Goal: Task Accomplishment & Management: Manage account settings

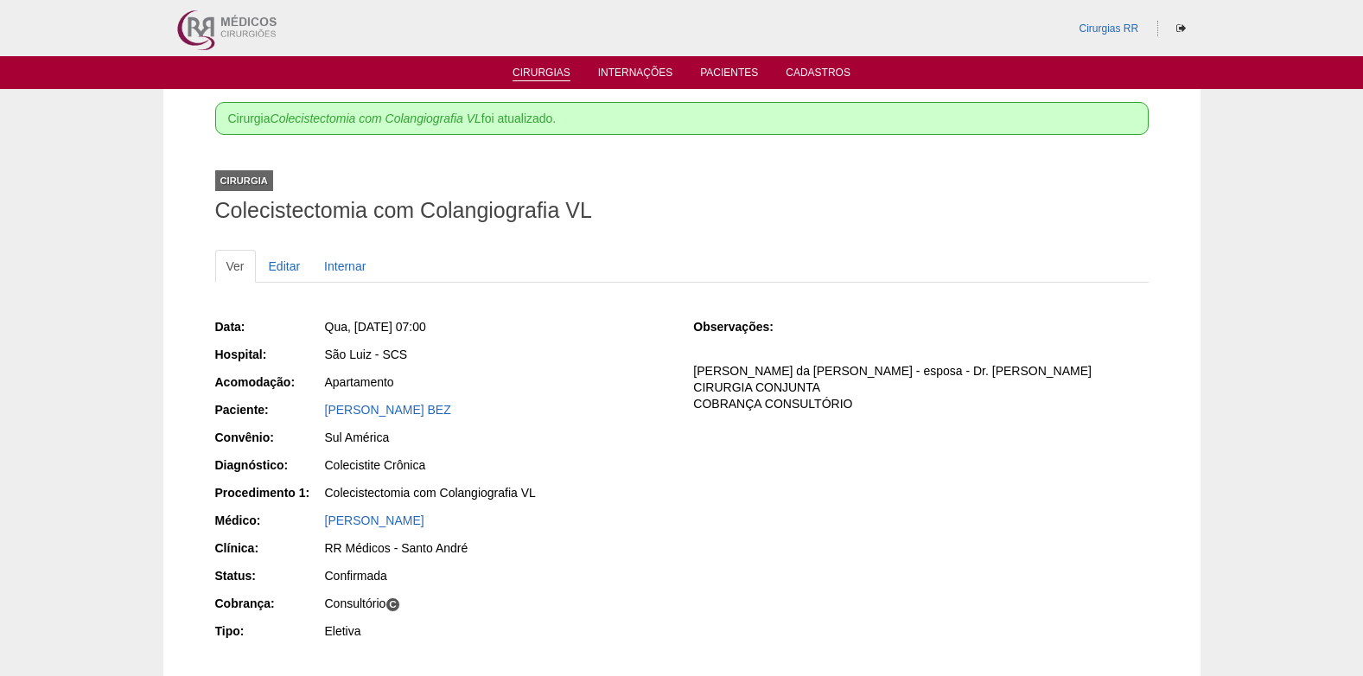
click at [545, 67] on link "Cirurgias" at bounding box center [542, 74] width 58 height 15
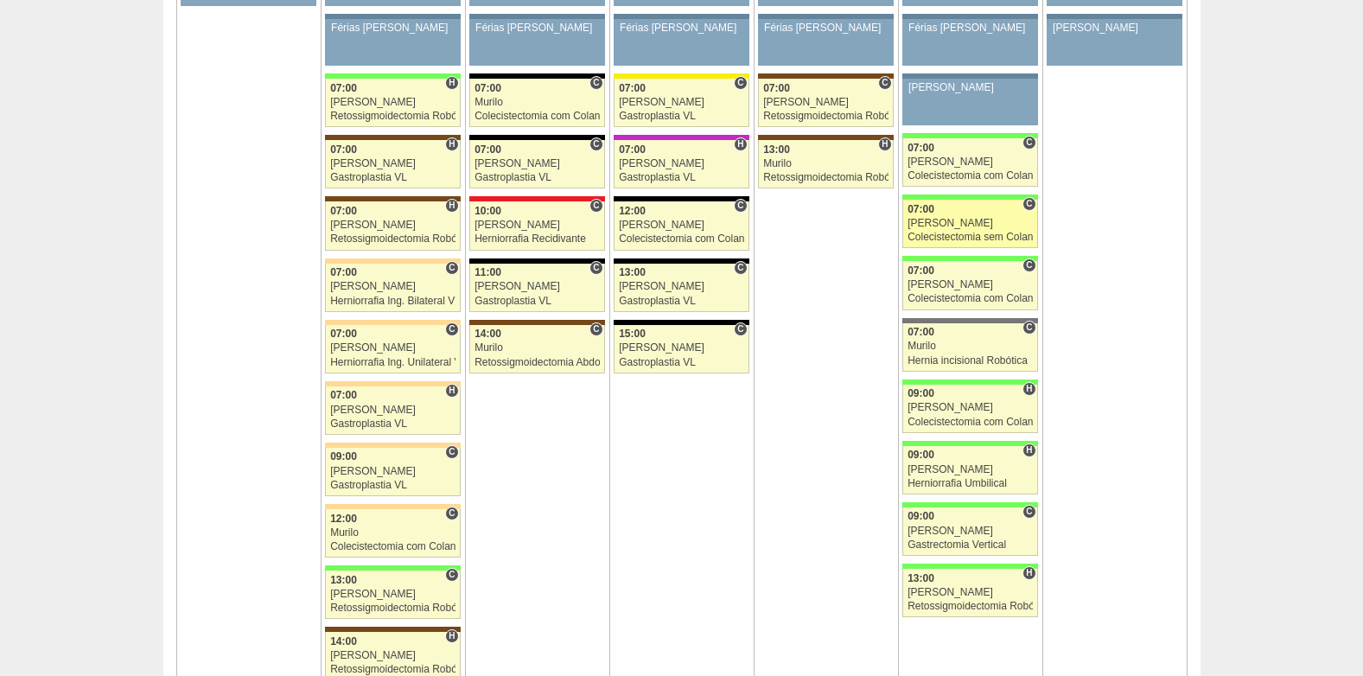
scroll to position [4062, 0]
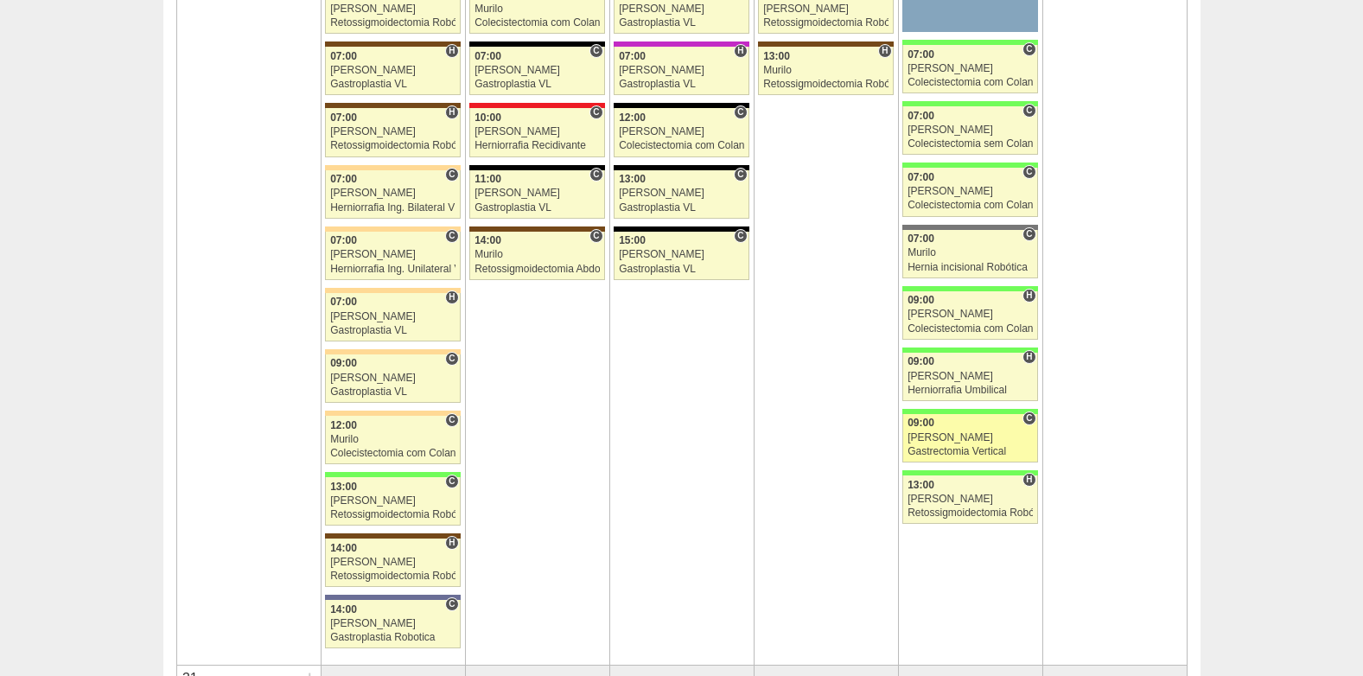
click at [947, 433] on div "Felipe Rossi" at bounding box center [970, 437] width 125 height 11
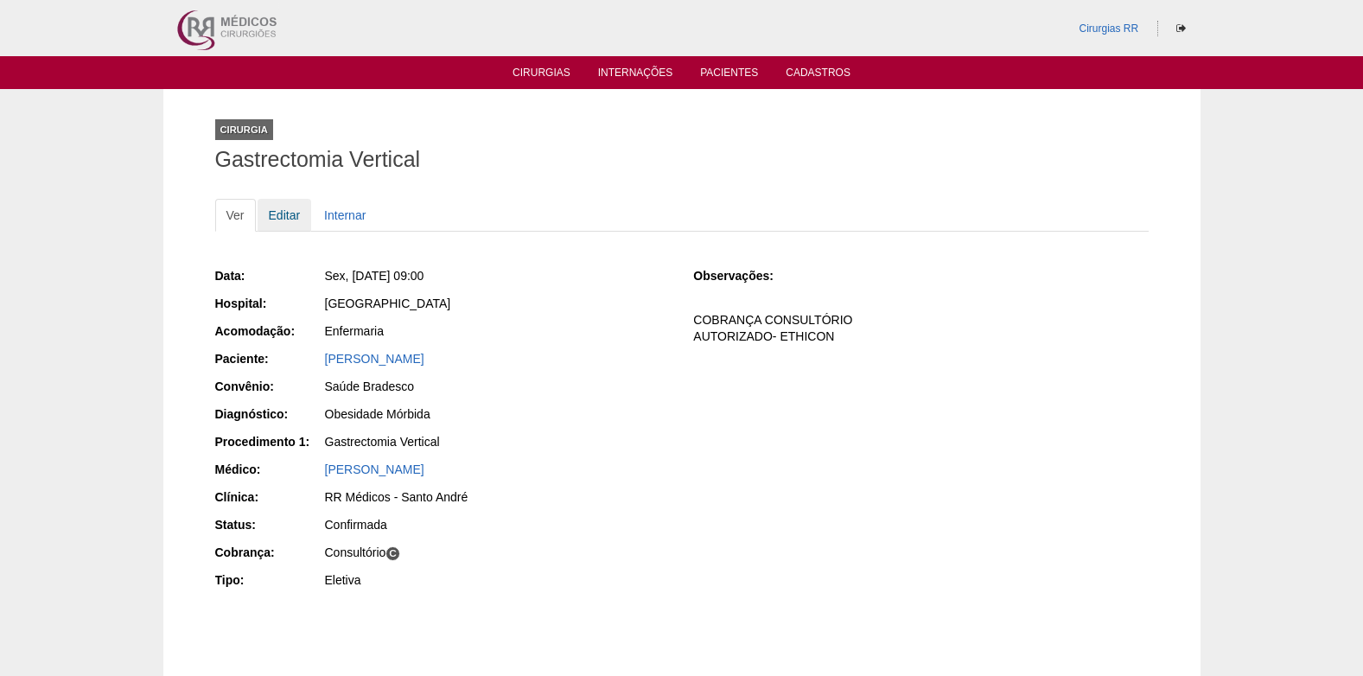
click at [280, 205] on link "Editar" at bounding box center [285, 215] width 54 height 33
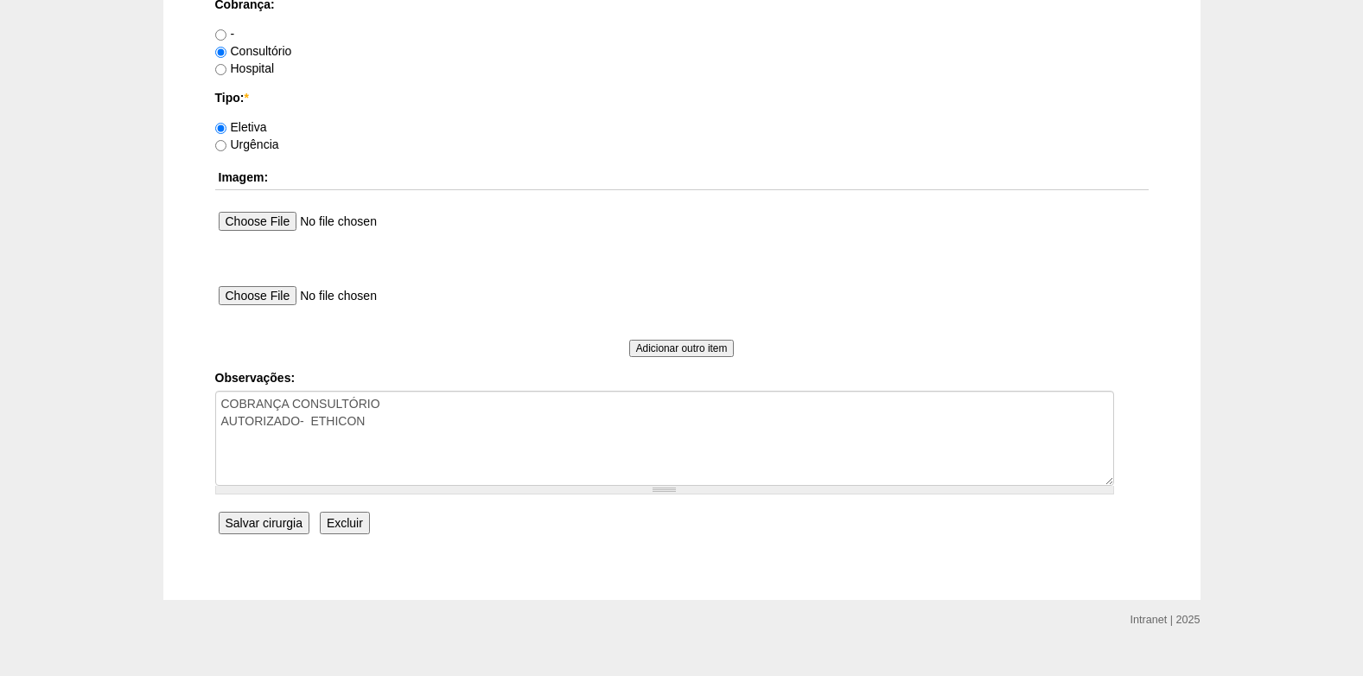
scroll to position [1551, 0]
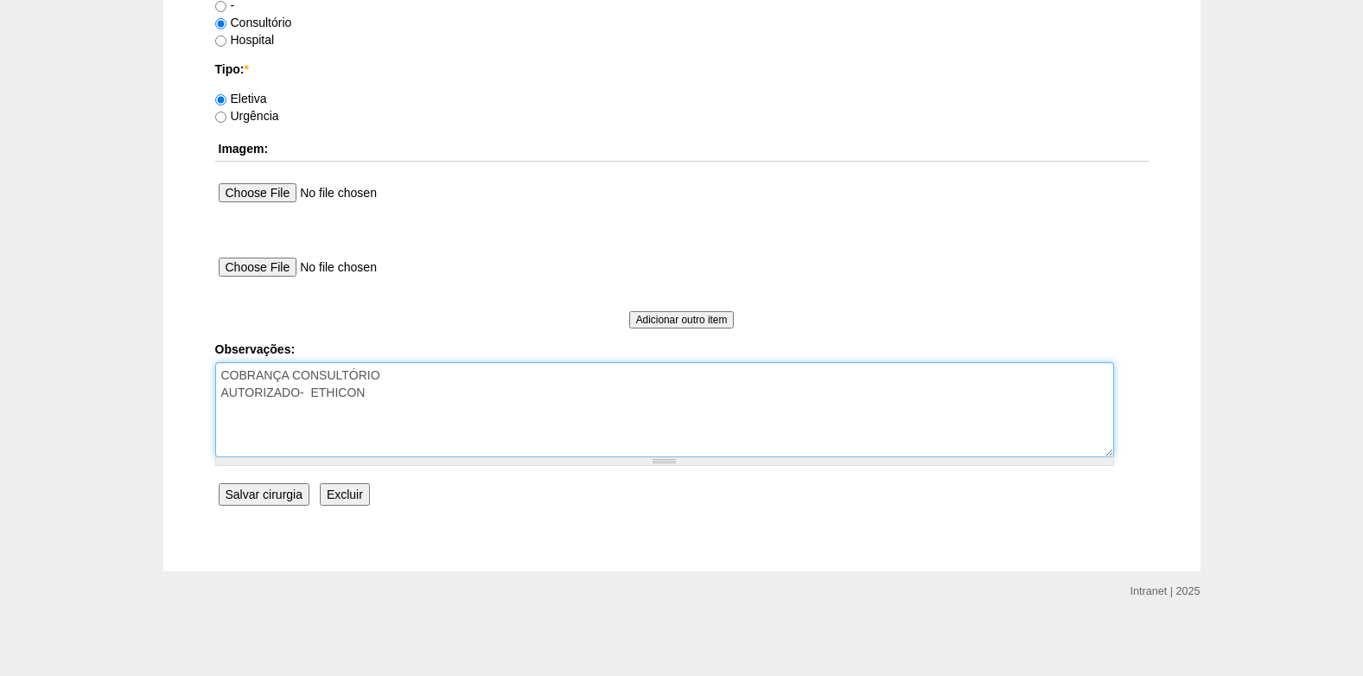
click at [410, 398] on textarea "COBRANÇA CONSULTÓRIO AUTORIZADO- ETHICON" at bounding box center [664, 409] width 899 height 95
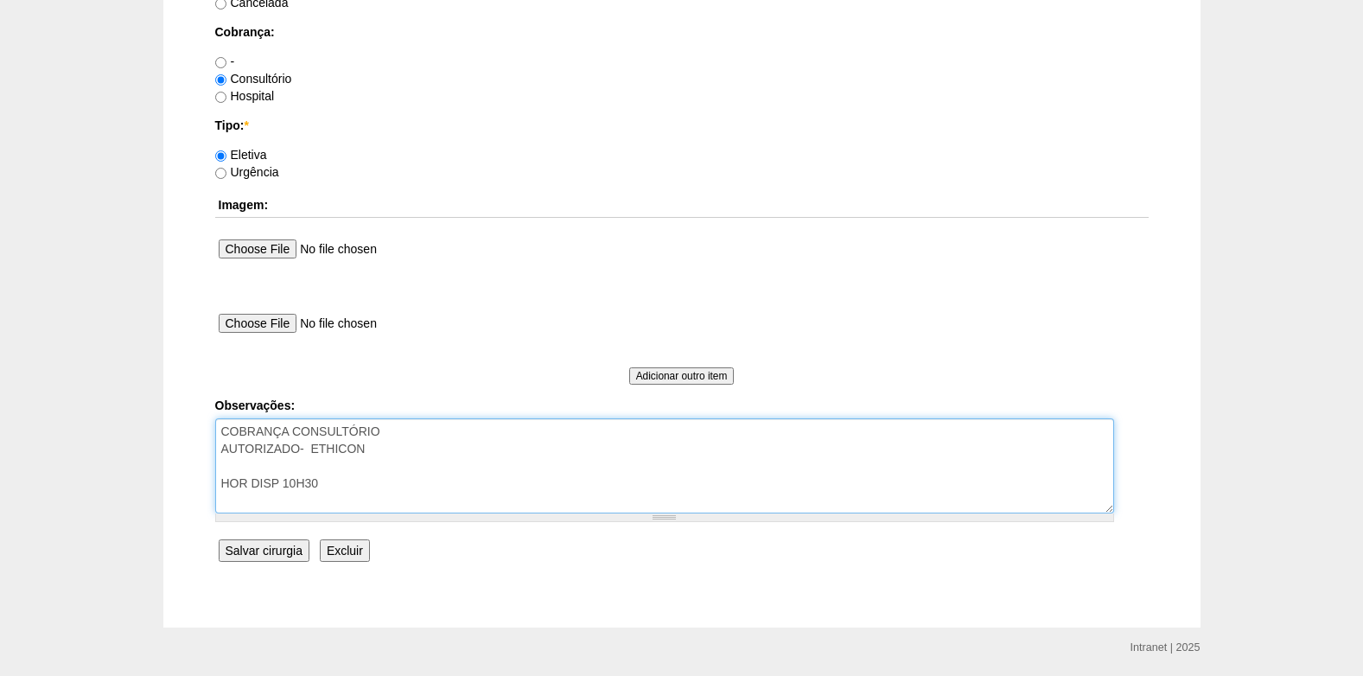
scroll to position [1465, 0]
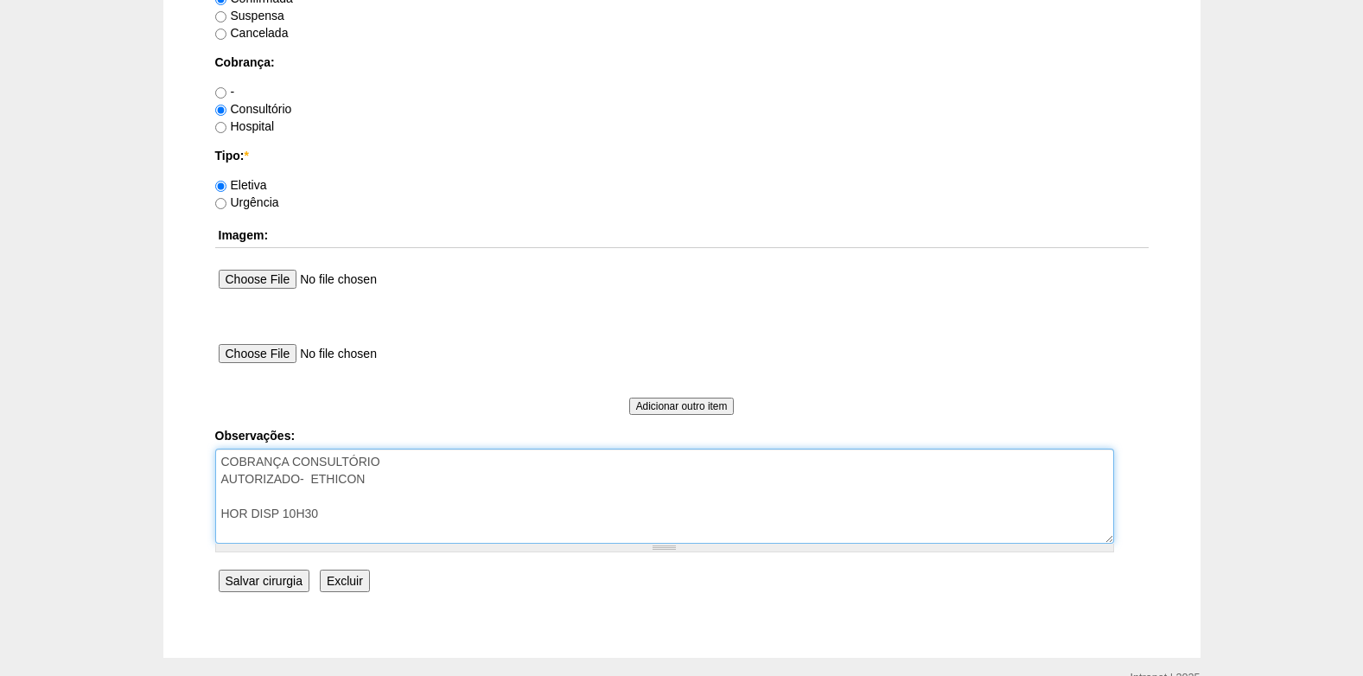
type textarea "COBRANÇA CONSULTÓRIO AUTORIZADO- ETHICON HOR DISP 10H30"
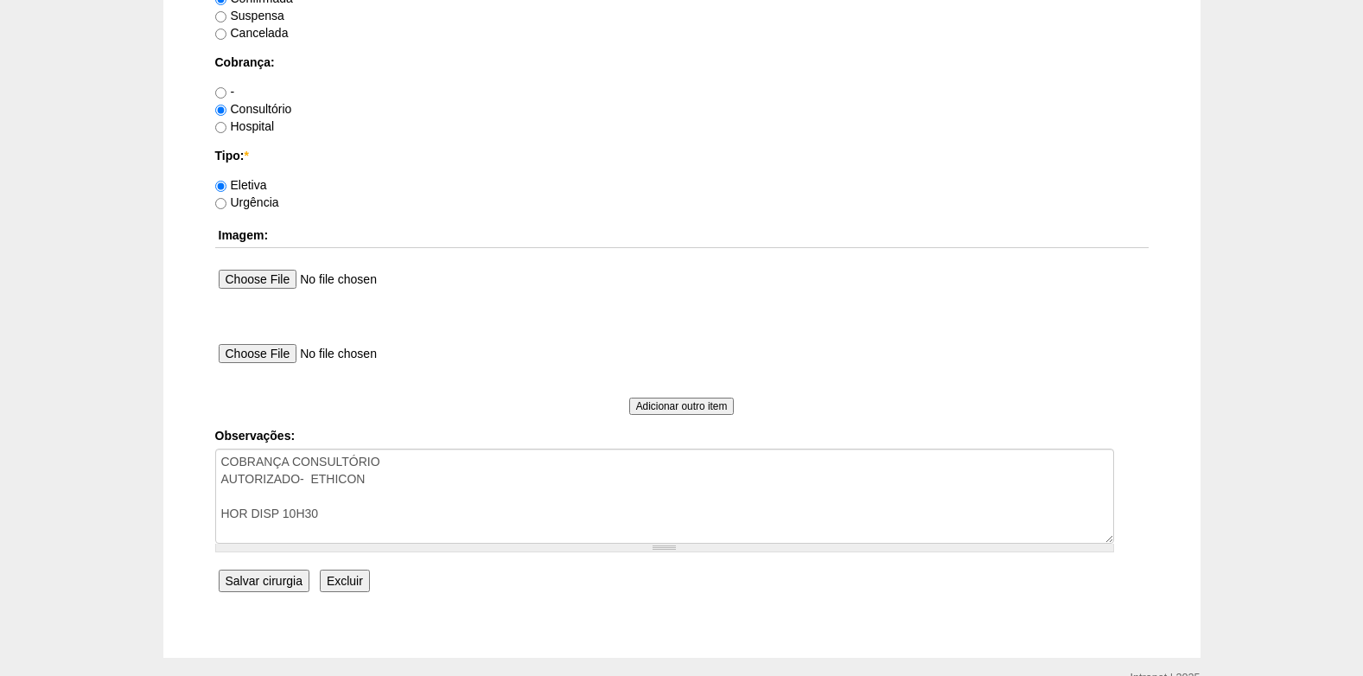
click at [267, 584] on input "Salvar cirurgia" at bounding box center [264, 581] width 91 height 22
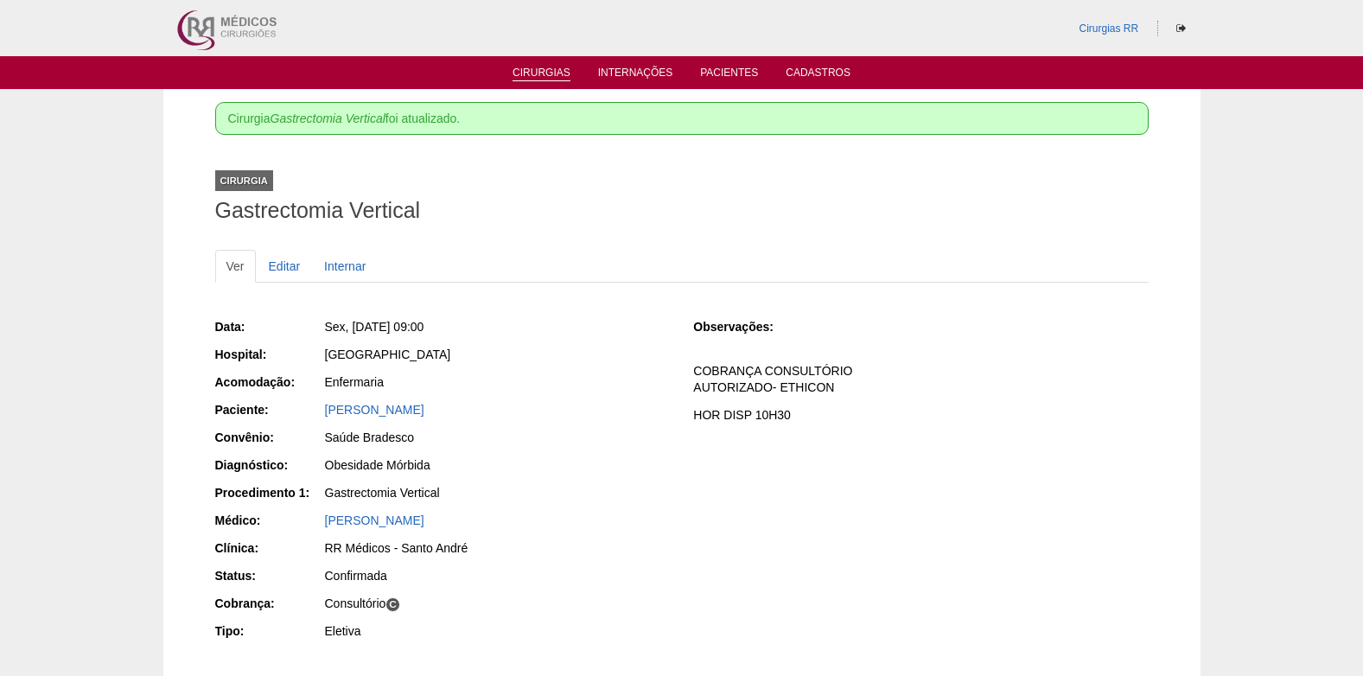
click at [550, 75] on link "Cirurgias" at bounding box center [542, 74] width 58 height 15
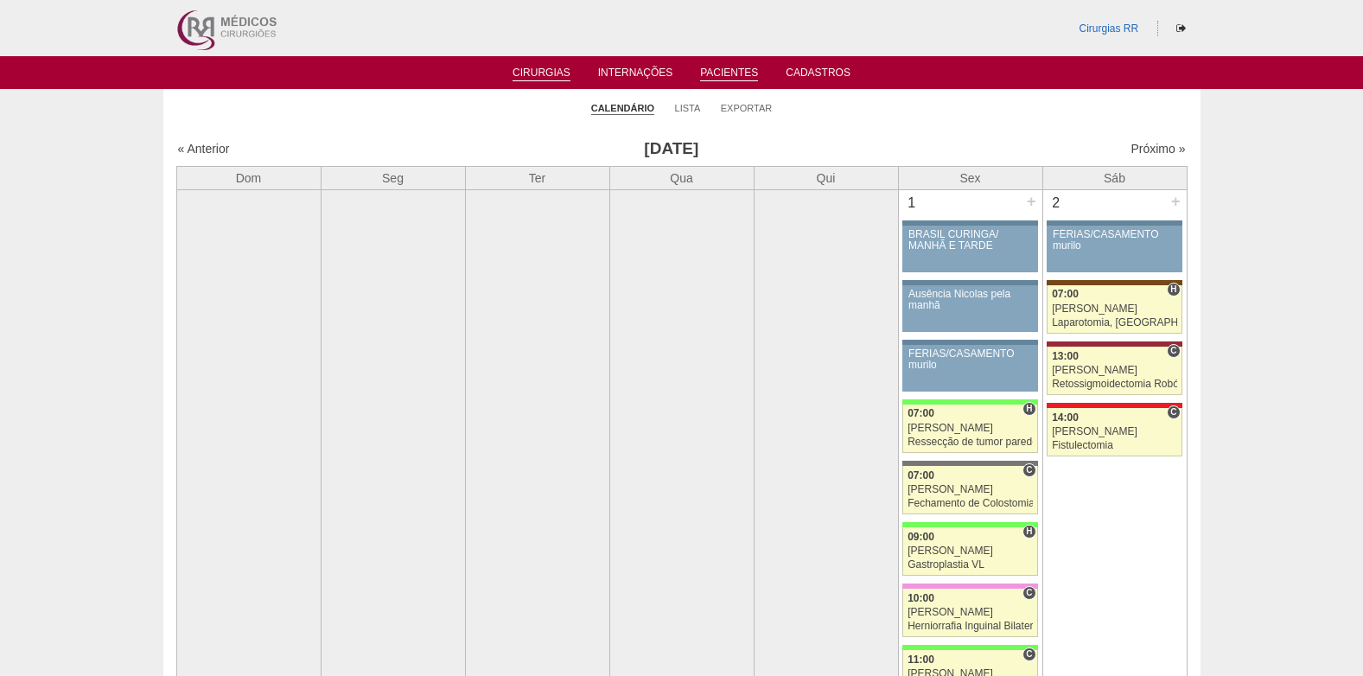
click at [717, 73] on link "Pacientes" at bounding box center [729, 74] width 58 height 15
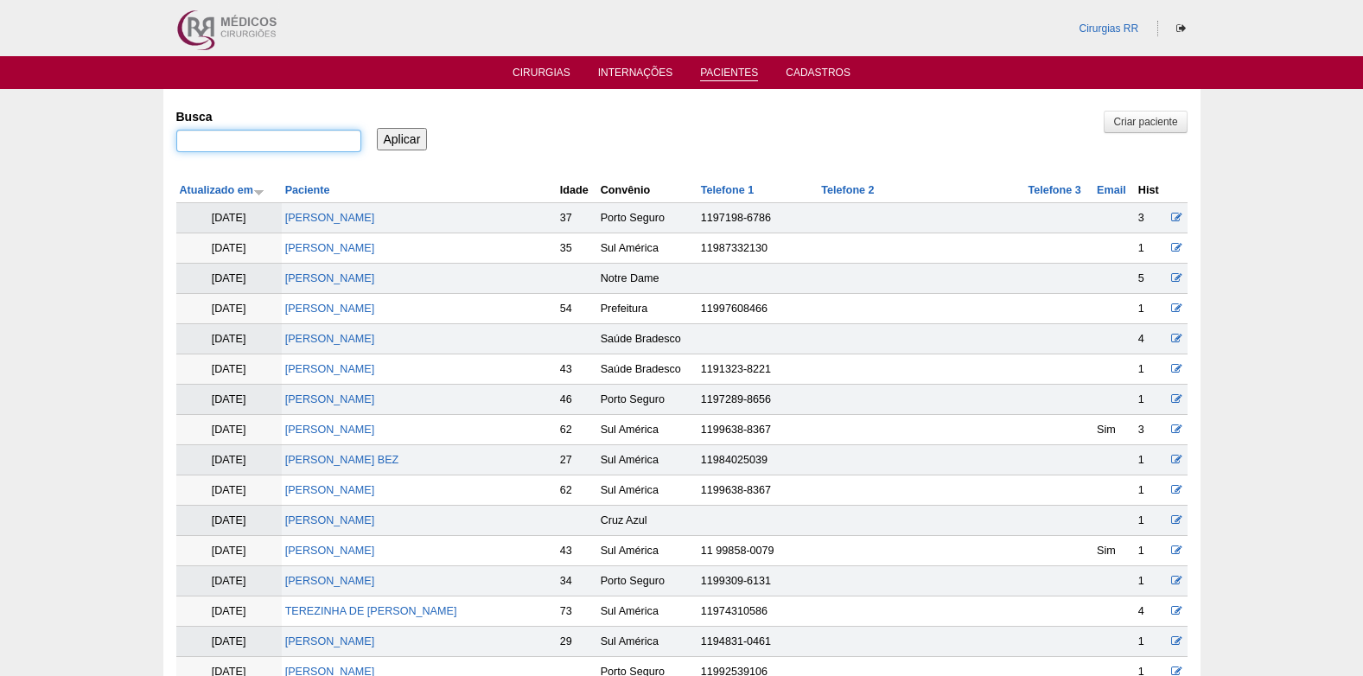
click at [281, 150] on input "Busca" at bounding box center [268, 141] width 185 height 22
type input "ANA ESTHER"
click at [400, 134] on input "Aplicar" at bounding box center [402, 139] width 51 height 22
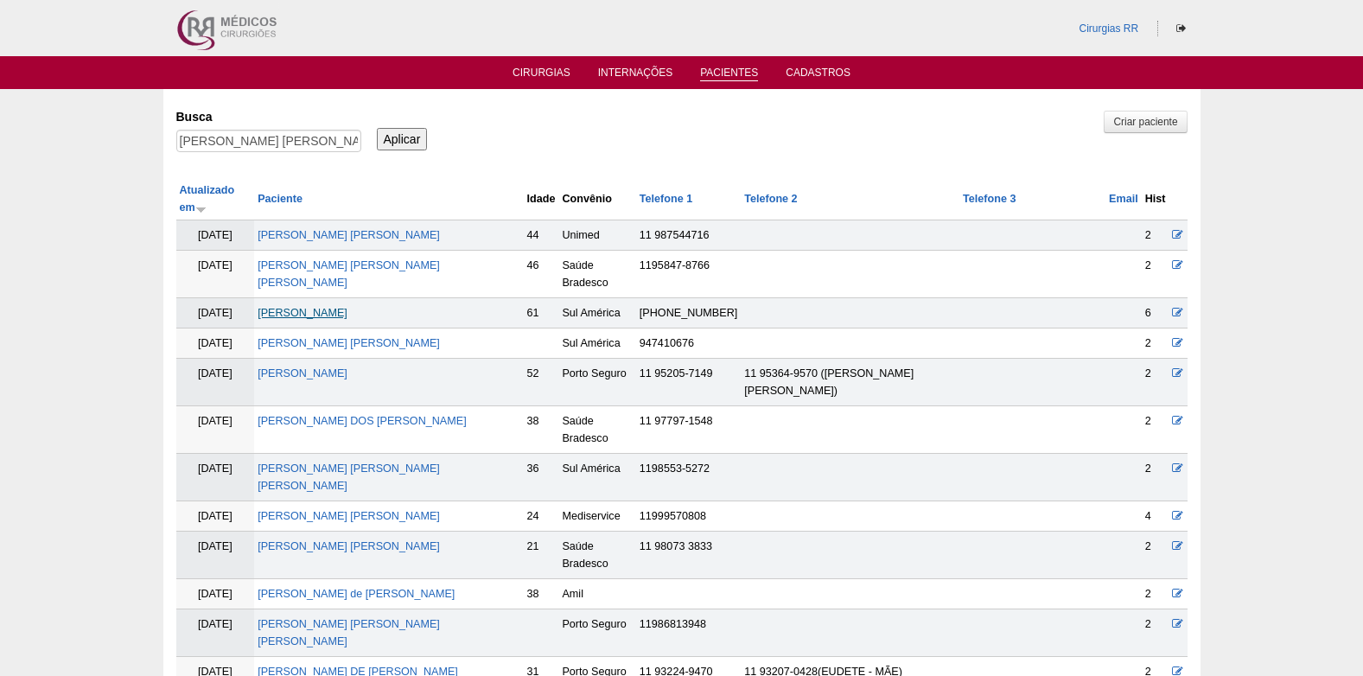
click at [323, 307] on link "Ana Esther Henriquez" at bounding box center [303, 313] width 90 height 12
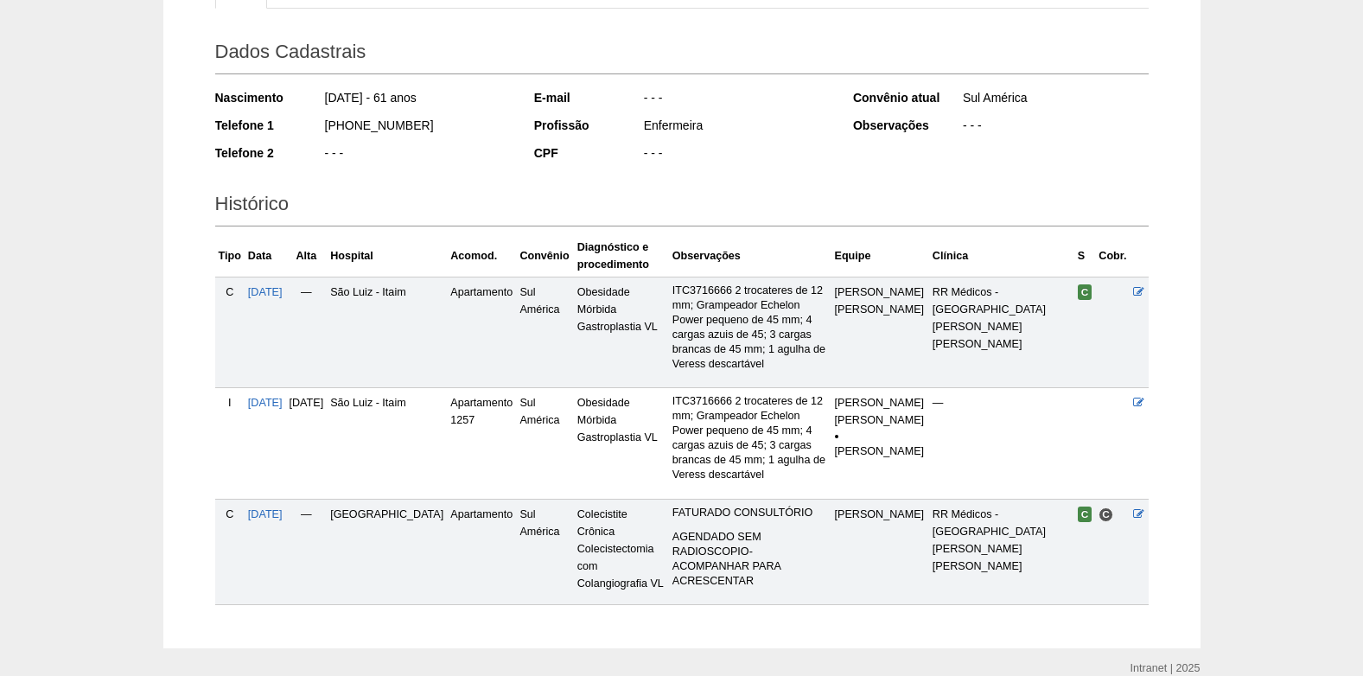
scroll to position [248, 0]
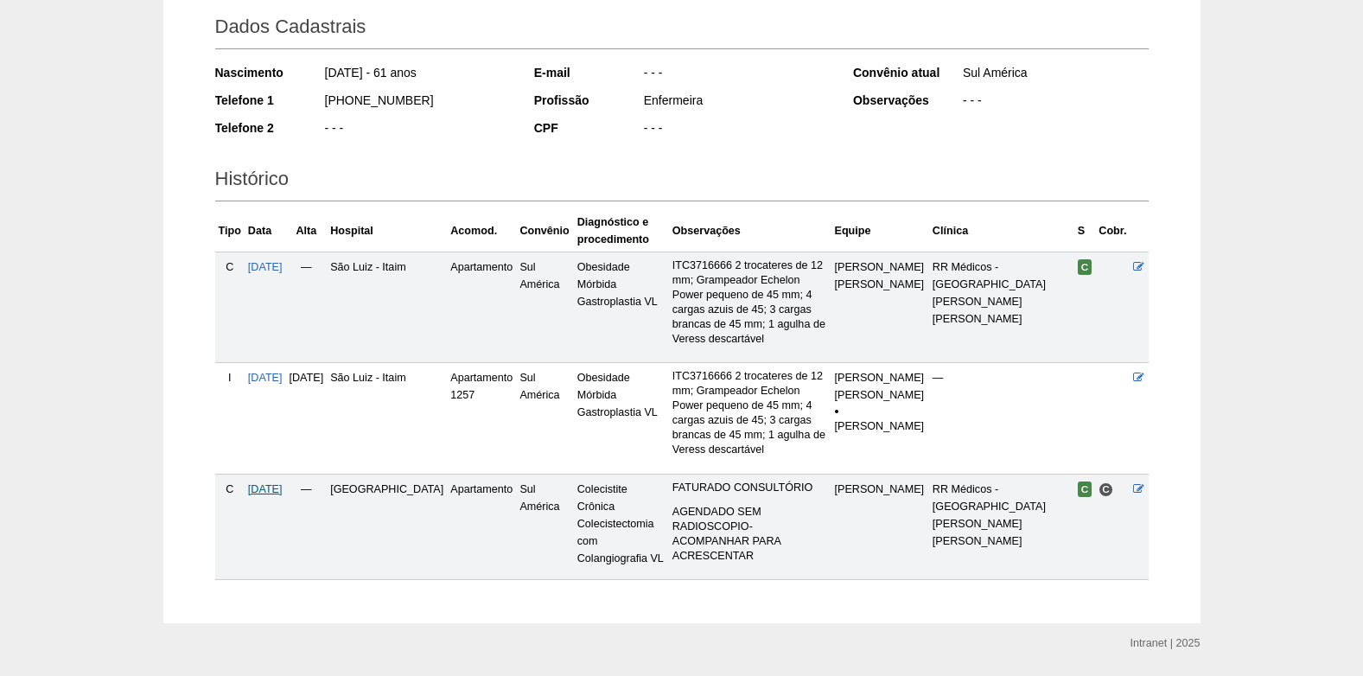
click at [277, 483] on span "[DATE]" at bounding box center [265, 489] width 35 height 12
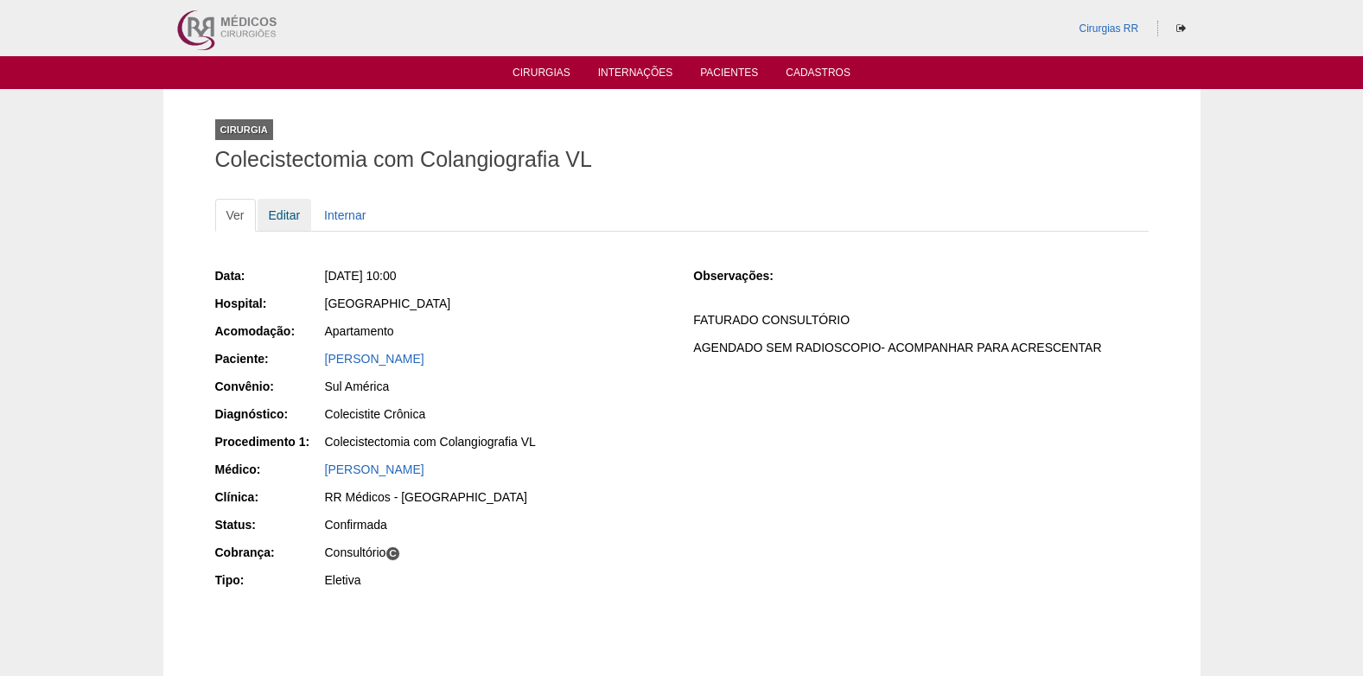
click at [284, 216] on link "Editar" at bounding box center [285, 215] width 54 height 33
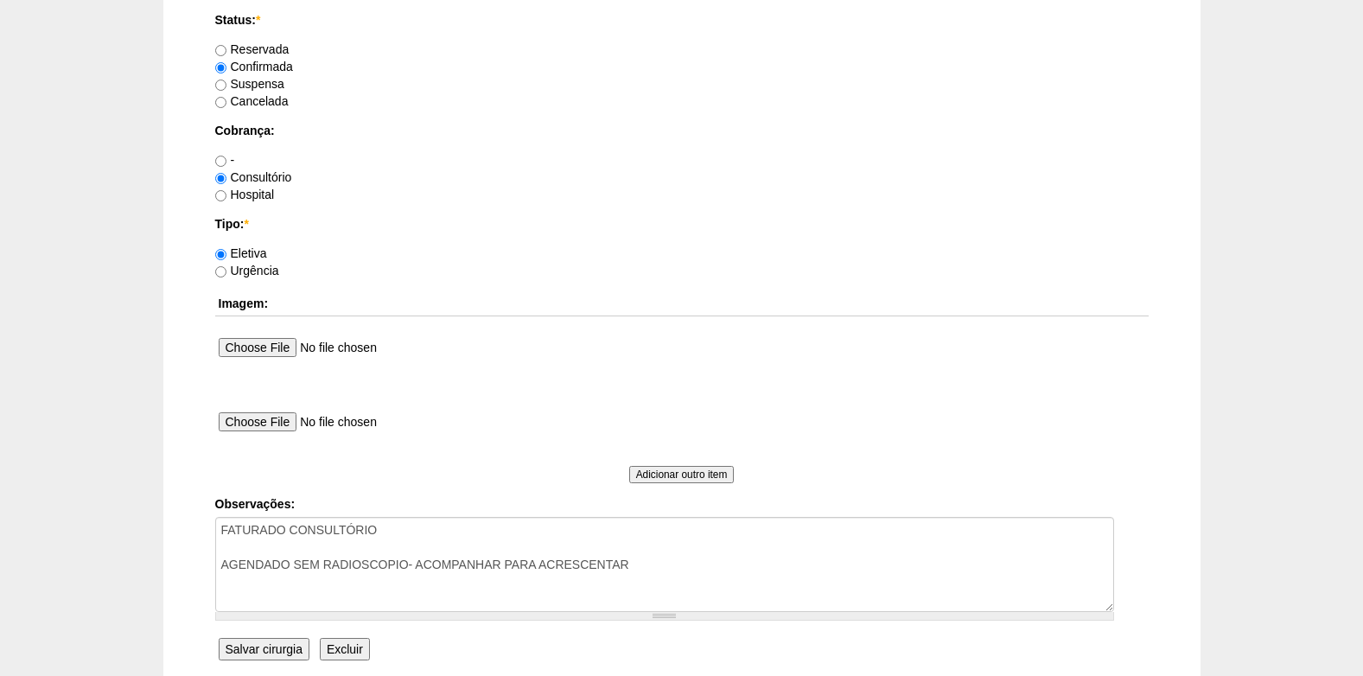
scroll to position [1551, 0]
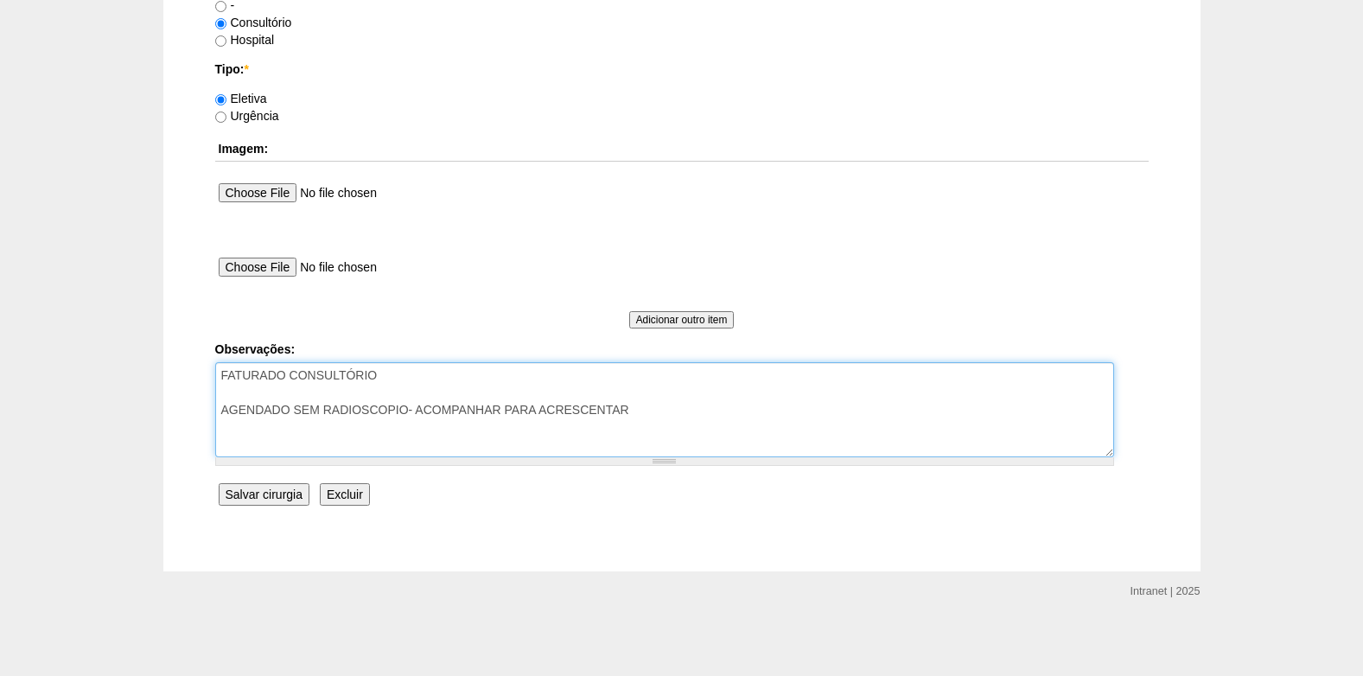
drag, startPoint x: 392, startPoint y: 376, endPoint x: 438, endPoint y: 358, distance: 50.1
click at [395, 375] on textarea "FATURADO CONSULTÓRIO AGENDADO SEM RADIOSCOPIO- ACOMPANHAR PARA ACRESCENTAR" at bounding box center [664, 409] width 899 height 95
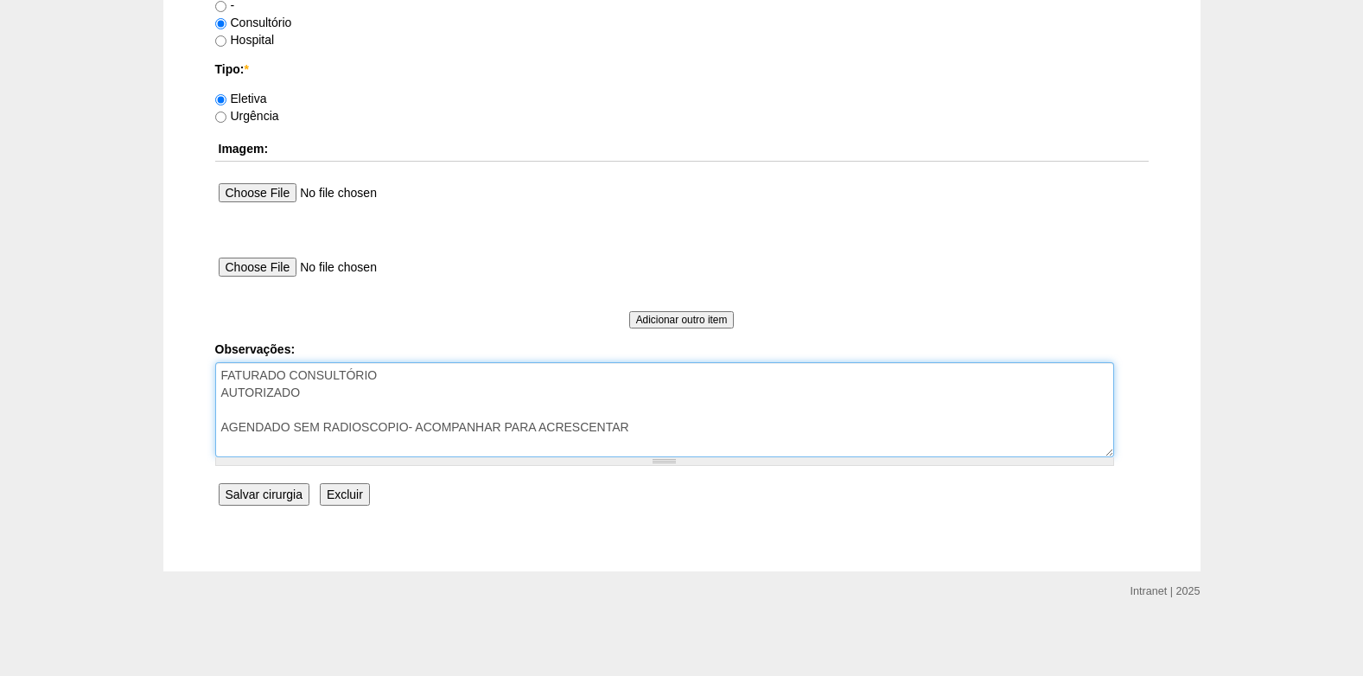
type textarea "FATURADO CONSULTÓRIO AUTORIZADO AGENDADO SEM RADIOSCOPIO- ACOMPANHAR PARA ACRES…"
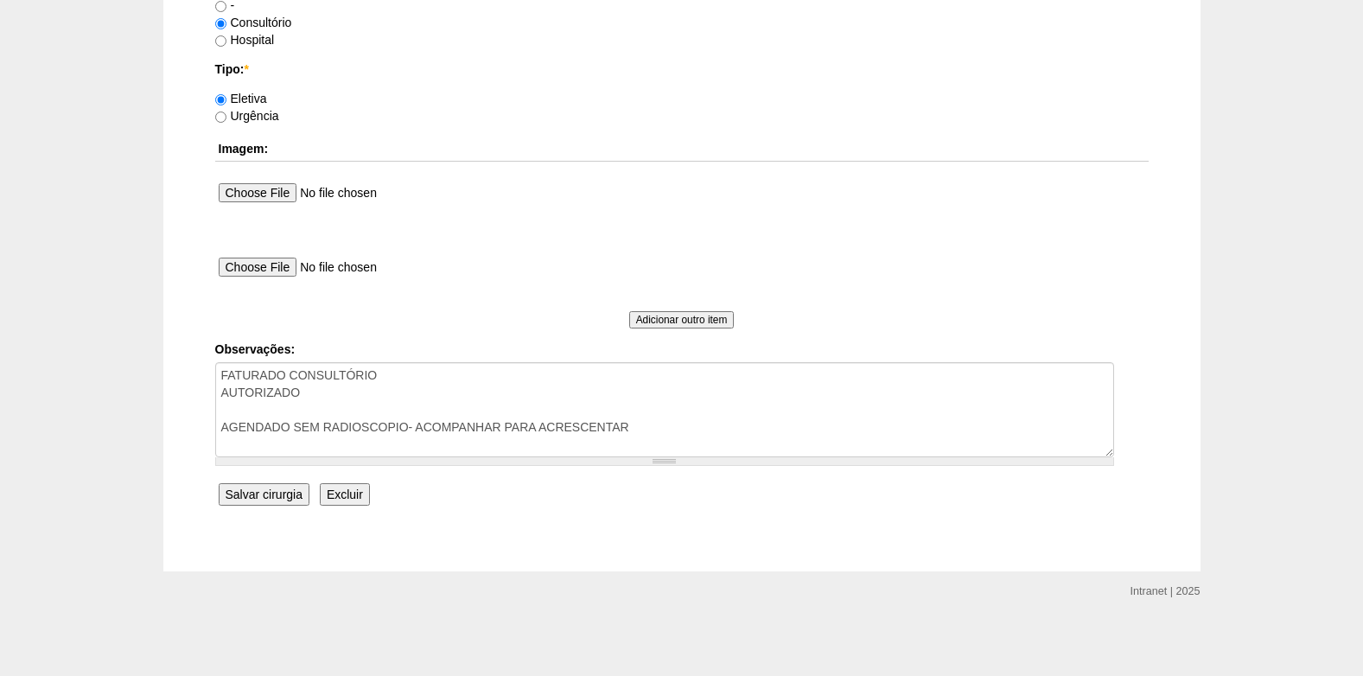
click at [271, 501] on input "Salvar cirurgia" at bounding box center [264, 494] width 91 height 22
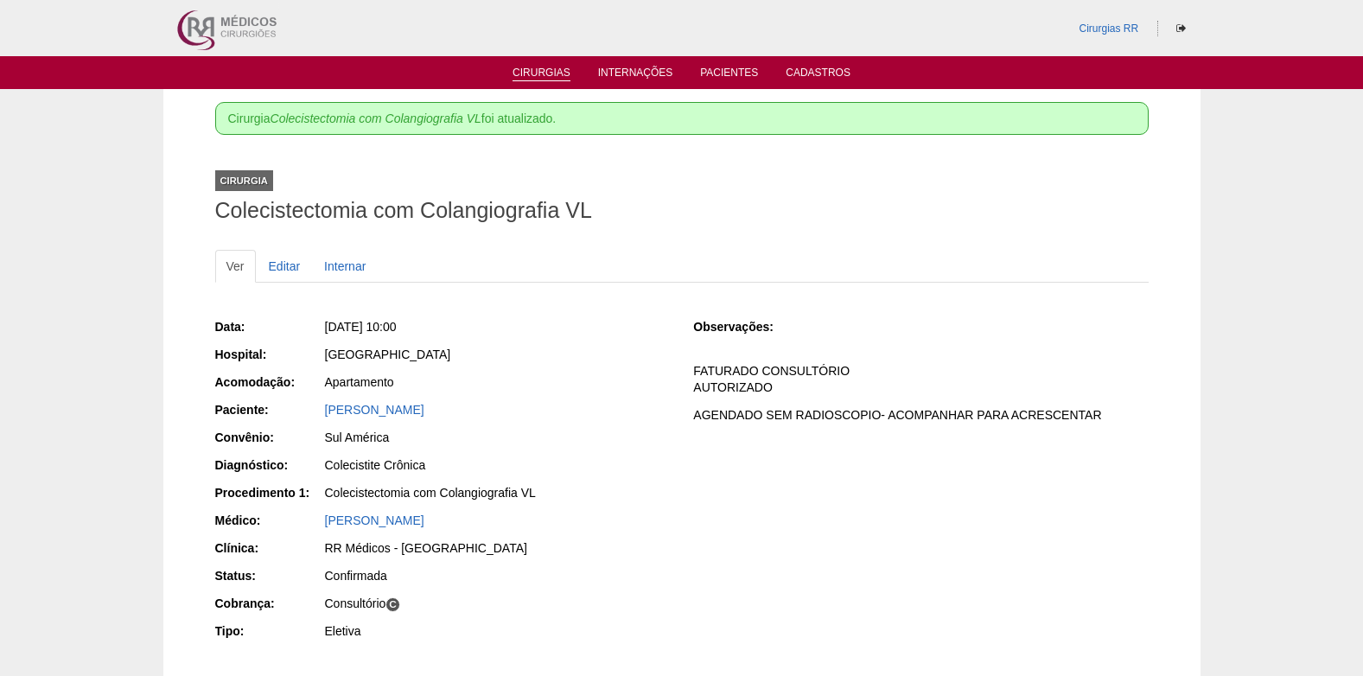
click at [547, 75] on link "Cirurgias" at bounding box center [542, 74] width 58 height 15
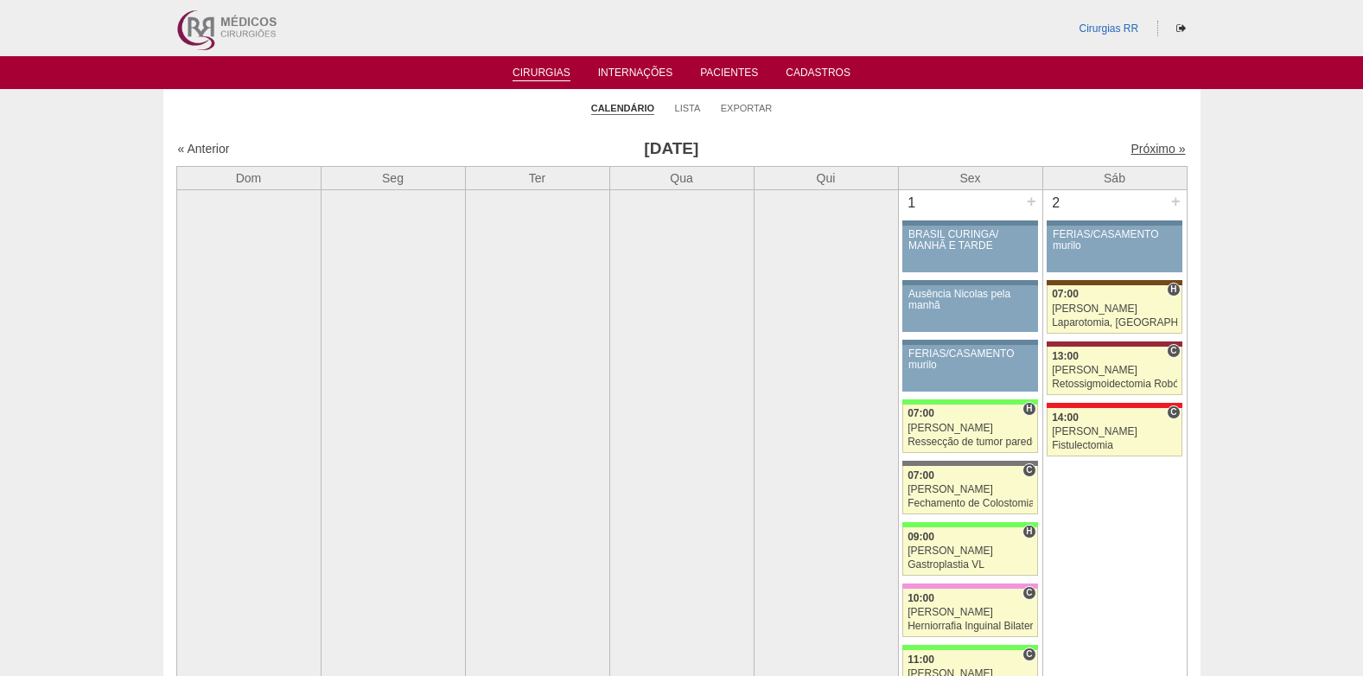
click at [1138, 152] on link "Próximo »" at bounding box center [1158, 149] width 54 height 14
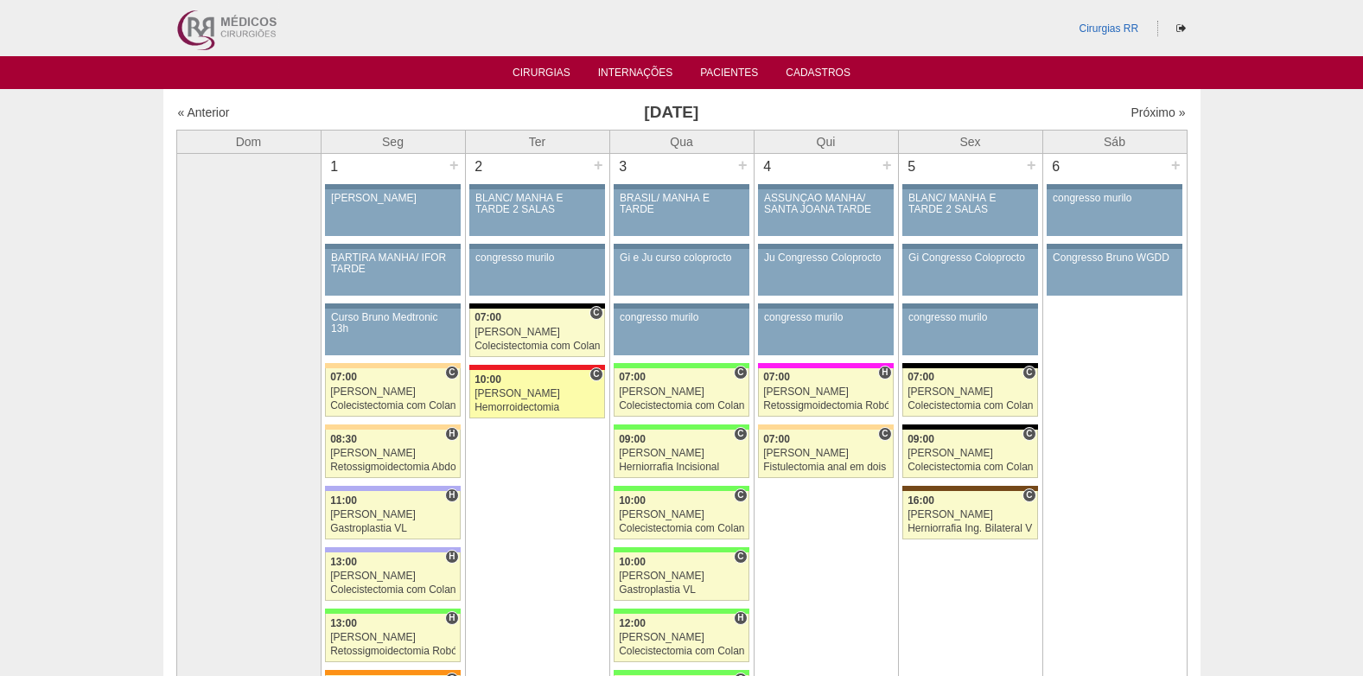
click at [551, 393] on div "[PERSON_NAME]" at bounding box center [537, 393] width 125 height 11
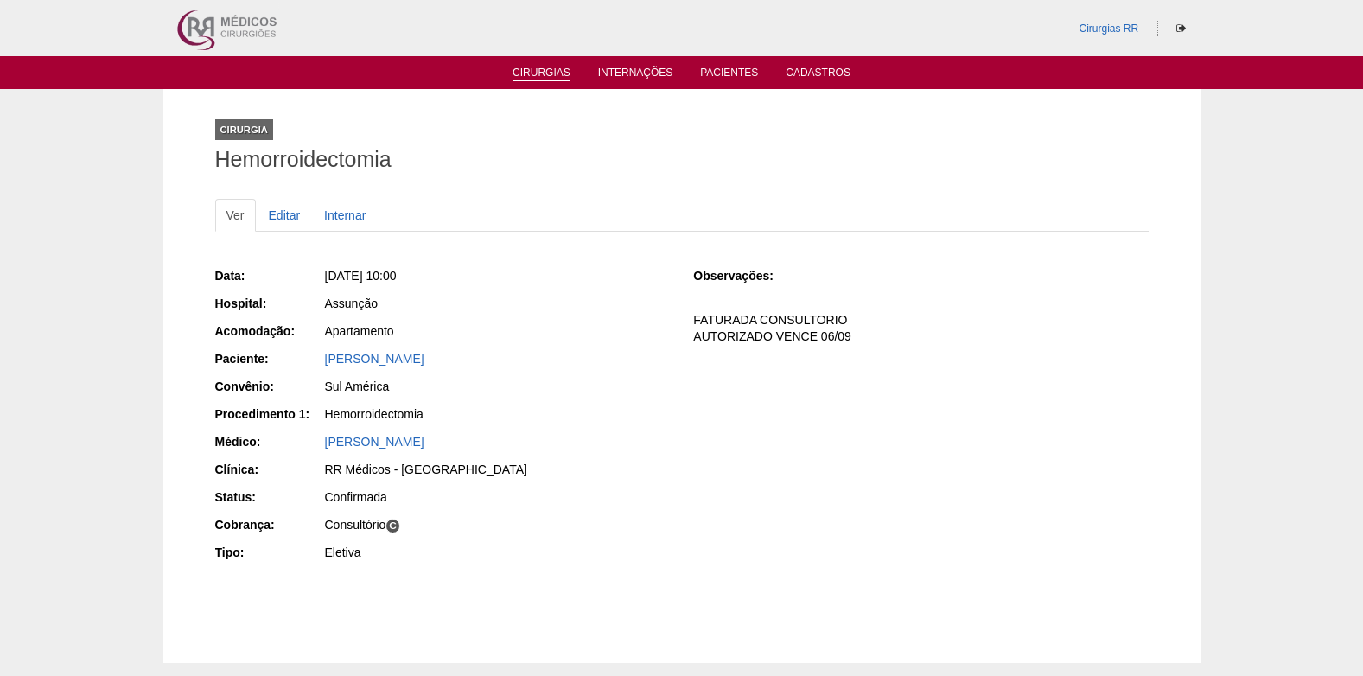
click at [543, 71] on link "Cirurgias" at bounding box center [542, 74] width 58 height 15
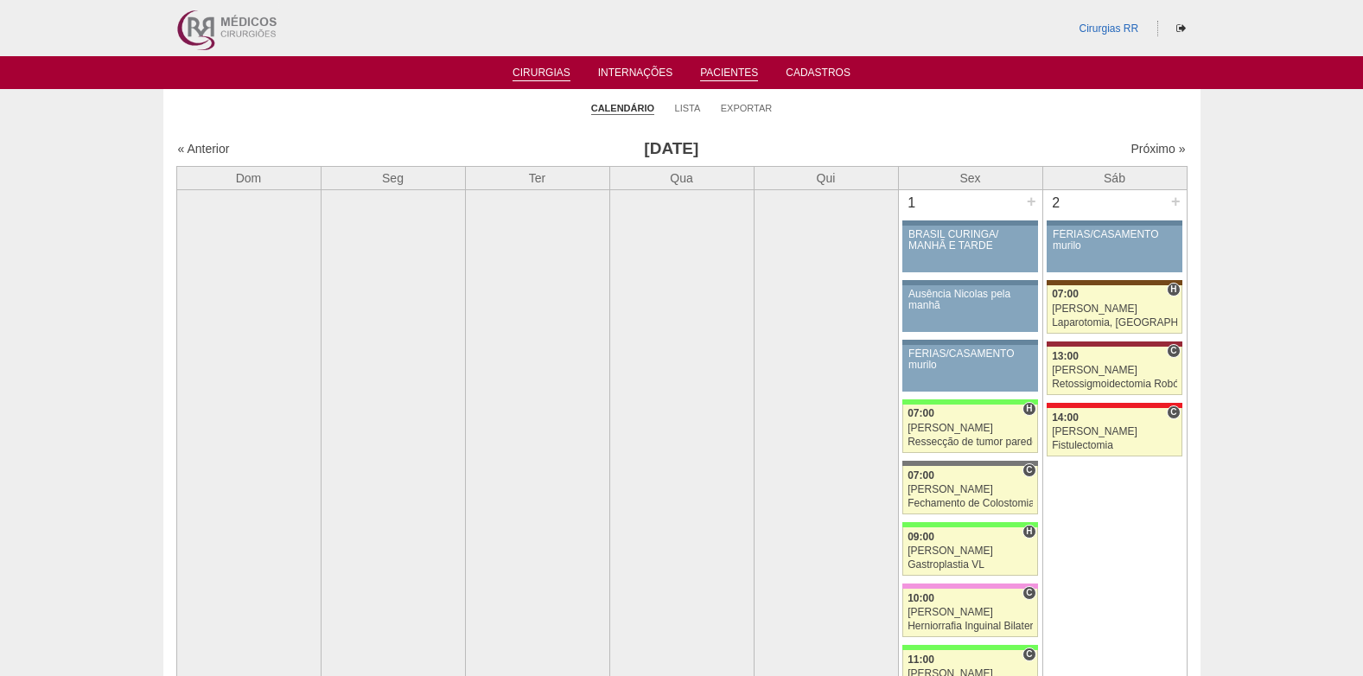
click at [726, 67] on link "Pacientes" at bounding box center [729, 74] width 58 height 15
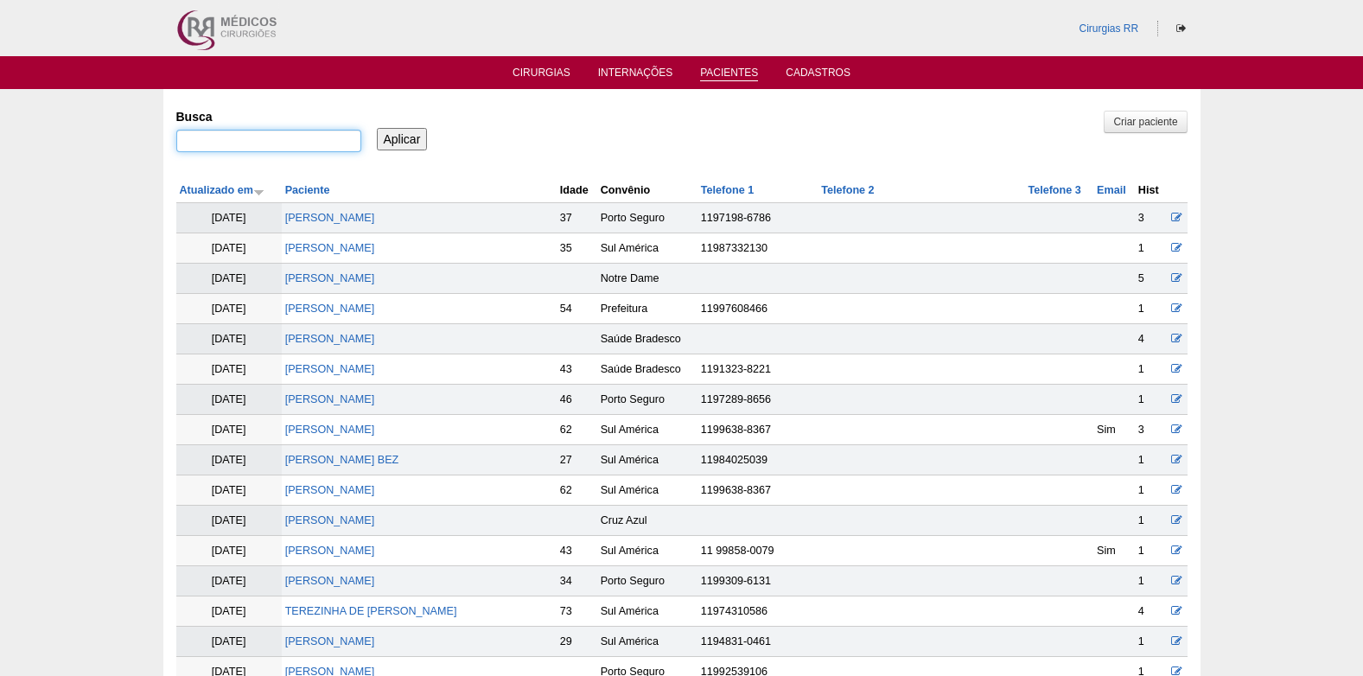
click at [323, 136] on input "Busca" at bounding box center [268, 141] width 185 height 22
paste input "[PERSON_NAME]"
type input "[PERSON_NAME]"
click at [383, 143] on input "Aplicar" at bounding box center [402, 139] width 51 height 22
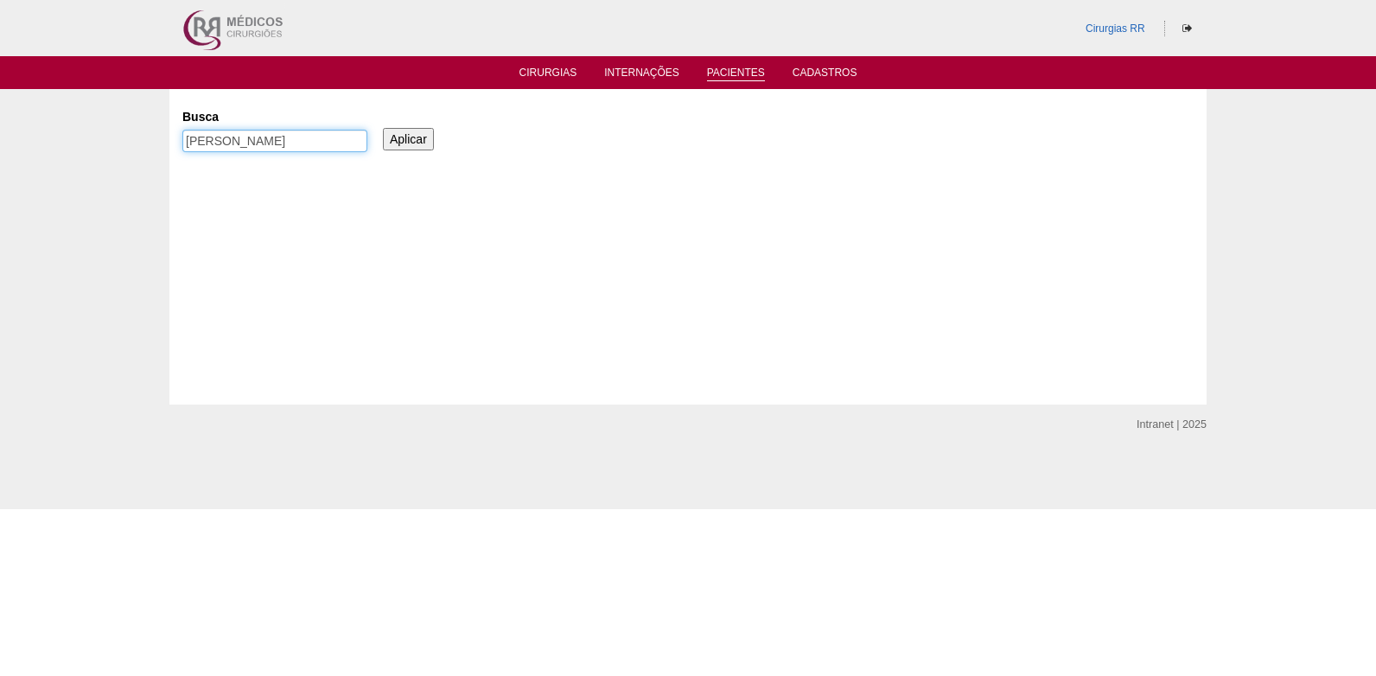
drag, startPoint x: 188, startPoint y: 143, endPoint x: 185, endPoint y: 154, distance: 10.9
click at [187, 143] on input "ULIA OLIVEIRA DE BRITO" at bounding box center [274, 141] width 185 height 22
type input "jULIA OLIVEIRA DE BRITO"
click at [419, 135] on input "Aplicar" at bounding box center [408, 139] width 51 height 22
click at [526, 76] on link "Cirurgias" at bounding box center [548, 74] width 58 height 15
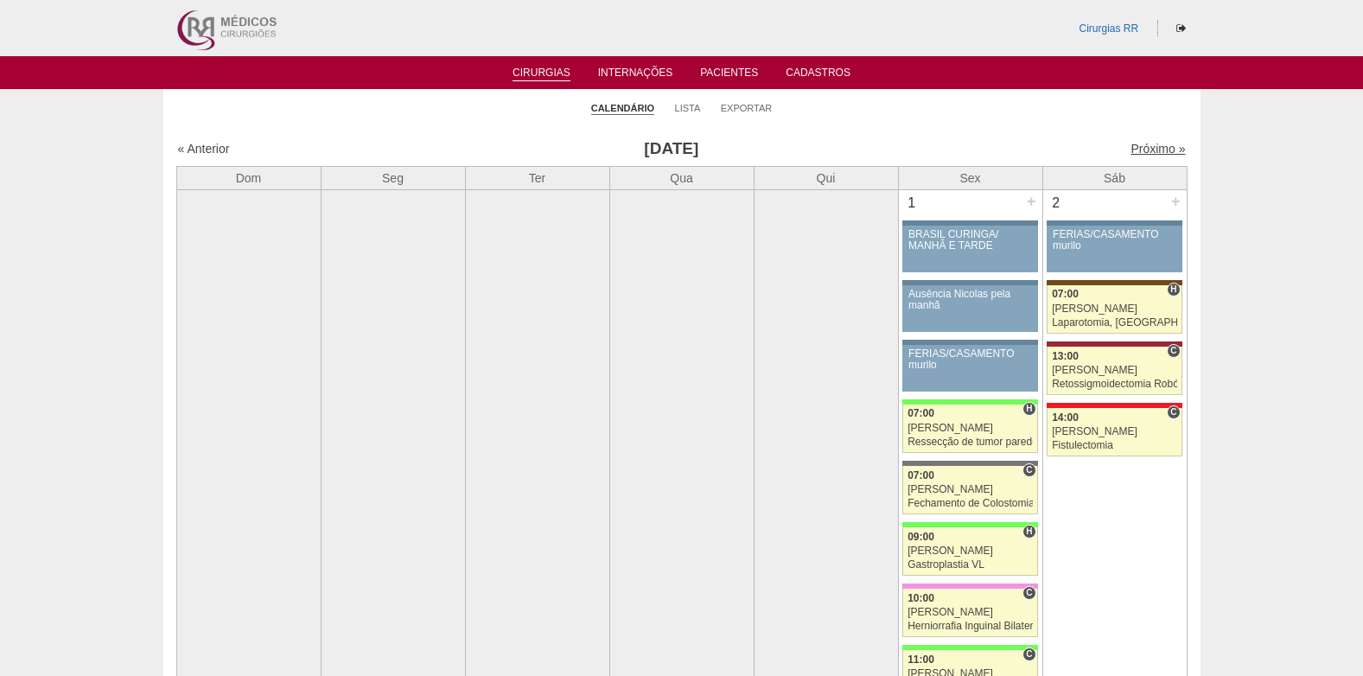
click at [1133, 148] on link "Próximo »" at bounding box center [1158, 149] width 54 height 14
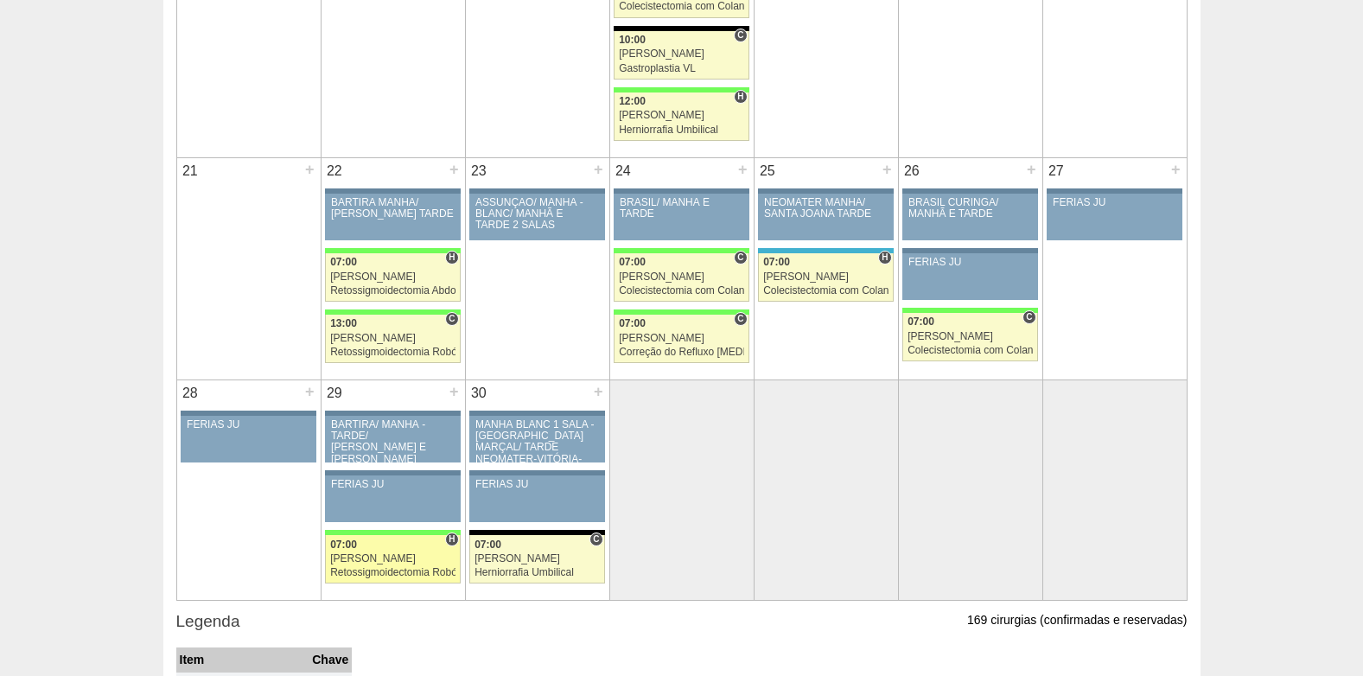
scroll to position [1729, 0]
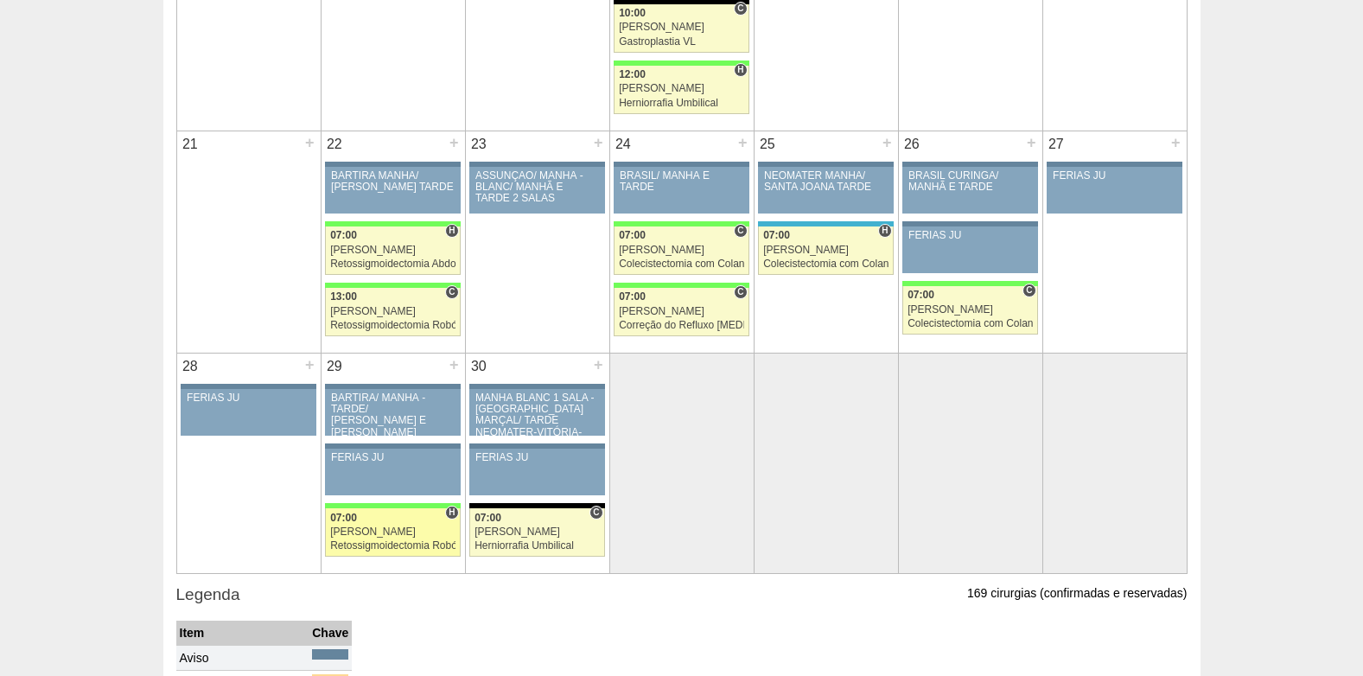
click at [368, 525] on link "87469 Cirurgias RR H 07:00 [PERSON_NAME] Retossigmoidectomia Robótica Hospital …" at bounding box center [392, 532] width 135 height 48
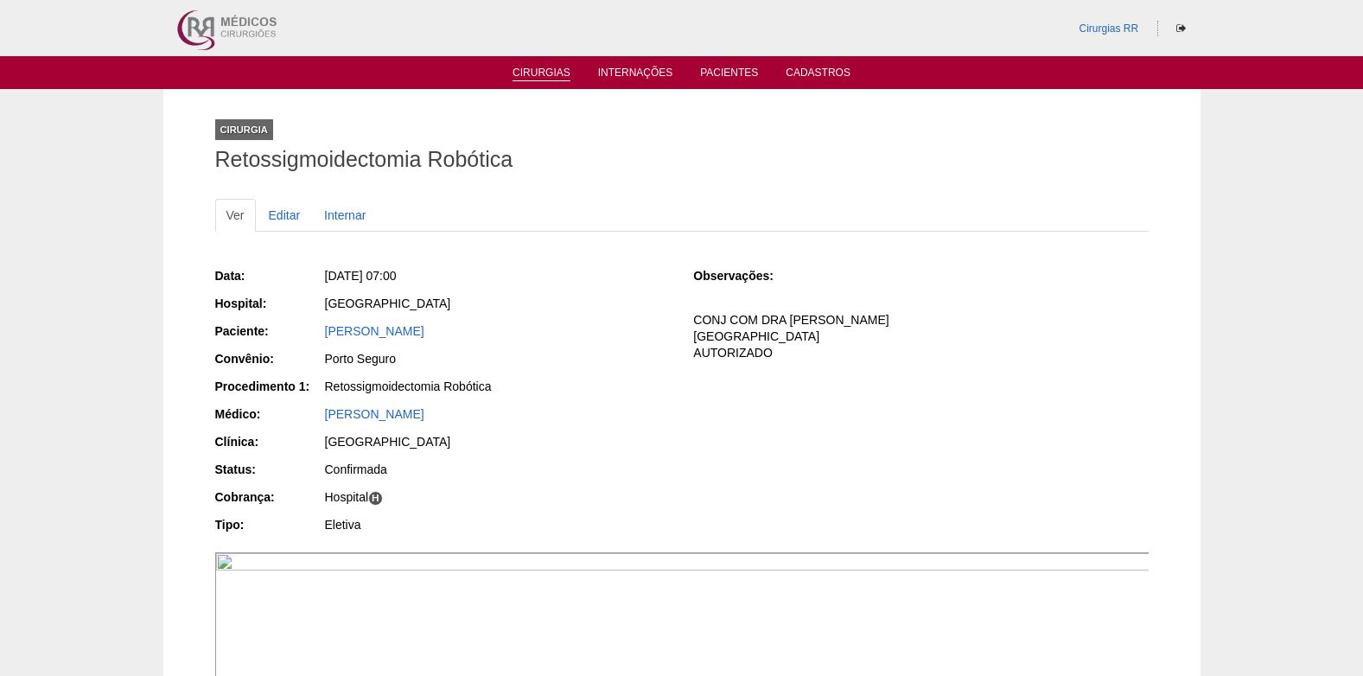
click at [528, 78] on link "Cirurgias" at bounding box center [542, 74] width 58 height 15
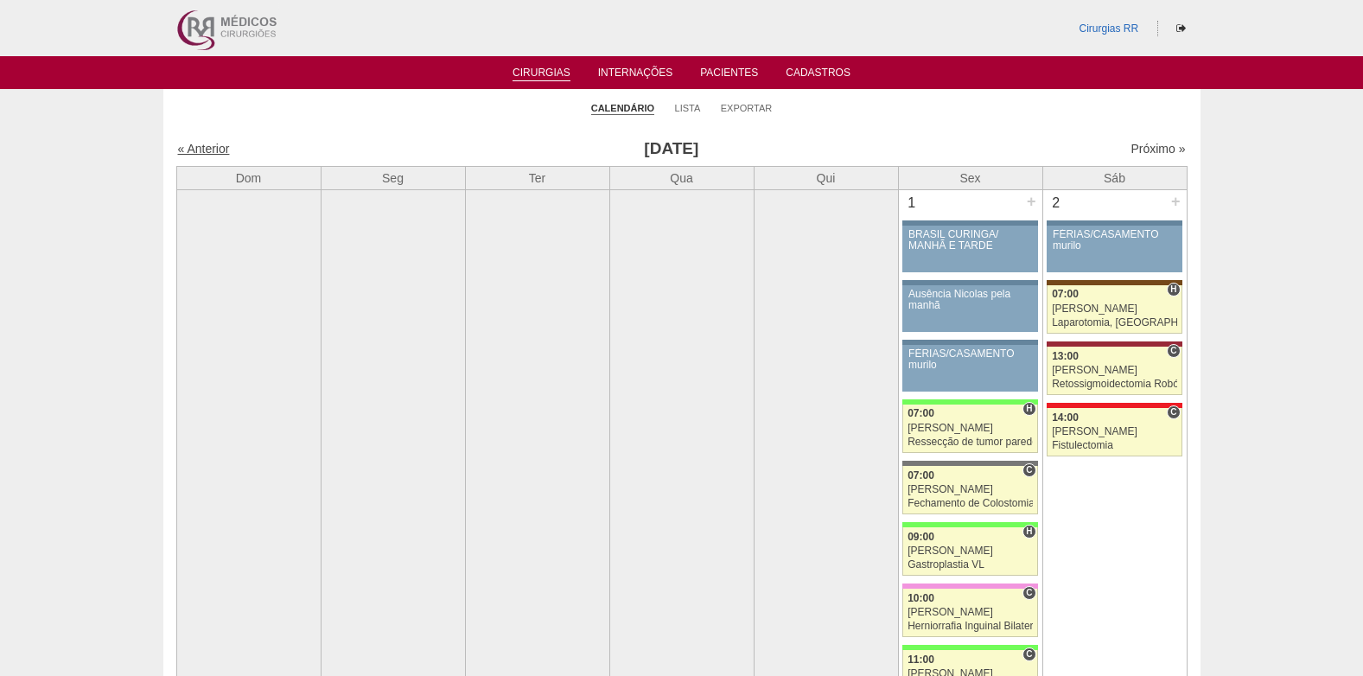
click at [196, 146] on link "« Anterior" at bounding box center [204, 149] width 52 height 14
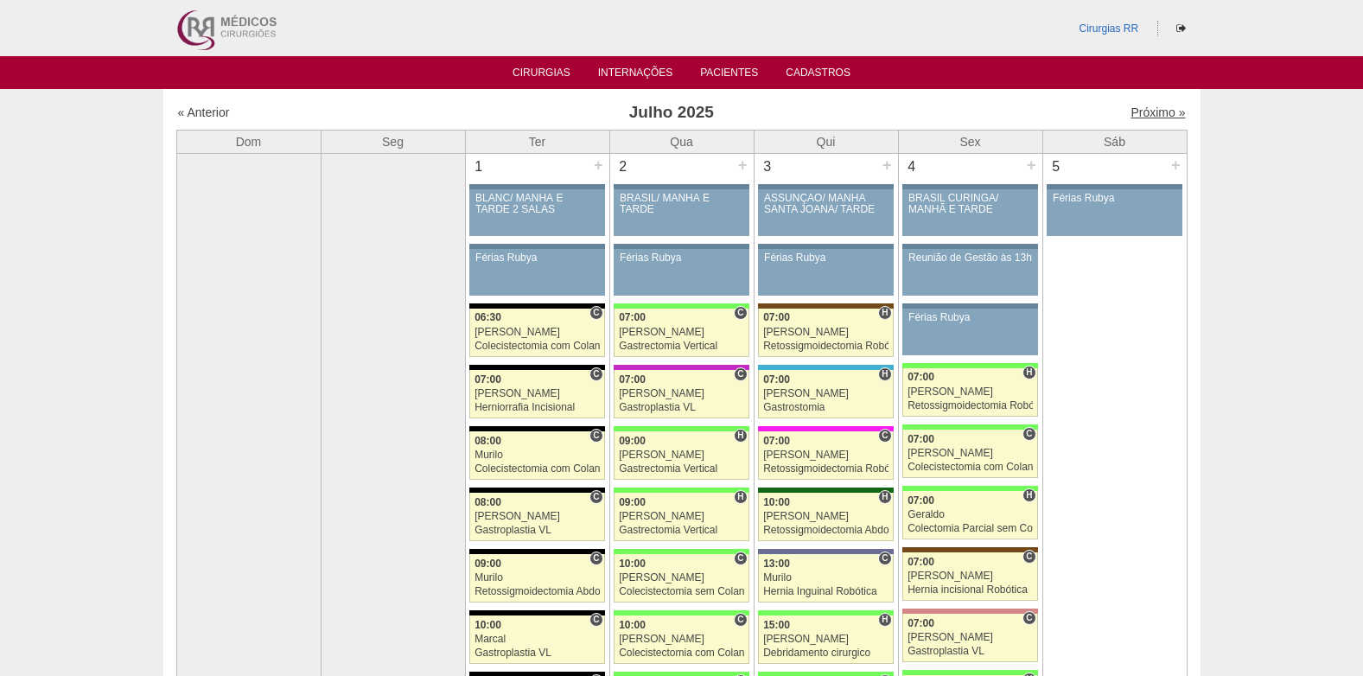
click at [1152, 111] on link "Próximo »" at bounding box center [1158, 112] width 54 height 14
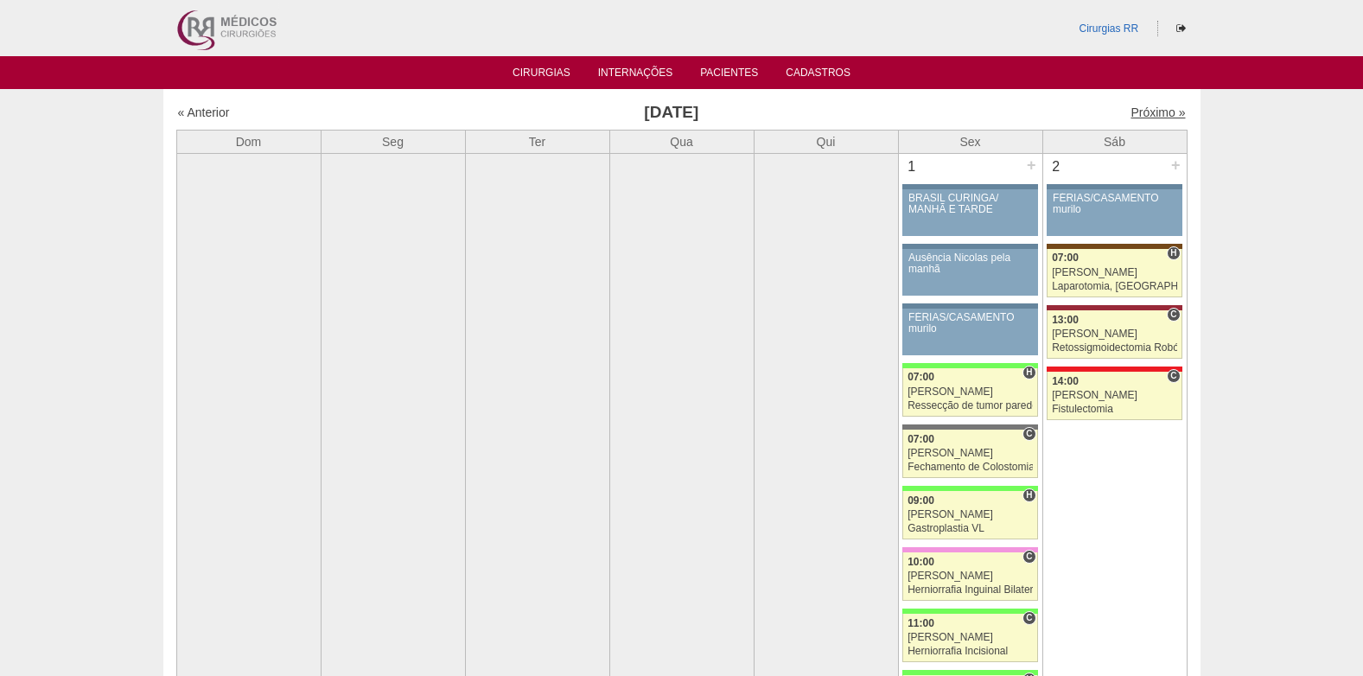
click at [1131, 112] on link "Próximo »" at bounding box center [1158, 112] width 54 height 14
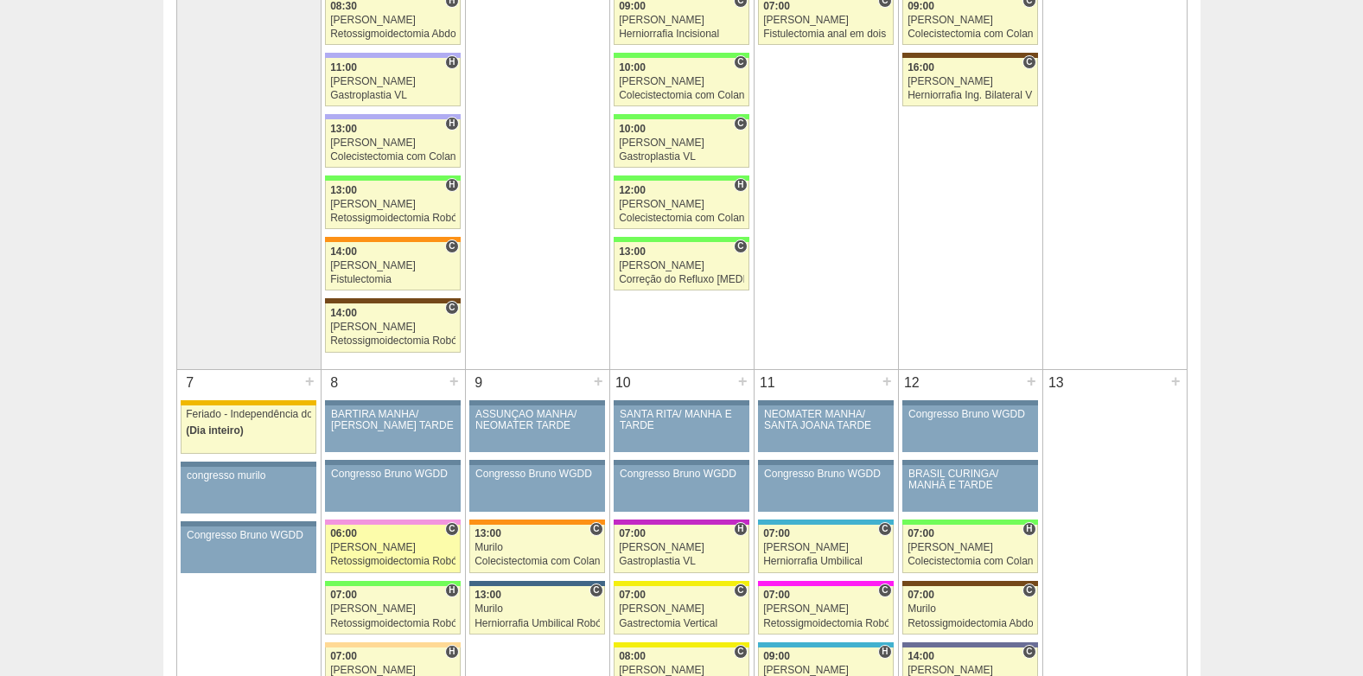
scroll to position [605, 0]
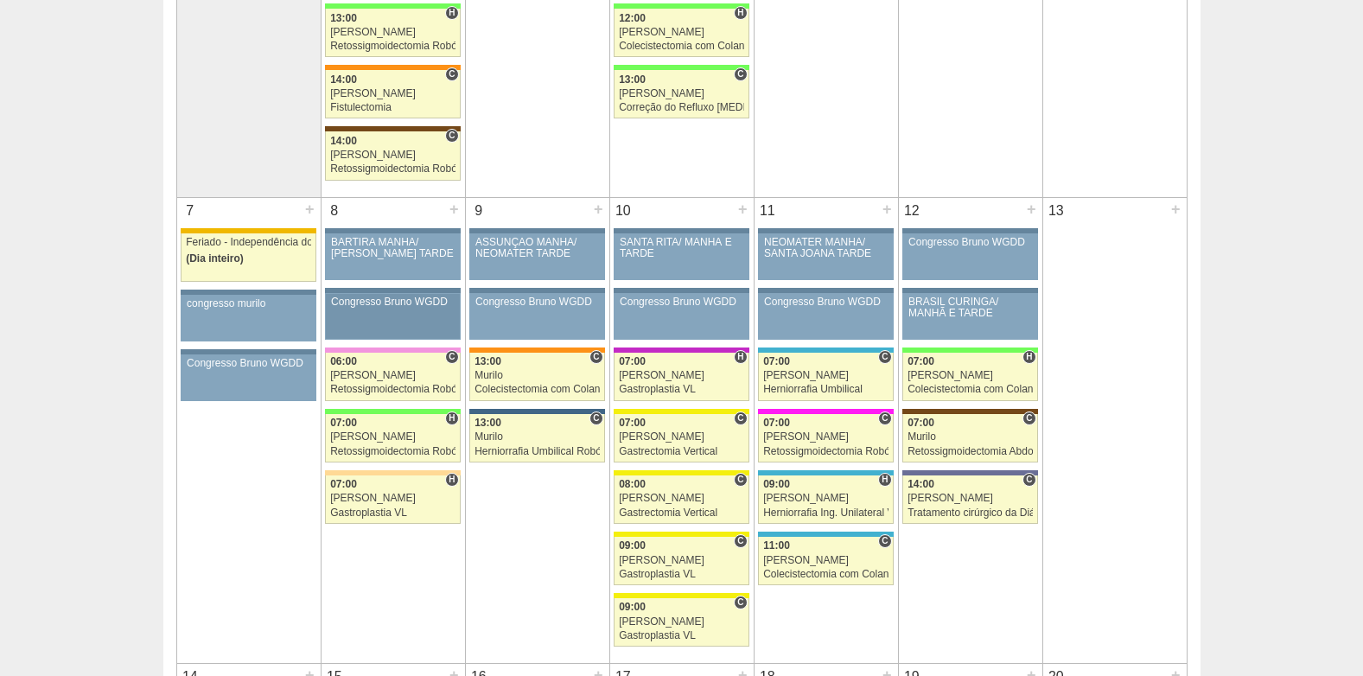
click at [379, 322] on link "87887 Bruno Congresso Bruno WGDD Paciente não informado Convênio não informado" at bounding box center [392, 316] width 135 height 47
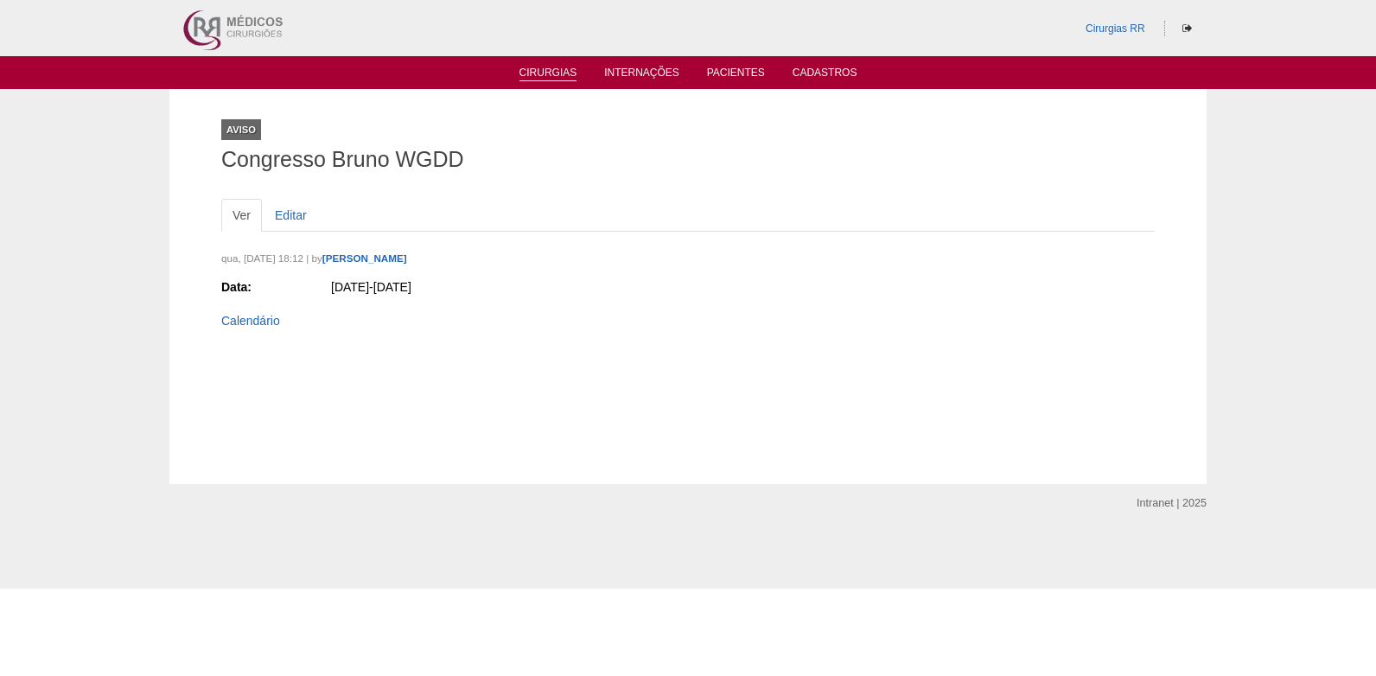
click at [527, 74] on link "Cirurgias" at bounding box center [548, 74] width 58 height 15
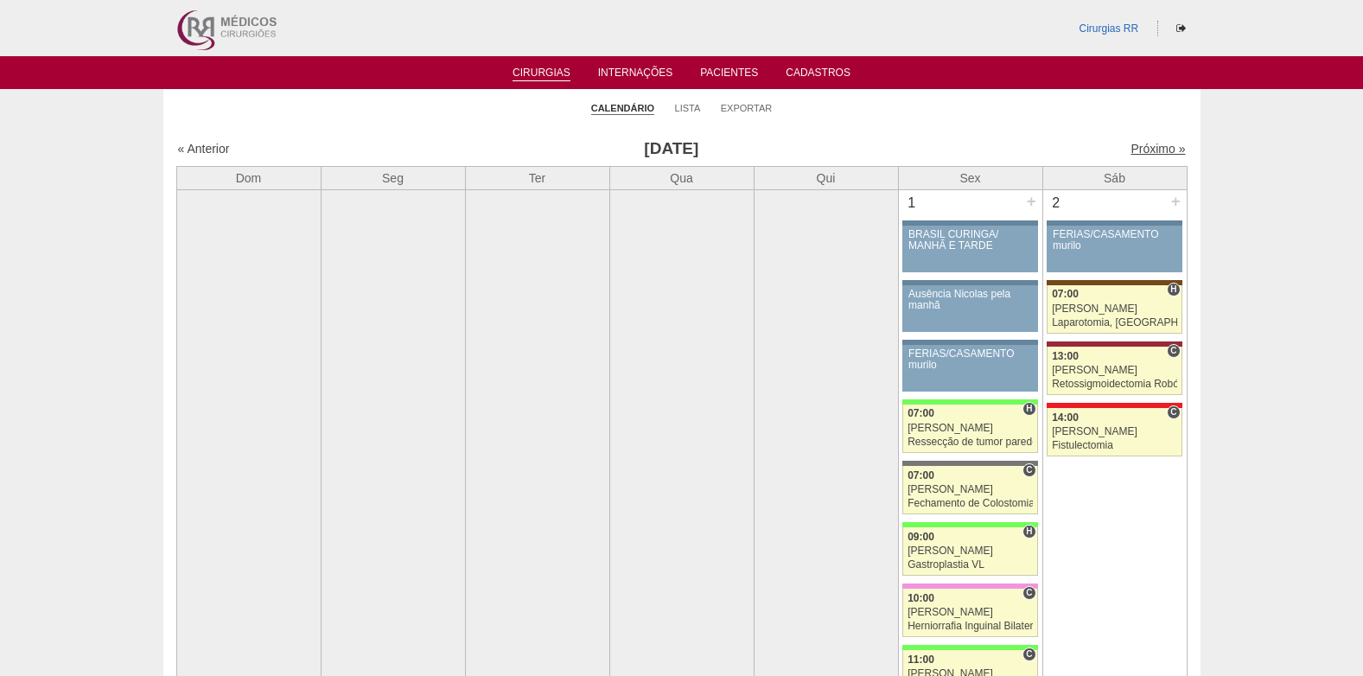
click at [1145, 151] on link "Próximo »" at bounding box center [1158, 149] width 54 height 14
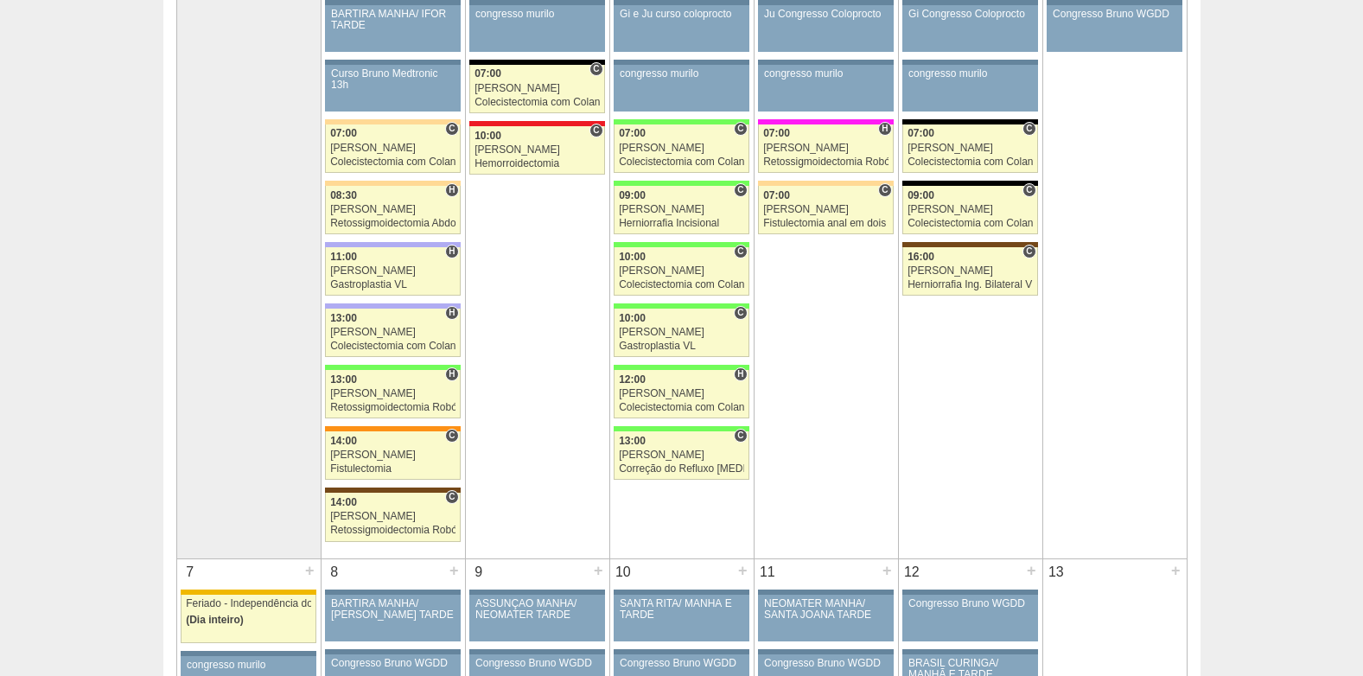
scroll to position [259, 0]
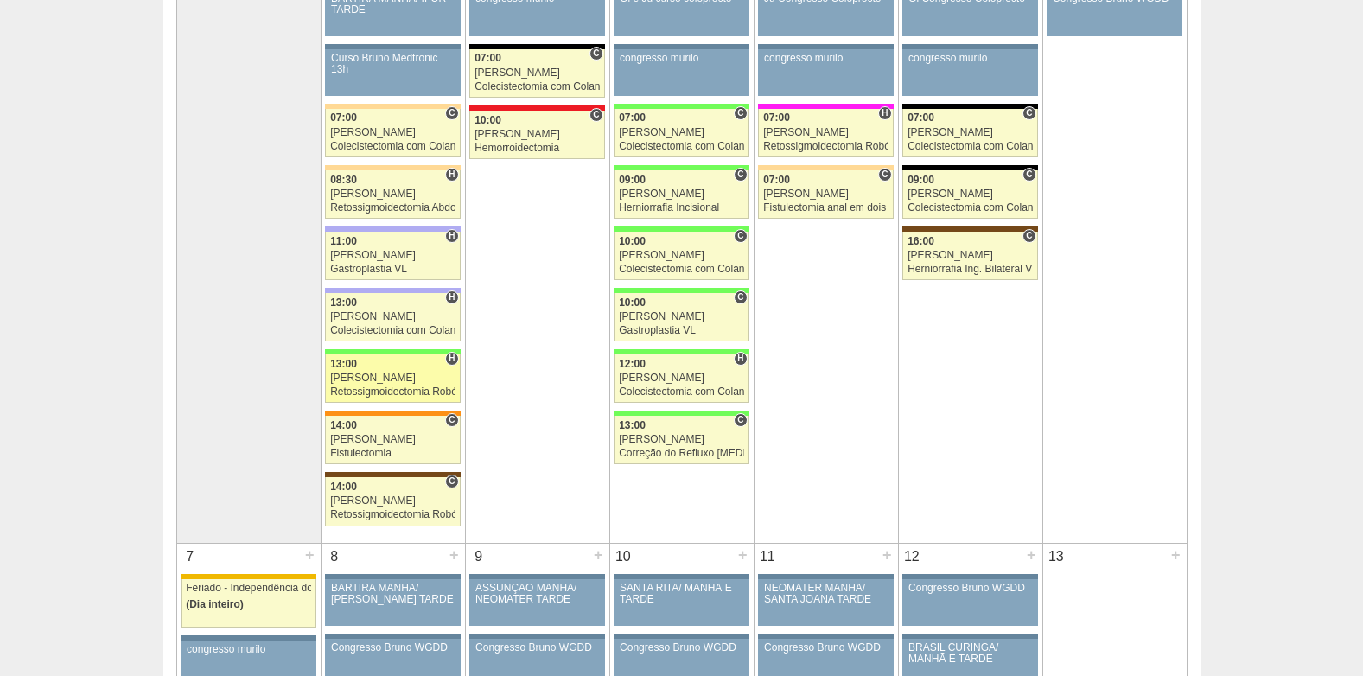
click at [390, 379] on div "[PERSON_NAME]" at bounding box center [392, 378] width 125 height 11
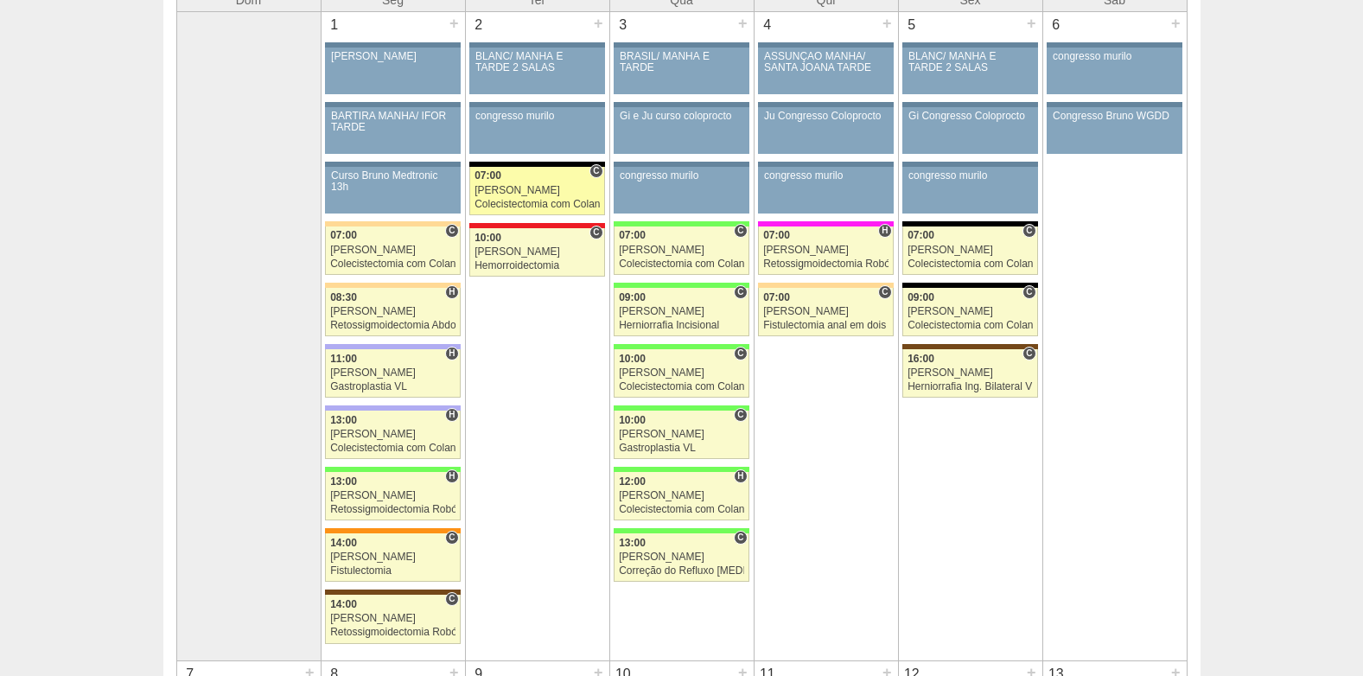
scroll to position [173, 0]
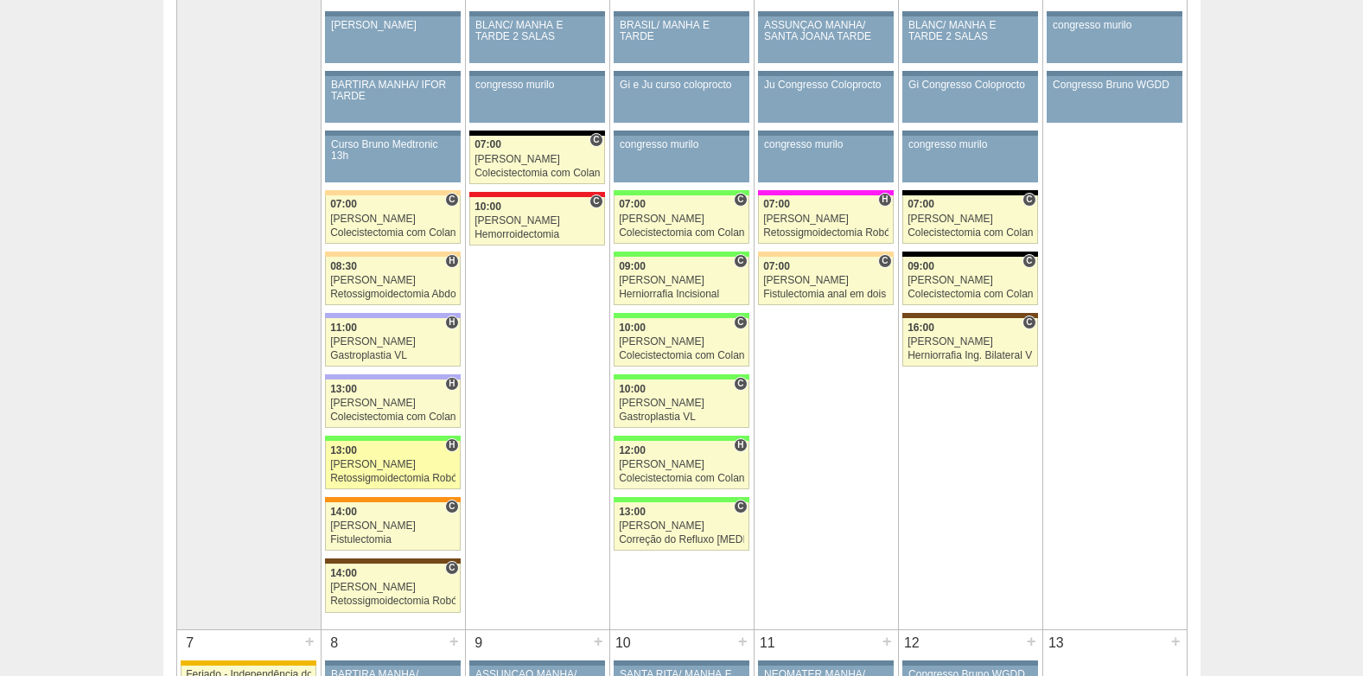
click at [417, 476] on div "Retossigmoidectomia Robótica" at bounding box center [392, 478] width 125 height 11
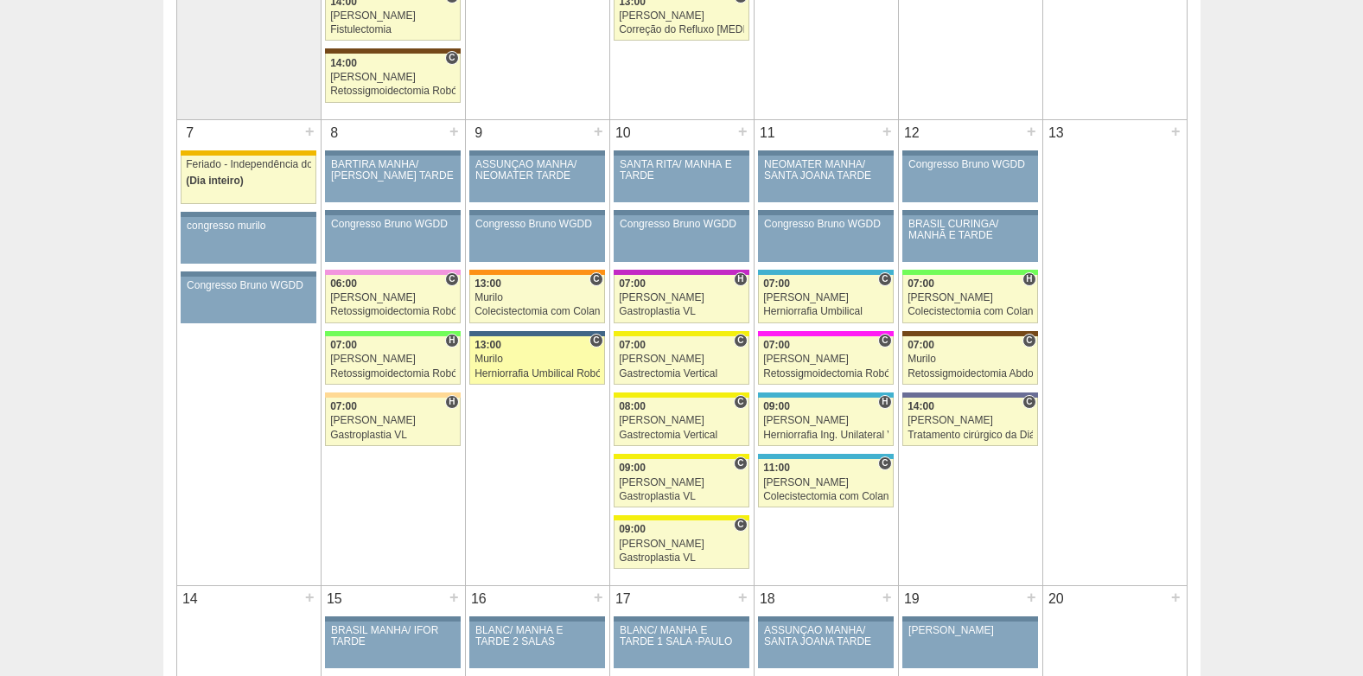
scroll to position [691, 0]
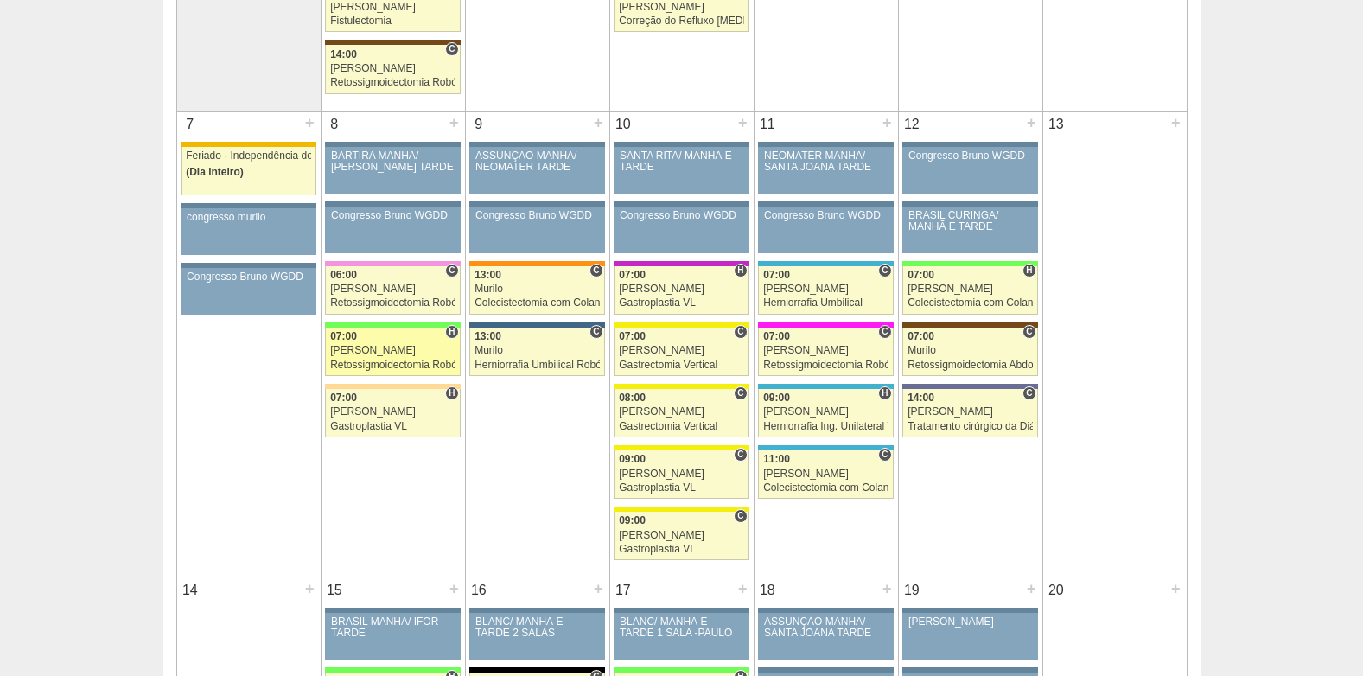
click at [381, 362] on div "Retossigmoidectomia Robótica" at bounding box center [392, 365] width 125 height 11
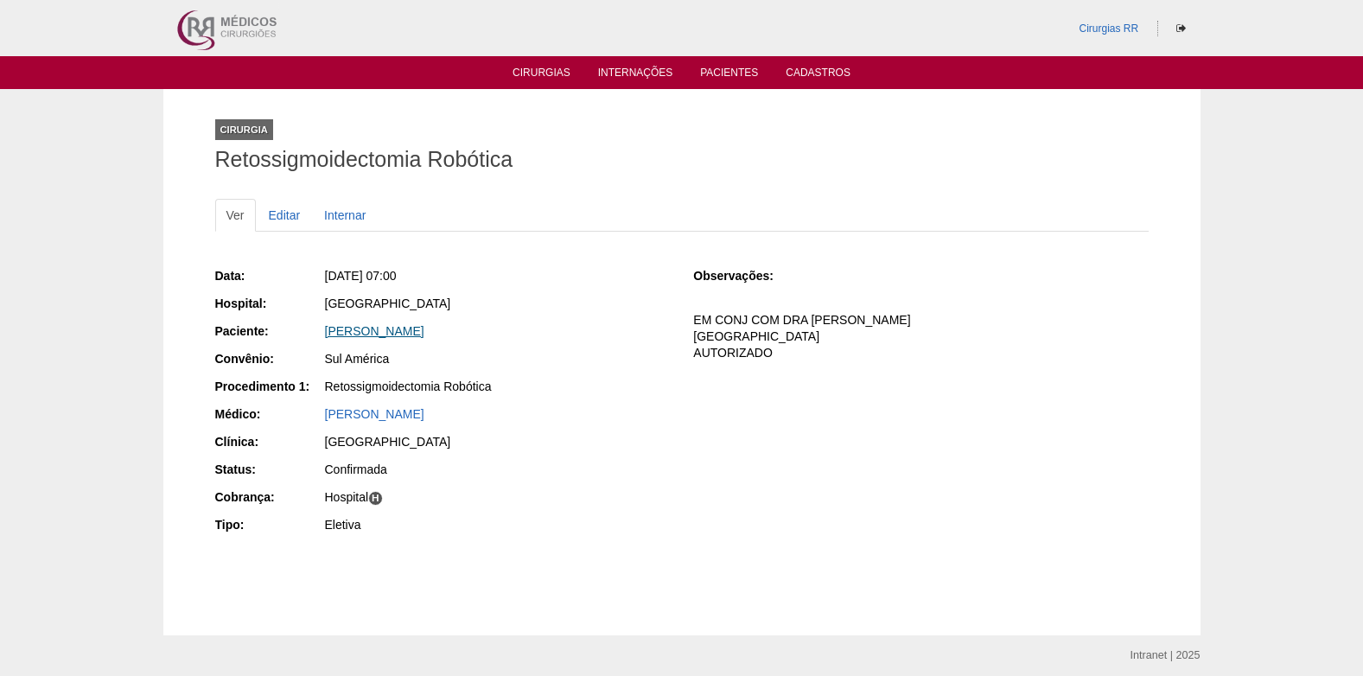
drag, startPoint x: 315, startPoint y: 328, endPoint x: 475, endPoint y: 331, distance: 159.1
click at [475, 331] on div "Paciente: ROXANA RIVAS PACHECO" at bounding box center [442, 333] width 455 height 22
copy div "Paciente: ROXANA RIVAS PACHECO"
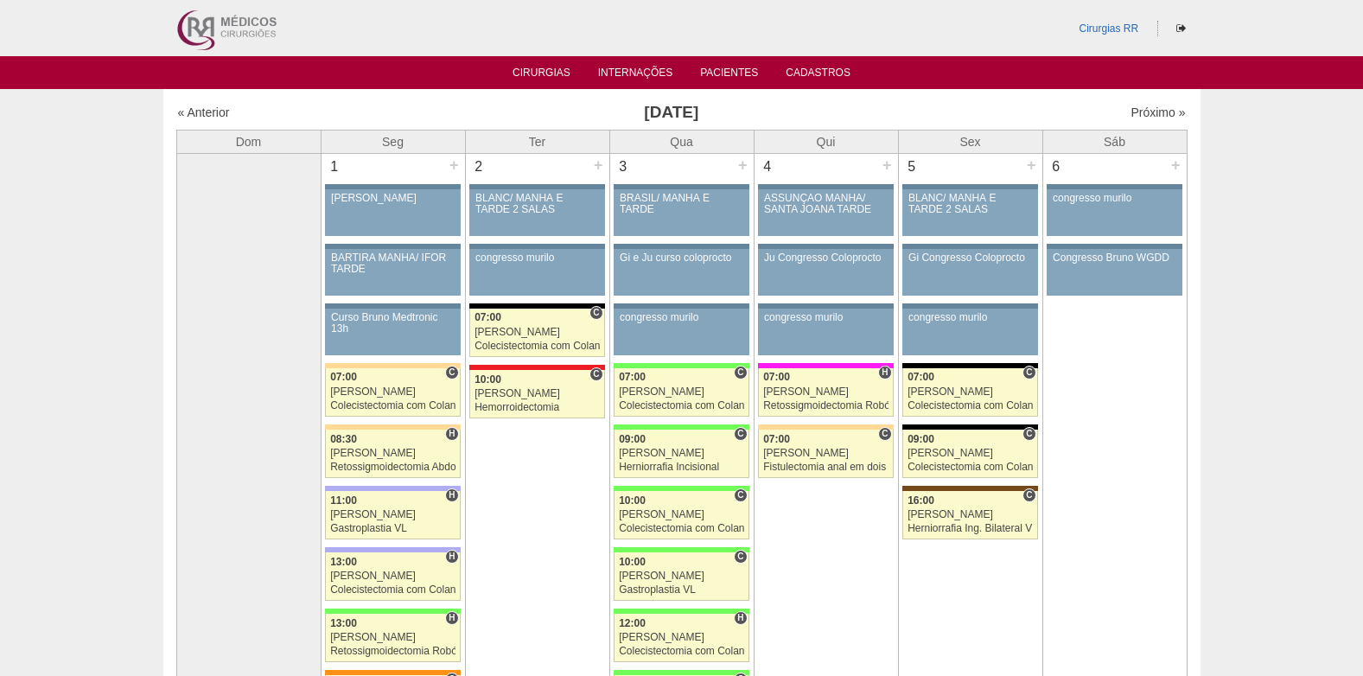
scroll to position [691, 0]
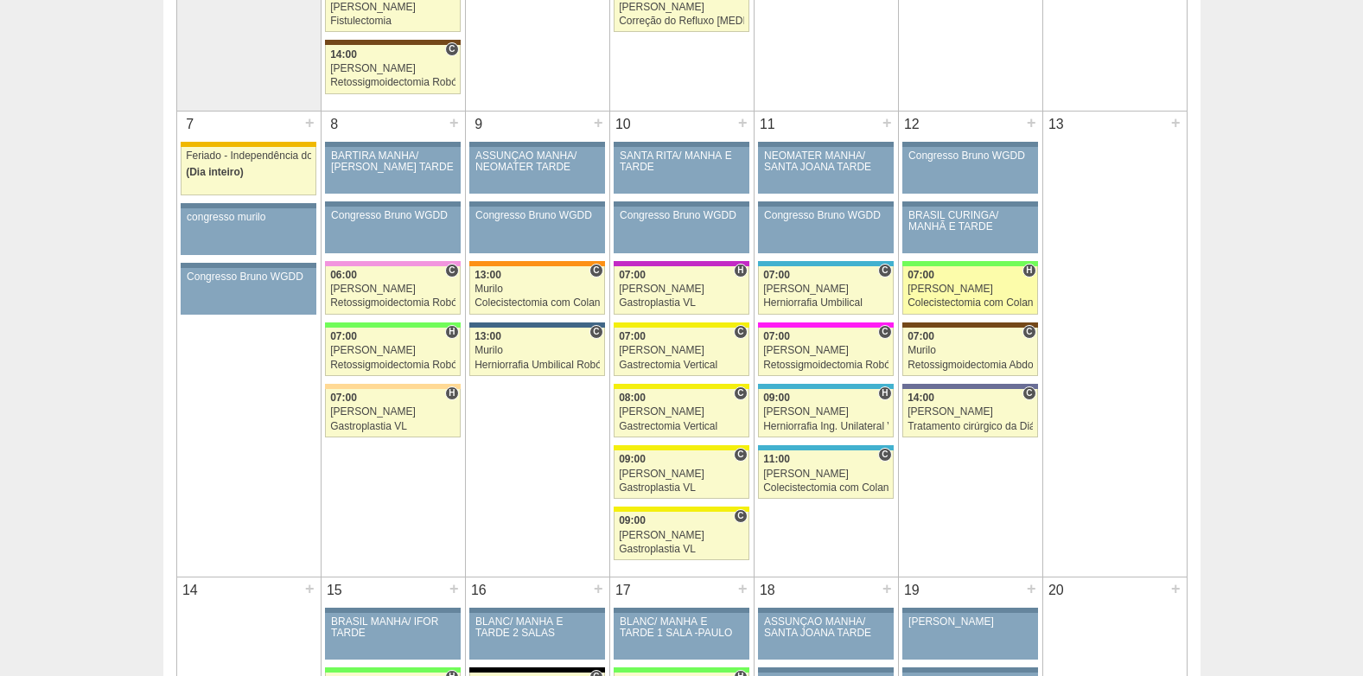
click at [957, 278] on div "07:00" at bounding box center [970, 275] width 125 height 11
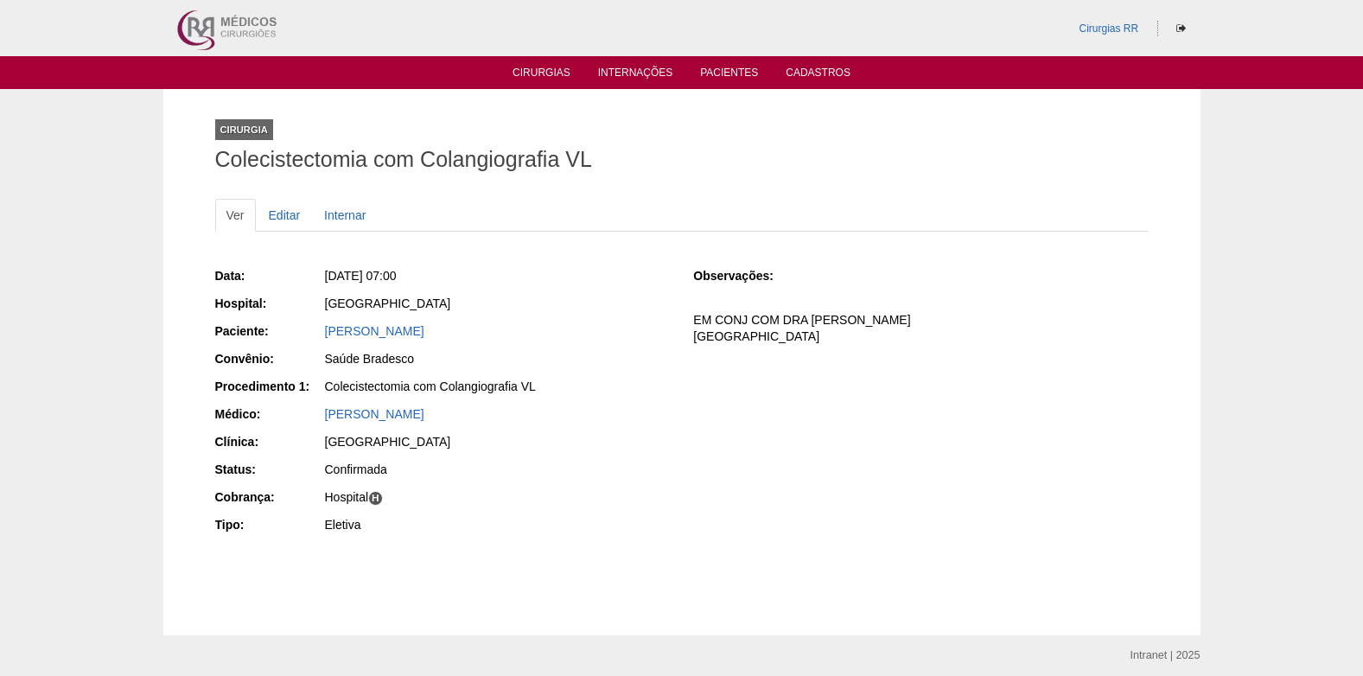
drag, startPoint x: 551, startPoint y: 335, endPoint x: 322, endPoint y: 334, distance: 228.2
click at [322, 334] on div "Paciente: [PERSON_NAME]" at bounding box center [442, 333] width 455 height 22
copy div "Paciente: [PERSON_NAME]"
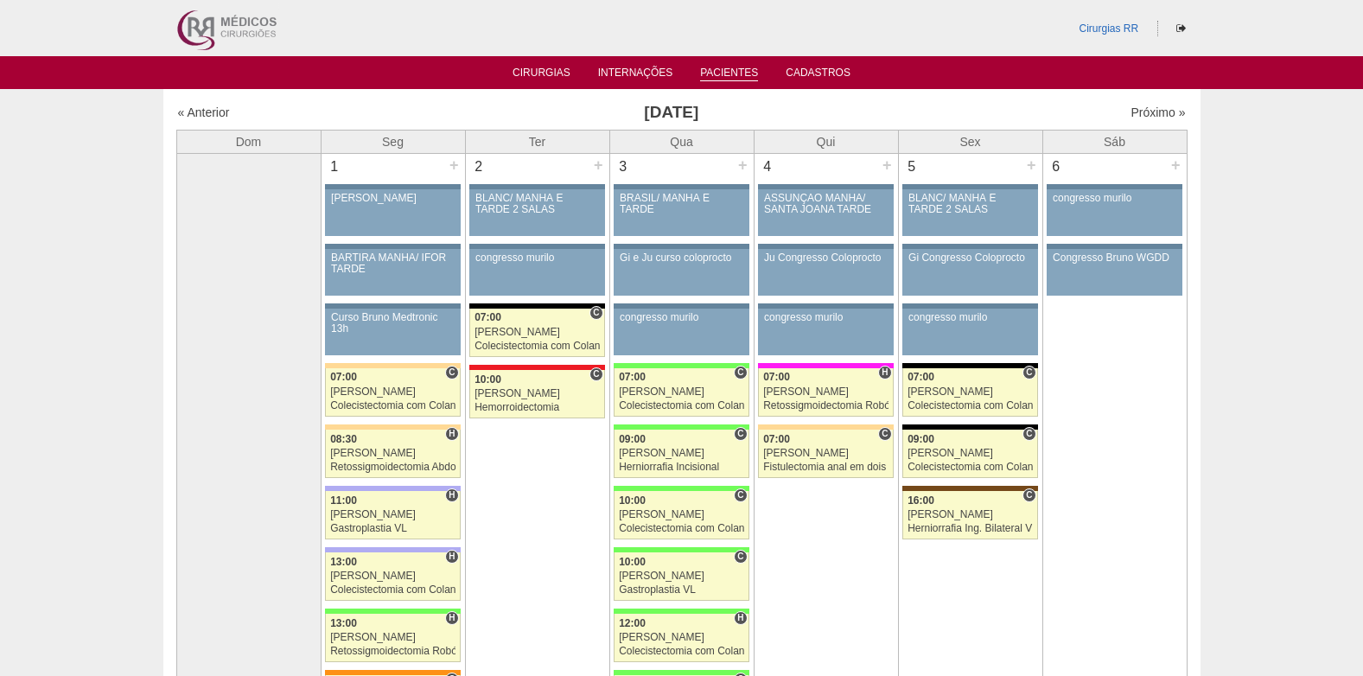
click at [737, 70] on link "Pacientes" at bounding box center [729, 74] width 58 height 15
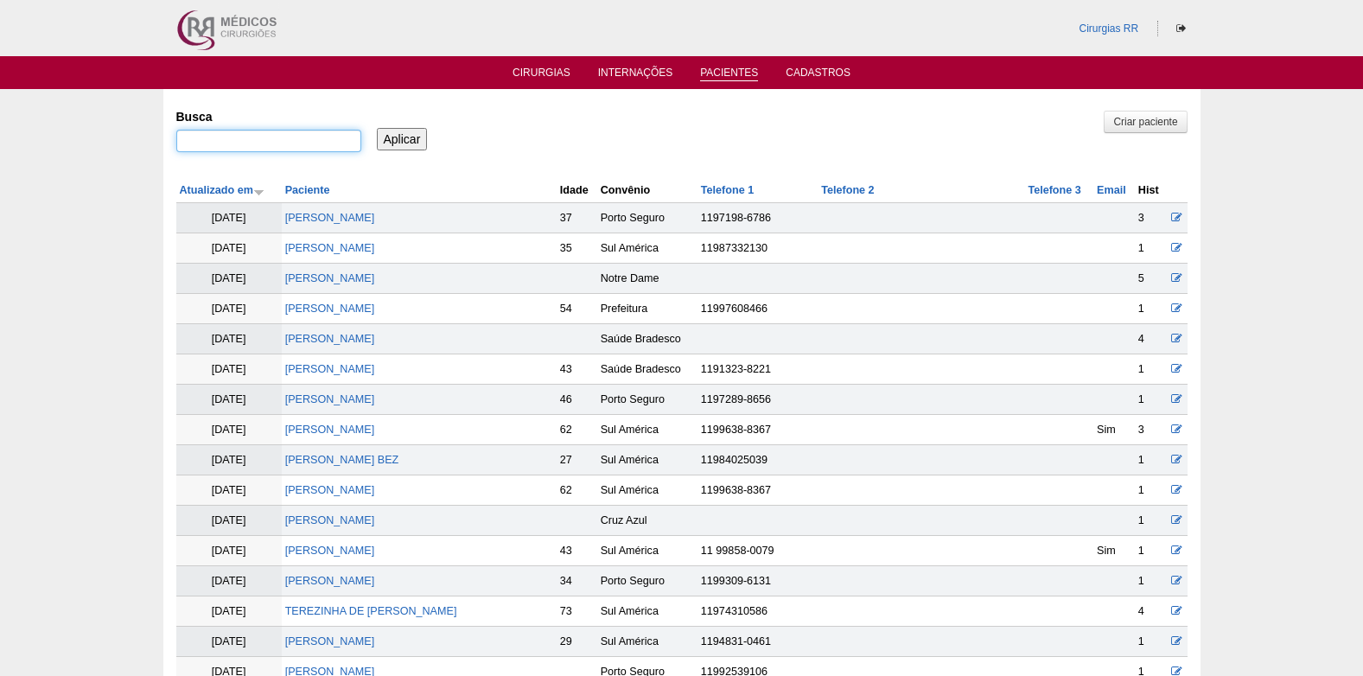
click at [274, 136] on input "Busca" at bounding box center [268, 141] width 185 height 22
type input "mariana henrique morales"
click at [414, 138] on input "Aplicar" at bounding box center [402, 139] width 51 height 22
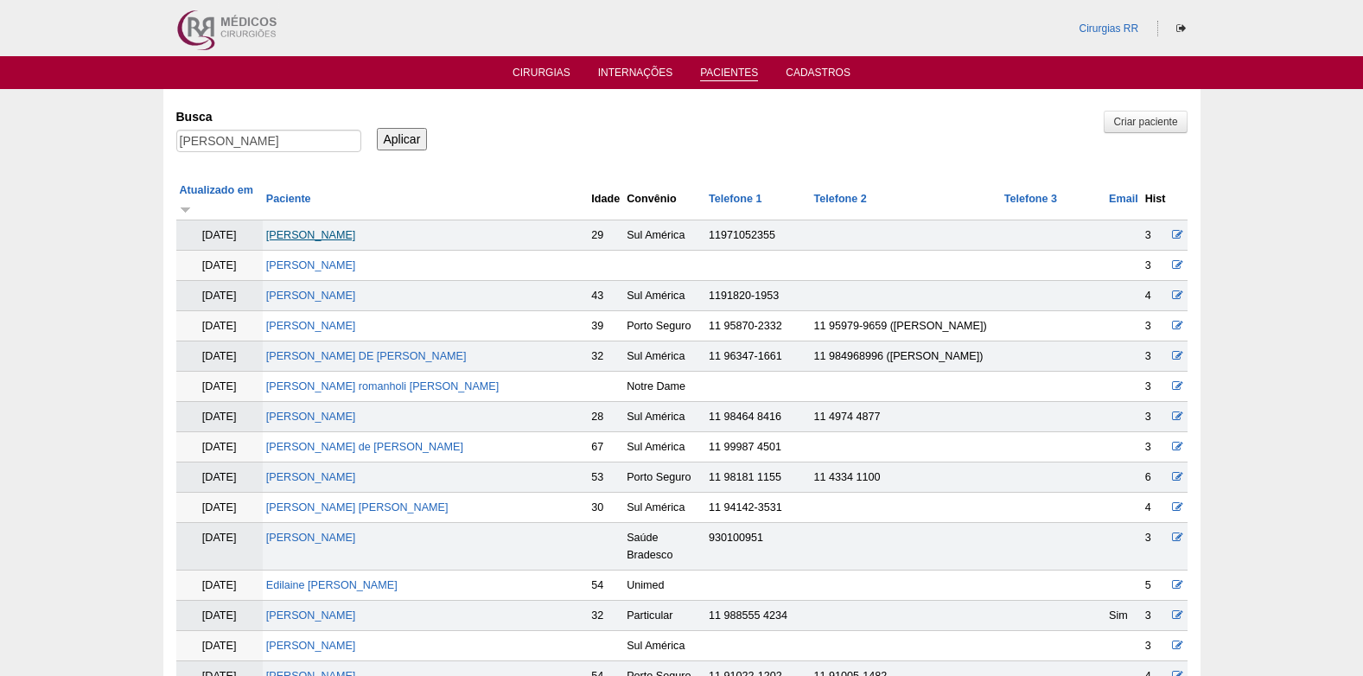
click at [356, 229] on link "[PERSON_NAME]" at bounding box center [311, 235] width 90 height 12
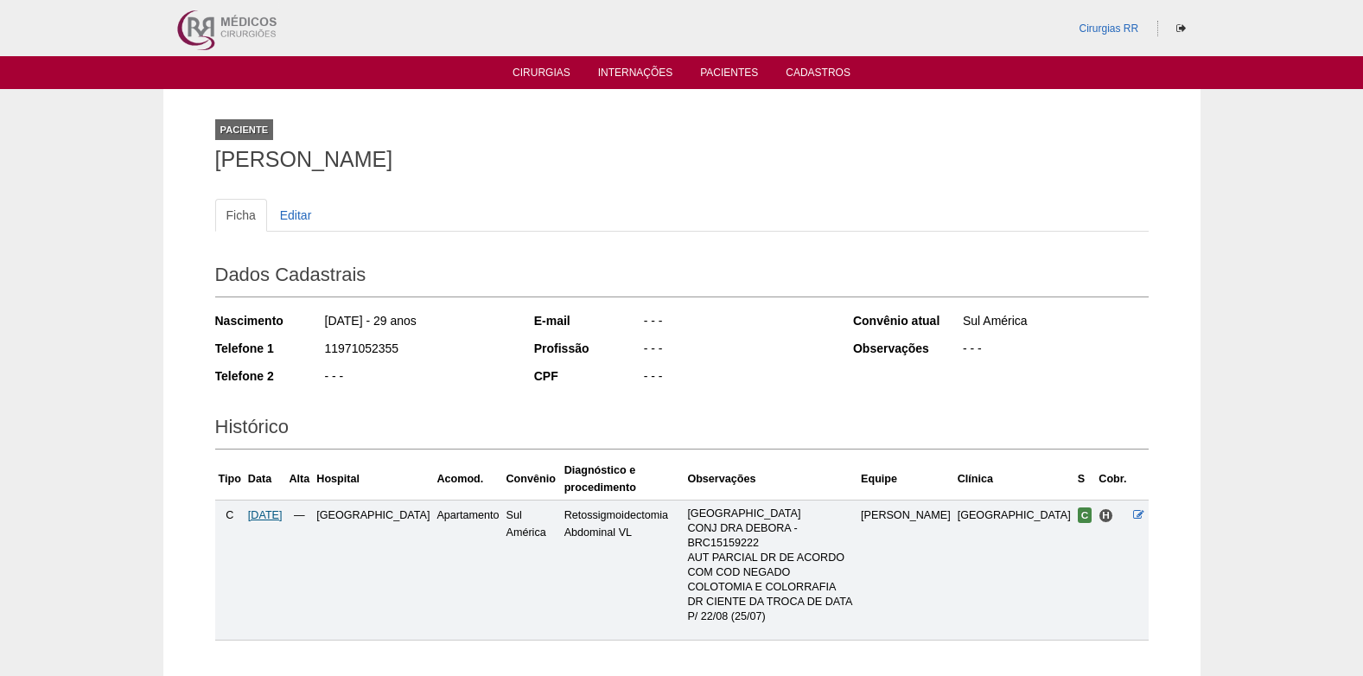
click at [271, 509] on span "[DATE]" at bounding box center [265, 515] width 35 height 12
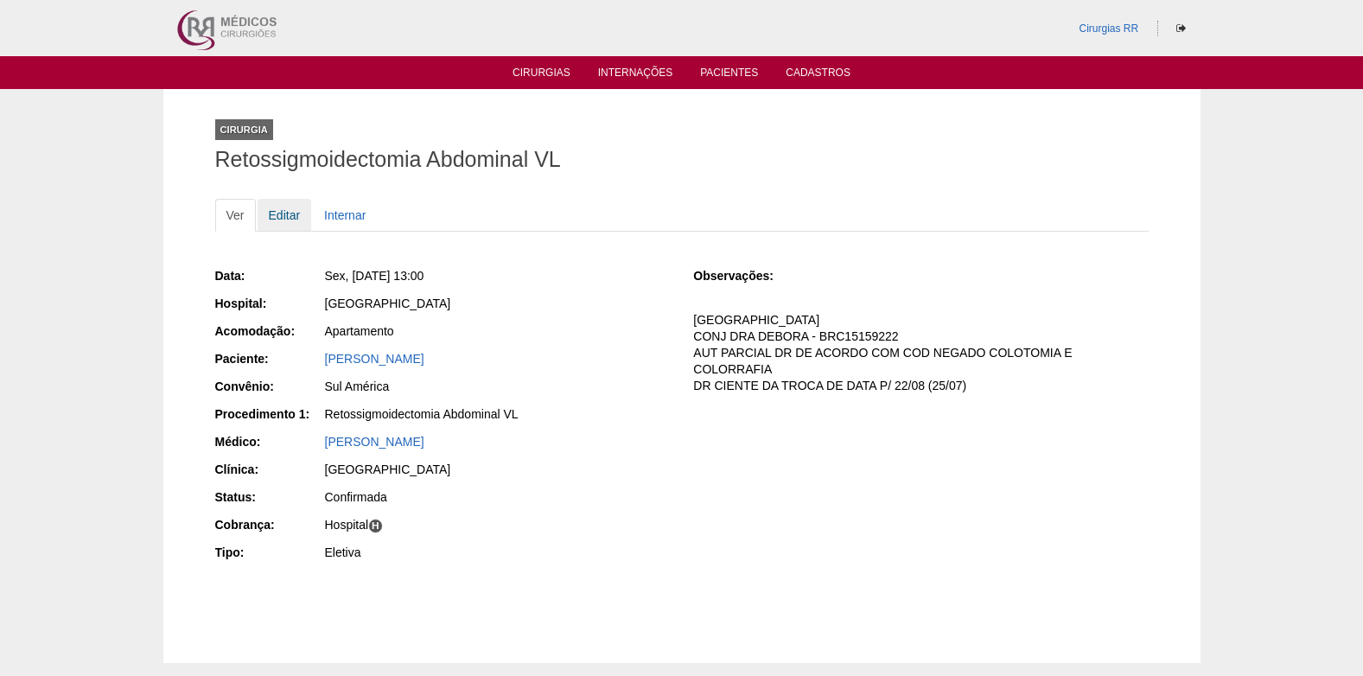
click at [279, 213] on link "Editar" at bounding box center [285, 215] width 54 height 33
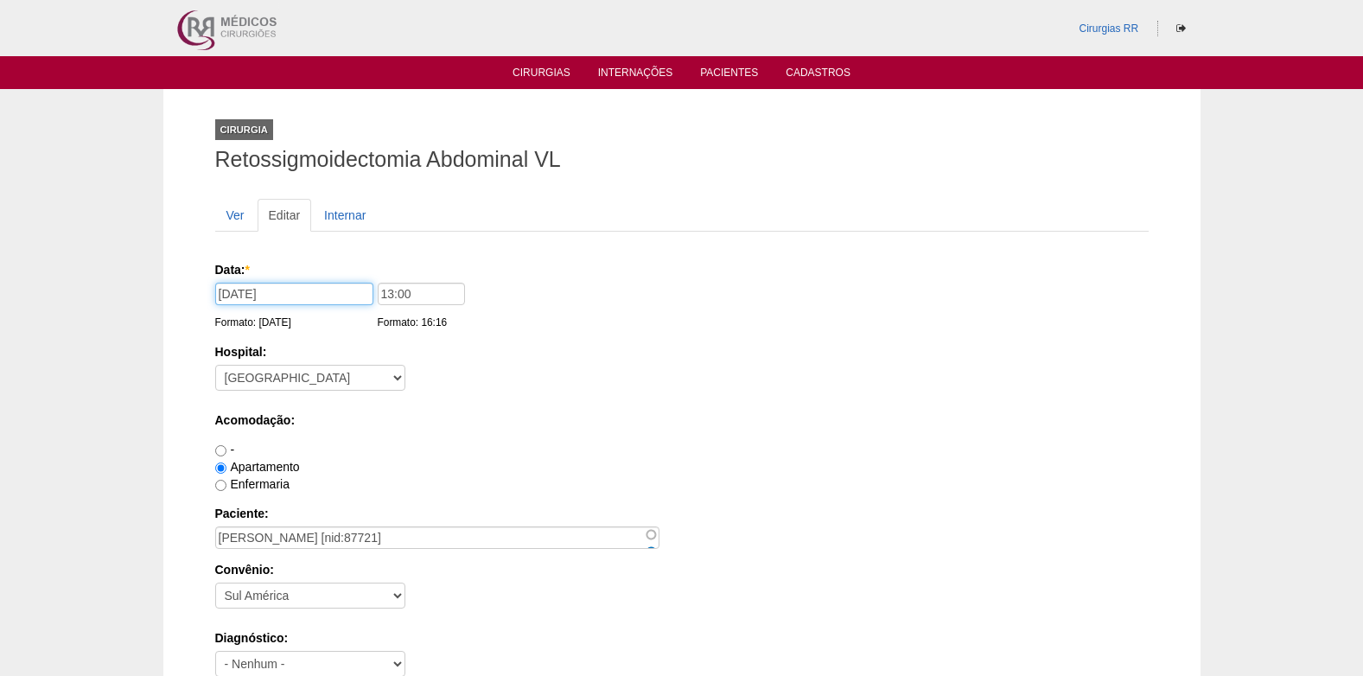
click at [309, 301] on input "[DATE]" at bounding box center [294, 294] width 158 height 22
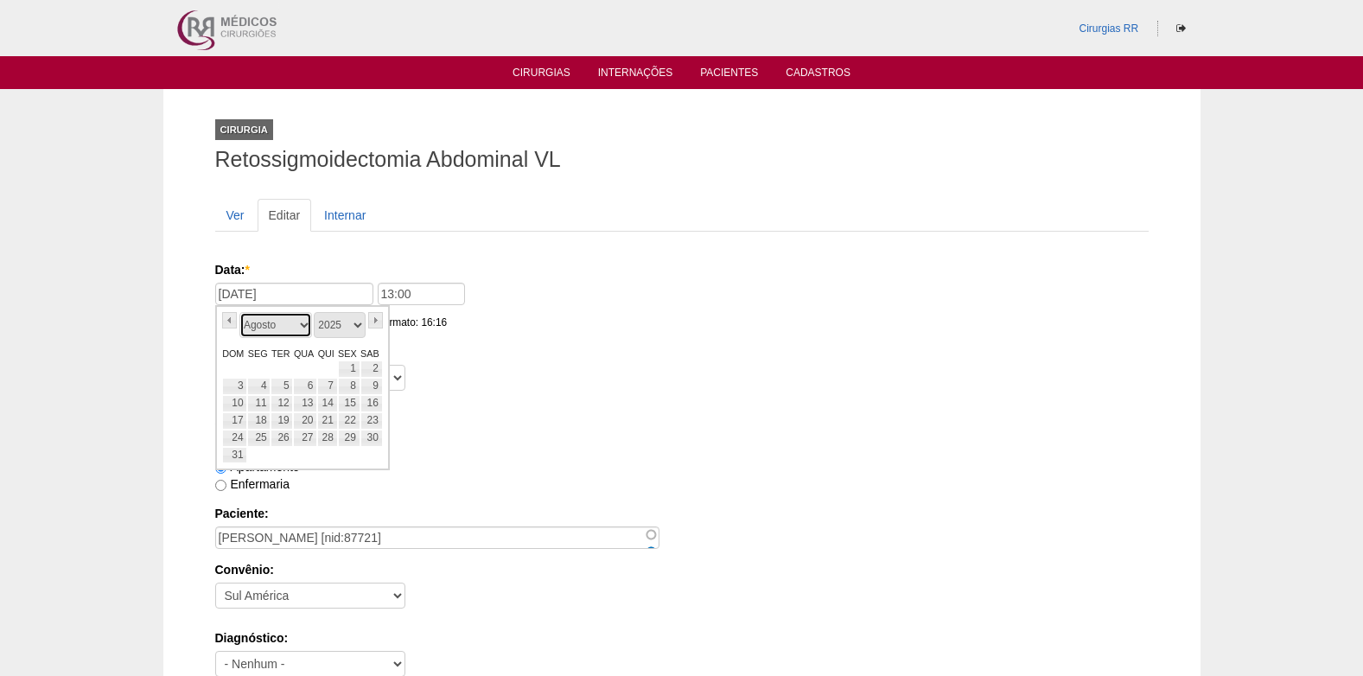
click at [303, 331] on select "Janeiro Fevereiro Março Abril Maio Junho Julho Agosto Setembro Outubro Novembro…" at bounding box center [275, 325] width 73 height 26
click at [276, 366] on link "2" at bounding box center [282, 368] width 22 height 17
type input "[DATE]"
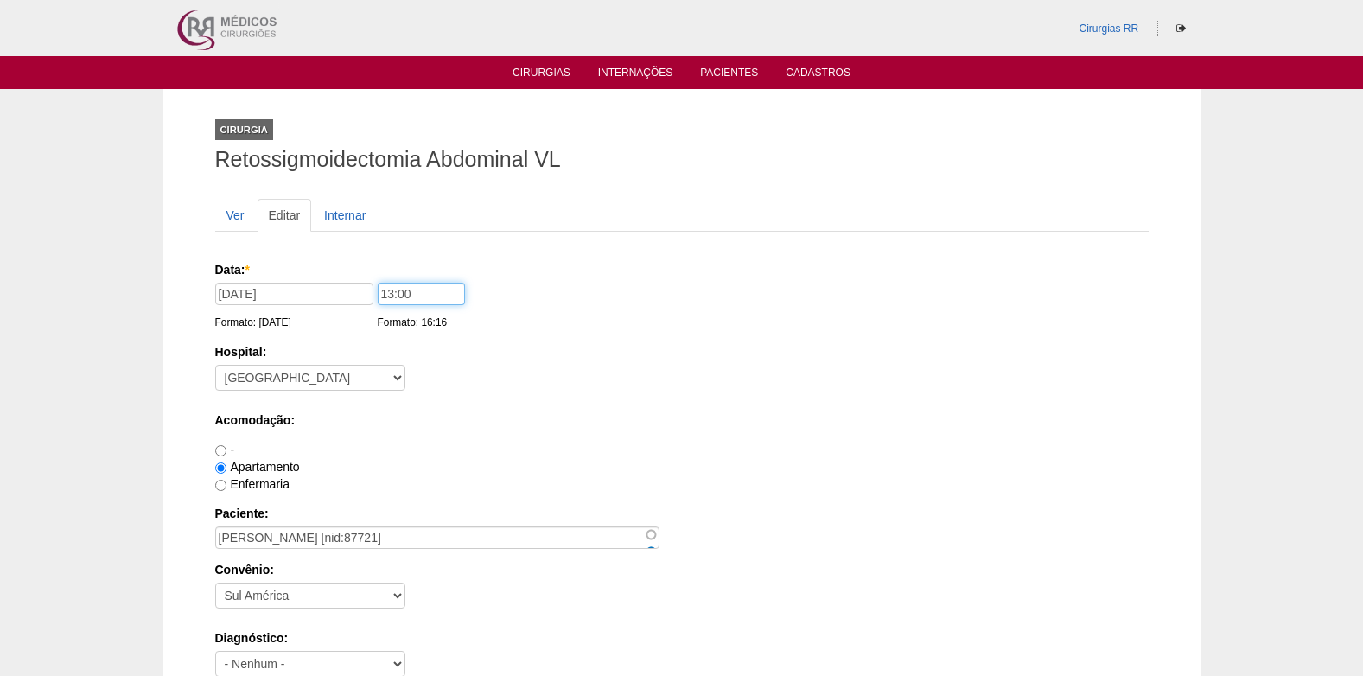
drag, startPoint x: 429, startPoint y: 299, endPoint x: 339, endPoint y: 314, distance: 91.1
click at [339, 278] on div "Data: * [DATE] Formato: [DATE] 13:00 Formato: 16:16" at bounding box center [678, 269] width 927 height 17
type input "07:00"
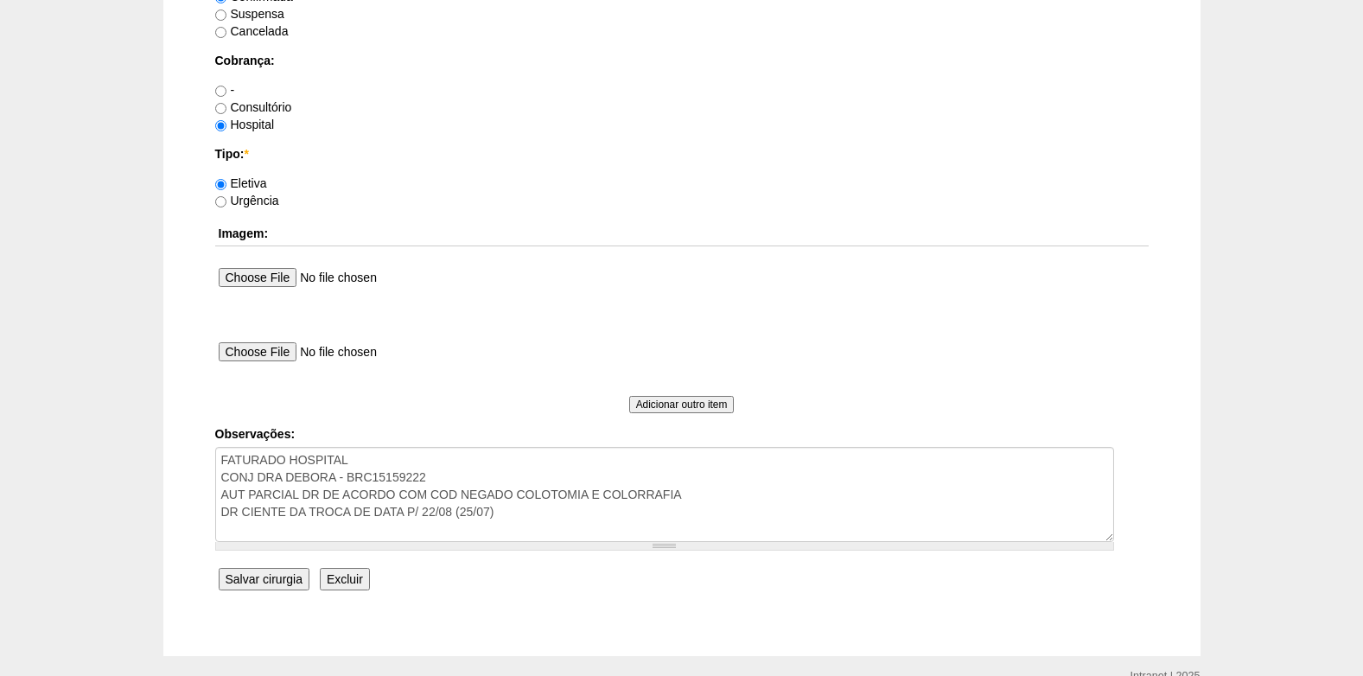
scroll to position [1469, 0]
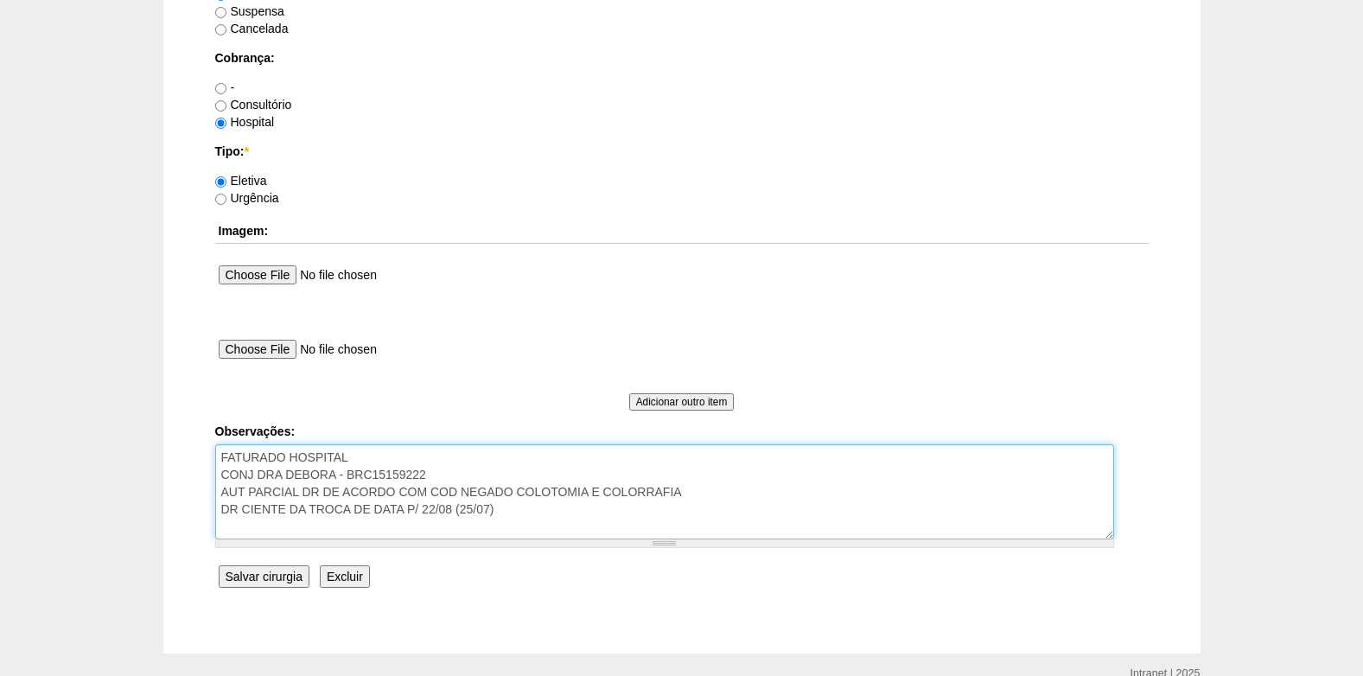
drag, startPoint x: 514, startPoint y: 518, endPoint x: 220, endPoint y: 513, distance: 294.8
click at [220, 513] on textarea "FATURADO HOSPITAL CONJ DRA DEBORA - BRC15159222 AUT PARCIAL DR DE ACORDO COM CO…" at bounding box center [664, 491] width 899 height 95
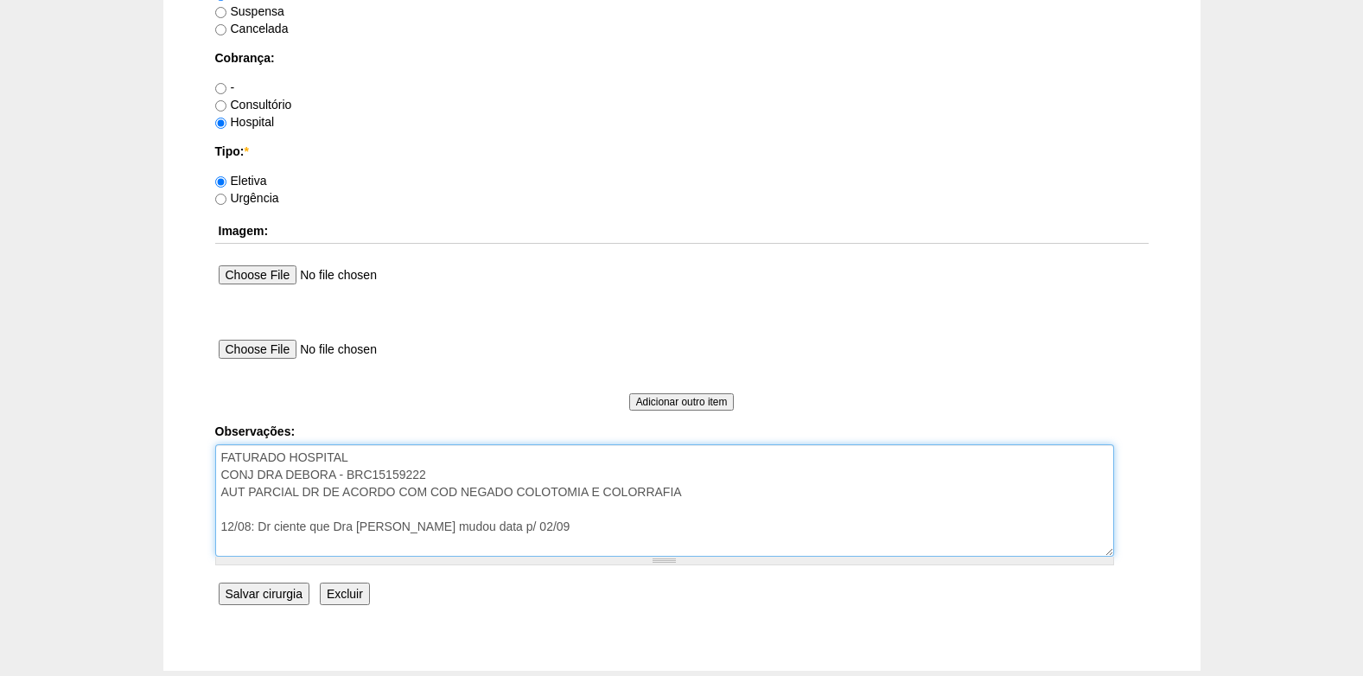
click at [531, 525] on textarea "FATURADO HOSPITAL CONJ DRA DEBORA - BRC15159222 AUT PARCIAL DR DE ACORDO COM CO…" at bounding box center [664, 500] width 899 height 112
type textarea "FATURADO HOSPITAL CONJ DRA DEBORA - BRC15159222 AUT PARCIAL DR DE ACORDO COM CO…"
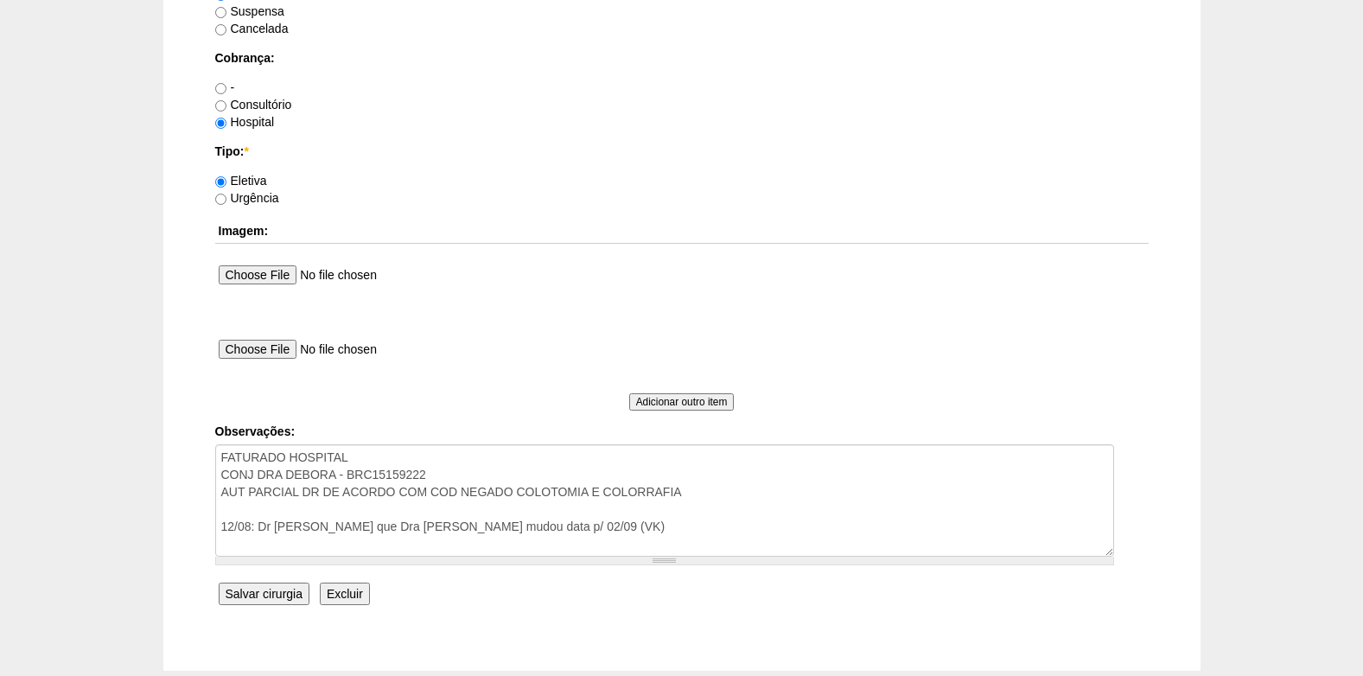
click at [236, 591] on input "Salvar cirurgia" at bounding box center [264, 594] width 91 height 22
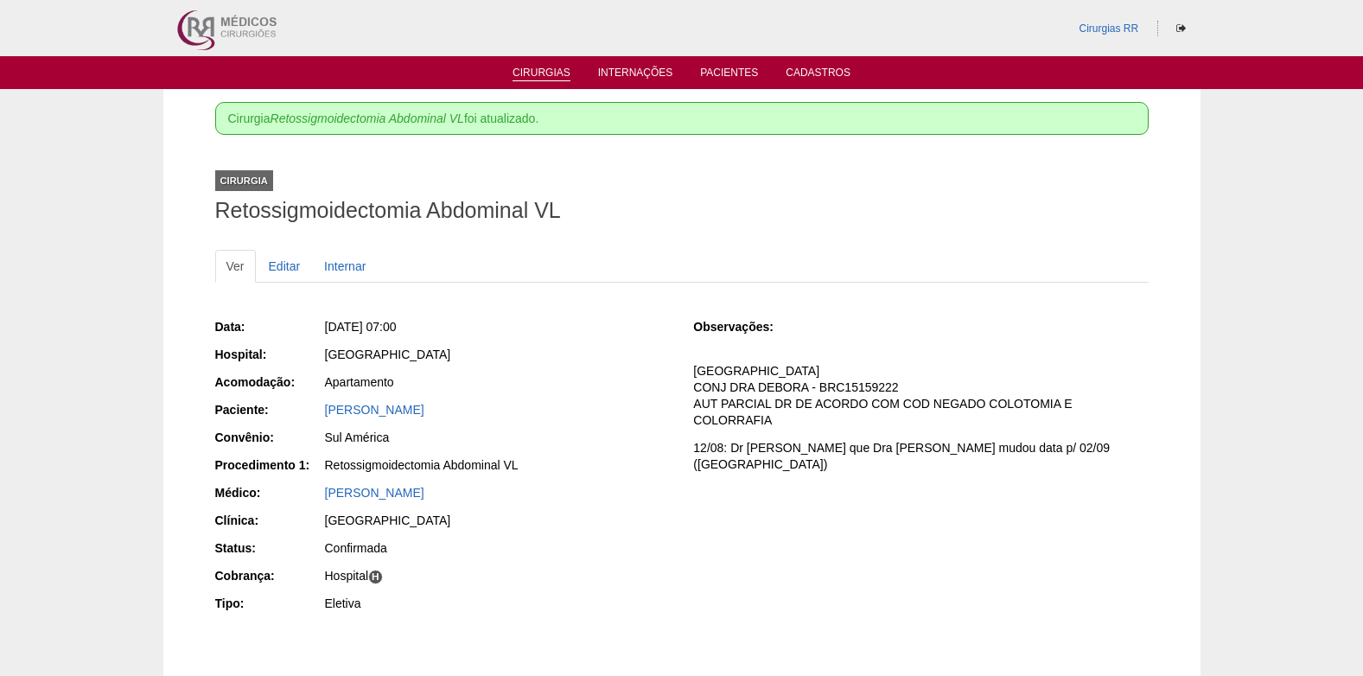
click at [538, 68] on link "Cirurgias" at bounding box center [542, 74] width 58 height 15
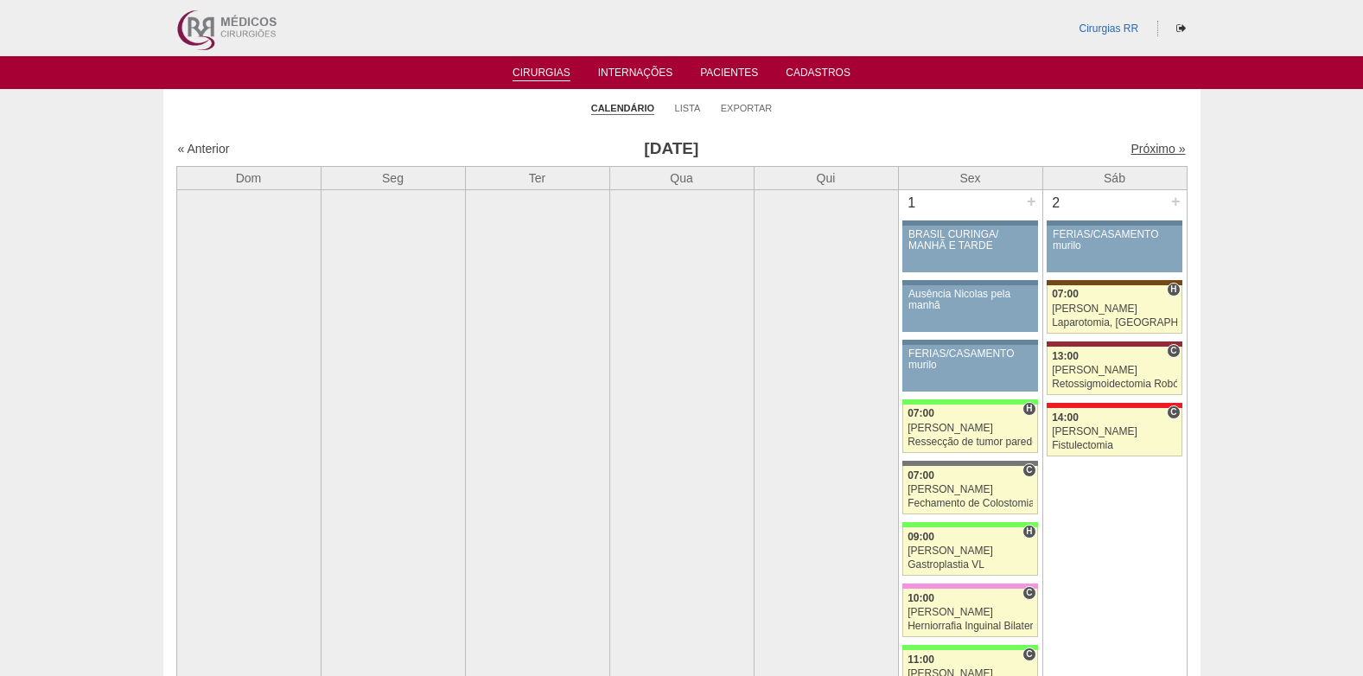
click at [1137, 150] on link "Próximo »" at bounding box center [1158, 149] width 54 height 14
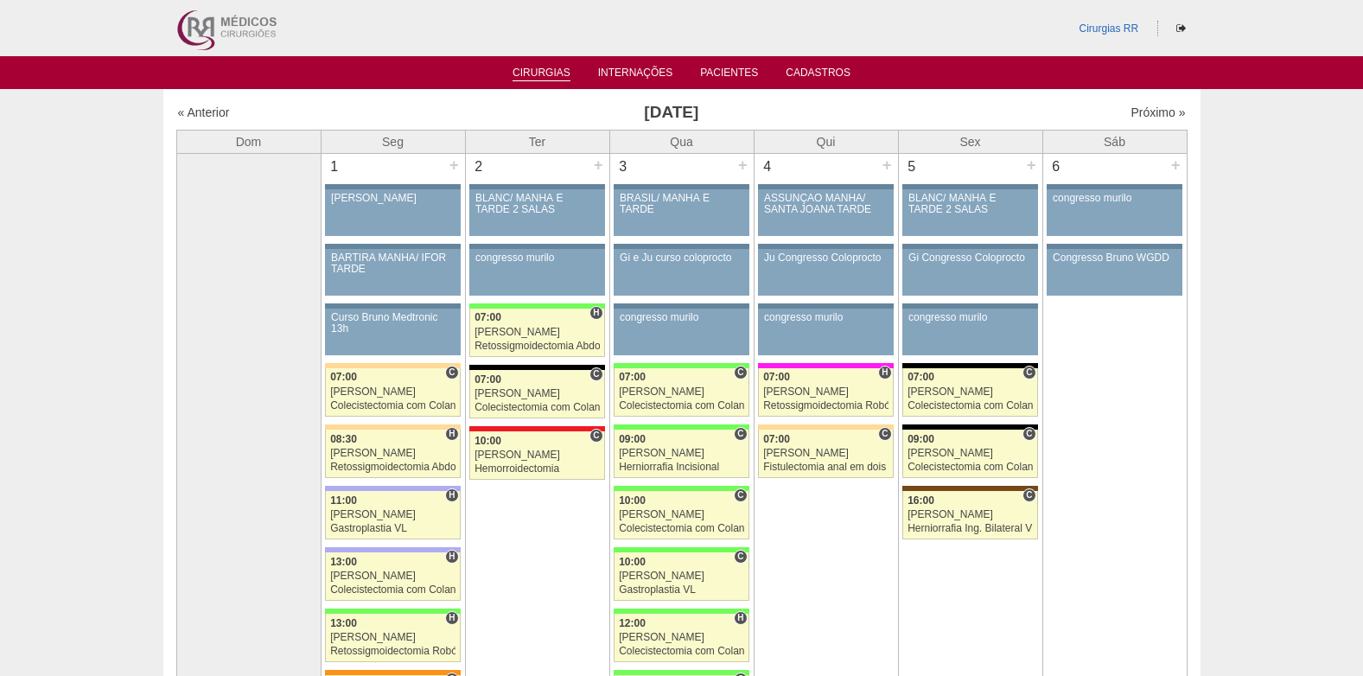
click at [524, 74] on link "Cirurgias" at bounding box center [542, 74] width 58 height 15
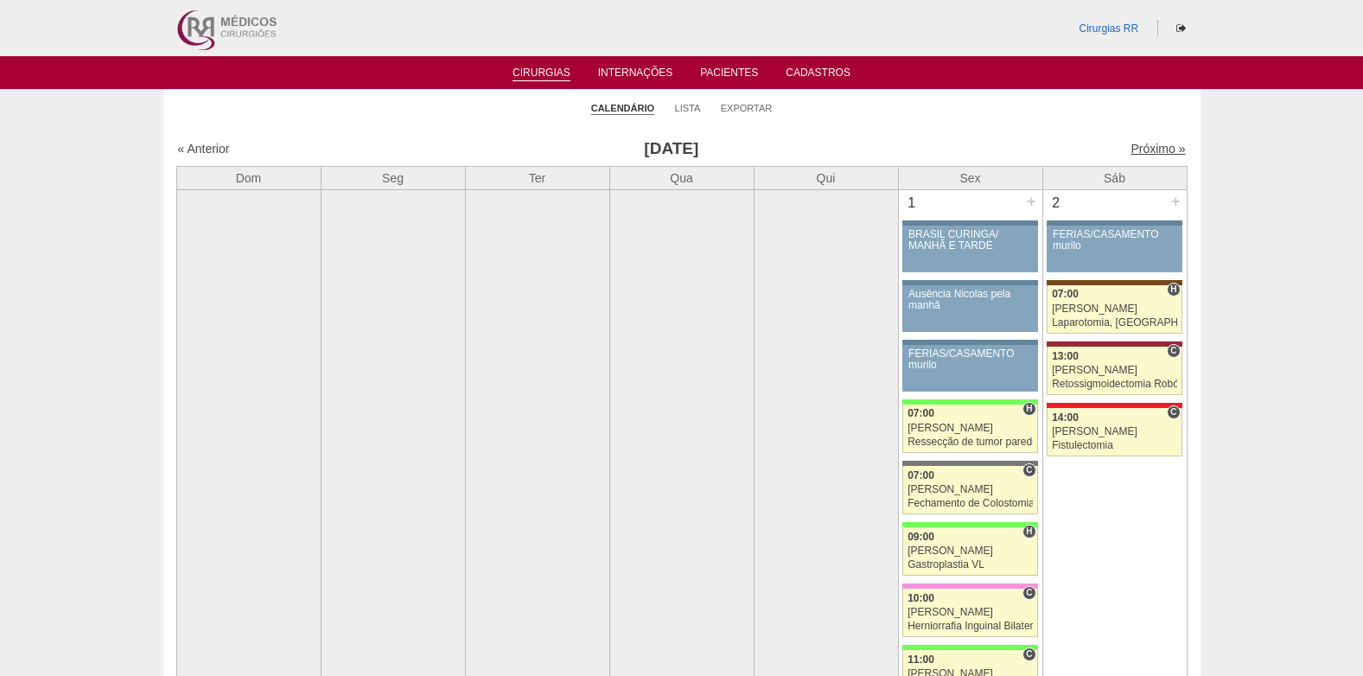
click at [1137, 146] on link "Próximo »" at bounding box center [1158, 149] width 54 height 14
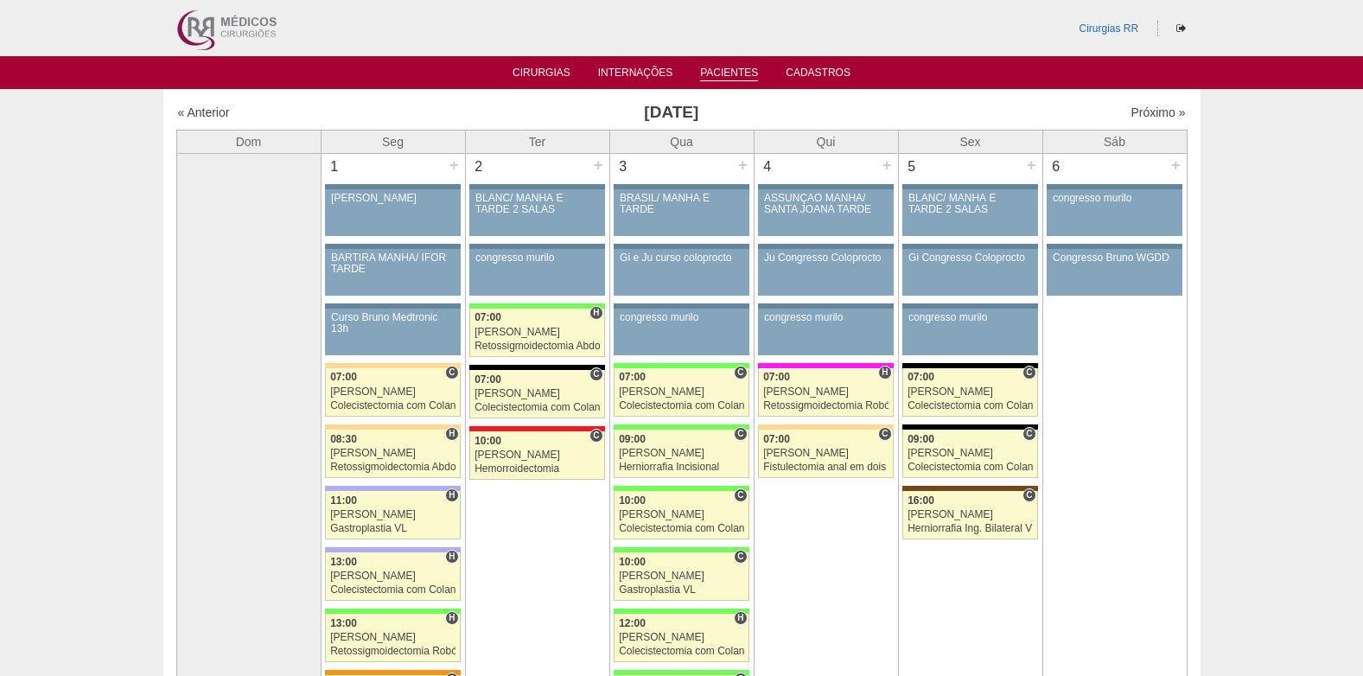
click at [724, 67] on link "Pacientes" at bounding box center [729, 74] width 58 height 15
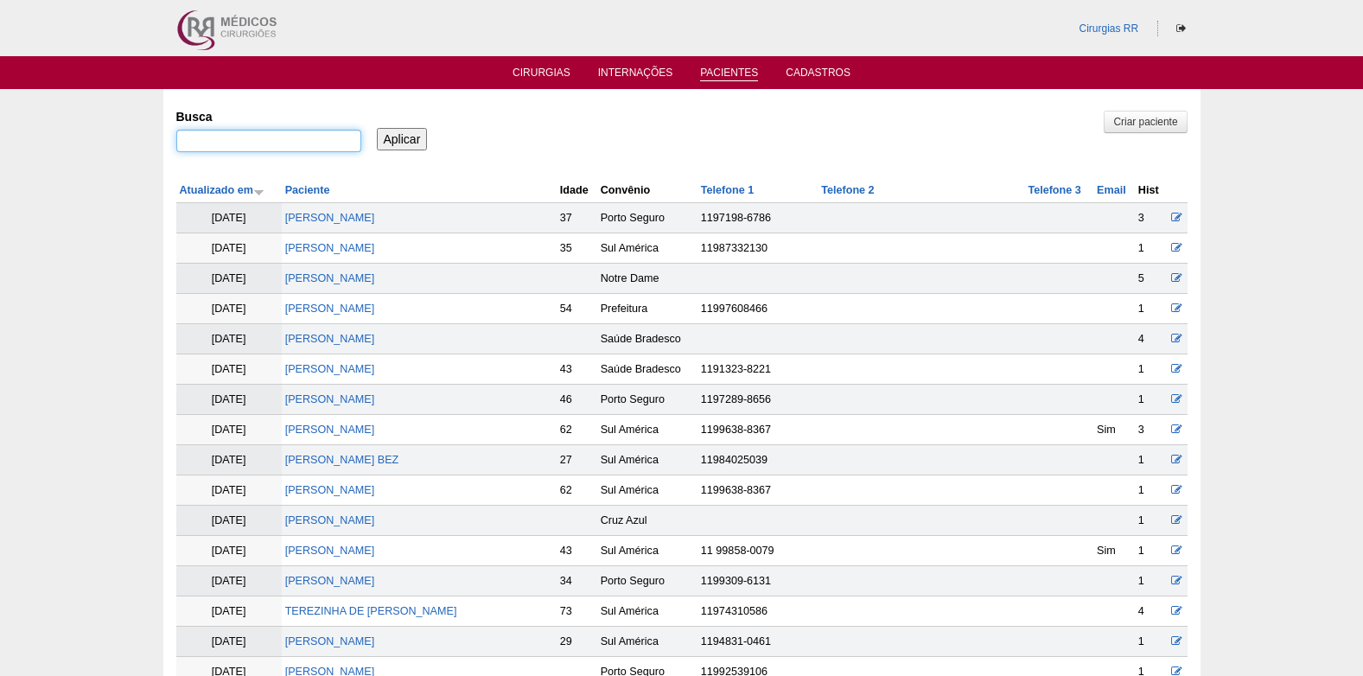
click at [318, 140] on input "Busca" at bounding box center [268, 141] width 185 height 22
type input "[PERSON_NAME]"
click at [414, 128] on input "Aplicar" at bounding box center [402, 139] width 51 height 22
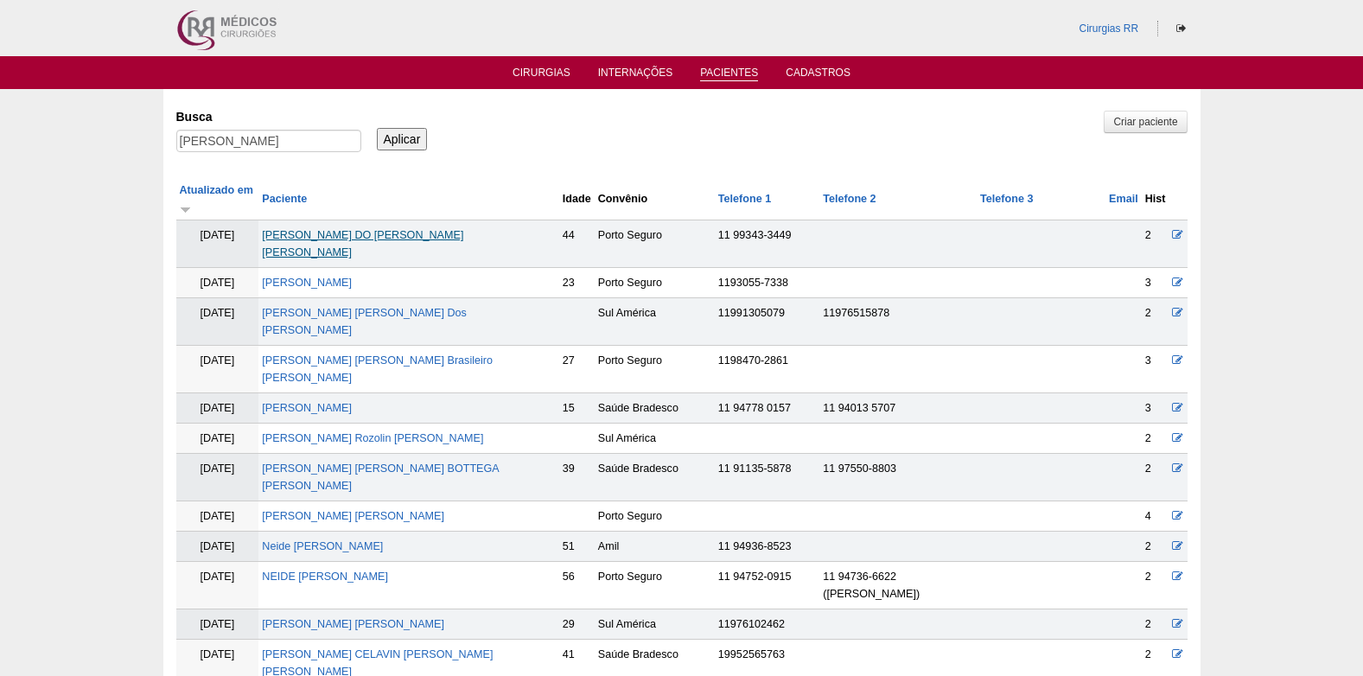
click at [408, 229] on link "NEIDE LAURA DO NASCIMENTO ALVES" at bounding box center [362, 243] width 201 height 29
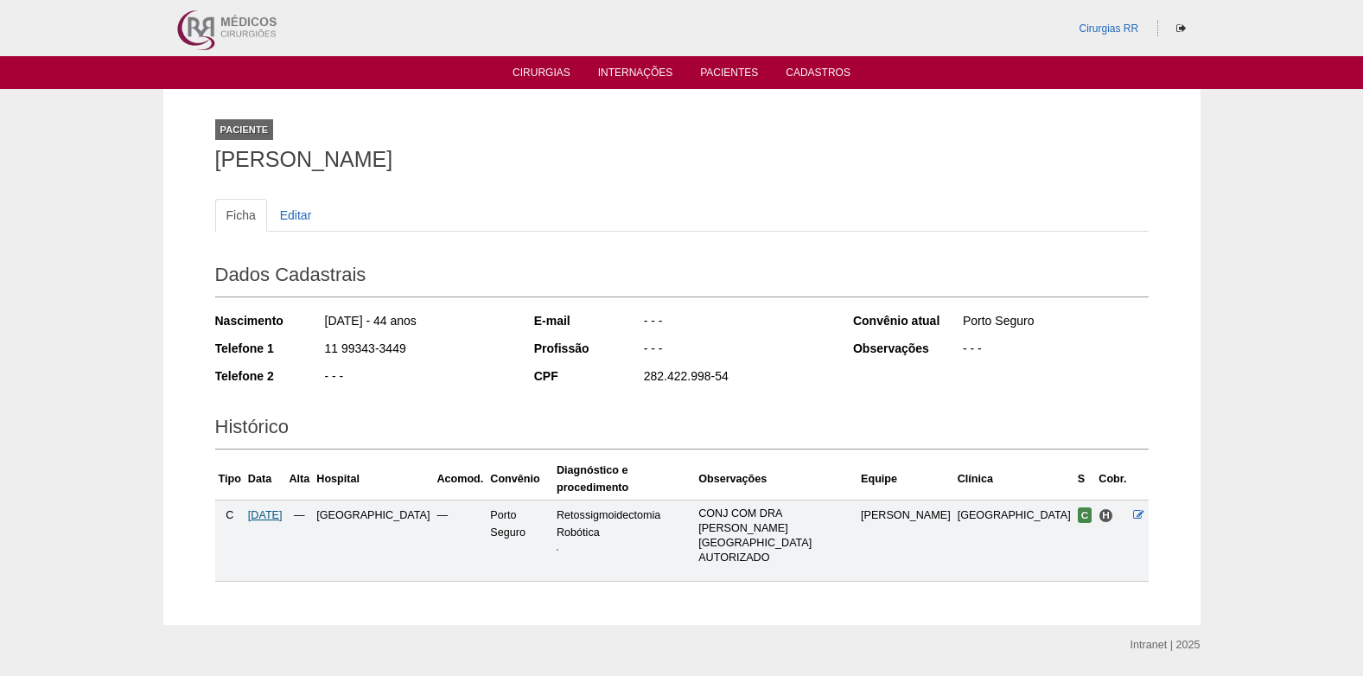
click at [274, 509] on span "[DATE]" at bounding box center [265, 515] width 35 height 12
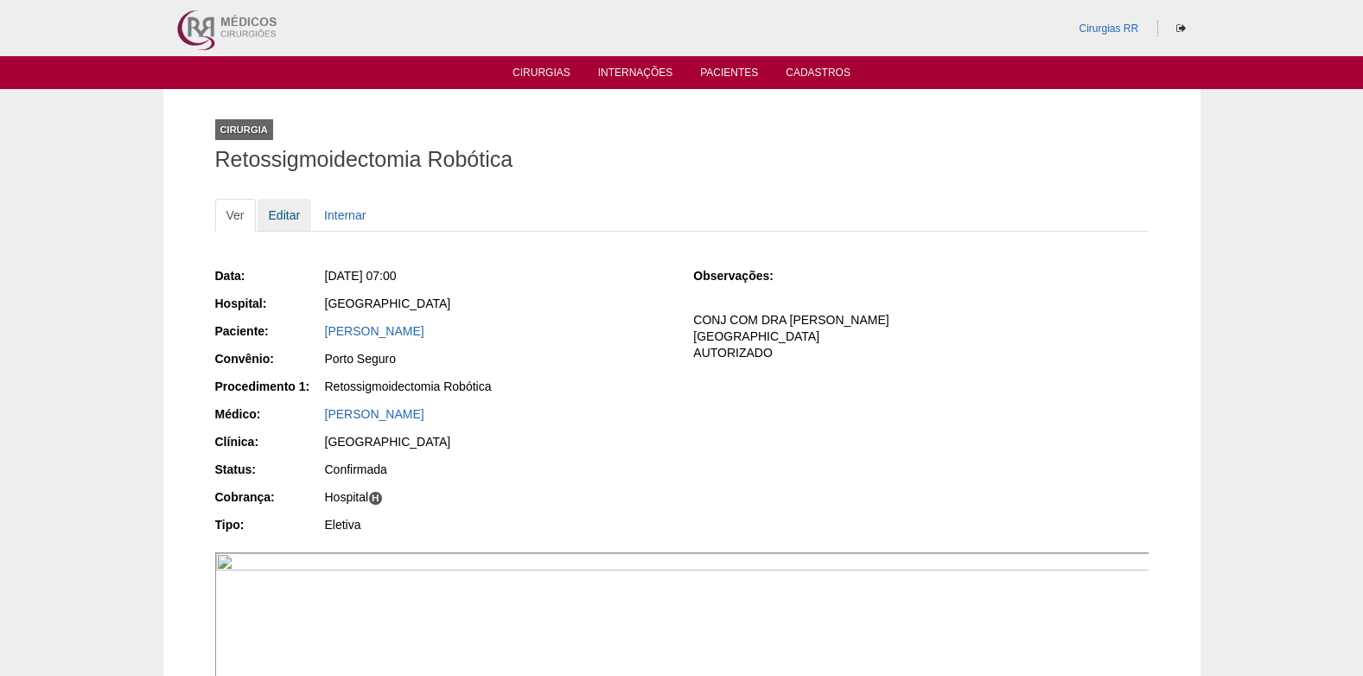
click at [288, 216] on link "Editar" at bounding box center [285, 215] width 54 height 33
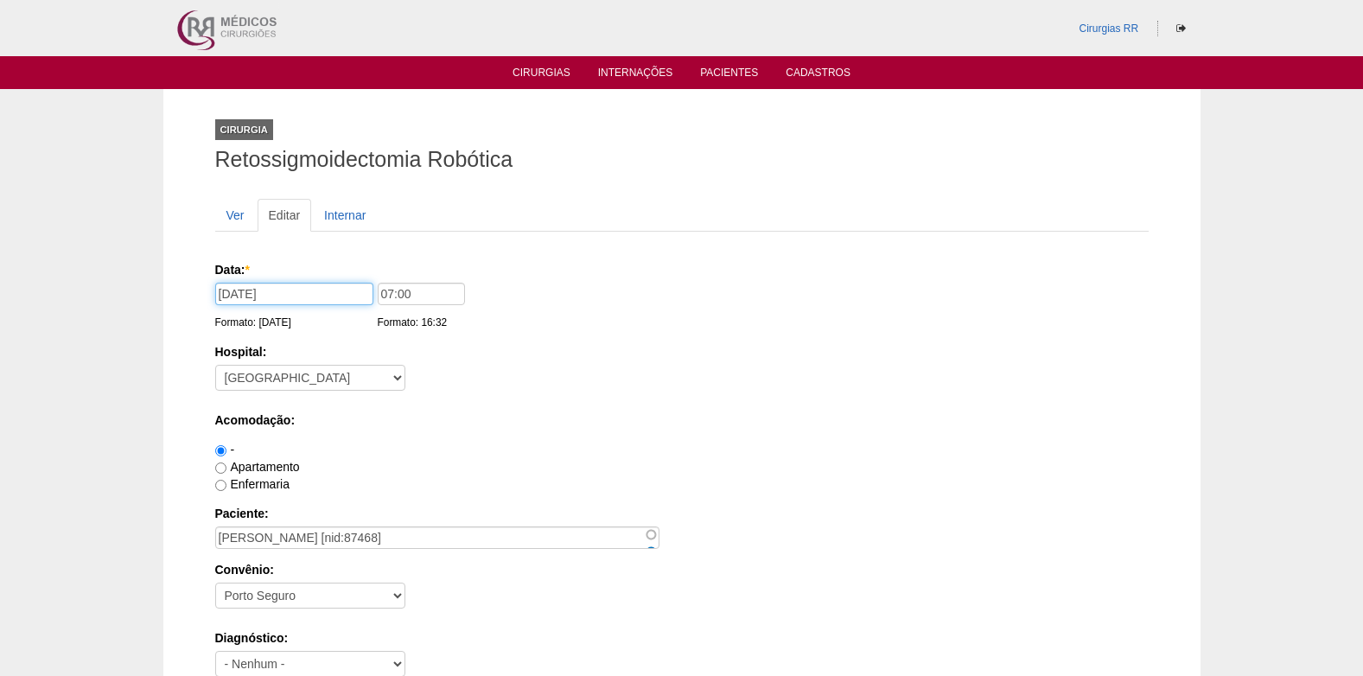
click at [294, 296] on input "29/09/2025" at bounding box center [294, 294] width 158 height 22
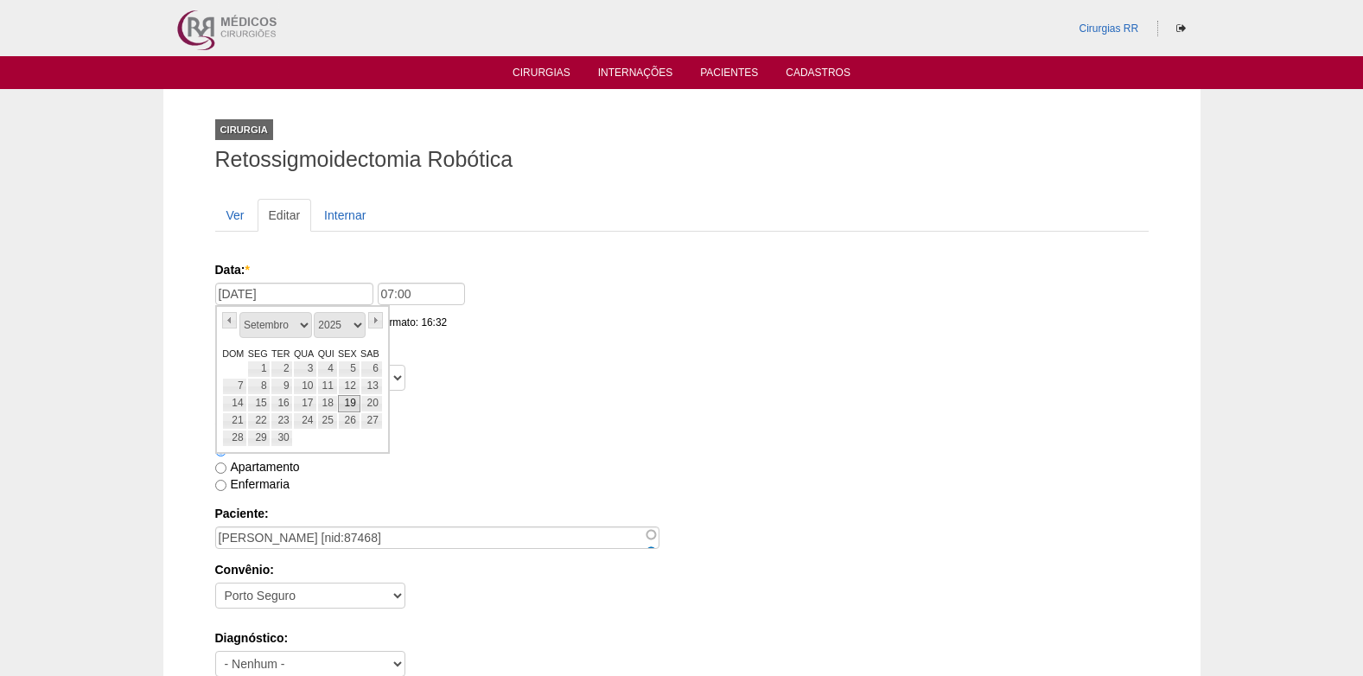
click at [346, 404] on link "19" at bounding box center [349, 403] width 22 height 17
type input "19/09/2025"
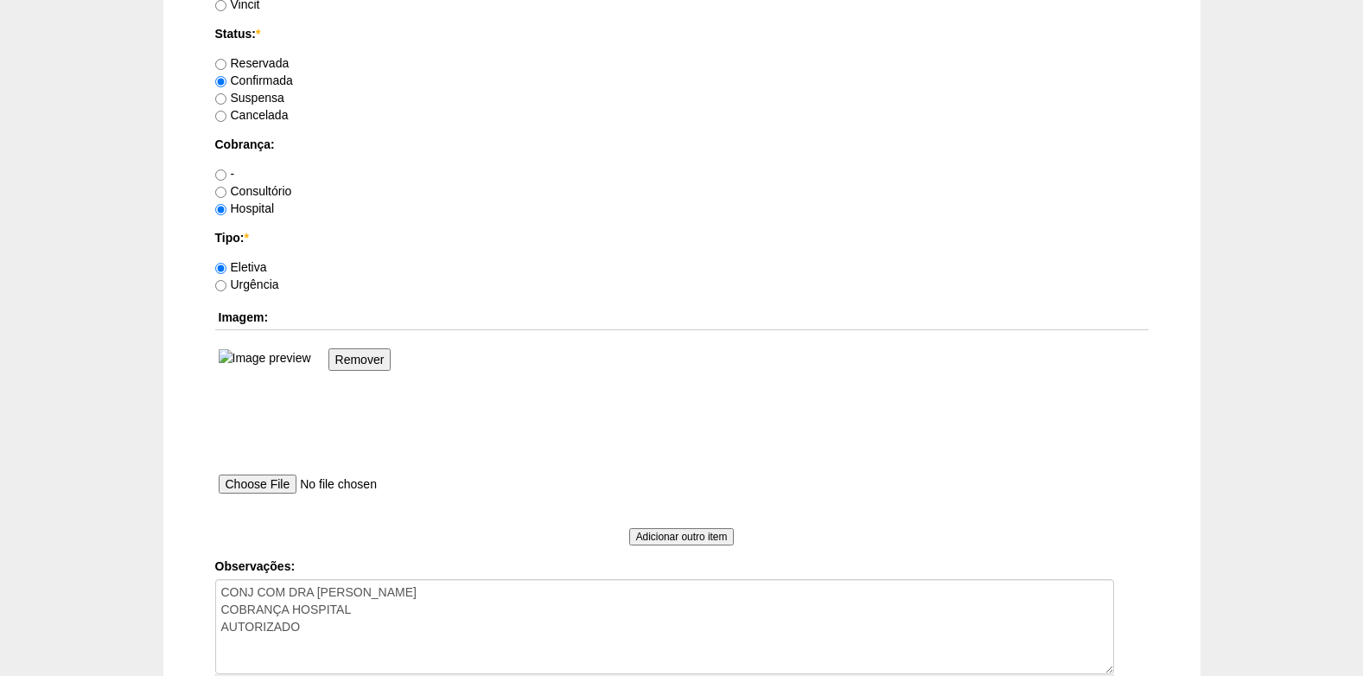
scroll to position [1600, 0]
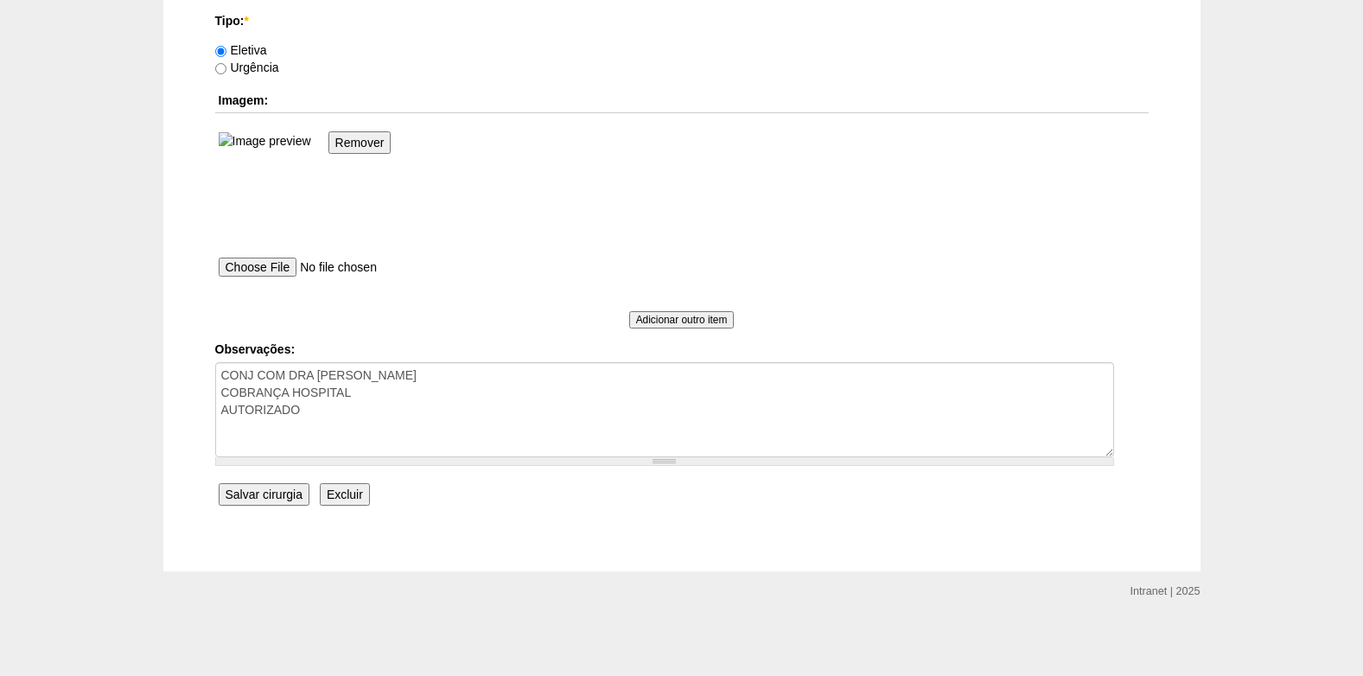
click at [243, 494] on input "Salvar cirurgia" at bounding box center [264, 494] width 91 height 22
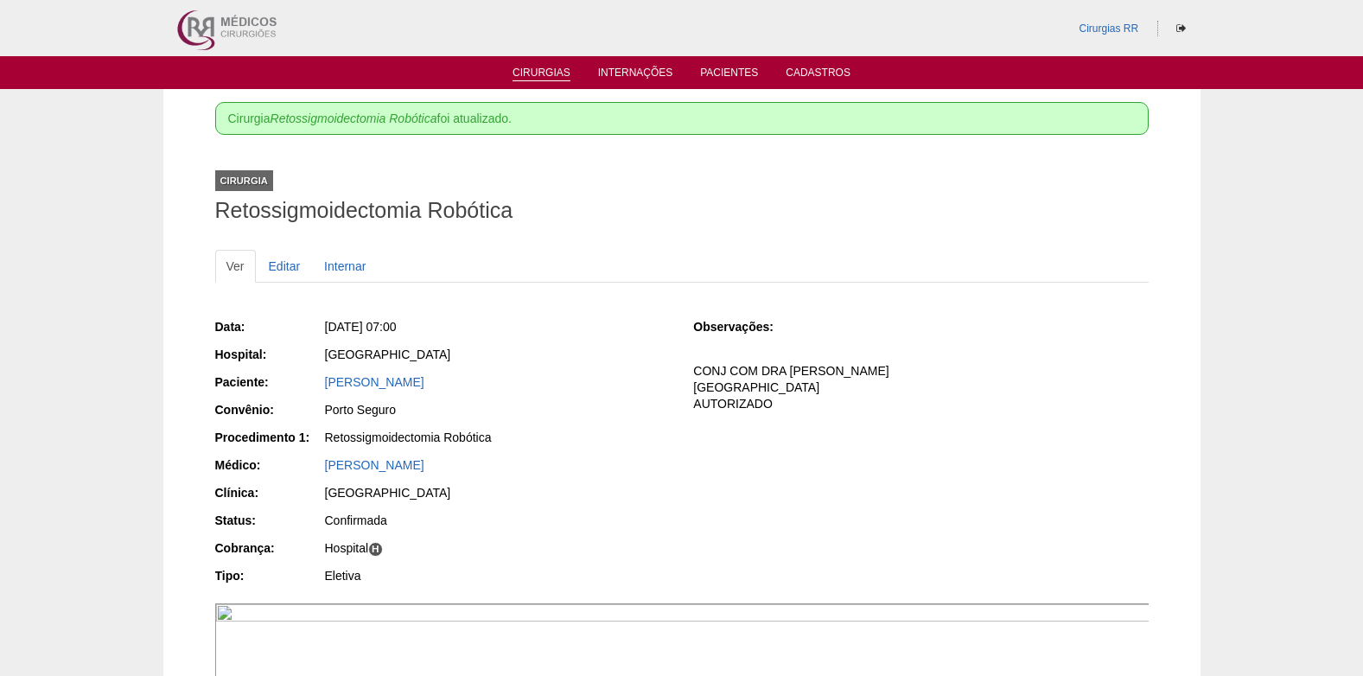
click at [551, 72] on link "Cirurgias" at bounding box center [542, 74] width 58 height 15
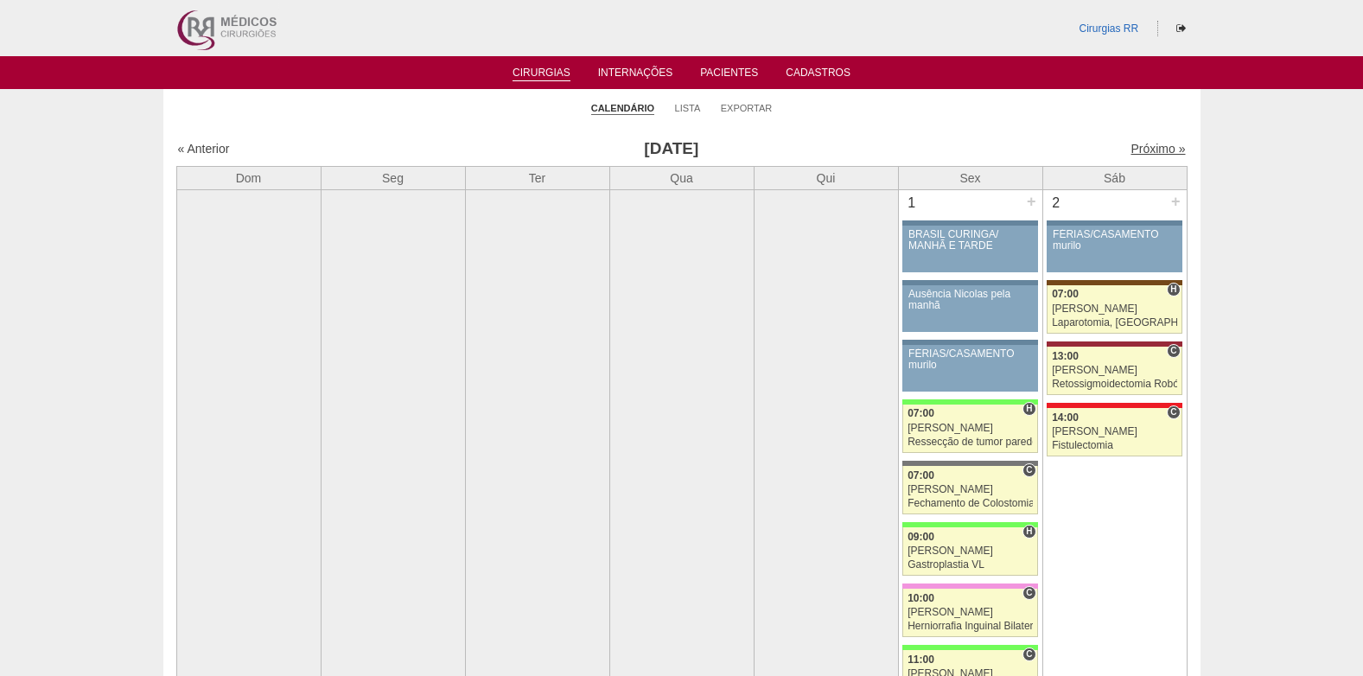
click at [1137, 143] on link "Próximo »" at bounding box center [1158, 149] width 54 height 14
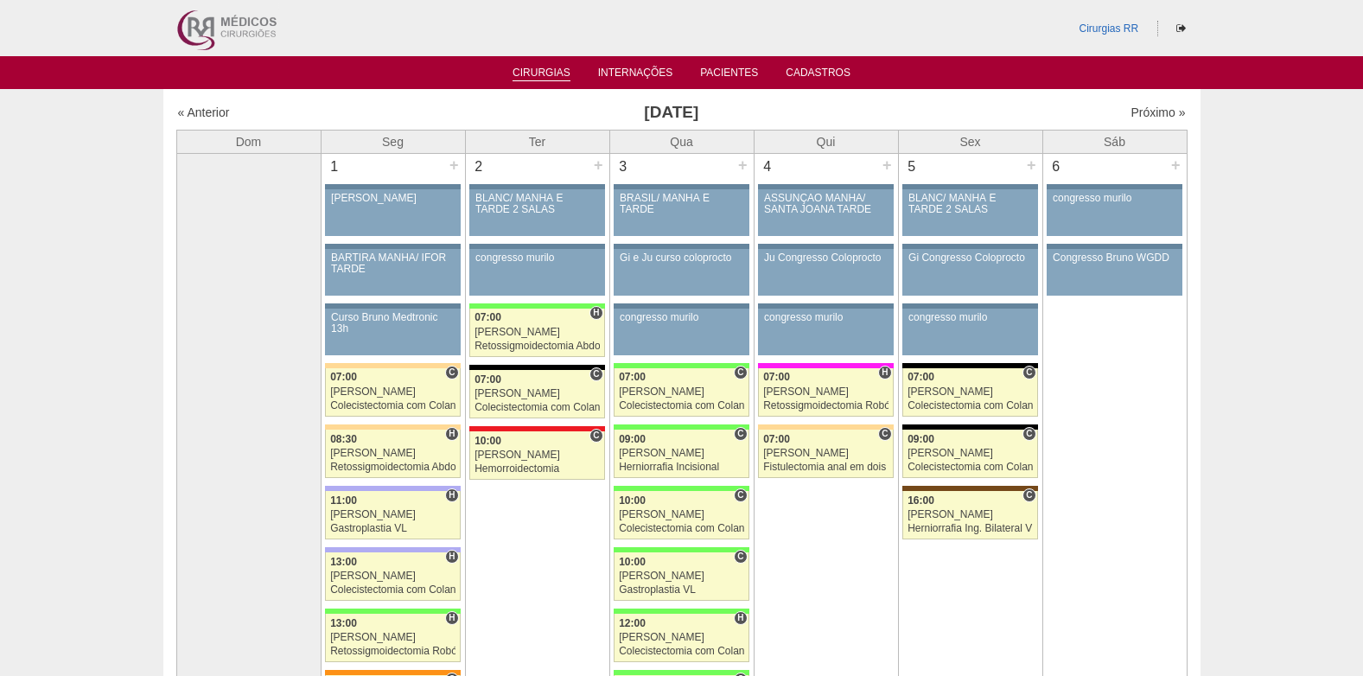
click at [552, 70] on link "Cirurgias" at bounding box center [542, 74] width 58 height 15
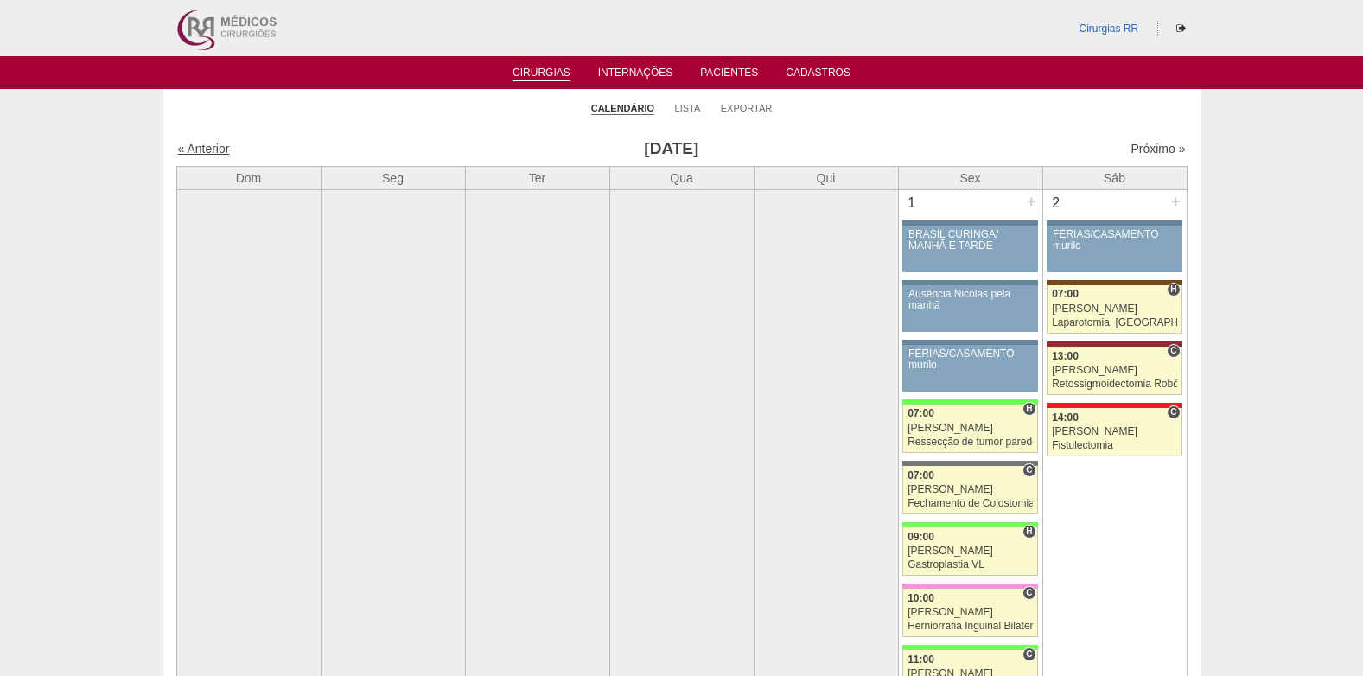
click at [193, 151] on link "« Anterior" at bounding box center [204, 149] width 52 height 14
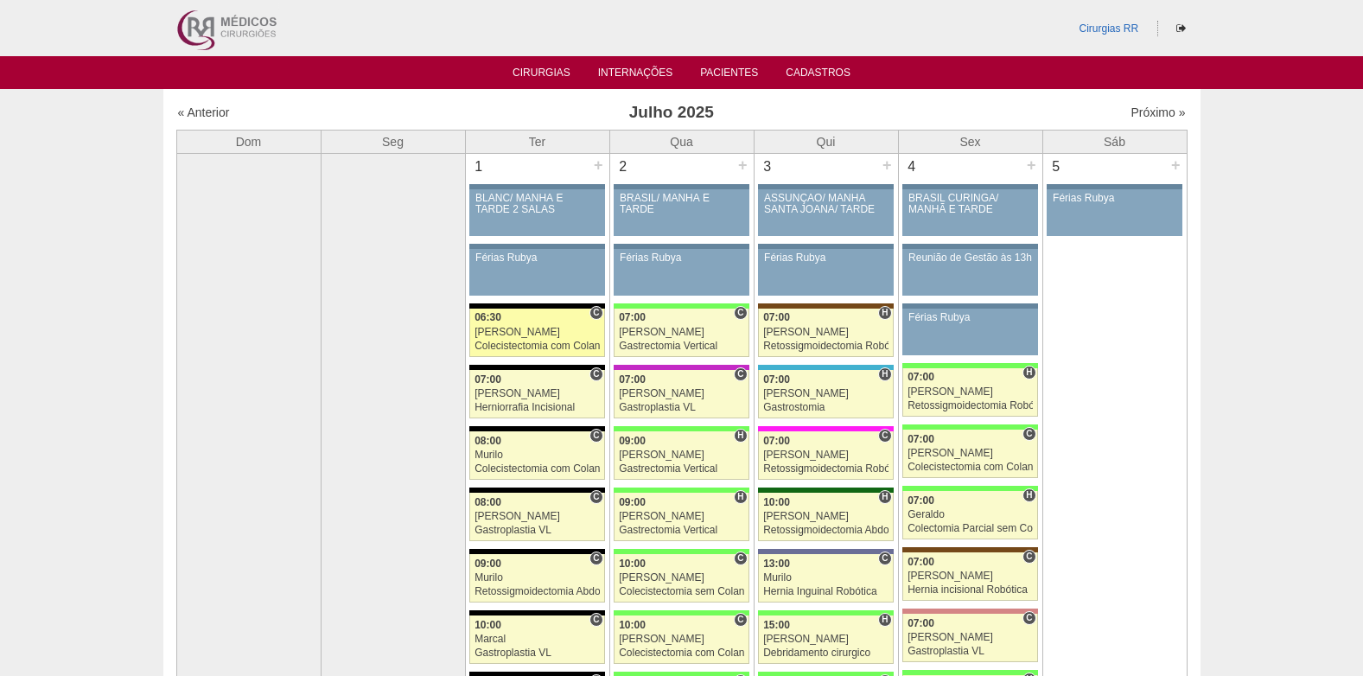
click at [538, 336] on div "[PERSON_NAME]" at bounding box center [537, 332] width 125 height 11
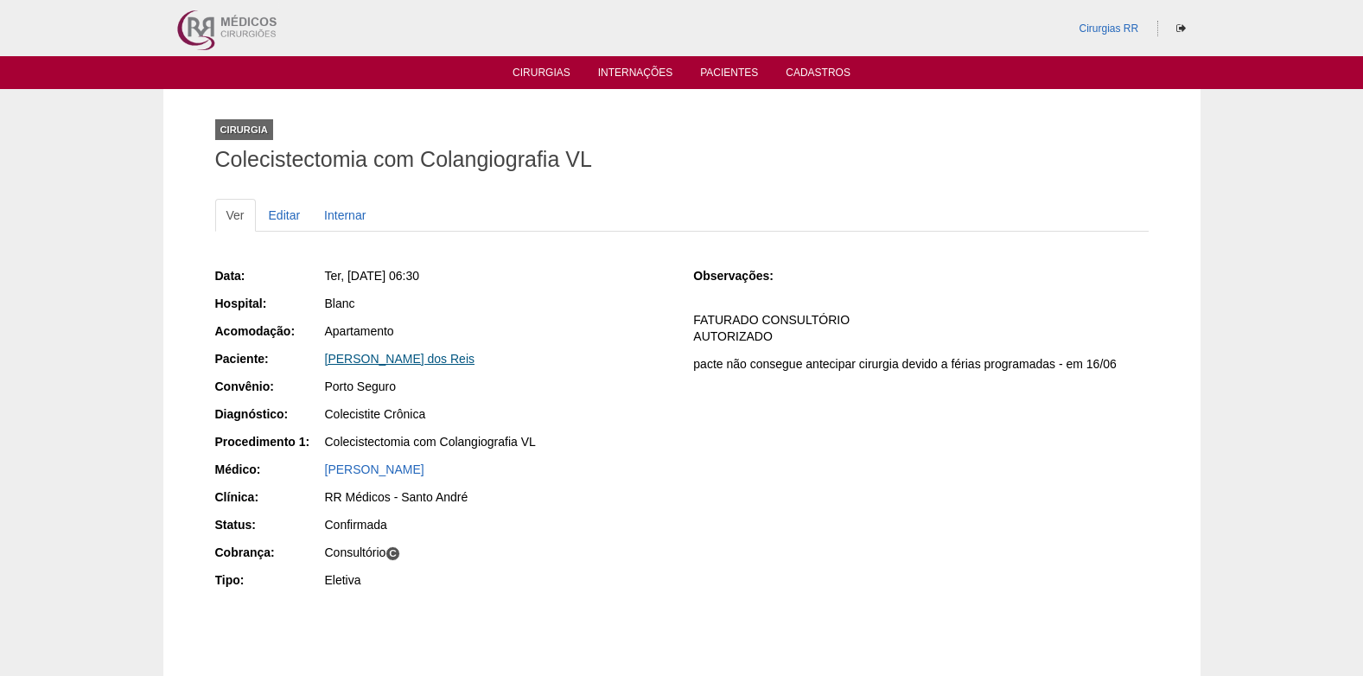
click at [358, 360] on link "Bruna Deliberalli dos Reis" at bounding box center [400, 359] width 150 height 14
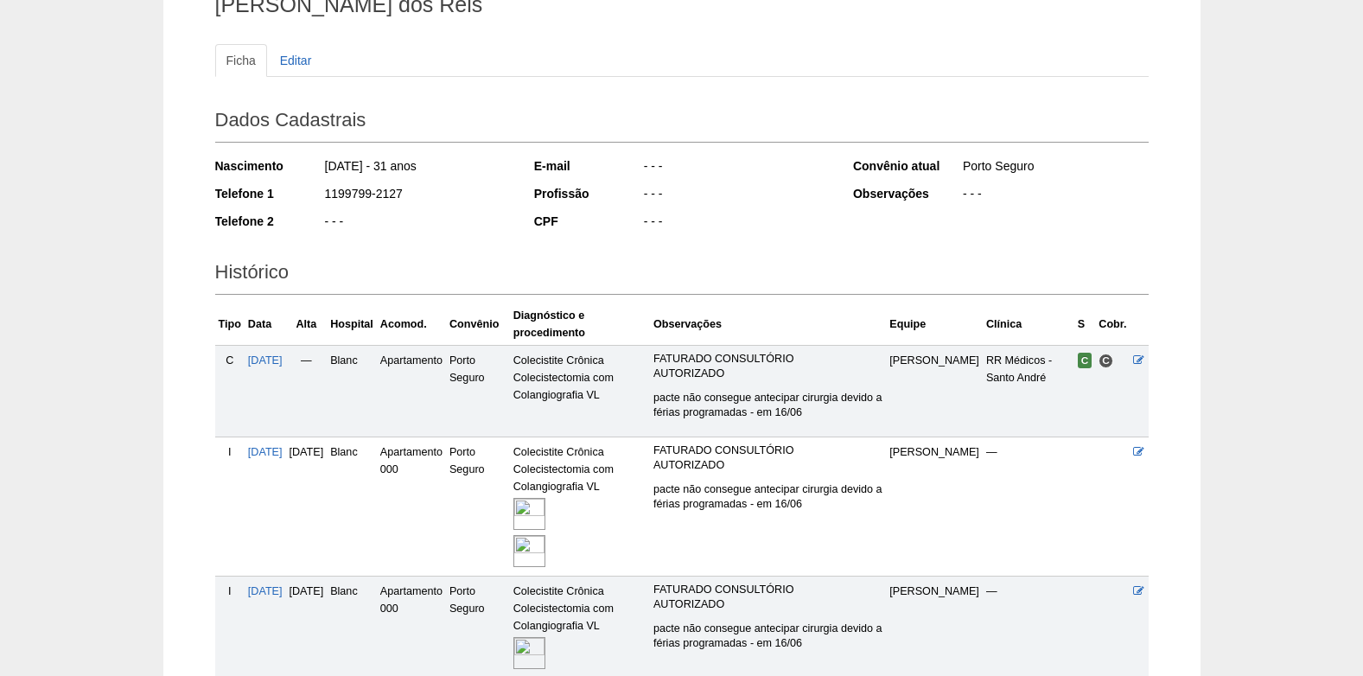
scroll to position [304, 0]
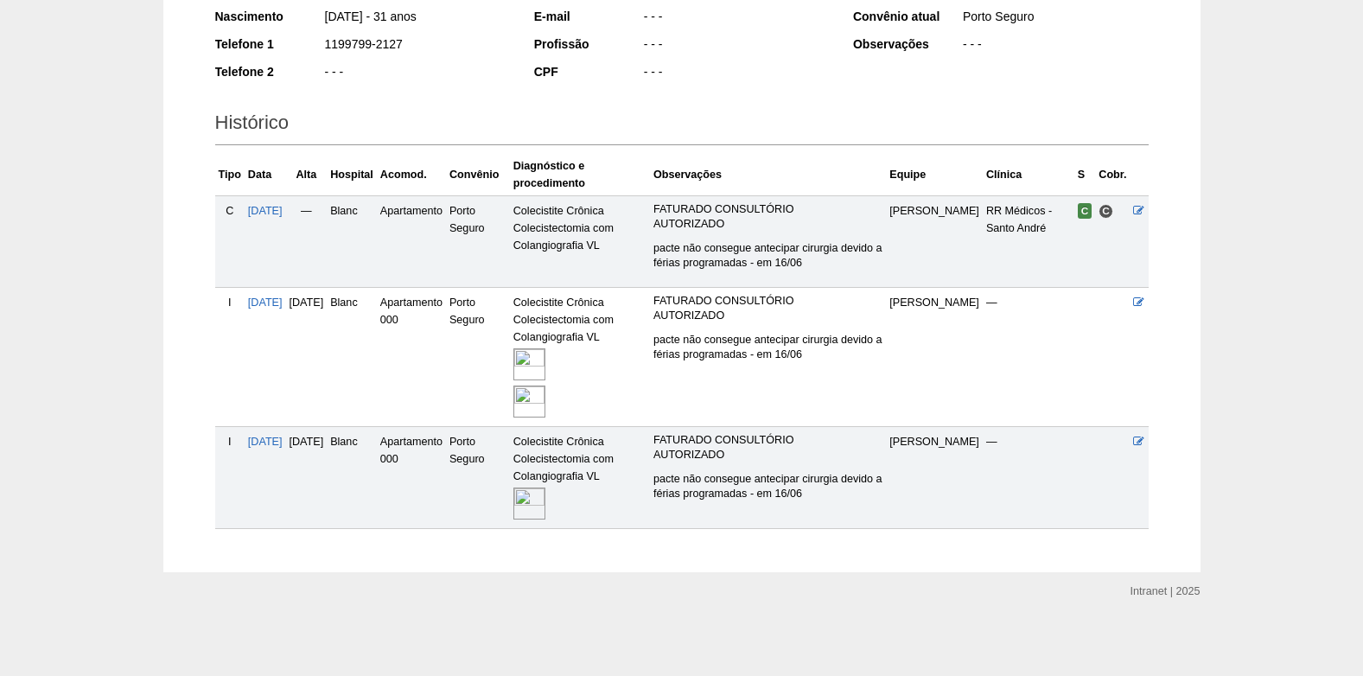
click at [545, 500] on img at bounding box center [529, 503] width 32 height 32
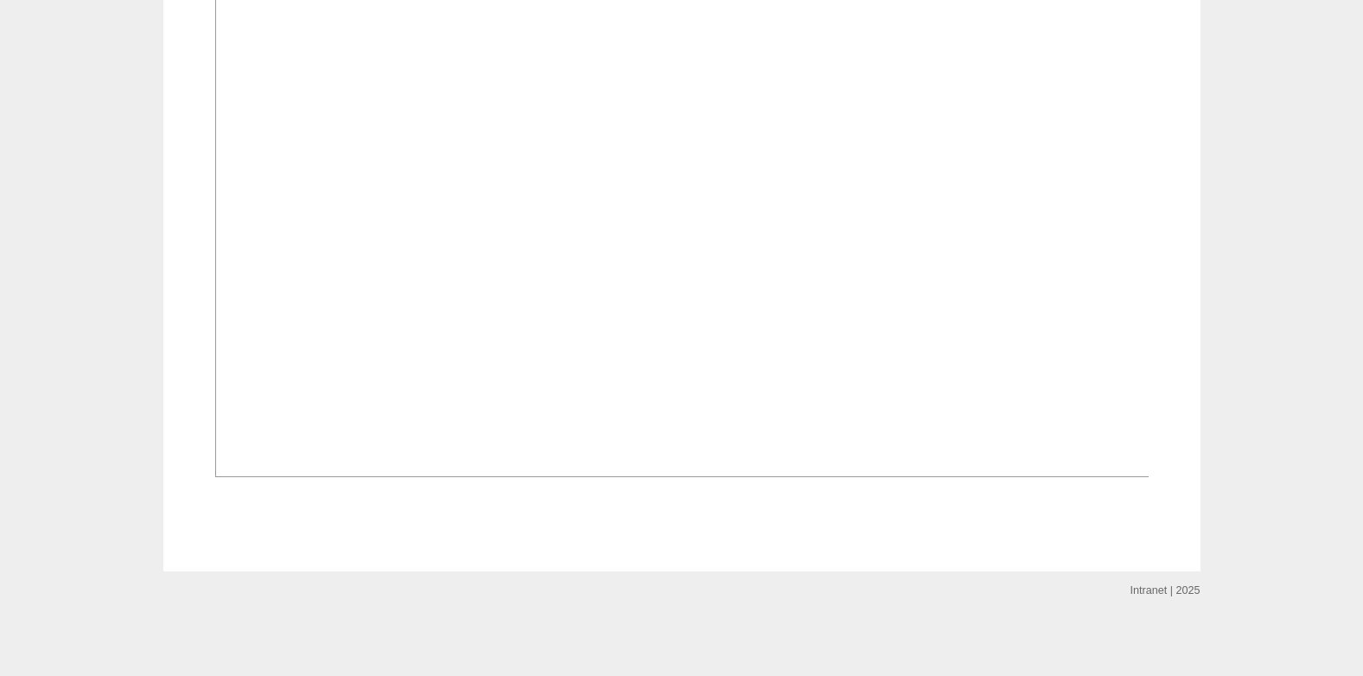
scroll to position [1297, 0]
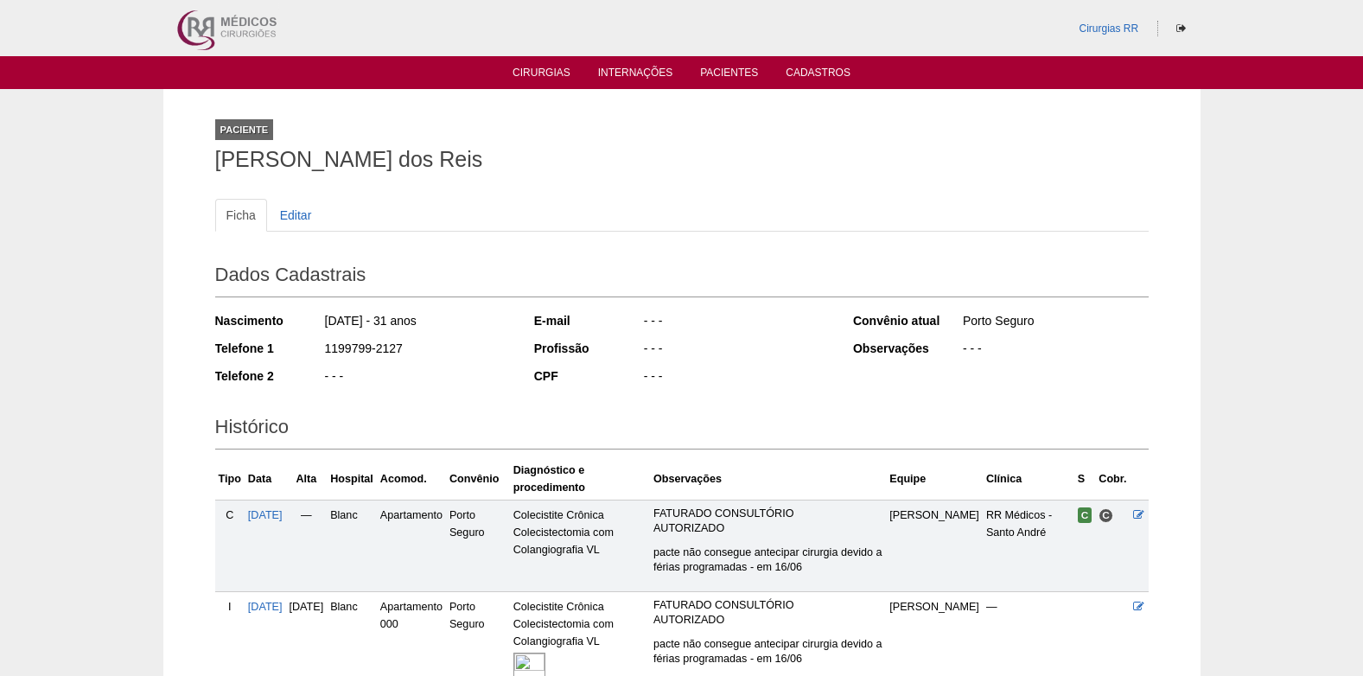
scroll to position [304, 0]
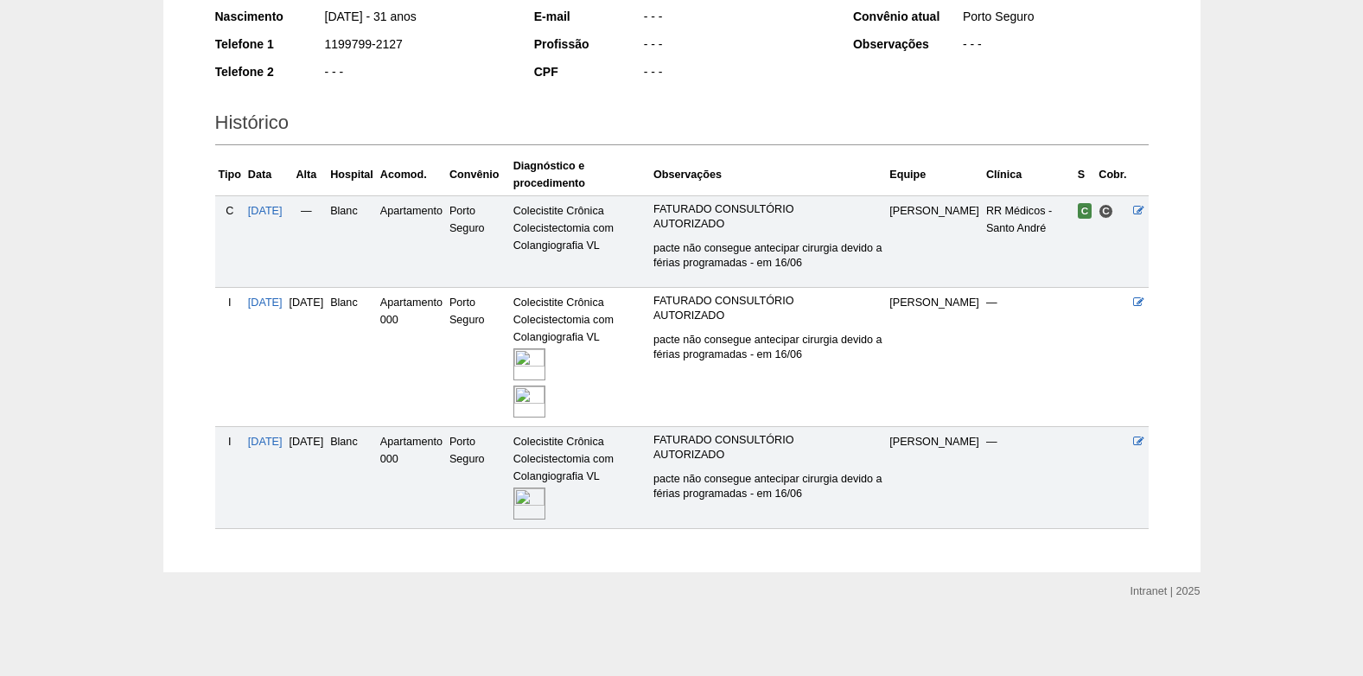
click at [545, 366] on img at bounding box center [529, 364] width 32 height 32
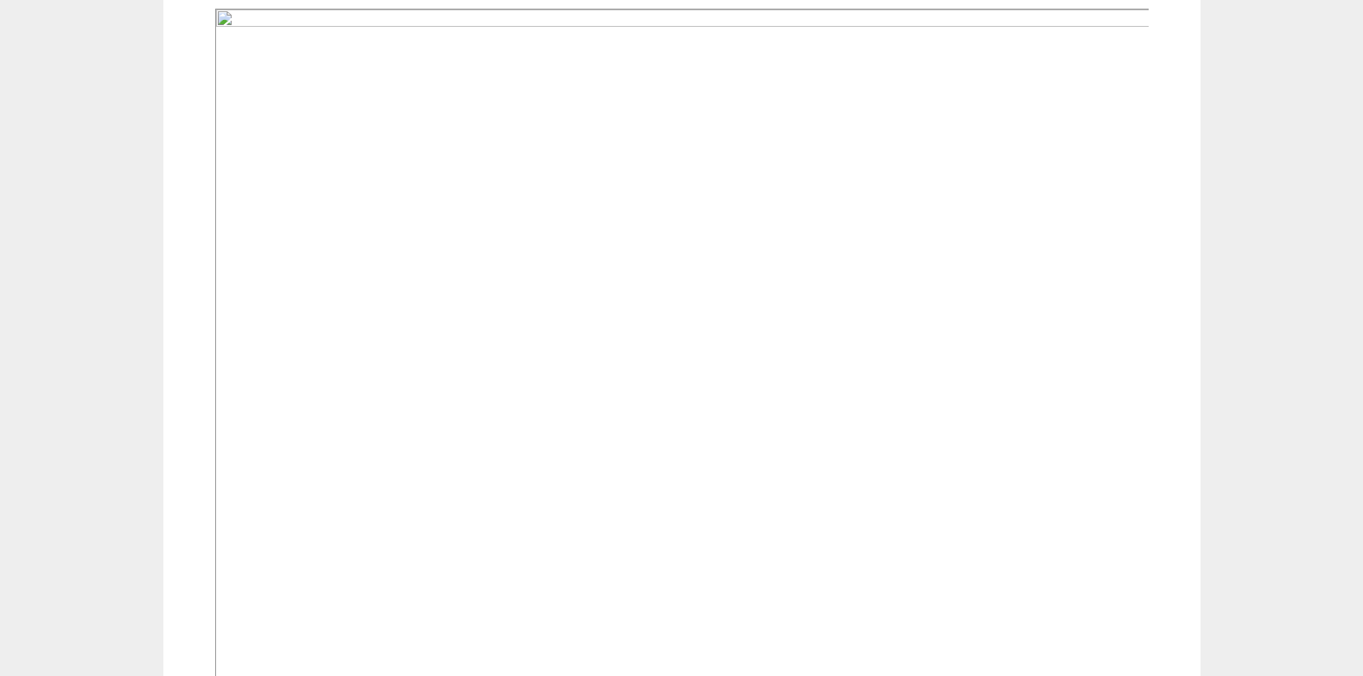
scroll to position [1297, 0]
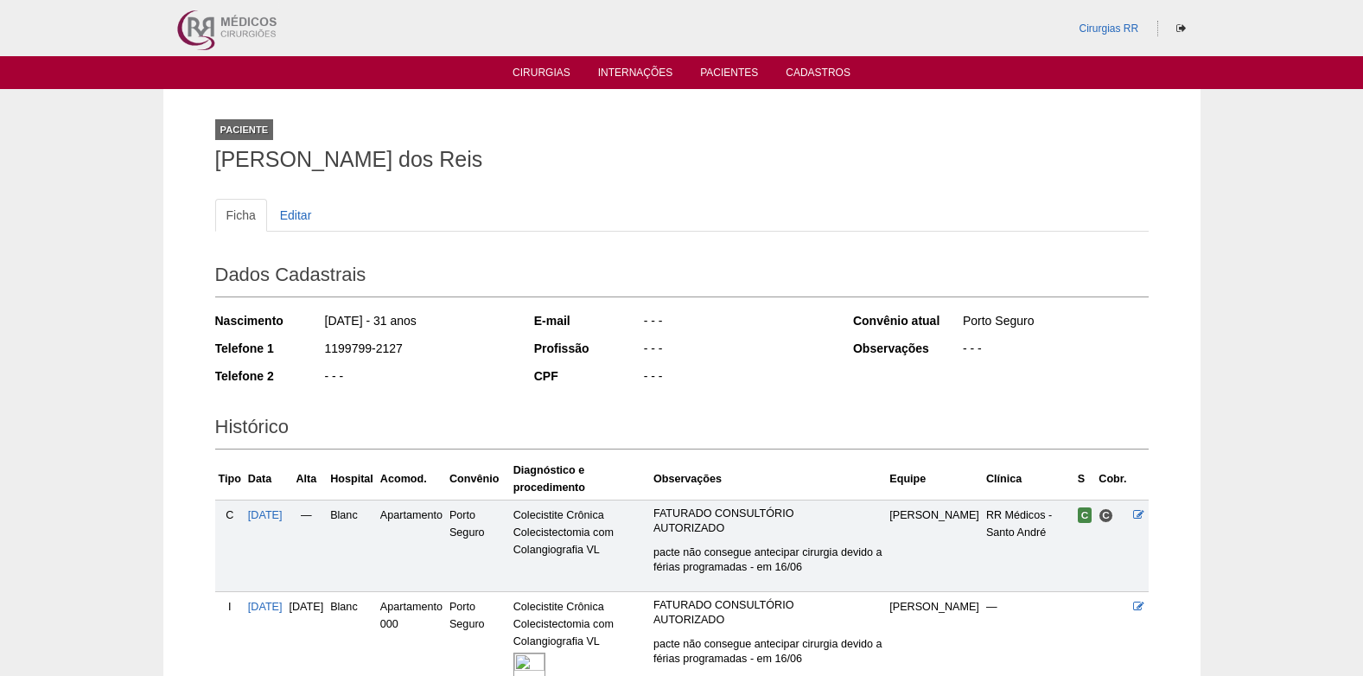
scroll to position [304, 0]
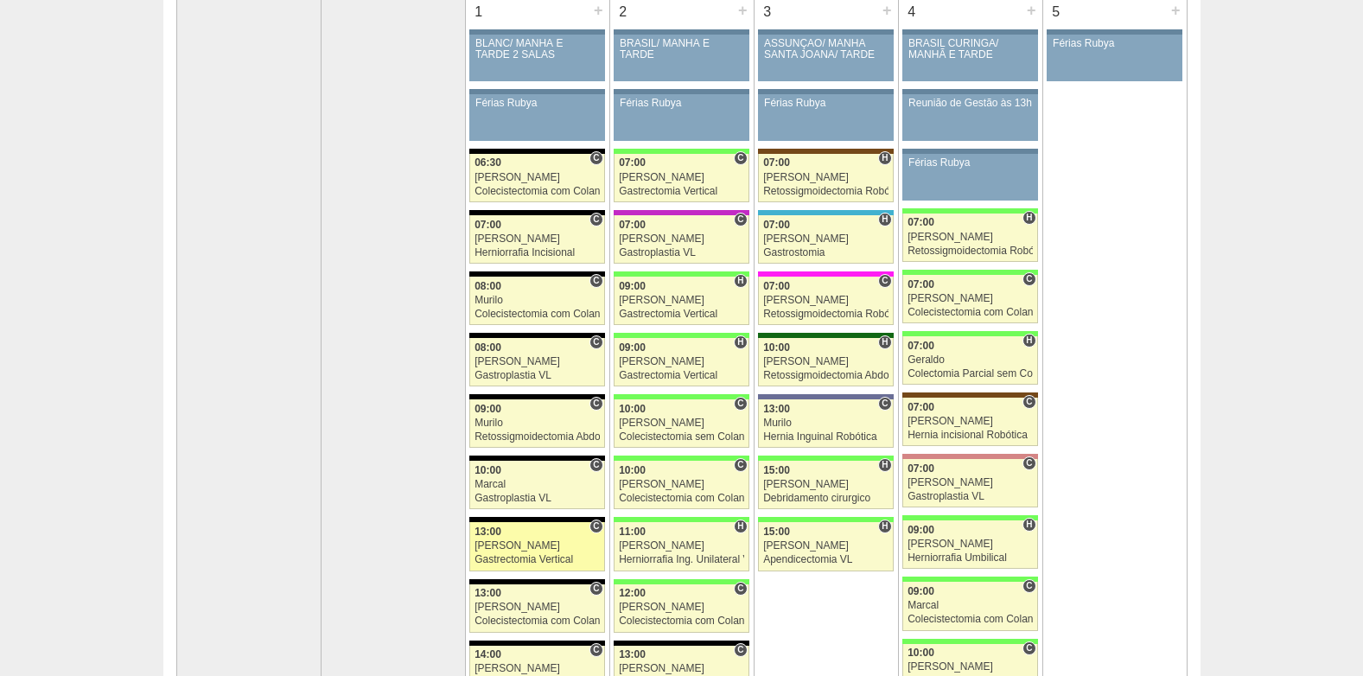
scroll to position [173, 0]
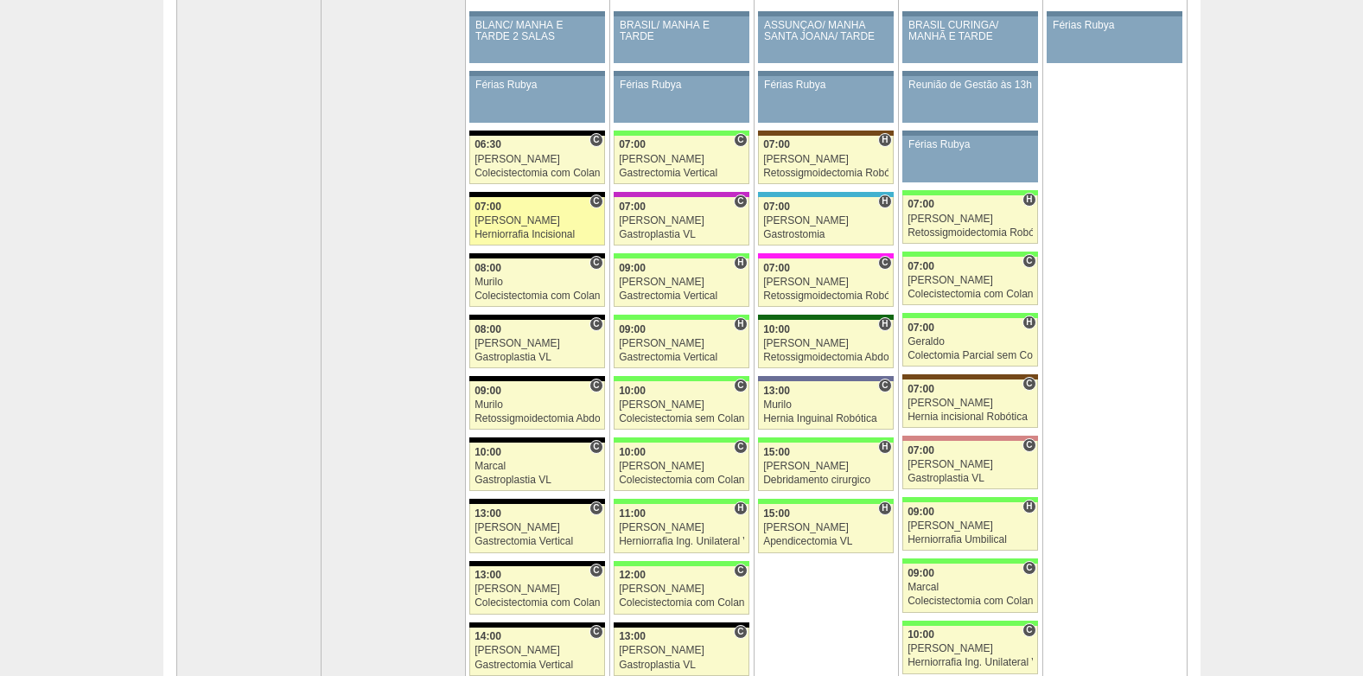
click at [501, 220] on div "[PERSON_NAME]" at bounding box center [537, 220] width 125 height 11
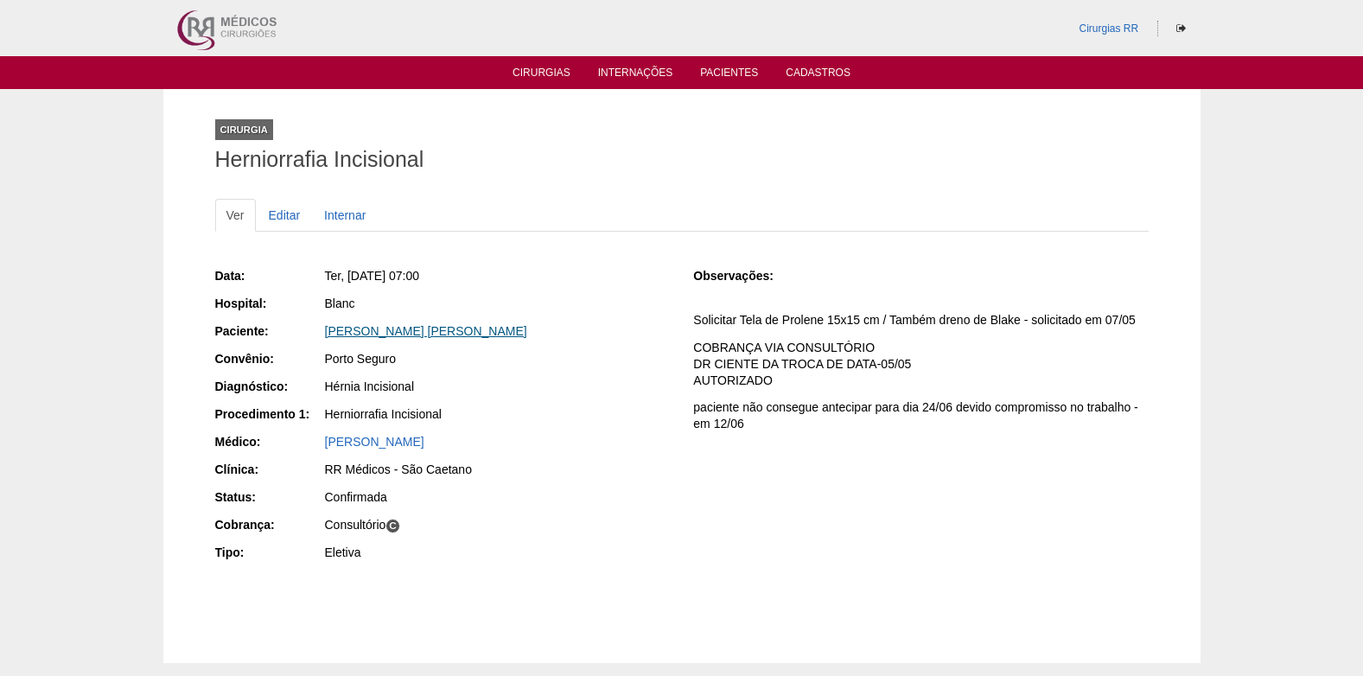
click at [393, 335] on link "[PERSON_NAME] [PERSON_NAME]" at bounding box center [426, 331] width 202 height 14
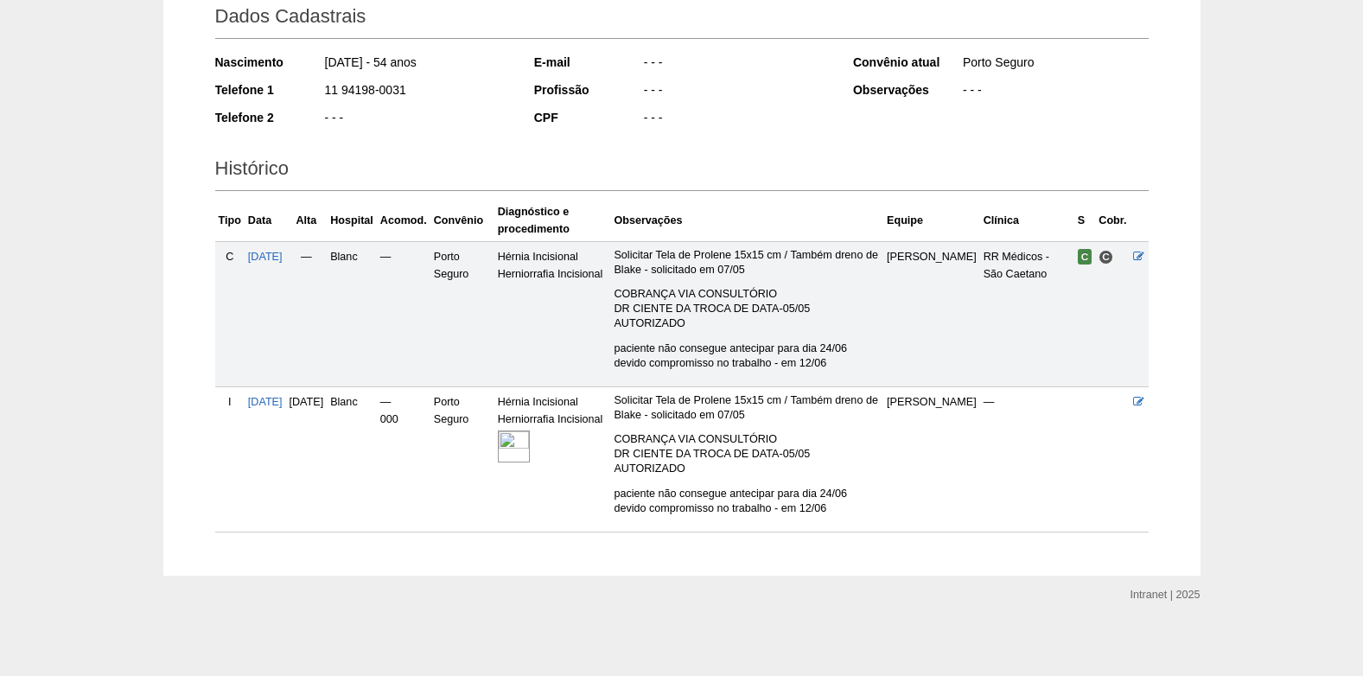
scroll to position [263, 0]
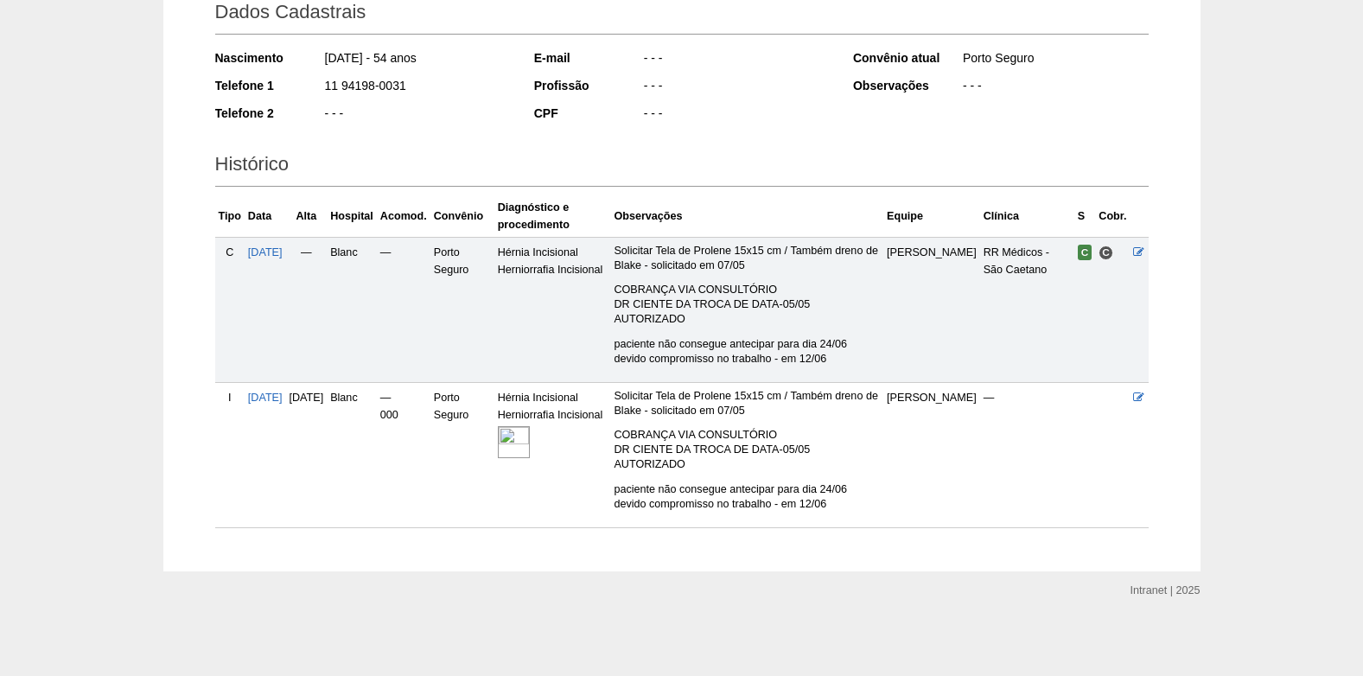
click at [530, 437] on img at bounding box center [514, 442] width 32 height 32
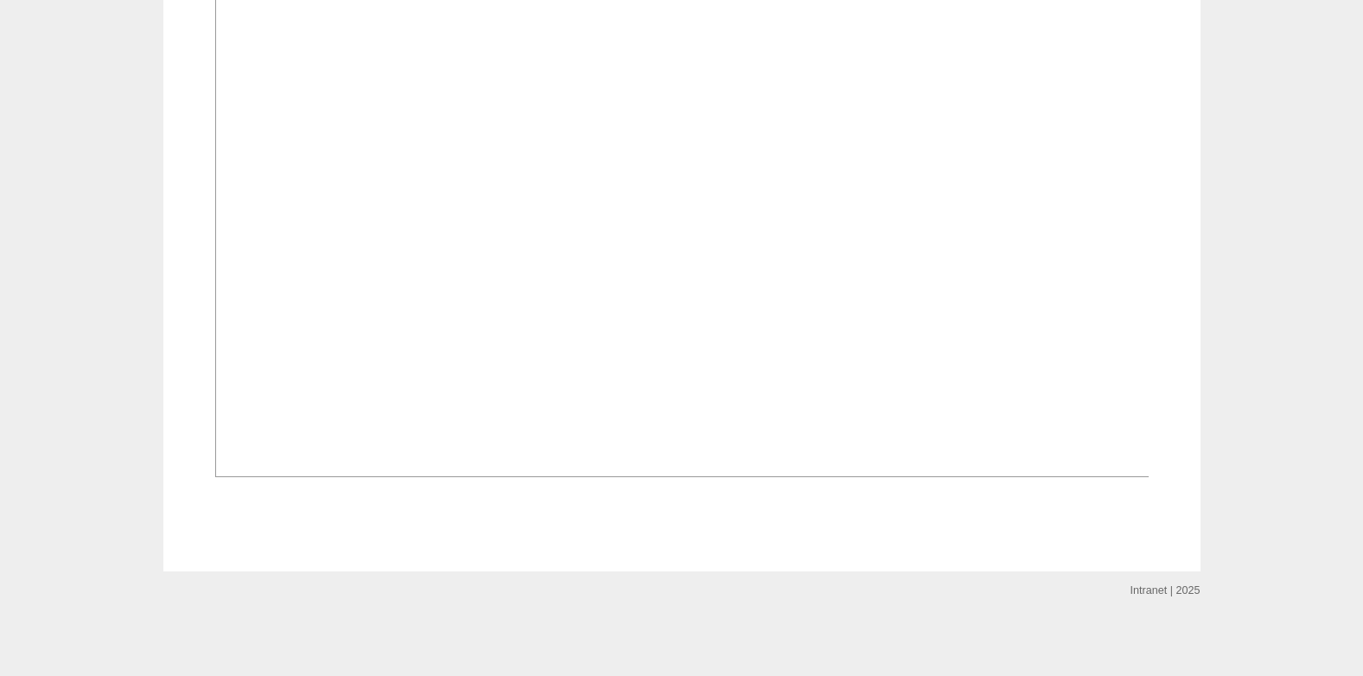
scroll to position [1297, 0]
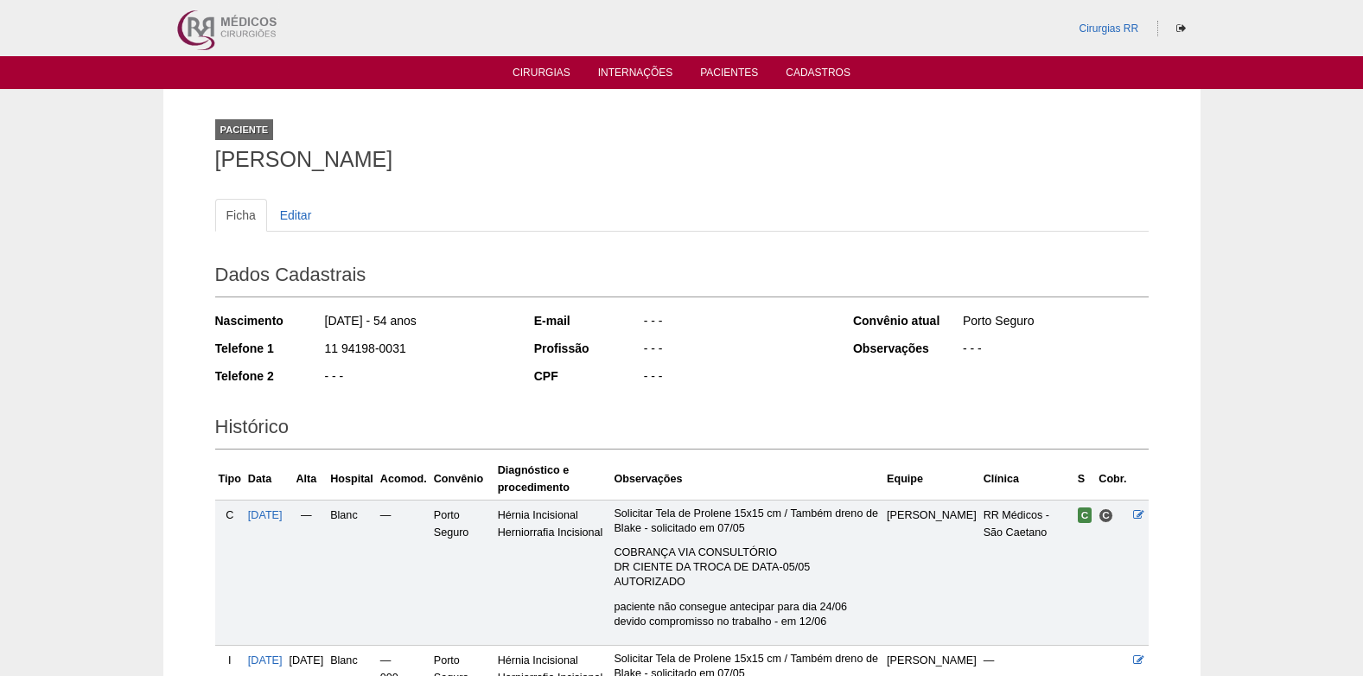
scroll to position [263, 0]
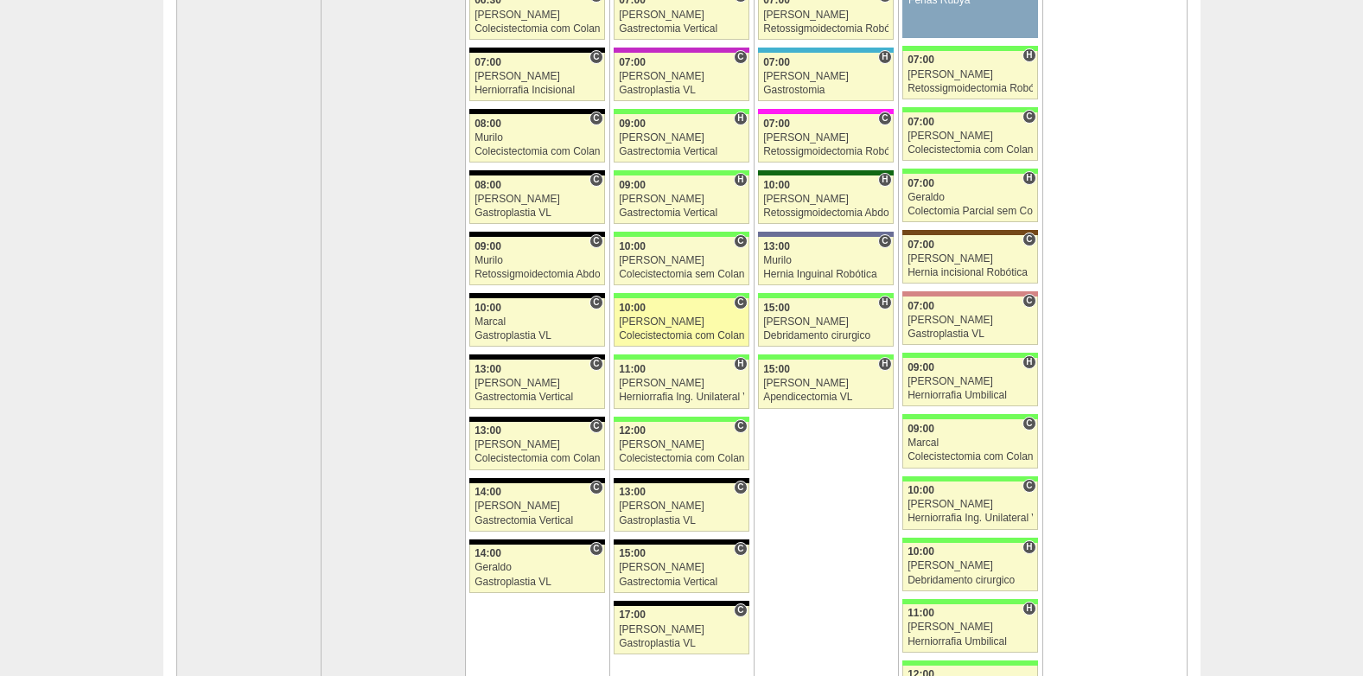
scroll to position [346, 0]
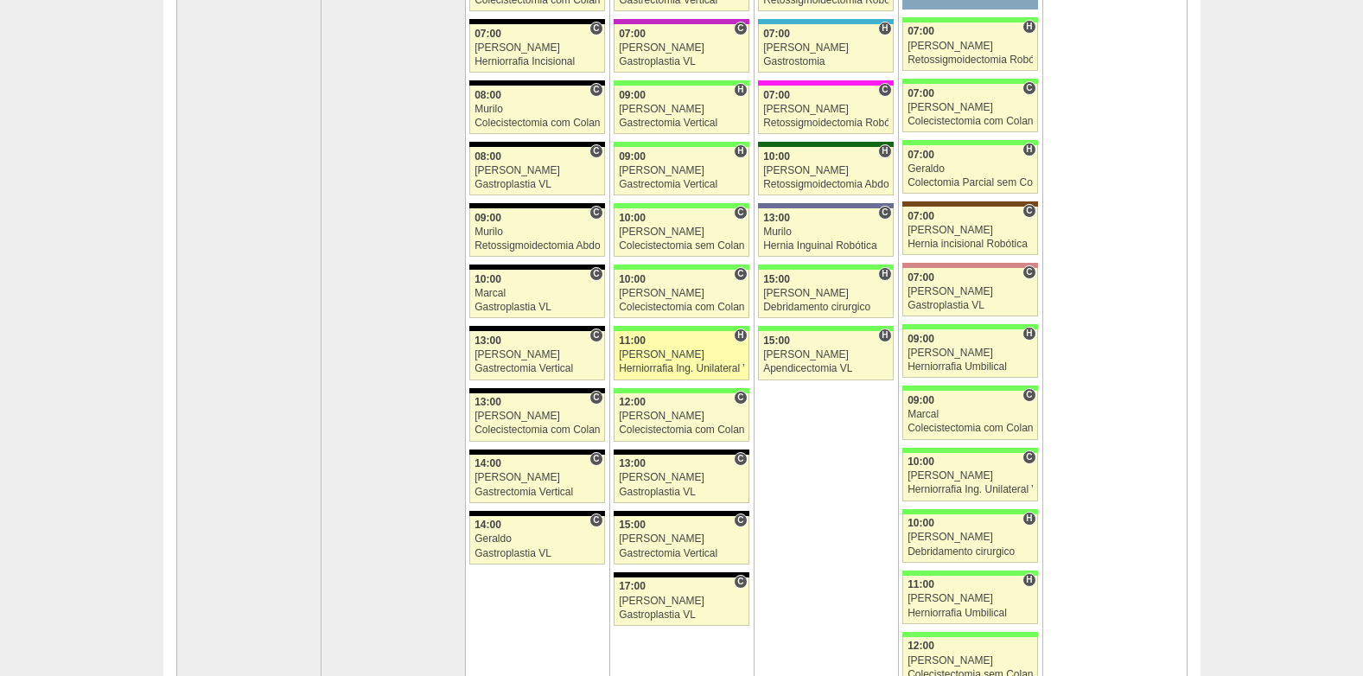
click at [677, 357] on div "[PERSON_NAME]" at bounding box center [681, 354] width 125 height 11
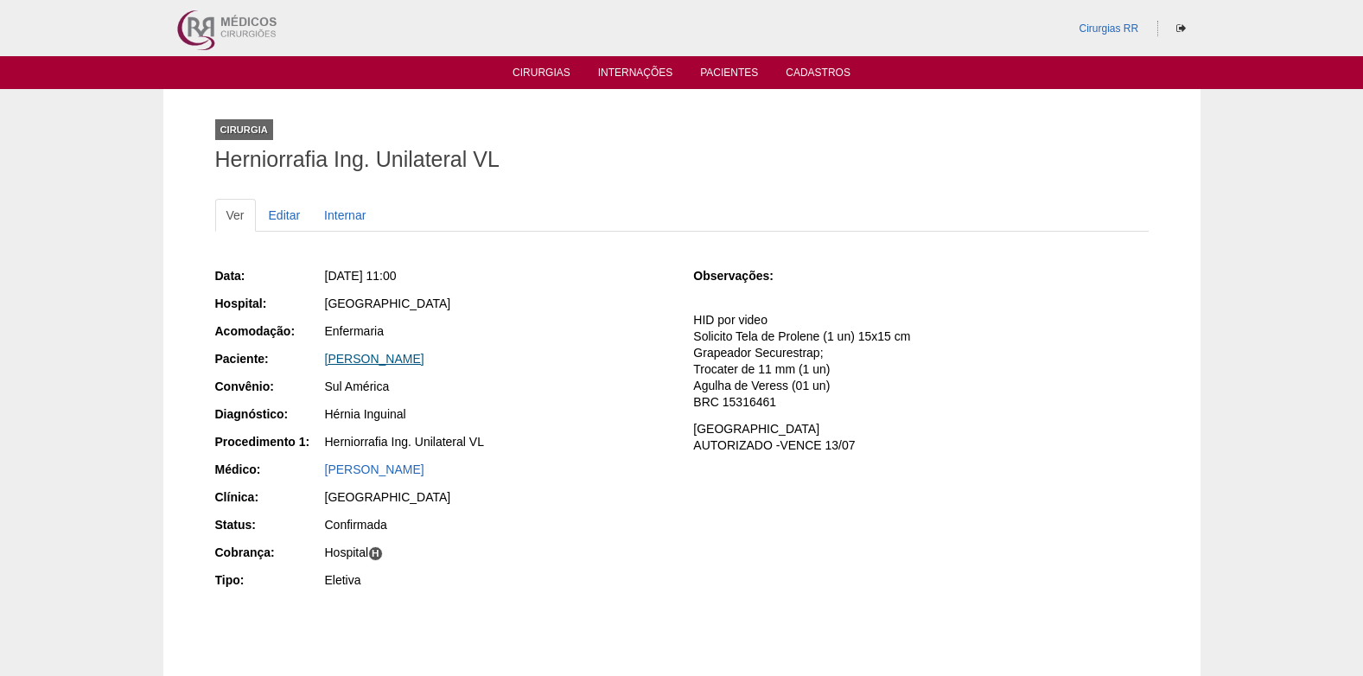
click at [349, 358] on link "[PERSON_NAME]" at bounding box center [374, 359] width 99 height 14
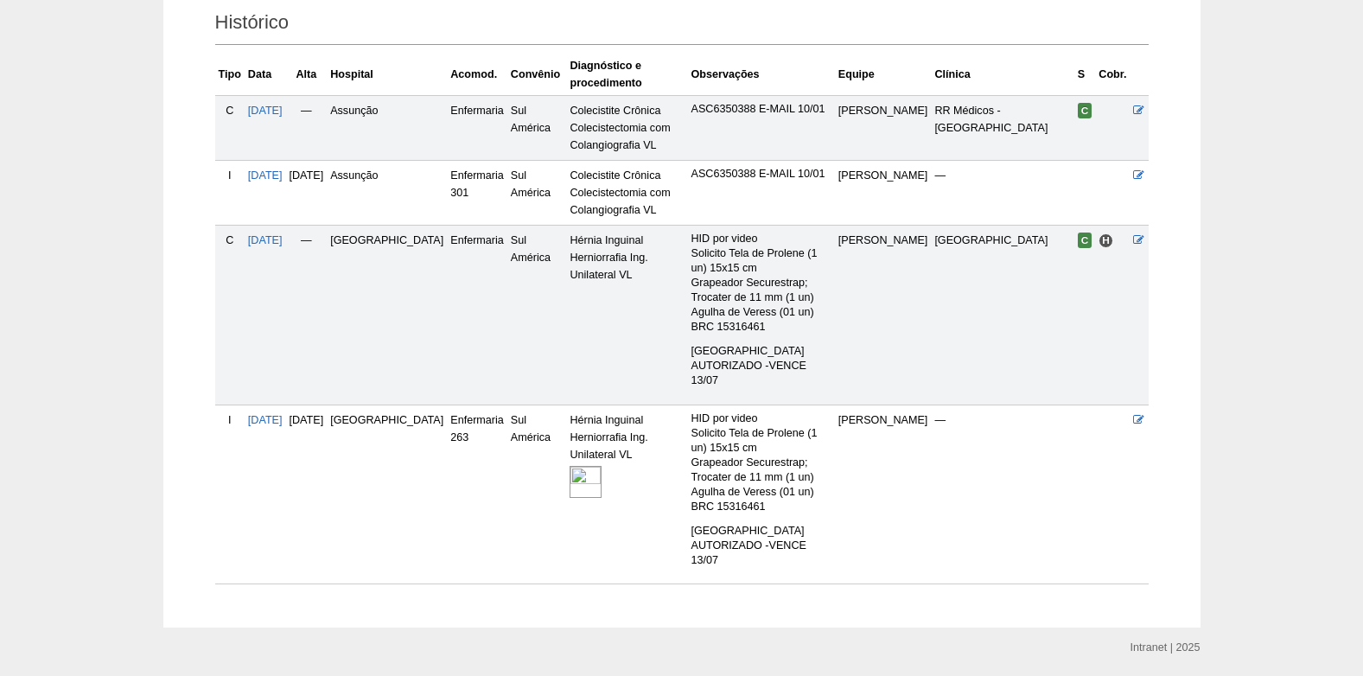
scroll to position [459, 0]
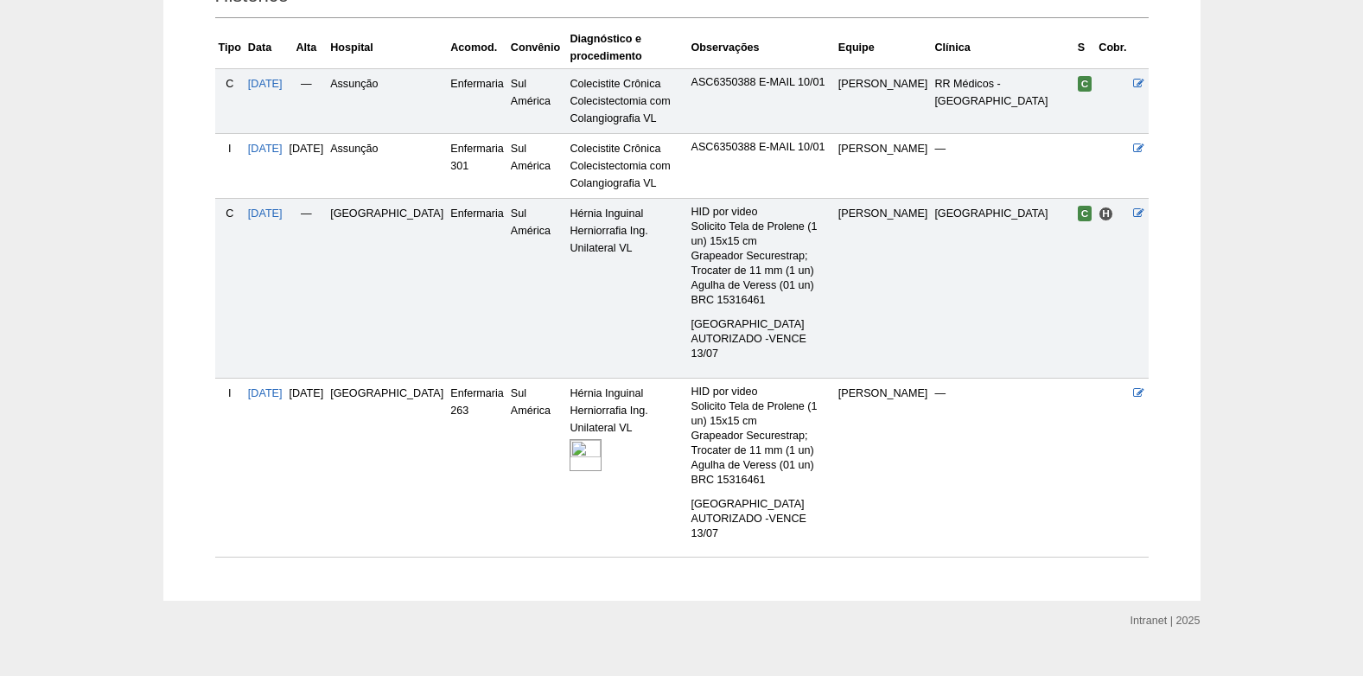
click at [570, 439] on img at bounding box center [586, 455] width 32 height 32
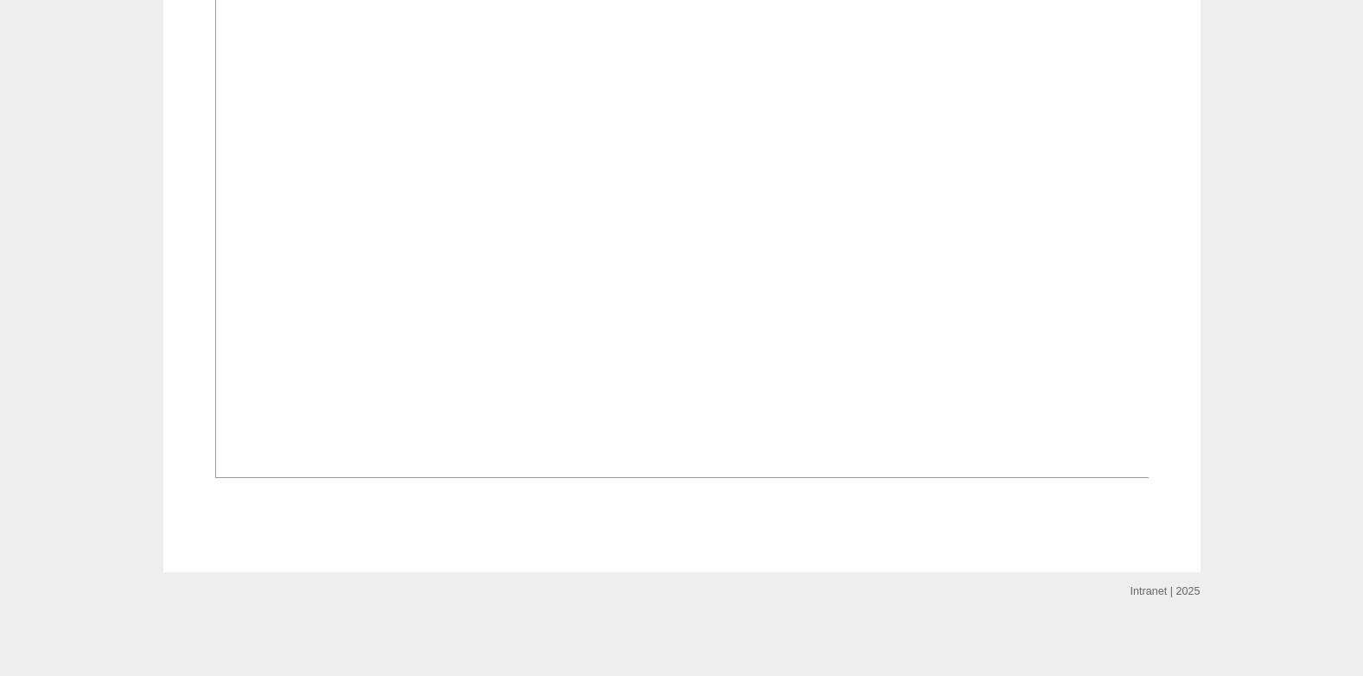
scroll to position [1469, 0]
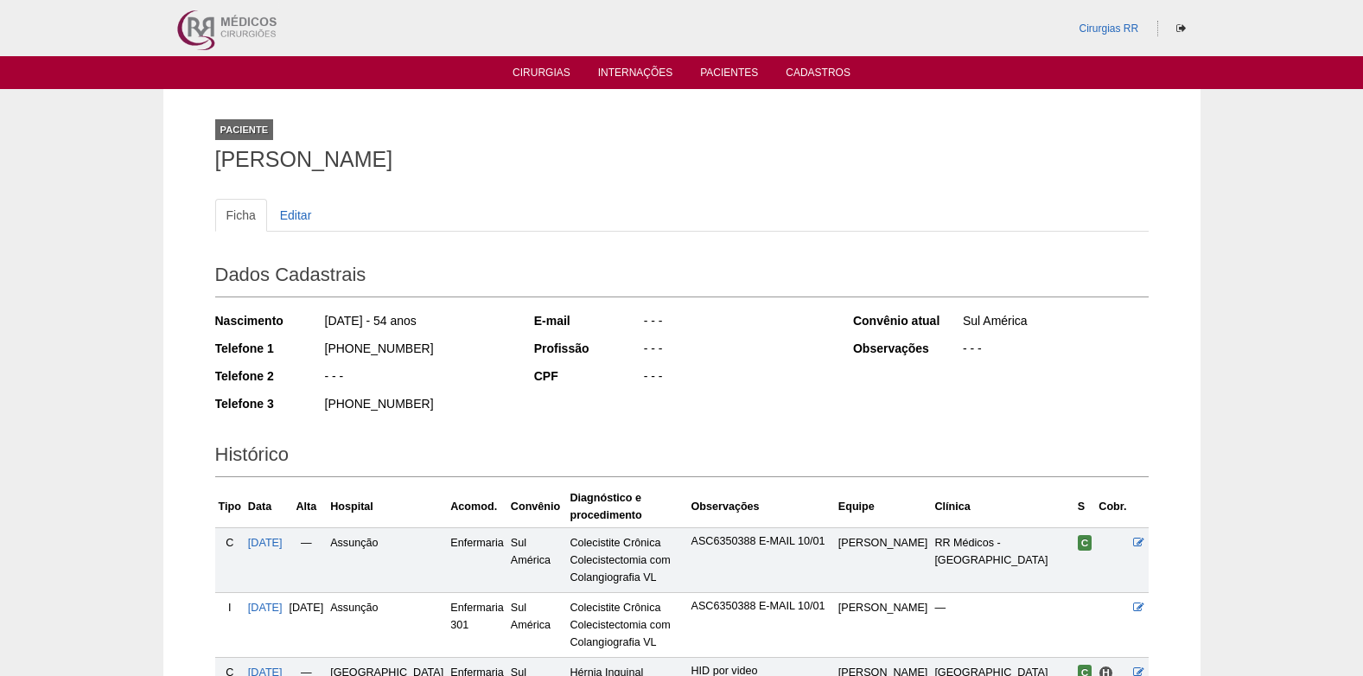
scroll to position [453, 0]
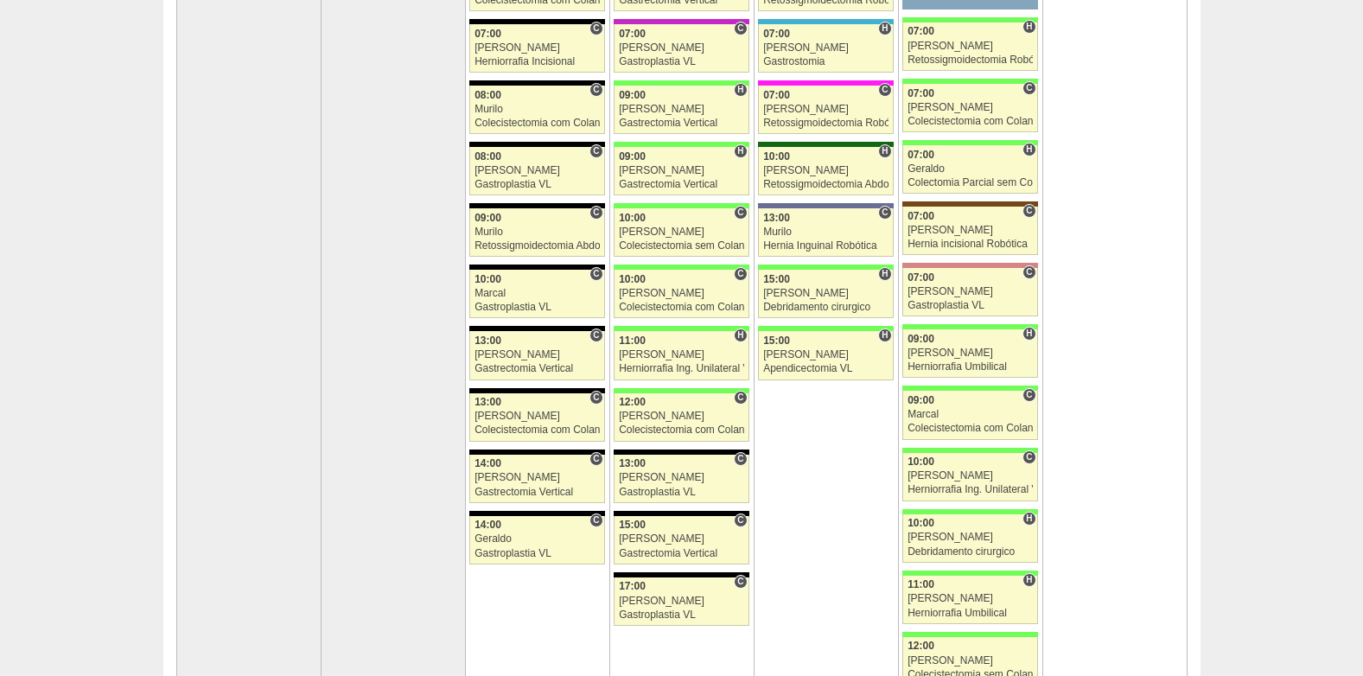
scroll to position [173, 0]
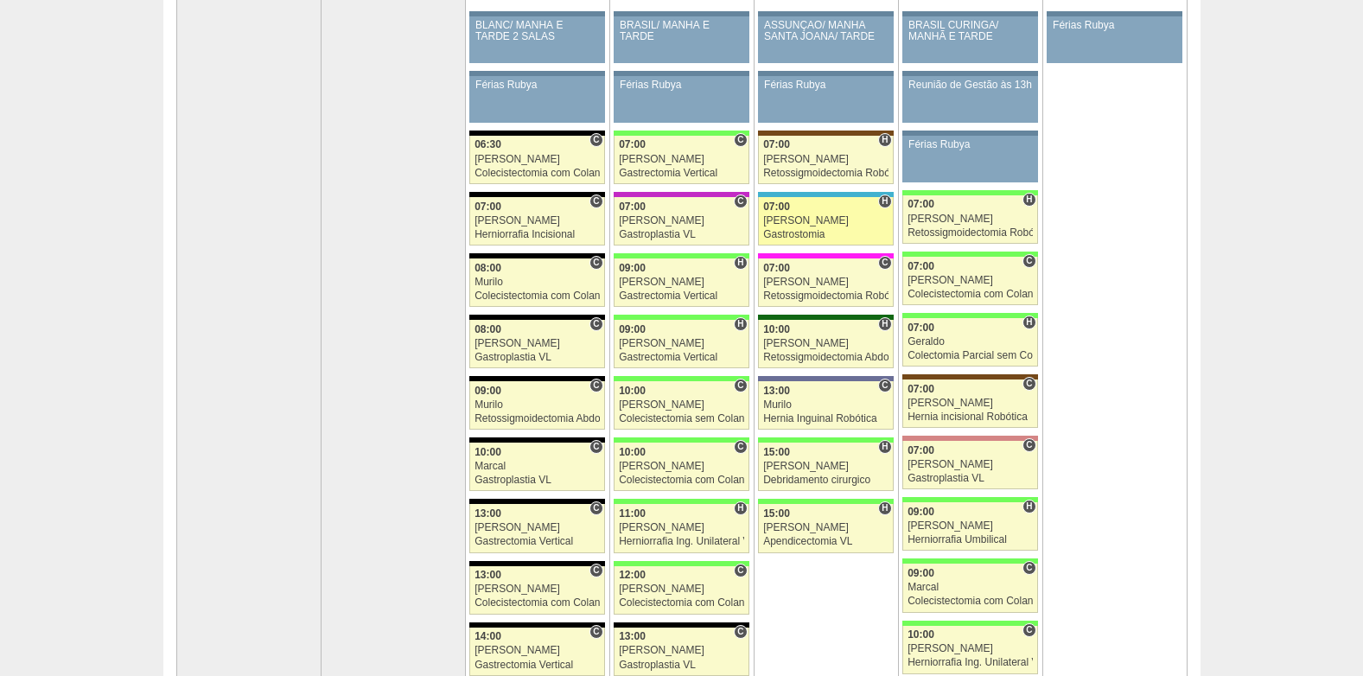
click at [802, 230] on div "Gastrostomia" at bounding box center [825, 234] width 125 height 11
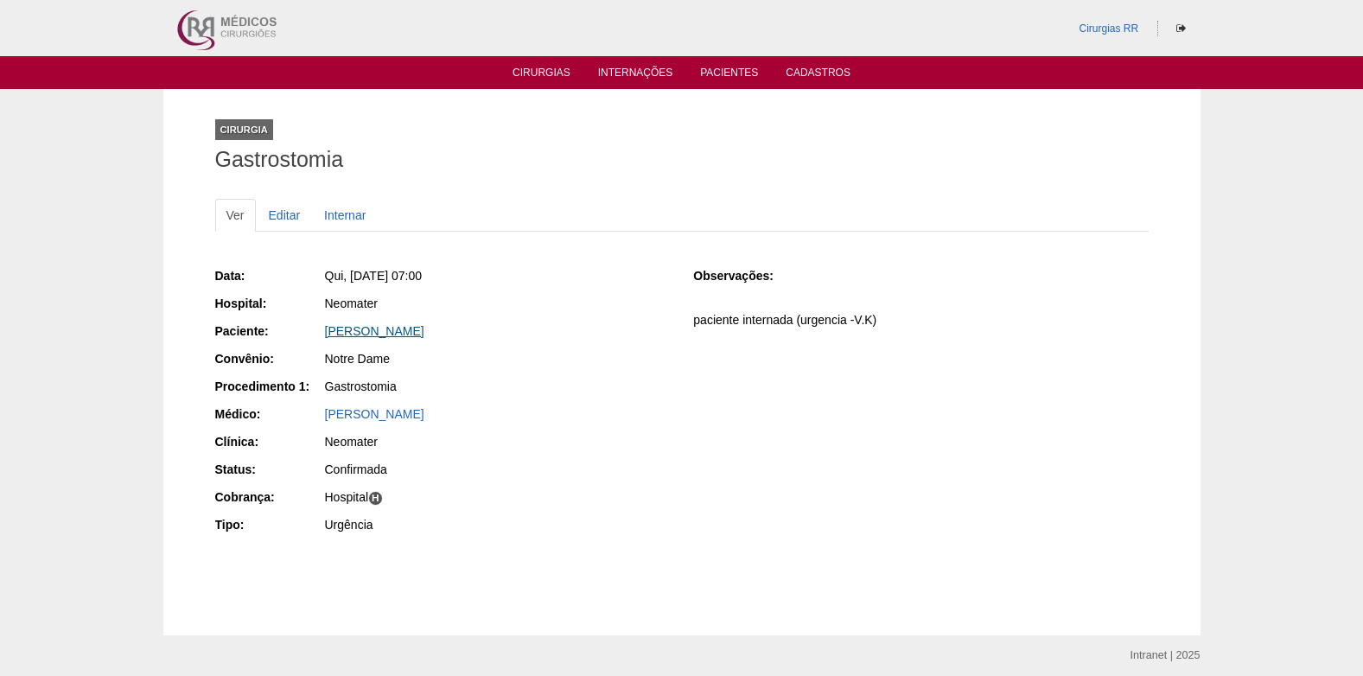
click at [377, 332] on link "[PERSON_NAME]" at bounding box center [374, 331] width 99 height 14
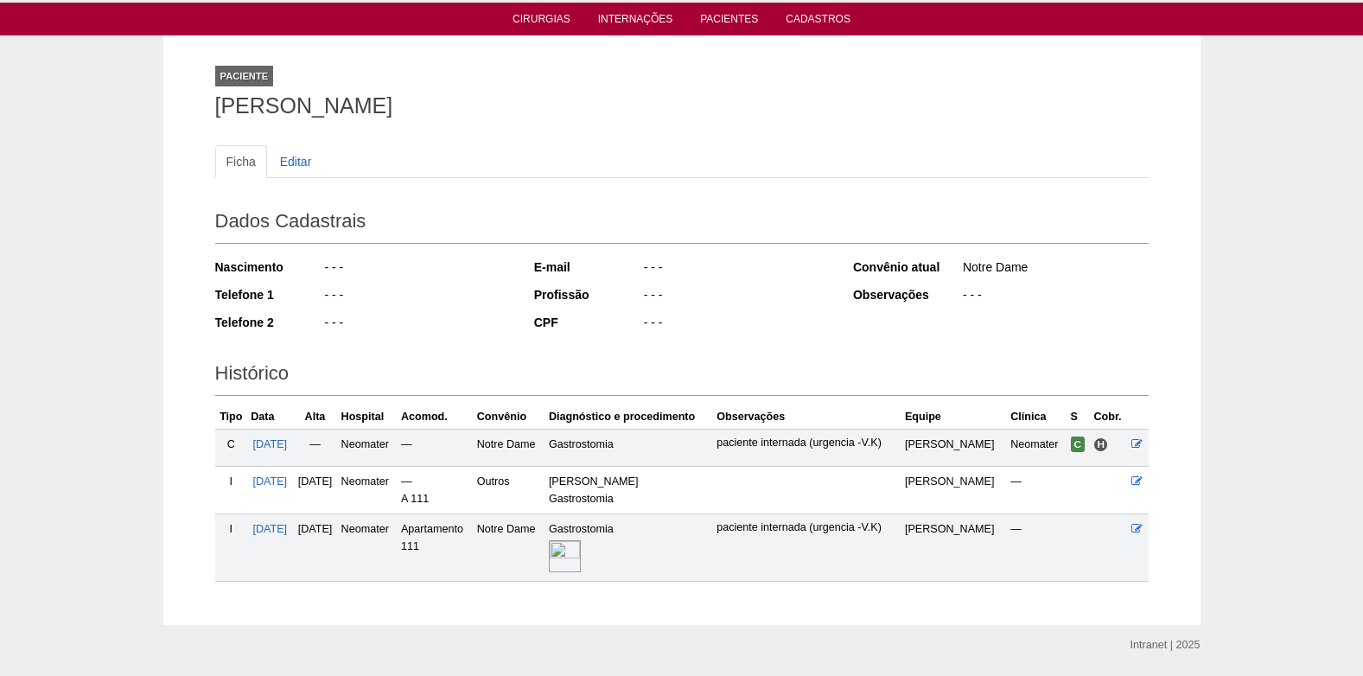
scroll to position [107, 0]
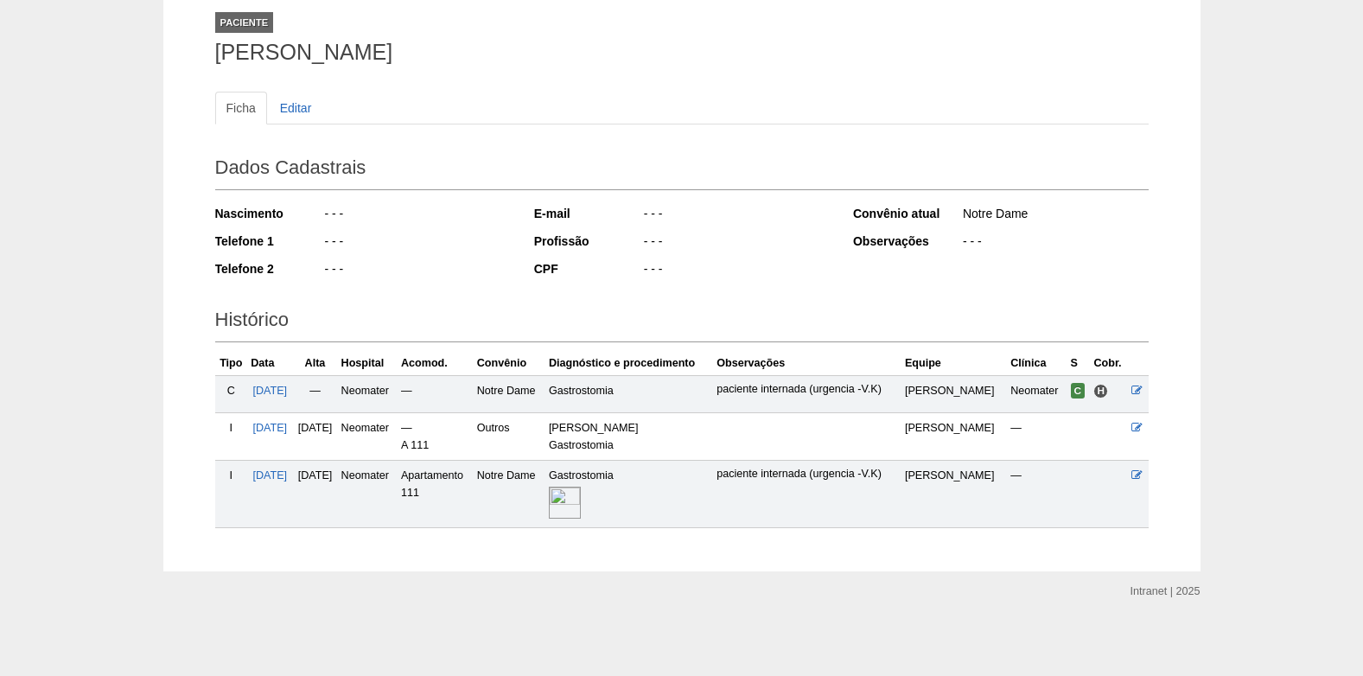
click at [581, 497] on img at bounding box center [565, 503] width 32 height 32
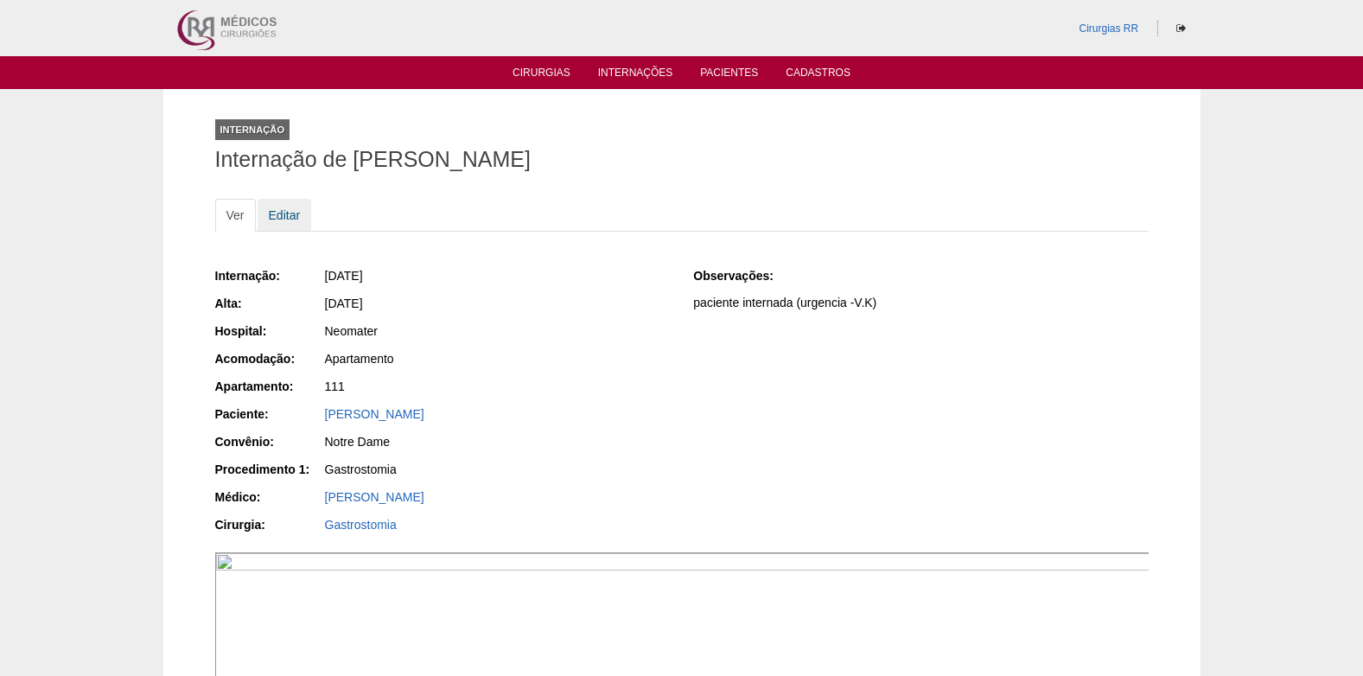
click at [277, 208] on link "Editar" at bounding box center [285, 215] width 54 height 33
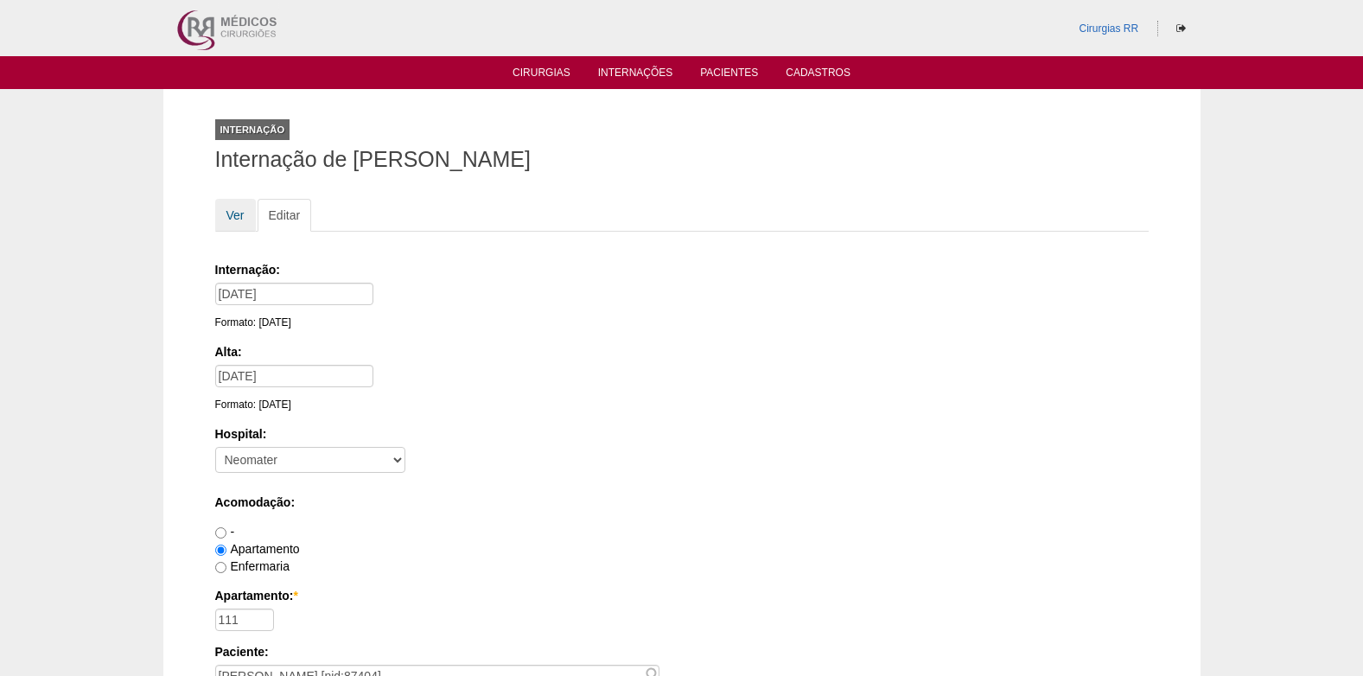
click at [240, 210] on link "Ver" at bounding box center [235, 215] width 41 height 33
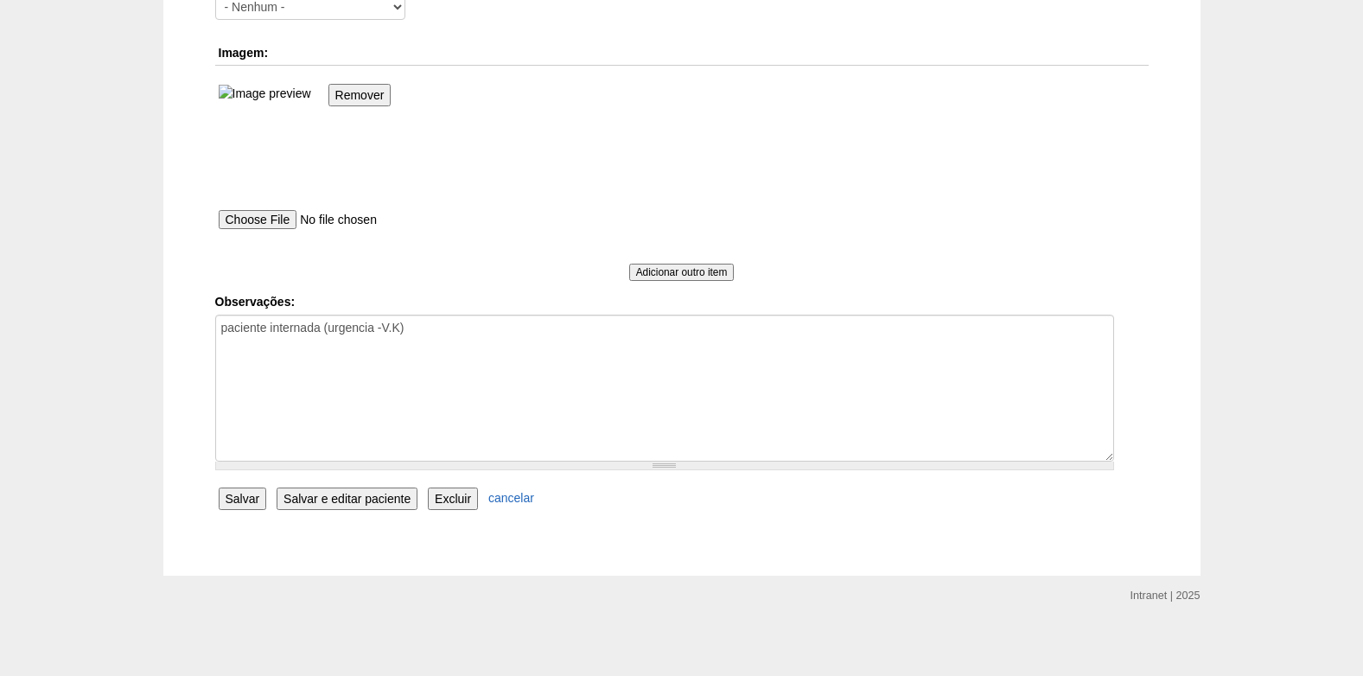
scroll to position [1209, 0]
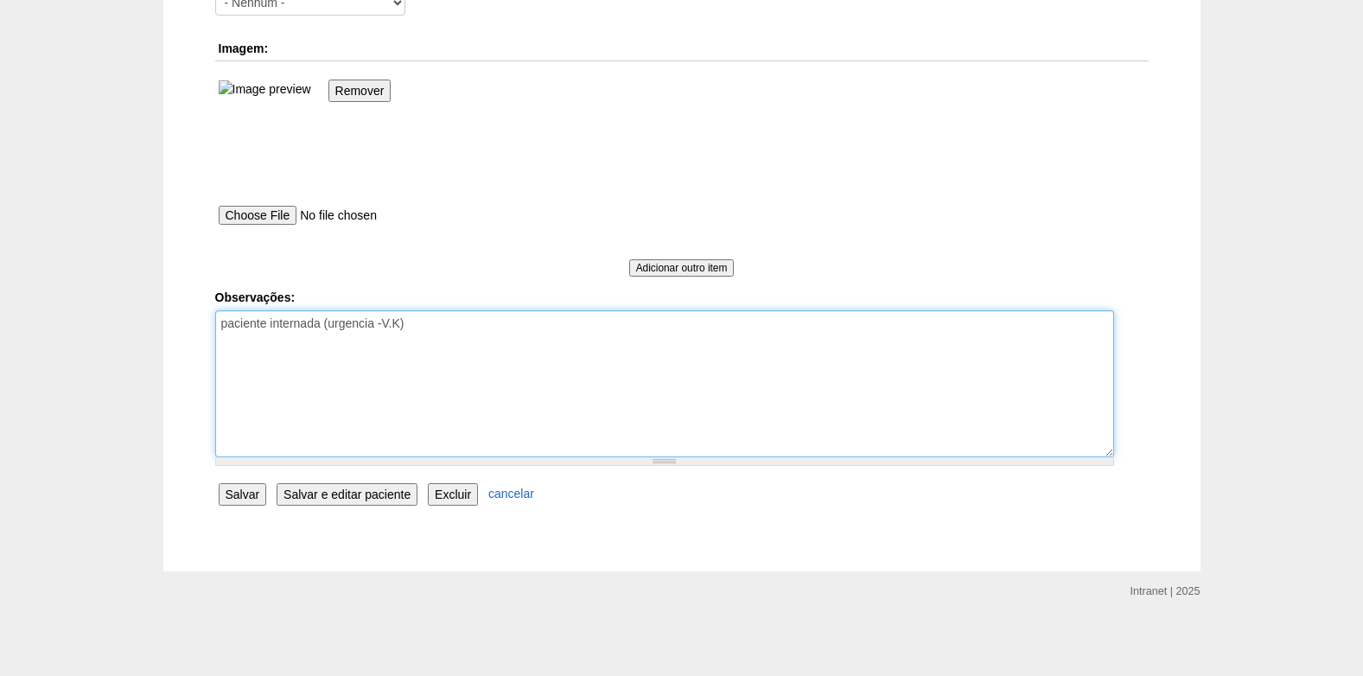
drag, startPoint x: 450, startPoint y: 327, endPoint x: 323, endPoint y: 326, distance: 127.1
click at [323, 326] on textarea "paciente internada (urgencia -V.K)" at bounding box center [664, 383] width 899 height 147
type textarea "paciente internada"
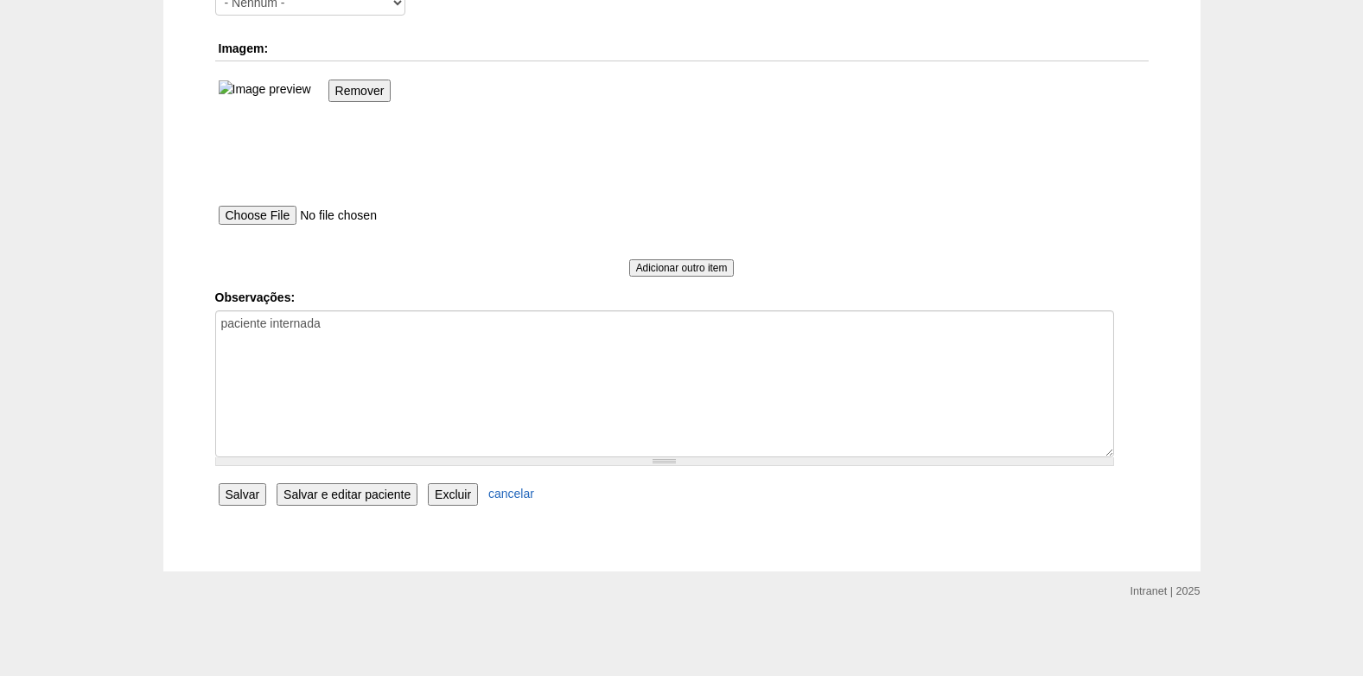
click at [229, 498] on input "Salvar" at bounding box center [243, 494] width 48 height 22
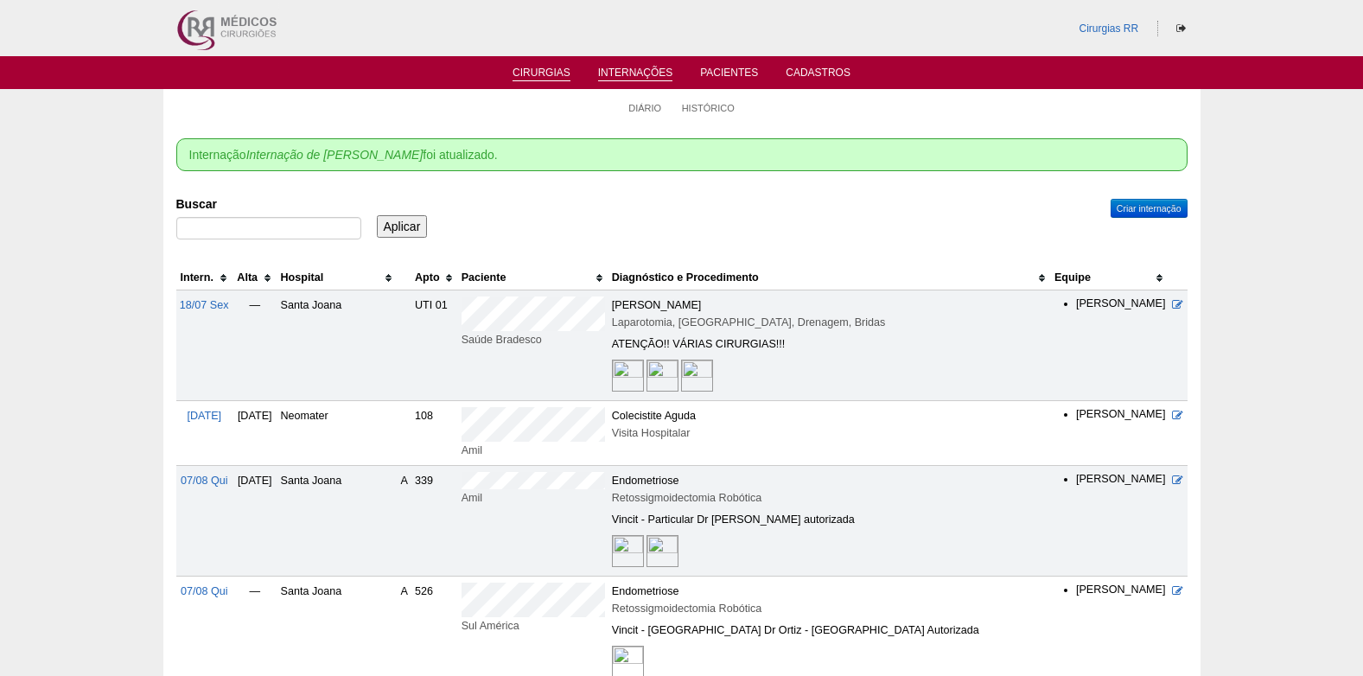
click at [531, 67] on link "Cirurgias" at bounding box center [542, 74] width 58 height 15
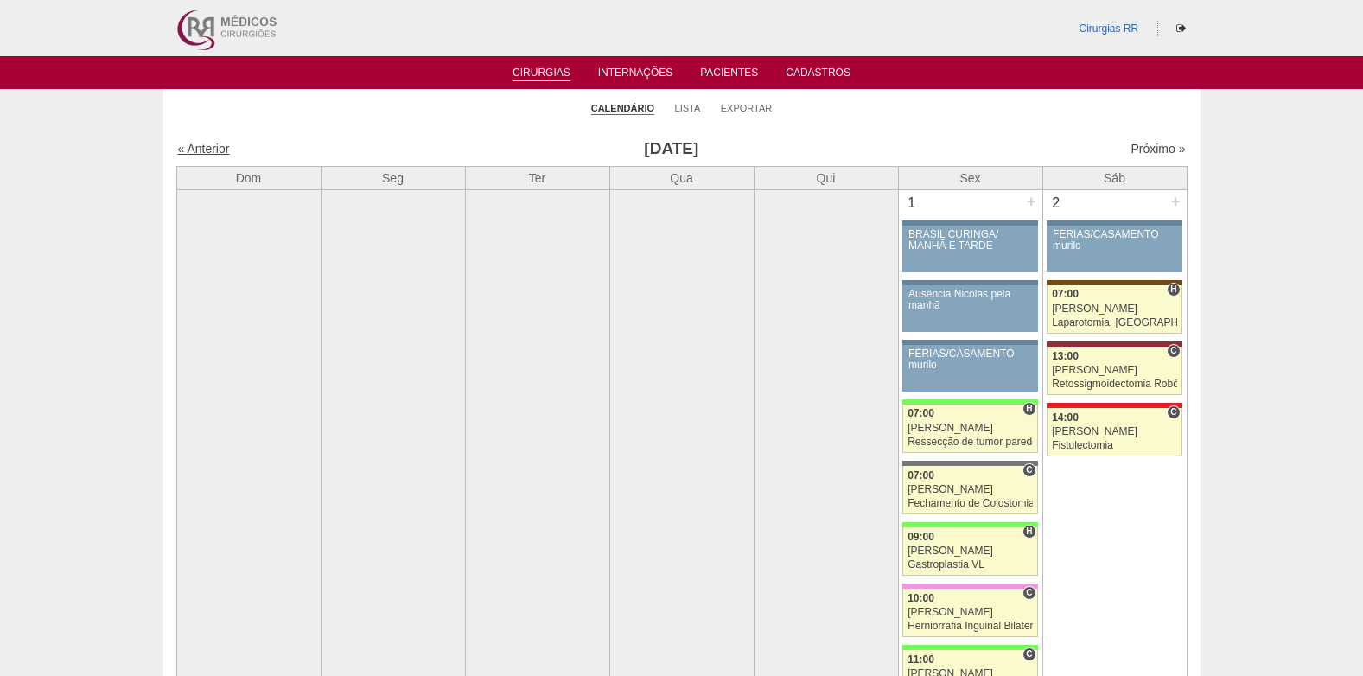
click at [196, 147] on link "« Anterior" at bounding box center [204, 149] width 52 height 14
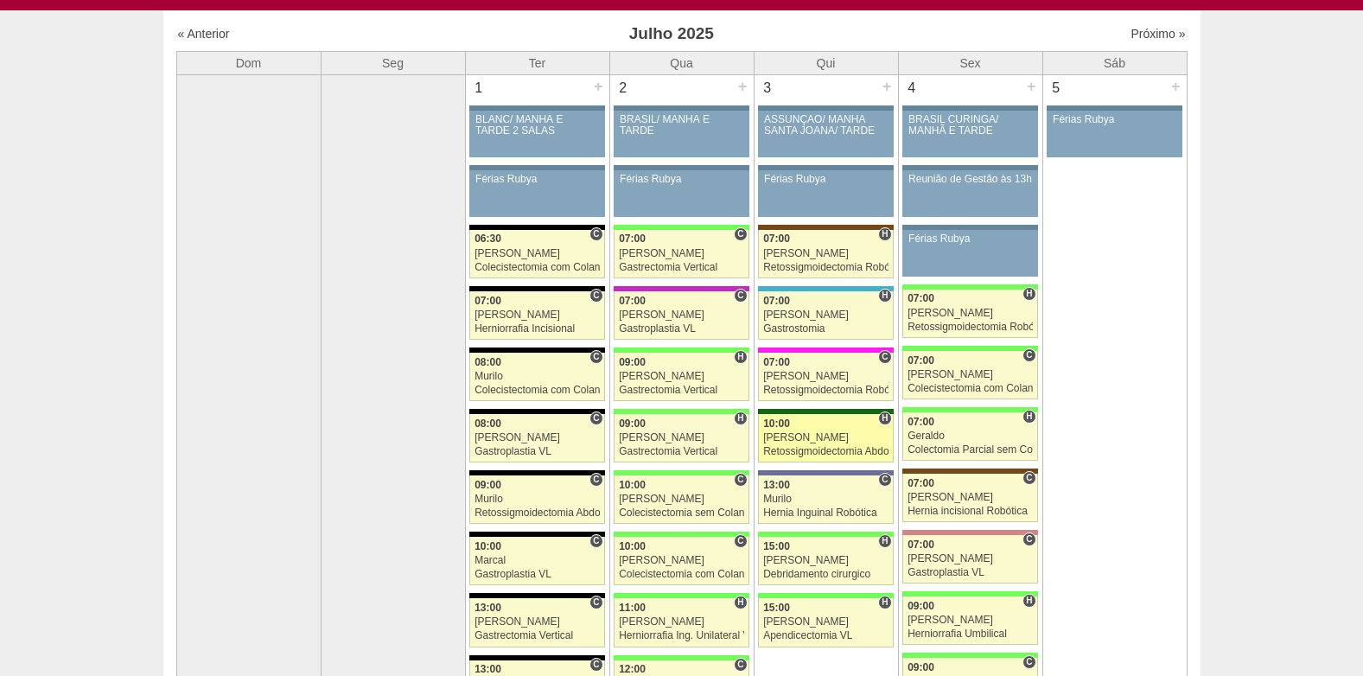
scroll to position [173, 0]
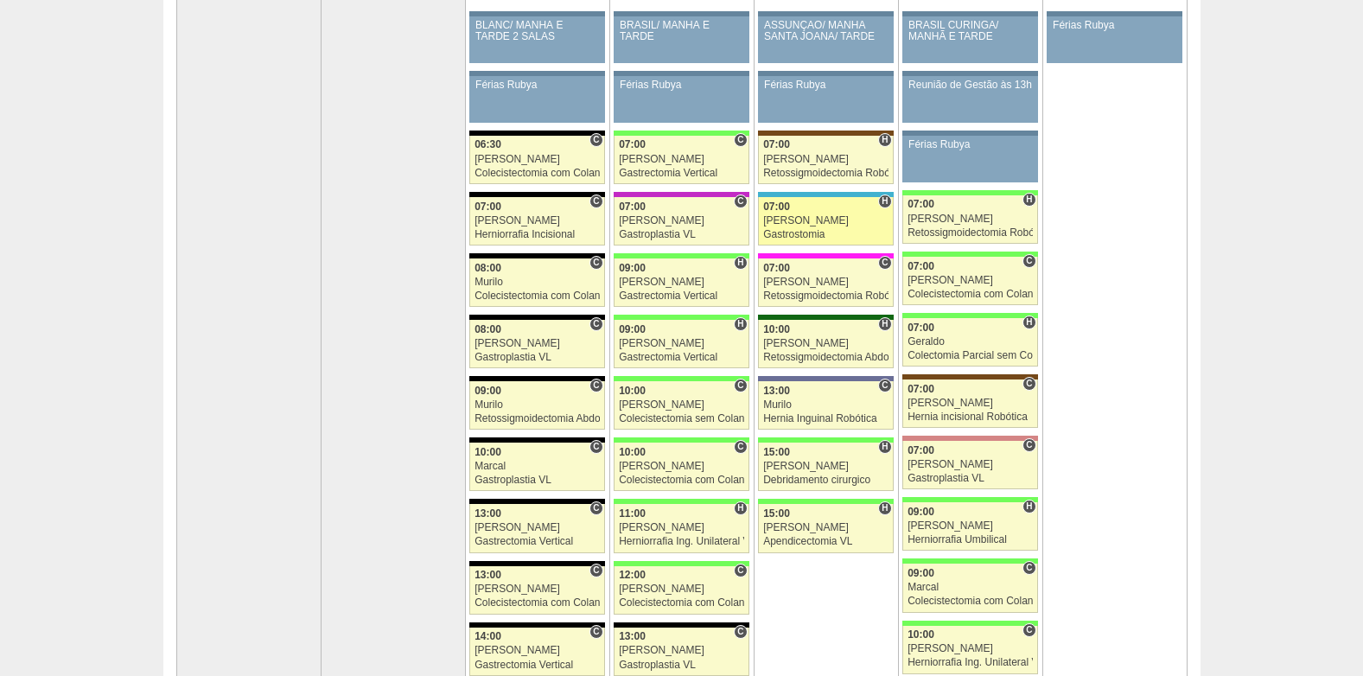
click at [796, 230] on div "Gastrostomia" at bounding box center [825, 234] width 125 height 11
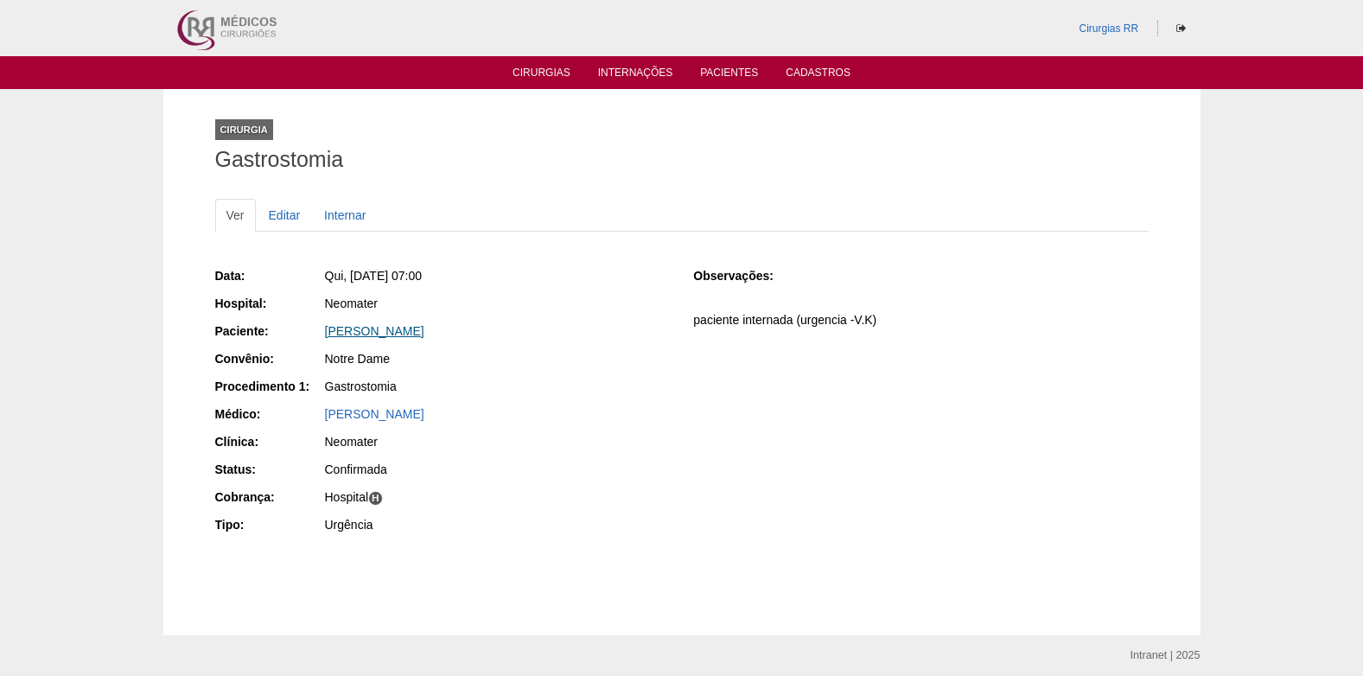
click at [377, 328] on link "[PERSON_NAME]" at bounding box center [374, 331] width 99 height 14
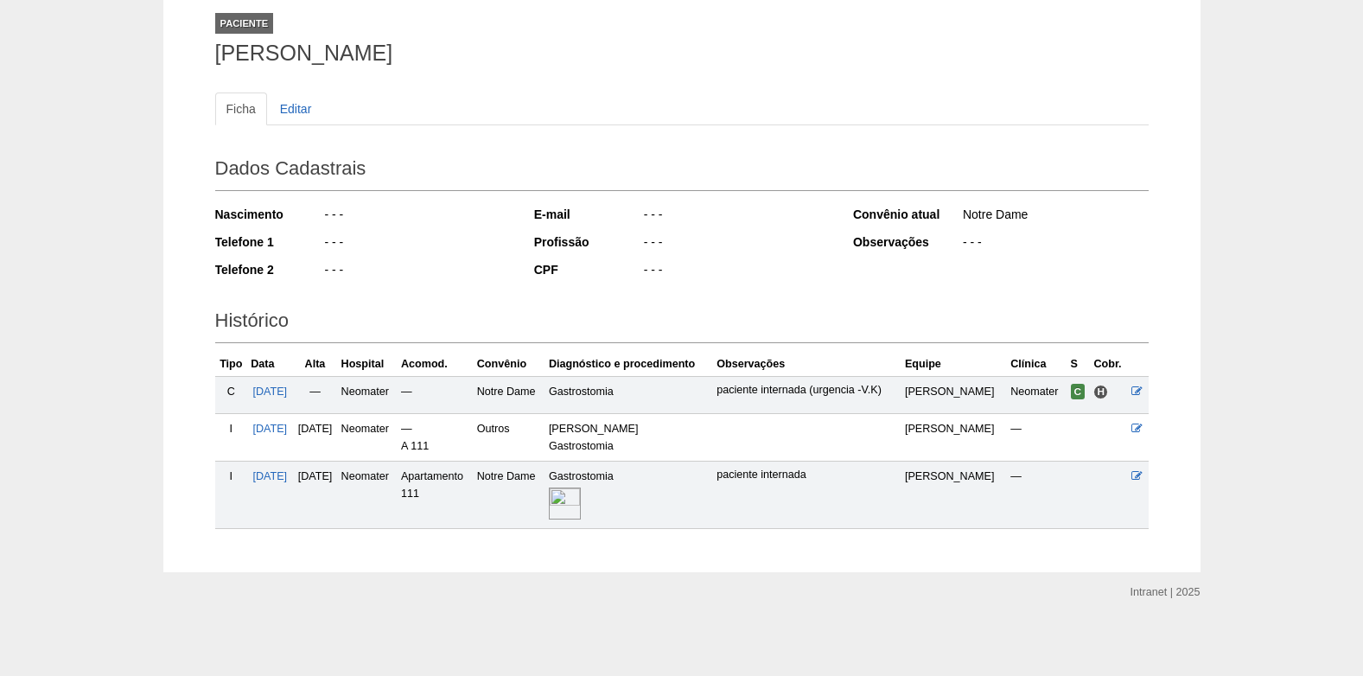
scroll to position [107, 0]
click at [581, 500] on img at bounding box center [565, 503] width 32 height 32
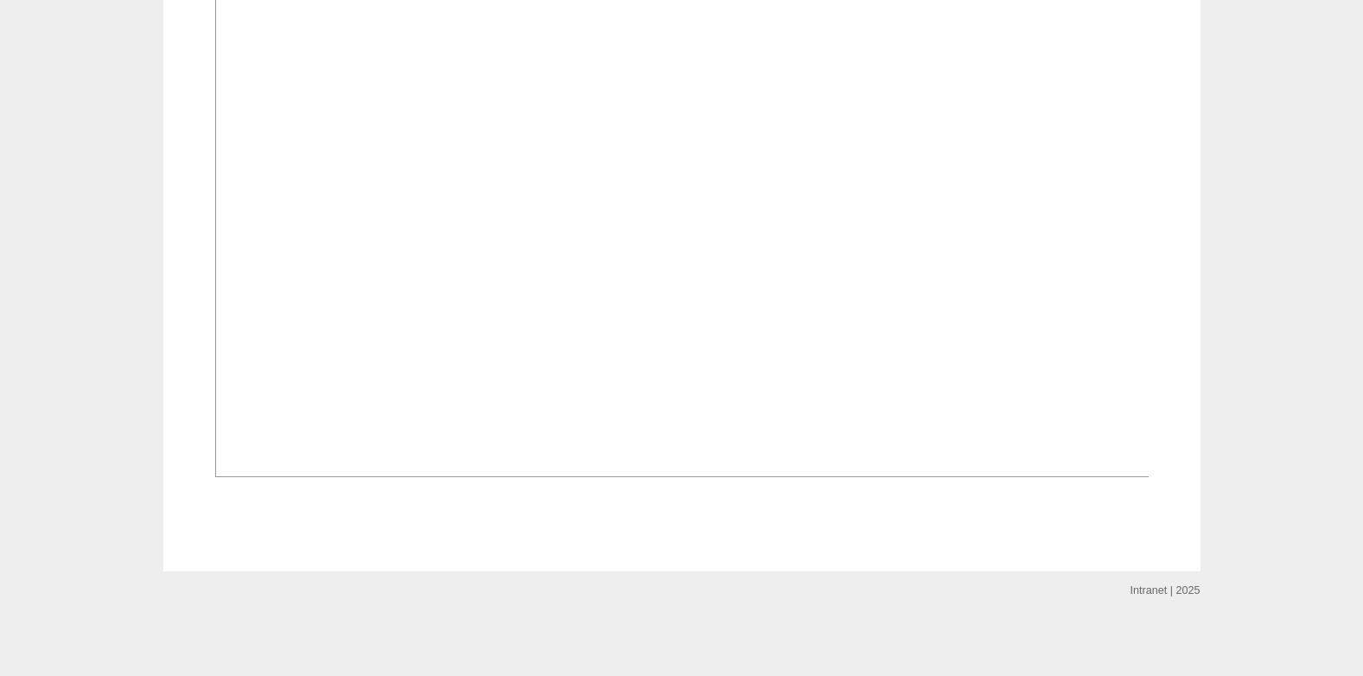
scroll to position [1322, 0]
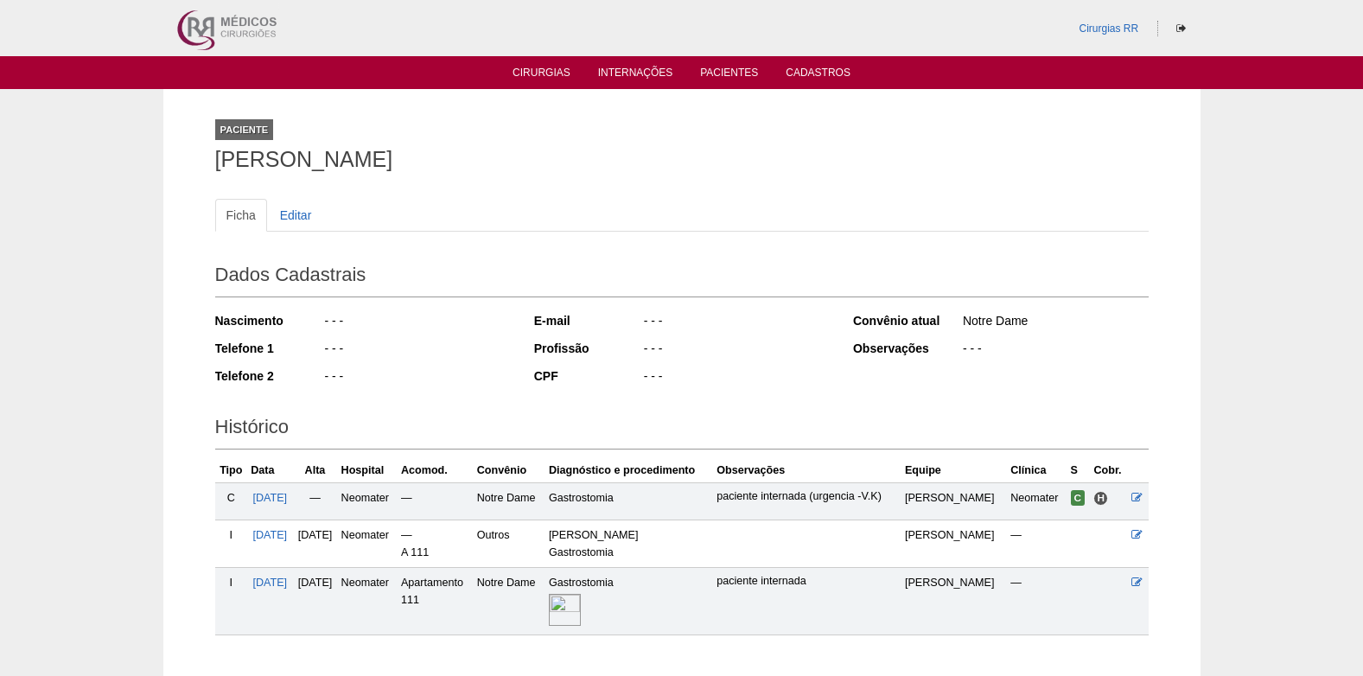
scroll to position [107, 0]
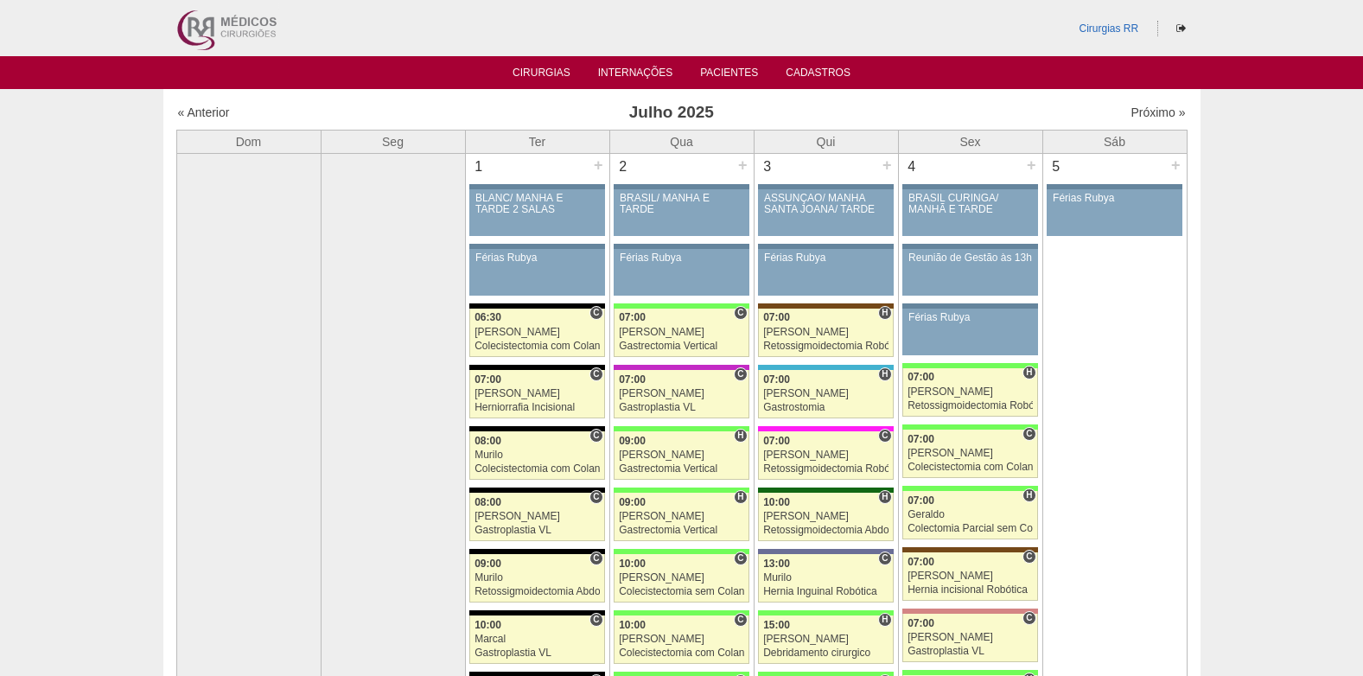
scroll to position [173, 0]
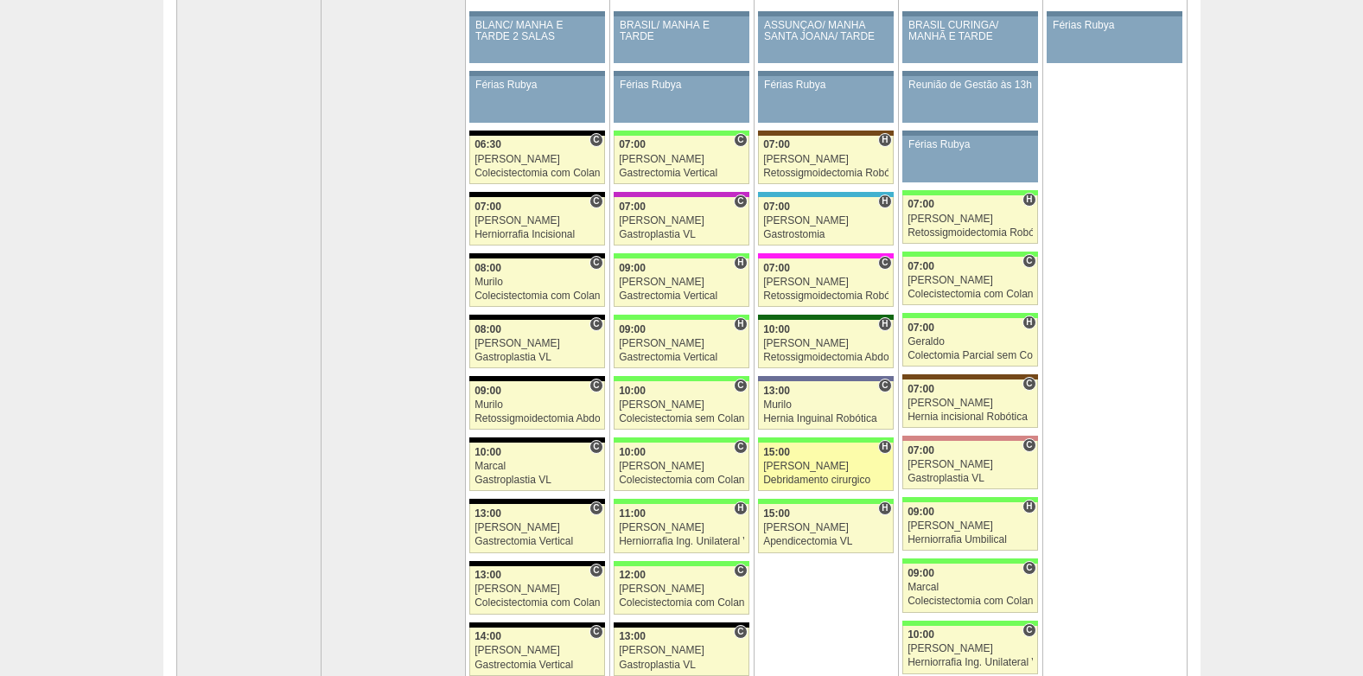
click at [832, 458] on div "15:00" at bounding box center [825, 452] width 125 height 11
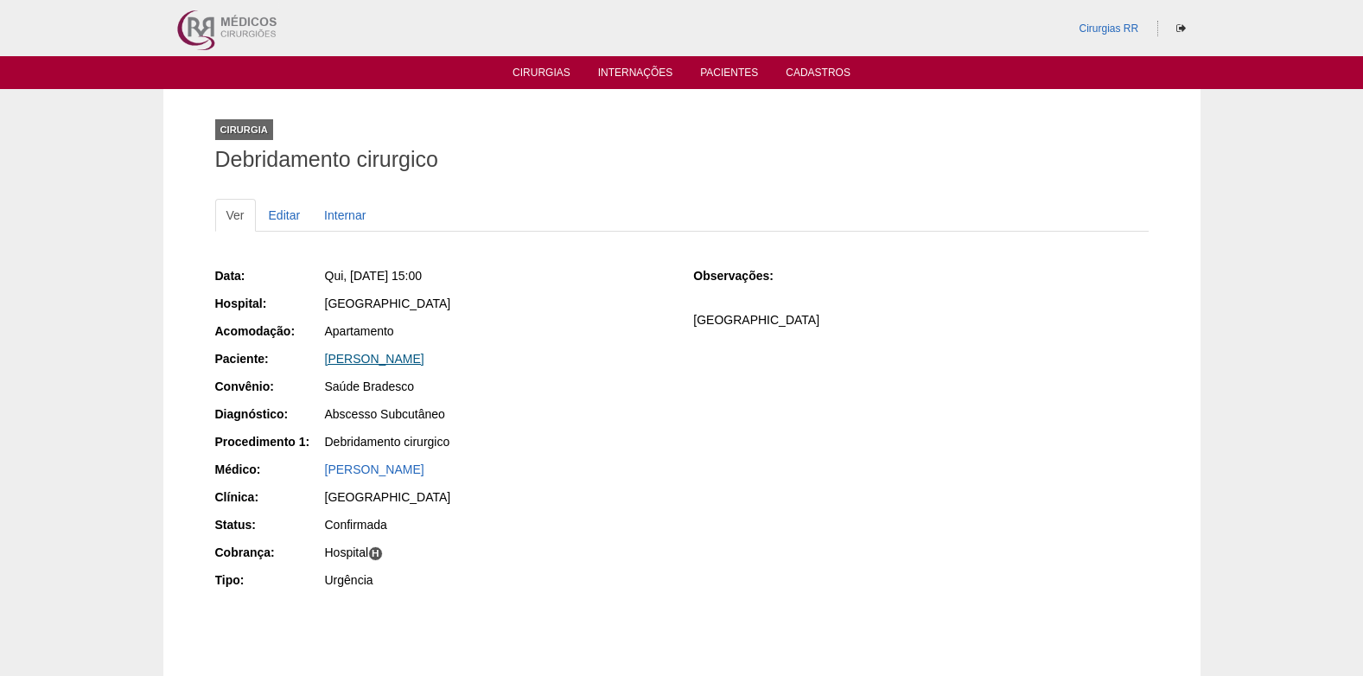
click at [366, 356] on link "Guatavo Neira Jacob" at bounding box center [374, 359] width 99 height 14
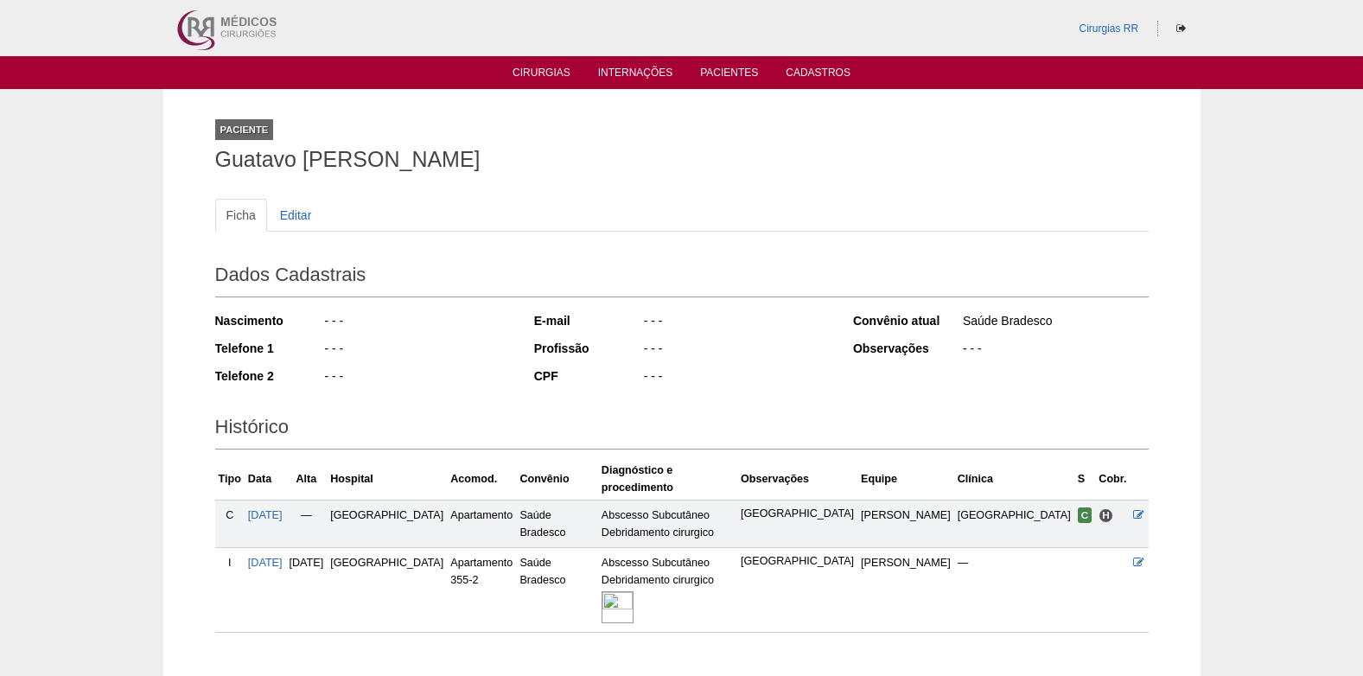
scroll to position [87, 0]
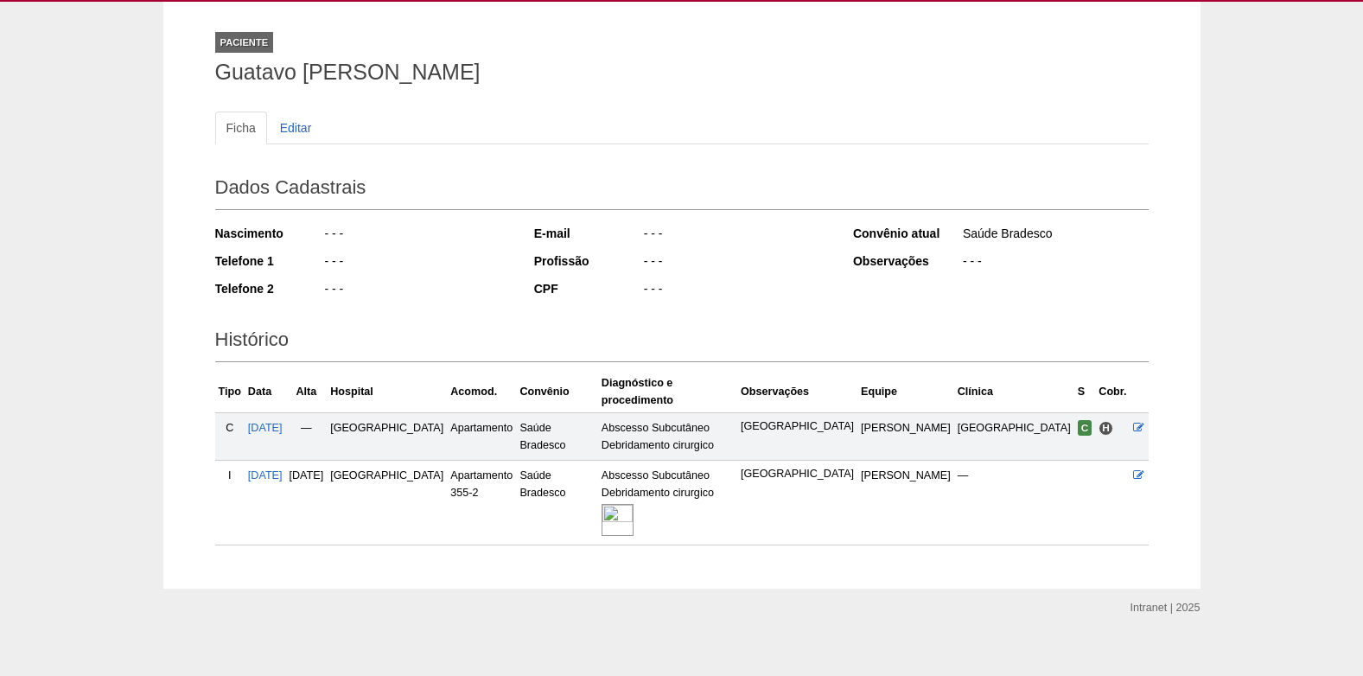
click at [634, 504] on img at bounding box center [618, 520] width 32 height 32
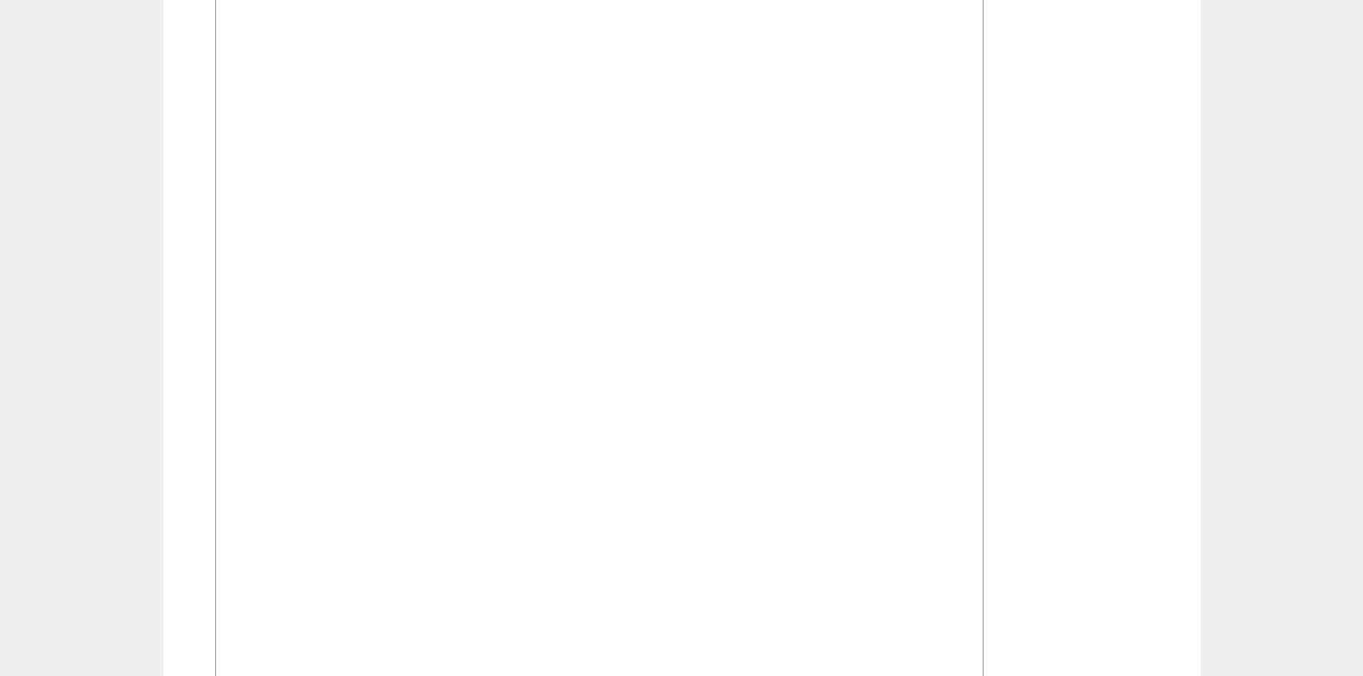
scroll to position [1124, 0]
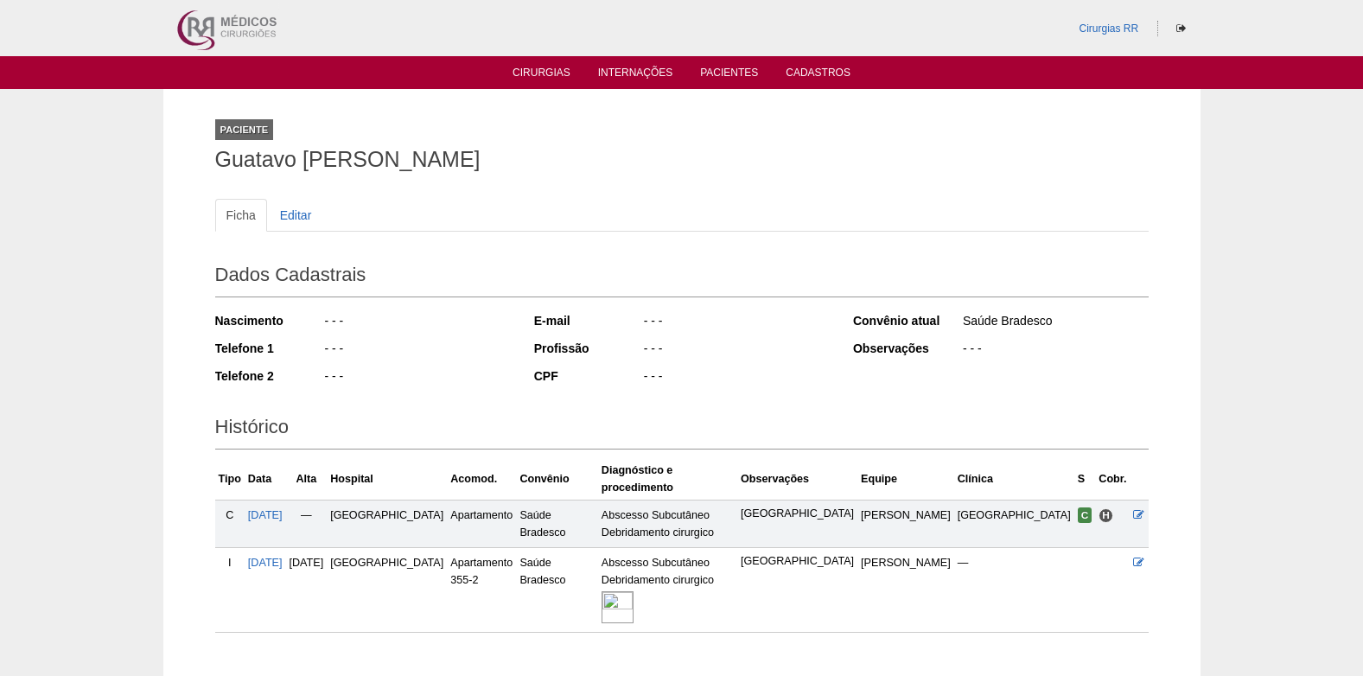
scroll to position [87, 0]
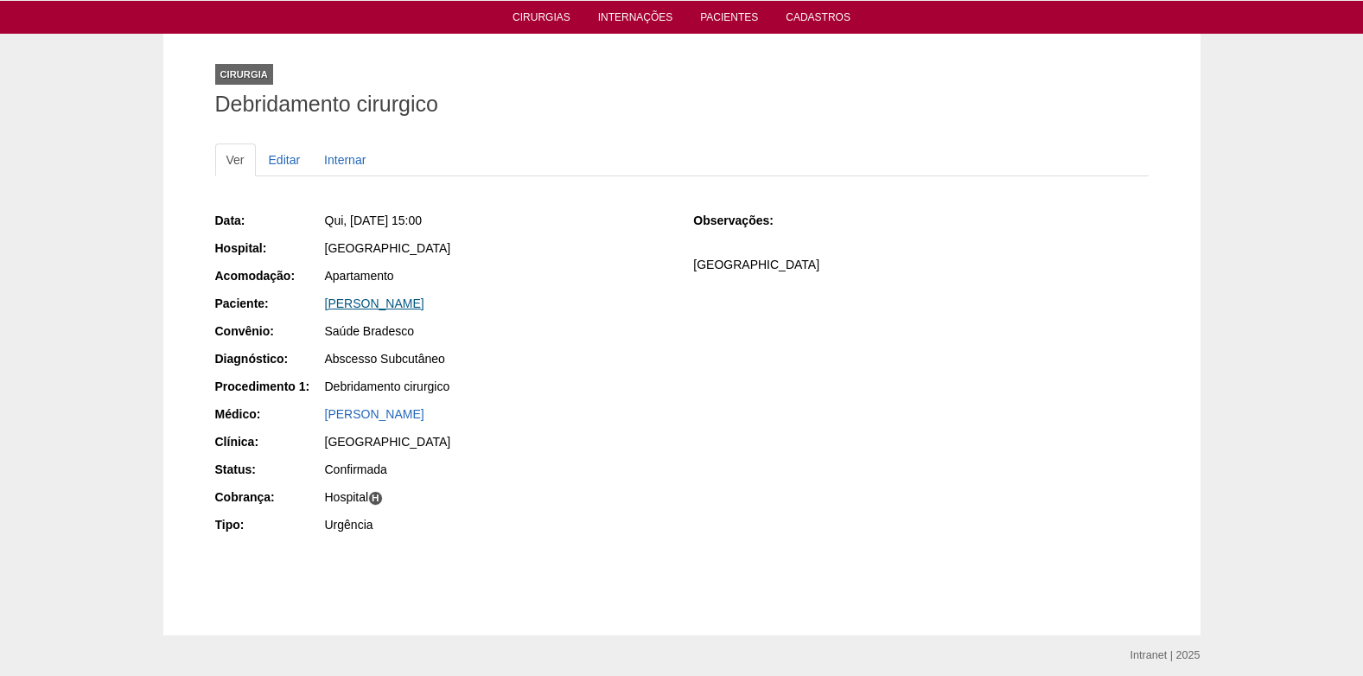
scroll to position [86, 0]
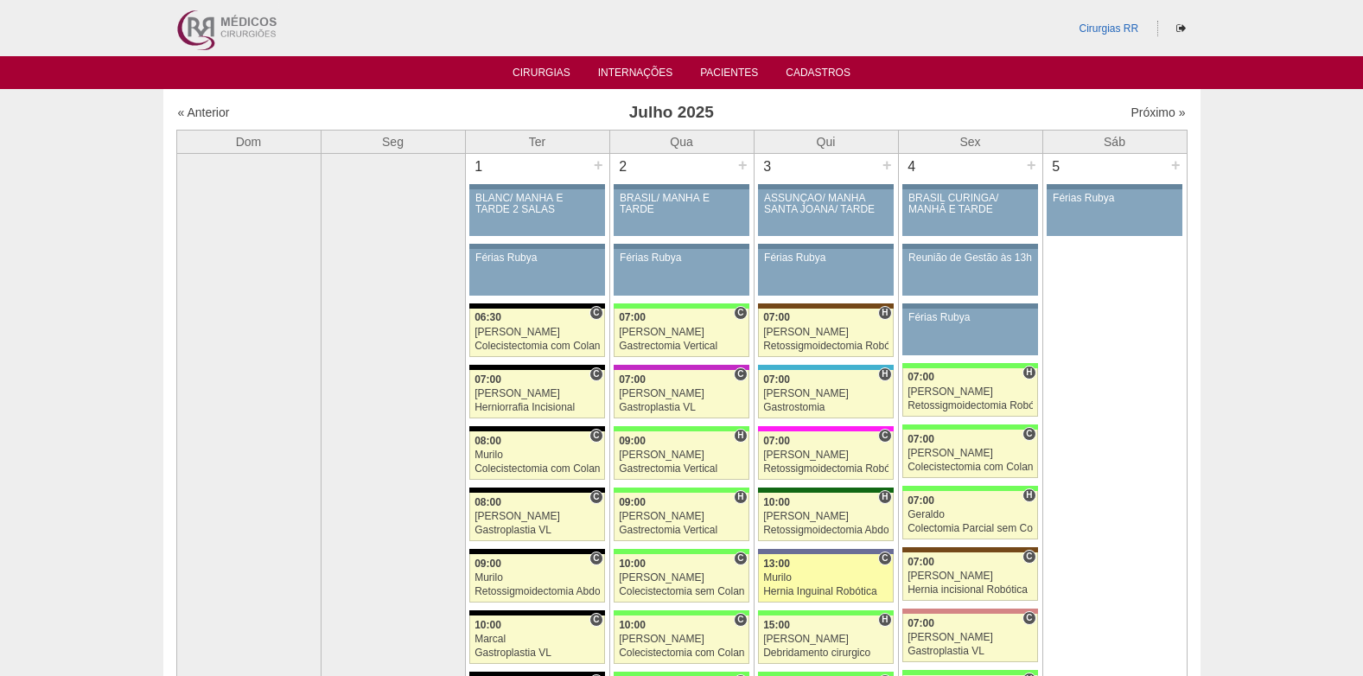
scroll to position [173, 0]
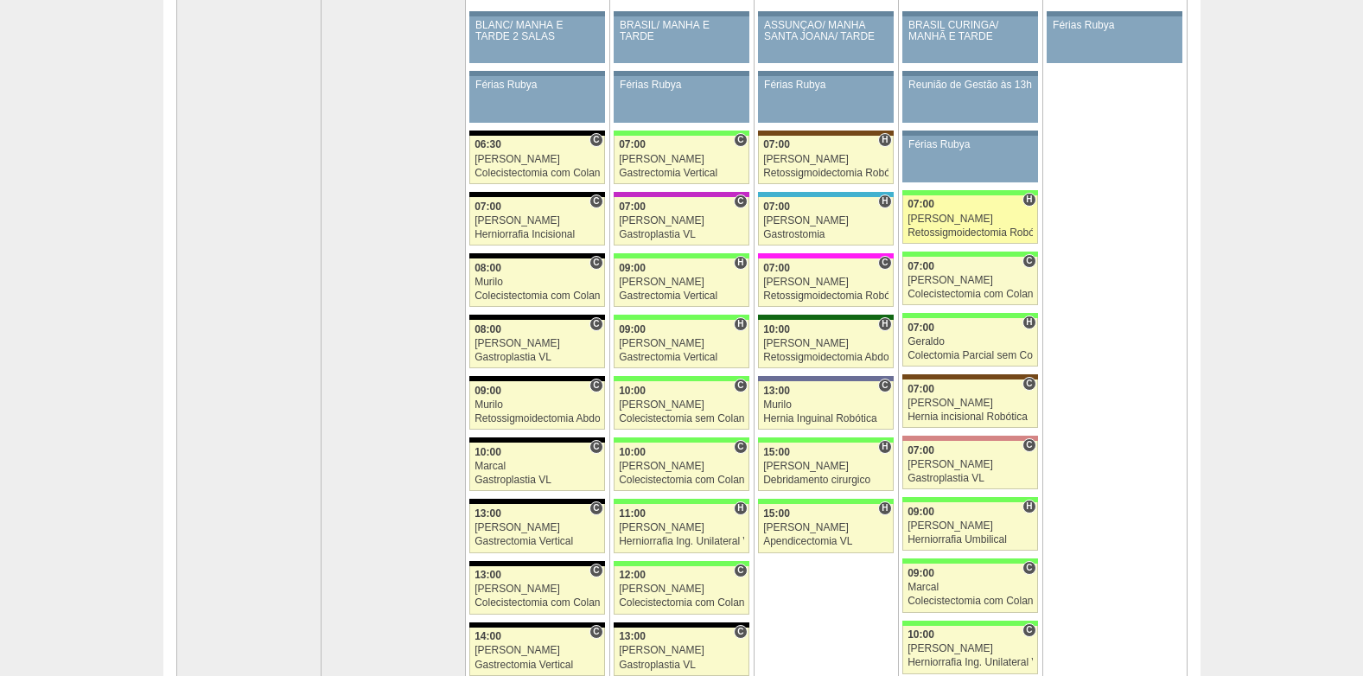
click at [991, 233] on div "Retossigmoidectomia Robótica" at bounding box center [970, 232] width 125 height 11
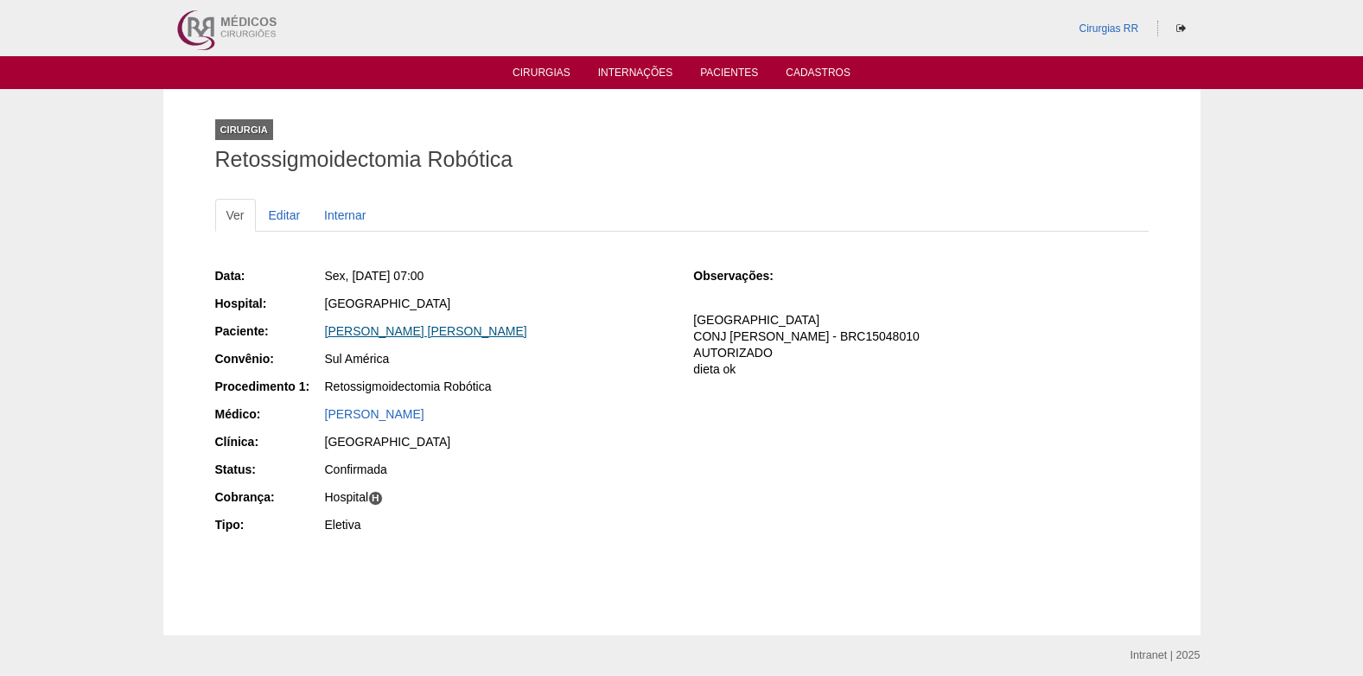
click at [435, 329] on link "[PERSON_NAME] [PERSON_NAME]" at bounding box center [426, 331] width 202 height 14
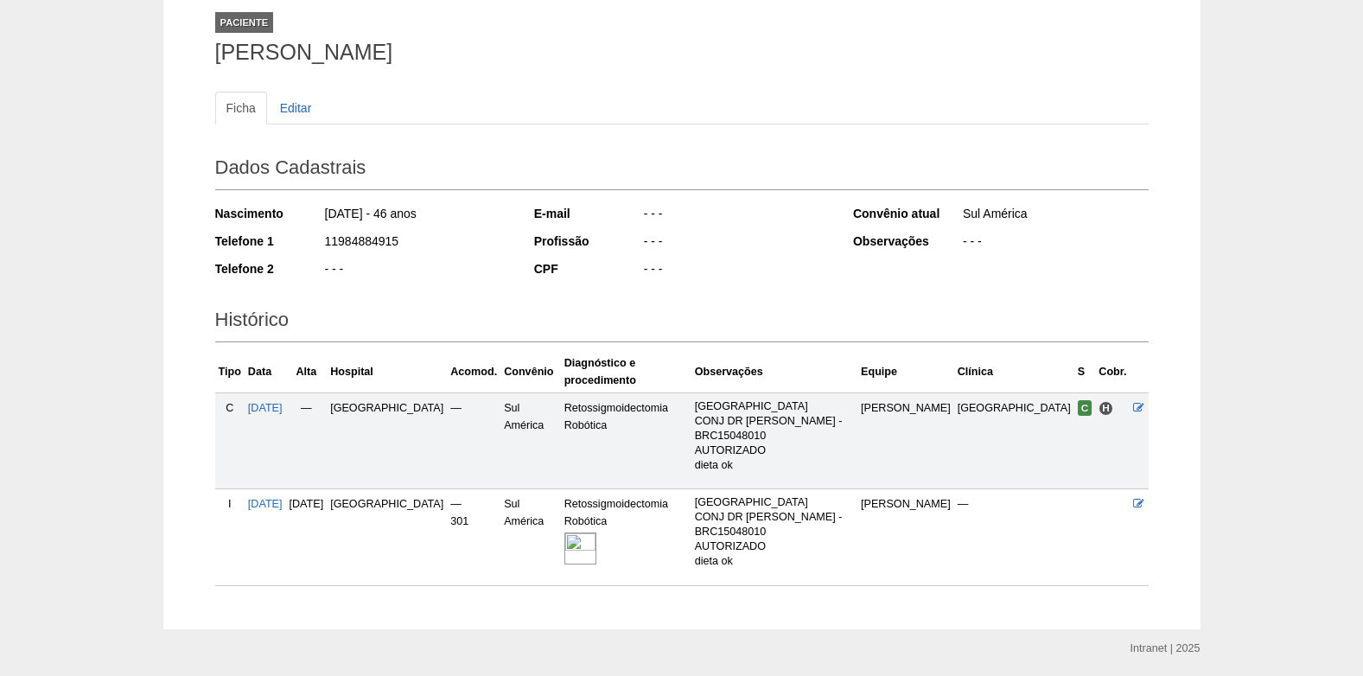
scroll to position [118, 0]
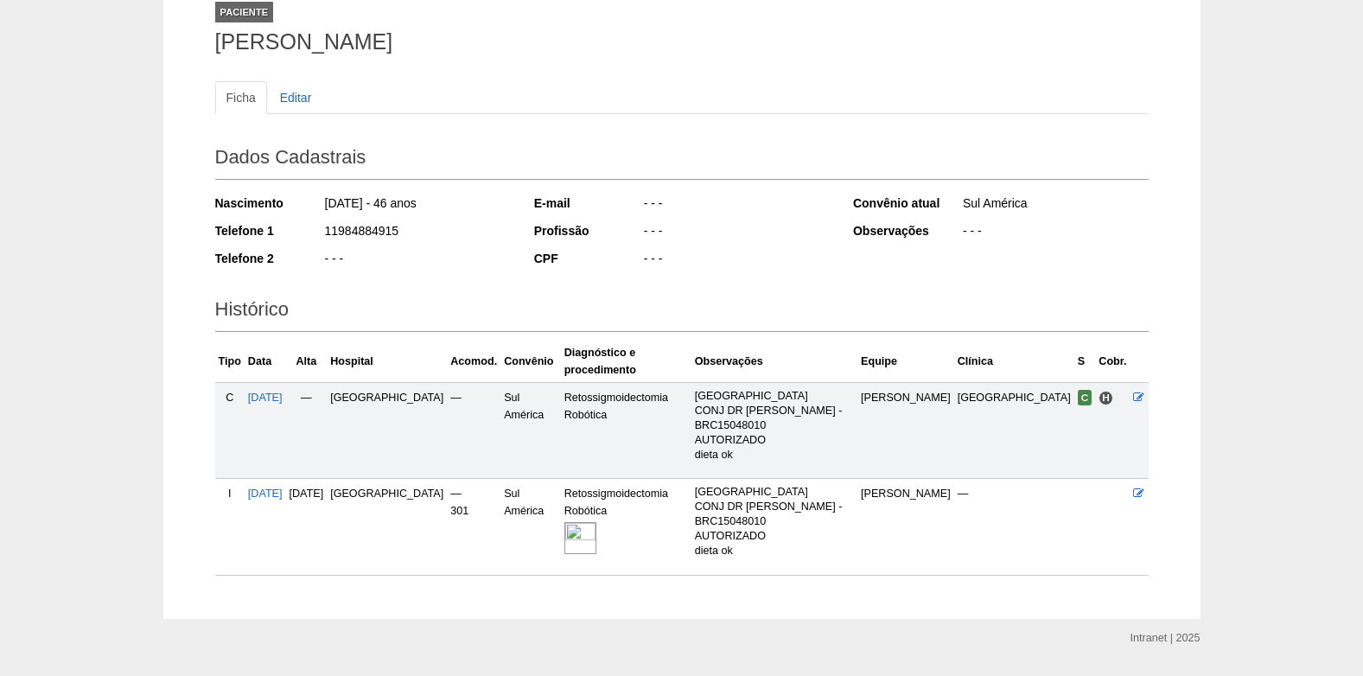
click at [590, 522] on img at bounding box center [580, 538] width 32 height 32
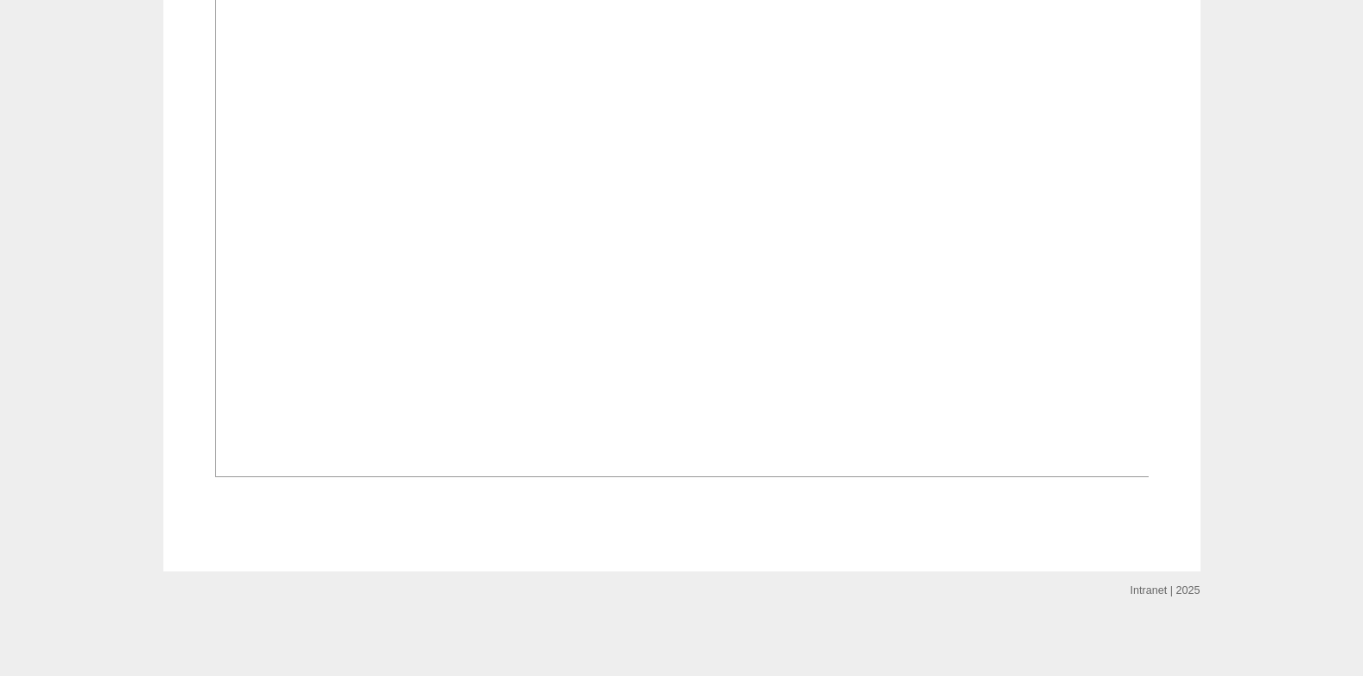
scroll to position [1124, 0]
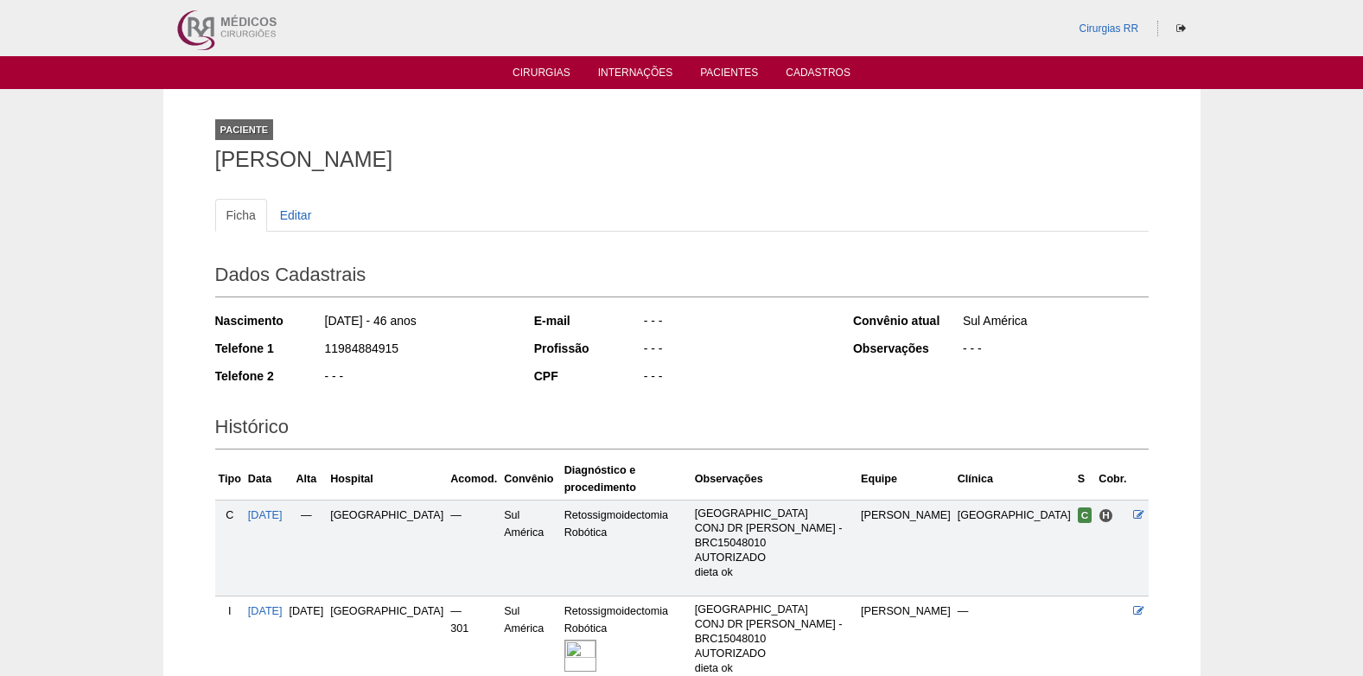
scroll to position [118, 0]
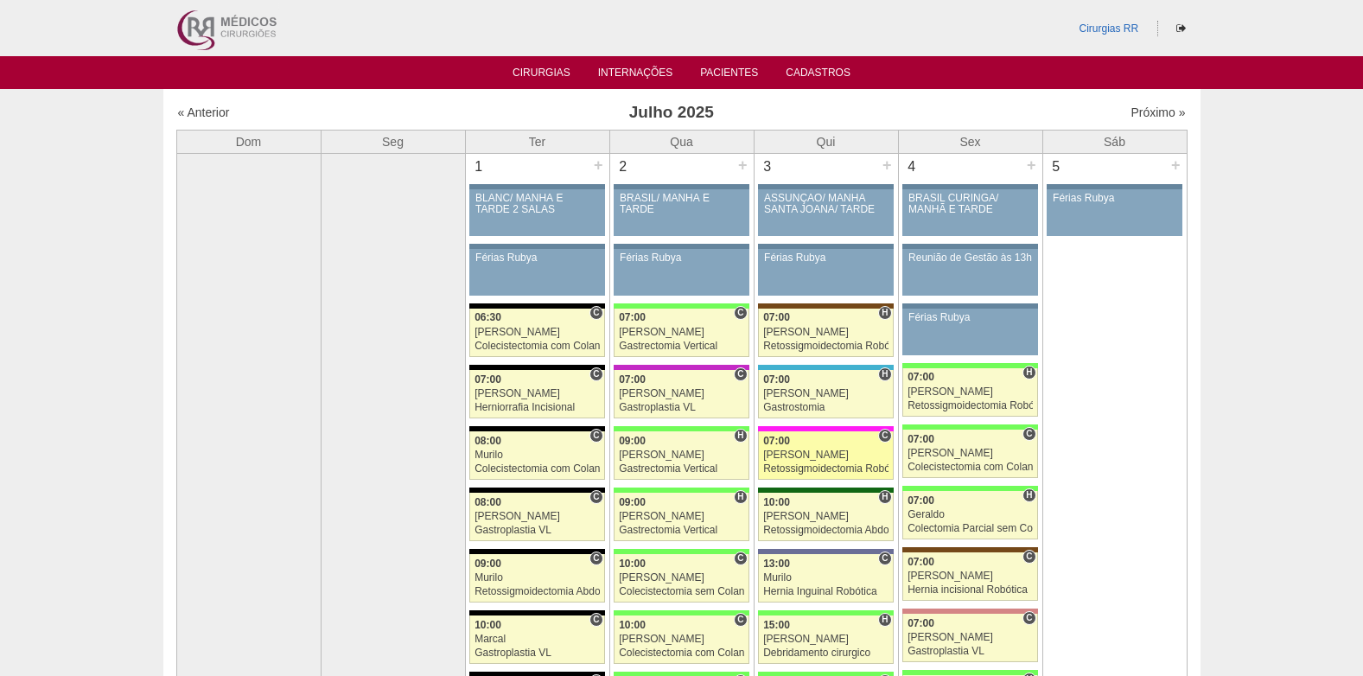
scroll to position [173, 0]
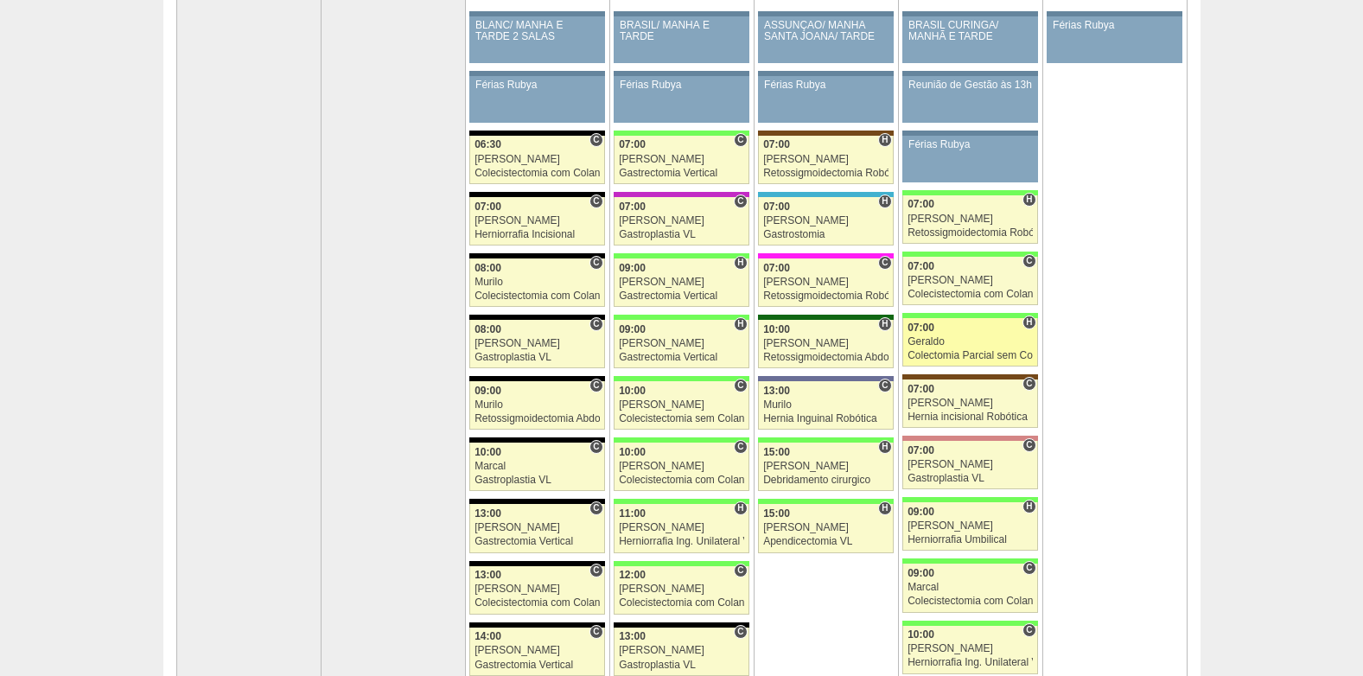
click at [995, 341] on div "Geraldo" at bounding box center [970, 341] width 125 height 11
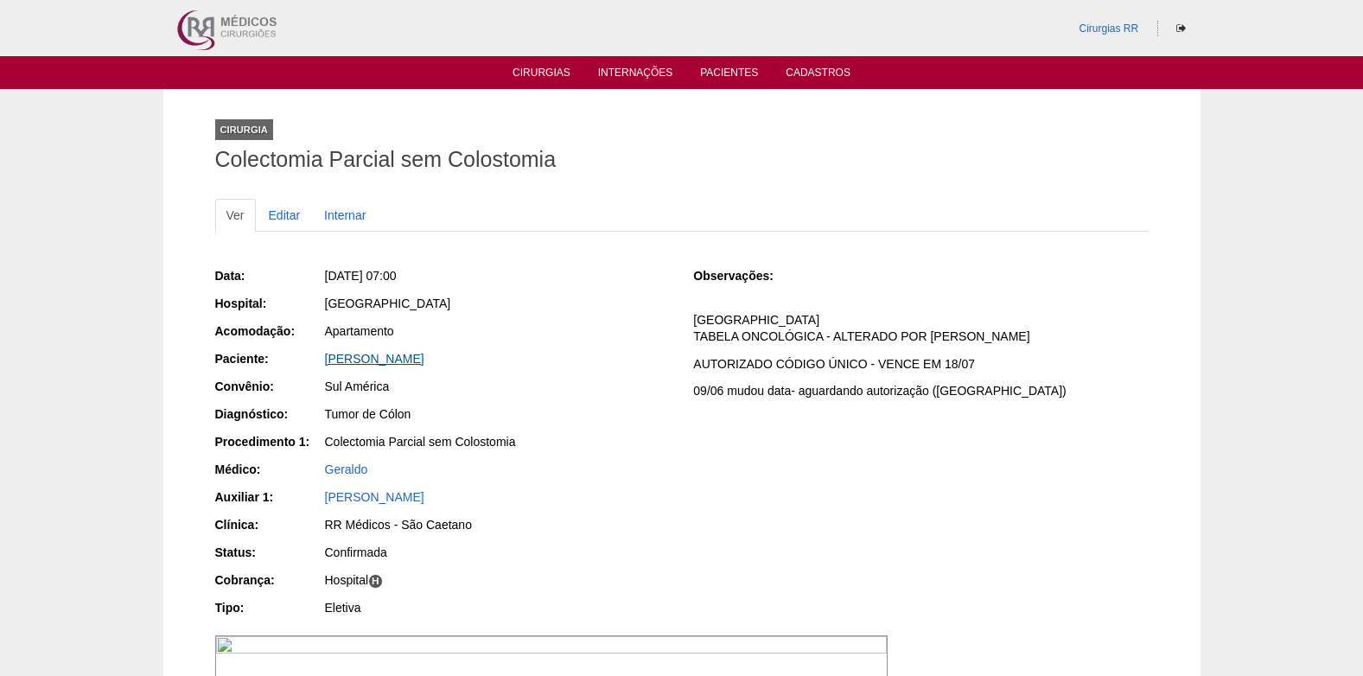
click at [351, 358] on link "[PERSON_NAME]" at bounding box center [374, 359] width 99 height 14
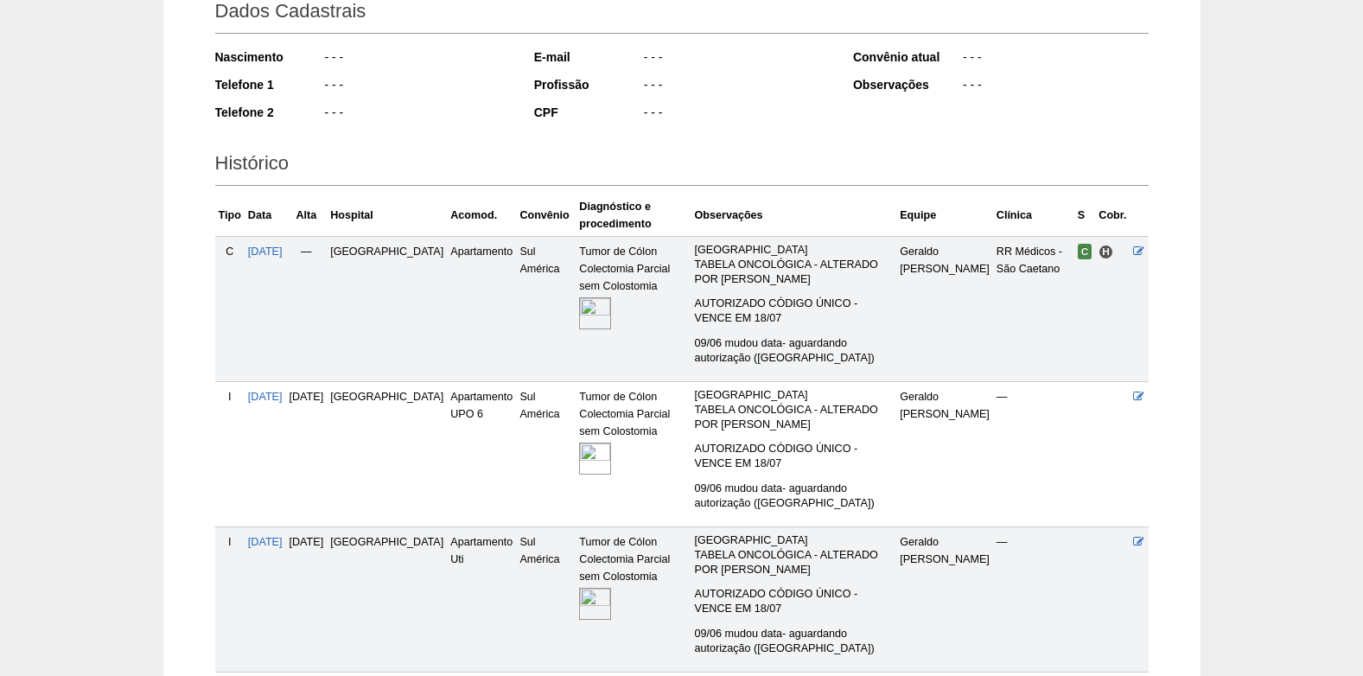
scroll to position [408, 0]
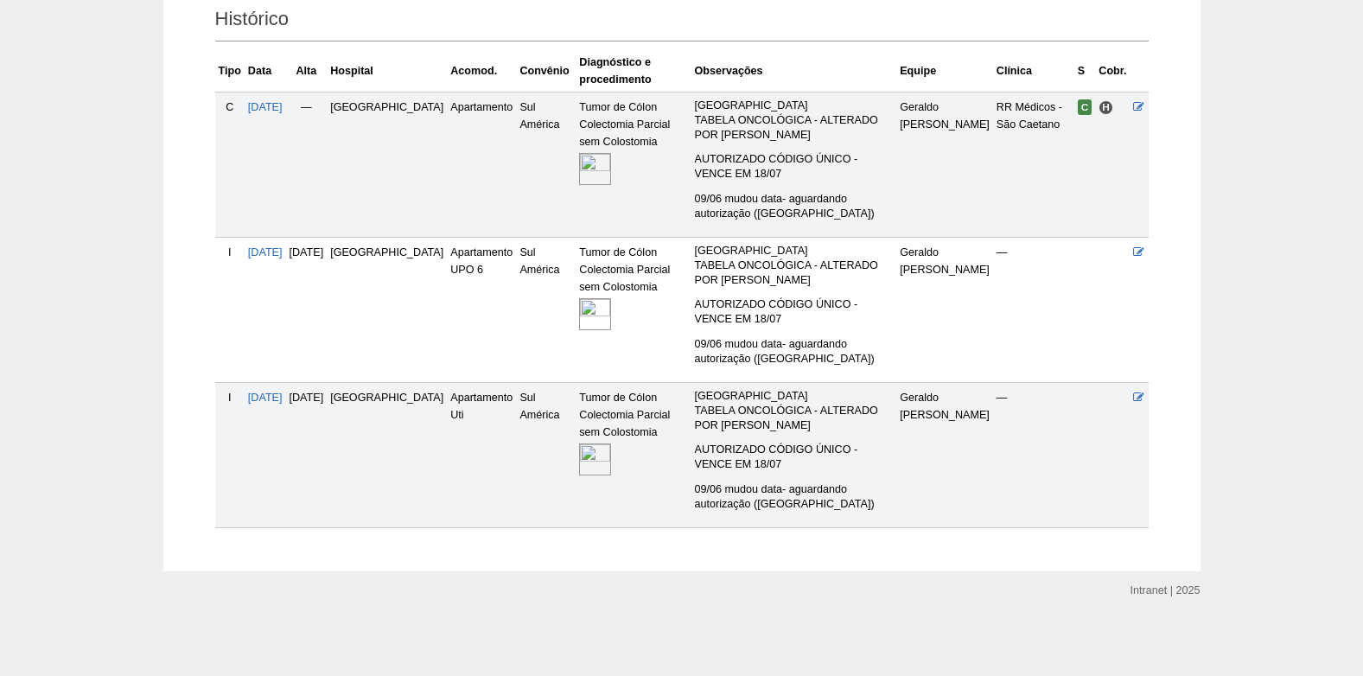
click at [579, 460] on img at bounding box center [595, 459] width 32 height 32
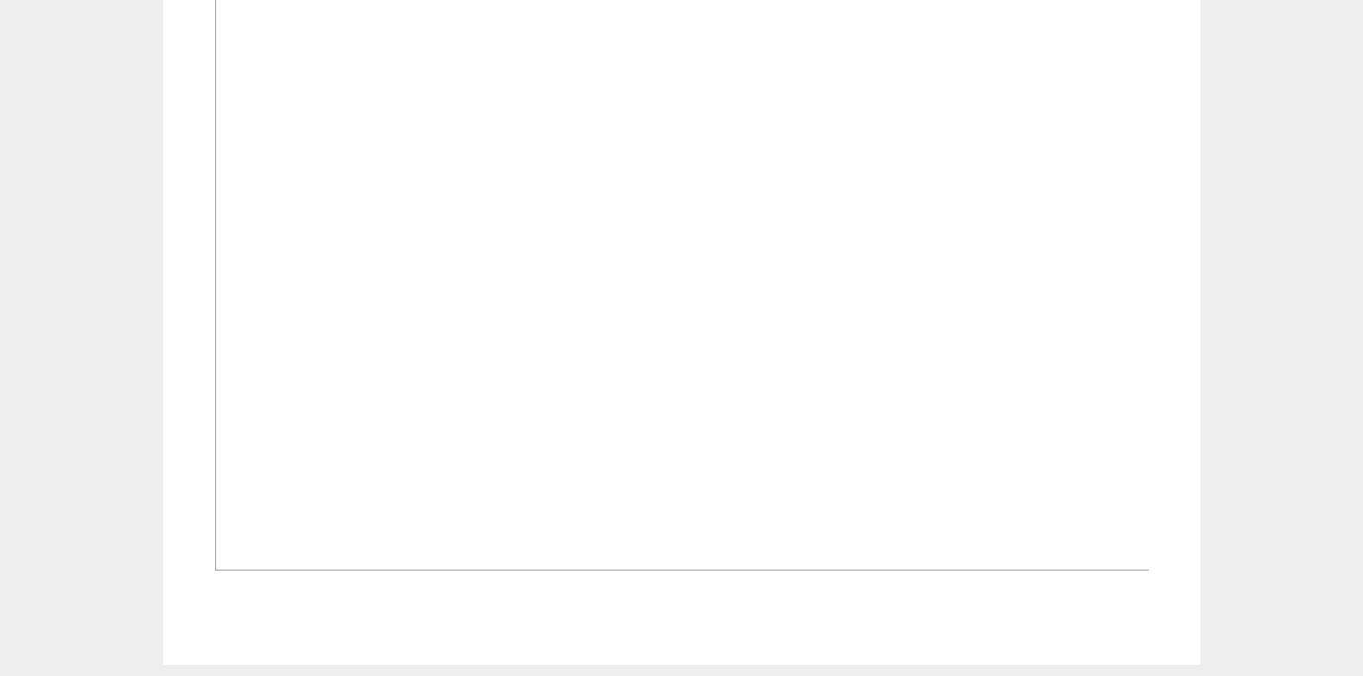
scroll to position [778, 0]
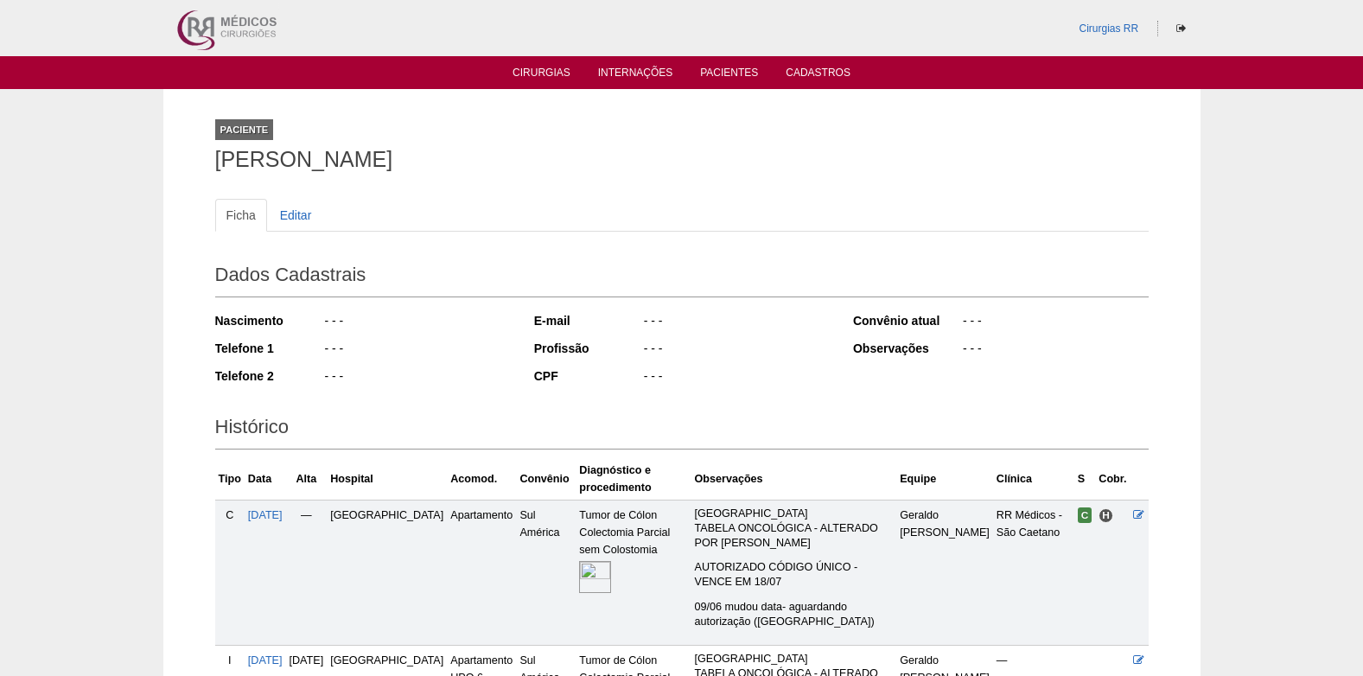
scroll to position [408, 0]
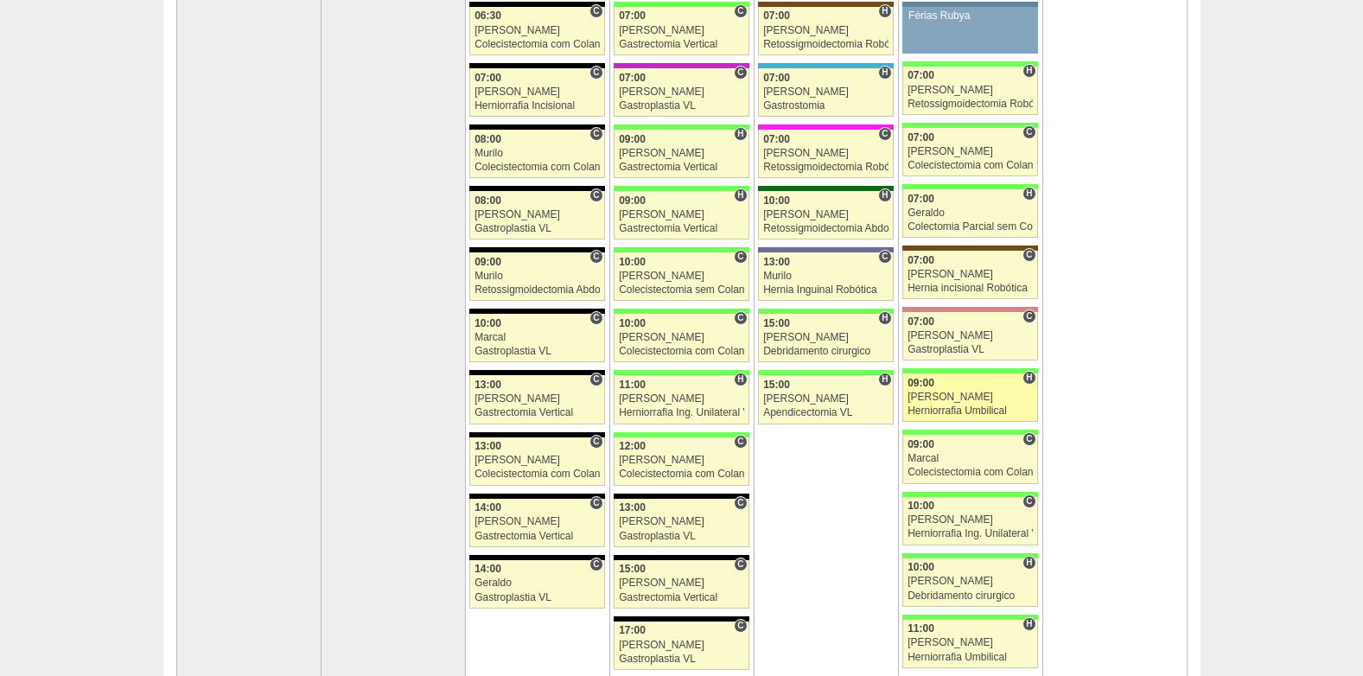
scroll to position [346, 0]
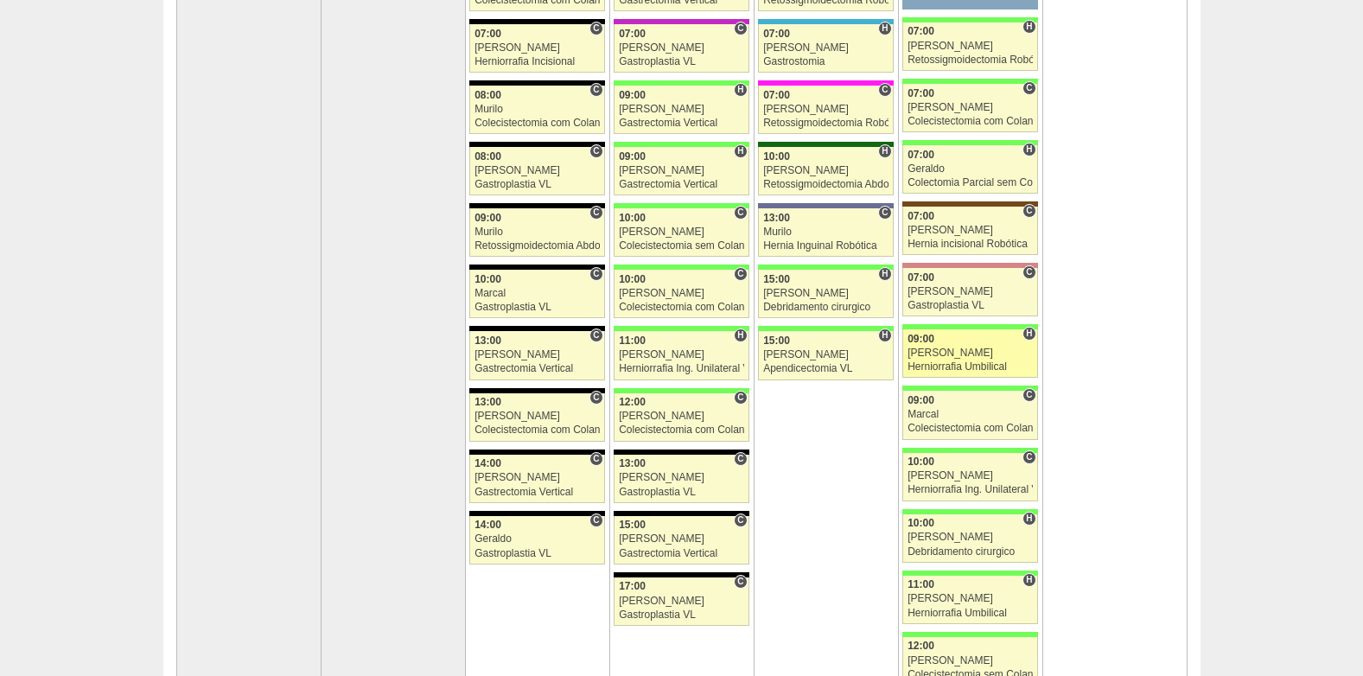
click at [960, 344] on div "09:00" at bounding box center [970, 339] width 125 height 11
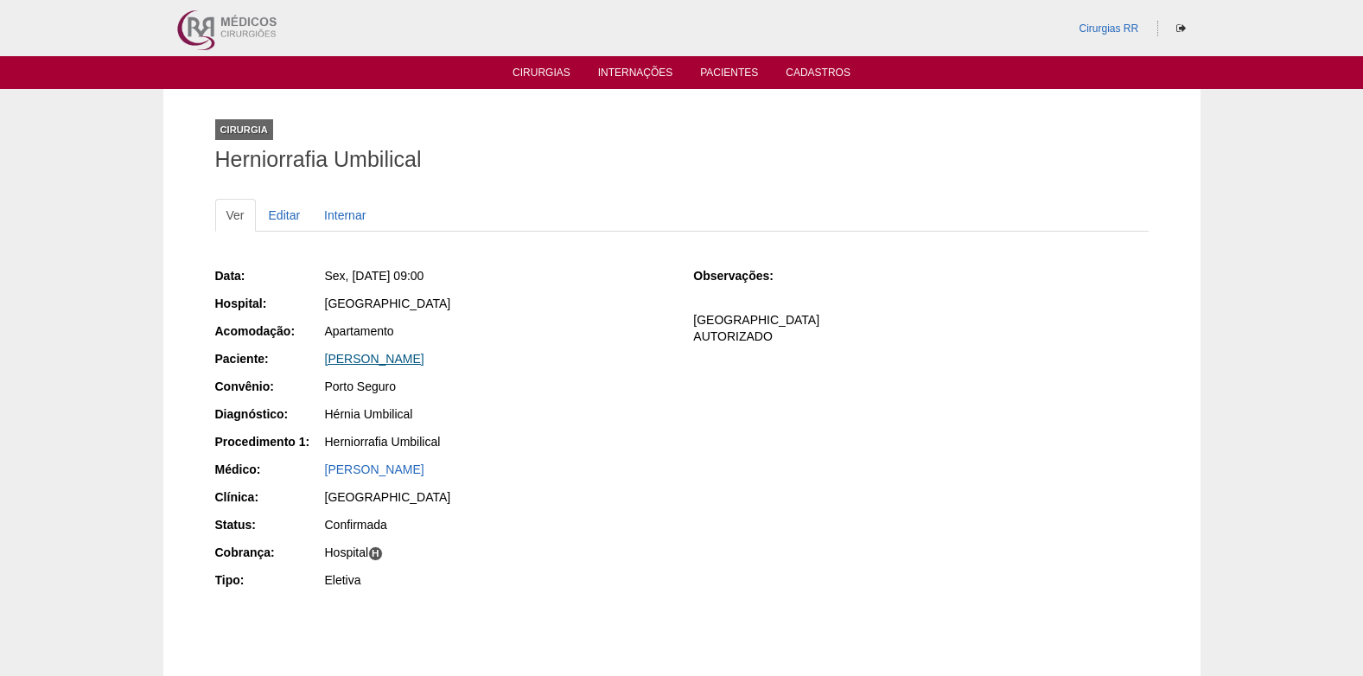
click at [381, 360] on link "Claudia Torres Naltchadjian" at bounding box center [374, 359] width 99 height 14
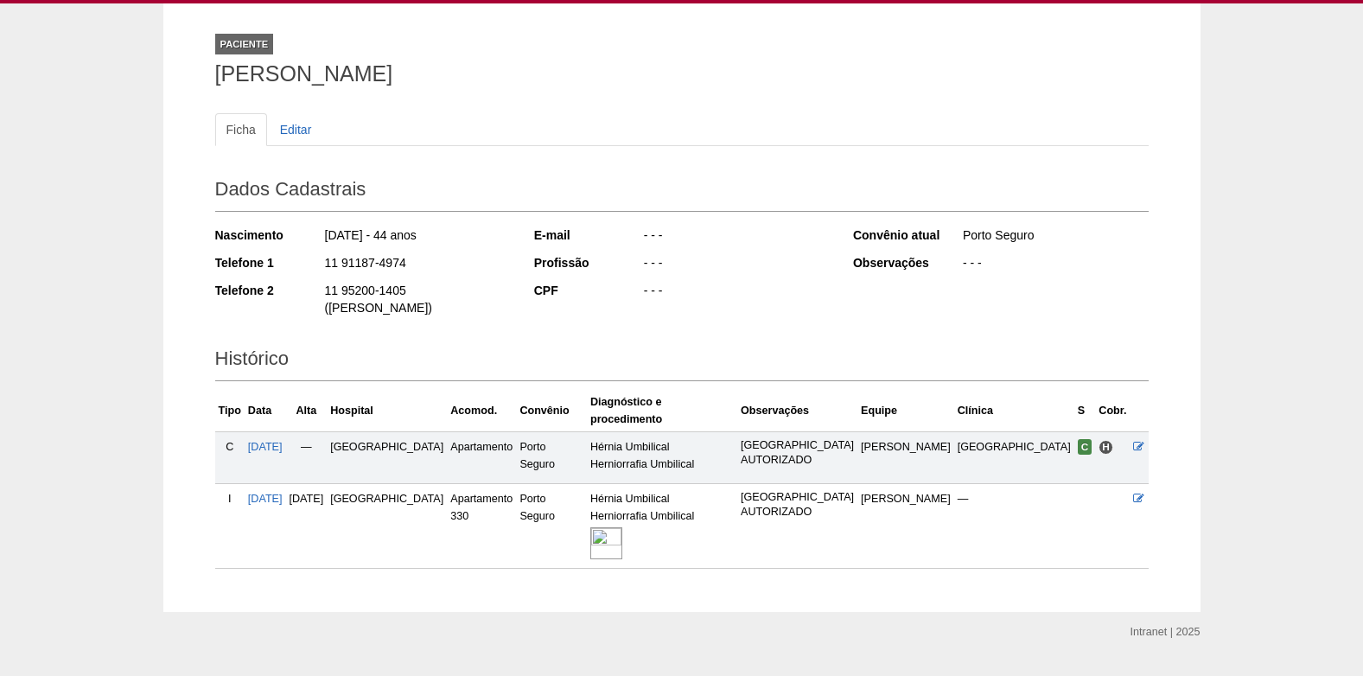
scroll to position [92, 0]
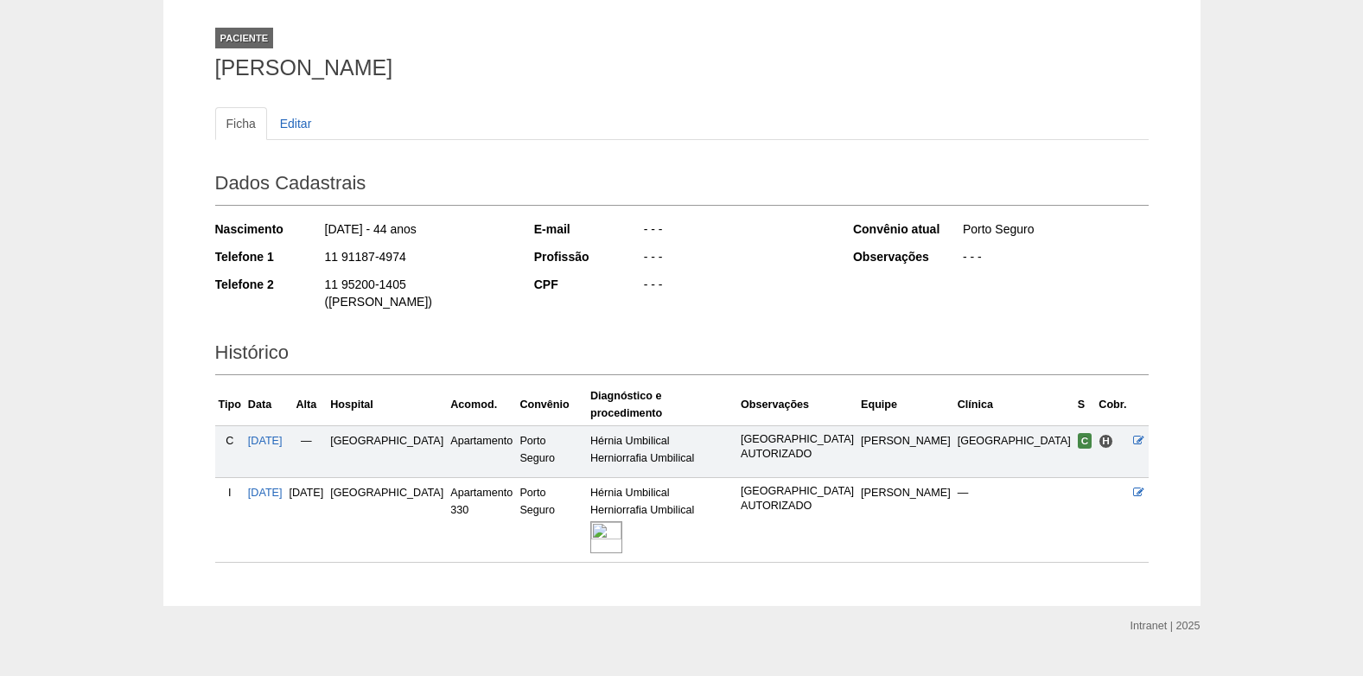
click at [622, 521] on img at bounding box center [606, 537] width 32 height 32
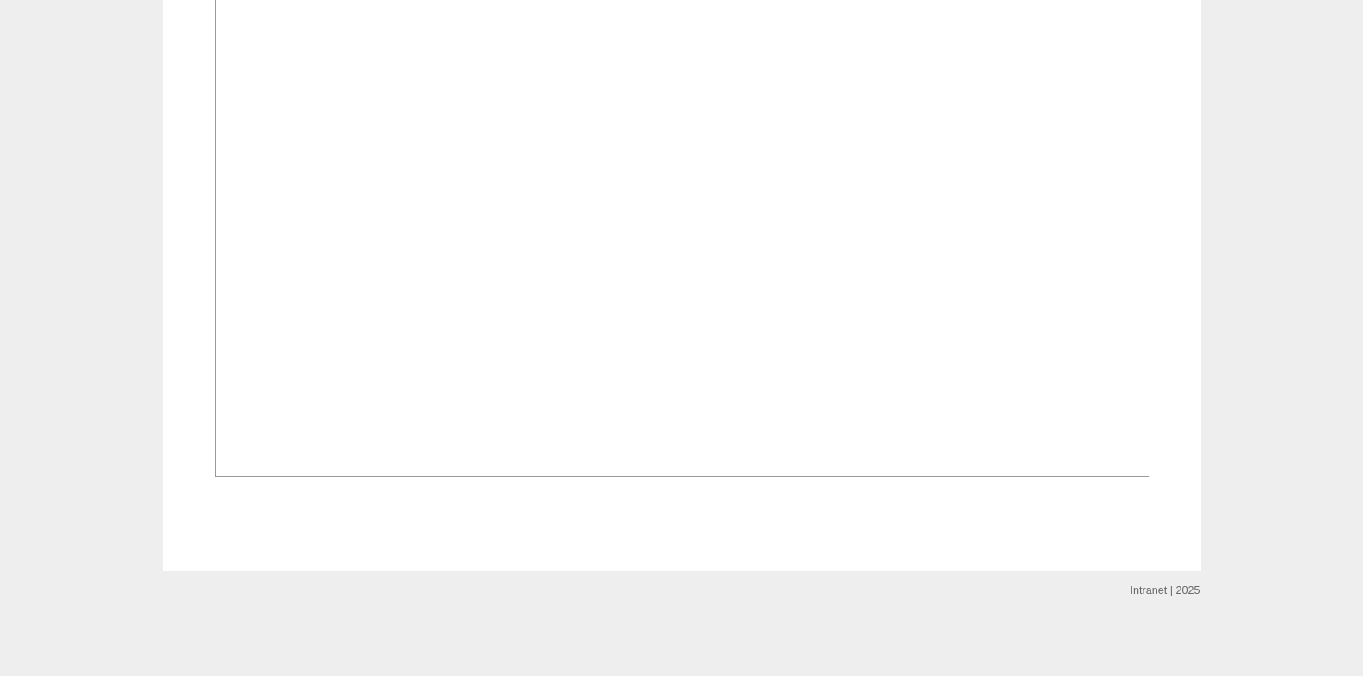
scroll to position [1210, 0]
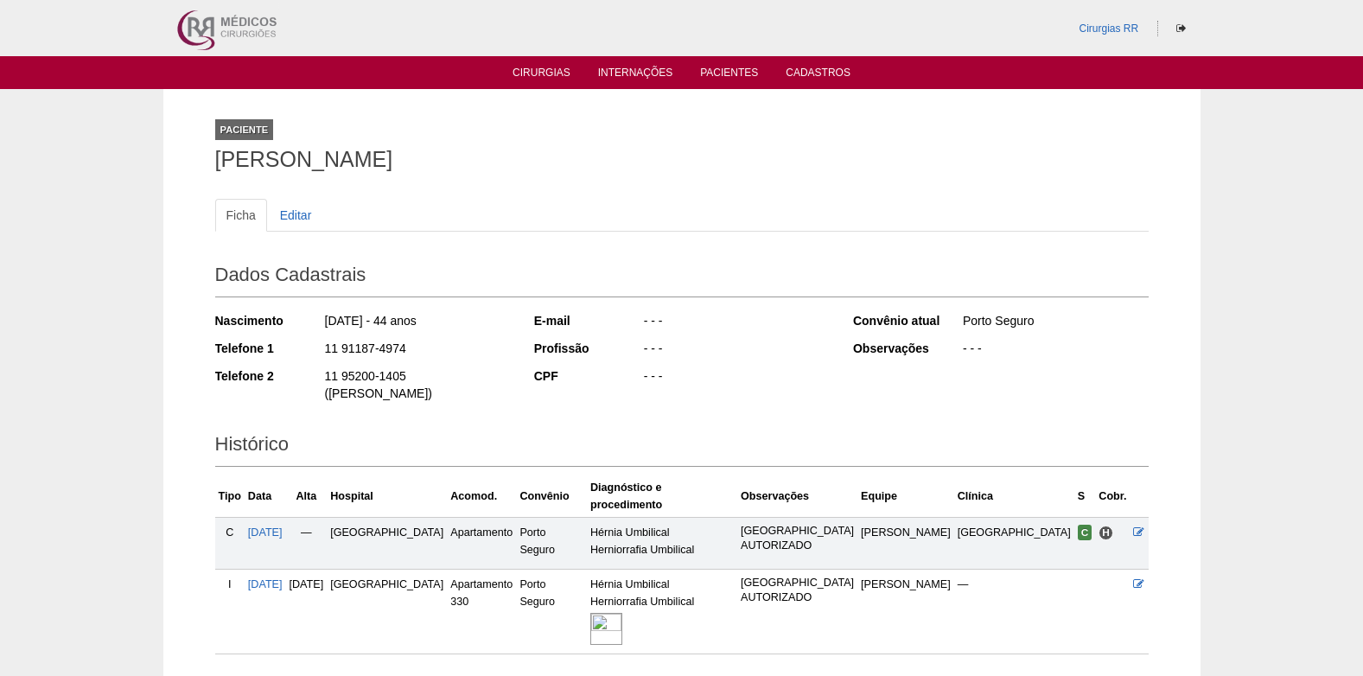
scroll to position [92, 0]
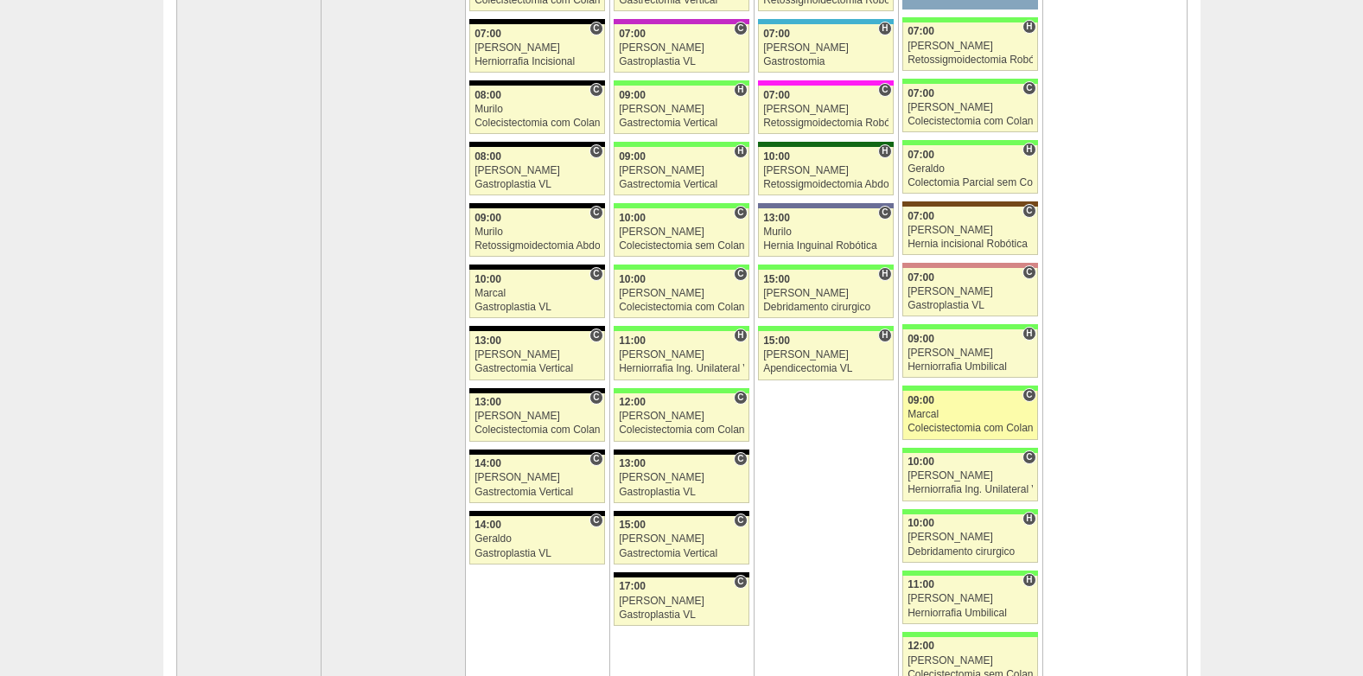
scroll to position [346, 0]
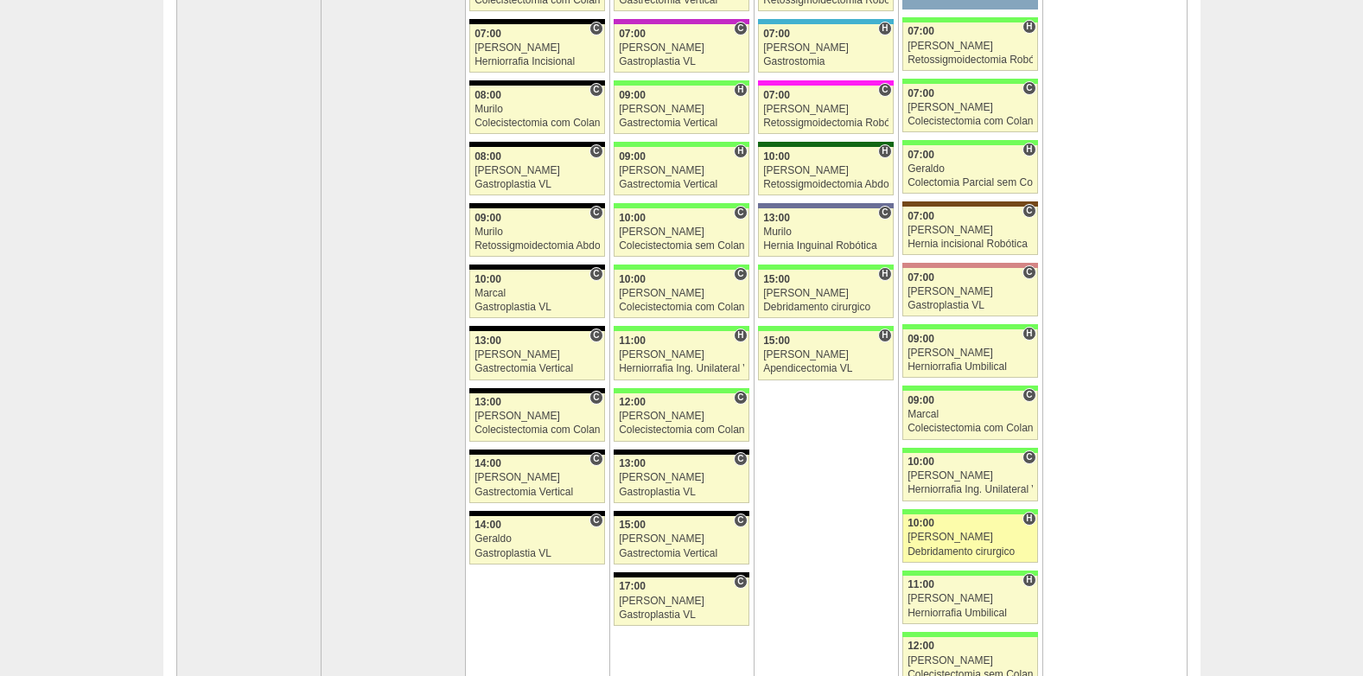
click at [977, 521] on div "10:00" at bounding box center [970, 523] width 125 height 11
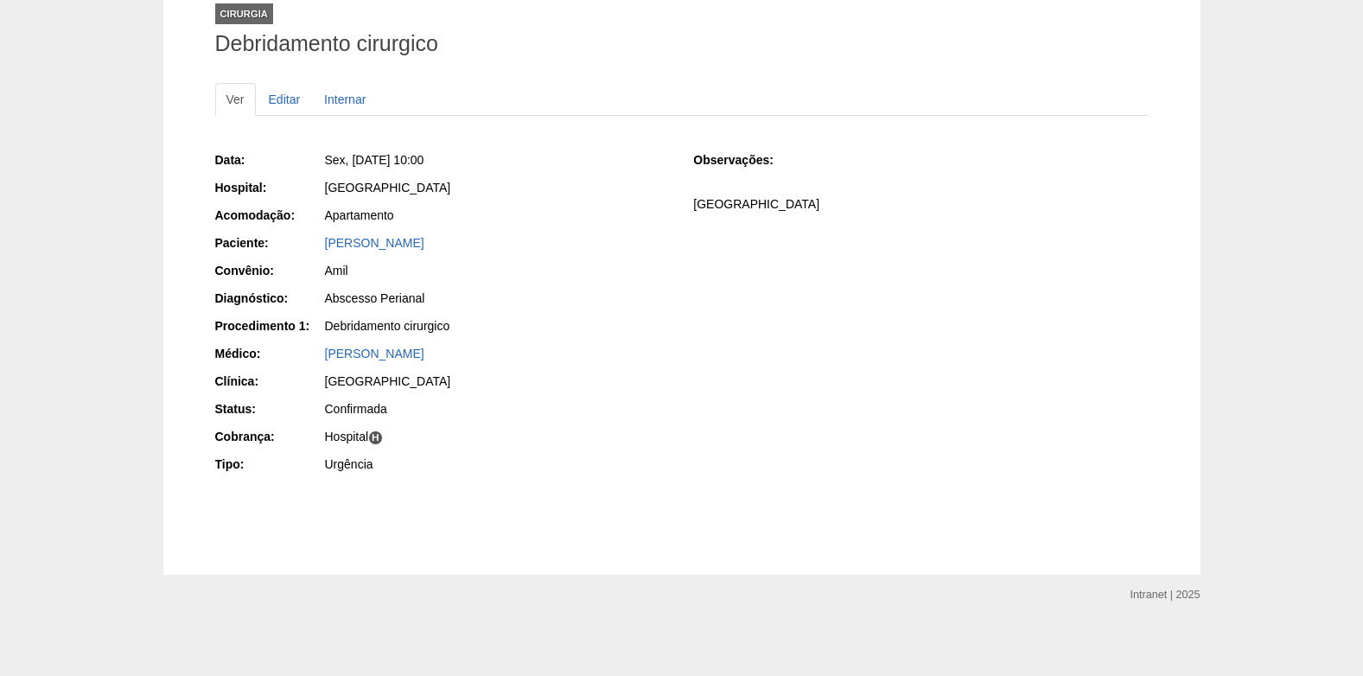
scroll to position [119, 0]
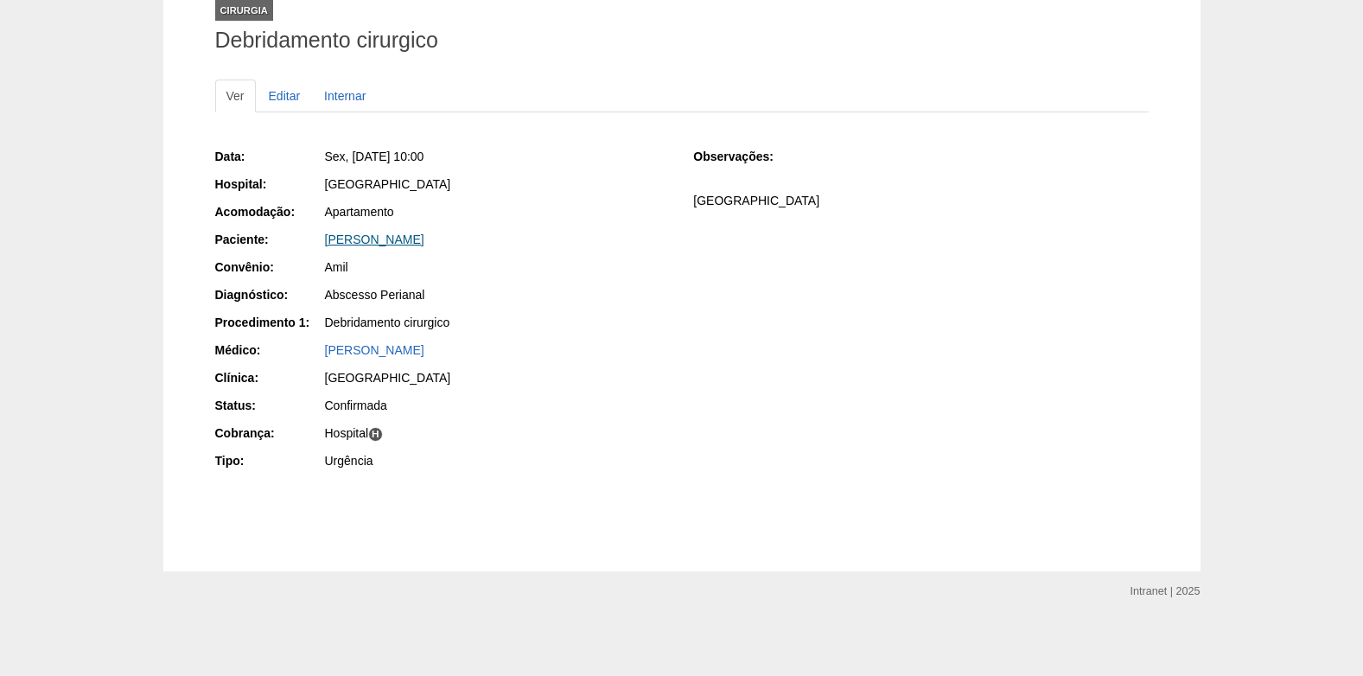
click at [373, 242] on link "[PERSON_NAME]" at bounding box center [374, 240] width 99 height 14
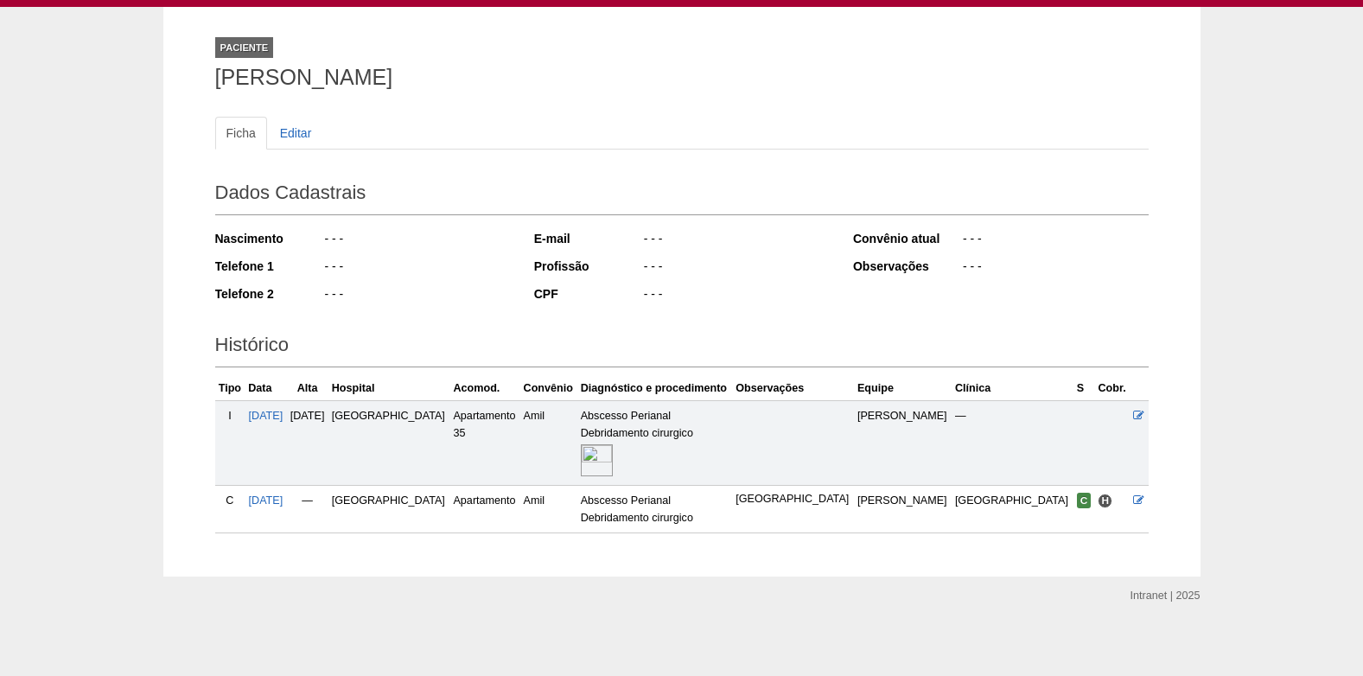
scroll to position [87, 0]
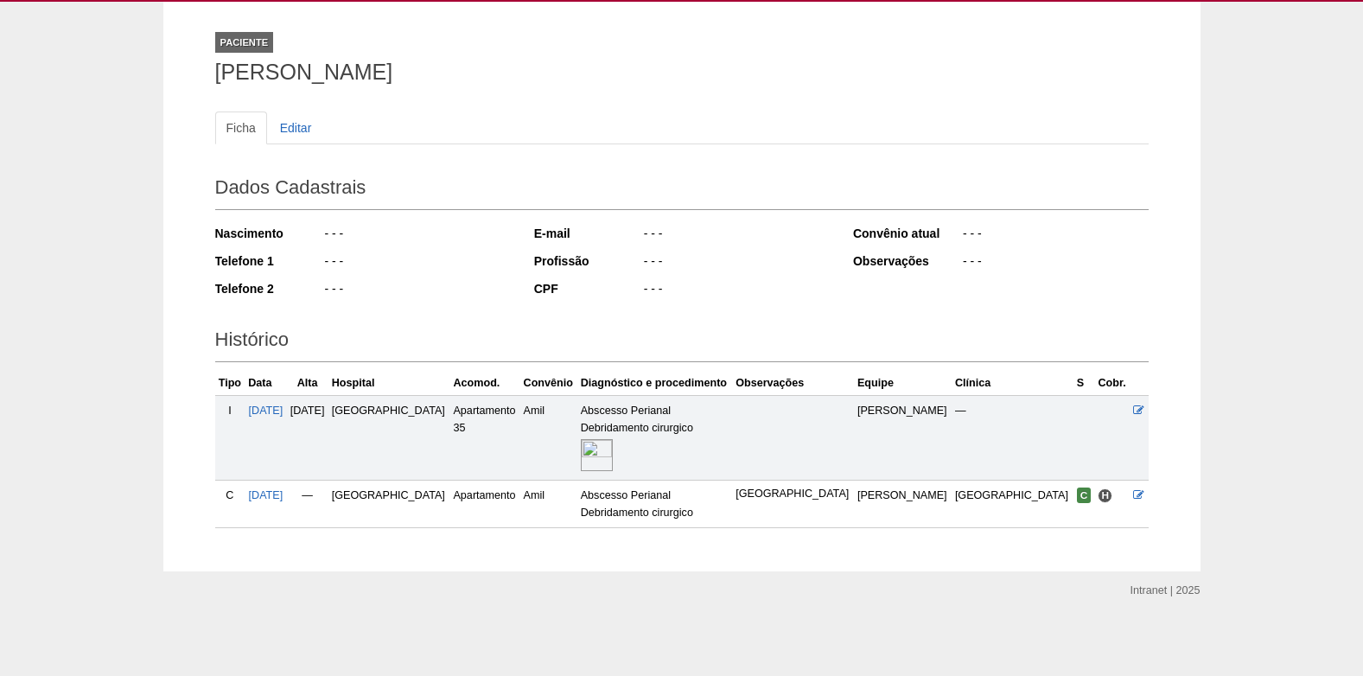
click at [613, 458] on img at bounding box center [597, 455] width 32 height 32
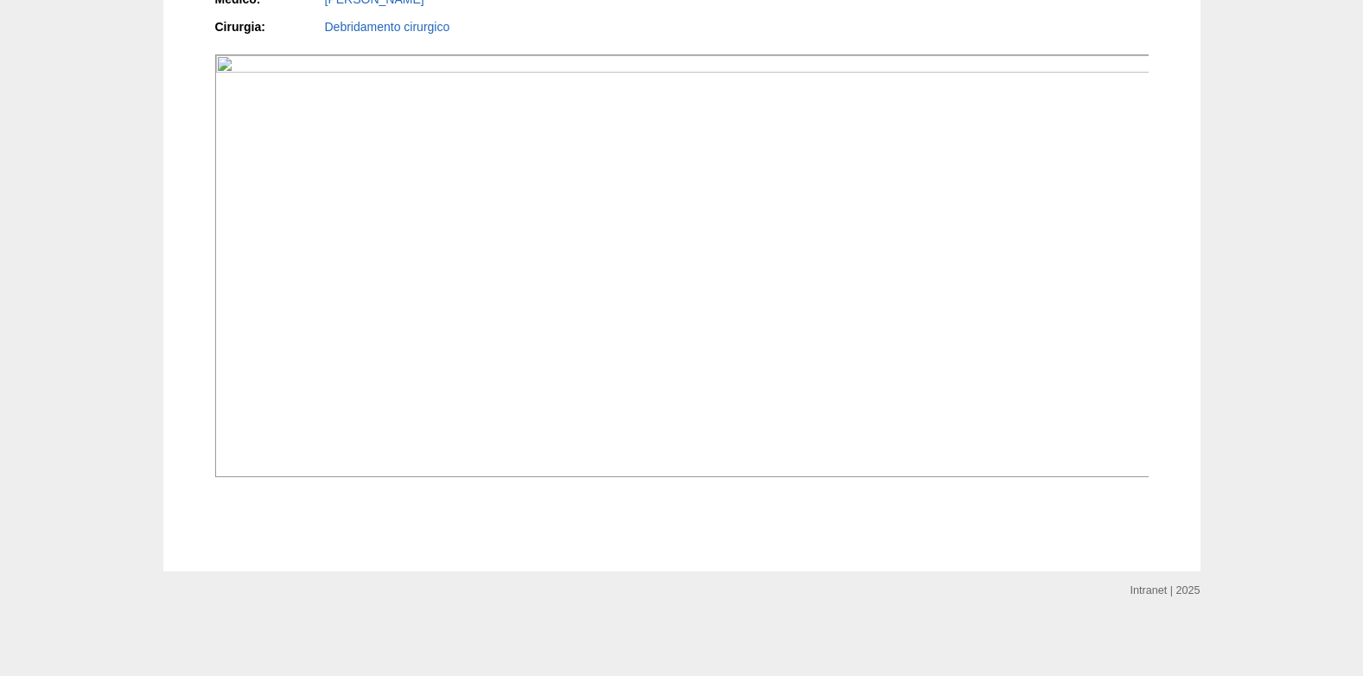
scroll to position [1729, 0]
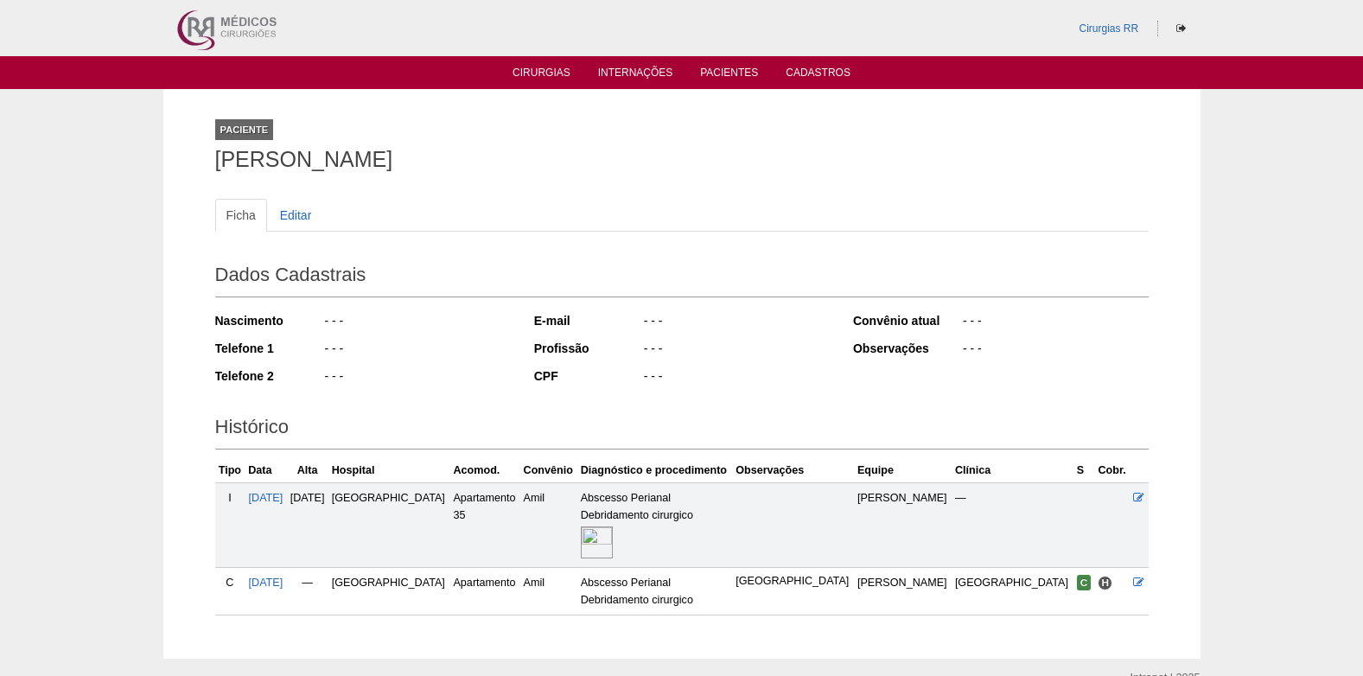
scroll to position [87, 0]
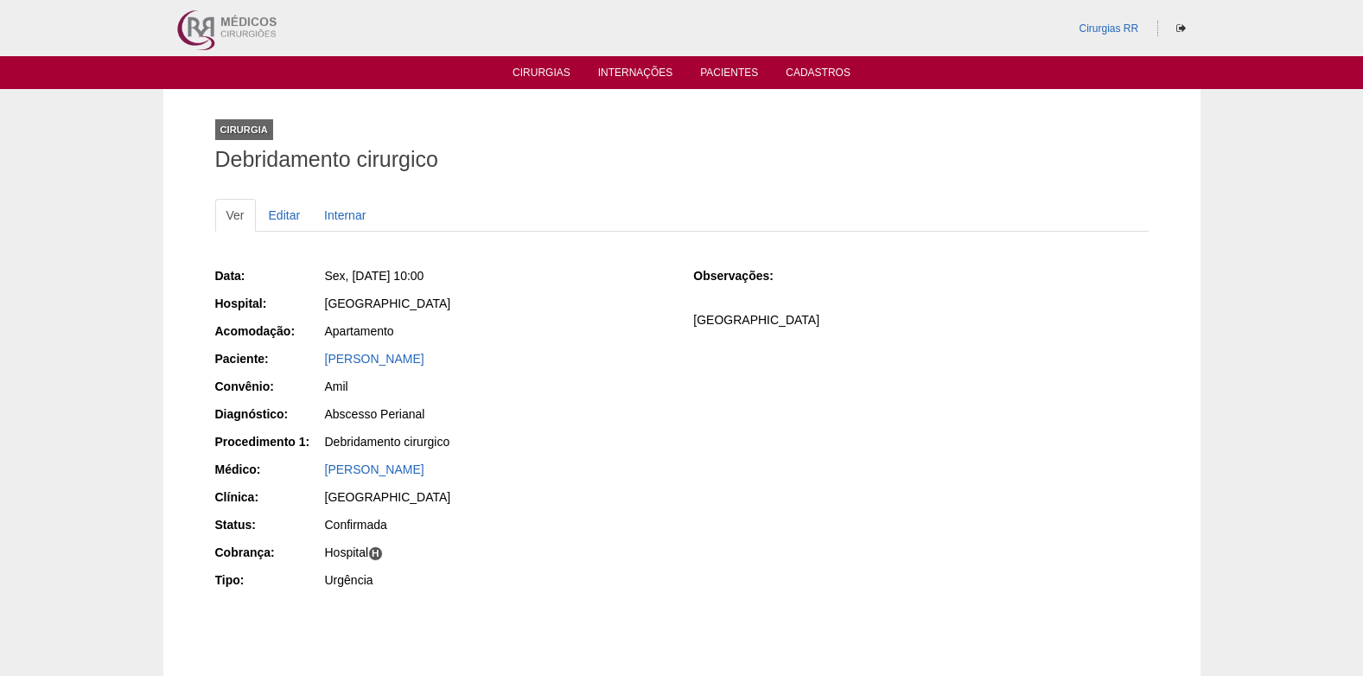
scroll to position [119, 0]
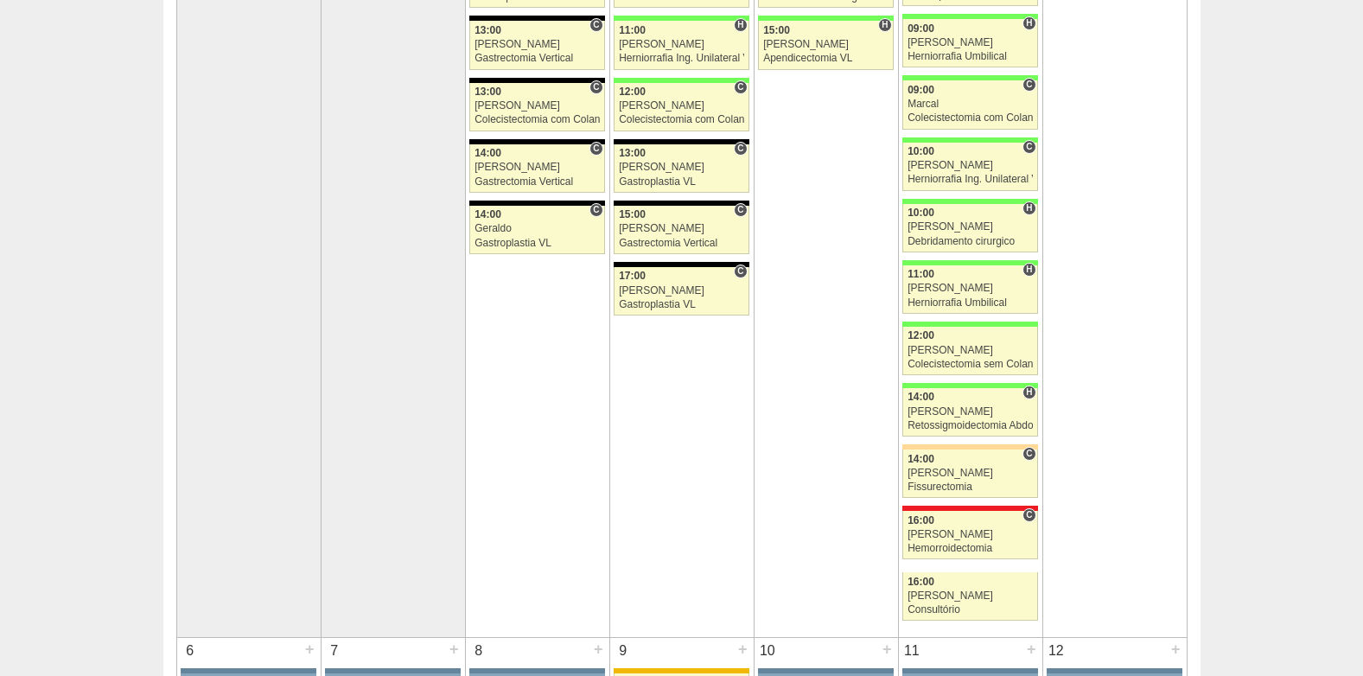
scroll to position [691, 0]
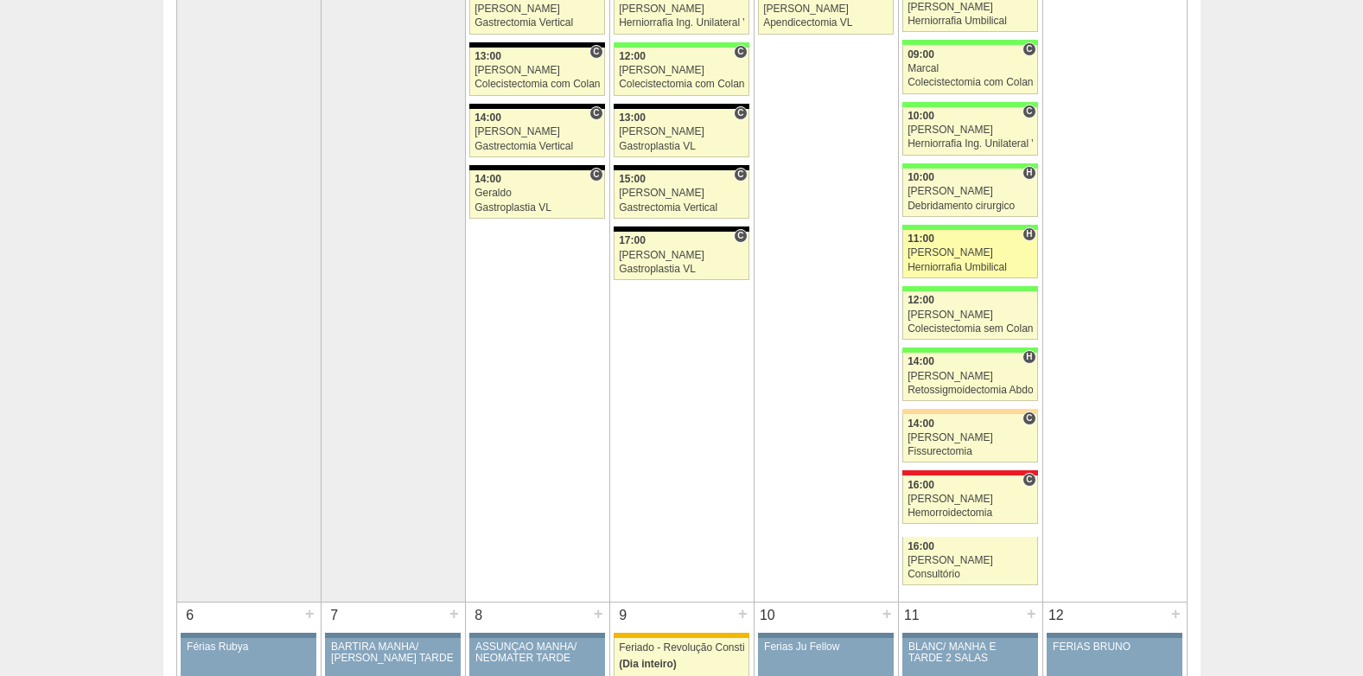
click at [923, 249] on div "[PERSON_NAME]" at bounding box center [970, 252] width 125 height 11
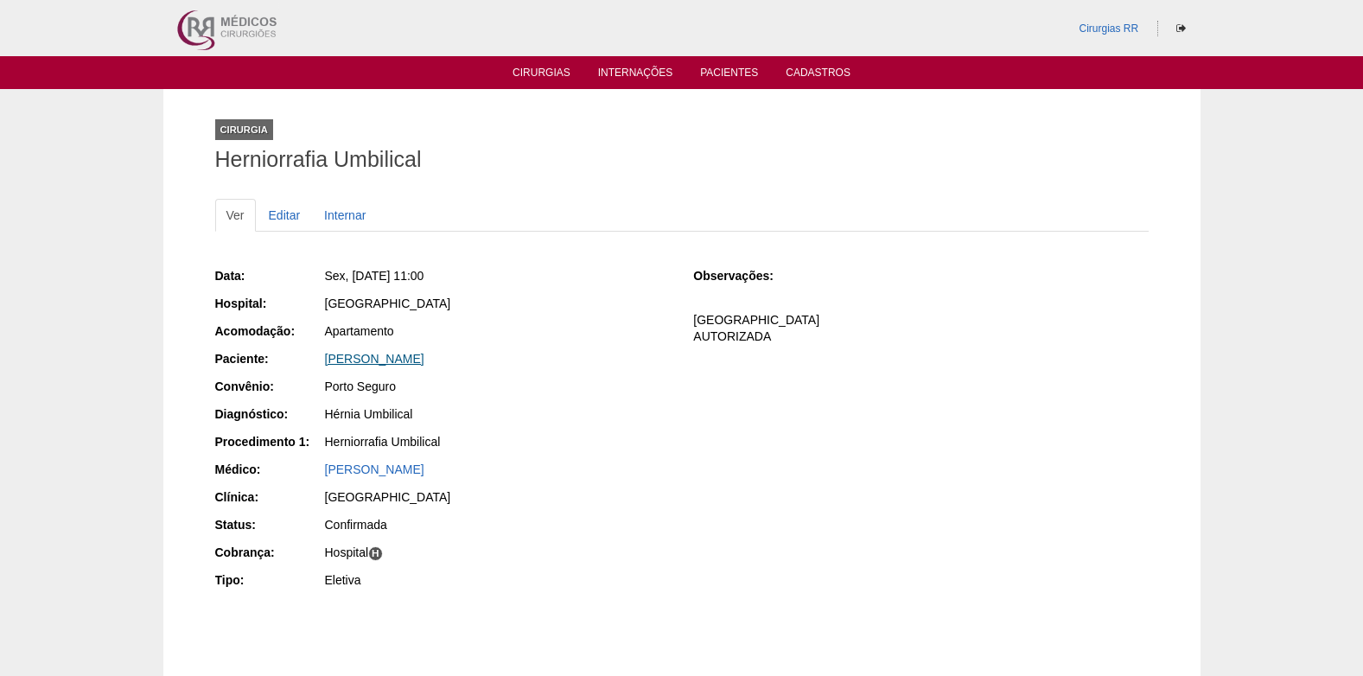
click at [366, 364] on link "[PERSON_NAME]" at bounding box center [374, 359] width 99 height 14
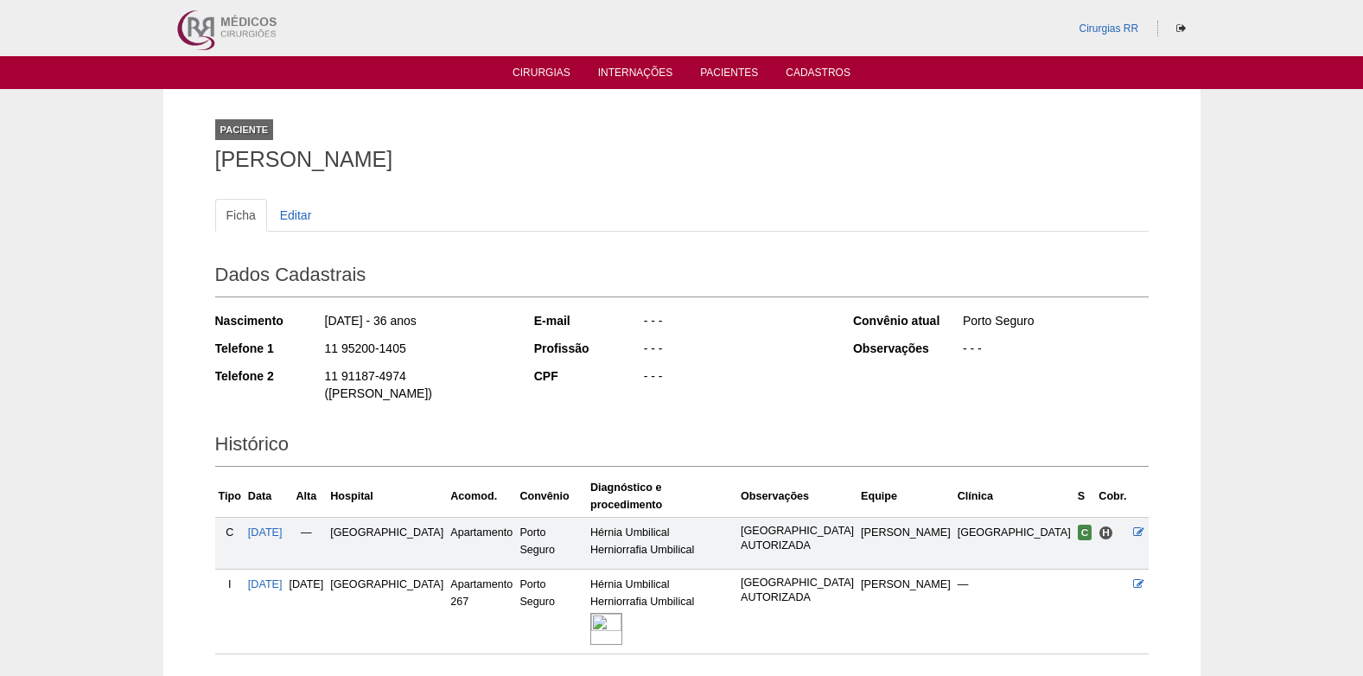
click at [622, 613] on img at bounding box center [606, 629] width 32 height 32
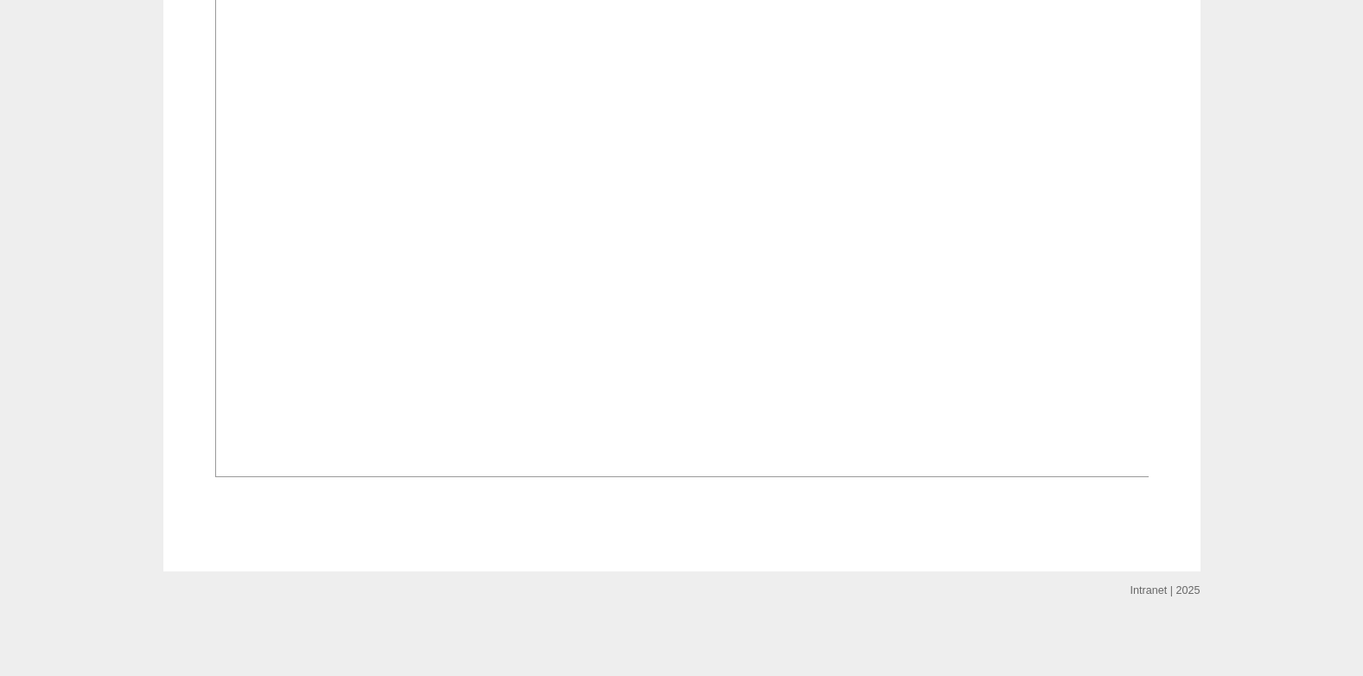
scroll to position [1210, 0]
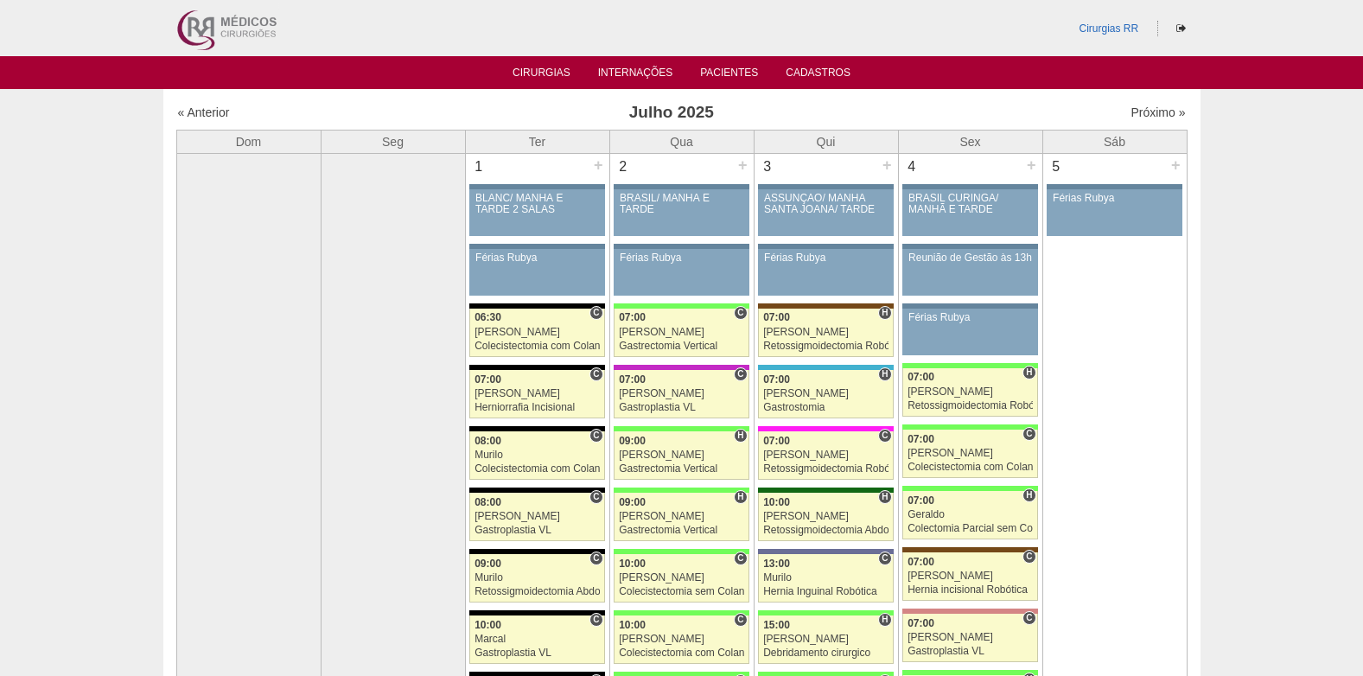
scroll to position [691, 0]
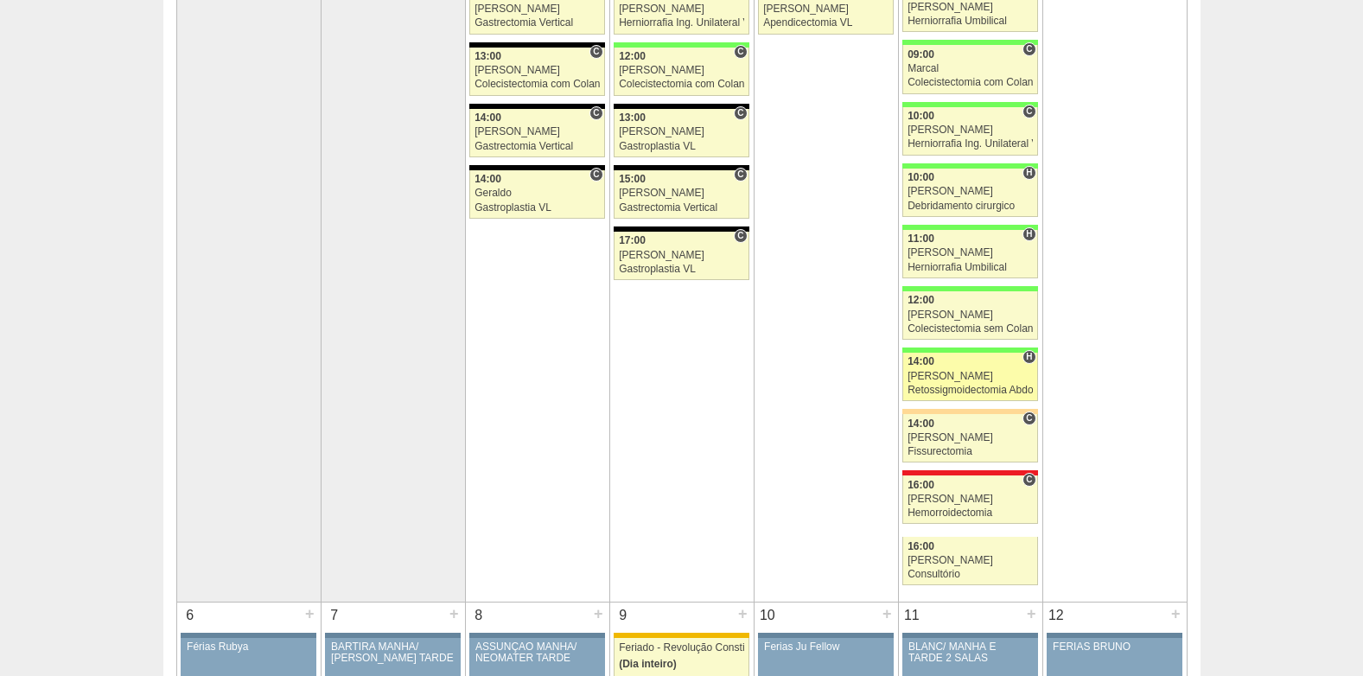
click at [993, 385] on div "Retossigmoidectomia Abdominal" at bounding box center [970, 390] width 125 height 11
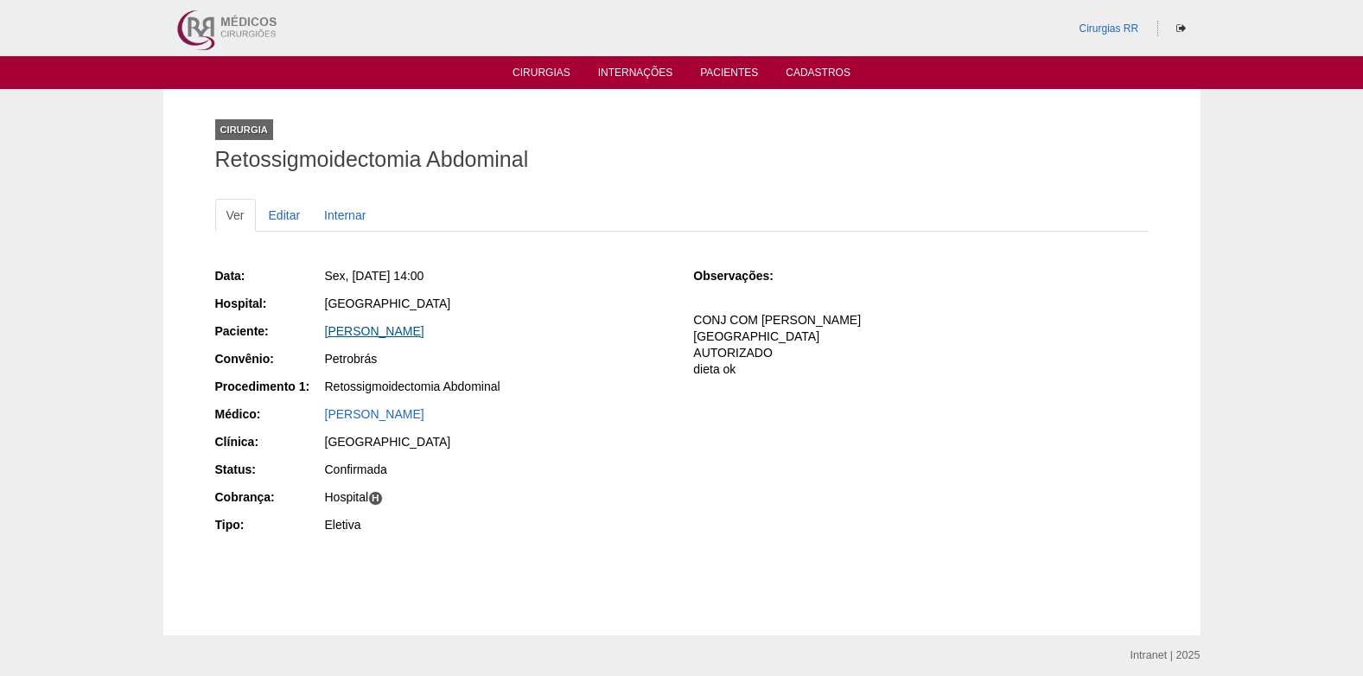
click at [379, 328] on link "[PERSON_NAME]" at bounding box center [374, 331] width 99 height 14
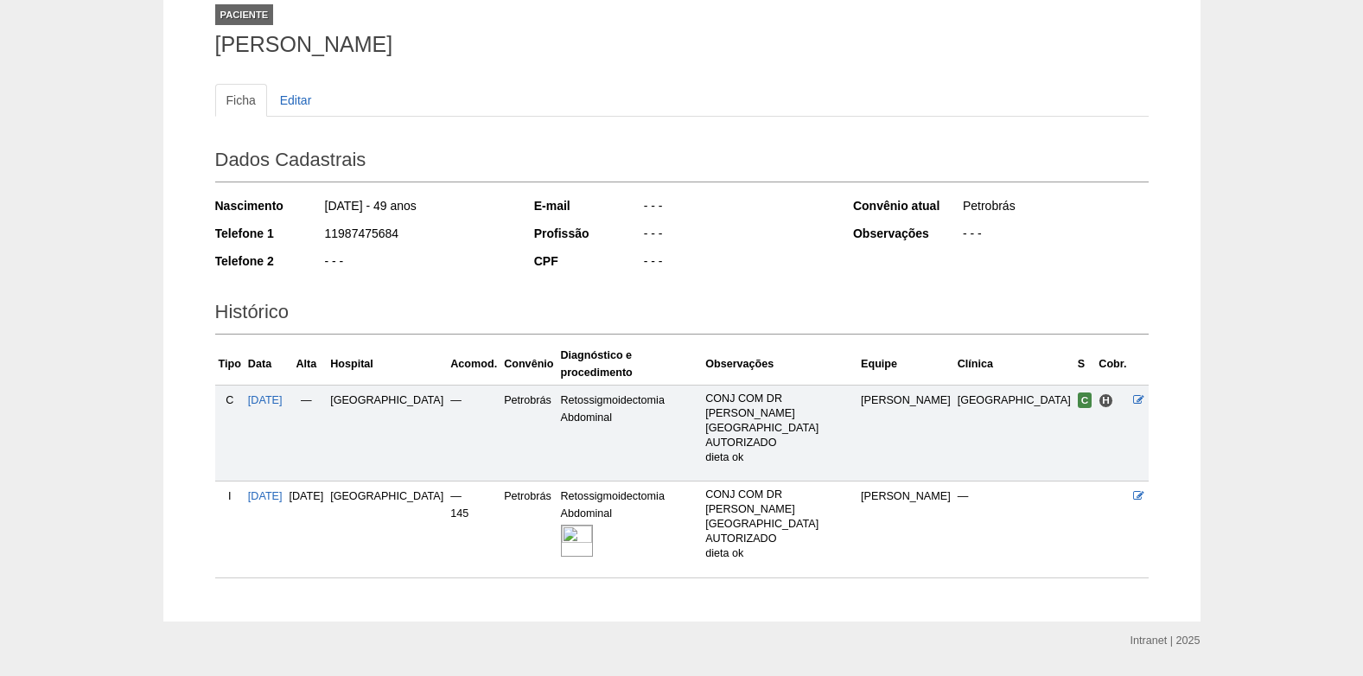
scroll to position [118, 0]
click at [593, 522] on img at bounding box center [577, 538] width 32 height 32
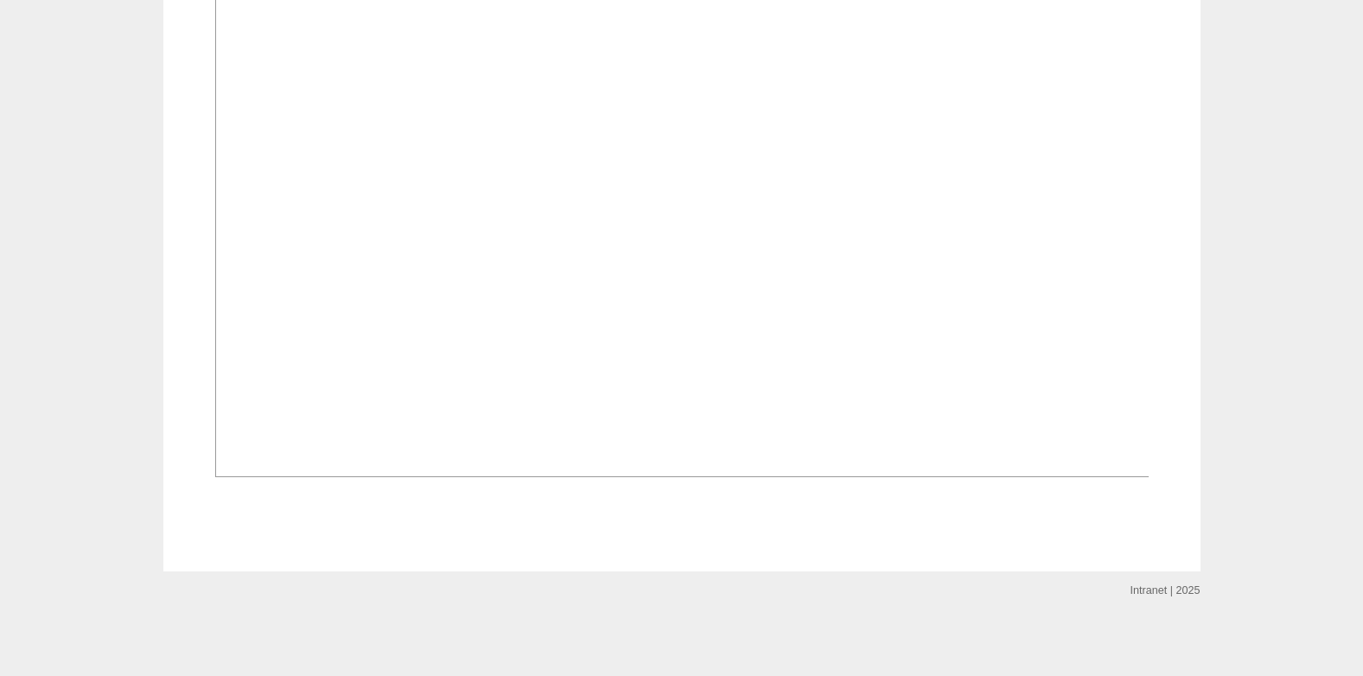
scroll to position [1294, 0]
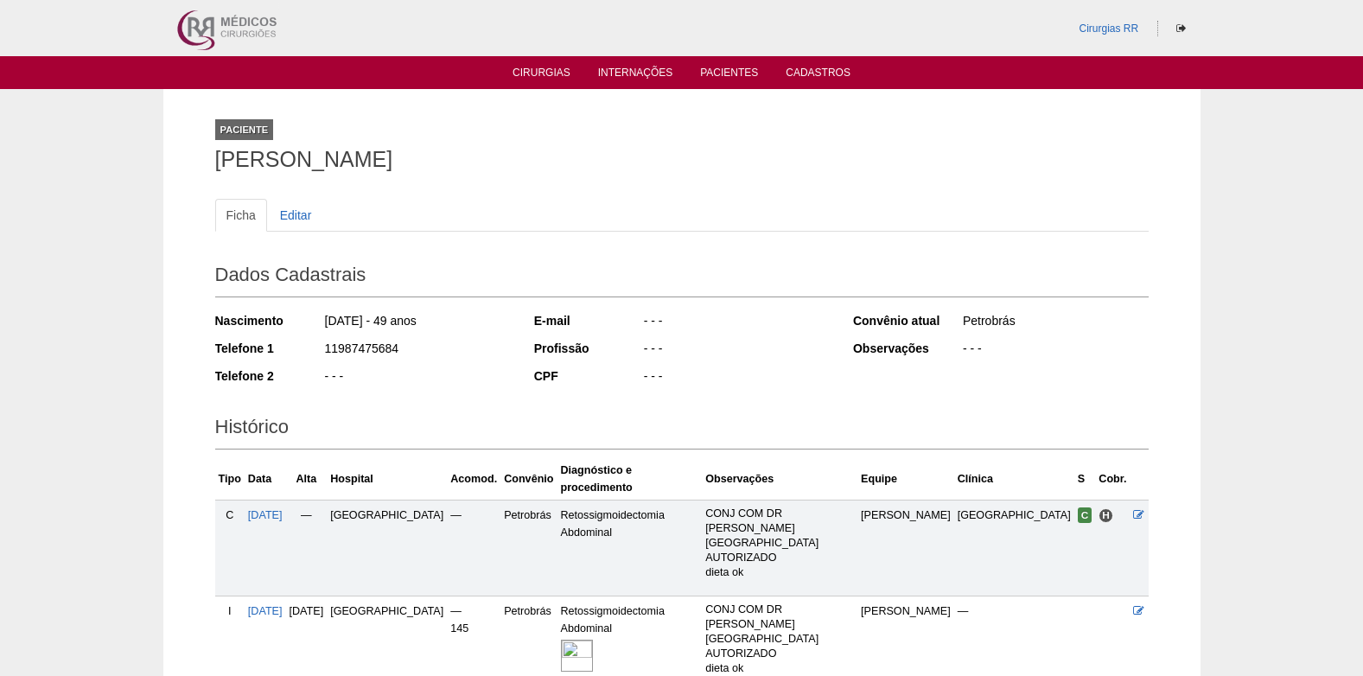
scroll to position [118, 0]
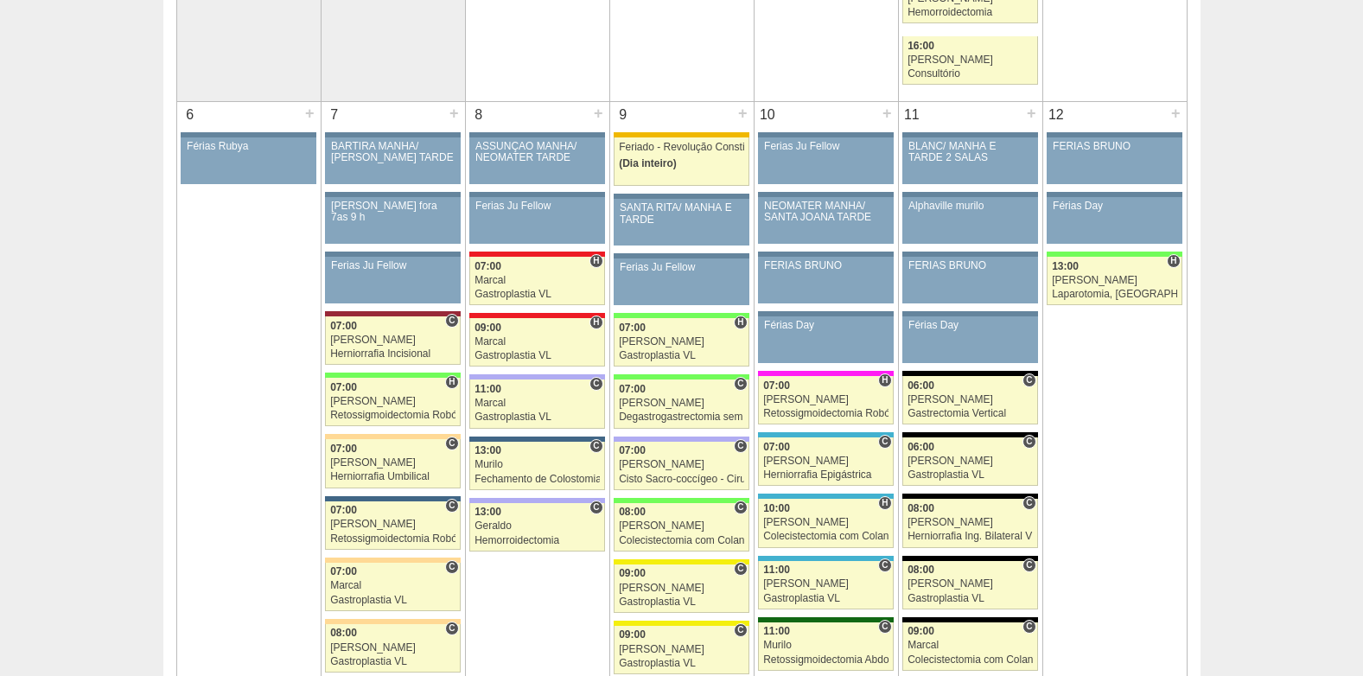
scroll to position [1297, 0]
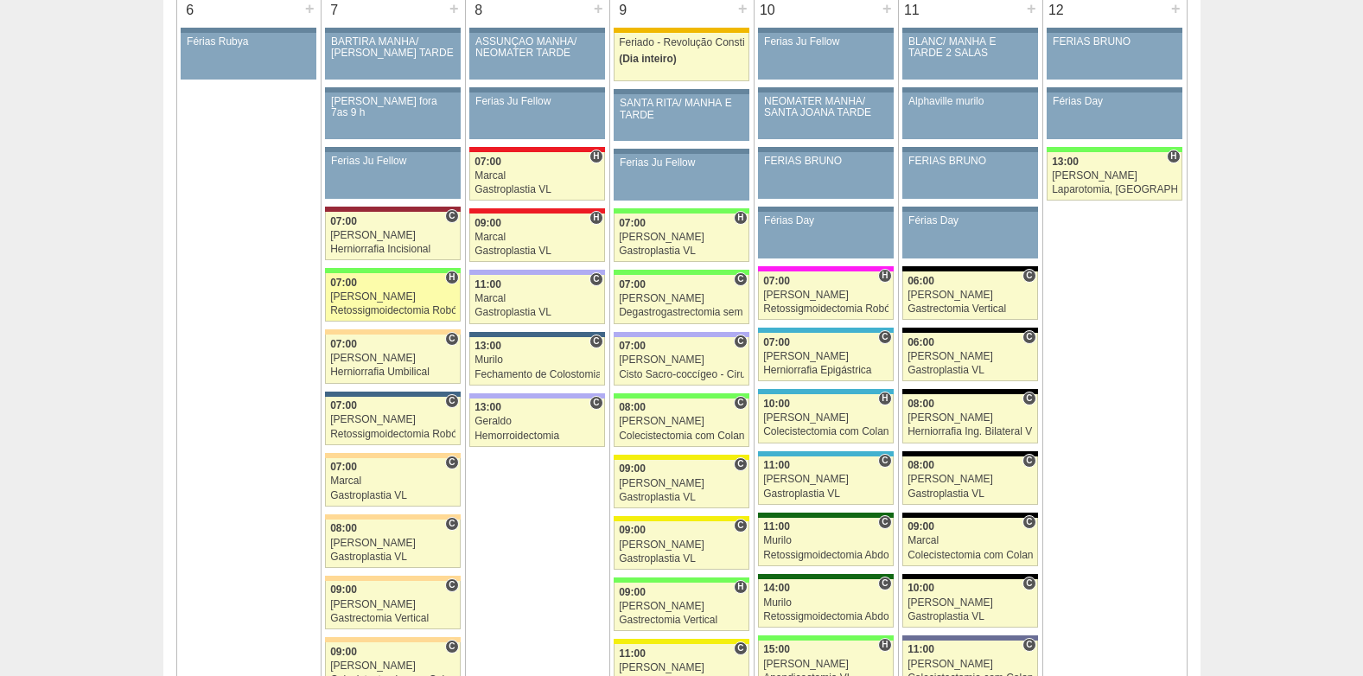
click at [357, 307] on div "Retossigmoidectomia Robótica" at bounding box center [392, 310] width 125 height 11
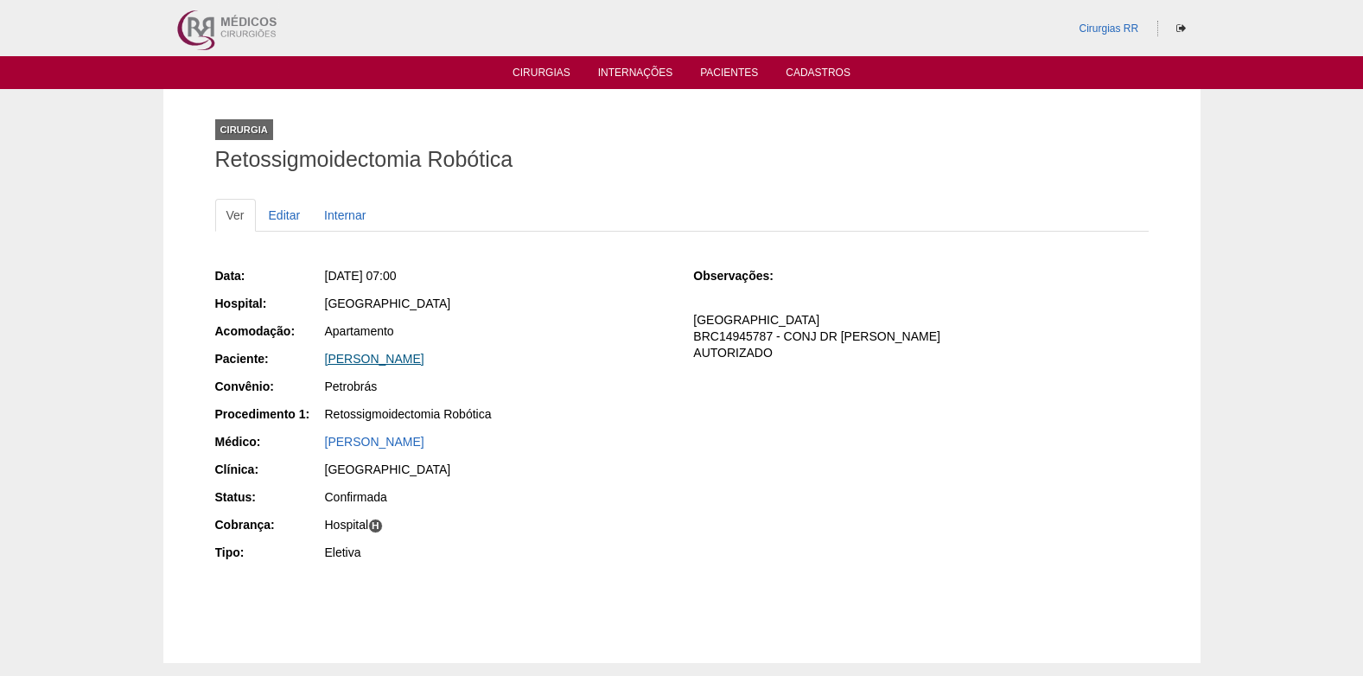
click at [410, 364] on link "[PERSON_NAME]" at bounding box center [374, 359] width 99 height 14
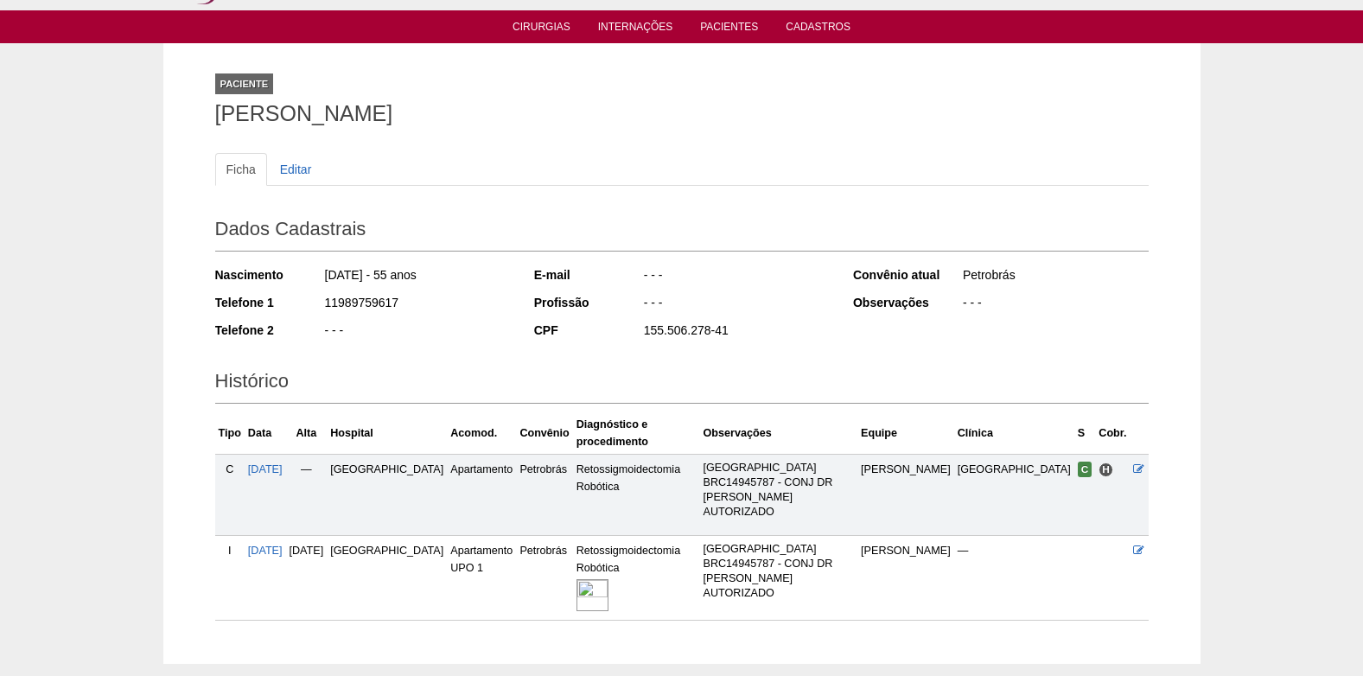
scroll to position [89, 0]
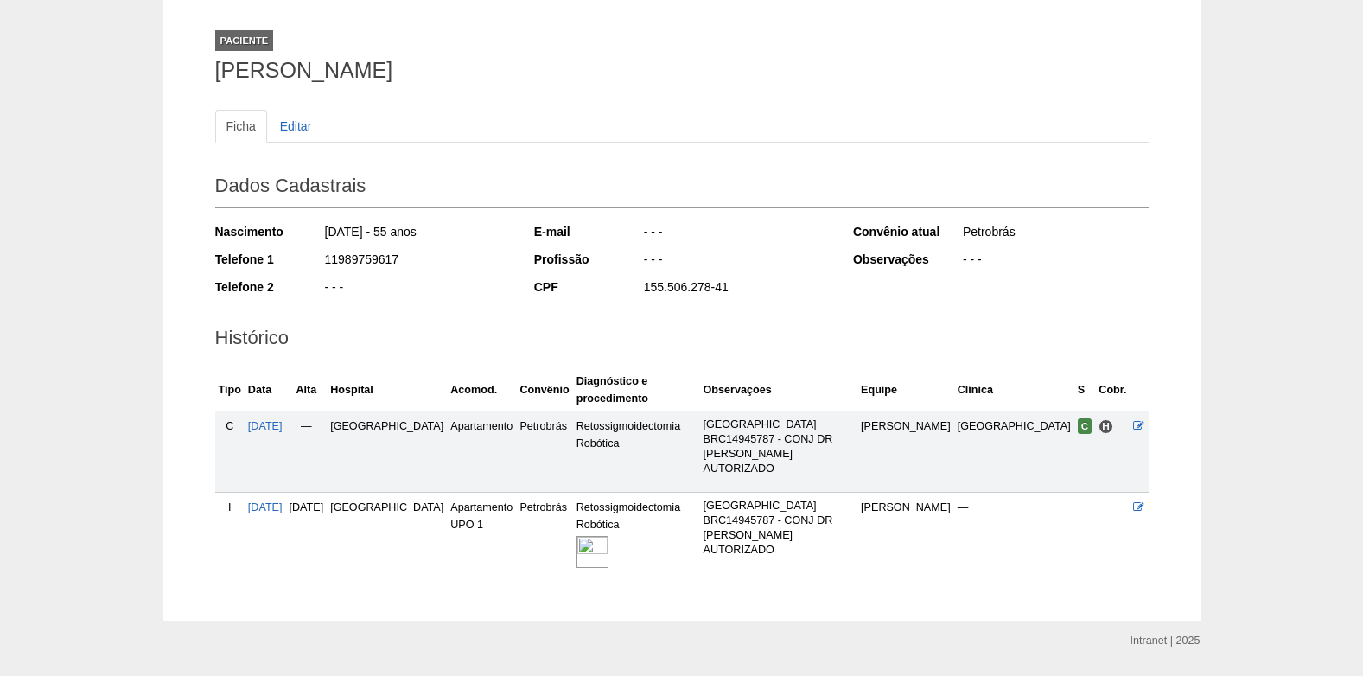
click at [583, 536] on img at bounding box center [593, 552] width 32 height 32
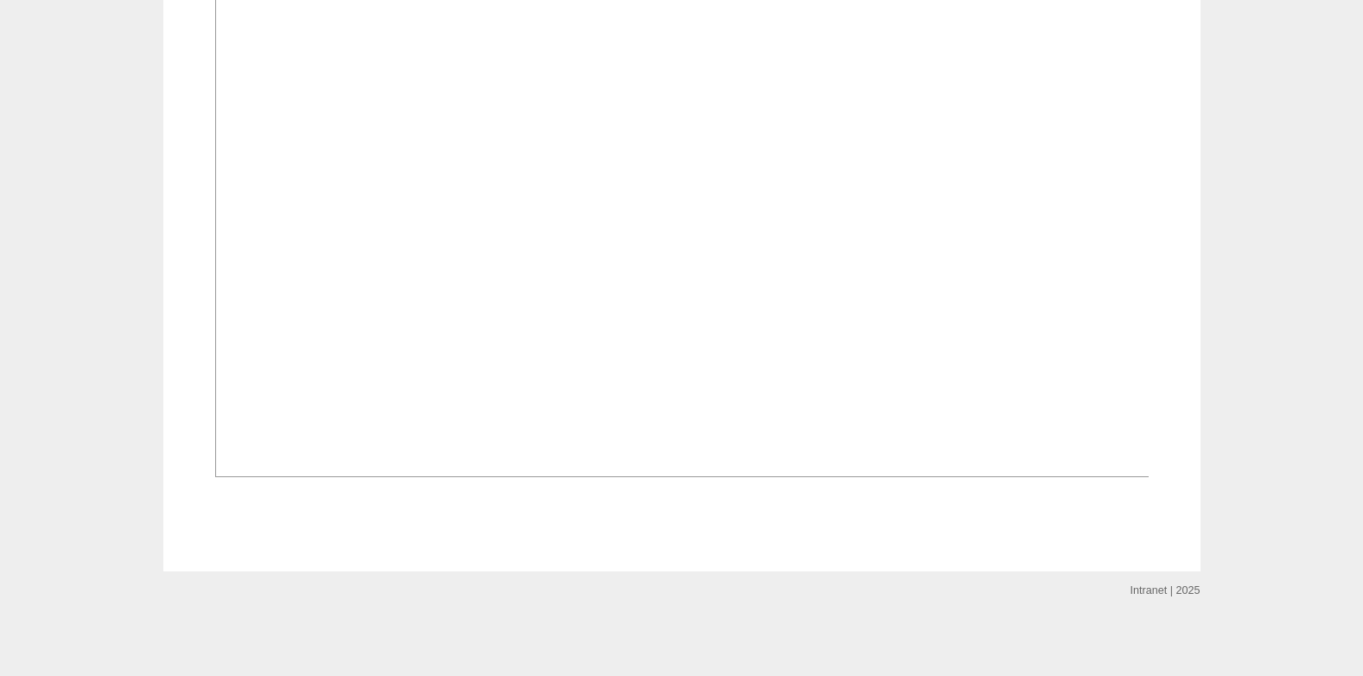
scroll to position [1037, 0]
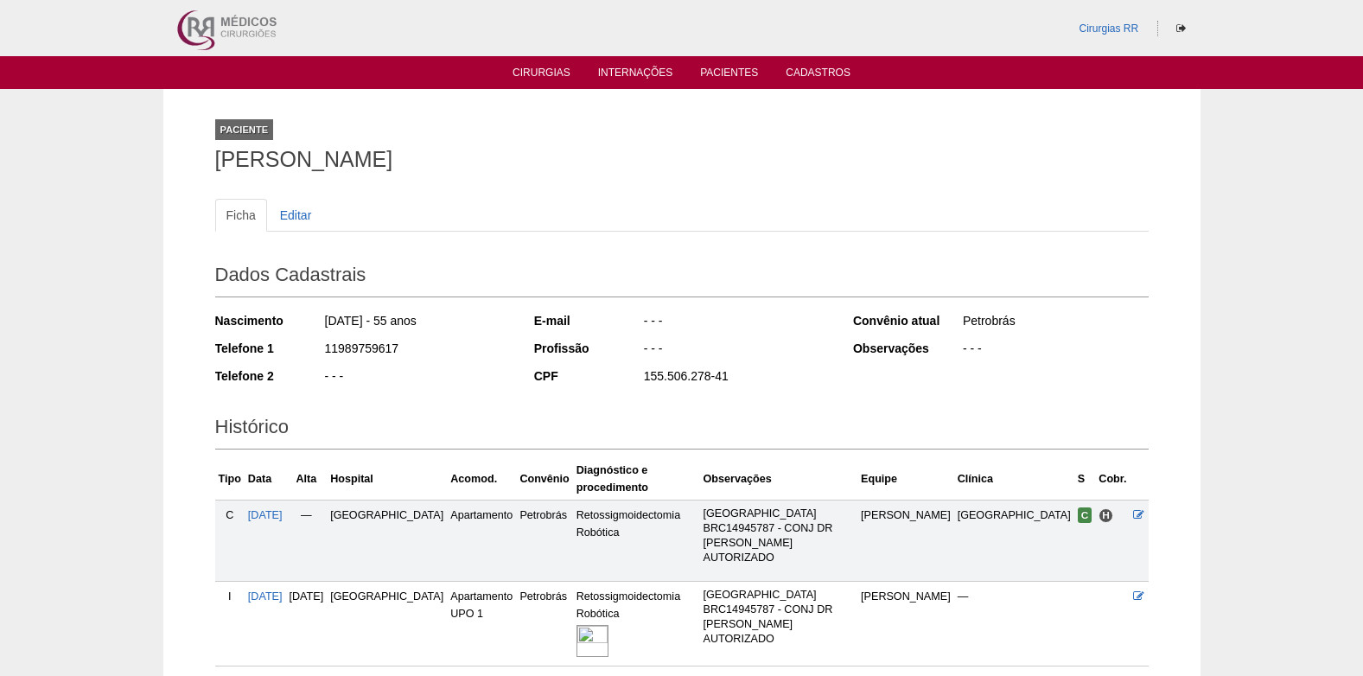
scroll to position [89, 0]
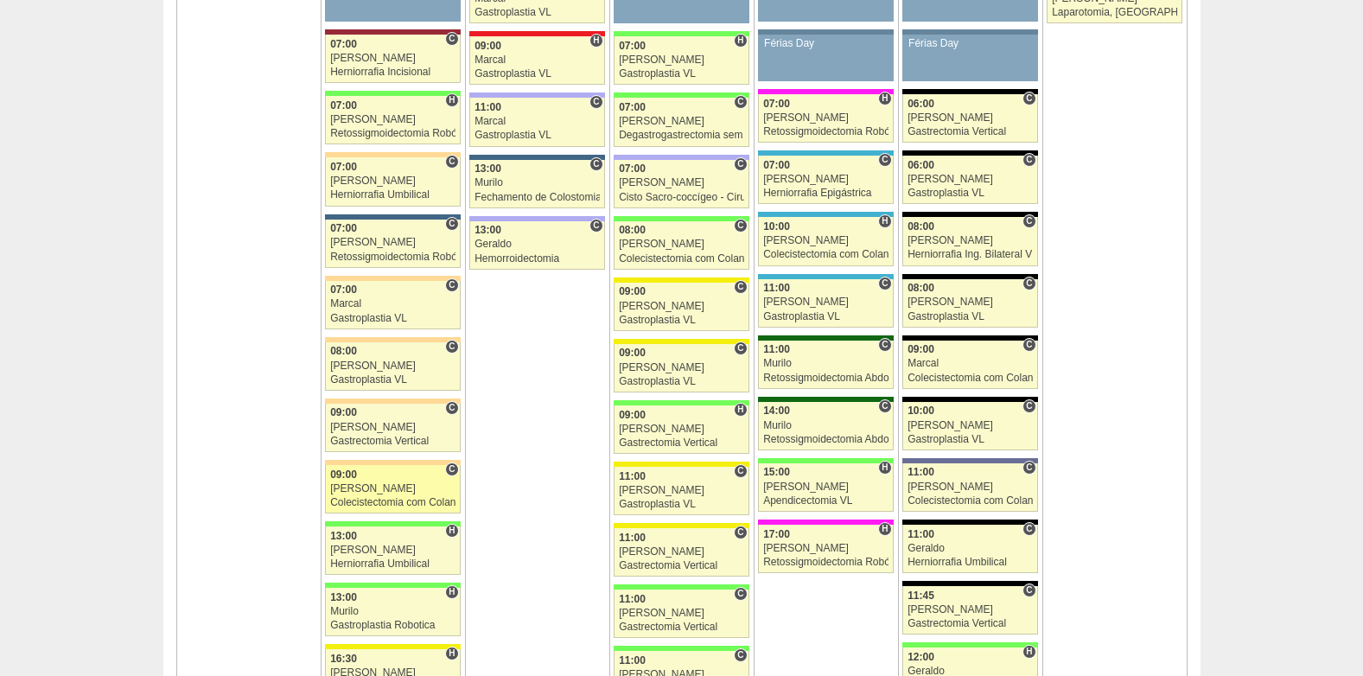
scroll to position [1551, 0]
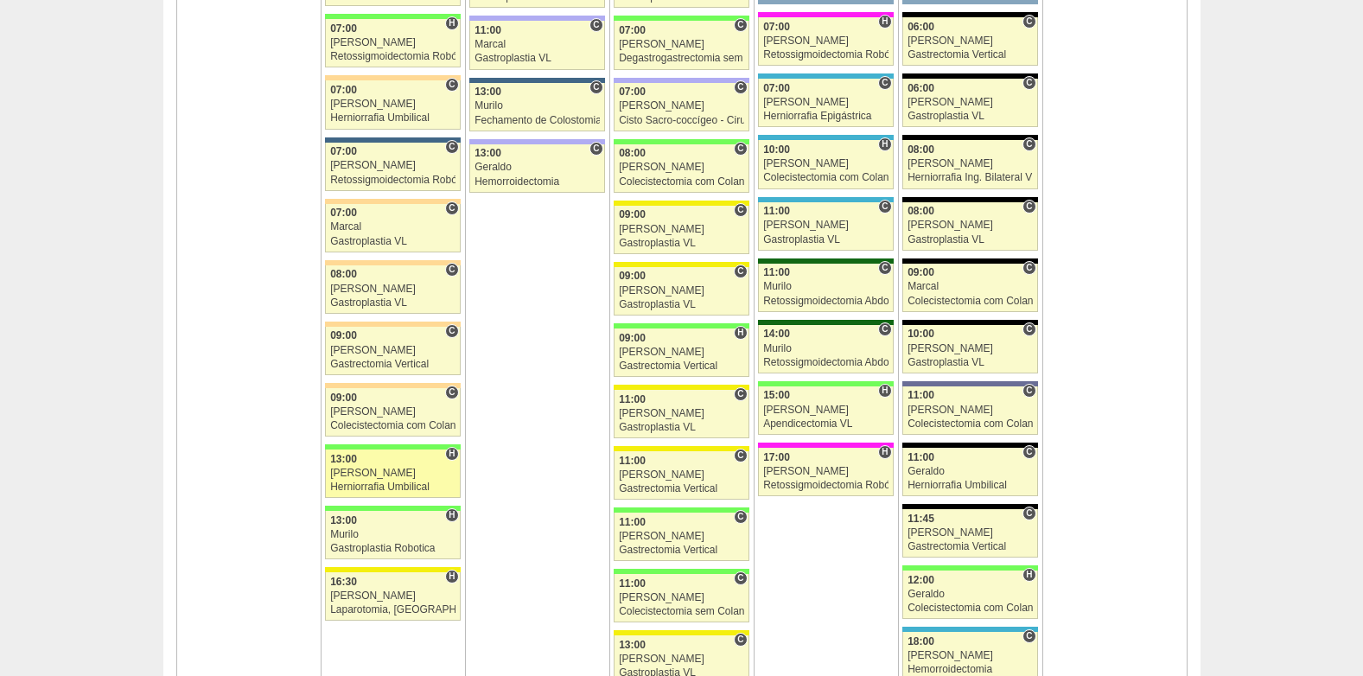
click at [373, 459] on div "13:00" at bounding box center [392, 459] width 125 height 11
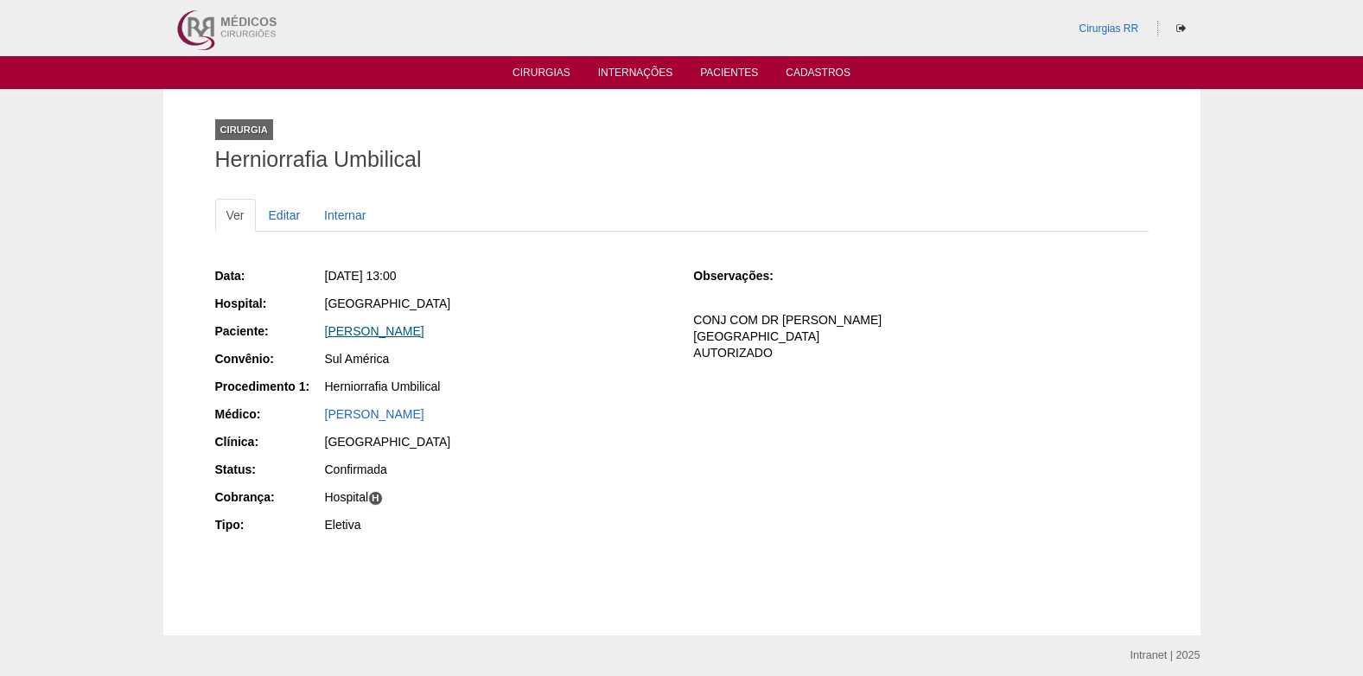
click at [359, 325] on link "[PERSON_NAME]" at bounding box center [374, 331] width 99 height 14
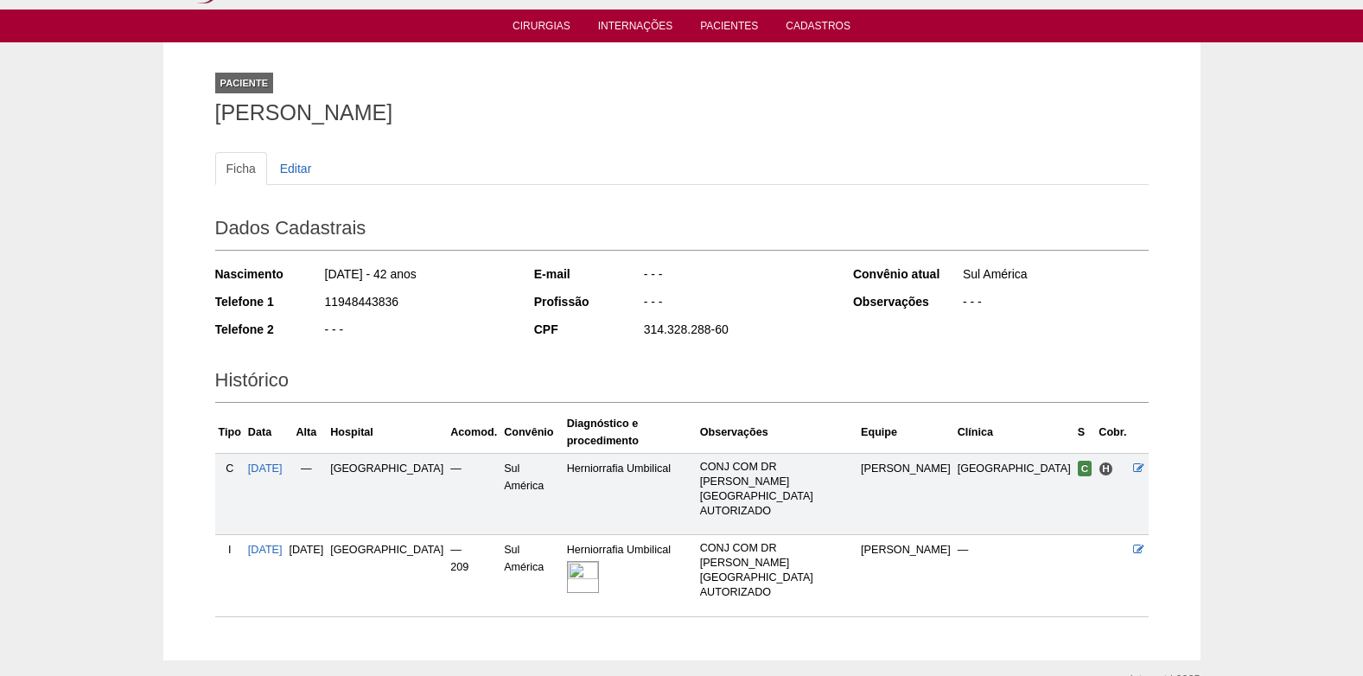
scroll to position [89, 0]
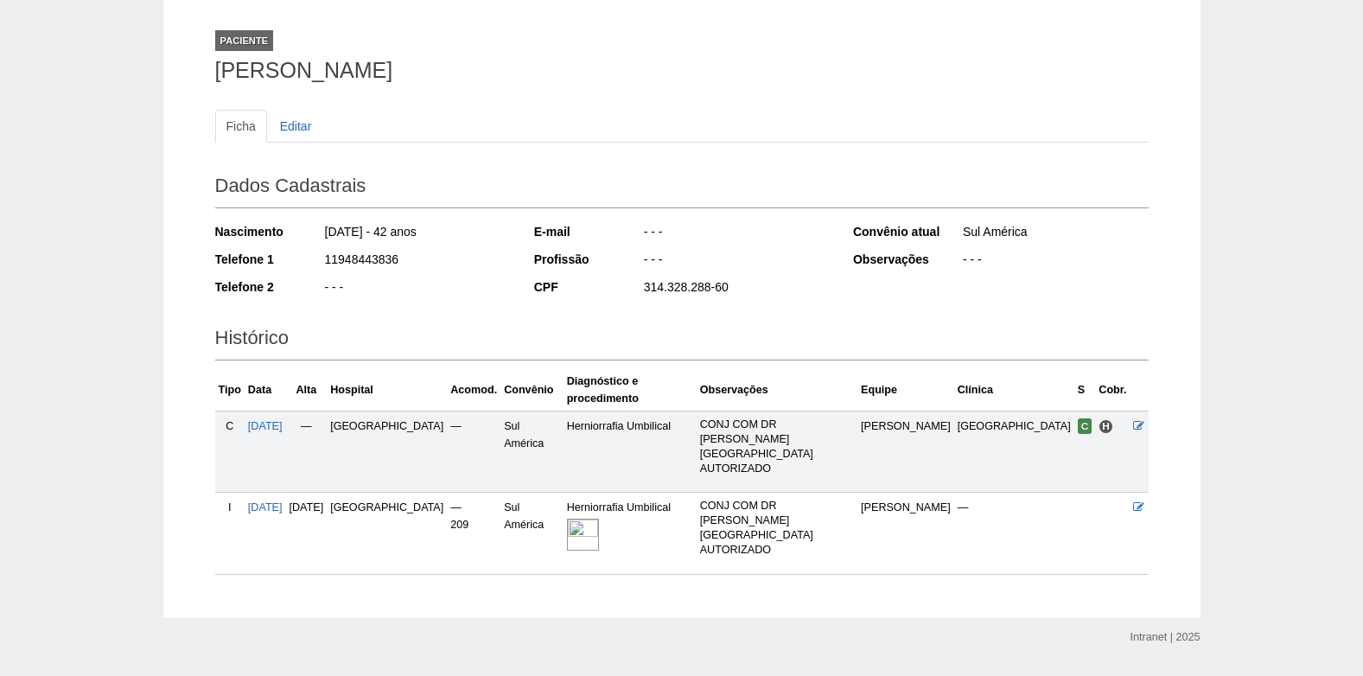
click at [599, 519] on img at bounding box center [583, 535] width 32 height 32
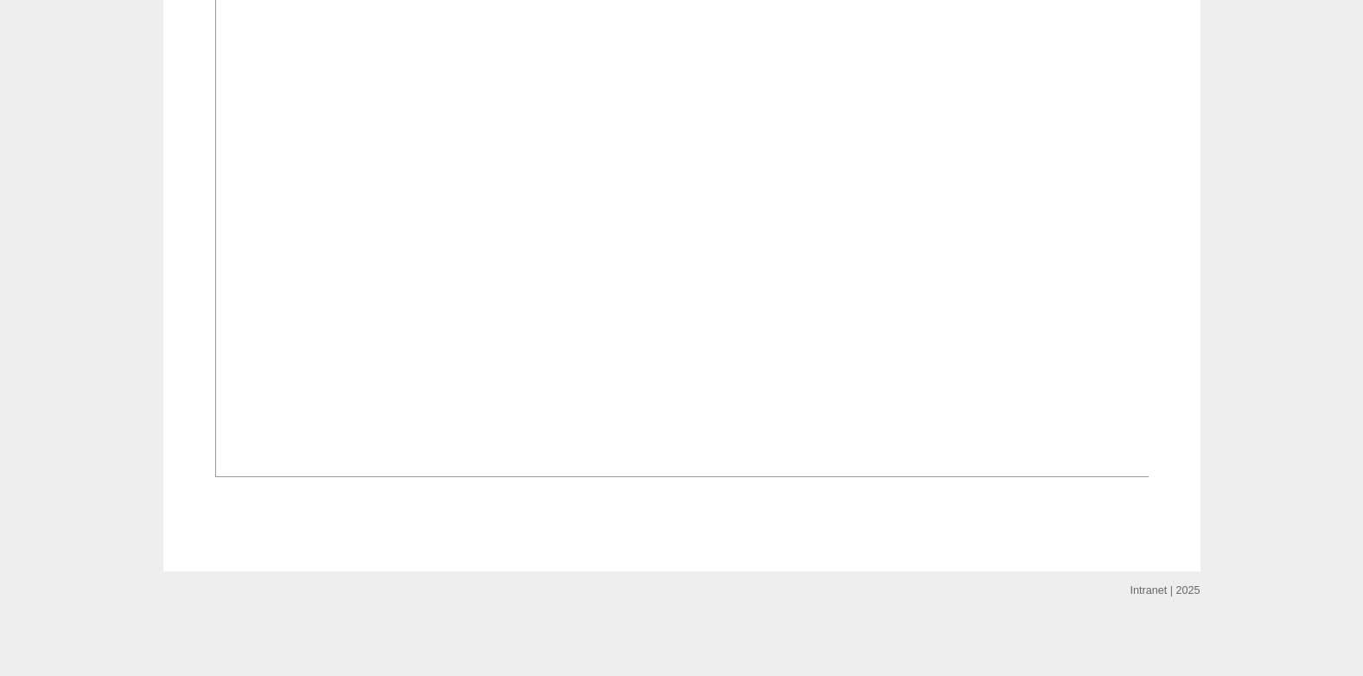
scroll to position [864, 0]
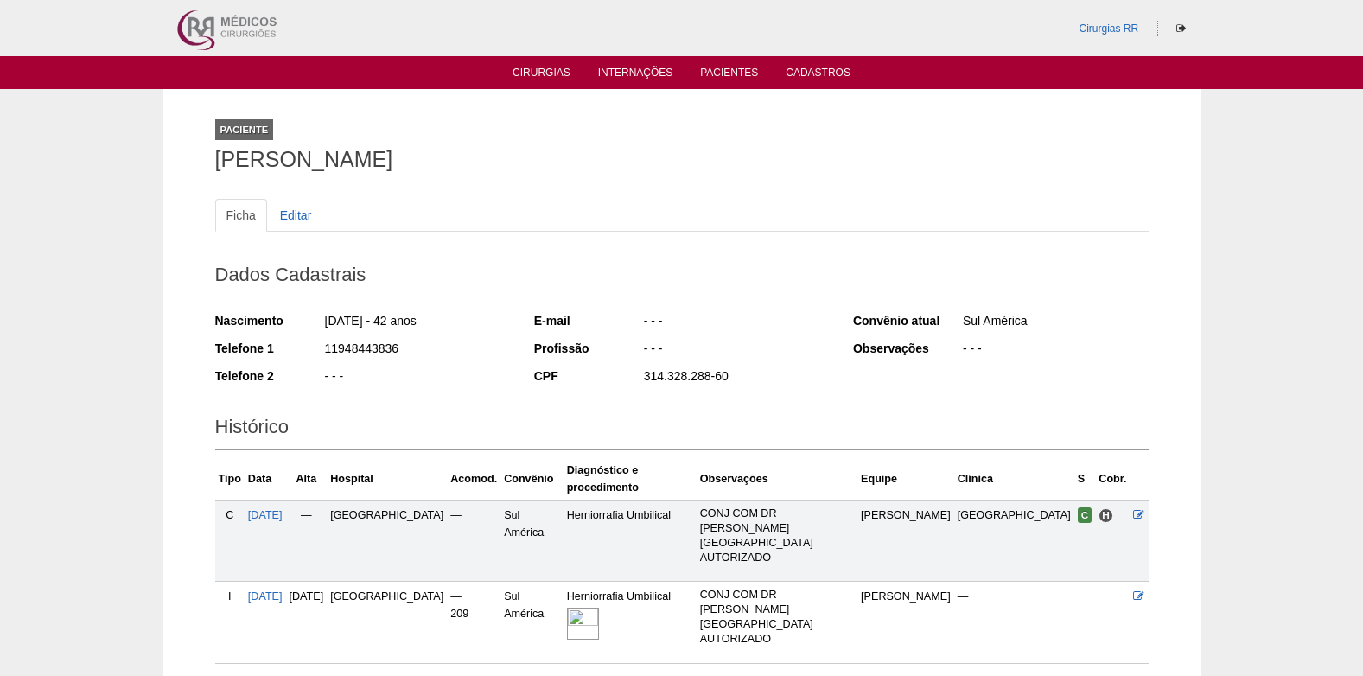
scroll to position [89, 0]
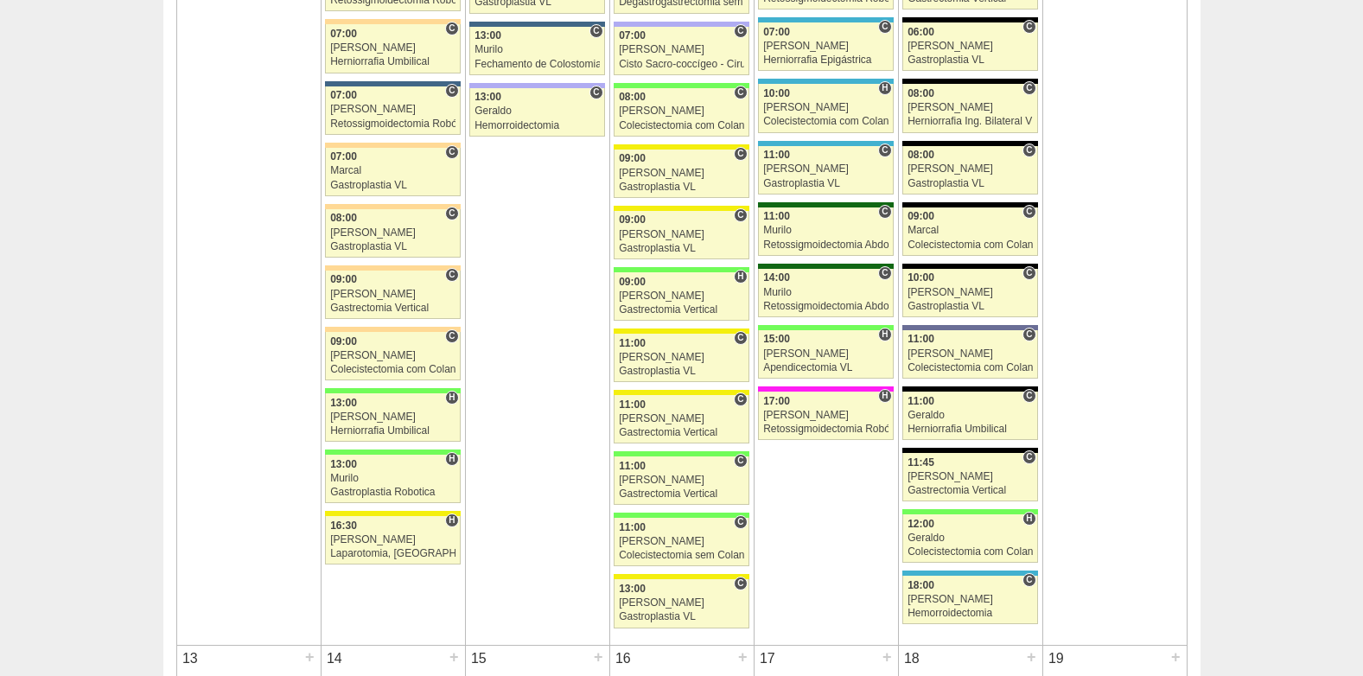
scroll to position [1637, 0]
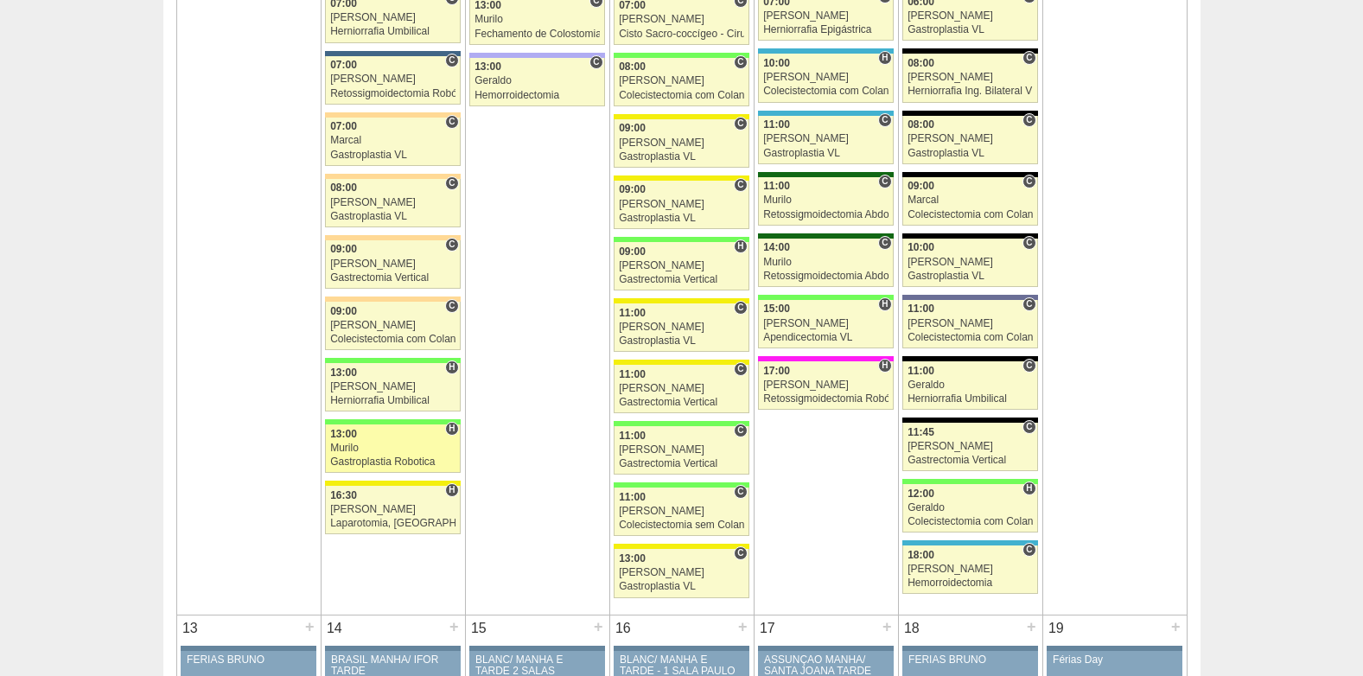
click at [355, 433] on span "13:00" at bounding box center [343, 434] width 27 height 12
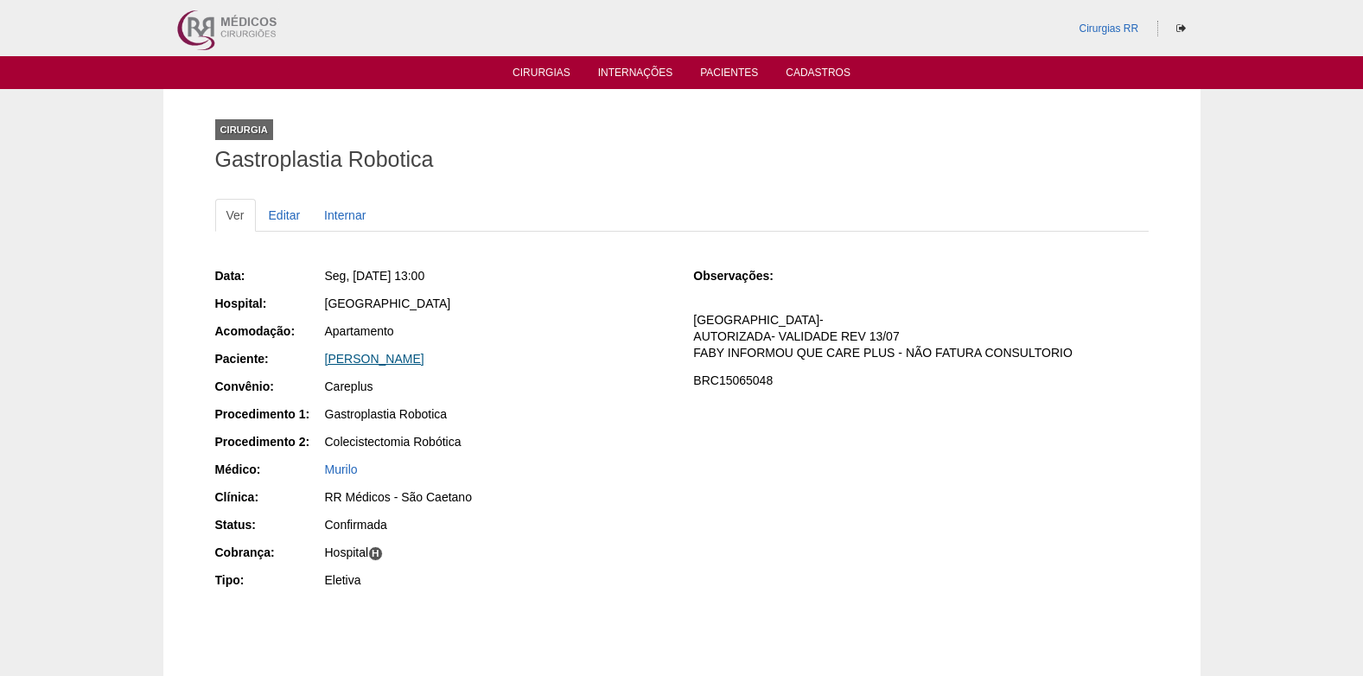
click at [386, 359] on link "RAYANE SORIANO GALDI" at bounding box center [374, 359] width 99 height 14
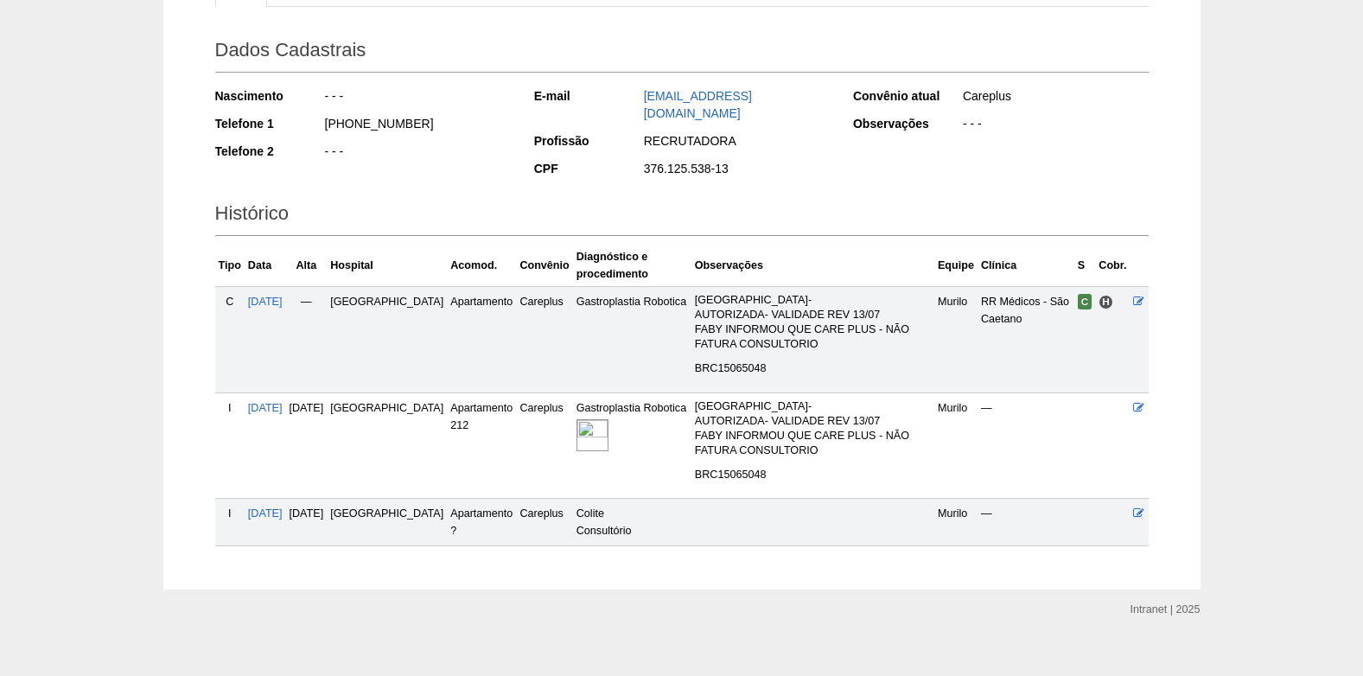
scroll to position [232, 0]
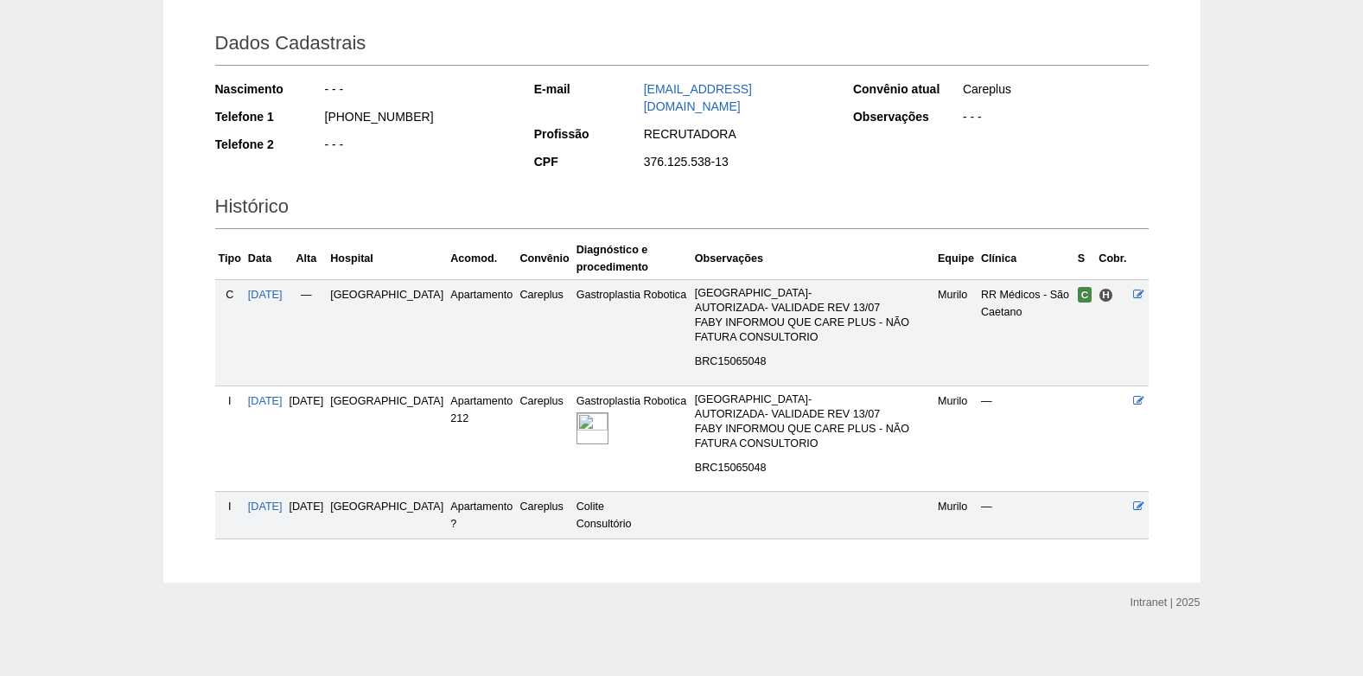
click at [577, 420] on img at bounding box center [593, 428] width 32 height 32
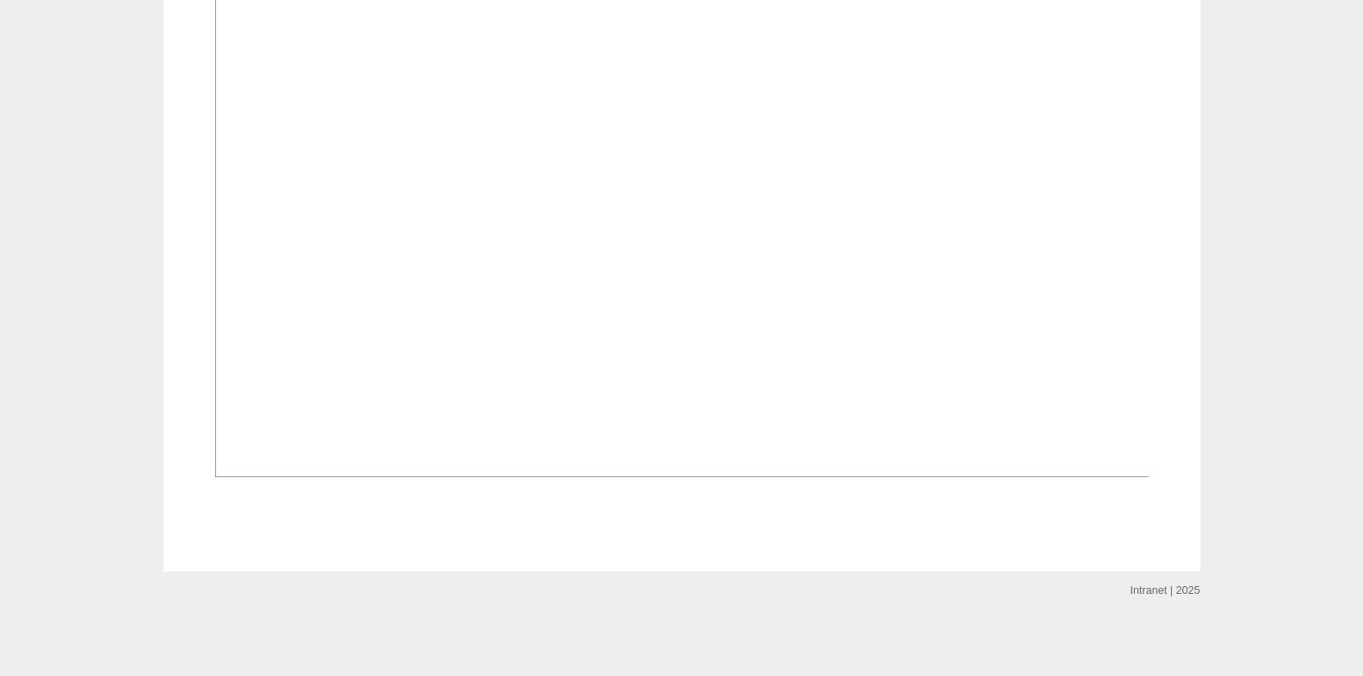
scroll to position [1210, 0]
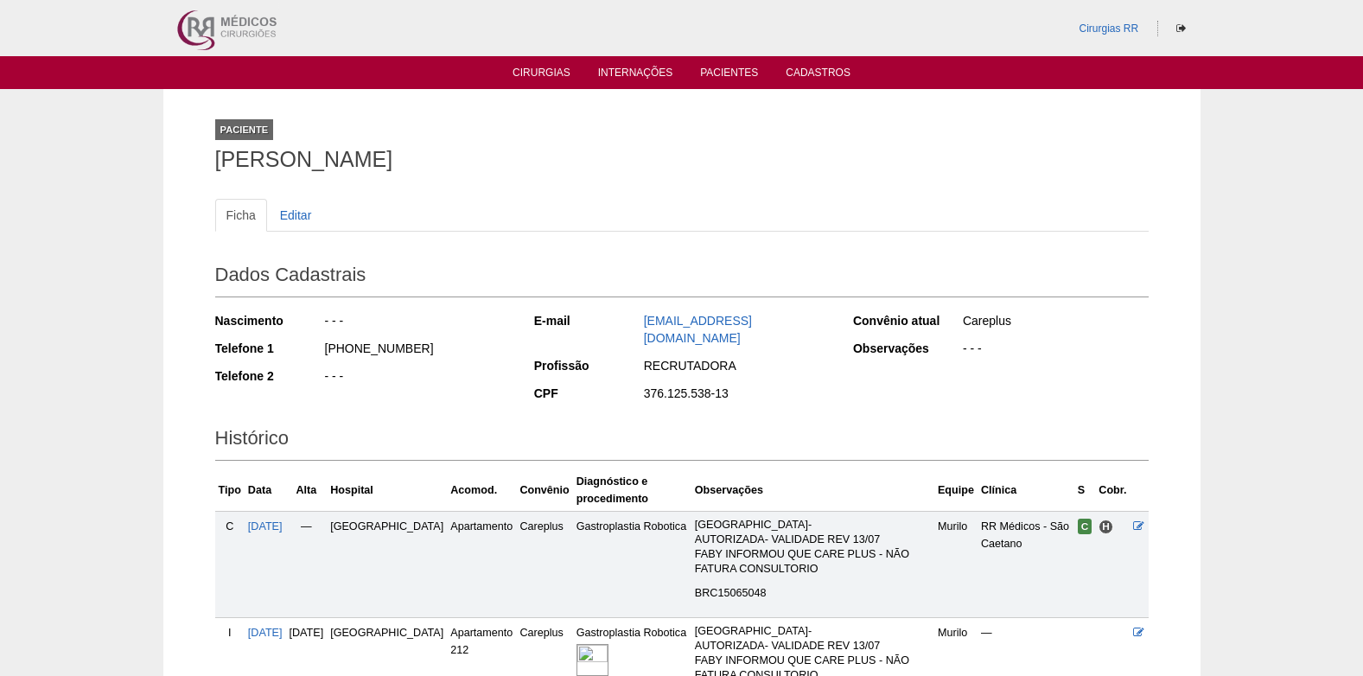
scroll to position [232, 0]
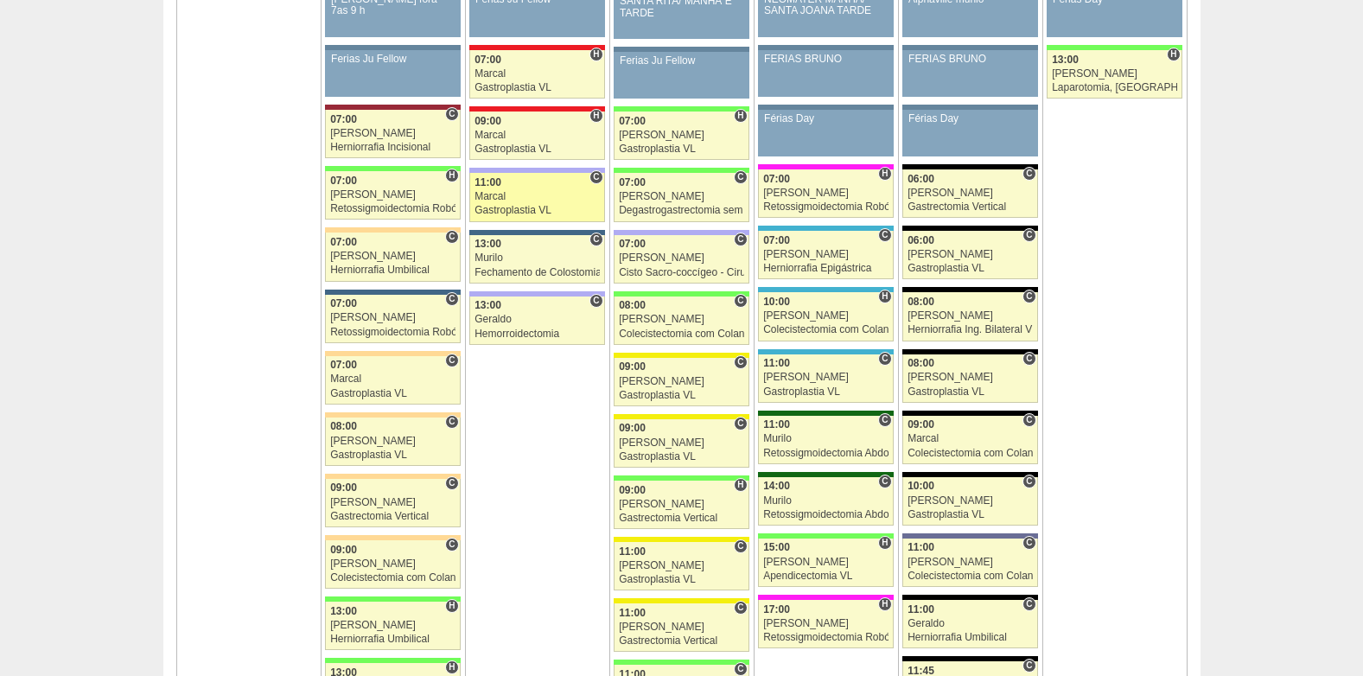
scroll to position [1378, 0]
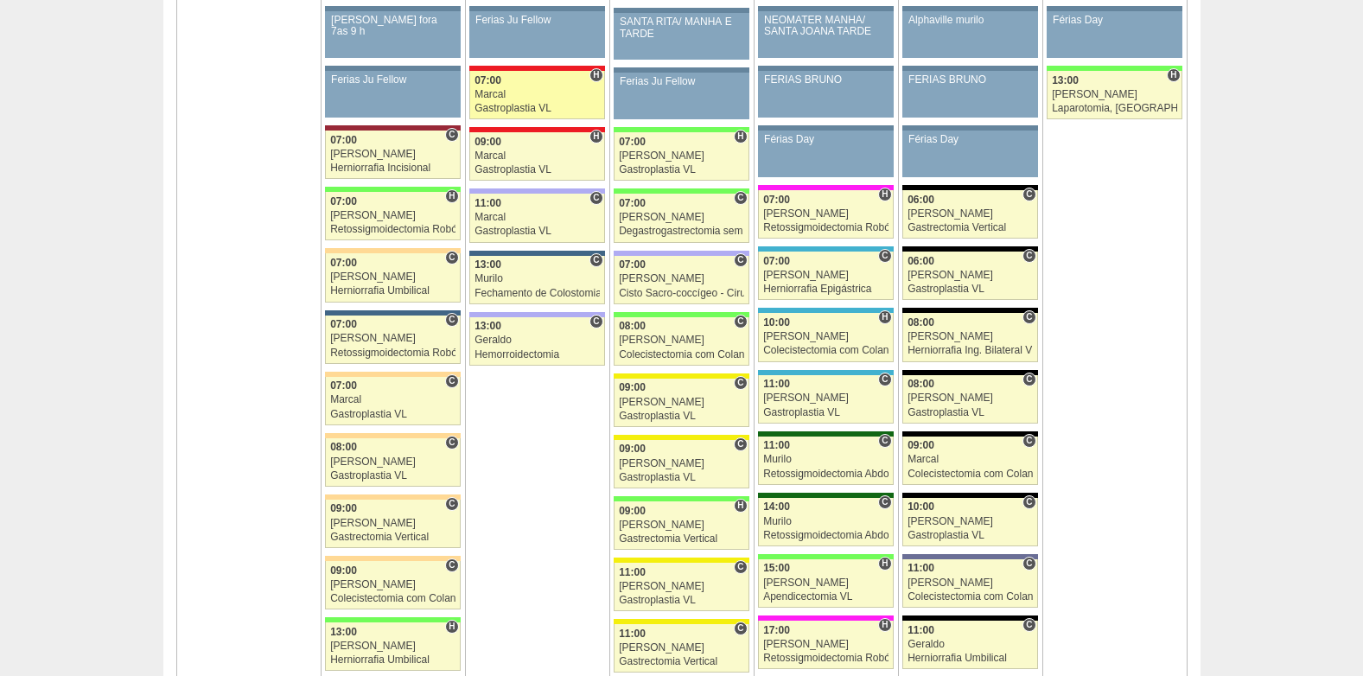
click at [500, 102] on link "86750 Marcal H 07:00 Marcal Gastroplastia VL Hospital Assunção Assunção Ana Cla…" at bounding box center [536, 95] width 135 height 48
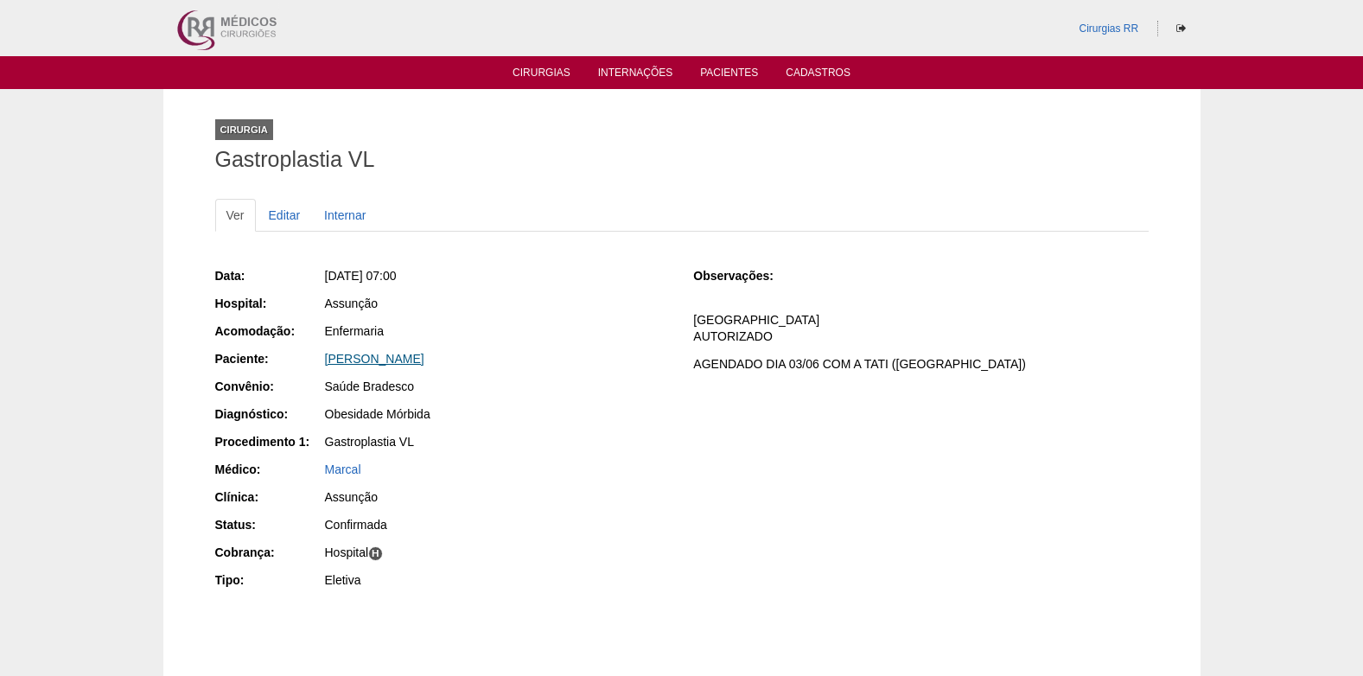
click at [398, 359] on link "[PERSON_NAME]" at bounding box center [374, 359] width 99 height 14
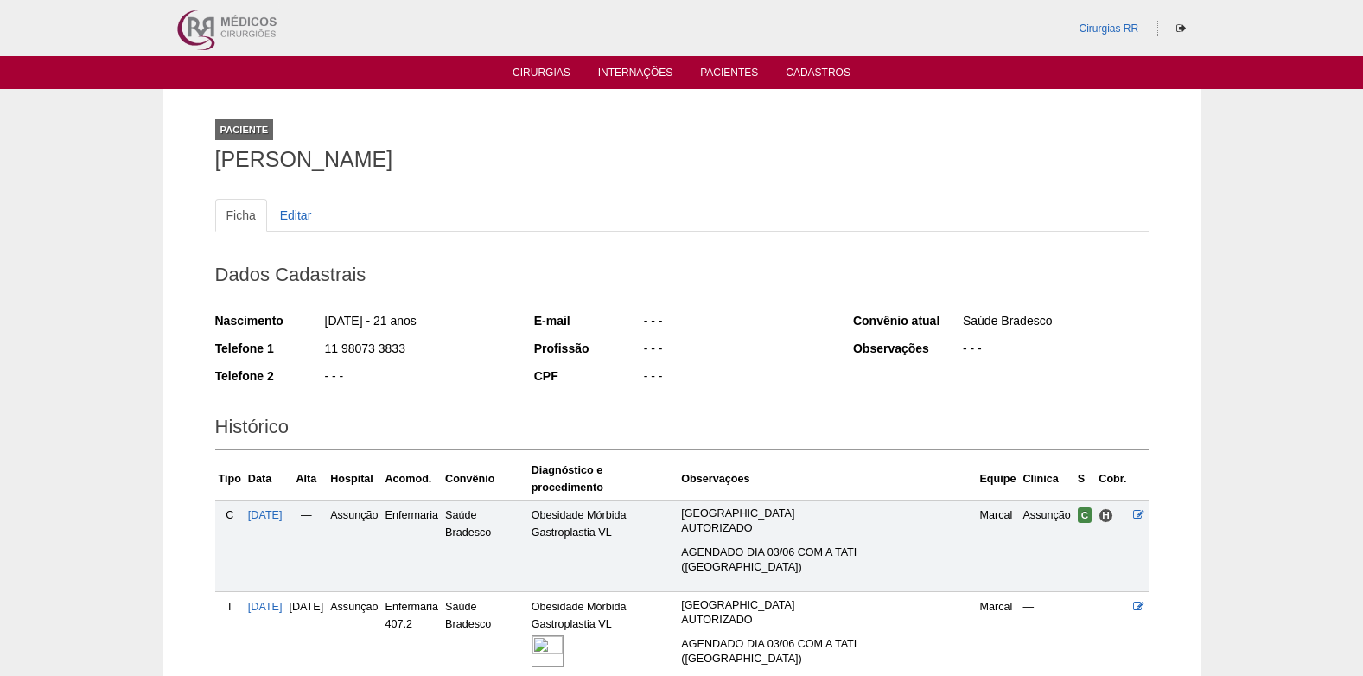
scroll to position [116, 0]
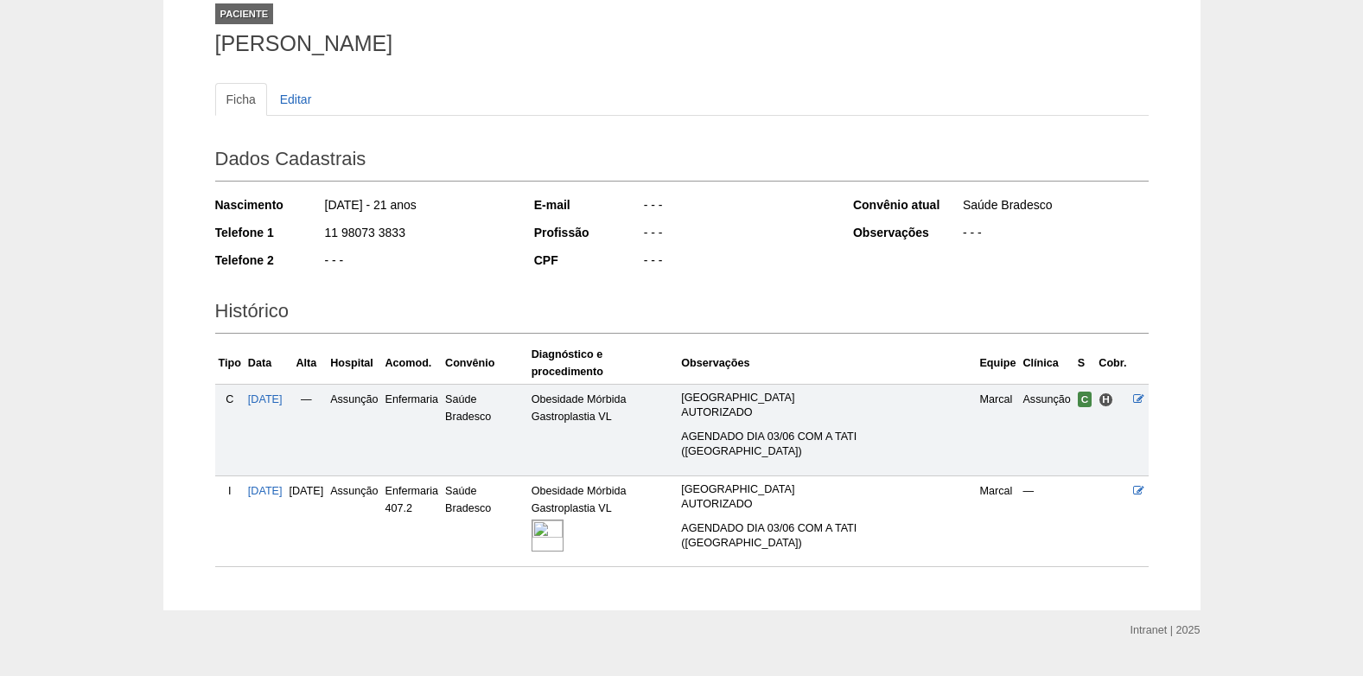
click at [564, 519] on img at bounding box center [548, 535] width 32 height 32
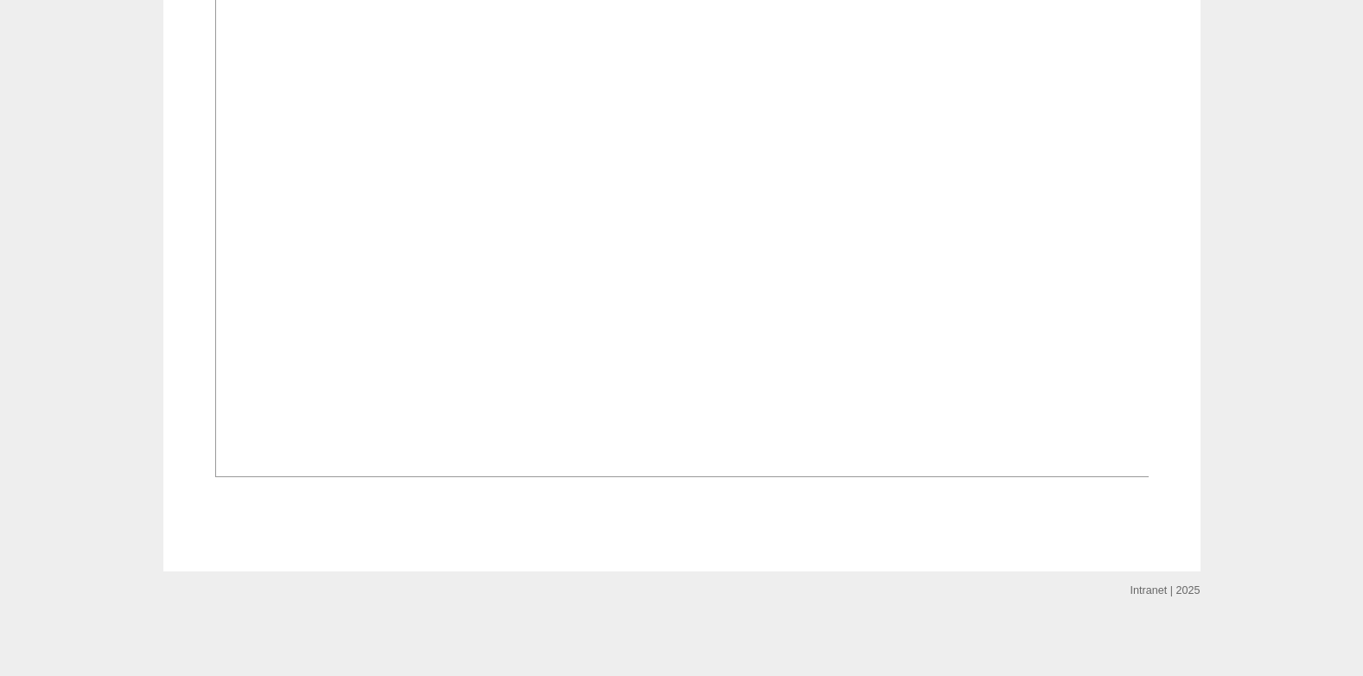
scroll to position [1297, 0]
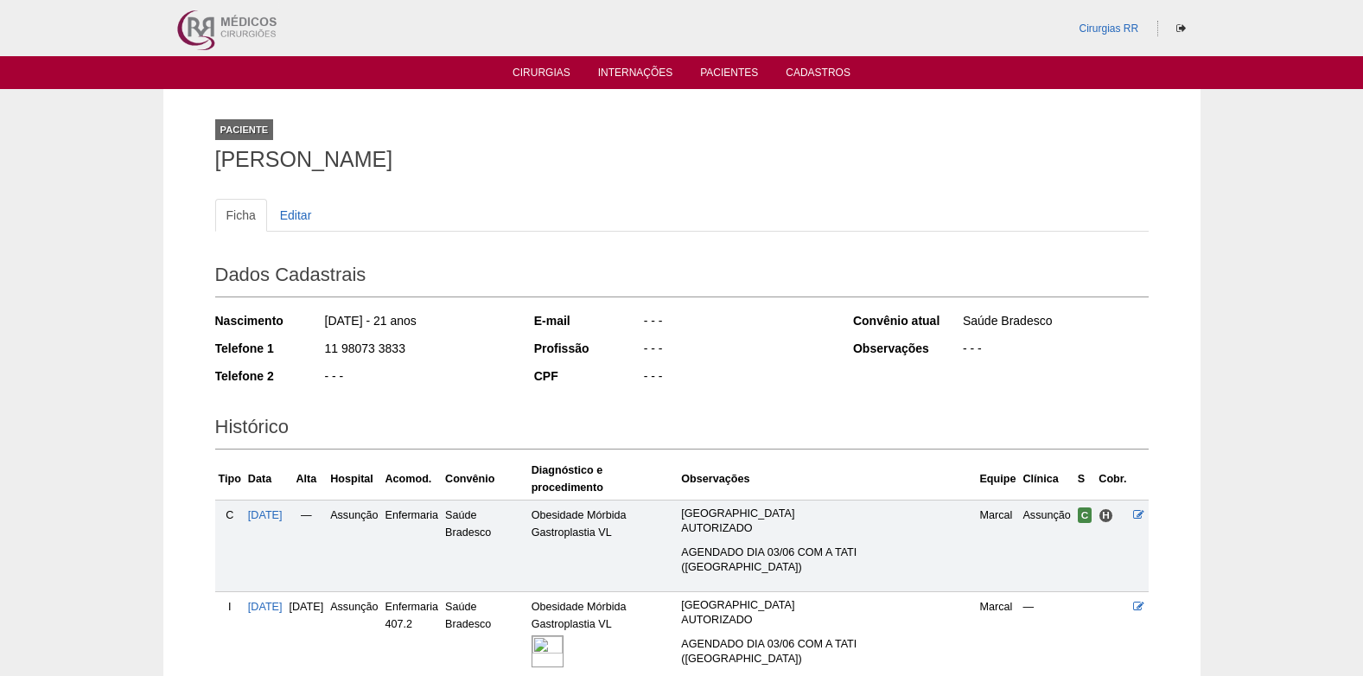
scroll to position [116, 0]
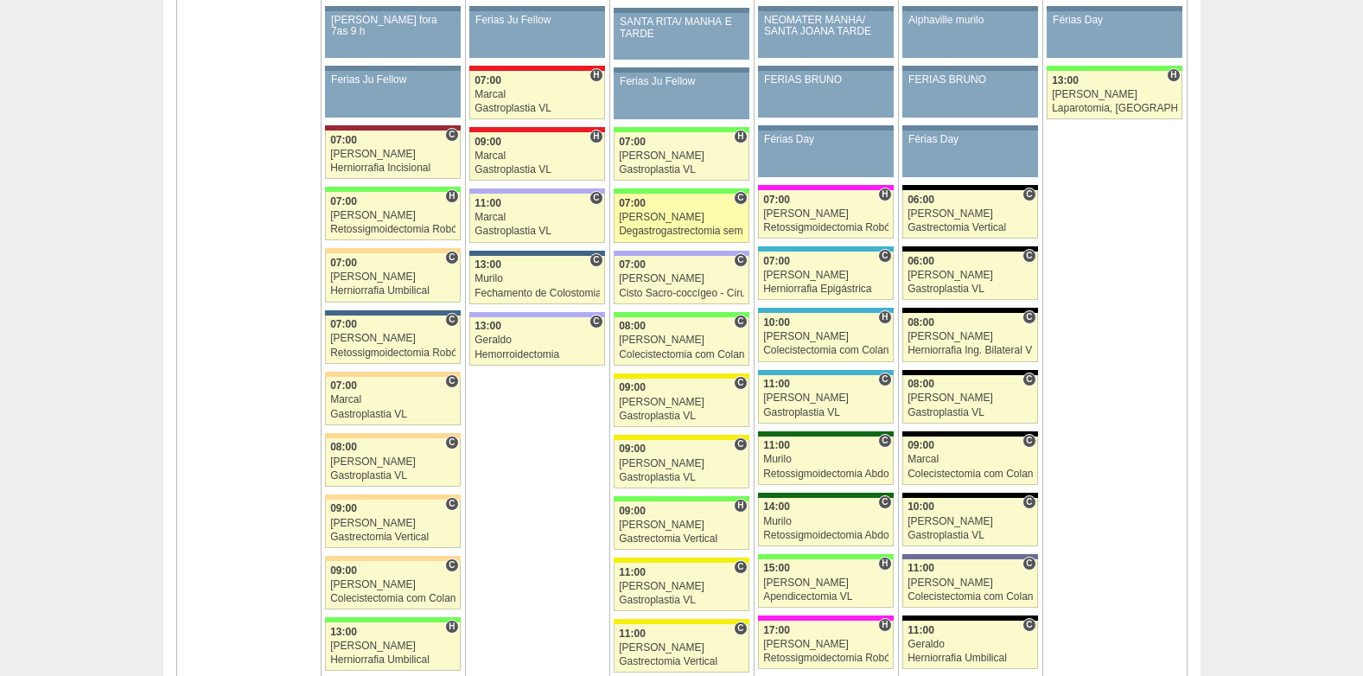
scroll to position [1378, 0]
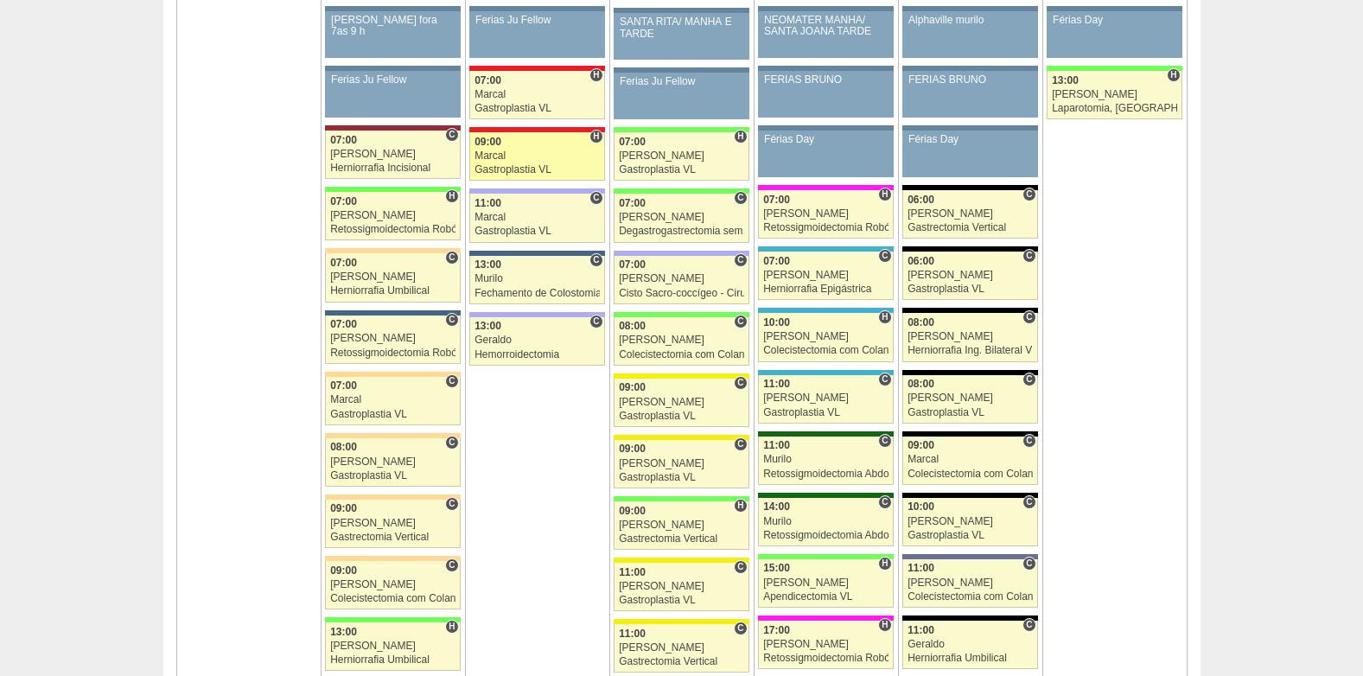
click at [525, 168] on div "Gastroplastia VL" at bounding box center [537, 169] width 125 height 11
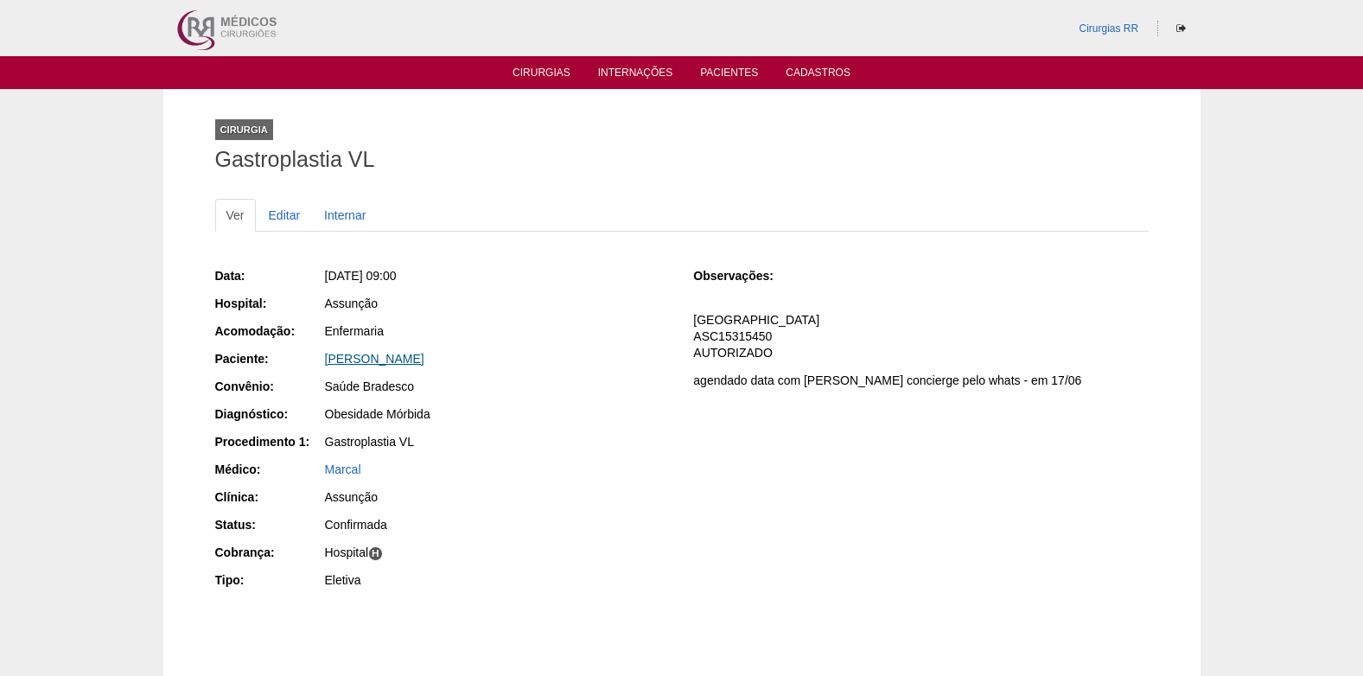
click at [420, 357] on link "[PERSON_NAME]" at bounding box center [374, 359] width 99 height 14
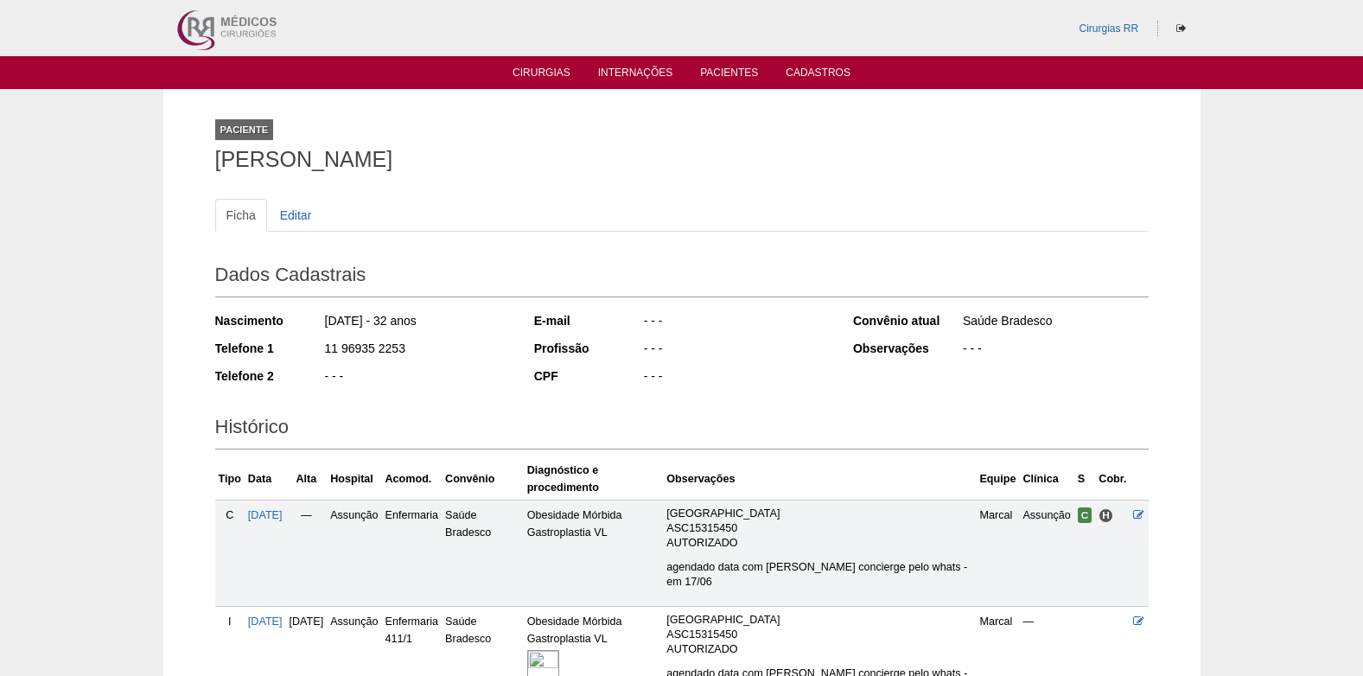
scroll to position [184, 0]
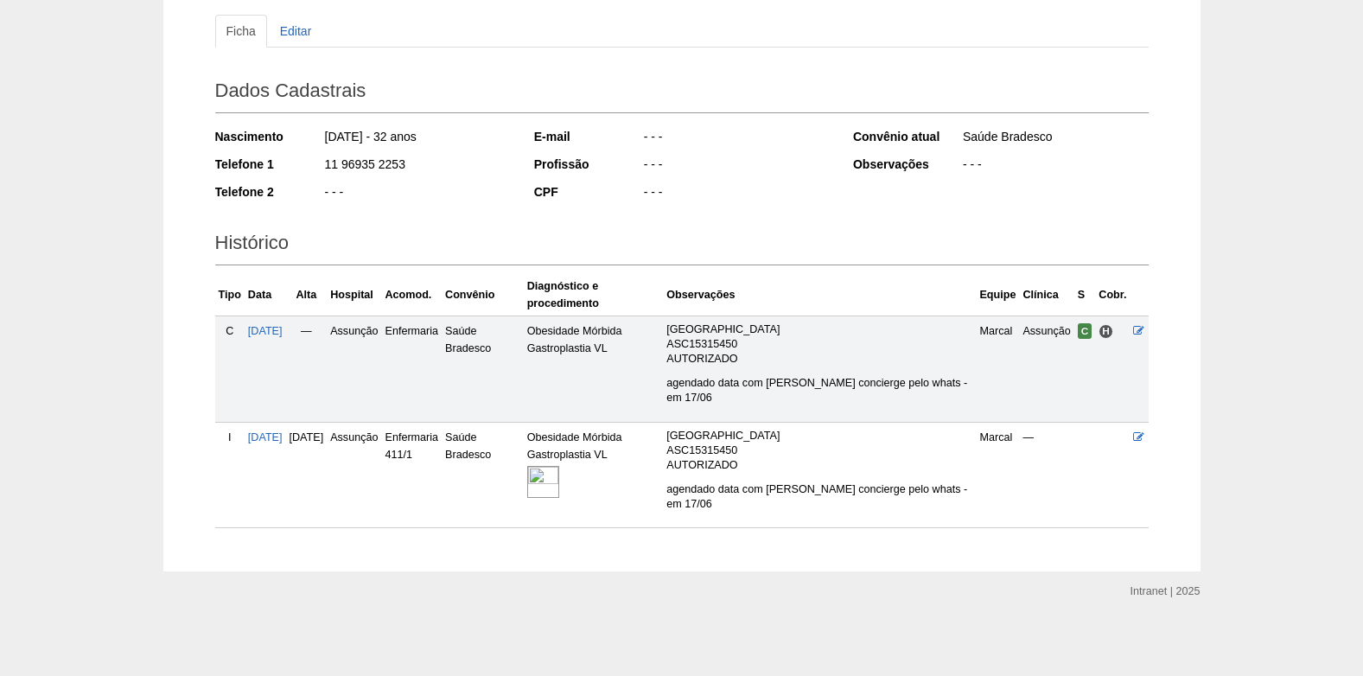
click at [559, 479] on img at bounding box center [543, 482] width 32 height 32
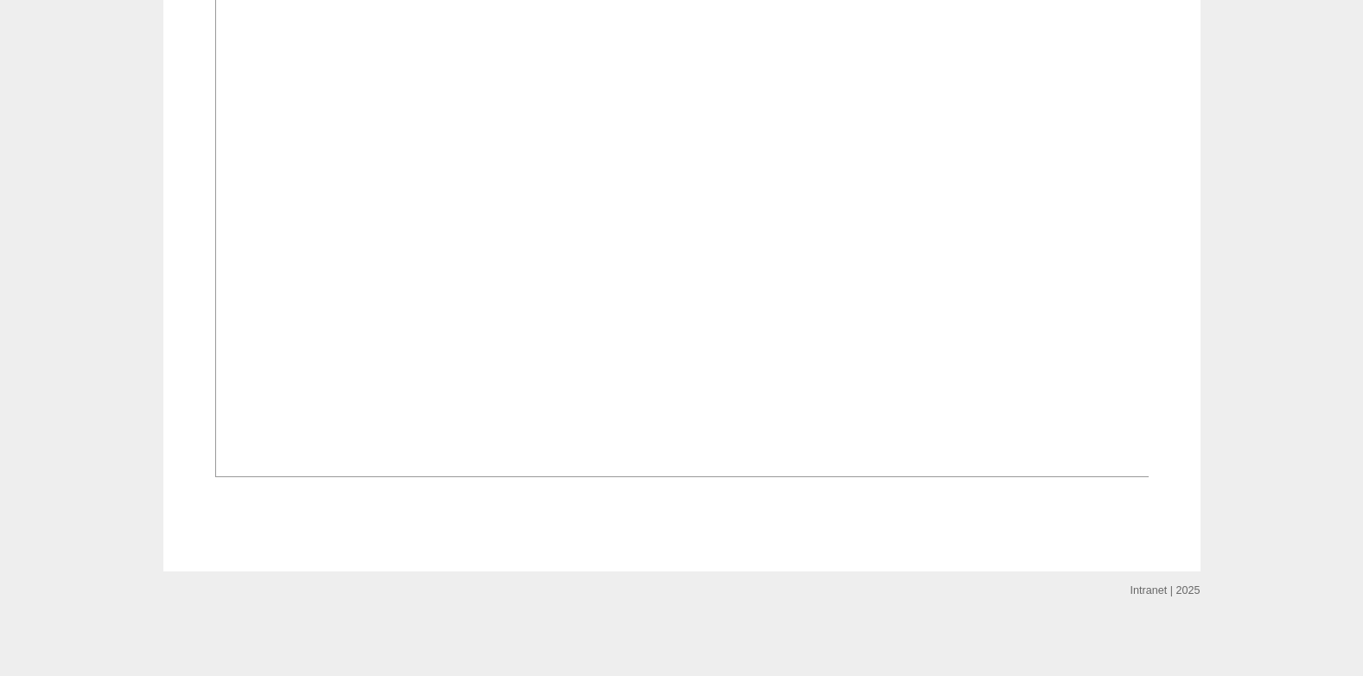
scroll to position [951, 0]
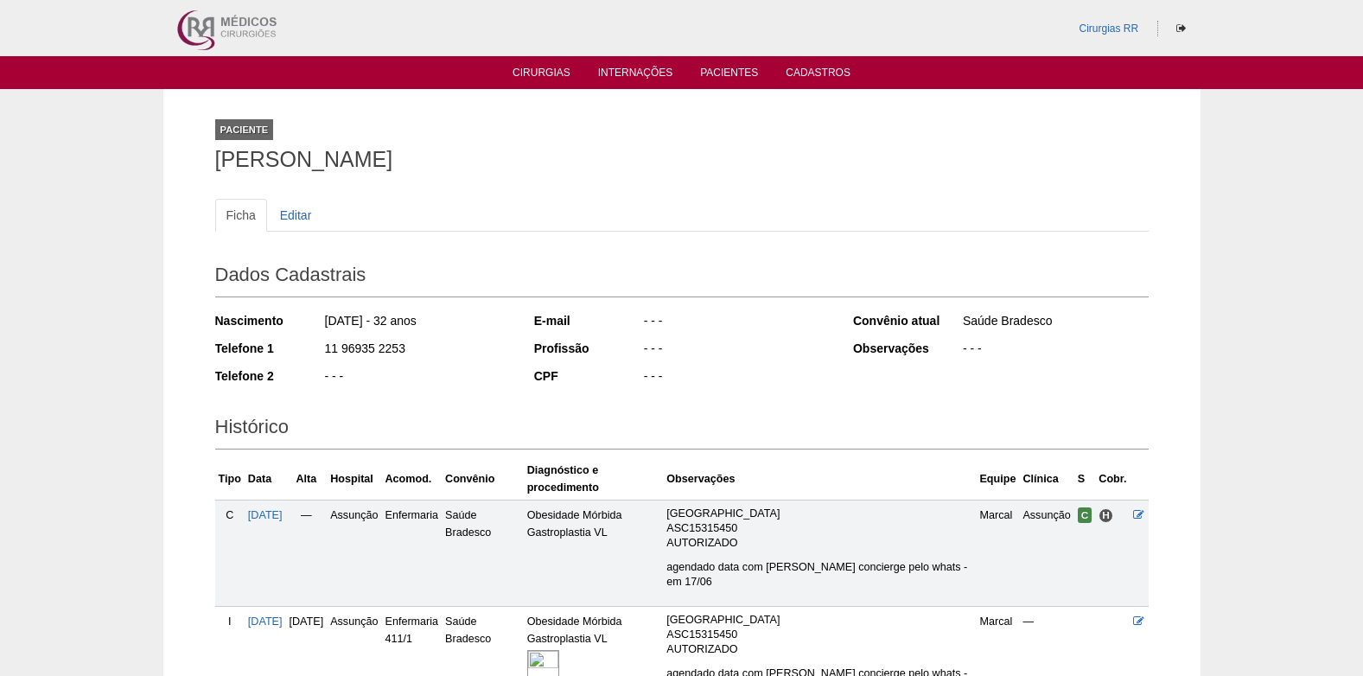
scroll to position [184, 0]
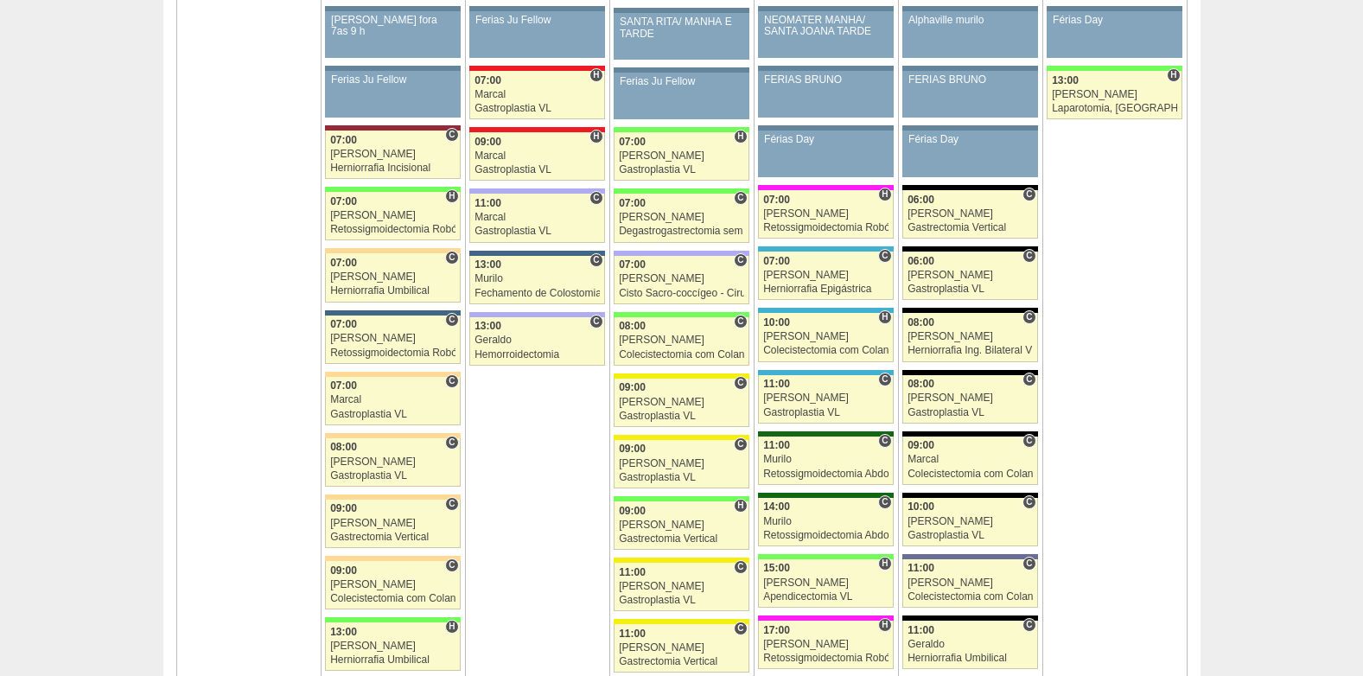
scroll to position [1378, 0]
click at [525, 278] on div "Murilo" at bounding box center [537, 278] width 125 height 11
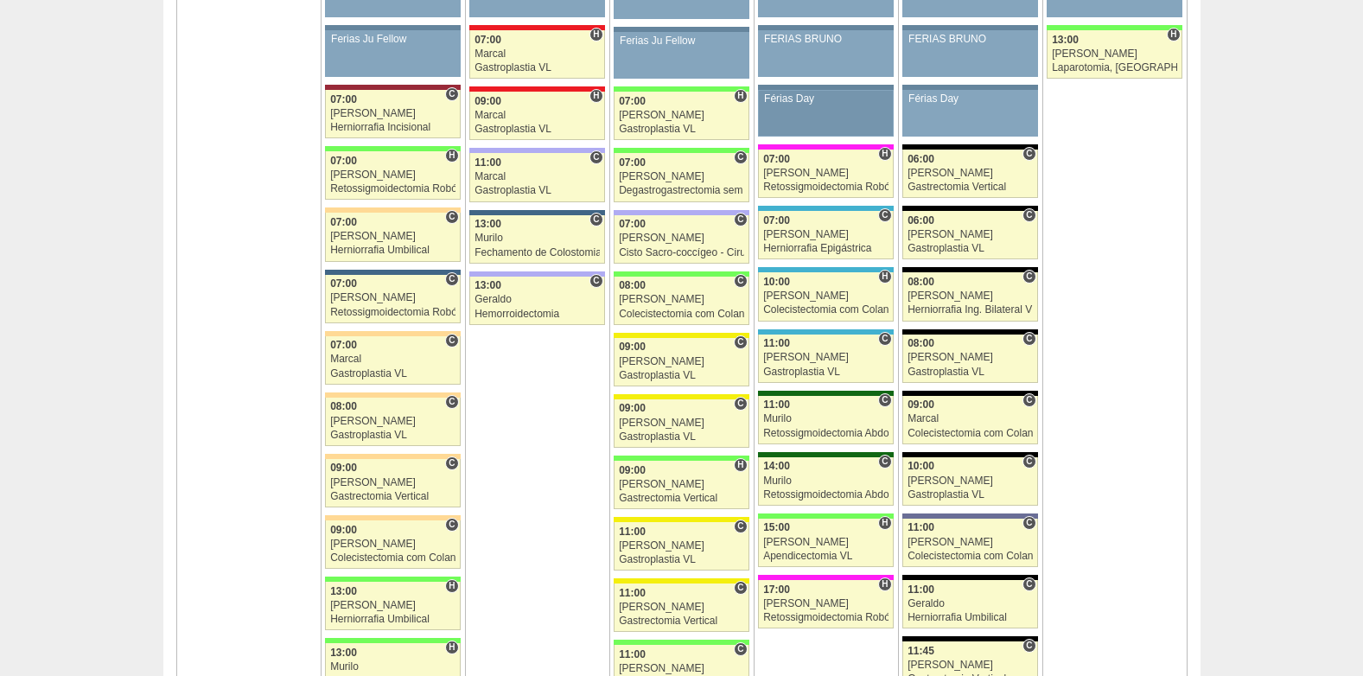
scroll to position [1378, 0]
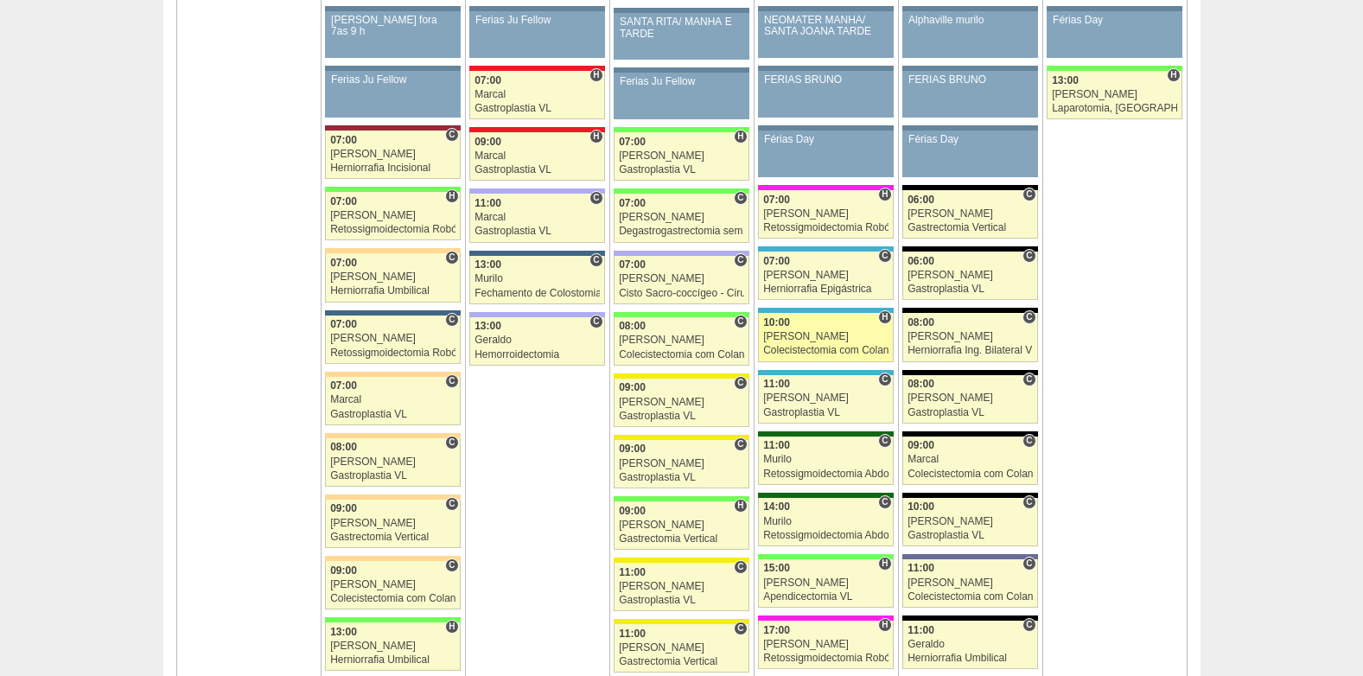
click at [847, 340] on div "[PERSON_NAME]" at bounding box center [825, 336] width 125 height 11
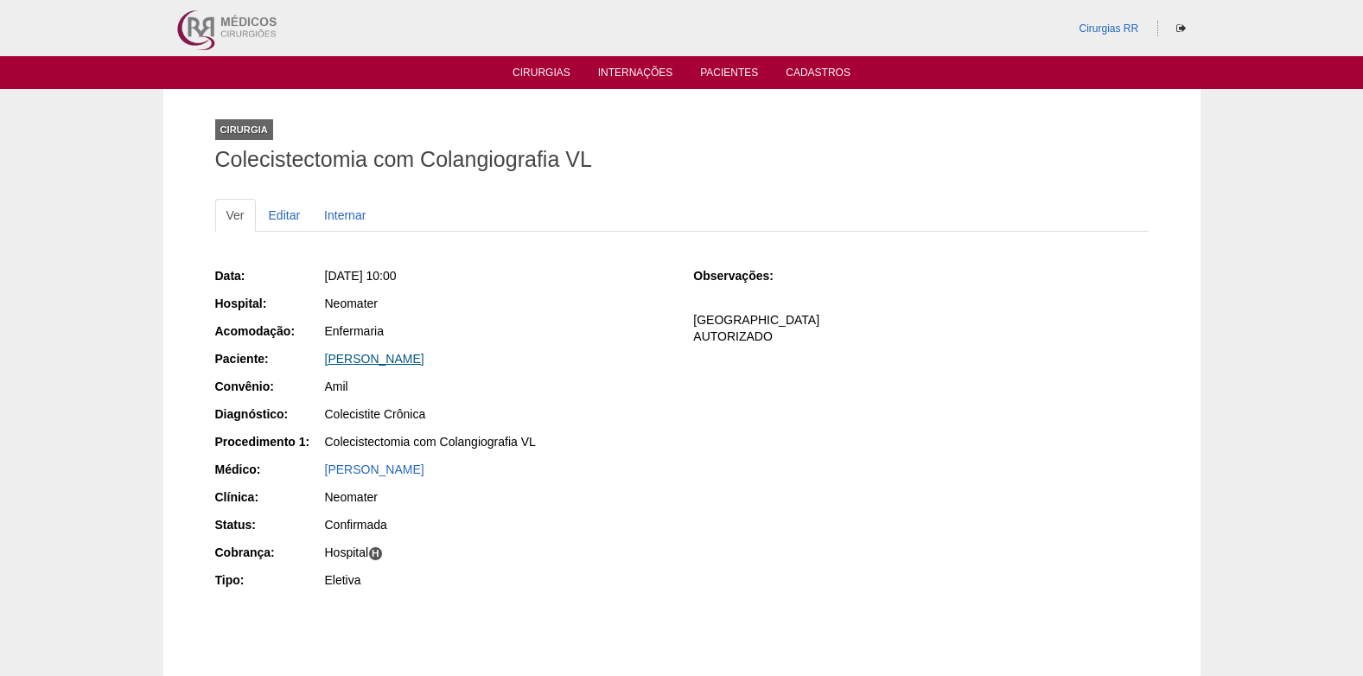
click at [393, 356] on link "Dilza Batista da Silva" at bounding box center [374, 359] width 99 height 14
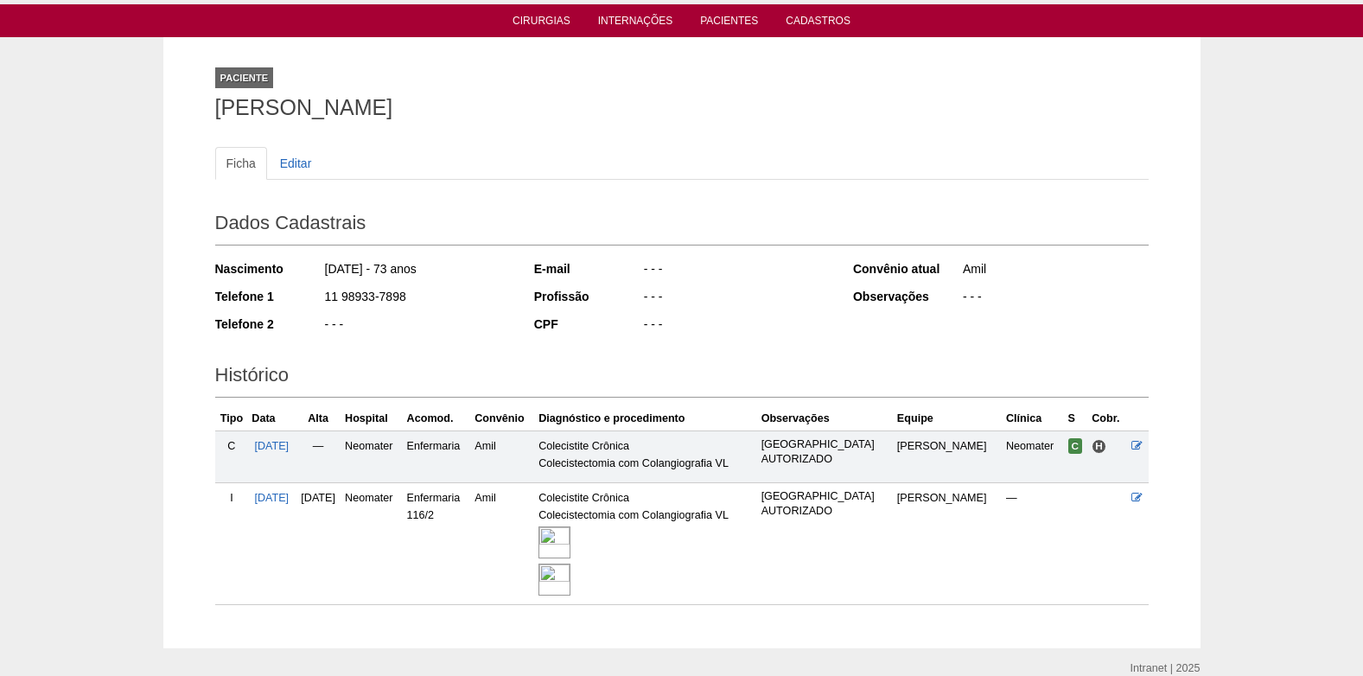
scroll to position [129, 0]
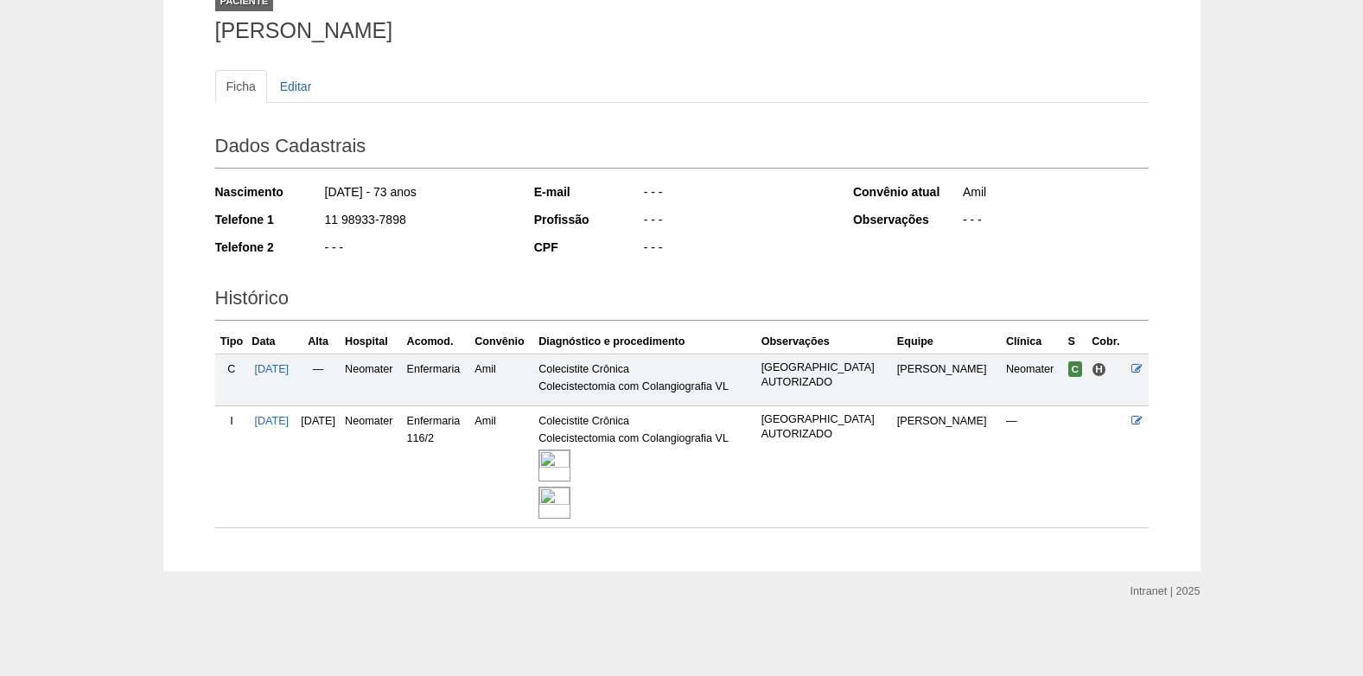
click at [570, 461] on img at bounding box center [554, 465] width 32 height 32
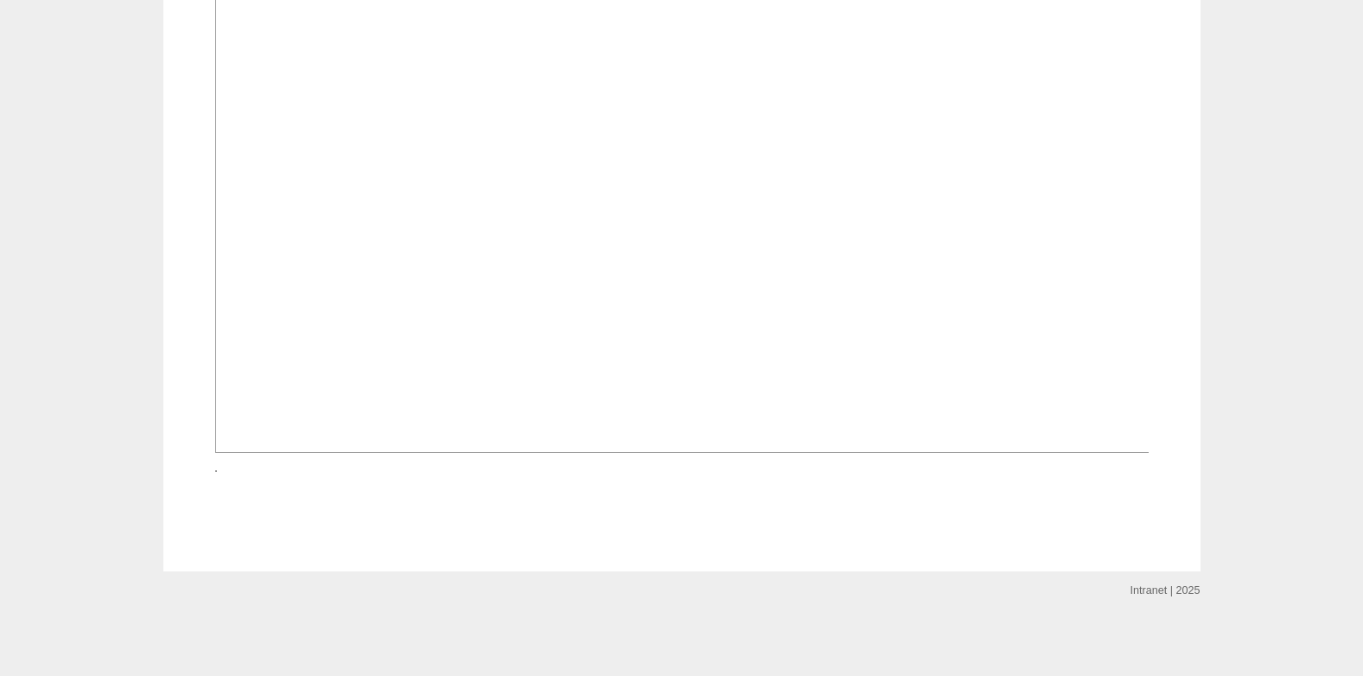
scroll to position [951, 0]
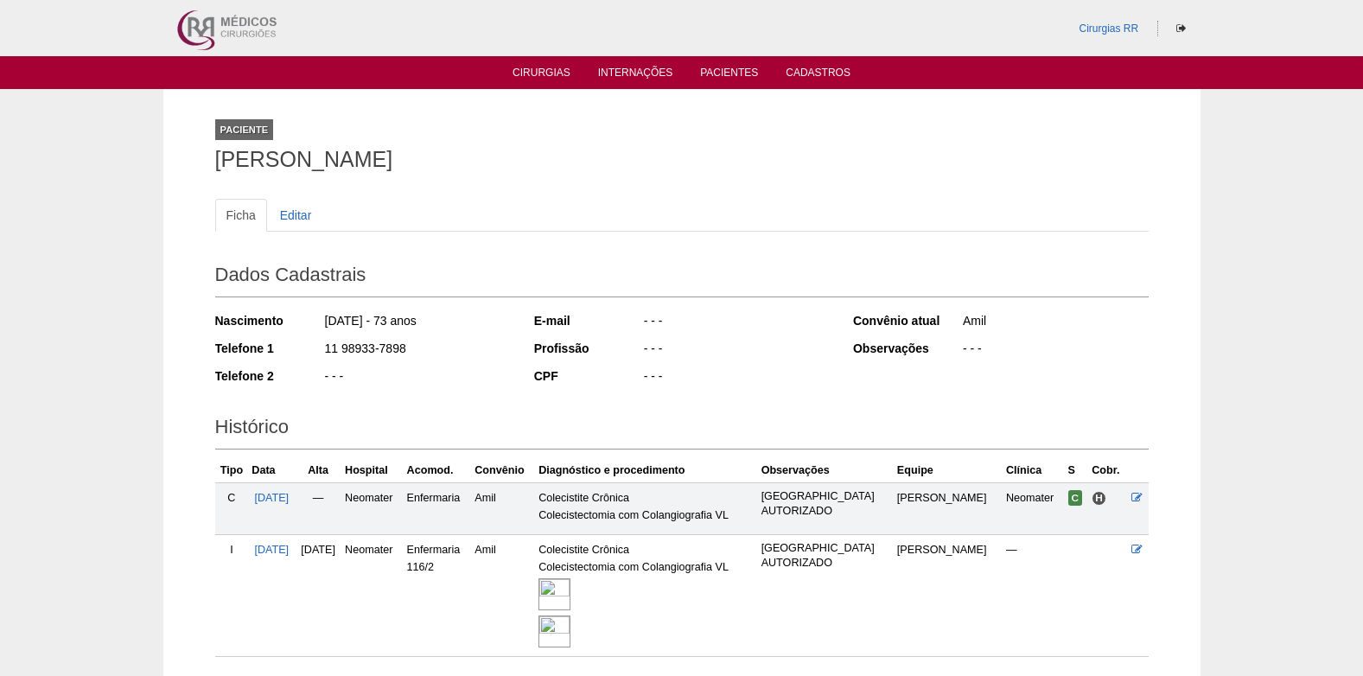
scroll to position [124, 0]
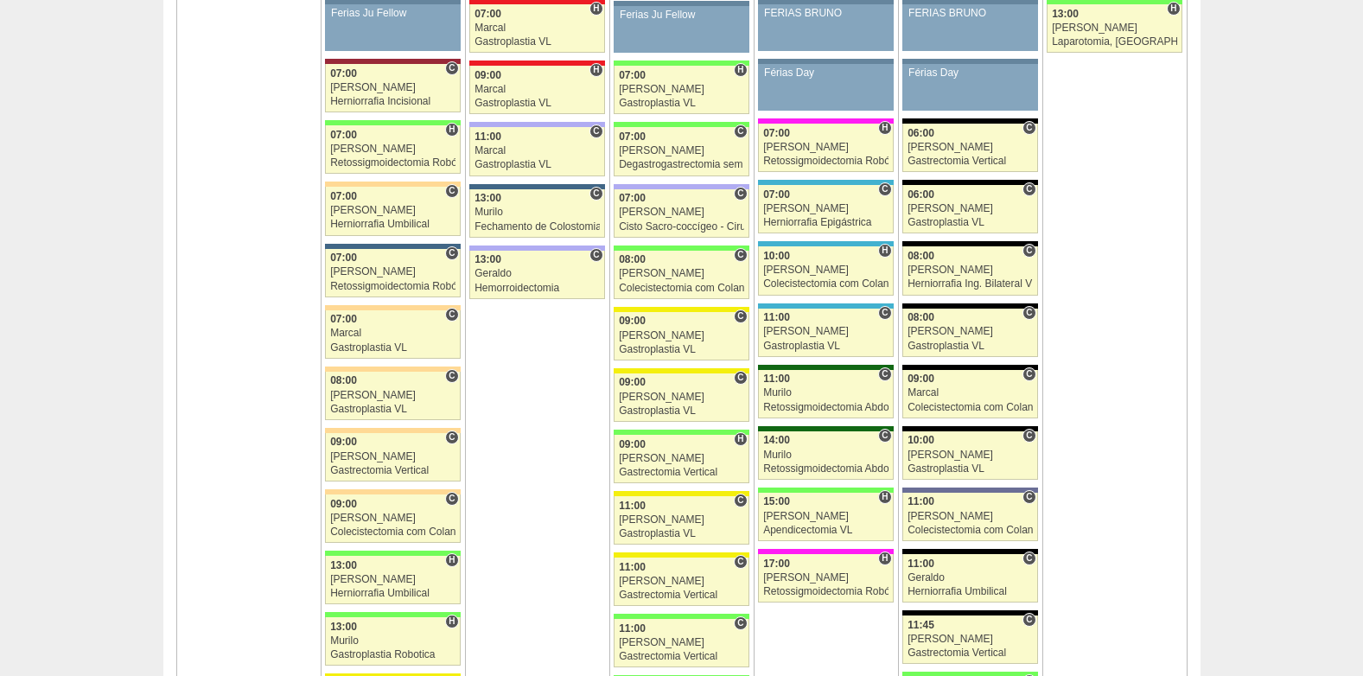
scroll to position [1464, 0]
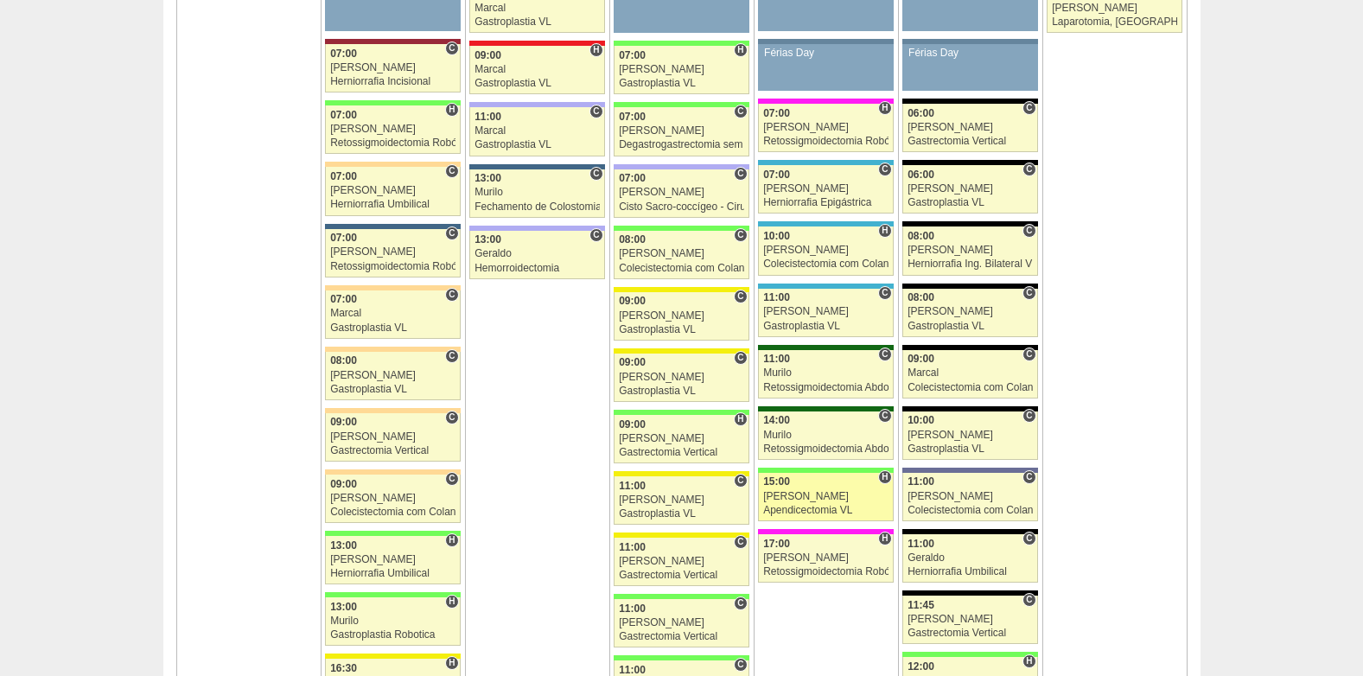
click at [818, 500] on div "[PERSON_NAME]" at bounding box center [825, 496] width 125 height 11
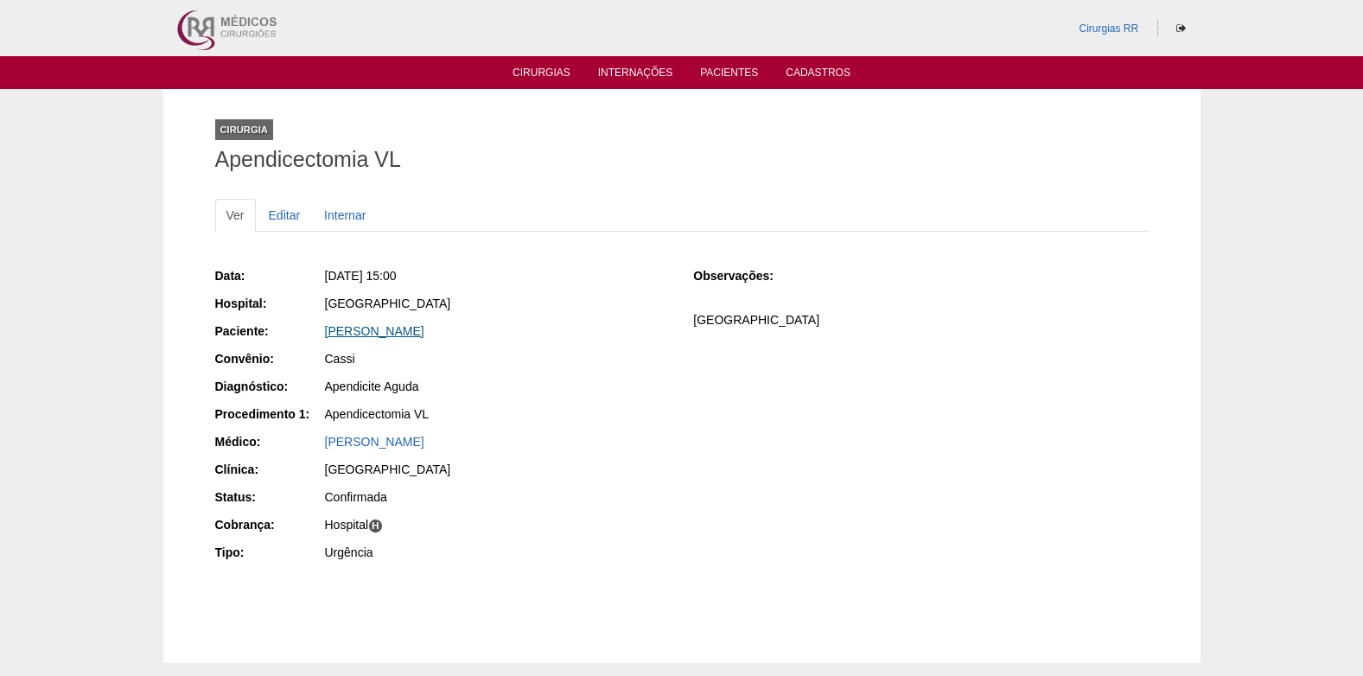
click at [384, 326] on link "[PERSON_NAME]" at bounding box center [374, 331] width 99 height 14
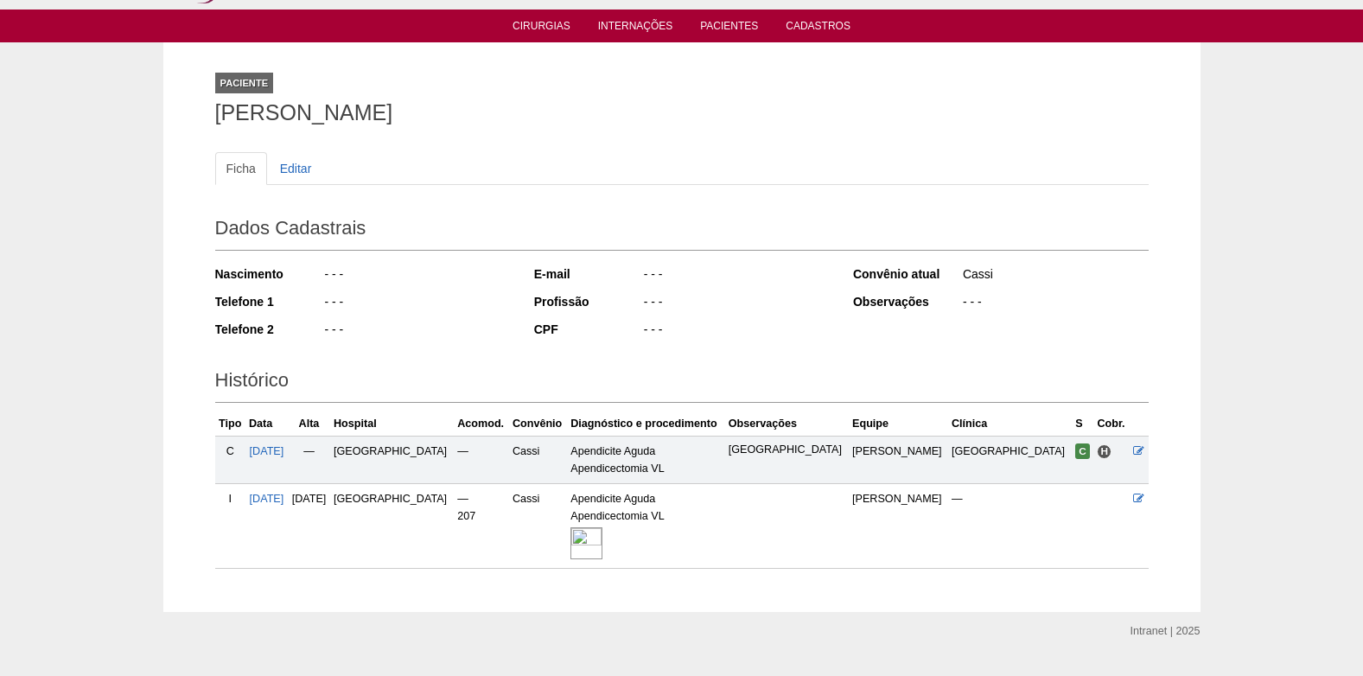
scroll to position [87, 0]
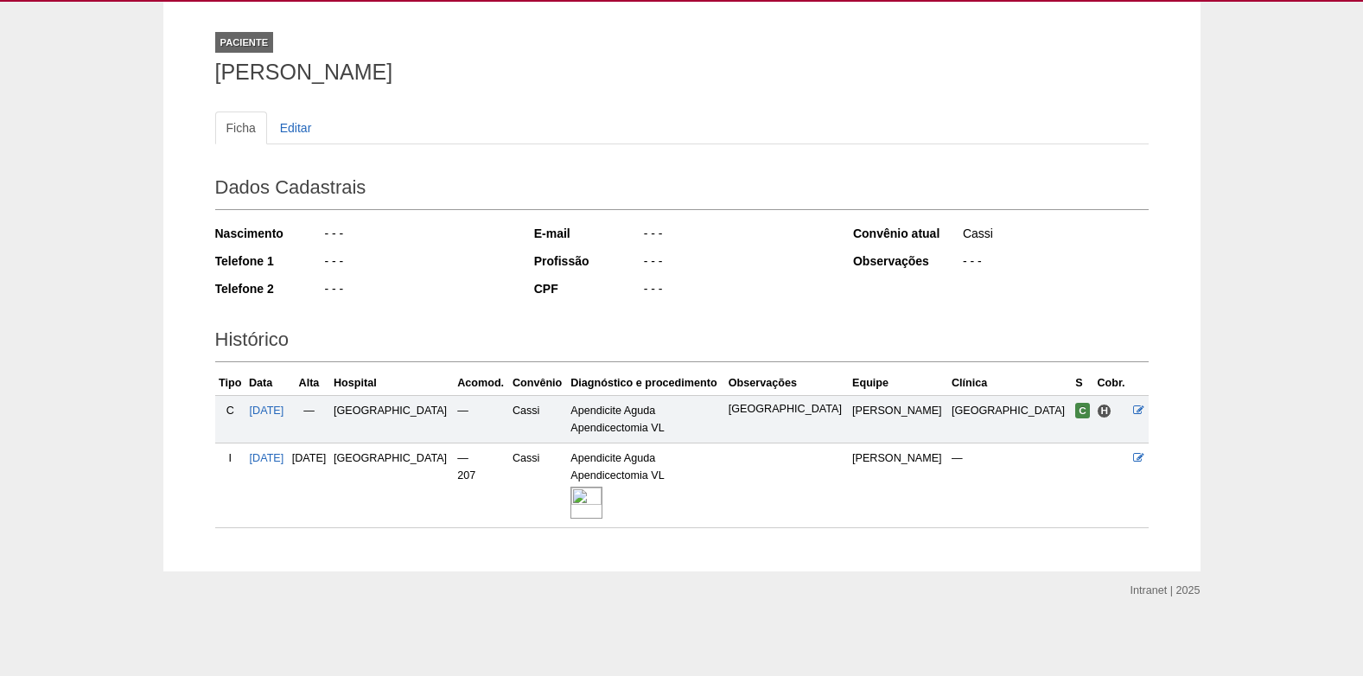
click at [596, 504] on img at bounding box center [586, 503] width 32 height 32
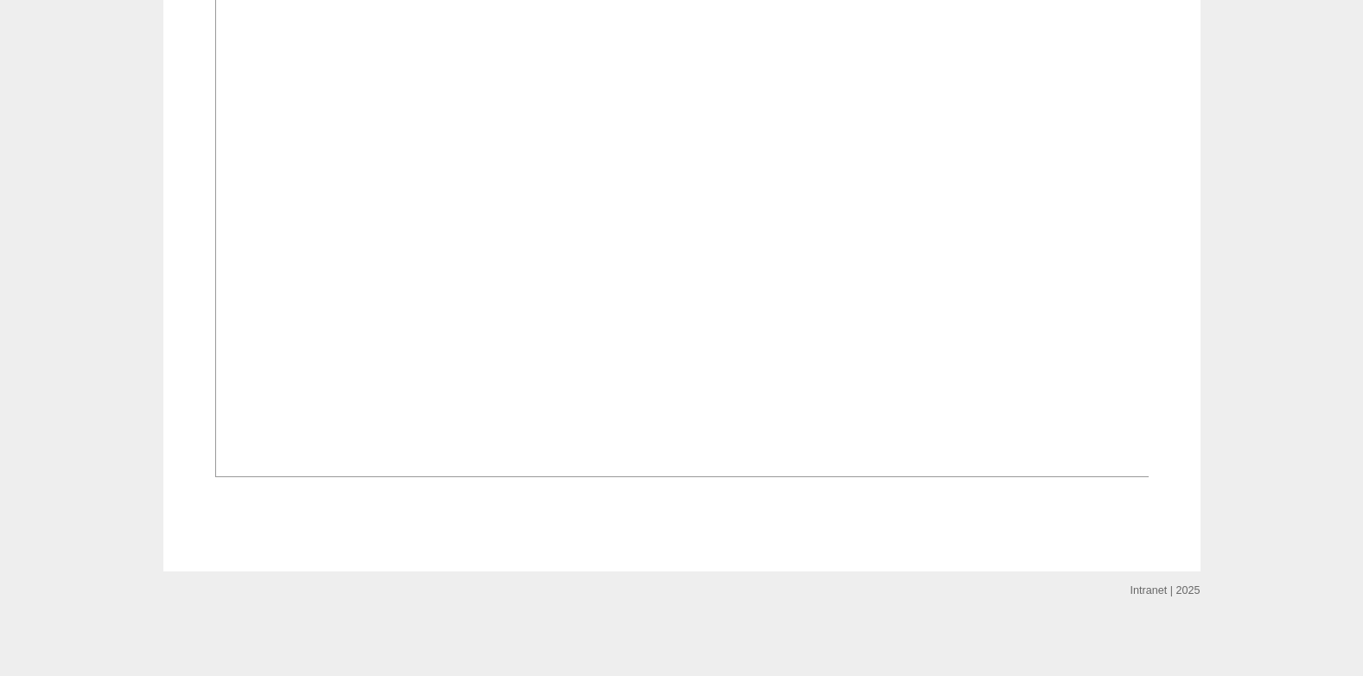
scroll to position [1322, 0]
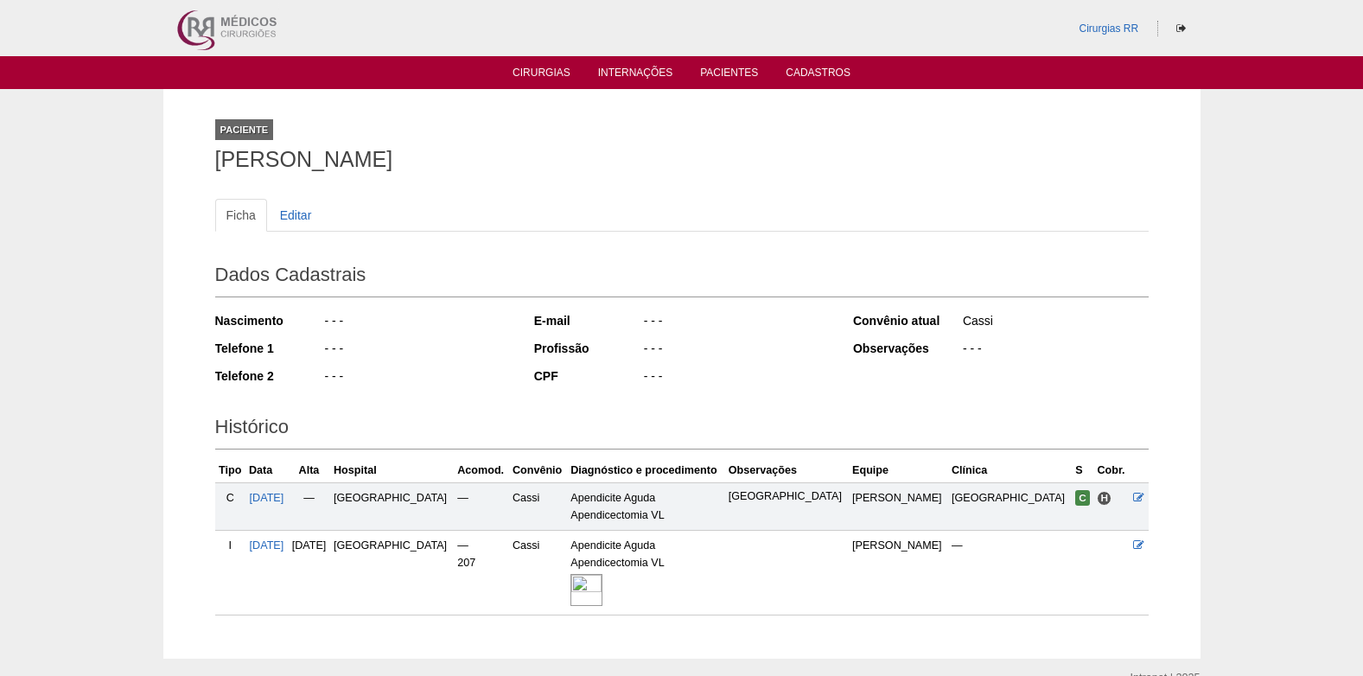
scroll to position [87, 0]
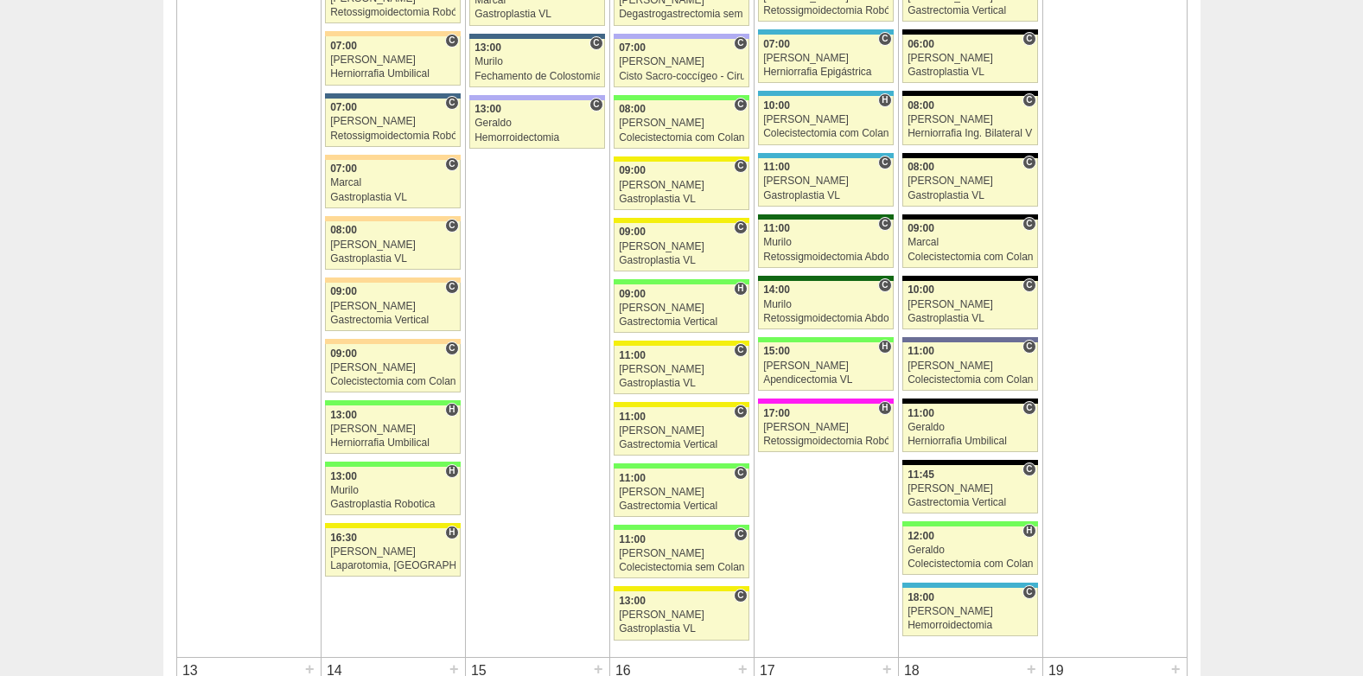
scroll to position [1637, 0]
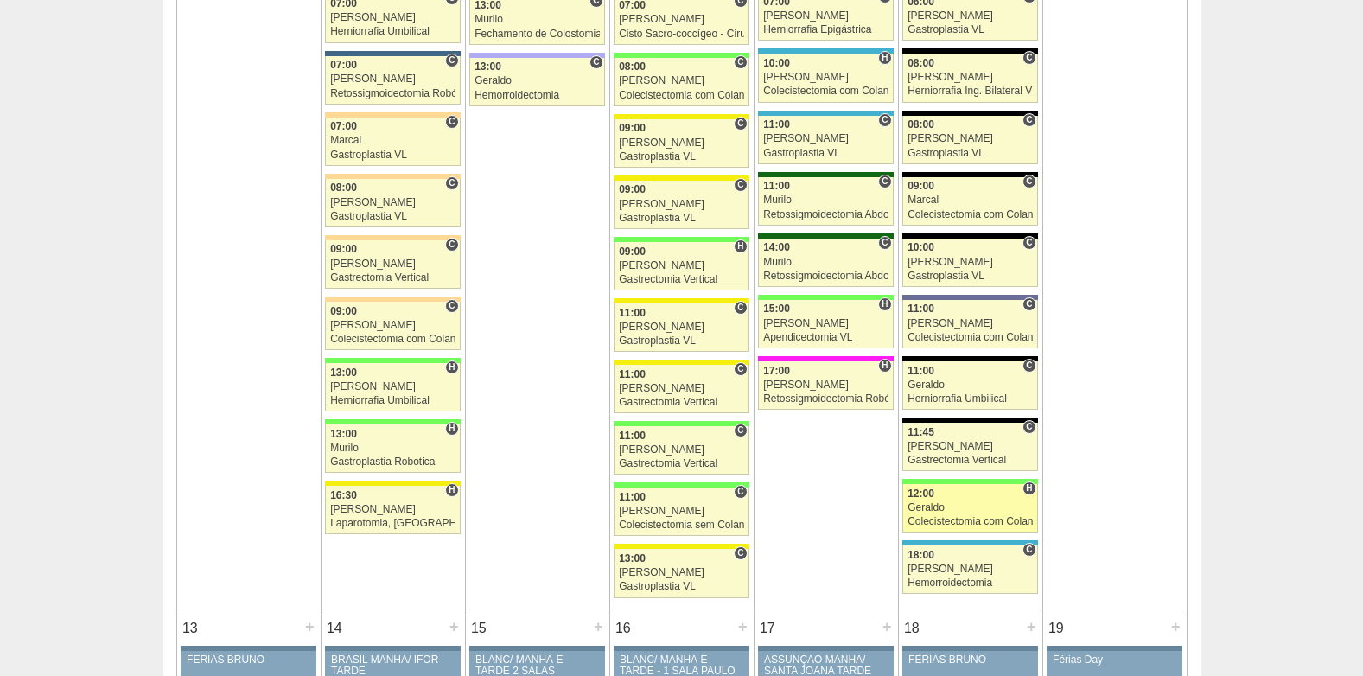
click at [973, 494] on div "12:00" at bounding box center [970, 493] width 125 height 11
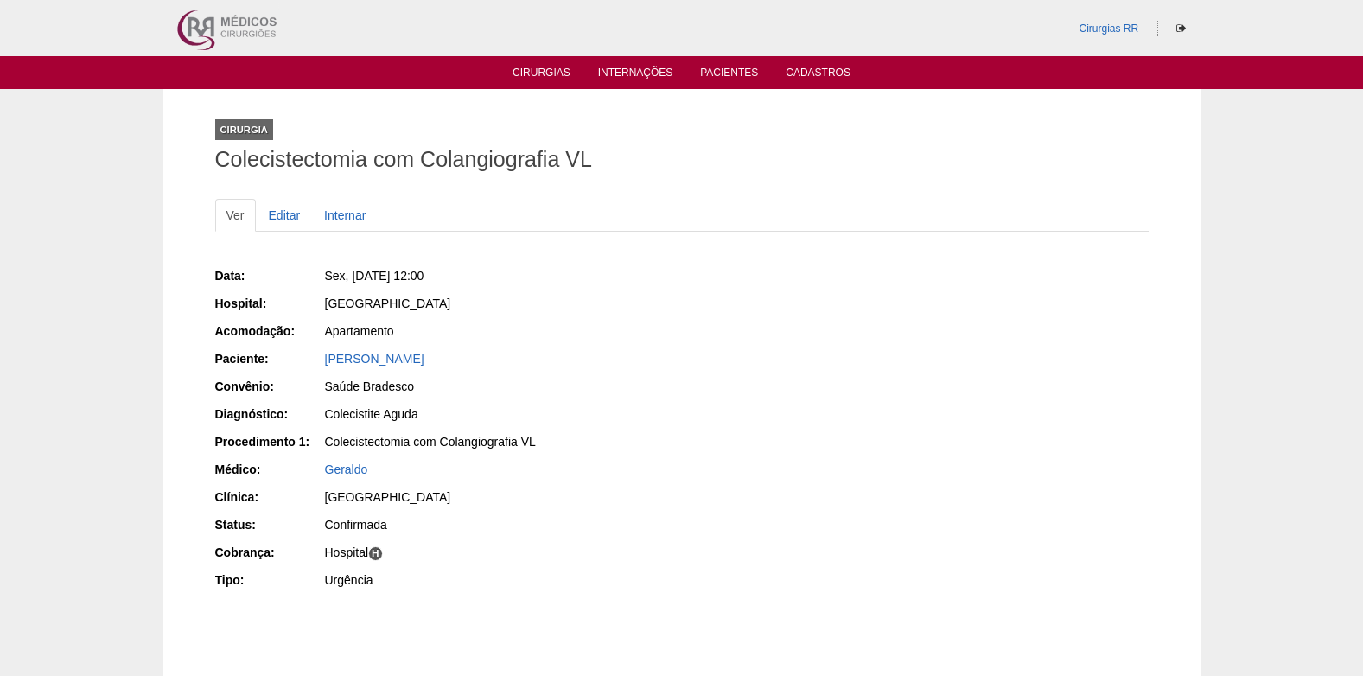
click at [390, 368] on div "Gustavo Henrique Rodrigues" at bounding box center [496, 361] width 347 height 22
click at [389, 362] on link "Gustavo Henrique Rodrigues" at bounding box center [374, 359] width 99 height 14
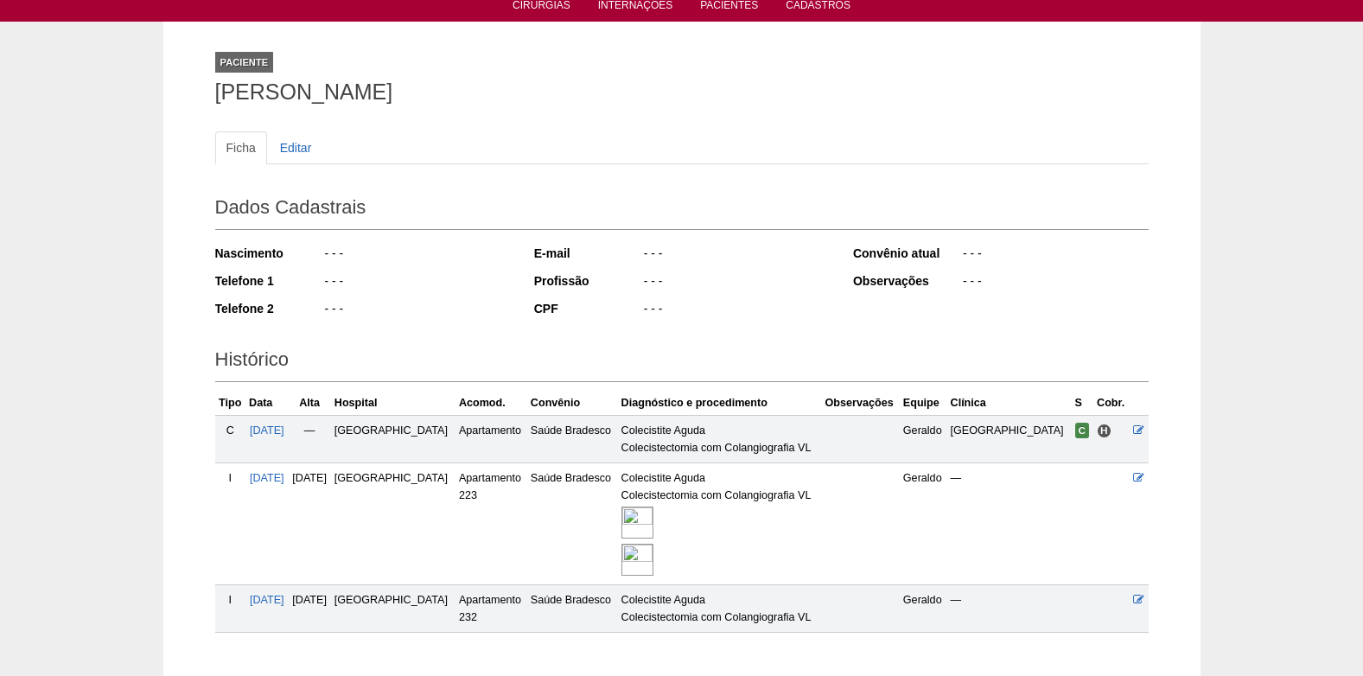
scroll to position [172, 0]
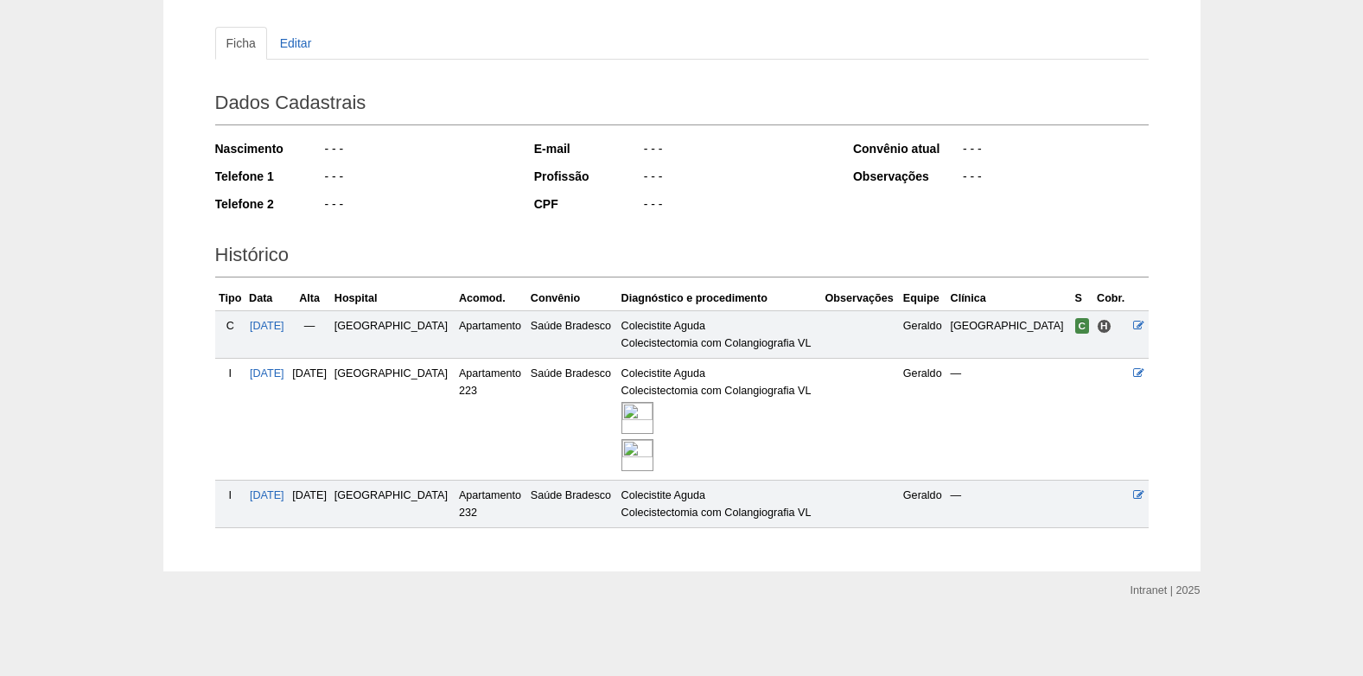
click at [653, 424] on img at bounding box center [637, 418] width 32 height 32
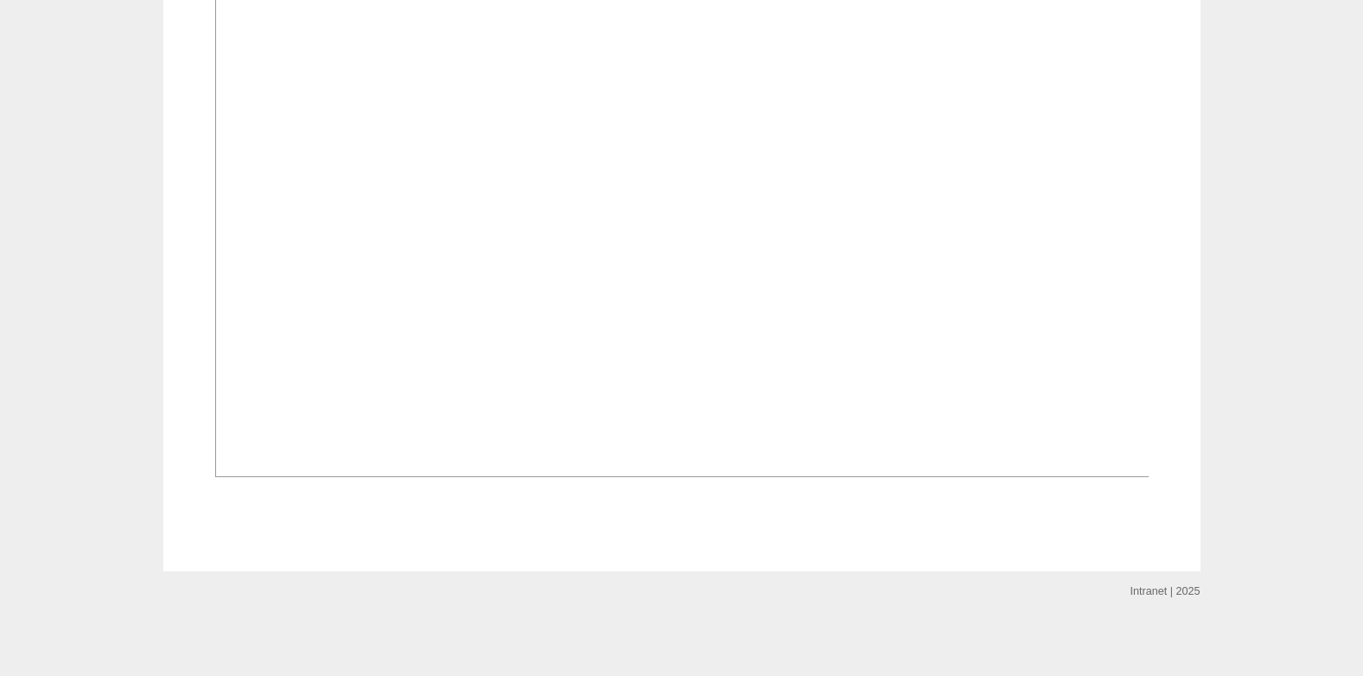
scroll to position [1642, 0]
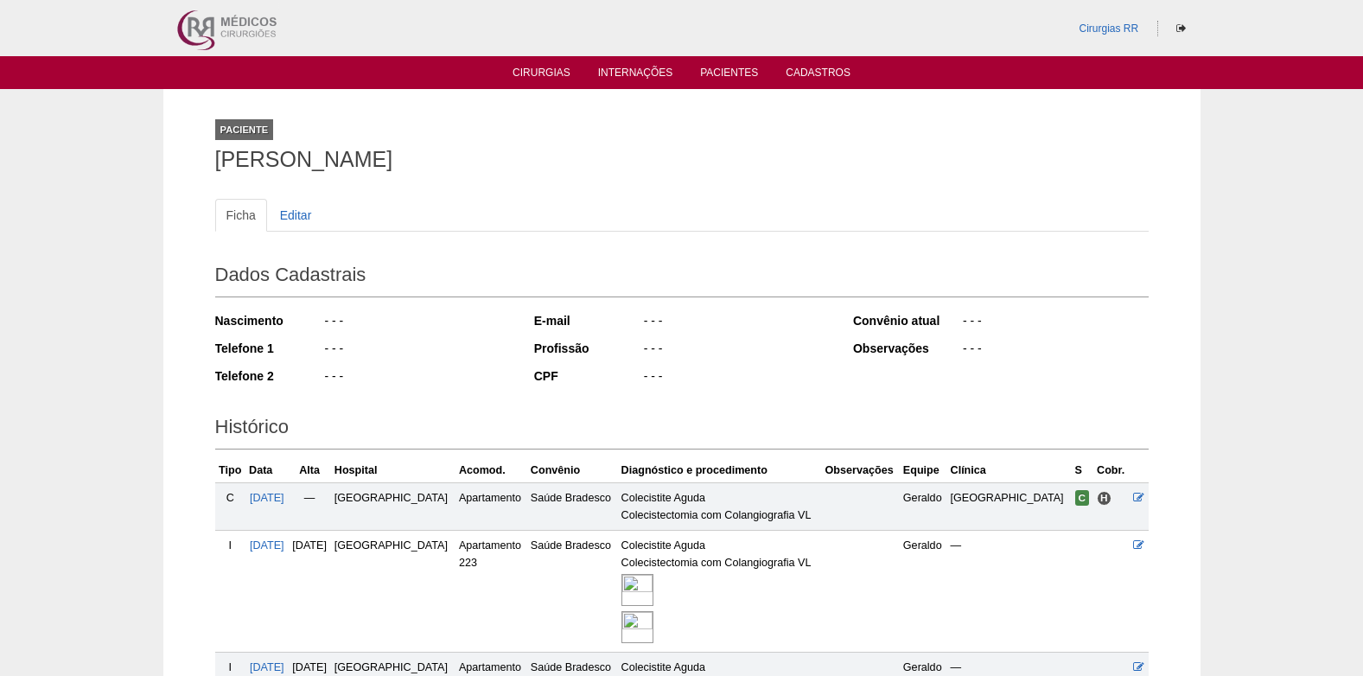
scroll to position [172, 0]
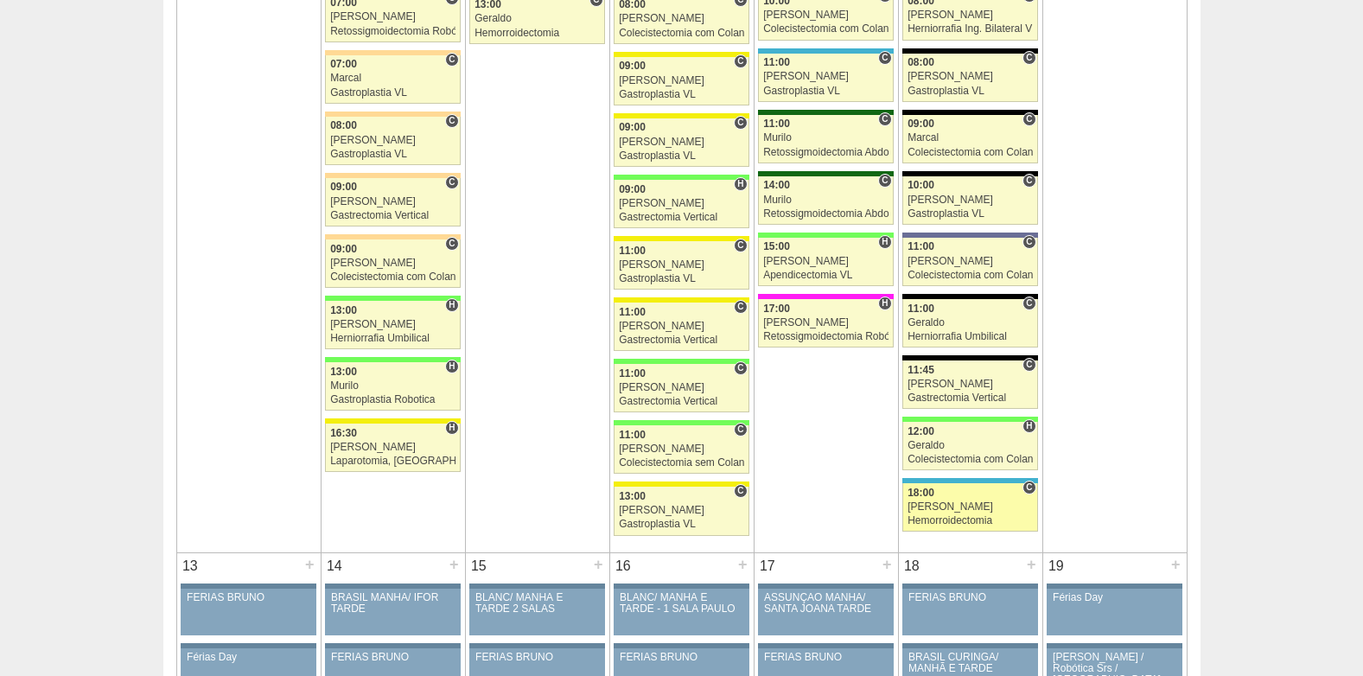
scroll to position [1723, 0]
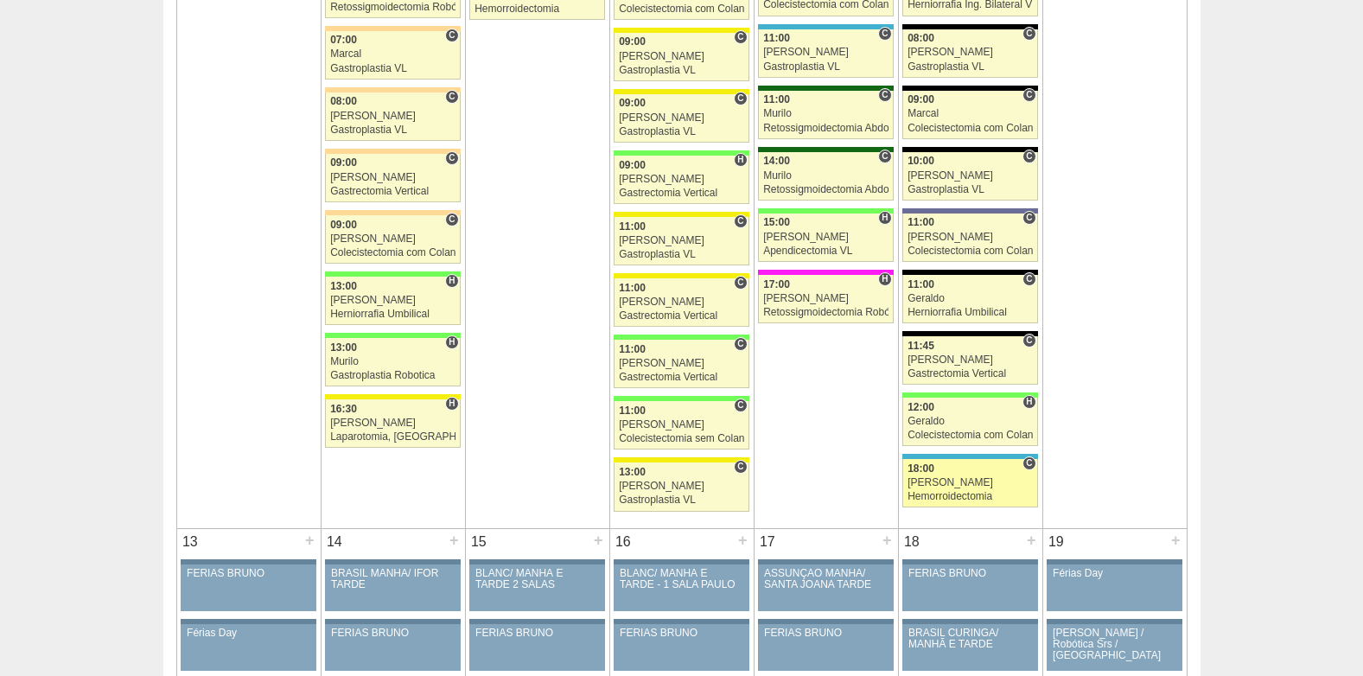
click at [937, 474] on div "18:00" at bounding box center [970, 468] width 125 height 11
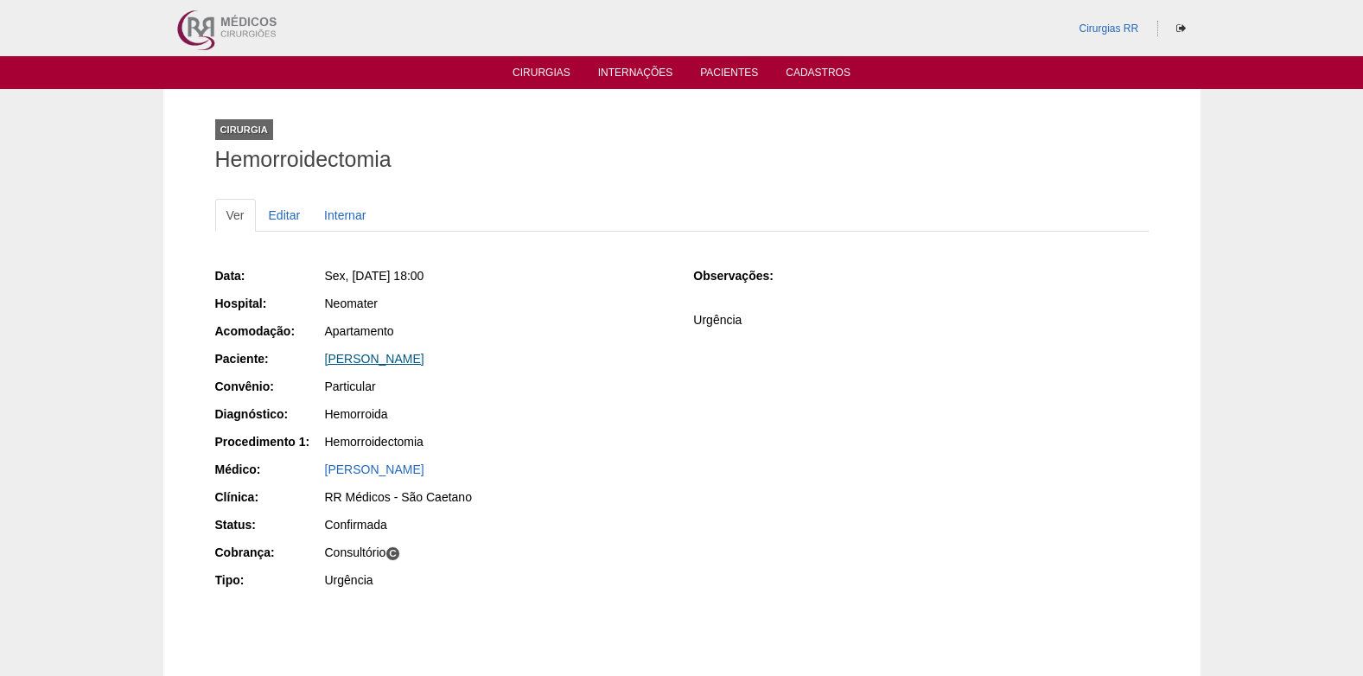
click at [372, 357] on link "Ricardo Fabreti Lima" at bounding box center [374, 359] width 99 height 14
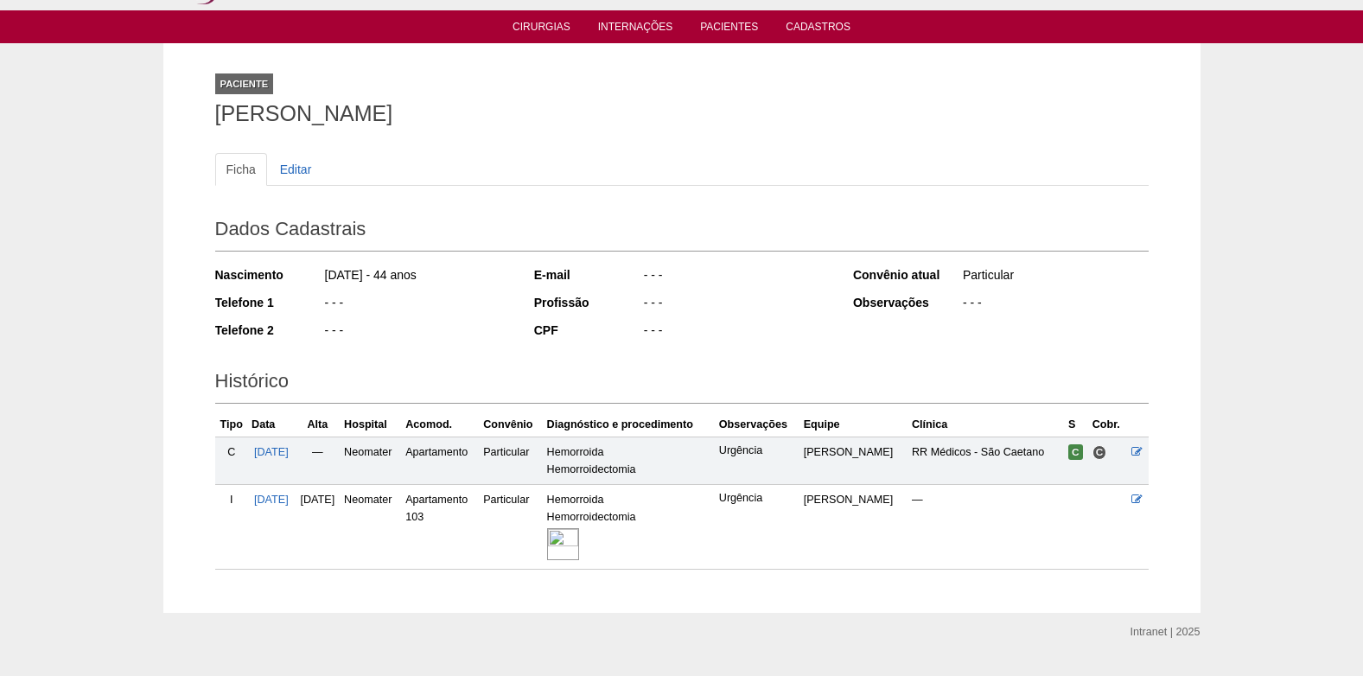
scroll to position [87, 0]
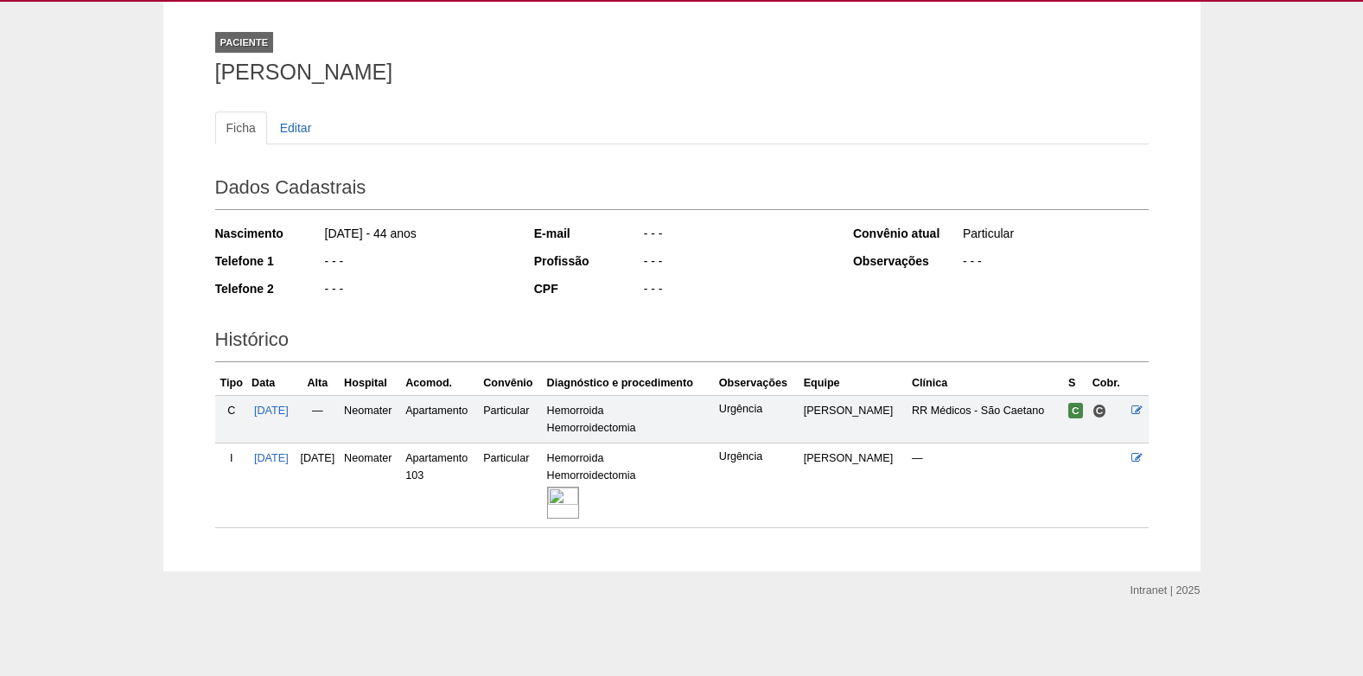
click at [579, 513] on img at bounding box center [563, 503] width 32 height 32
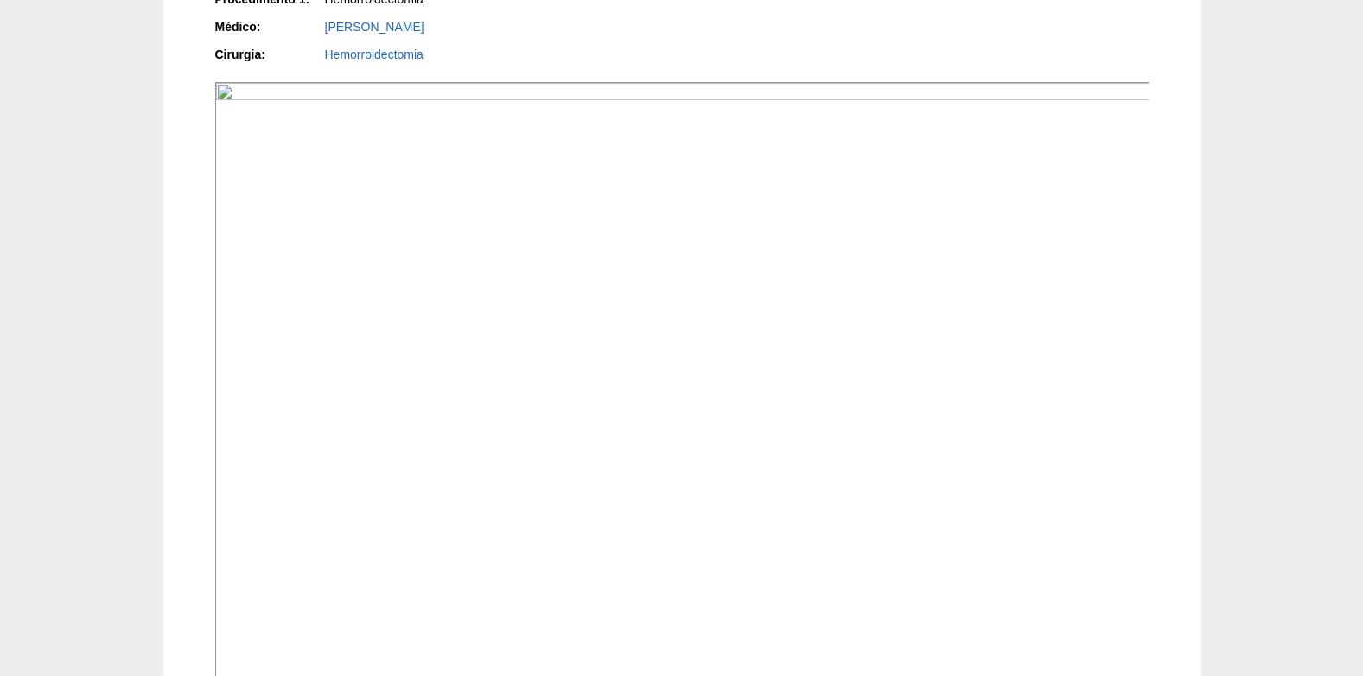
scroll to position [605, 0]
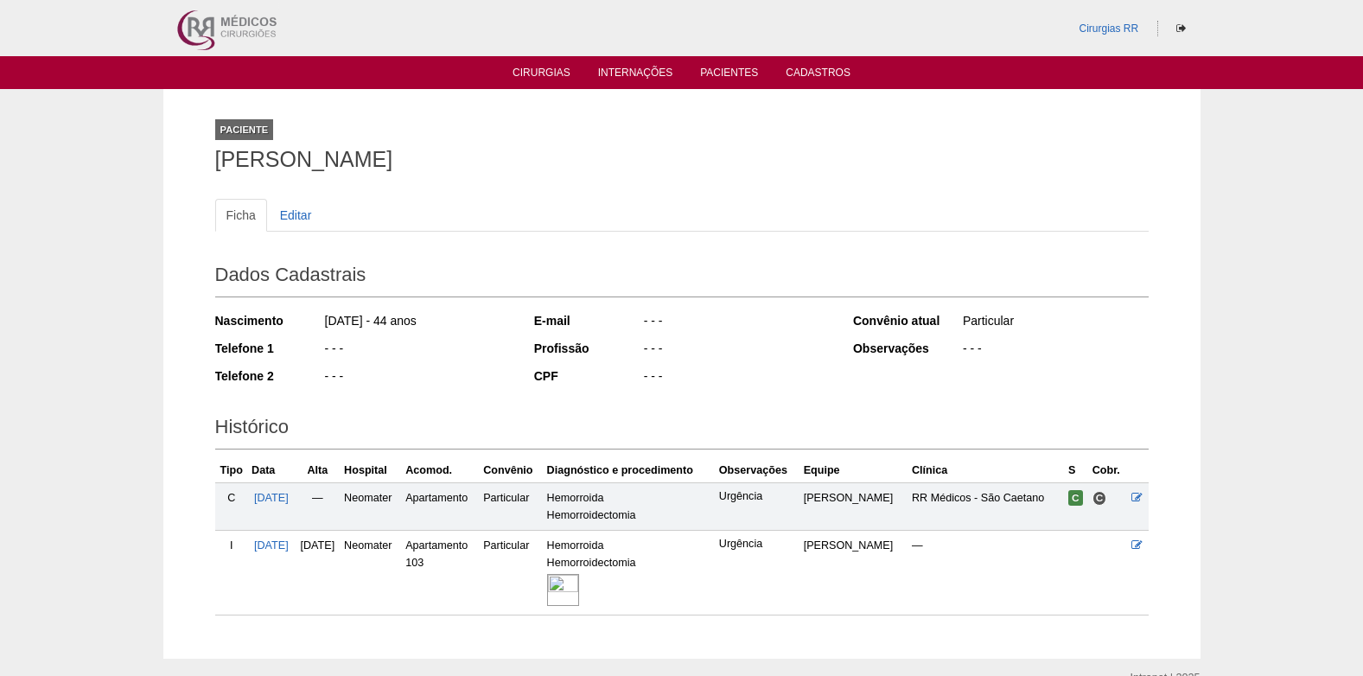
scroll to position [87, 0]
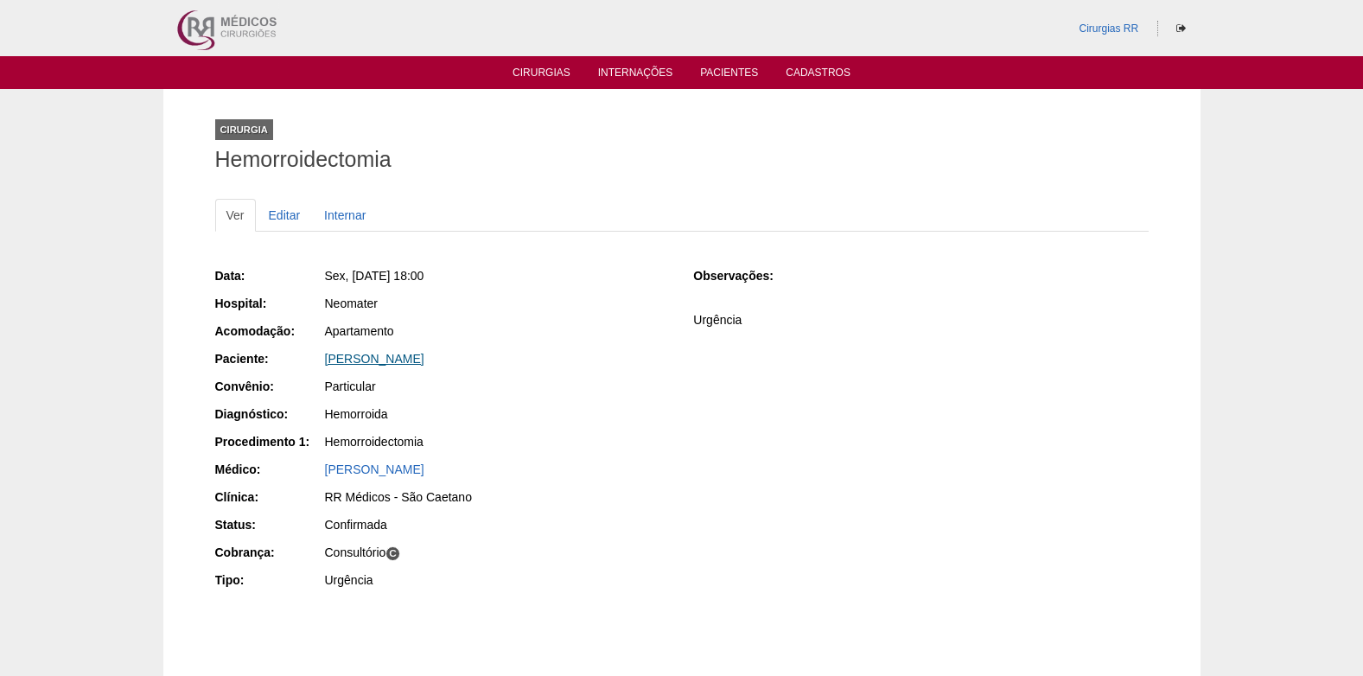
click at [367, 362] on link "[PERSON_NAME]" at bounding box center [374, 359] width 99 height 14
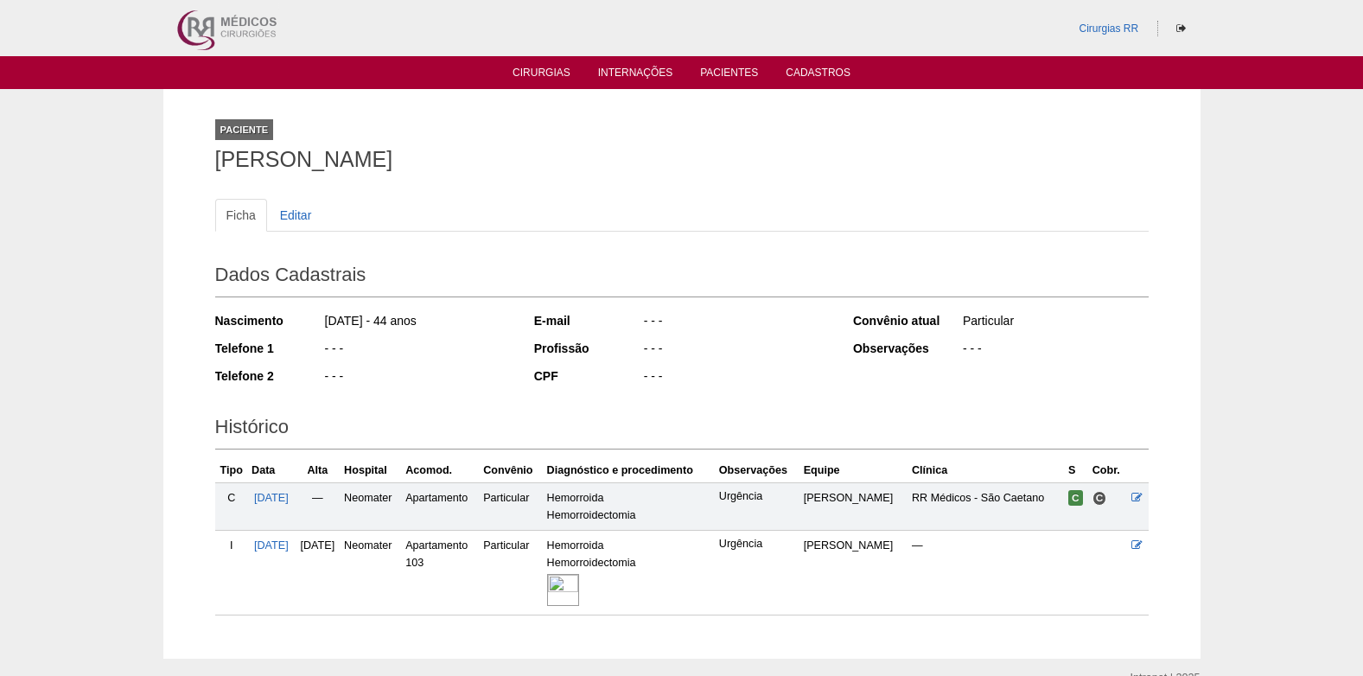
drag, startPoint x: 220, startPoint y: 159, endPoint x: 412, endPoint y: 159, distance: 192.7
click at [412, 159] on h1 "[PERSON_NAME]" at bounding box center [681, 160] width 933 height 22
copy h1 "[PERSON_NAME]"
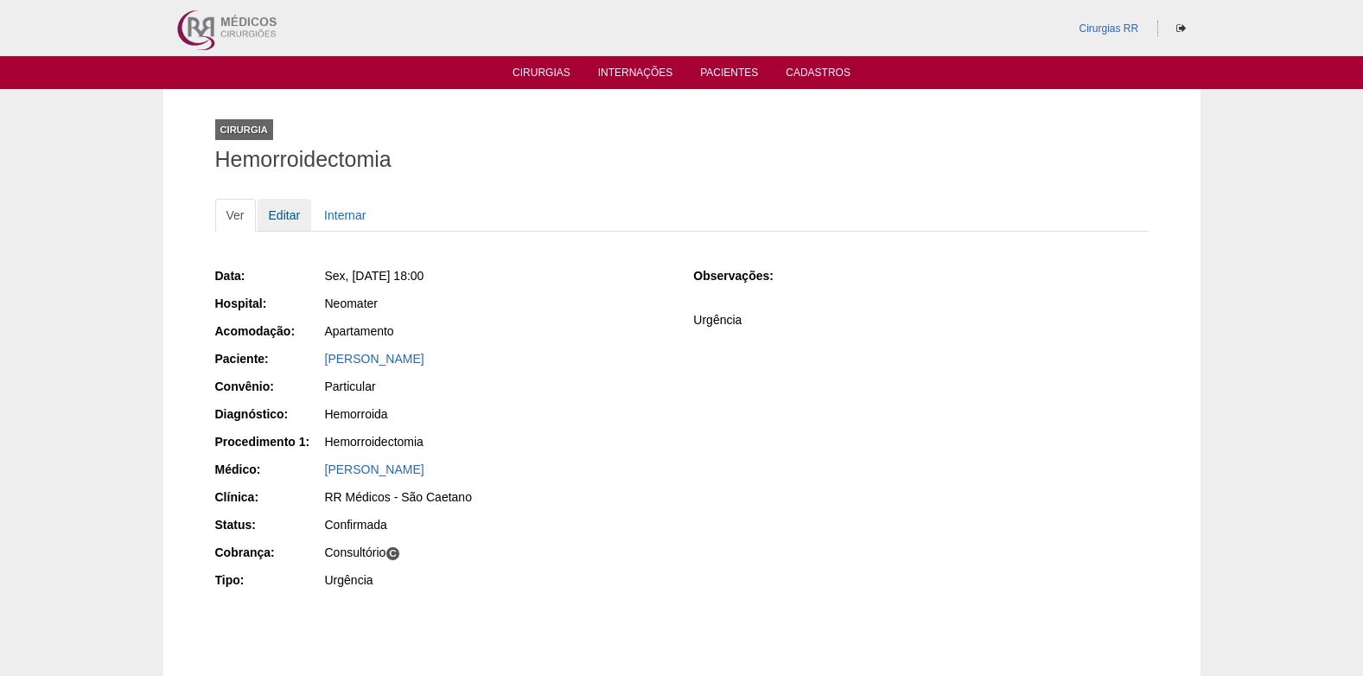
click at [289, 221] on link "Editar" at bounding box center [285, 215] width 54 height 33
click at [366, 360] on link "[PERSON_NAME]" at bounding box center [374, 359] width 99 height 14
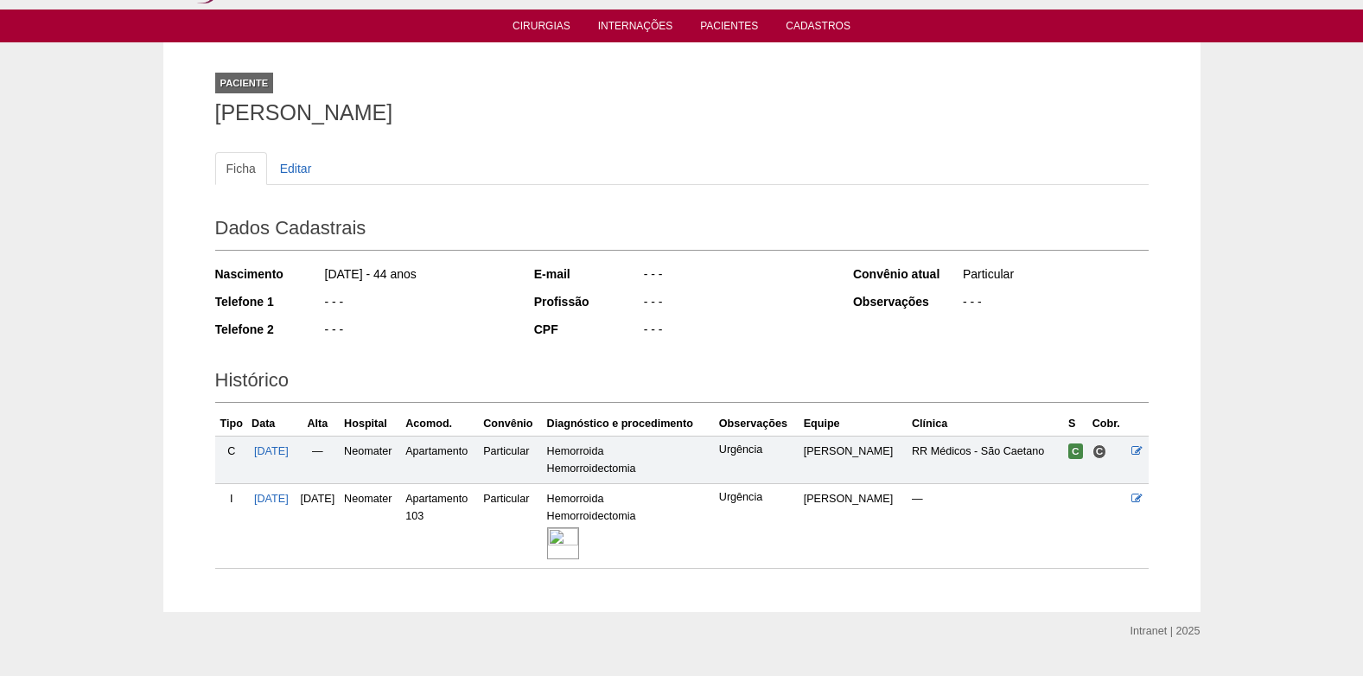
scroll to position [87, 0]
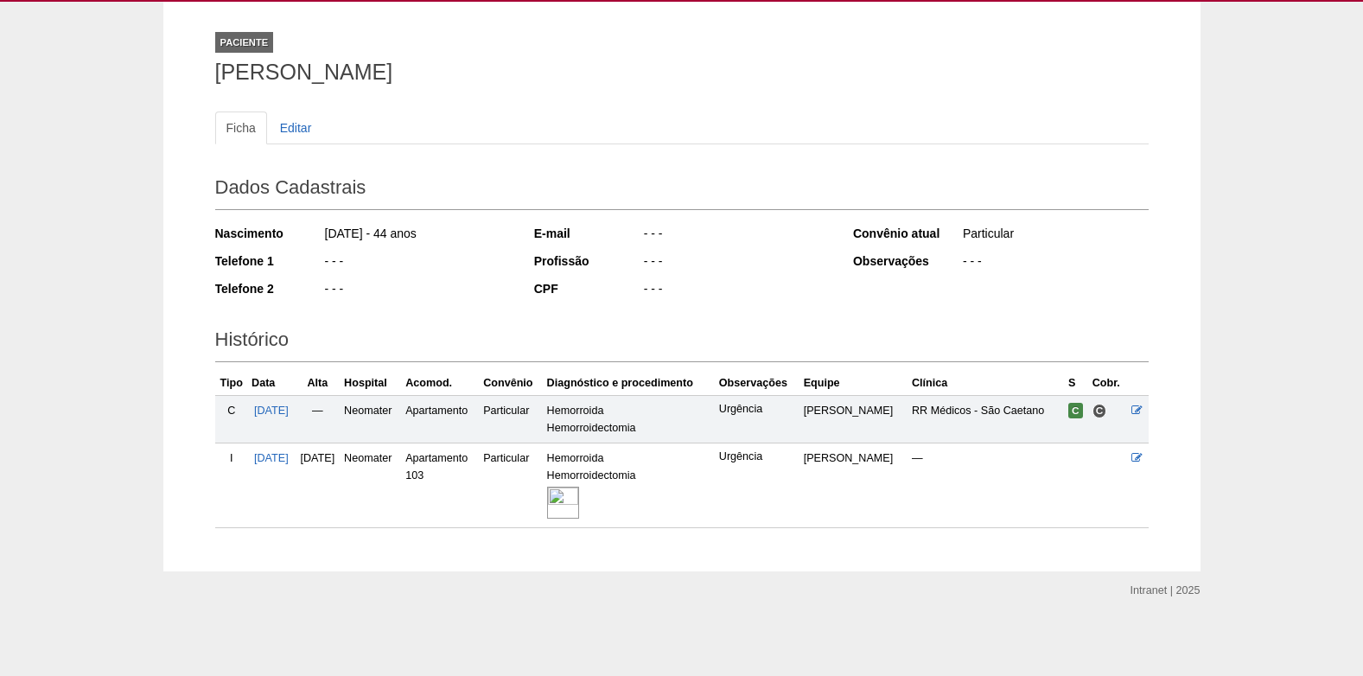
click at [579, 500] on img at bounding box center [563, 503] width 32 height 32
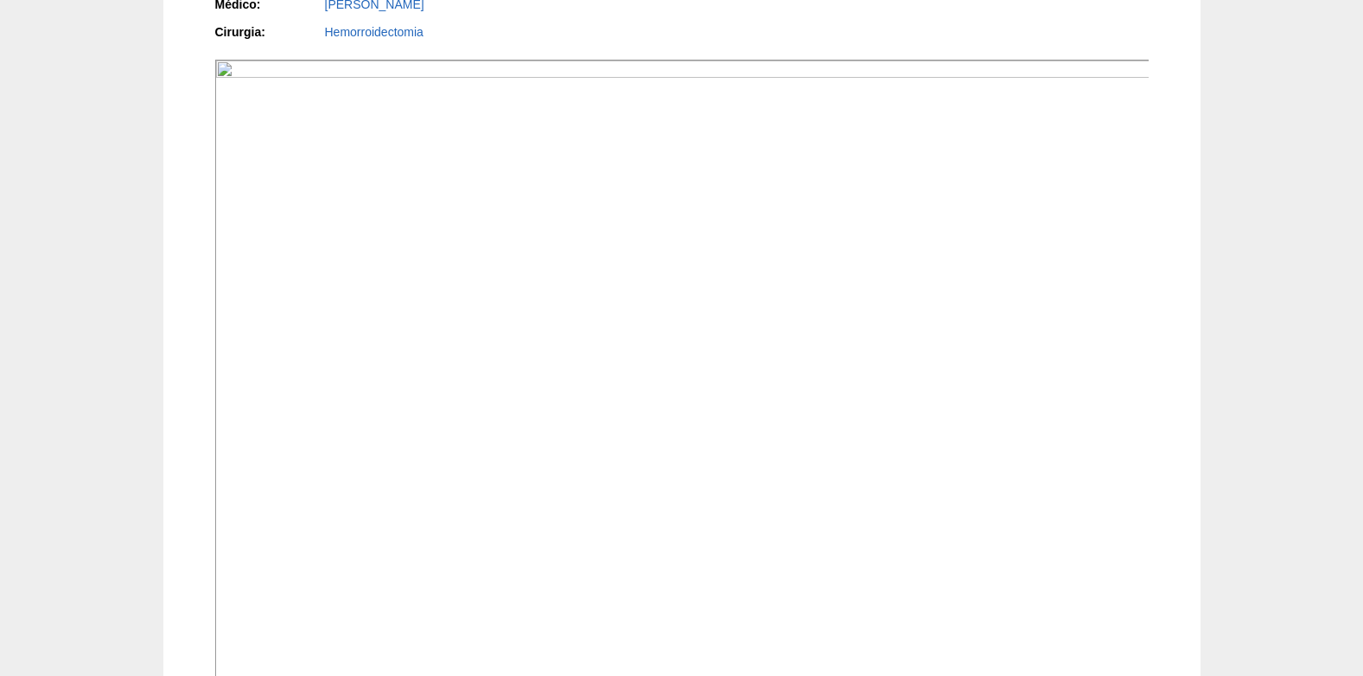
scroll to position [519, 0]
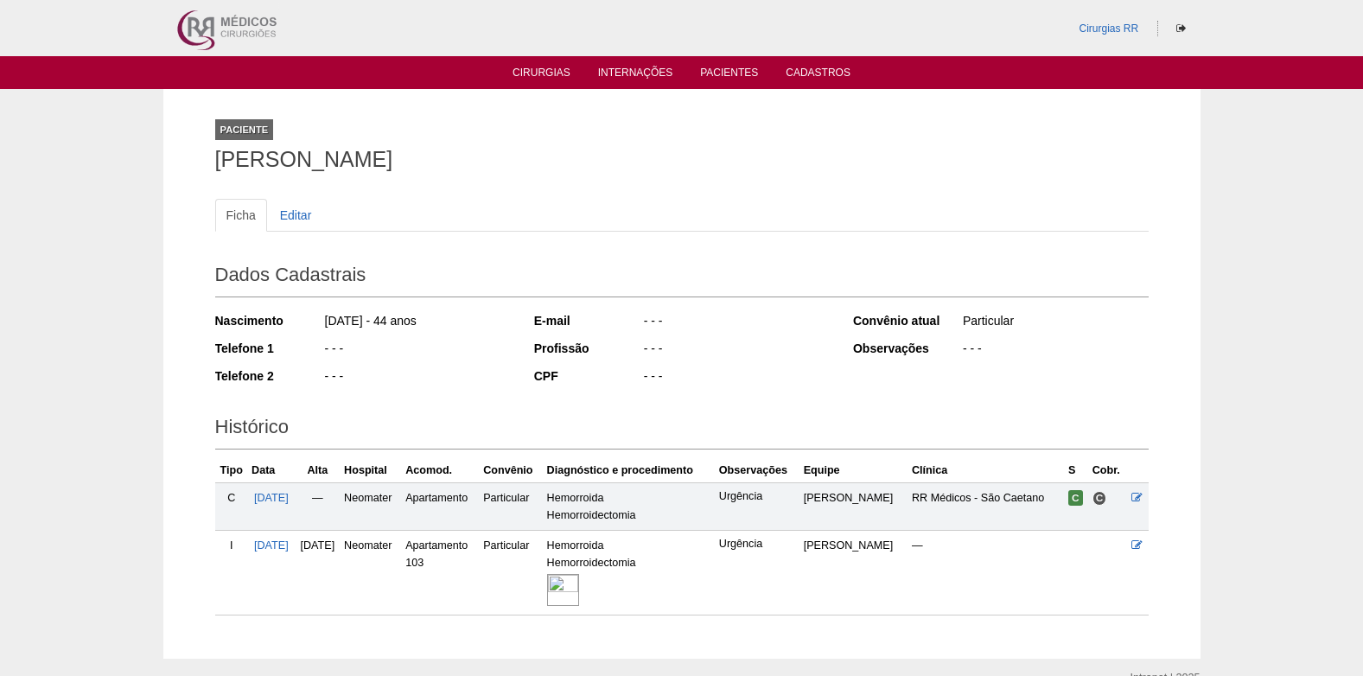
scroll to position [87, 0]
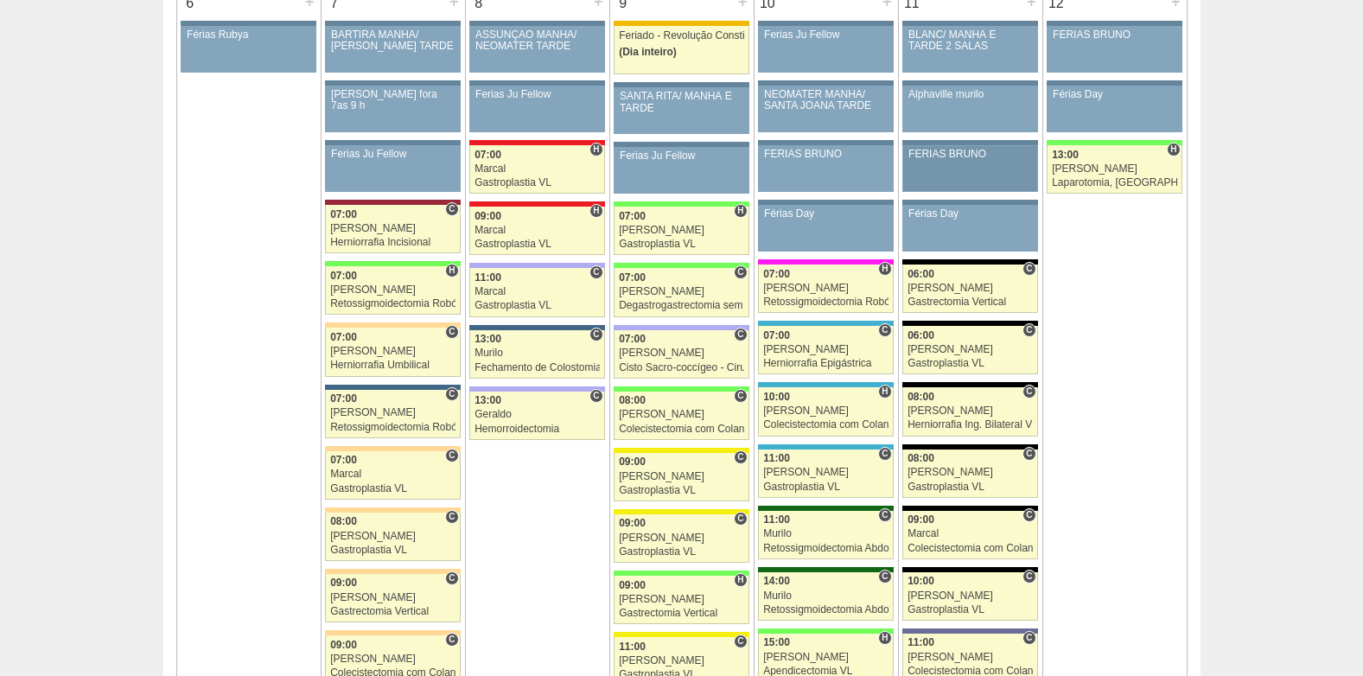
scroll to position [1291, 0]
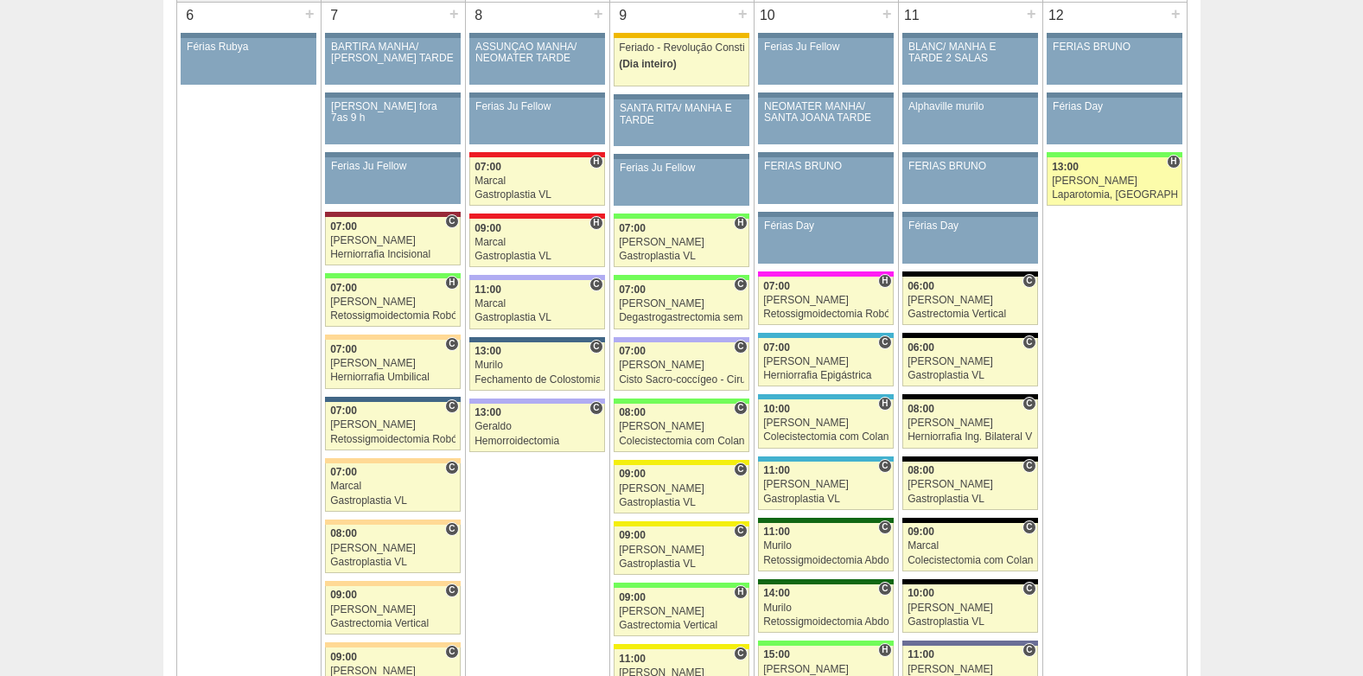
click at [1101, 184] on div "[PERSON_NAME]" at bounding box center [1114, 180] width 125 height 11
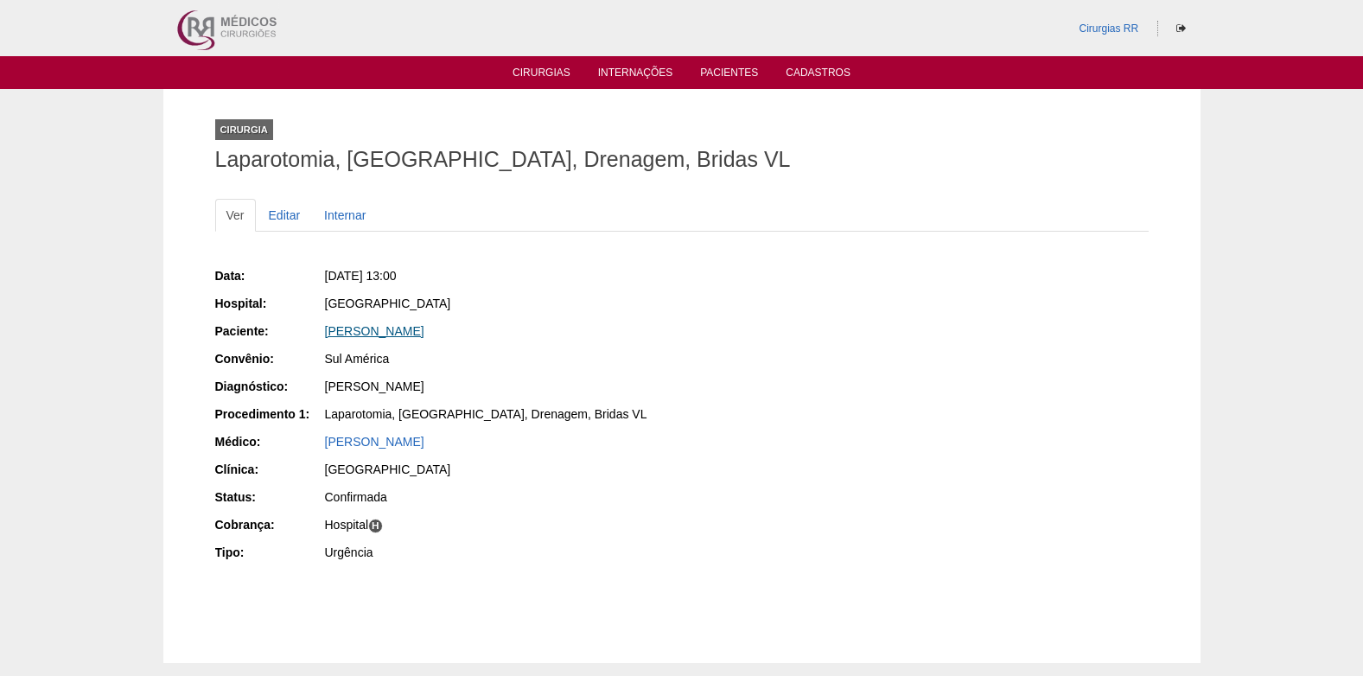
click at [368, 332] on link "Adriana de Souza Silva" at bounding box center [374, 331] width 99 height 14
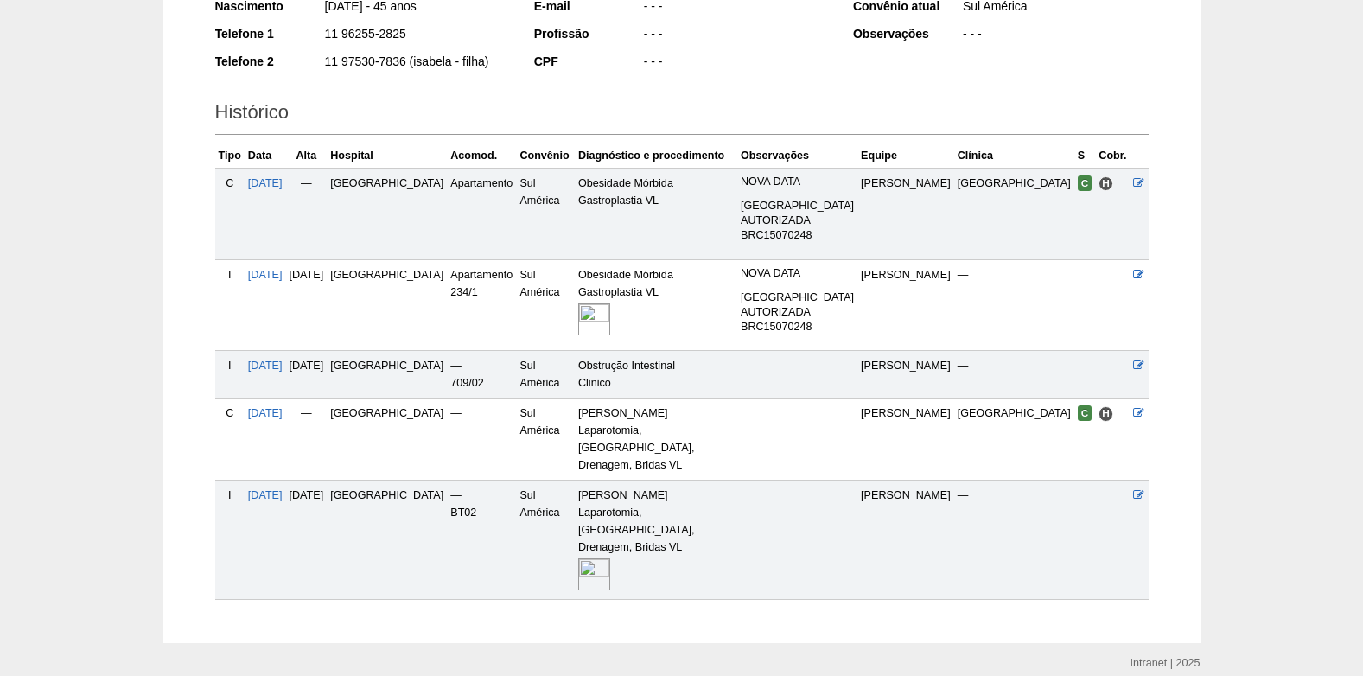
scroll to position [317, 0]
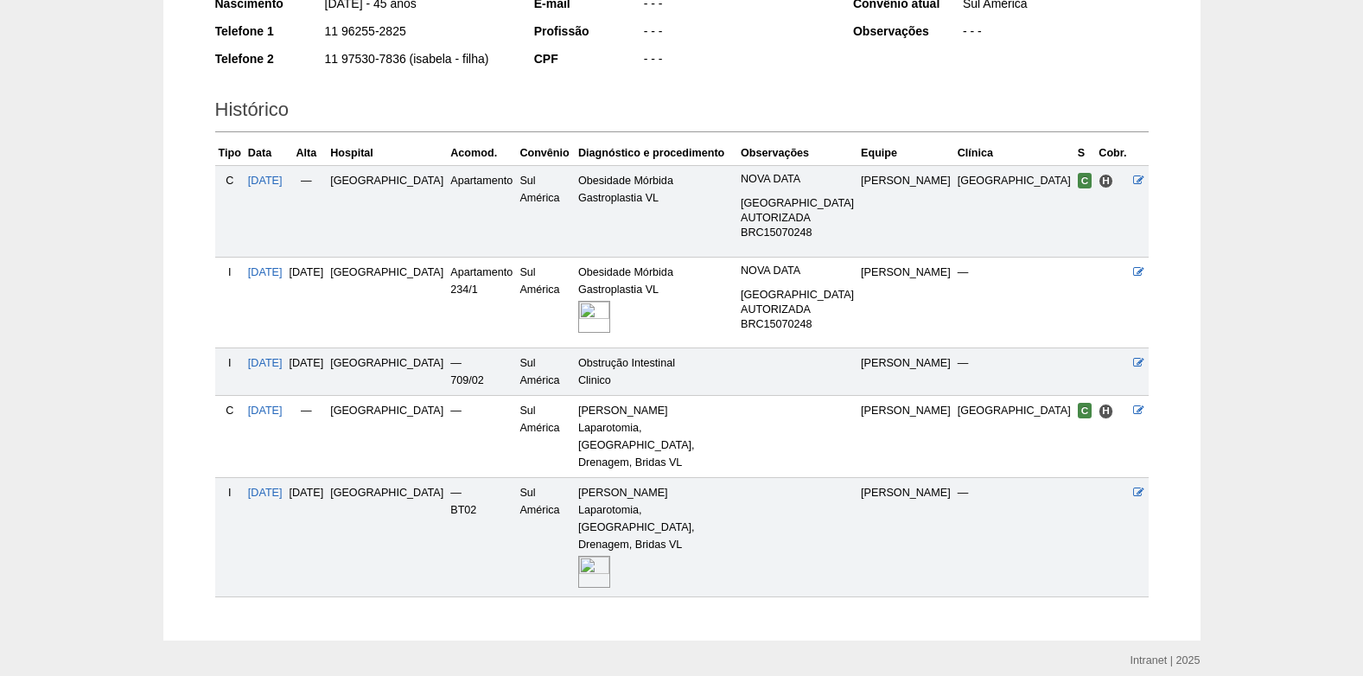
click at [589, 556] on img at bounding box center [594, 572] width 32 height 32
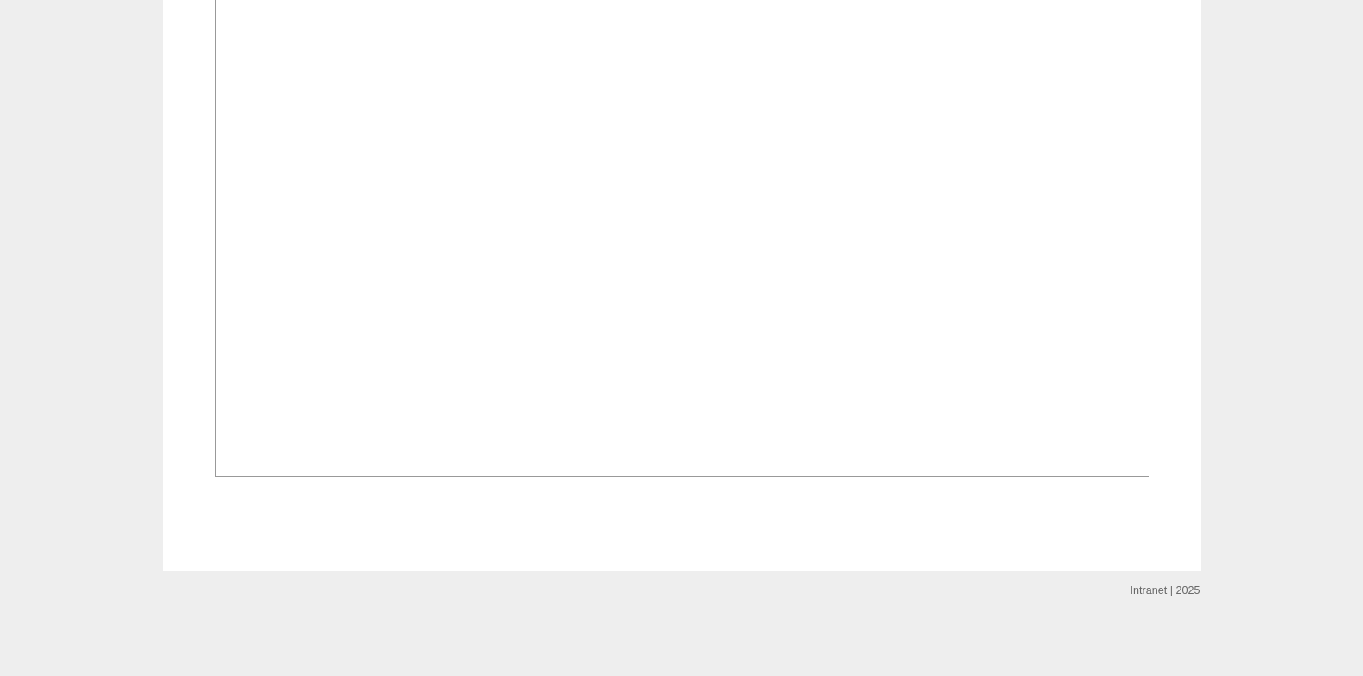
scroll to position [1322, 0]
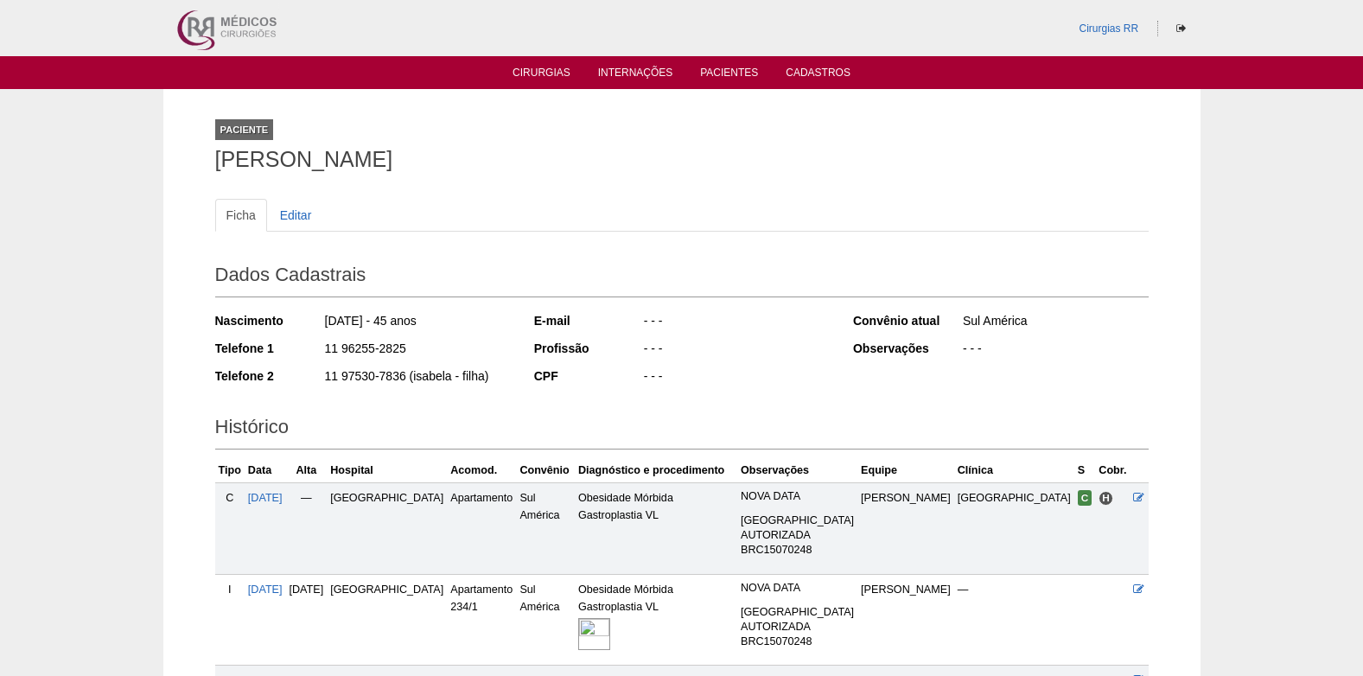
scroll to position [315, 0]
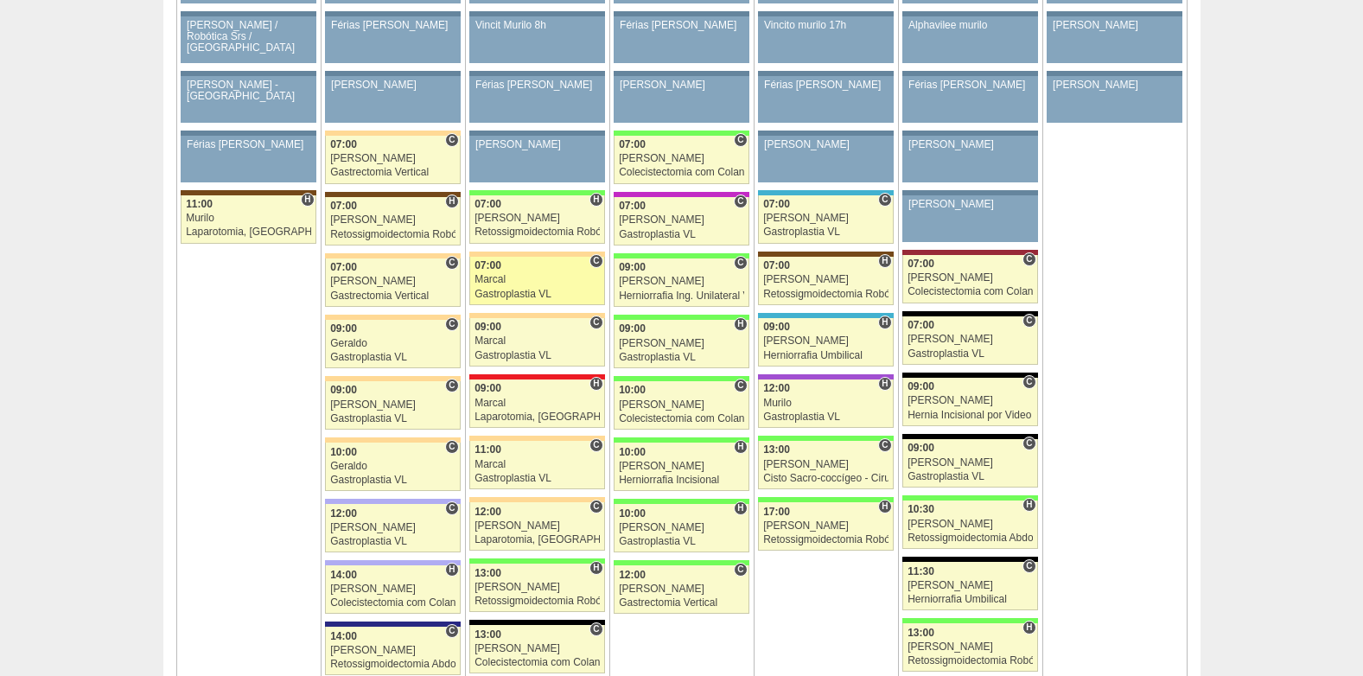
scroll to position [3193, 0]
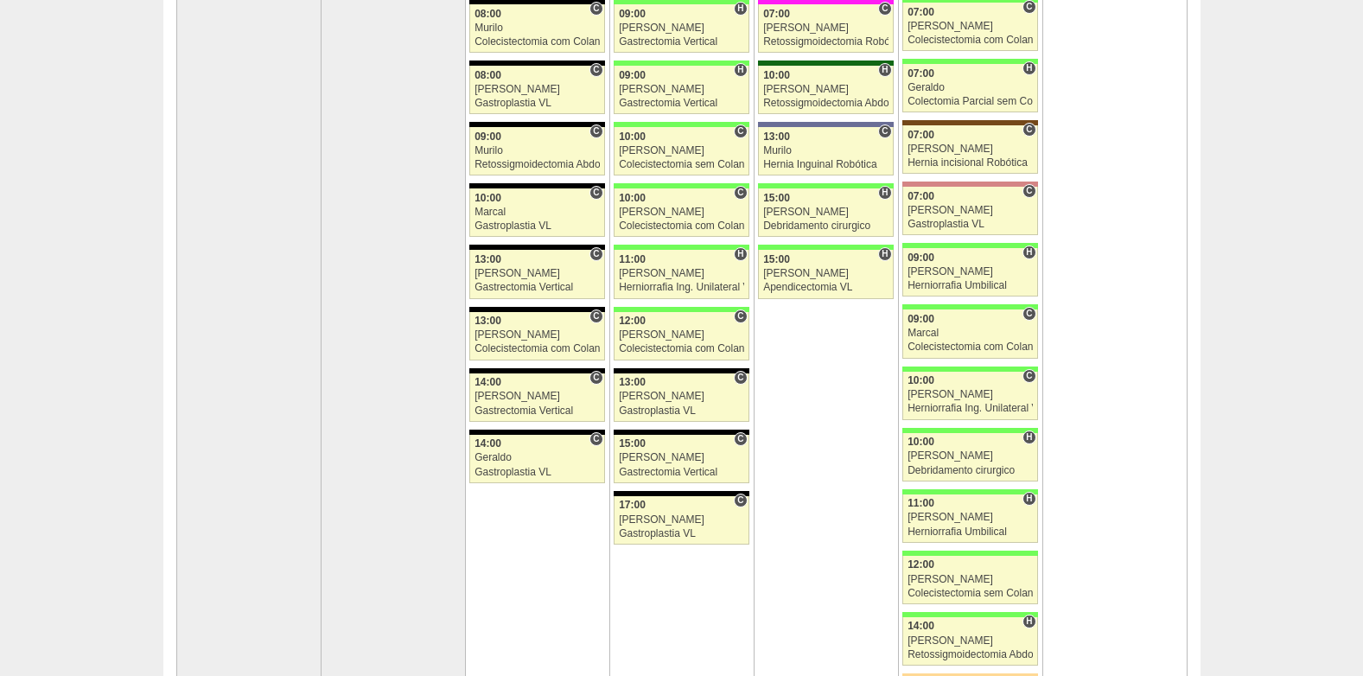
scroll to position [0, 0]
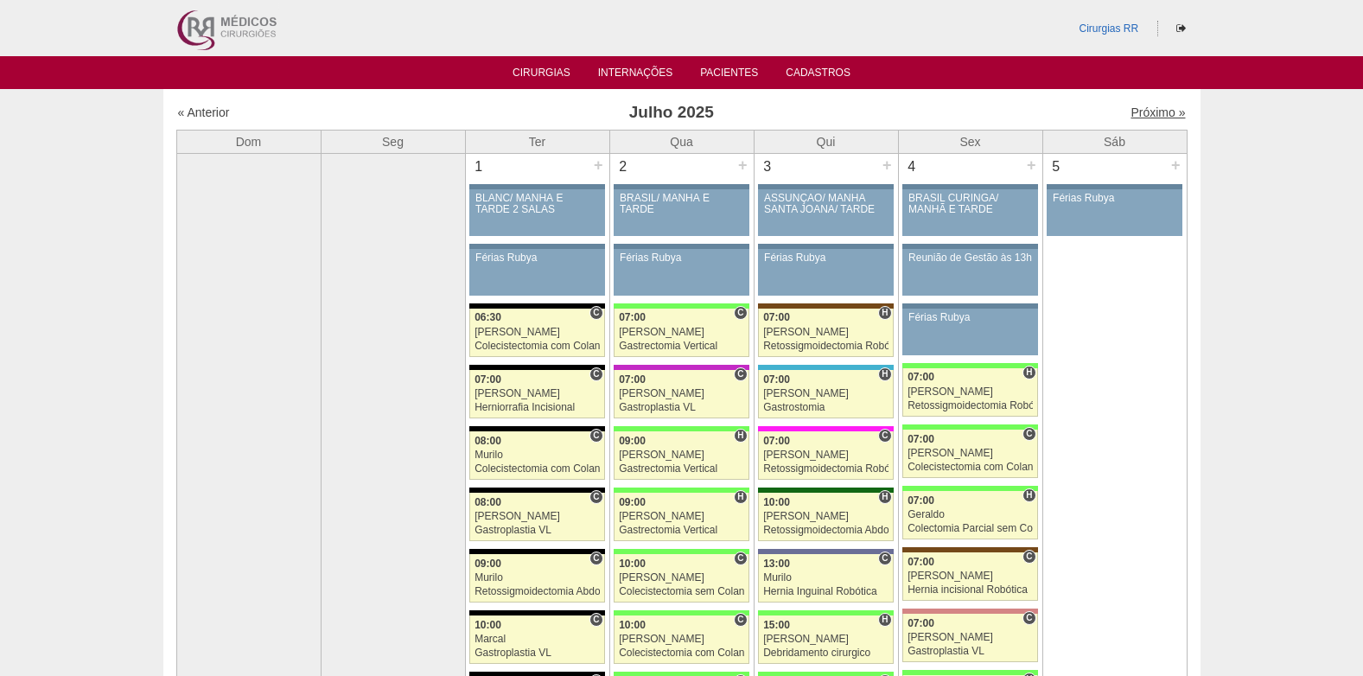
click at [1133, 112] on link "Próximo »" at bounding box center [1158, 112] width 54 height 14
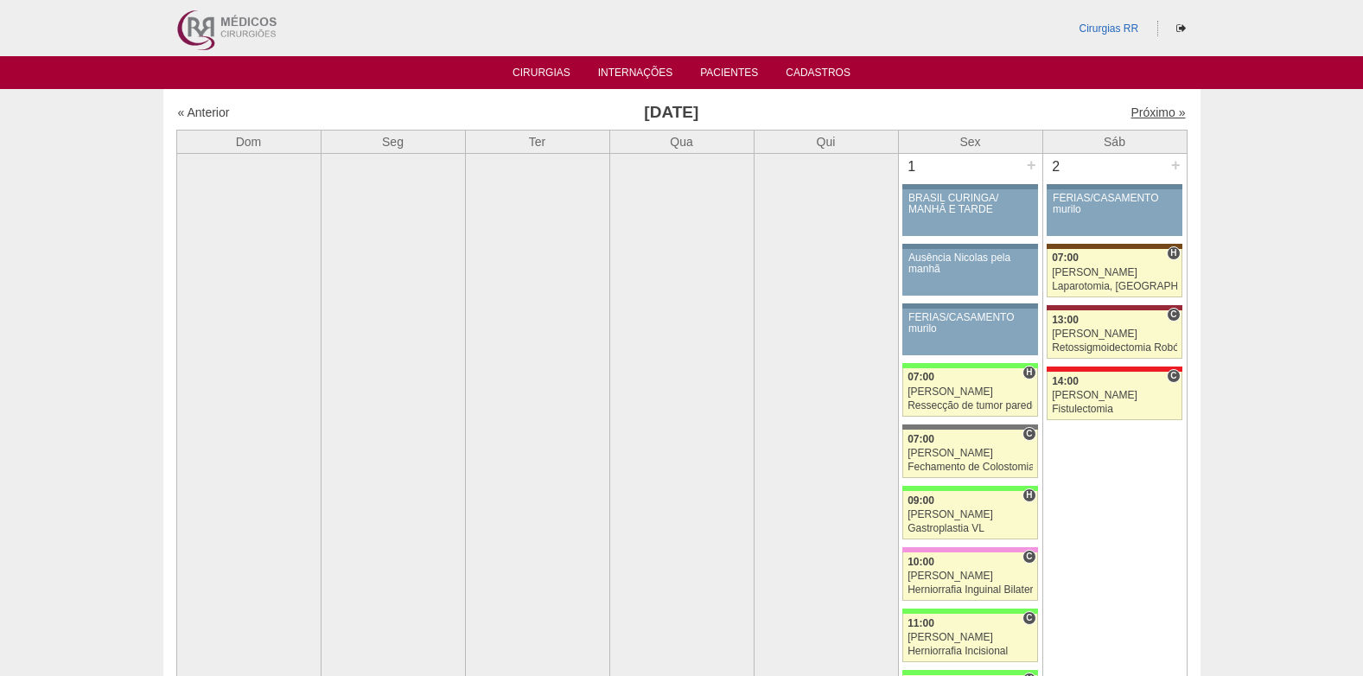
click at [1150, 110] on link "Próximo »" at bounding box center [1158, 112] width 54 height 14
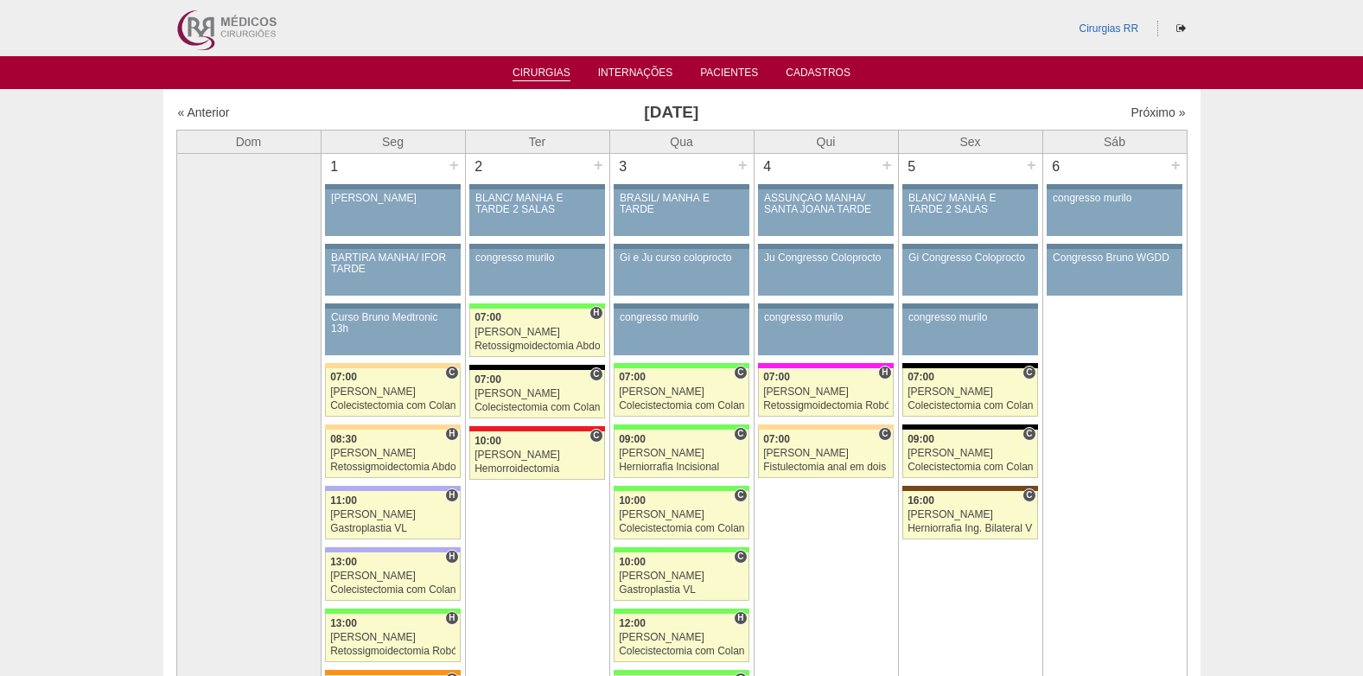
click at [546, 75] on link "Cirurgias" at bounding box center [542, 74] width 58 height 15
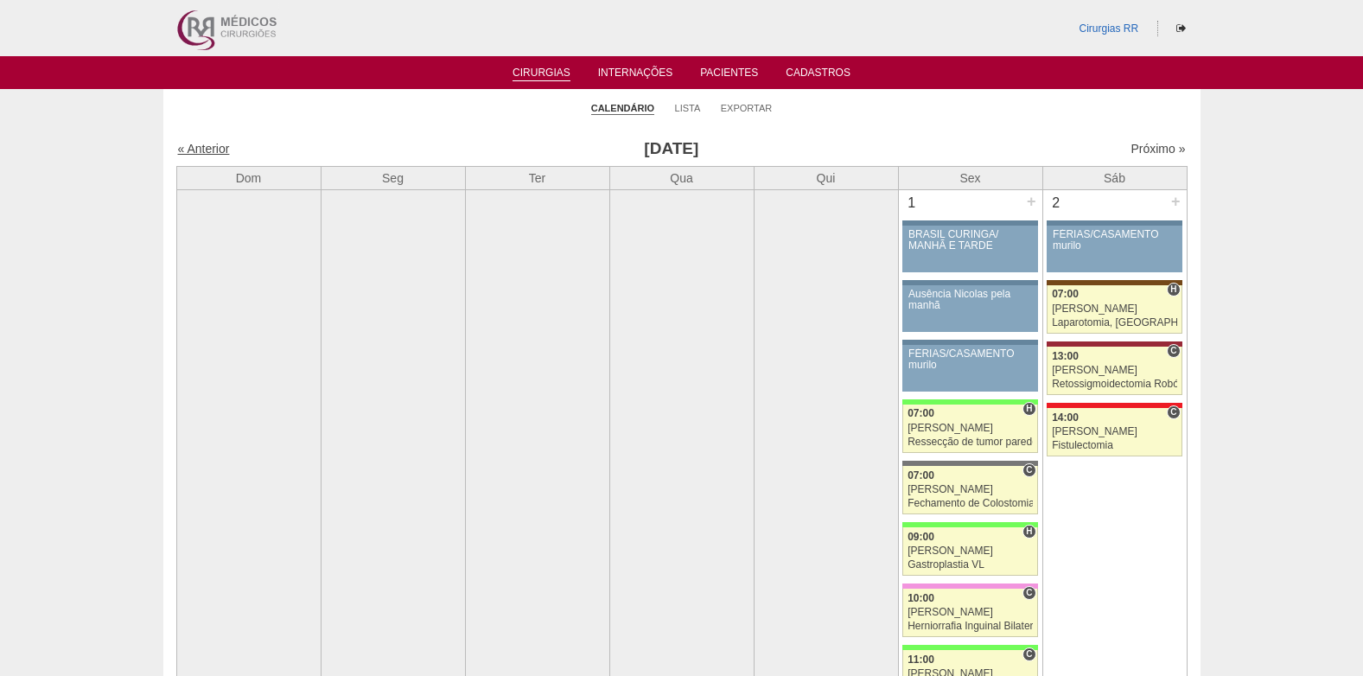
click at [220, 149] on link "« Anterior" at bounding box center [204, 149] width 52 height 14
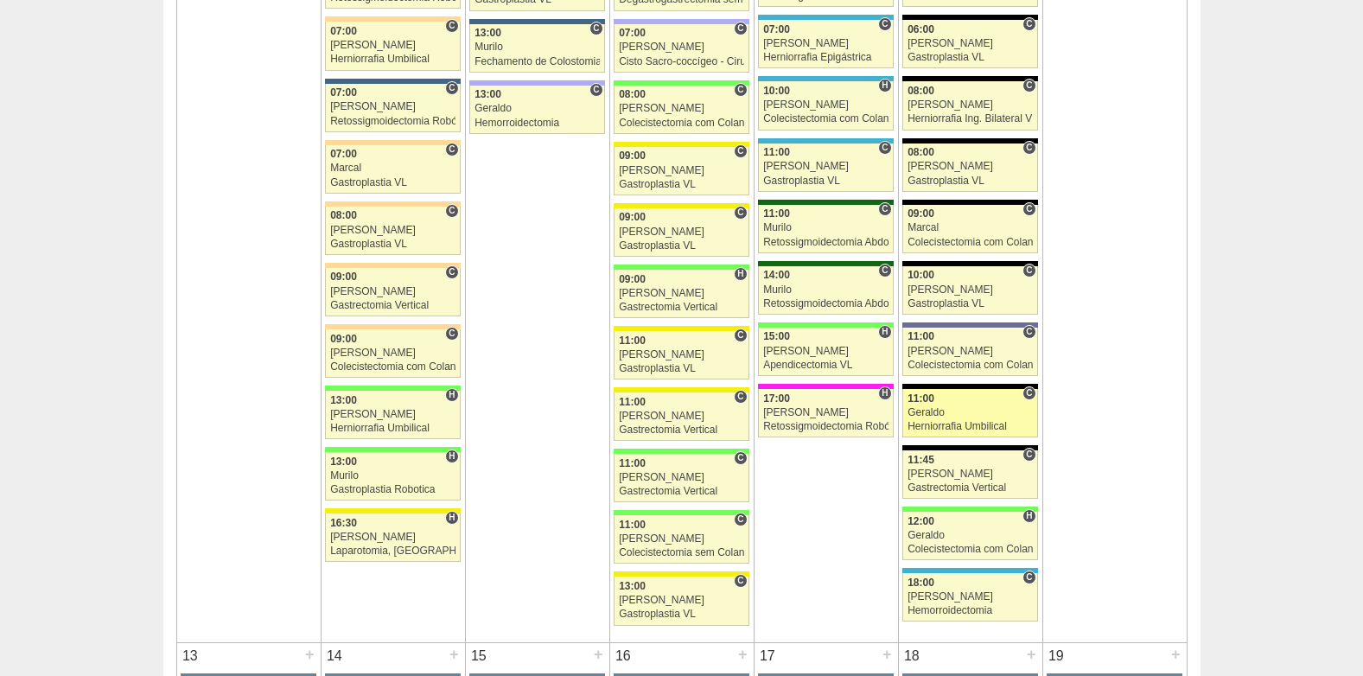
scroll to position [1642, 0]
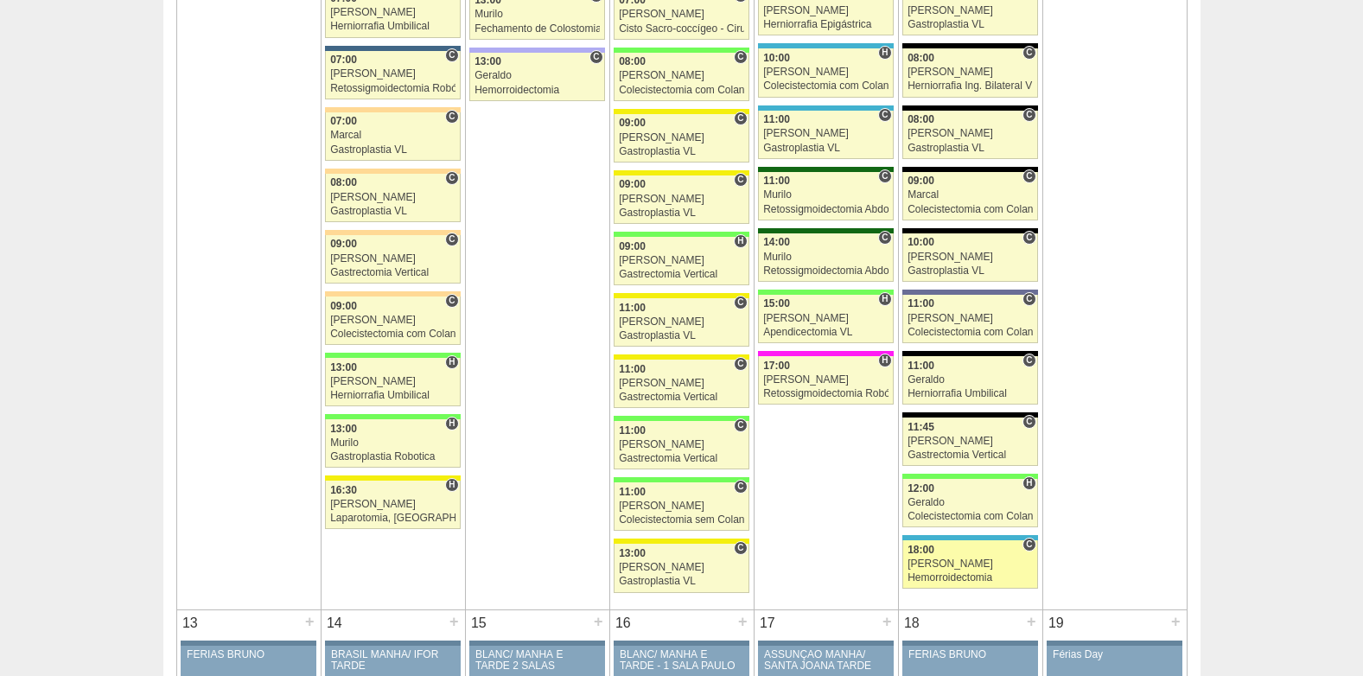
click at [991, 580] on div "Hemorroidectomia" at bounding box center [970, 577] width 125 height 11
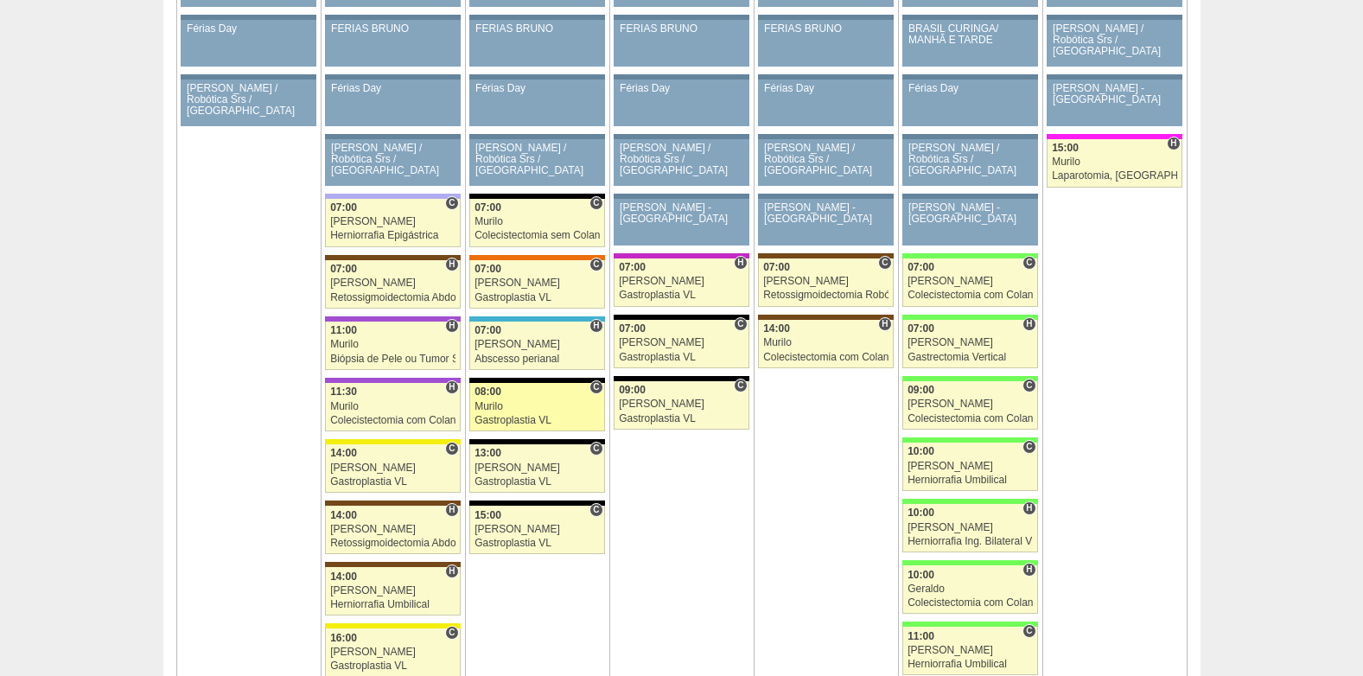
scroll to position [2334, 0]
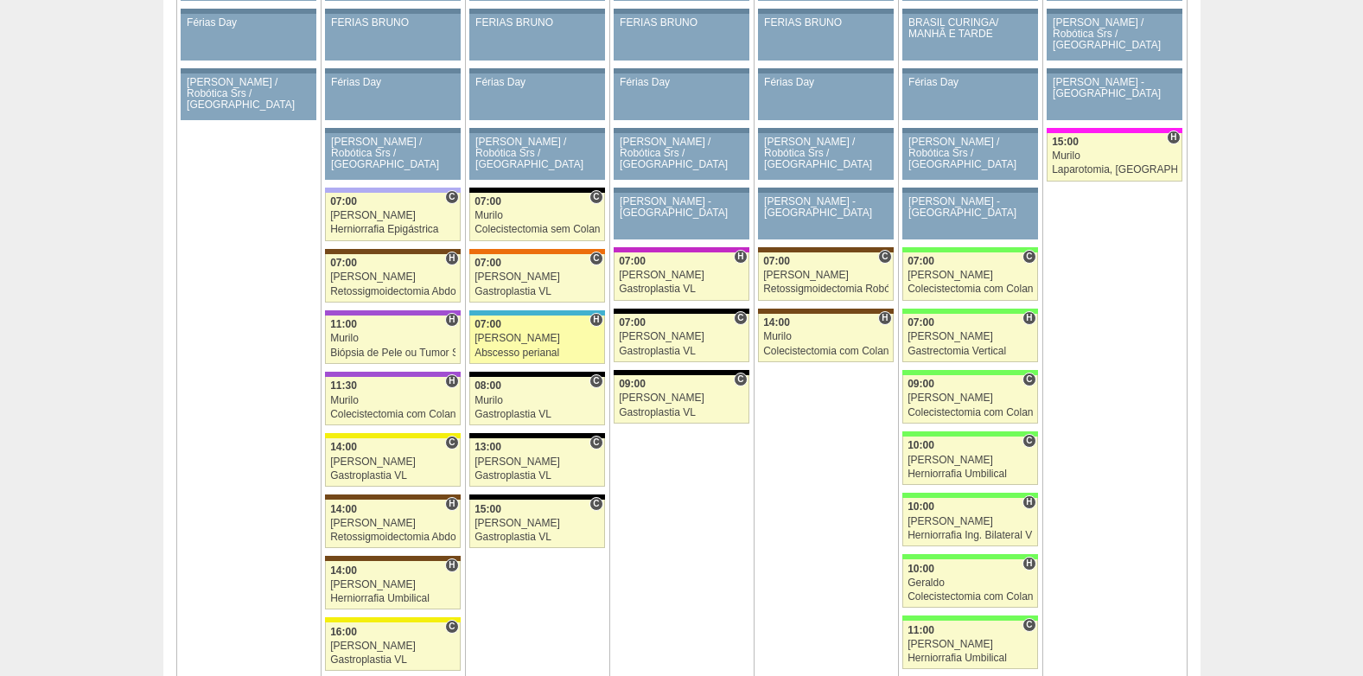
click at [497, 349] on div "Abscesso perianal" at bounding box center [537, 352] width 125 height 11
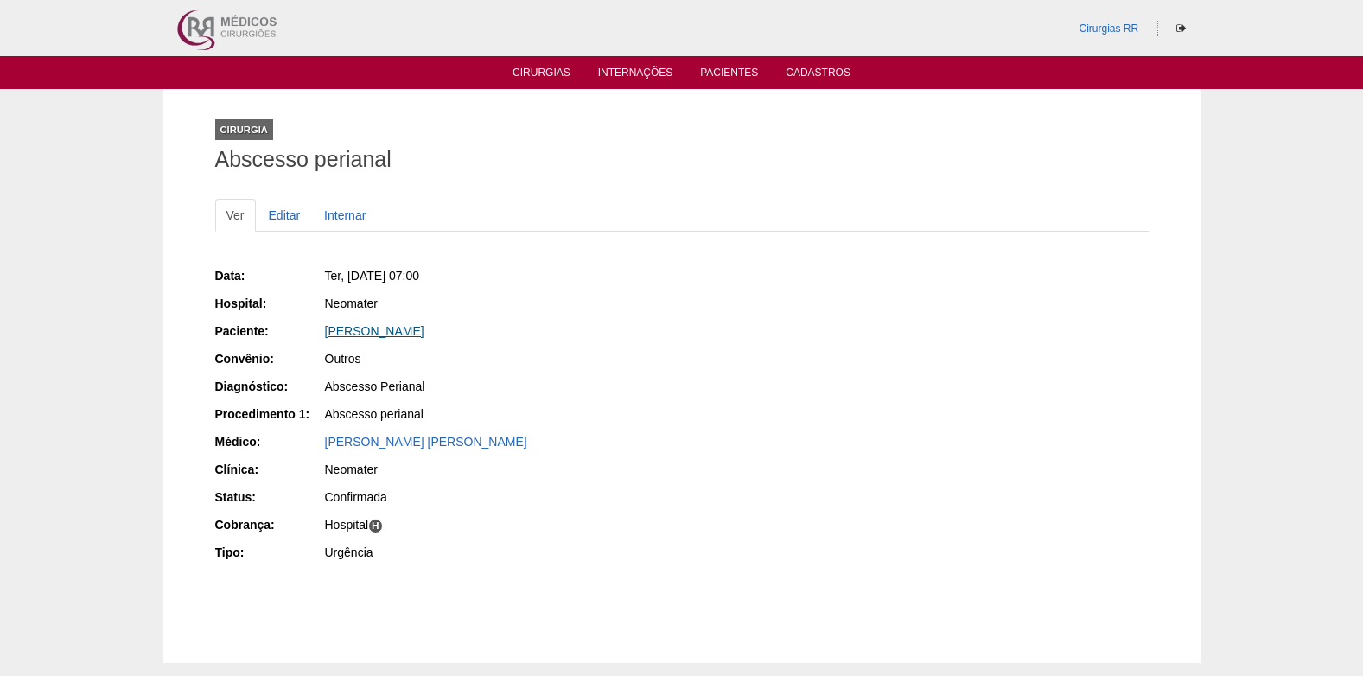
click at [367, 328] on link "Francis Avila Jaworsky" at bounding box center [374, 331] width 99 height 14
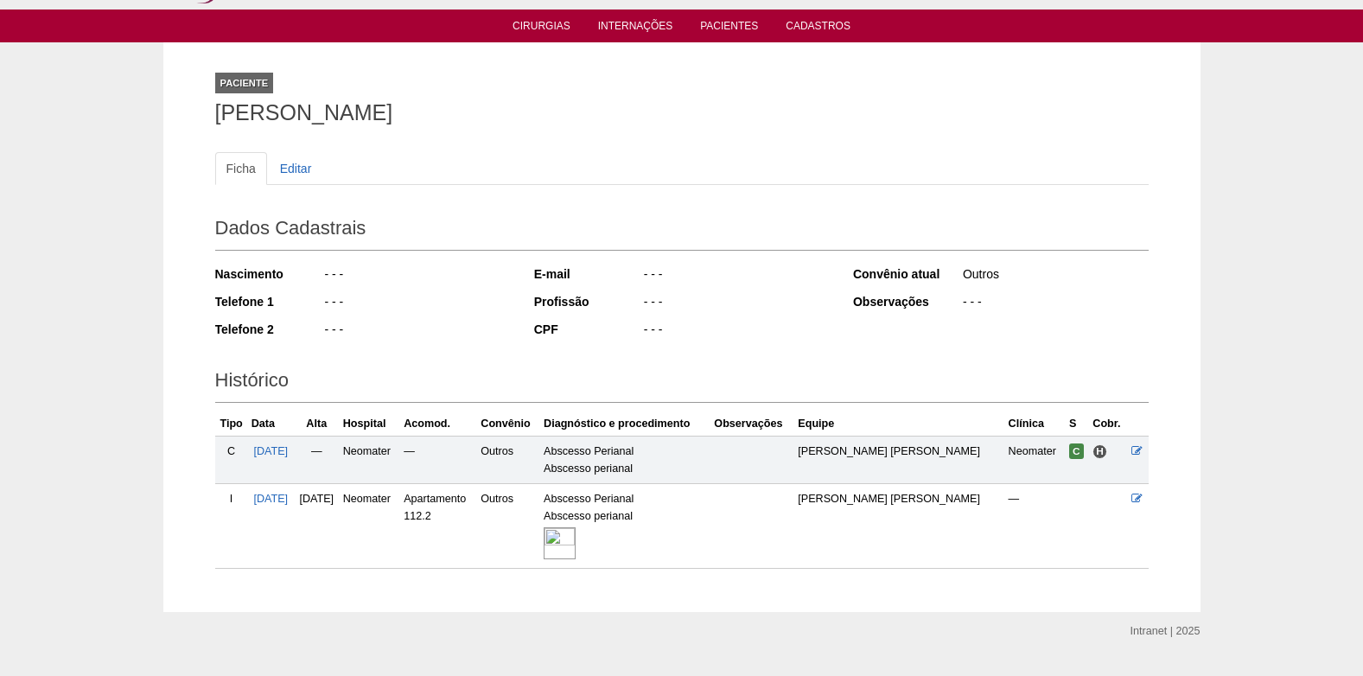
scroll to position [87, 0]
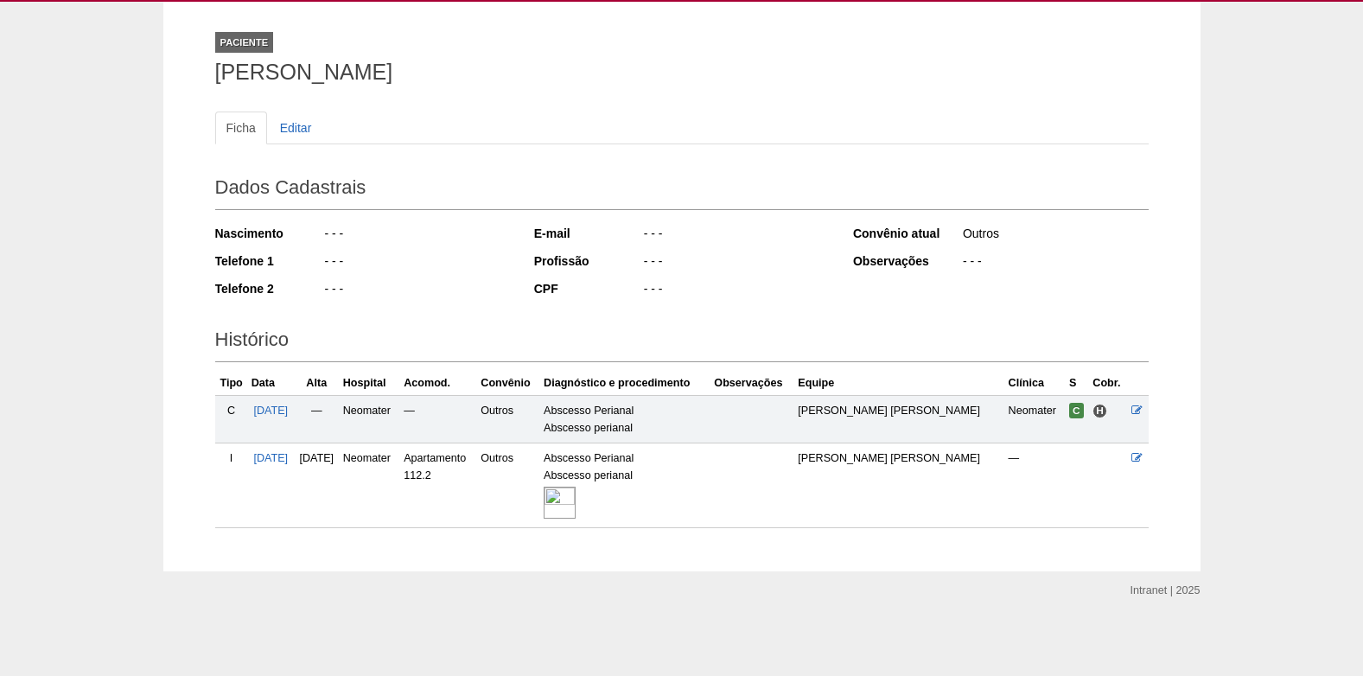
click at [576, 505] on img at bounding box center [560, 503] width 32 height 32
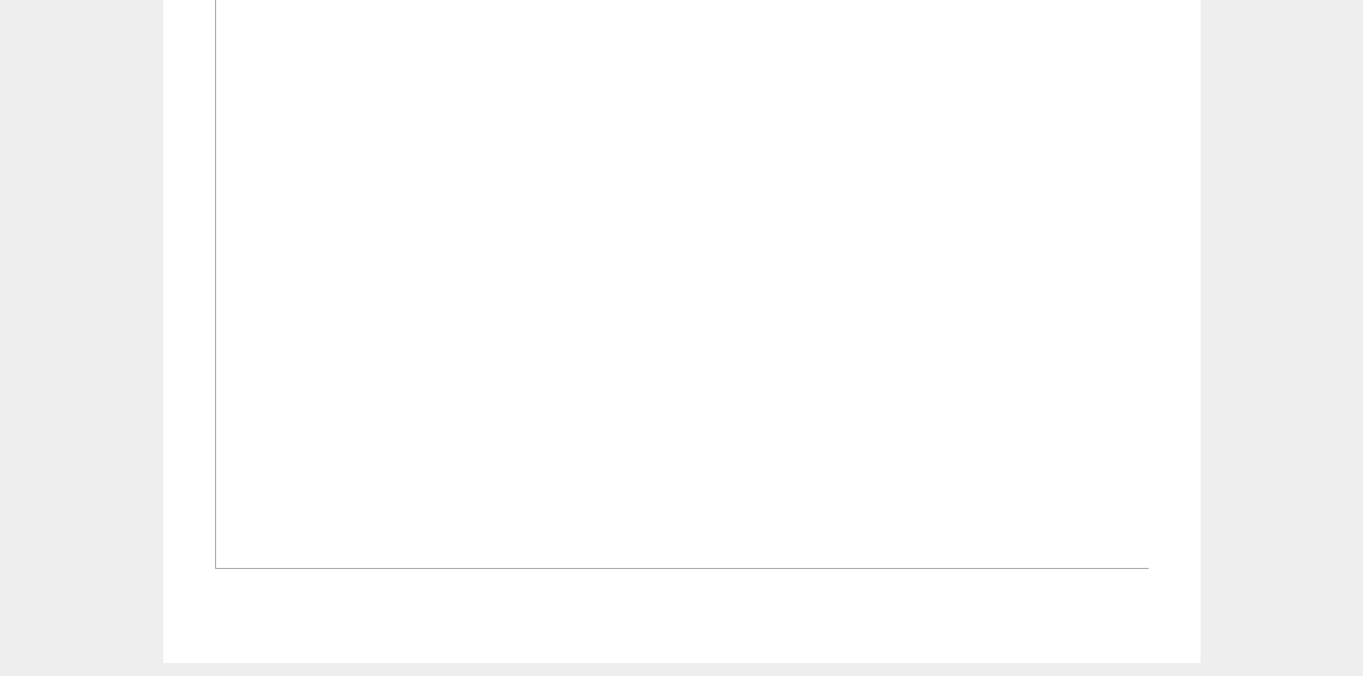
scroll to position [951, 0]
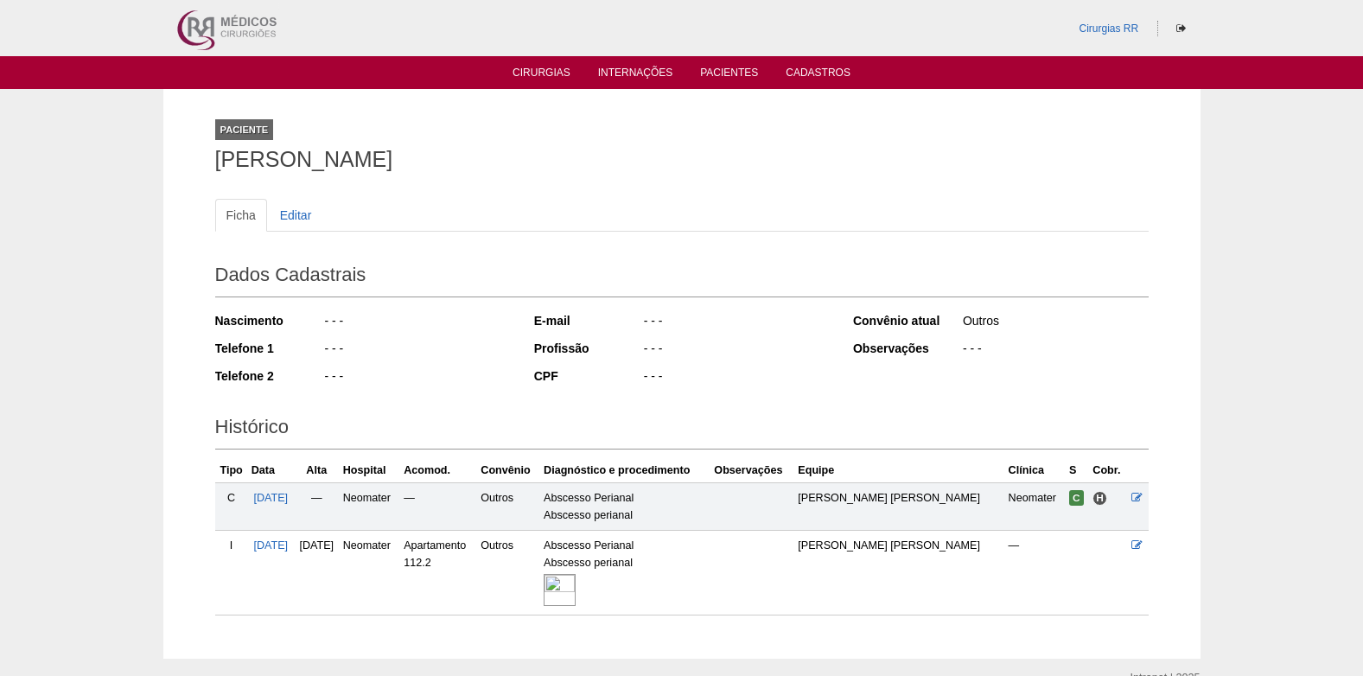
scroll to position [87, 0]
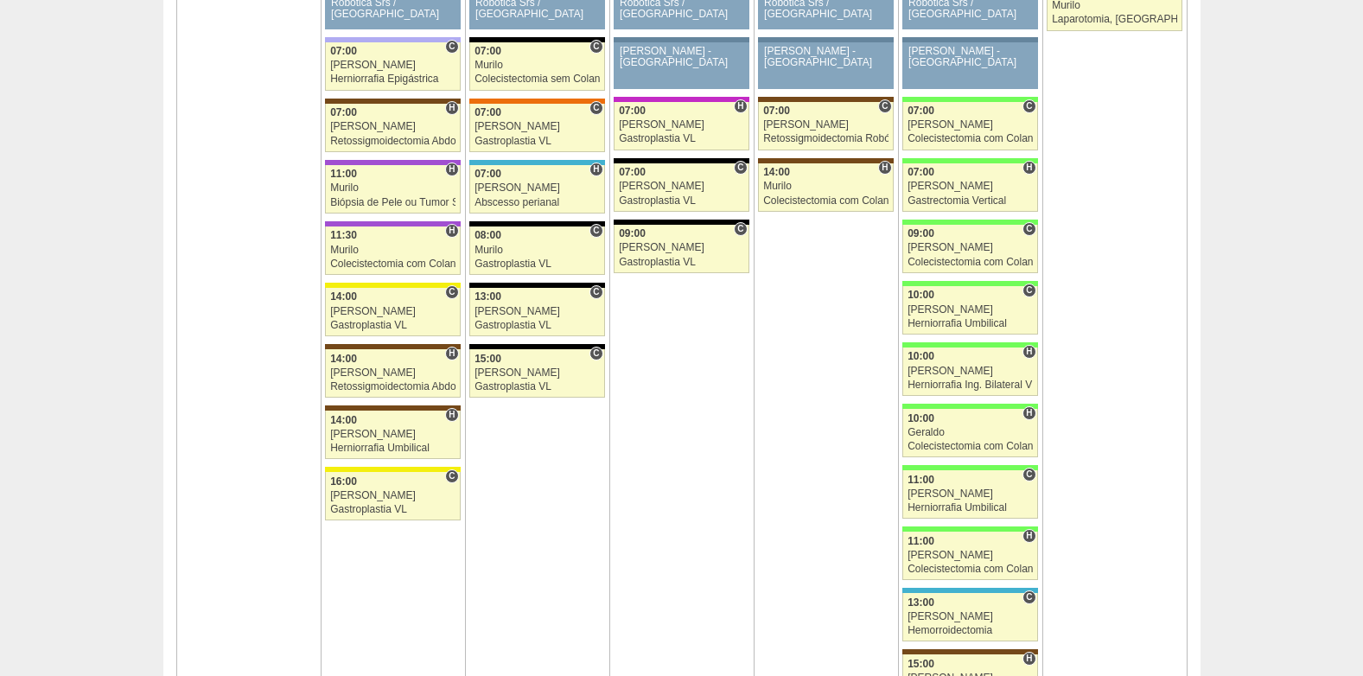
scroll to position [2420, 0]
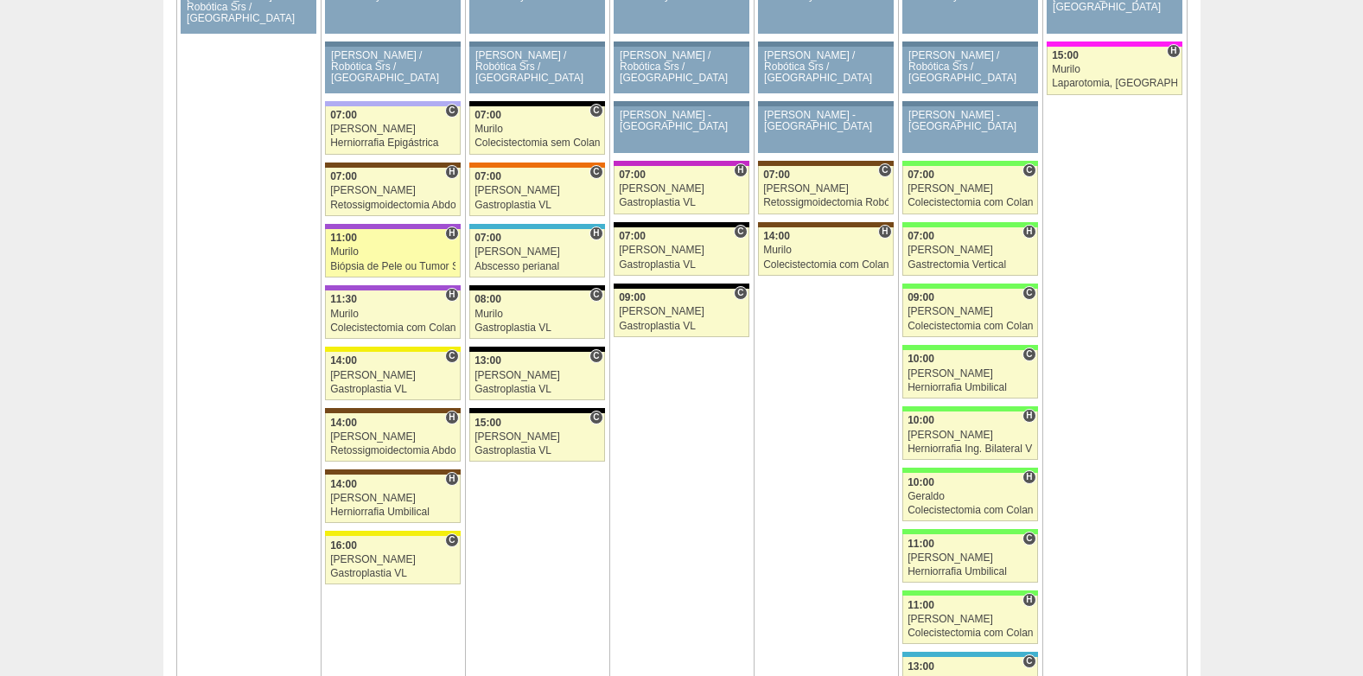
click at [390, 252] on div "Murilo" at bounding box center [392, 251] width 125 height 11
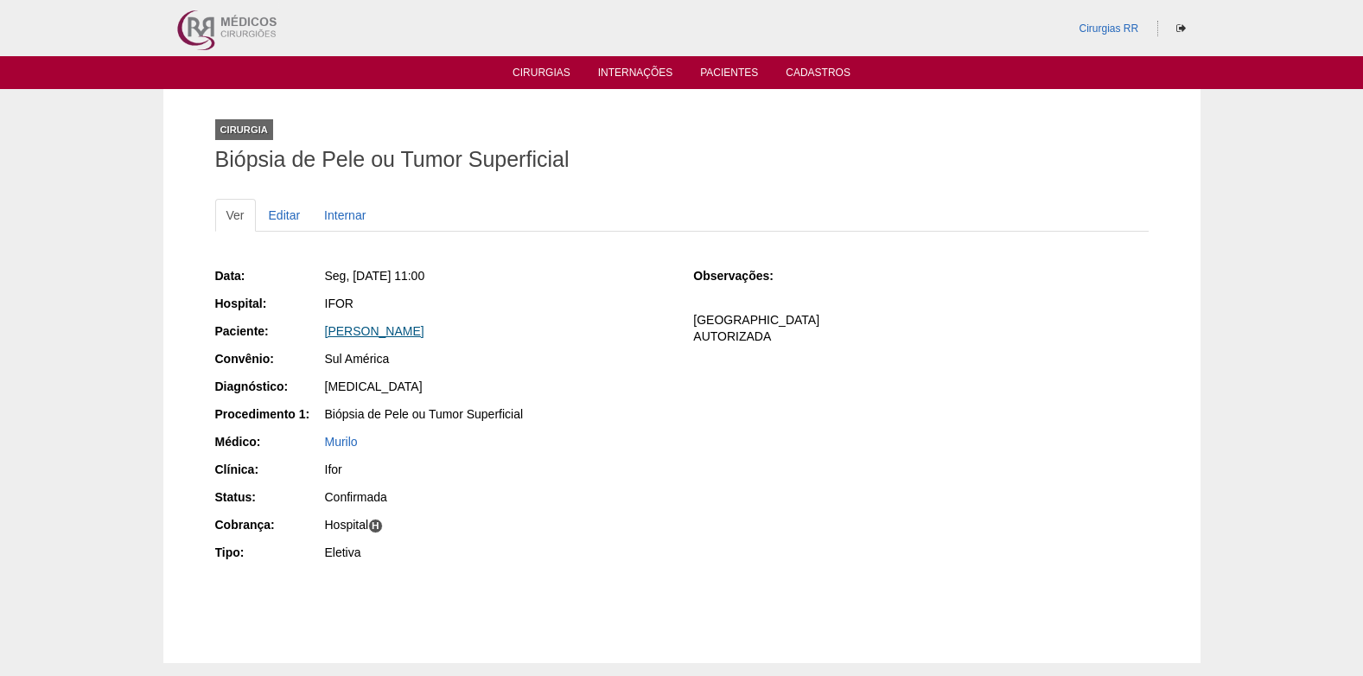
click at [421, 328] on link "Nathalia Oliveira Sousa" at bounding box center [374, 331] width 99 height 14
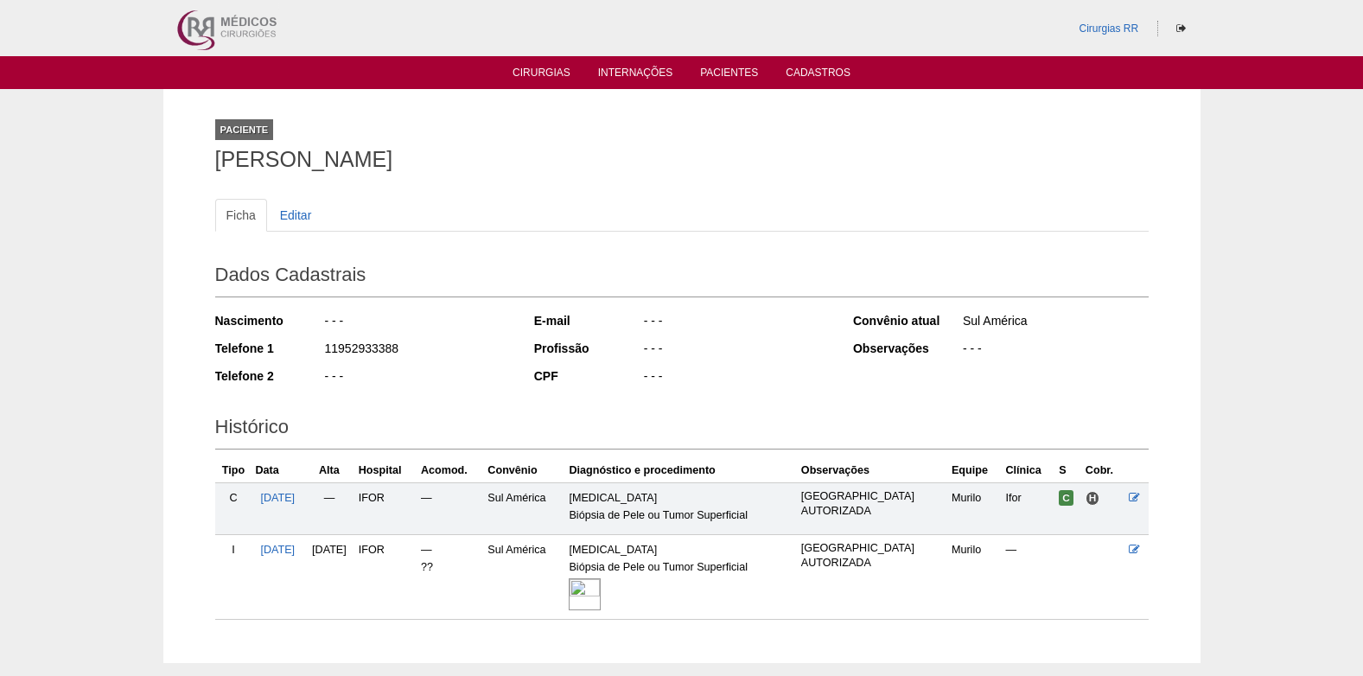
click at [601, 589] on img at bounding box center [585, 594] width 32 height 32
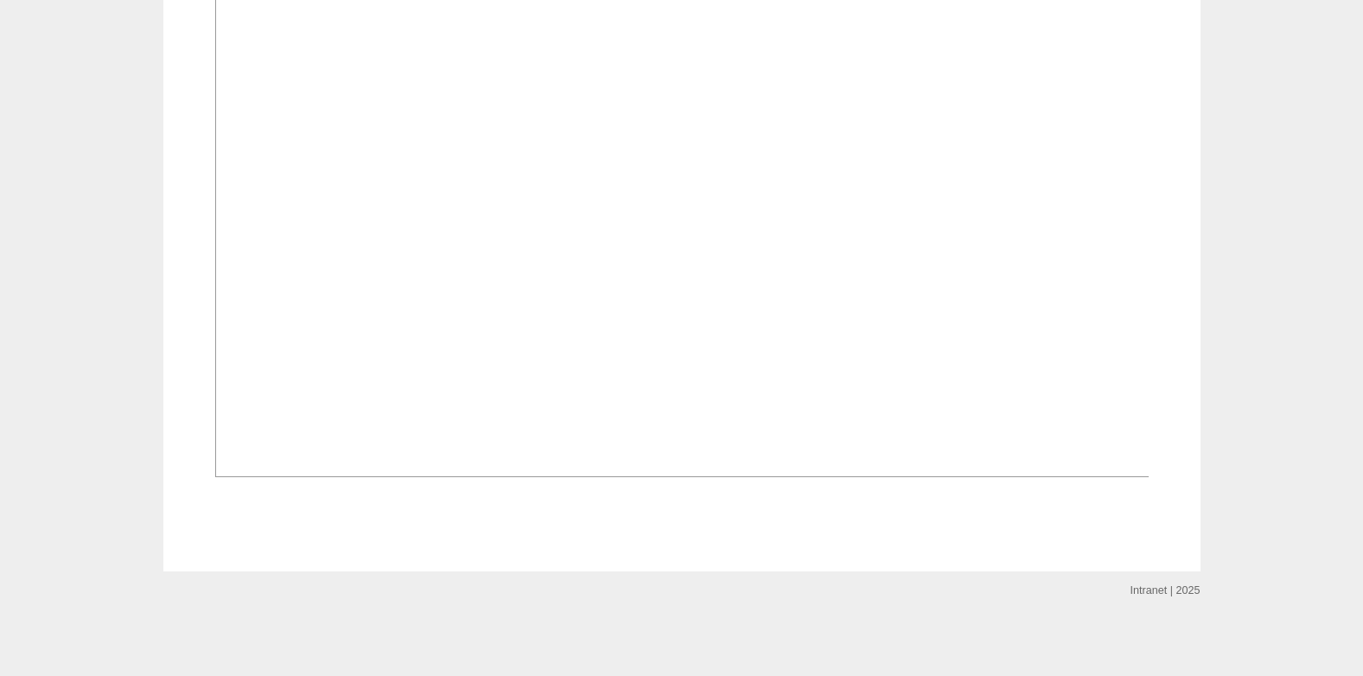
scroll to position [1210, 0]
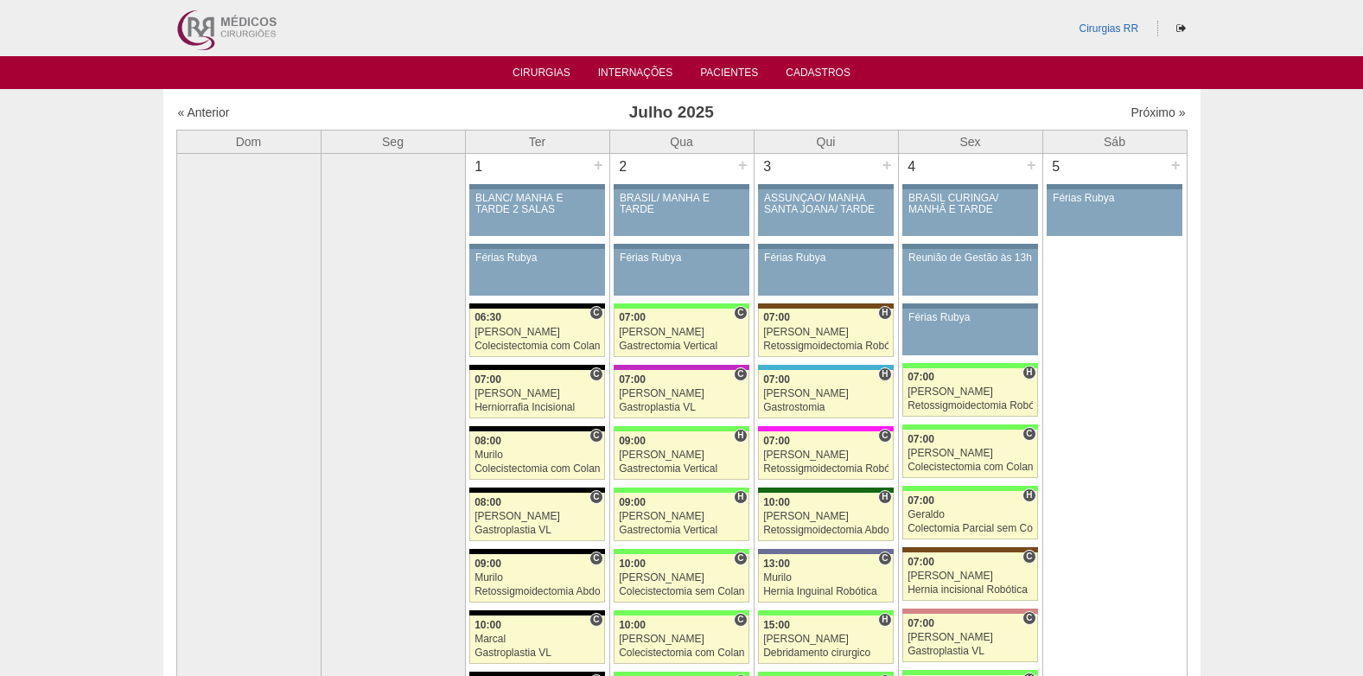
scroll to position [2421, 0]
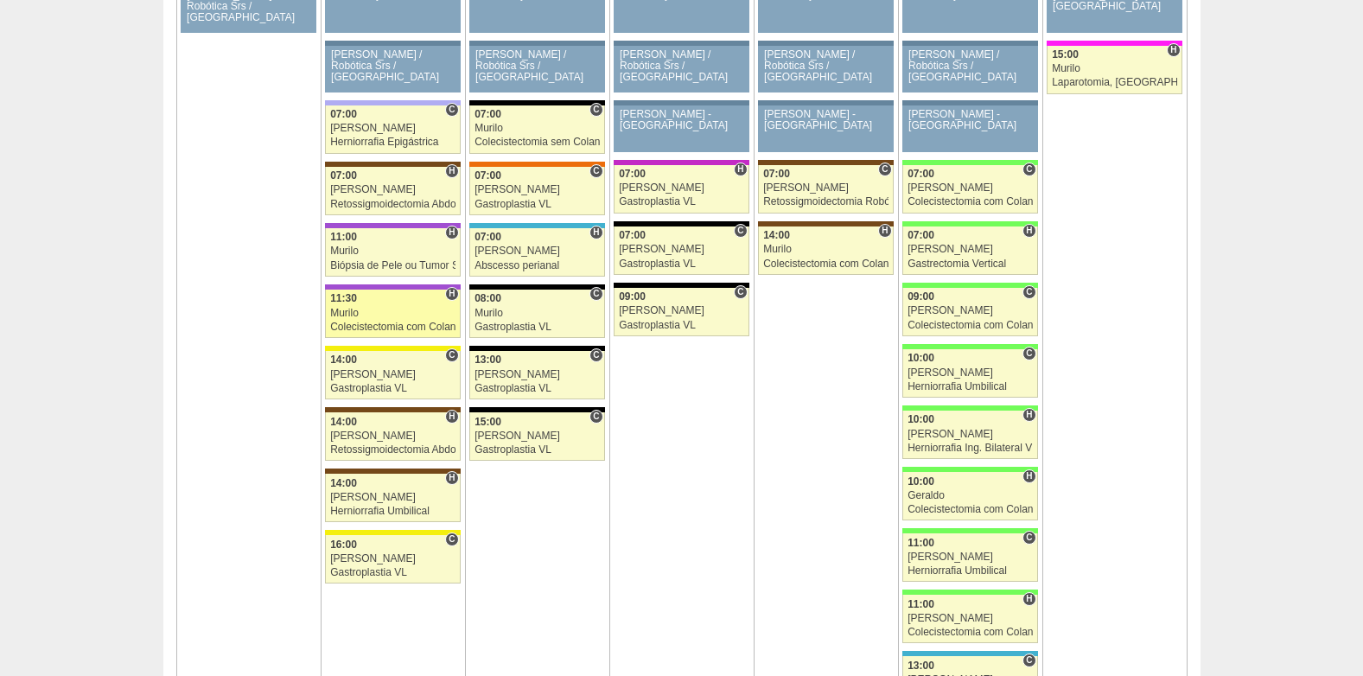
click at [358, 310] on div "Murilo" at bounding box center [392, 313] width 125 height 11
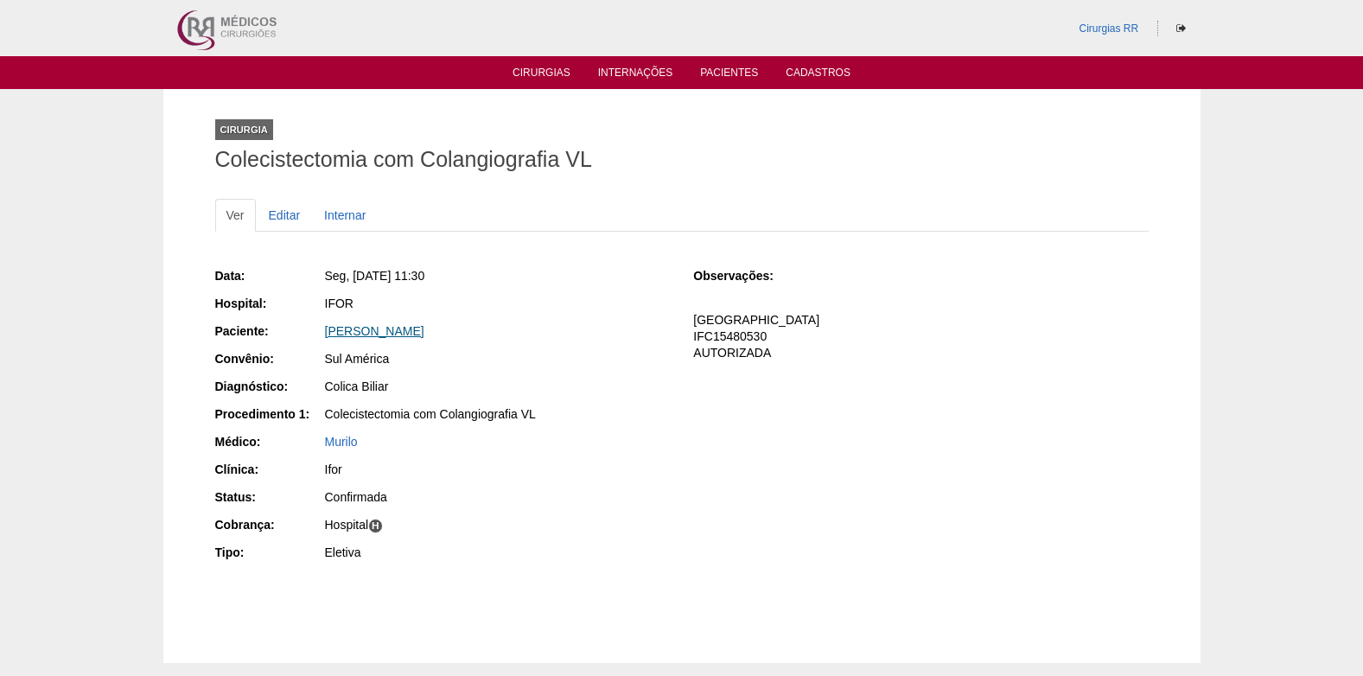
click at [407, 332] on link "Maria claurisleide Dos Anjos" at bounding box center [374, 331] width 99 height 14
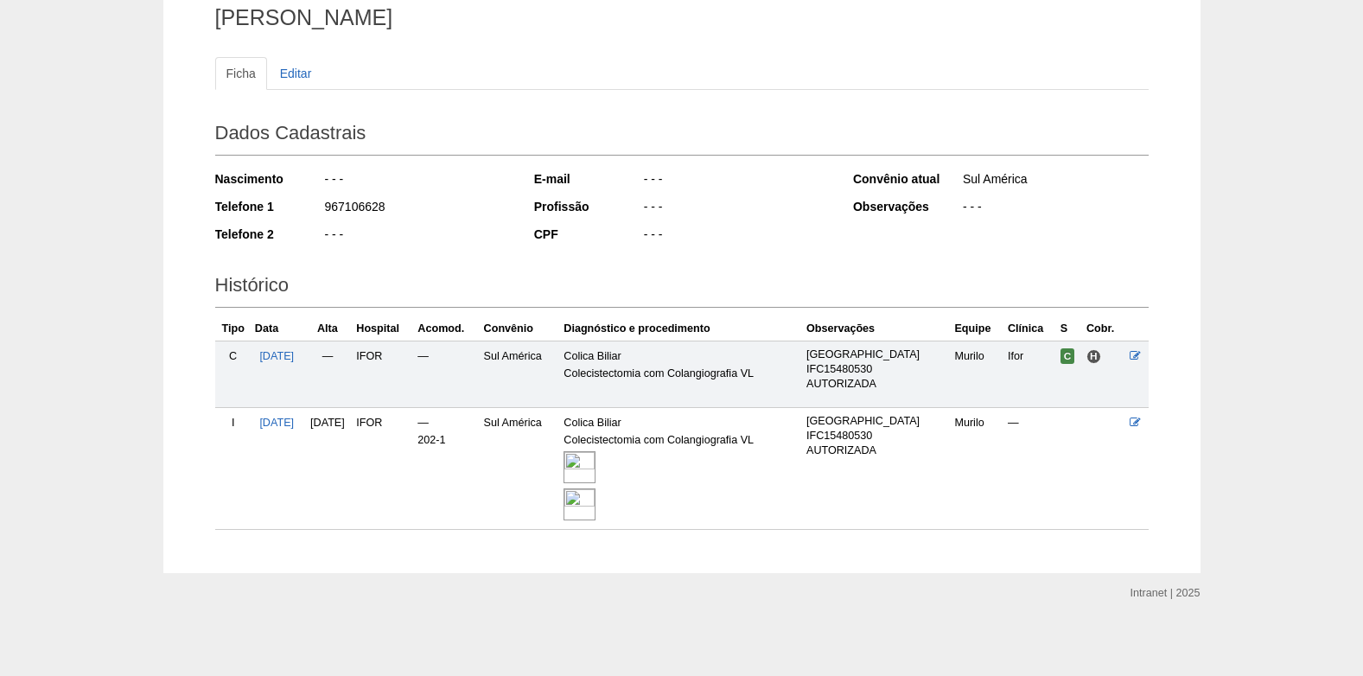
scroll to position [143, 0]
click at [596, 507] on img at bounding box center [580, 503] width 32 height 32
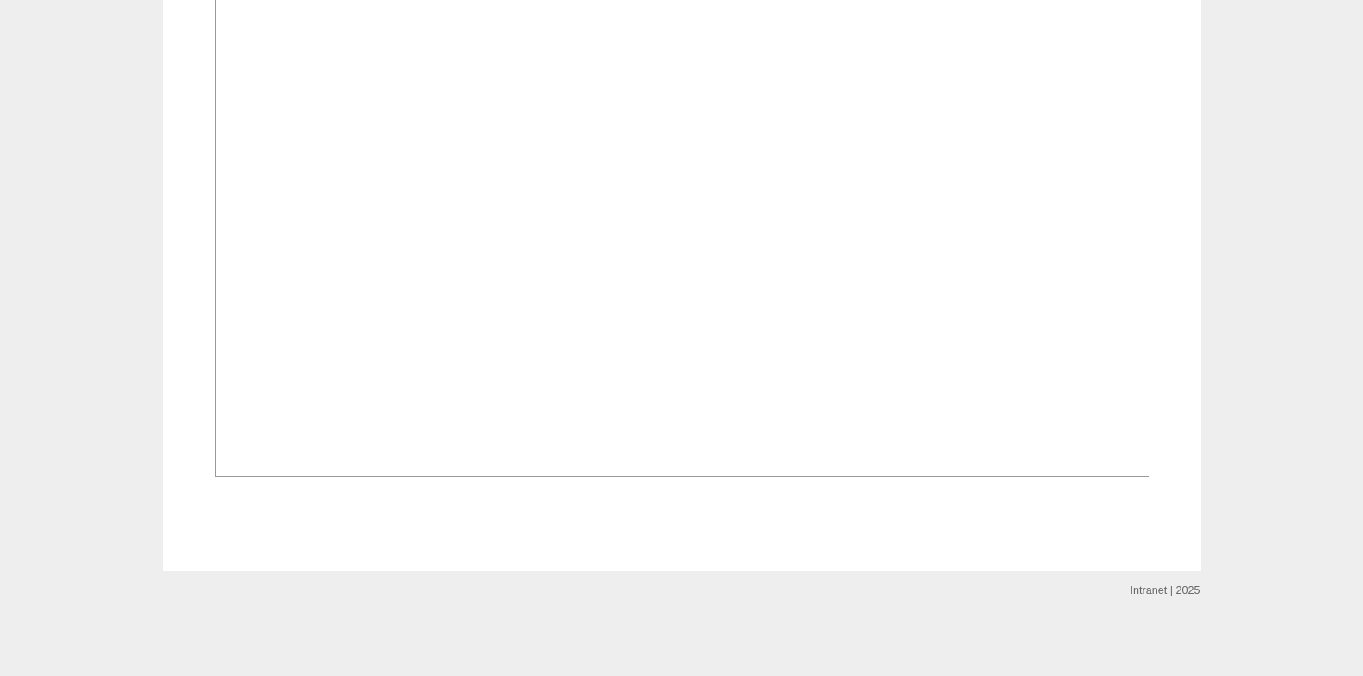
scroll to position [2507, 0]
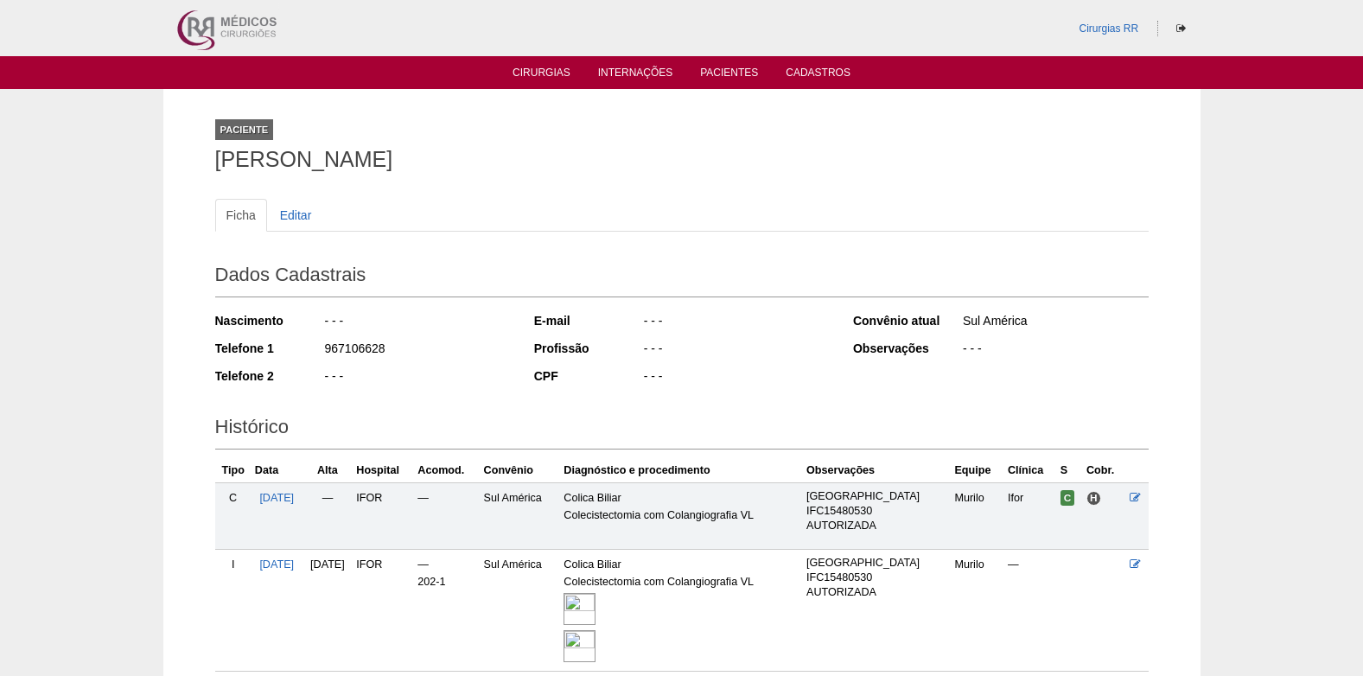
scroll to position [143, 0]
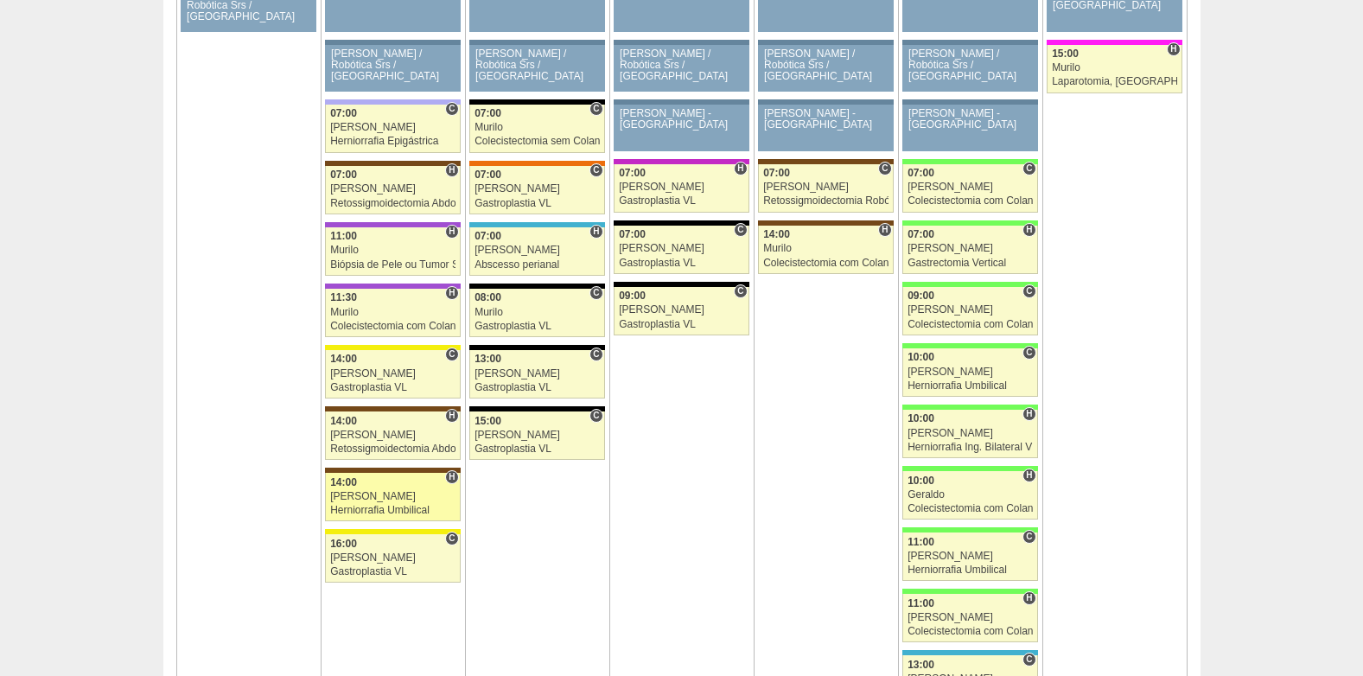
scroll to position [2422, 0]
click at [502, 180] on div "07:00" at bounding box center [537, 174] width 125 height 11
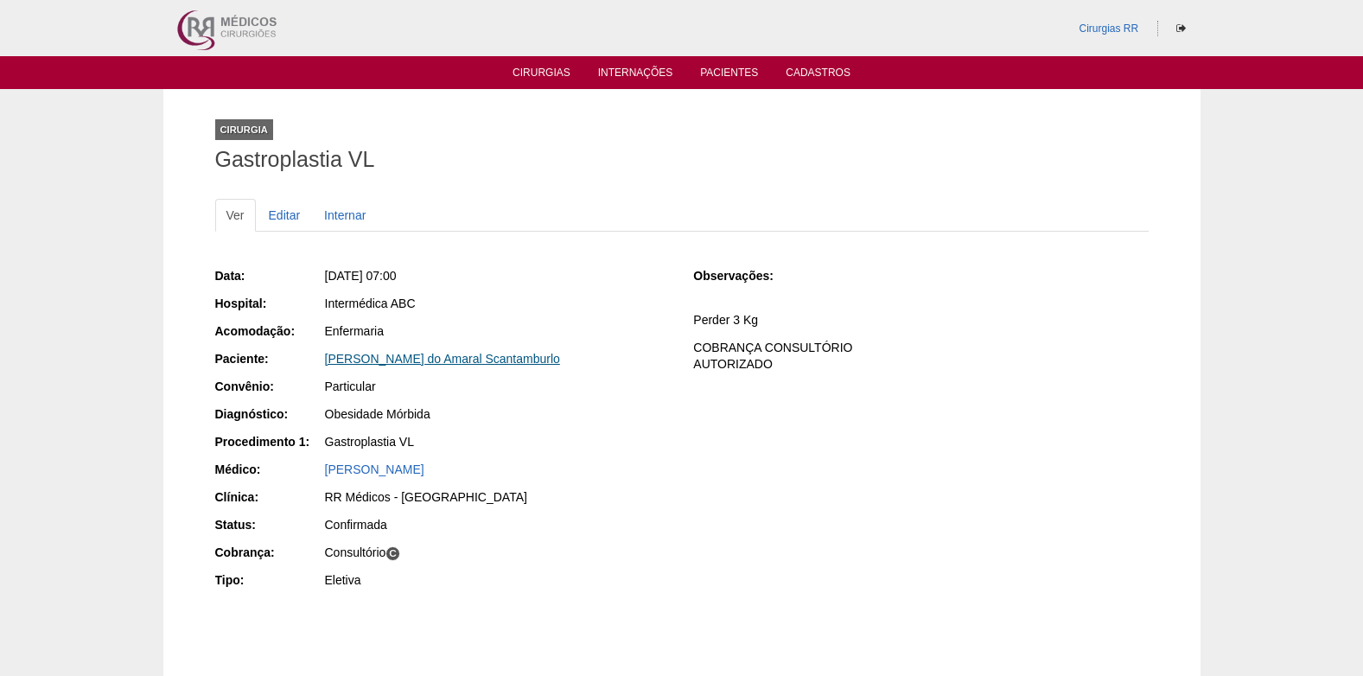
click at [421, 356] on link "[PERSON_NAME] do Amaral Scantamburlo" at bounding box center [442, 359] width 235 height 14
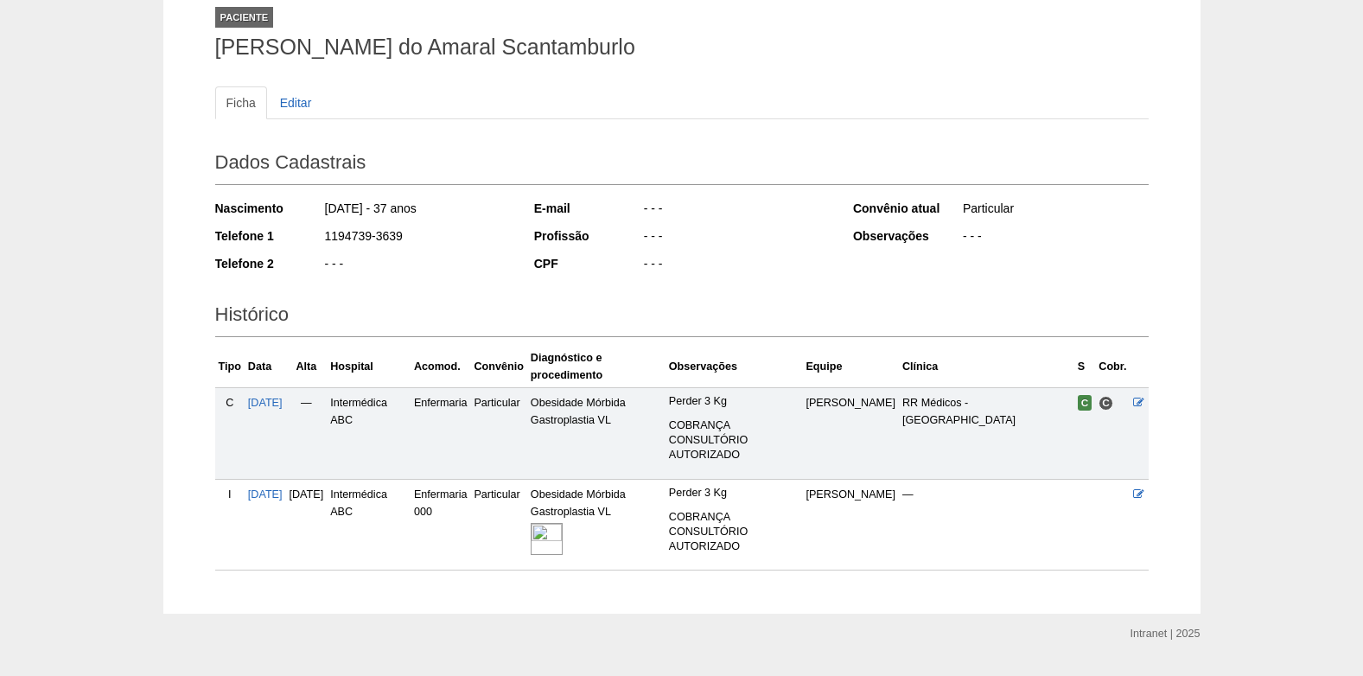
scroll to position [155, 0]
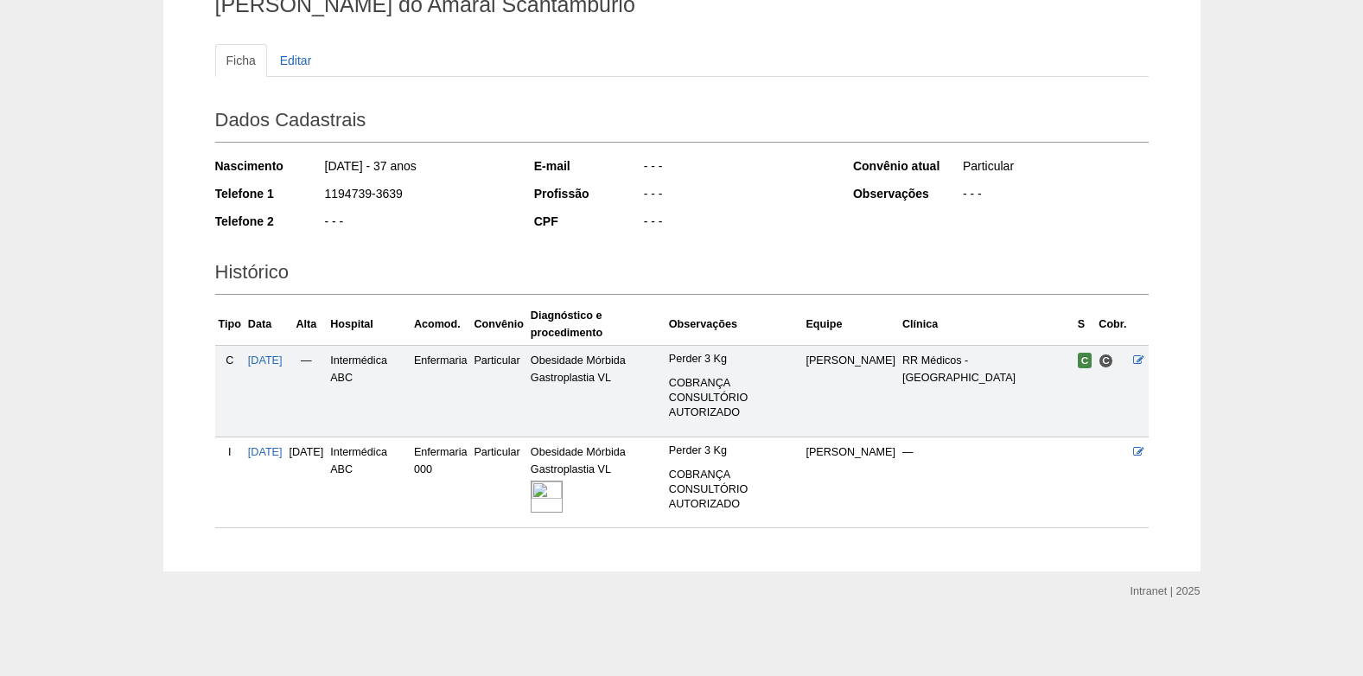
click at [563, 498] on img at bounding box center [547, 497] width 32 height 32
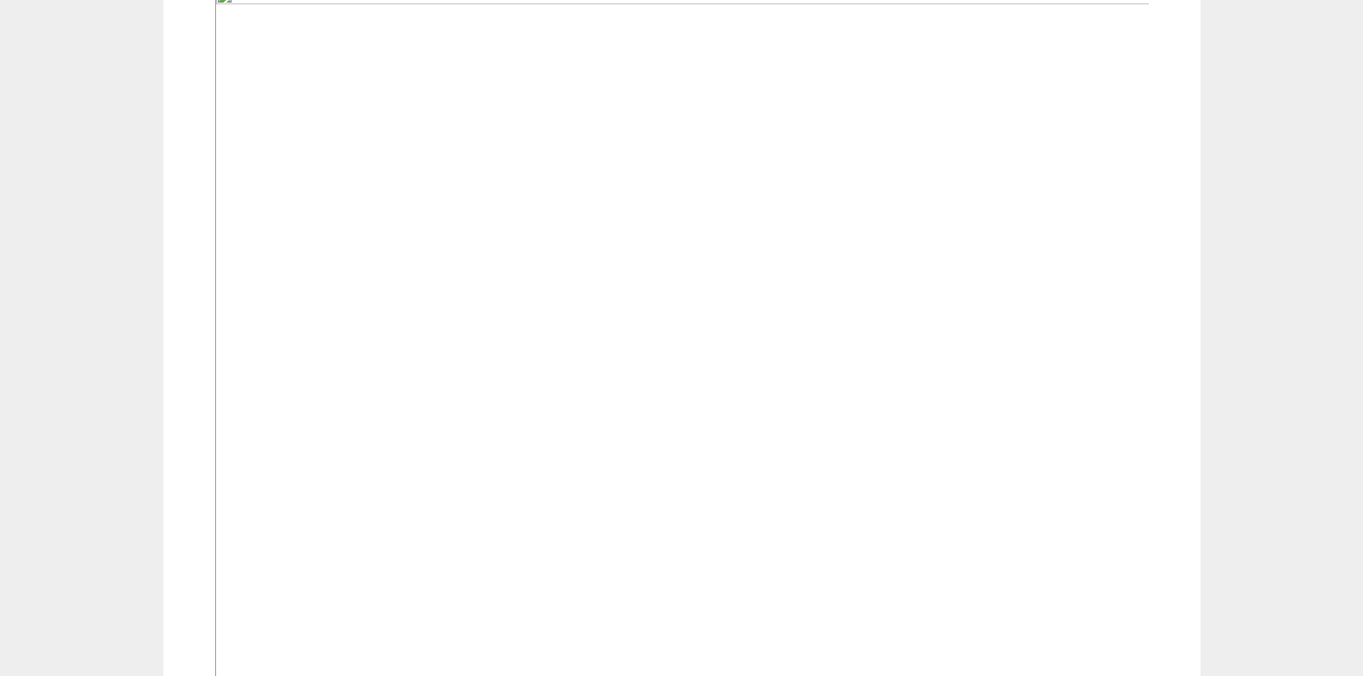
scroll to position [571, 0]
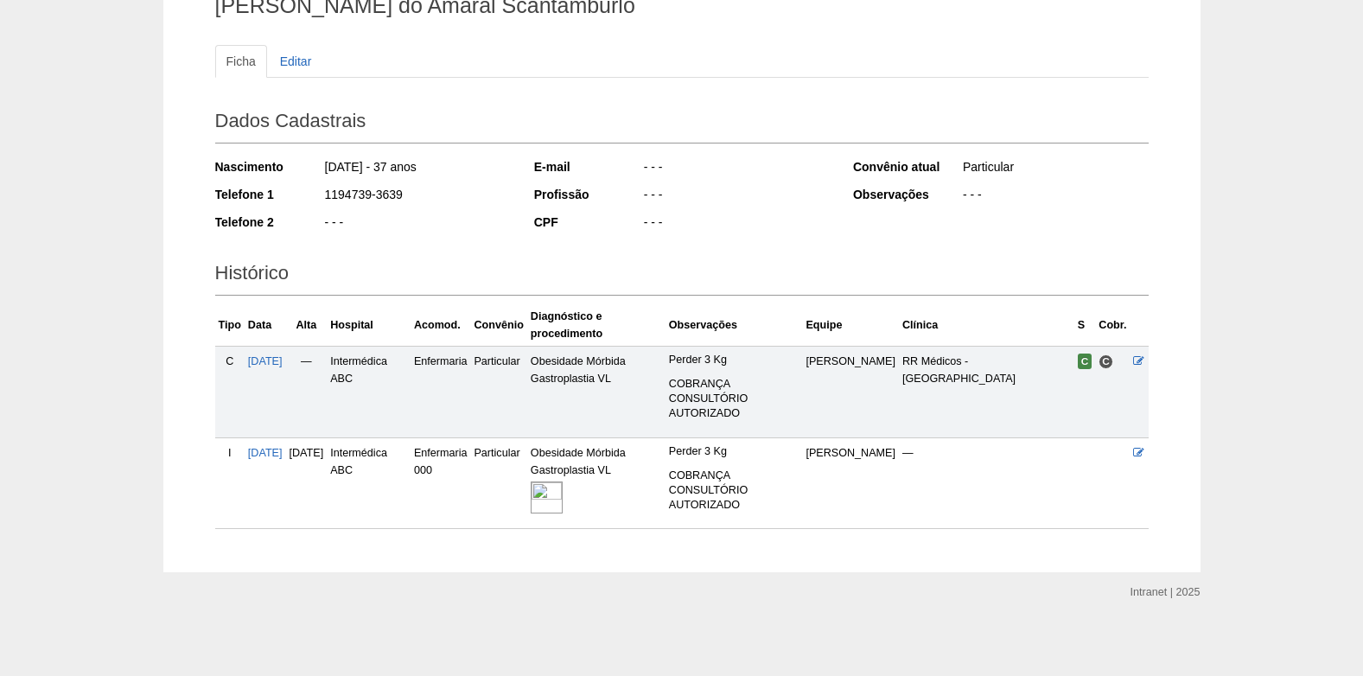
scroll to position [155, 0]
click at [563, 505] on img at bounding box center [547, 497] width 32 height 32
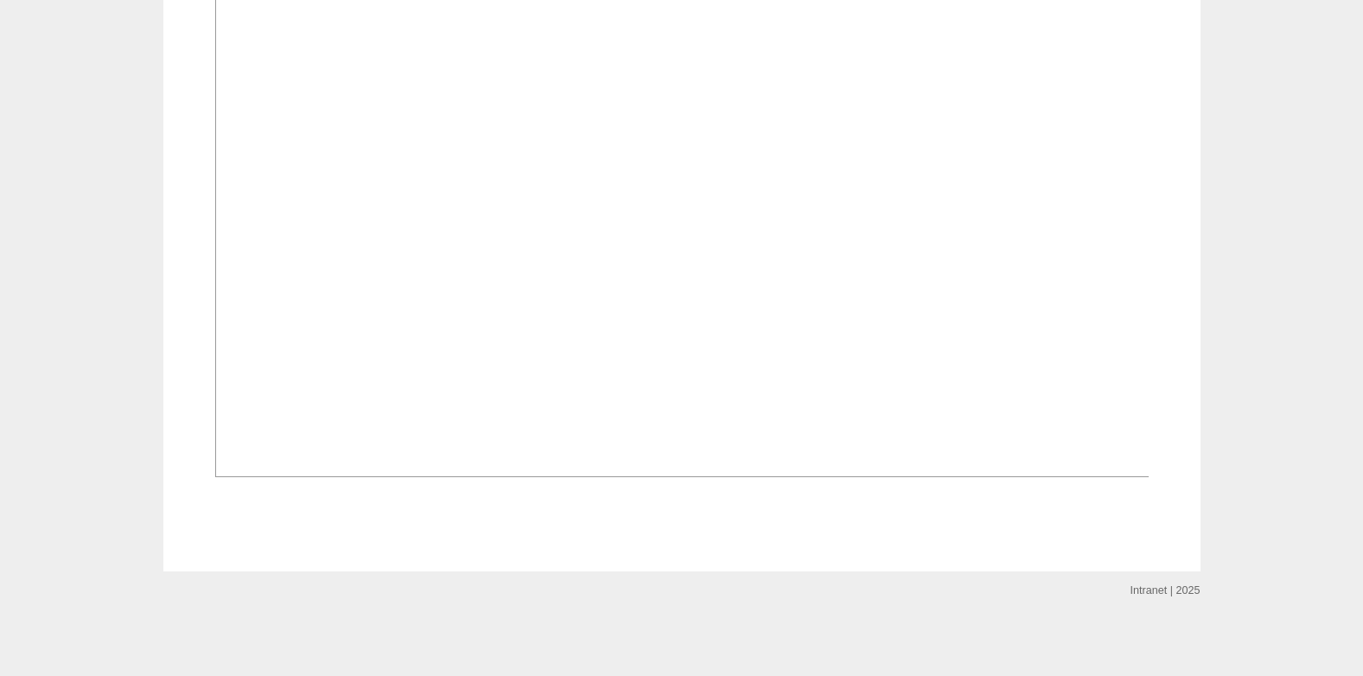
scroll to position [1210, 0]
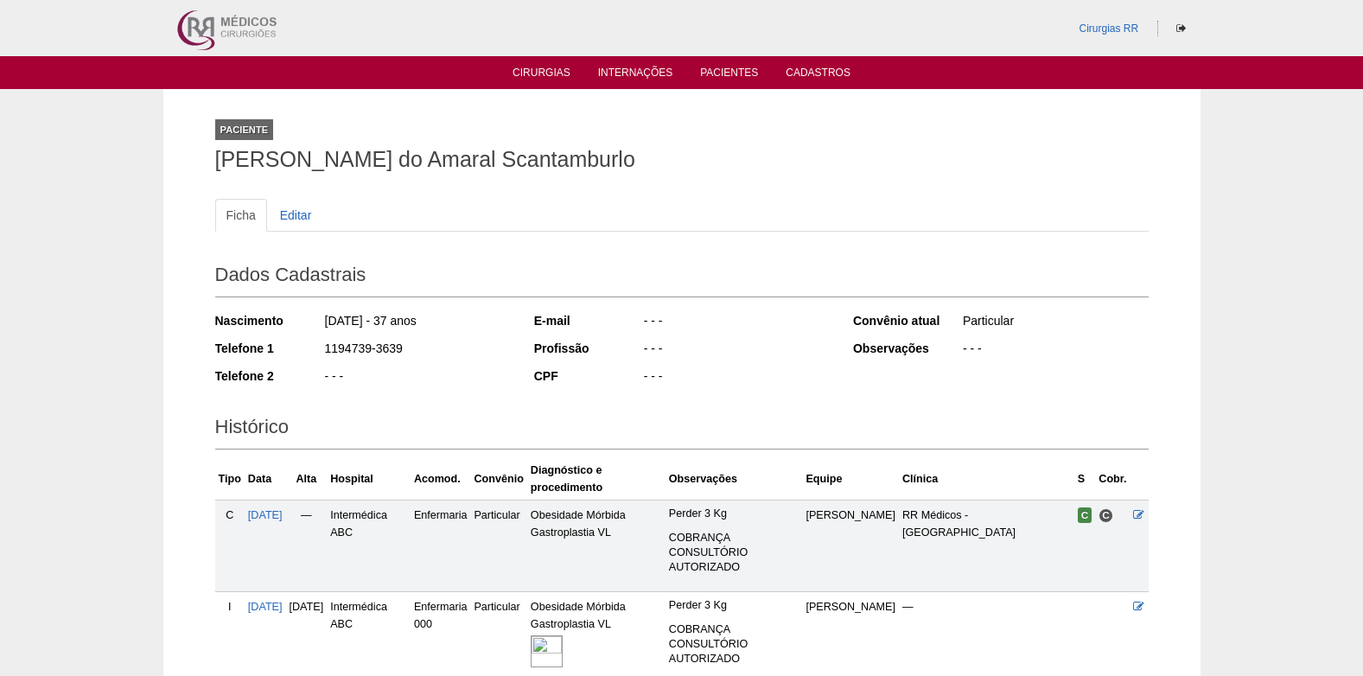
scroll to position [155, 0]
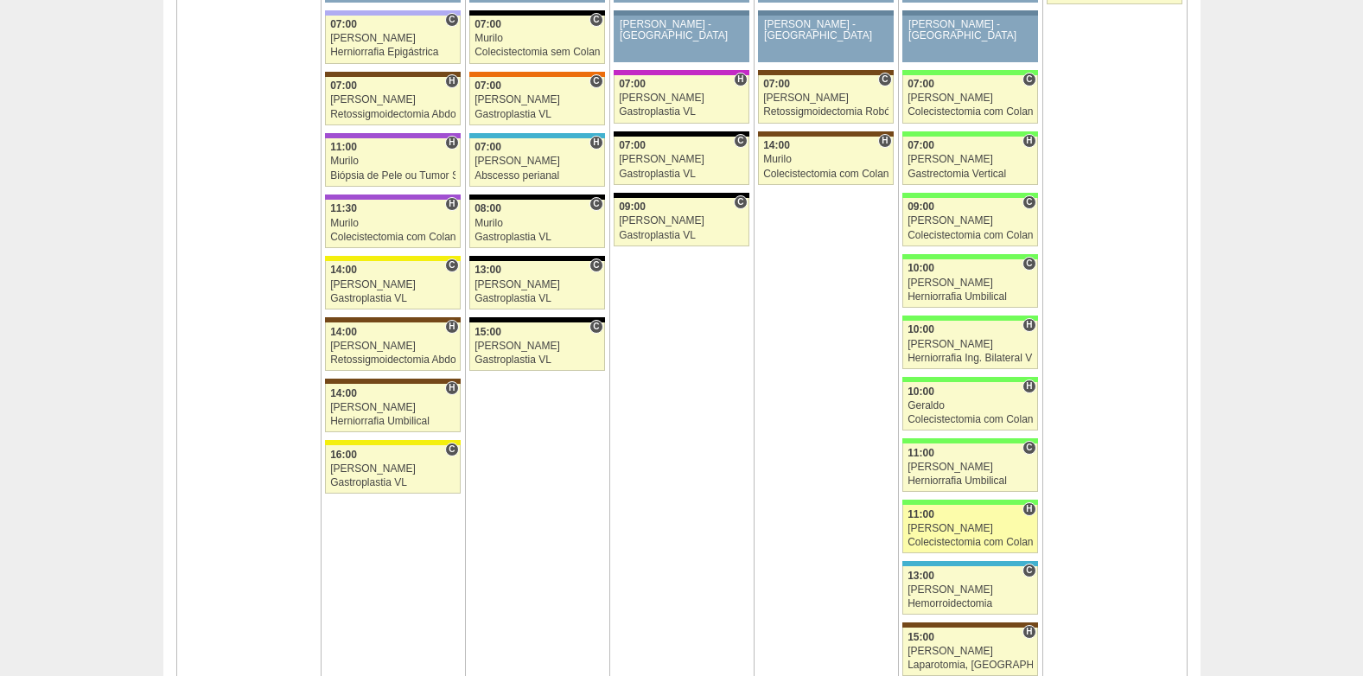
scroll to position [2509, 0]
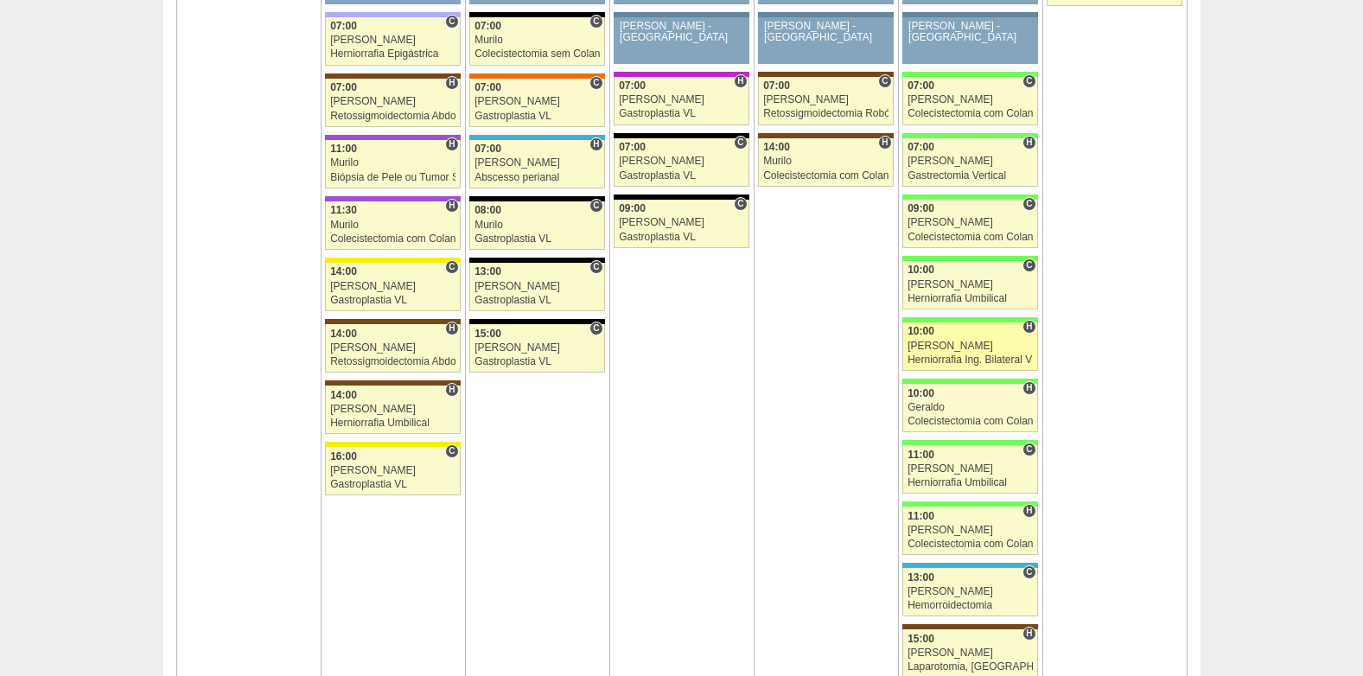
click at [960, 328] on div "10:00" at bounding box center [970, 331] width 125 height 11
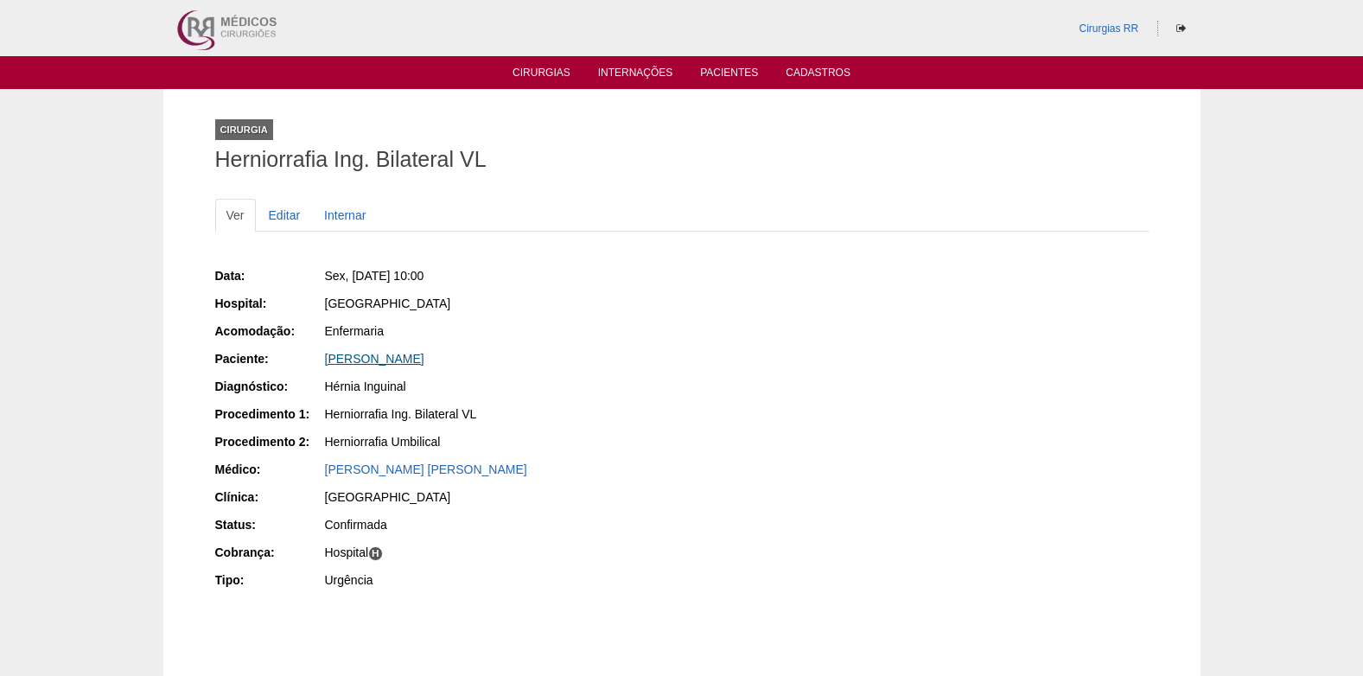
click at [354, 356] on link "[PERSON_NAME]" at bounding box center [374, 359] width 99 height 14
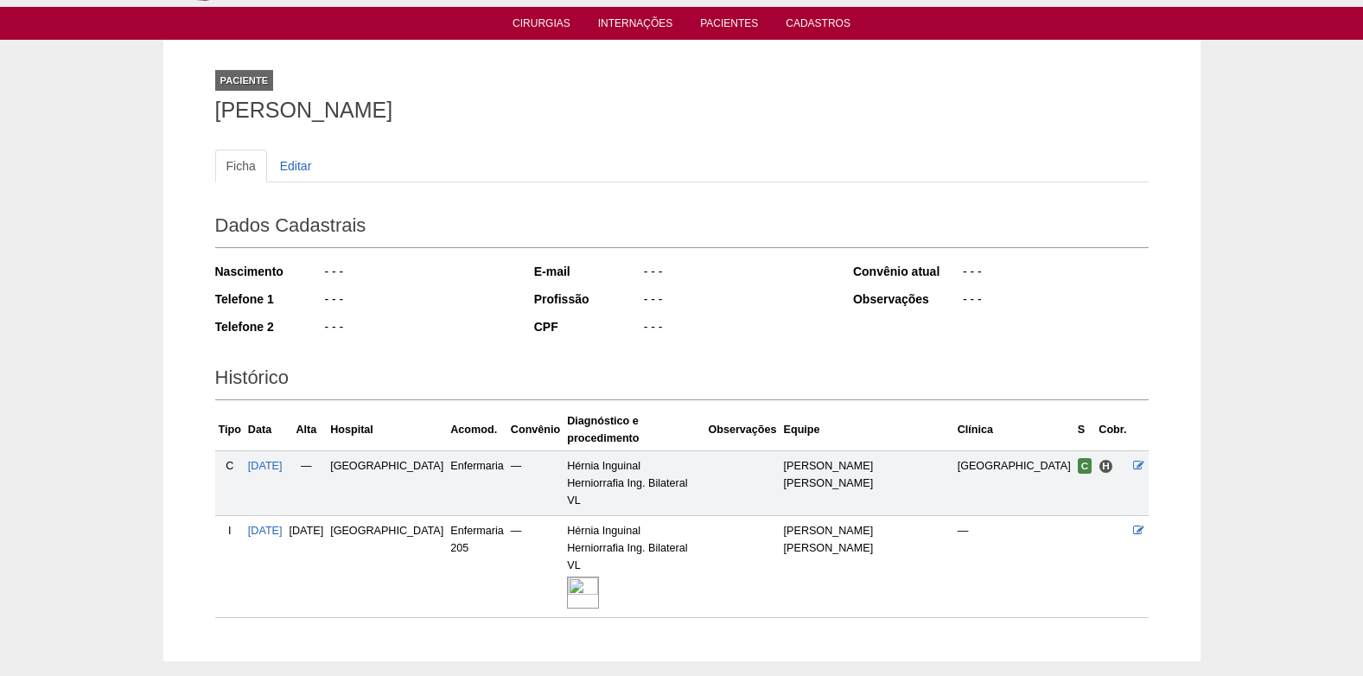
scroll to position [87, 0]
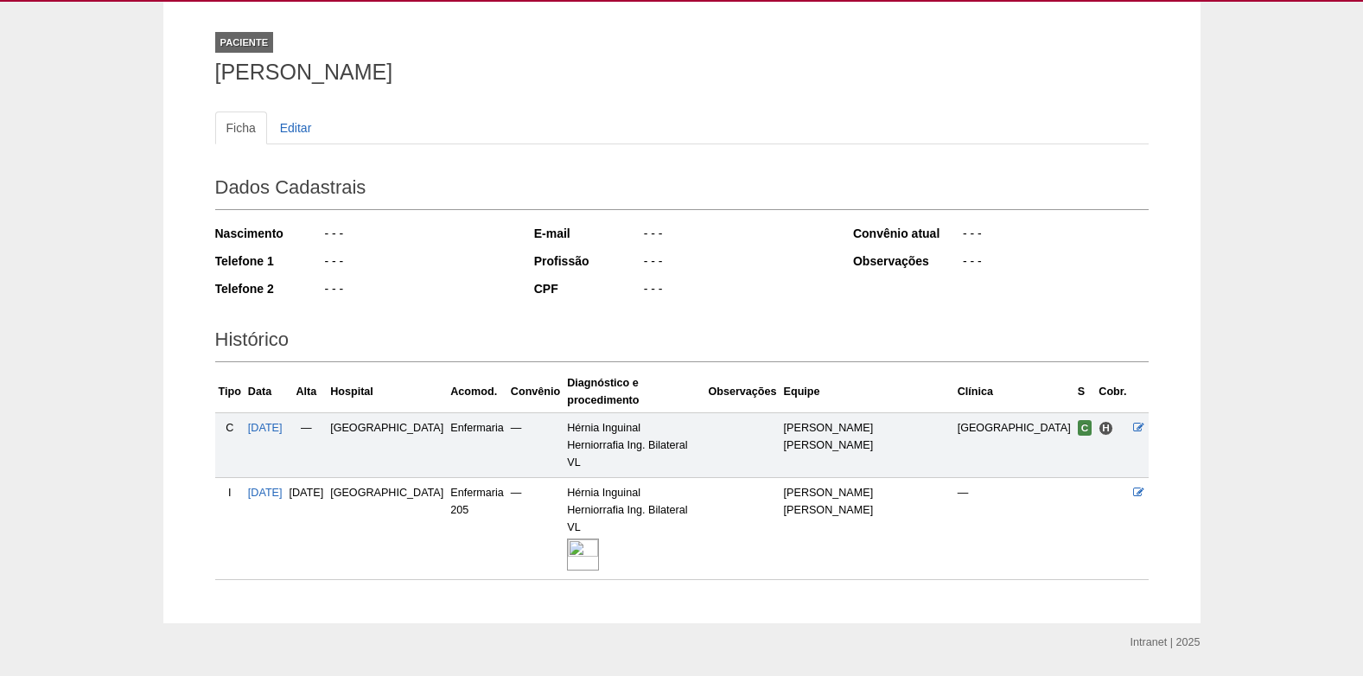
click at [599, 538] on img at bounding box center [583, 554] width 32 height 32
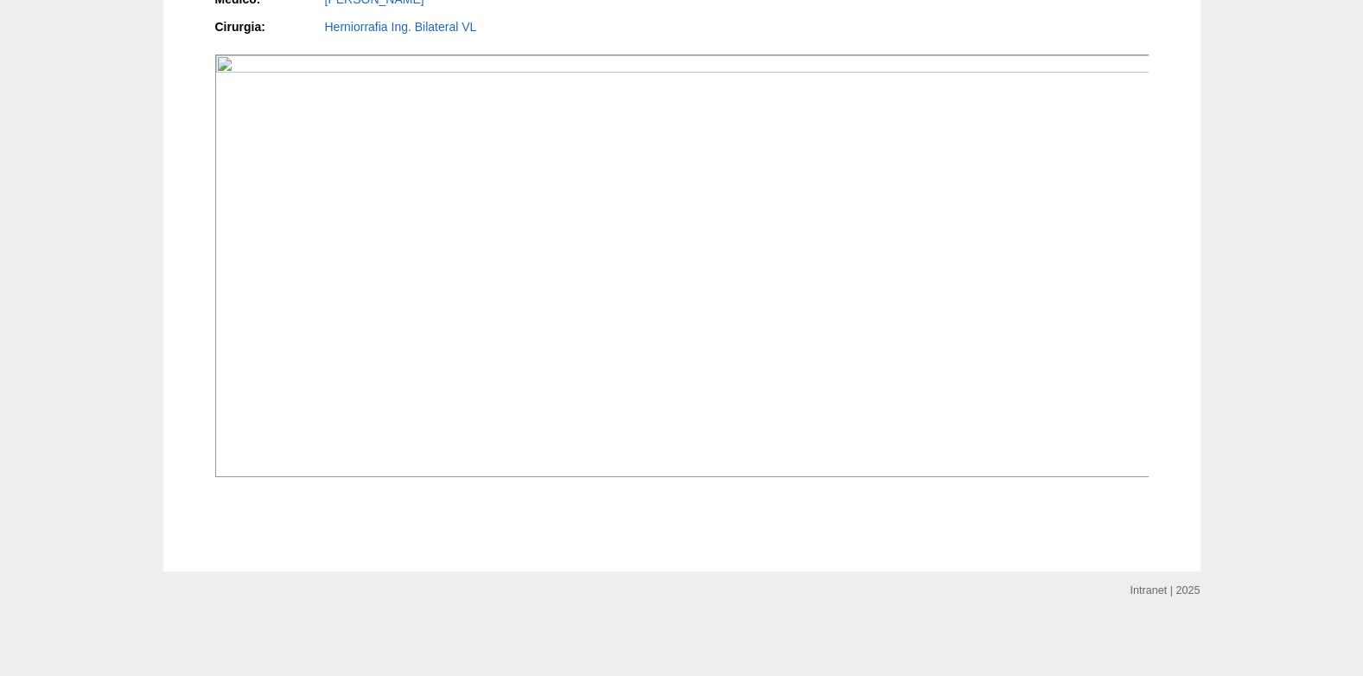
scroll to position [1556, 0]
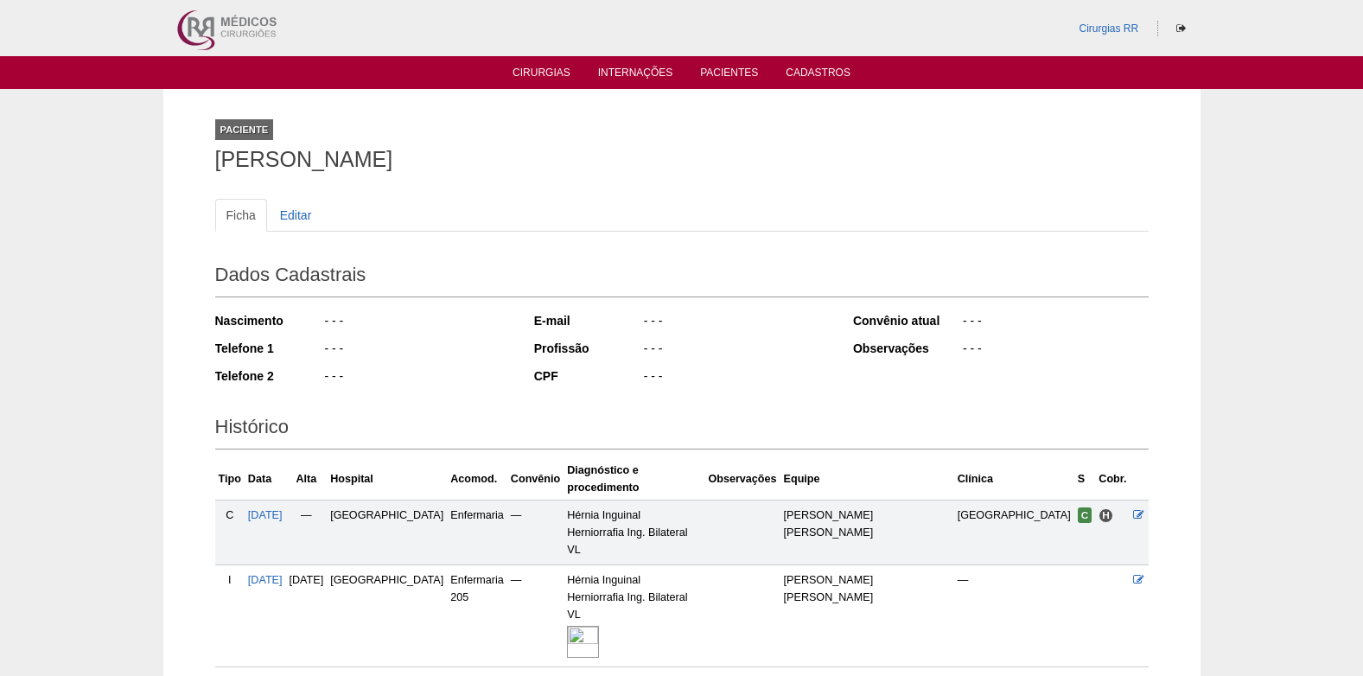
scroll to position [87, 0]
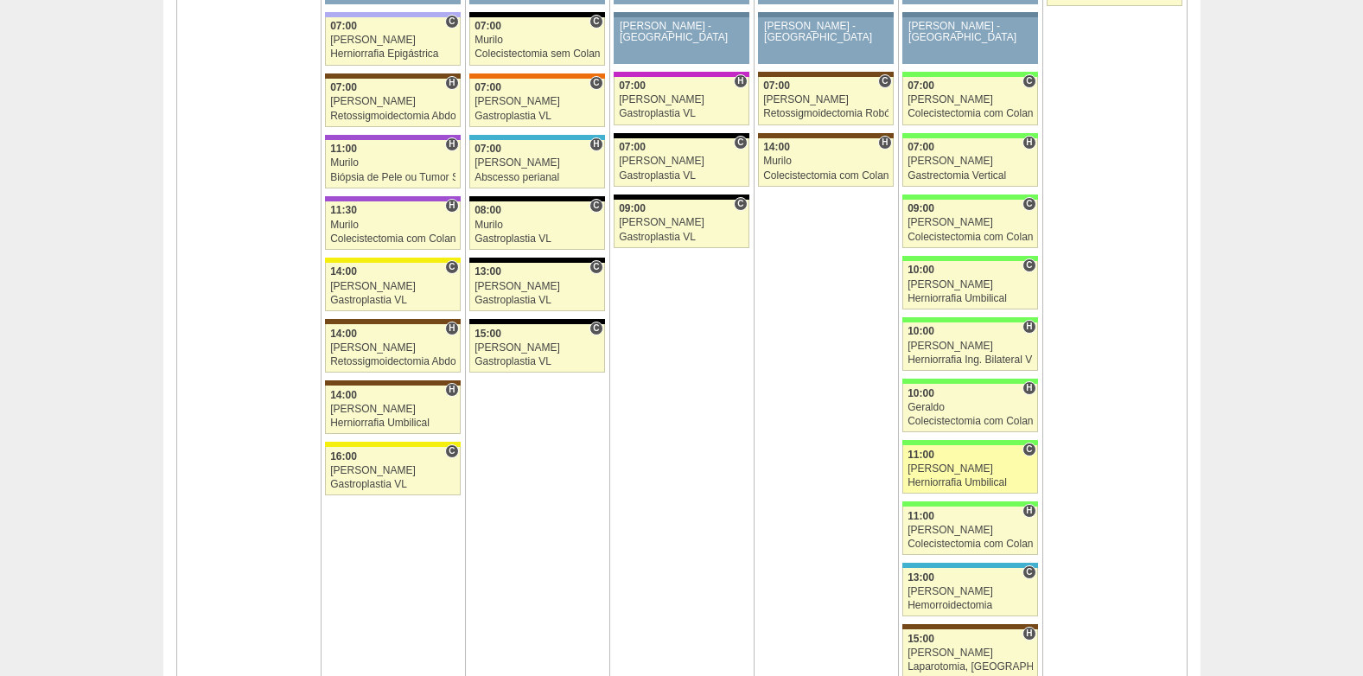
scroll to position [2509, 0]
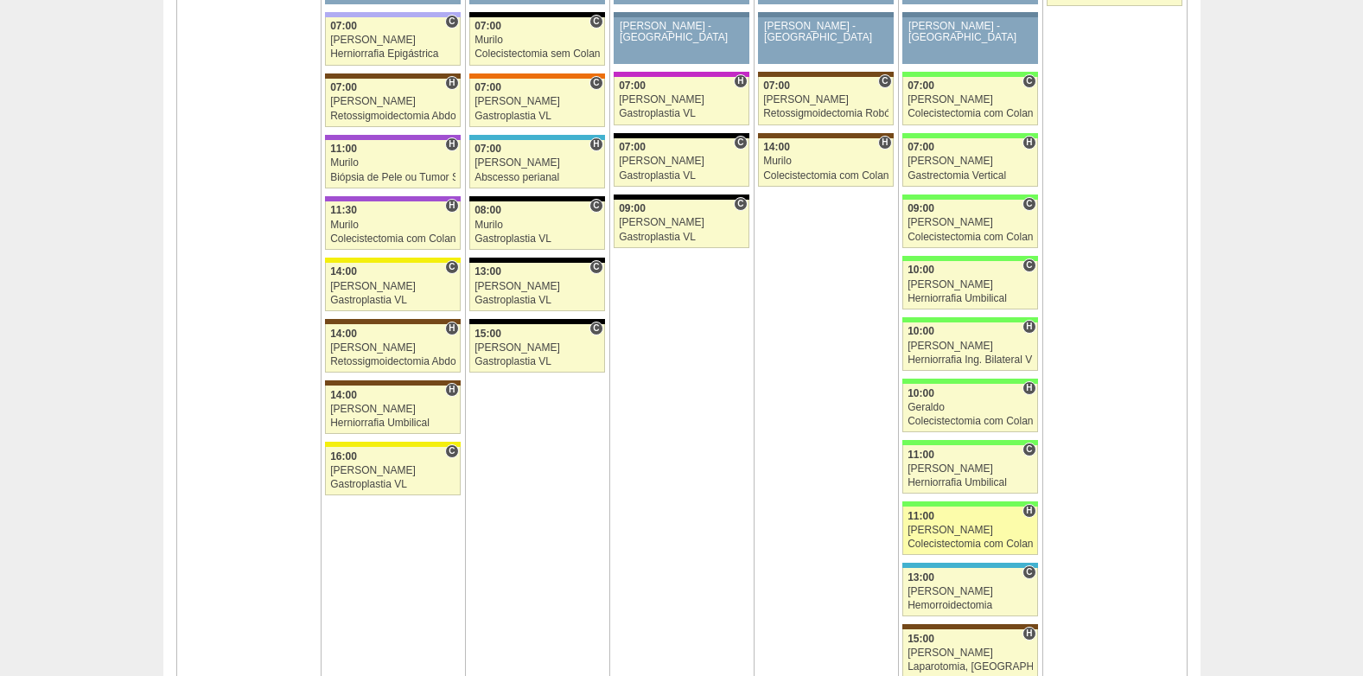
click at [961, 515] on div "11:00" at bounding box center [970, 516] width 125 height 11
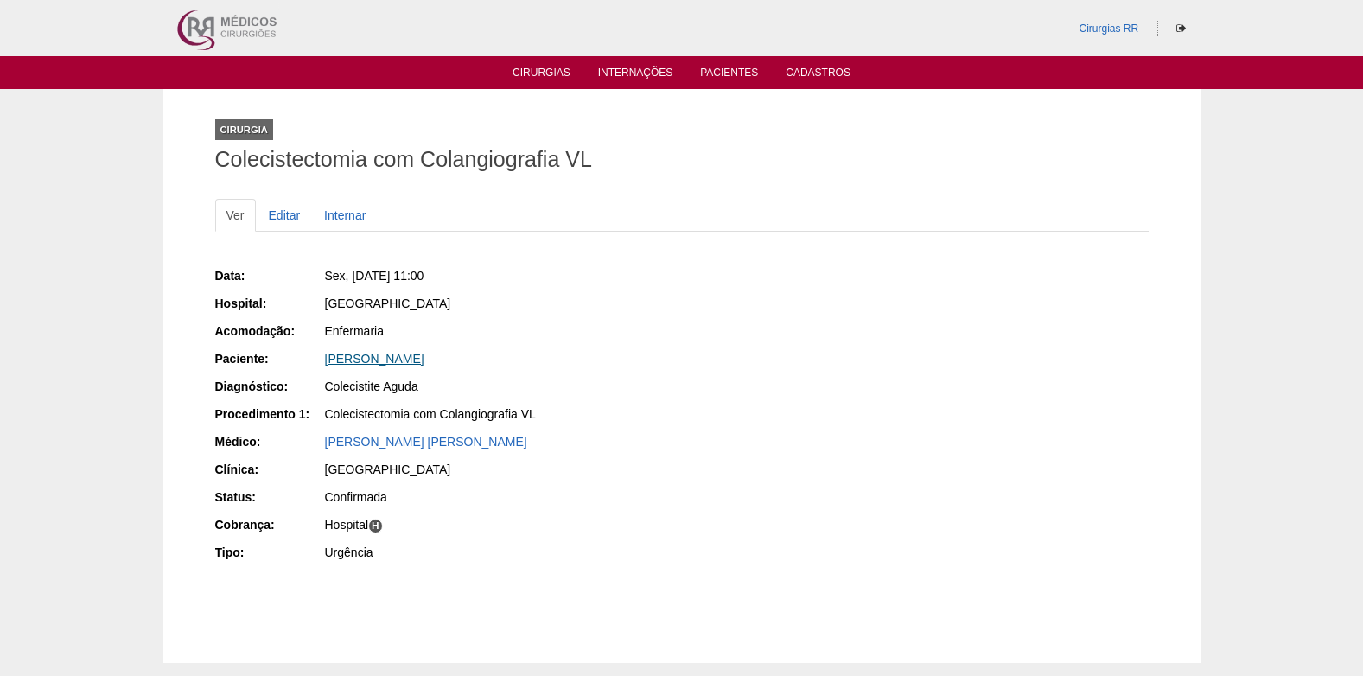
click at [360, 357] on link "[PERSON_NAME]" at bounding box center [374, 359] width 99 height 14
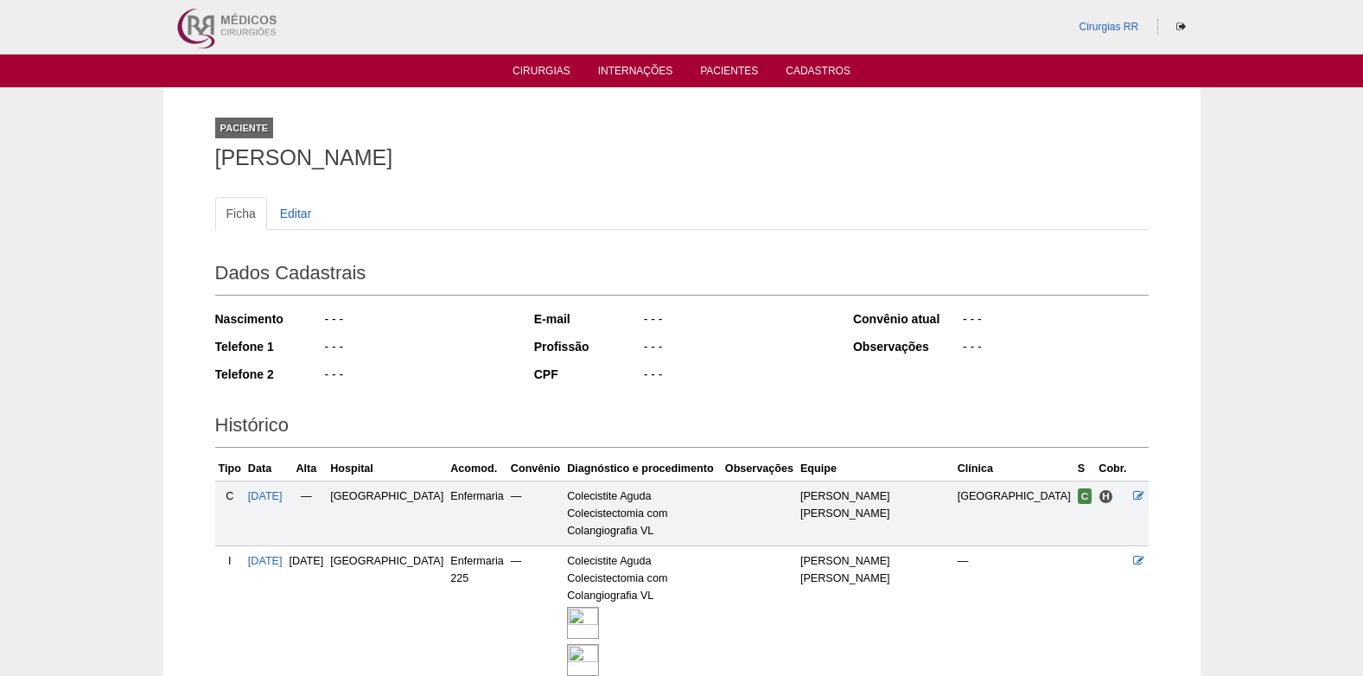
scroll to position [162, 0]
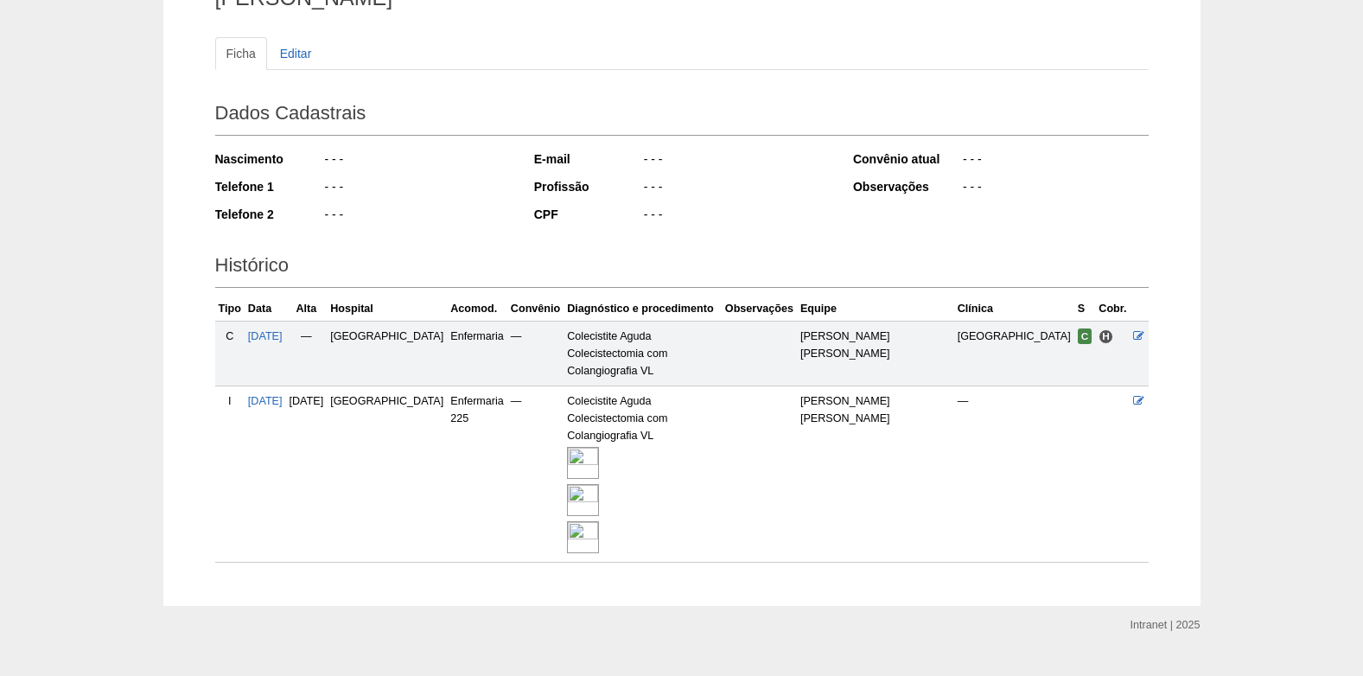
click at [599, 521] on img at bounding box center [583, 537] width 32 height 32
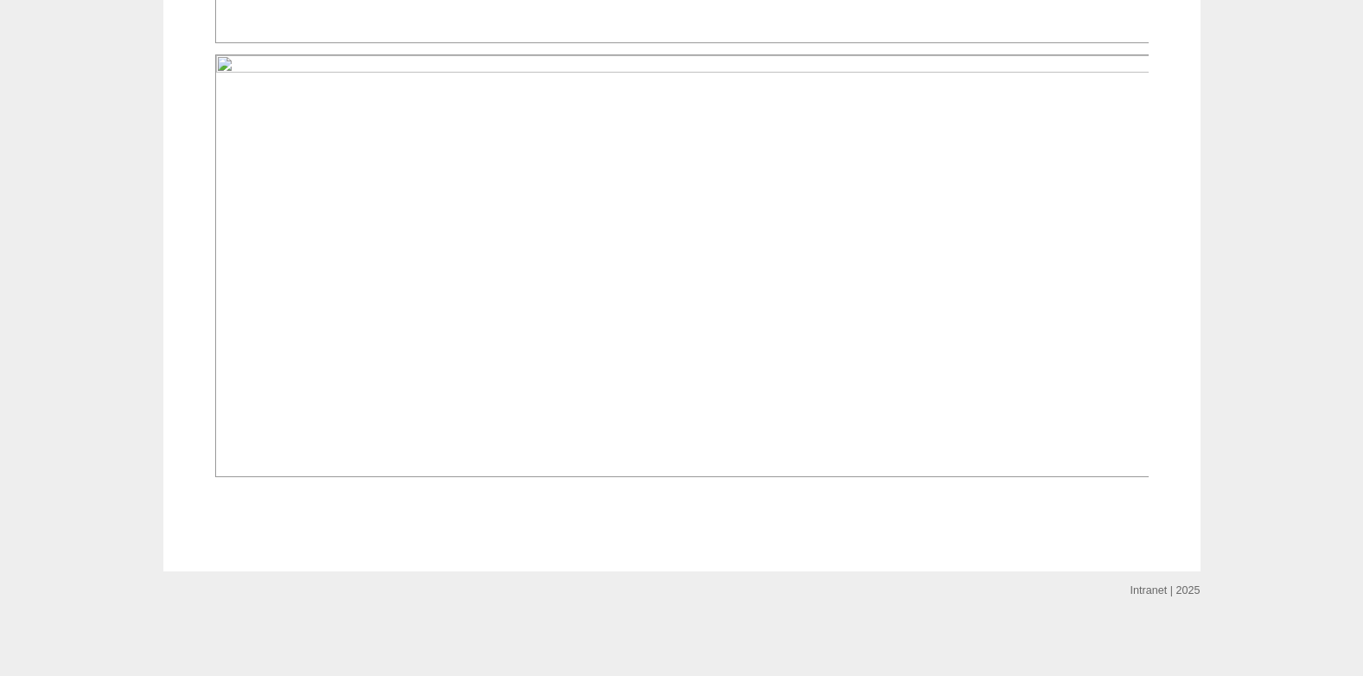
scroll to position [3890, 0]
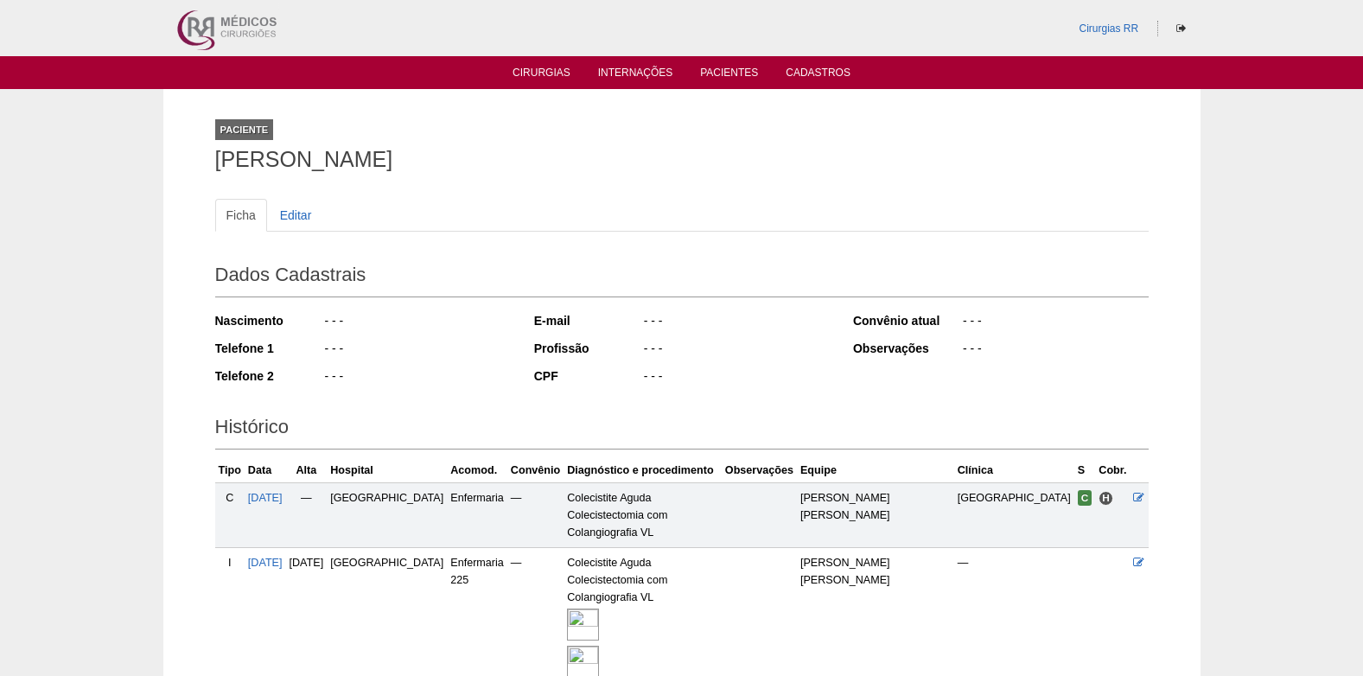
scroll to position [162, 0]
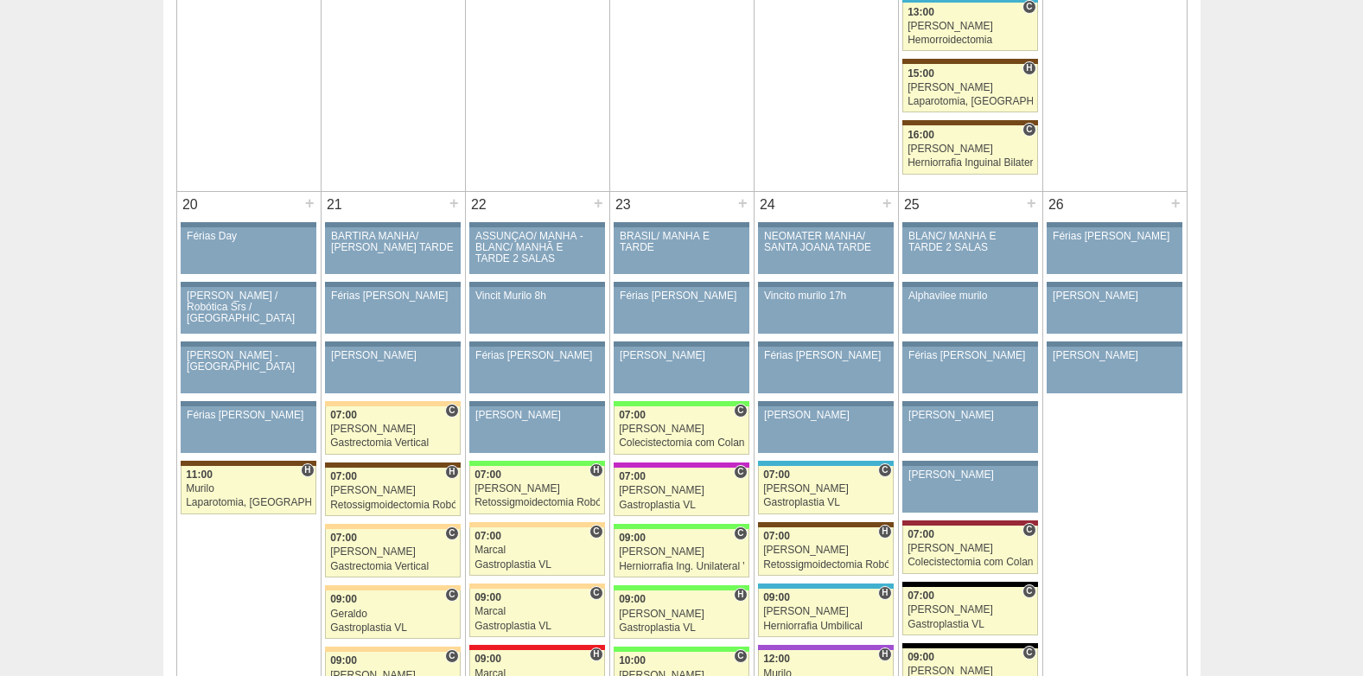
scroll to position [3287, 0]
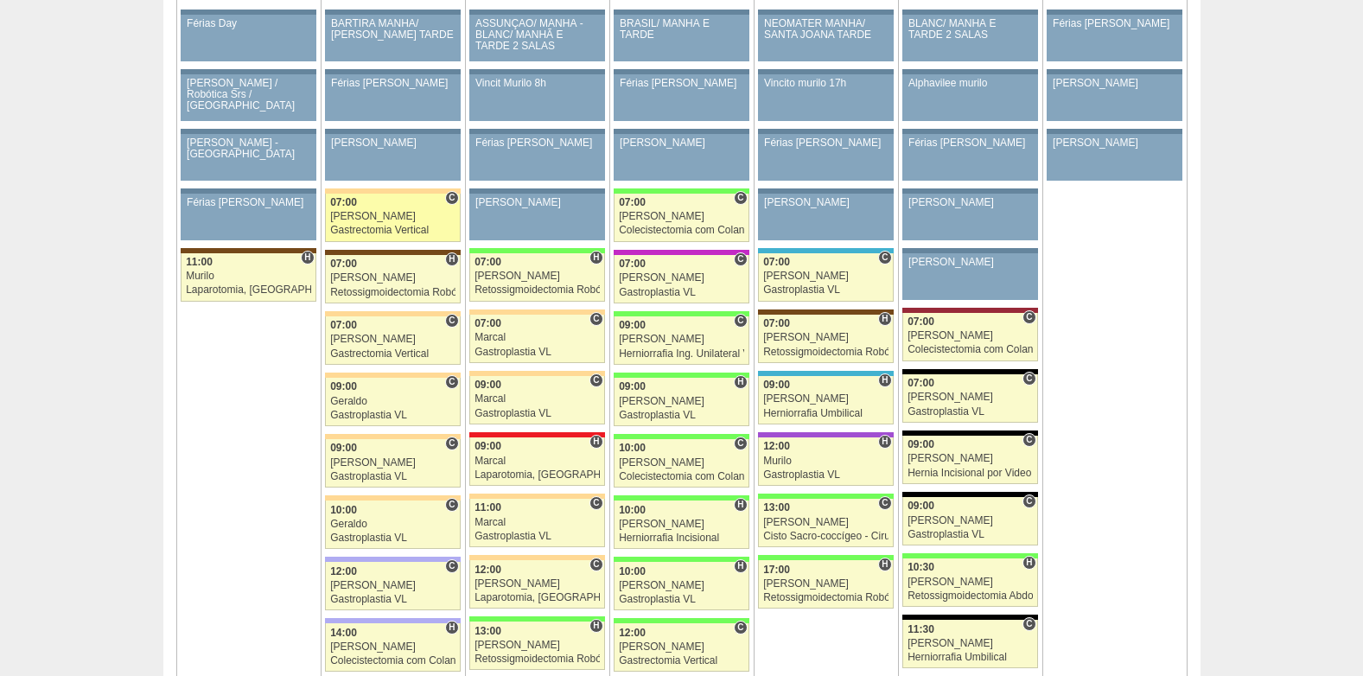
click at [360, 210] on link "85117 Paulo Regina C 07:00 Paulo Regina Gastrectomia Vertical Hospital Bartira …" at bounding box center [392, 218] width 135 height 48
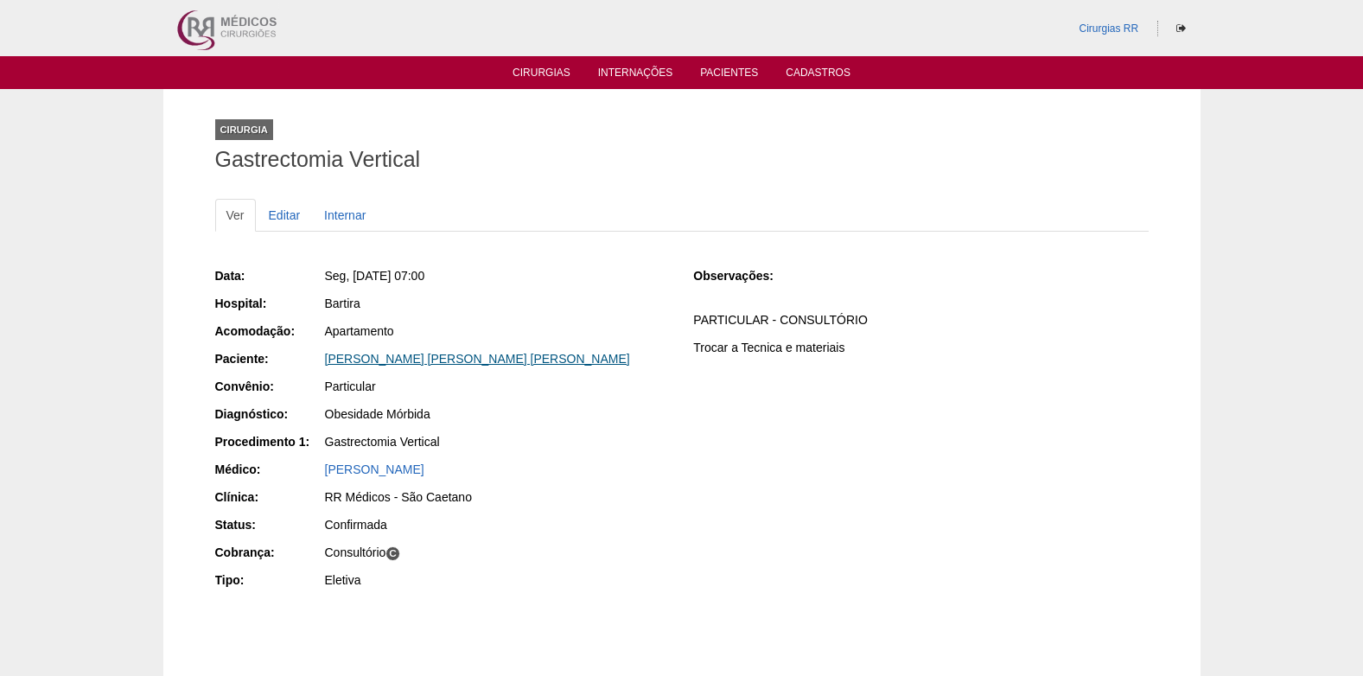
click at [416, 357] on link "Isabella Fernanda Cavalcante Garcia" at bounding box center [477, 359] width 305 height 14
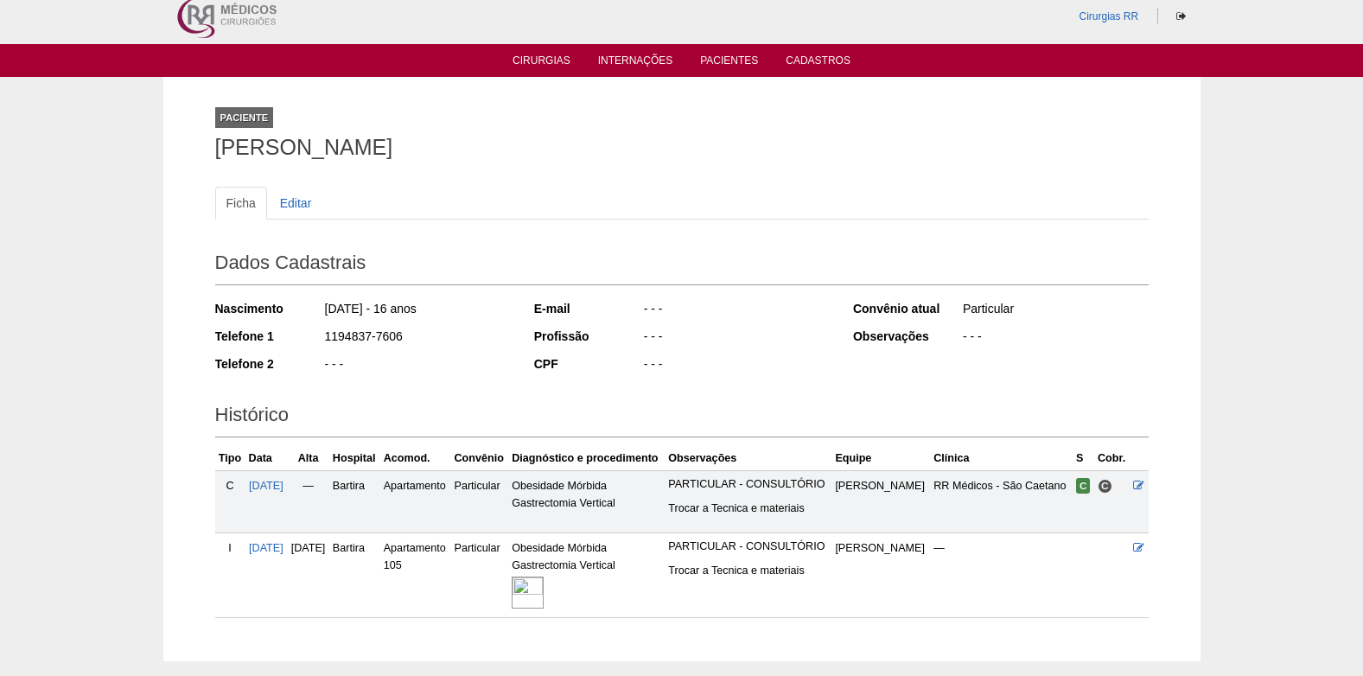
scroll to position [101, 0]
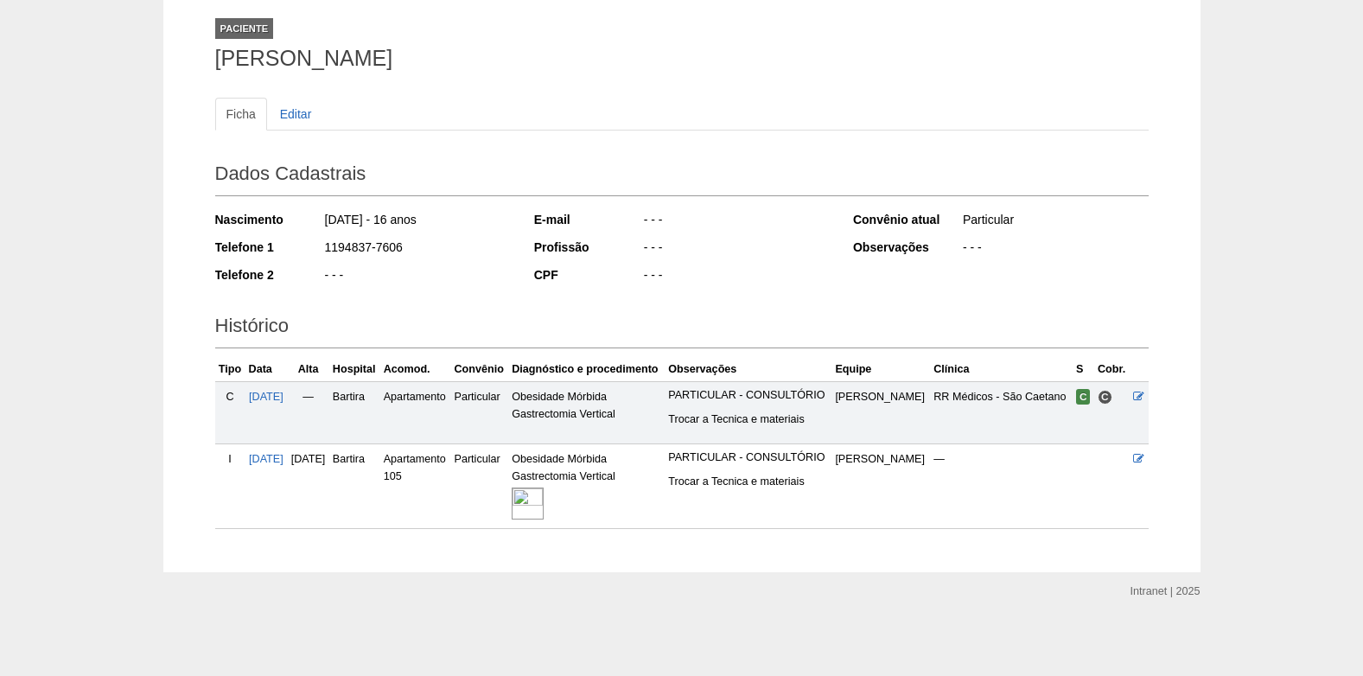
click at [544, 499] on img at bounding box center [528, 503] width 32 height 32
